Goal: Task Accomplishment & Management: Manage account settings

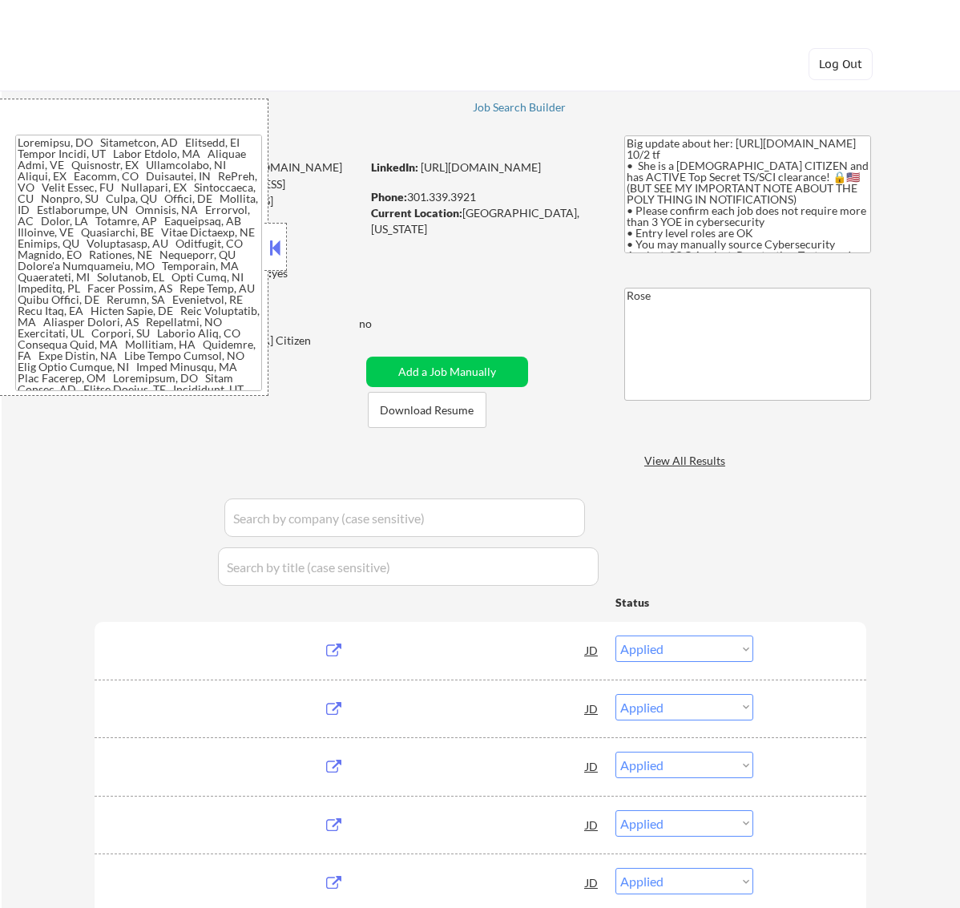
select select ""applied""
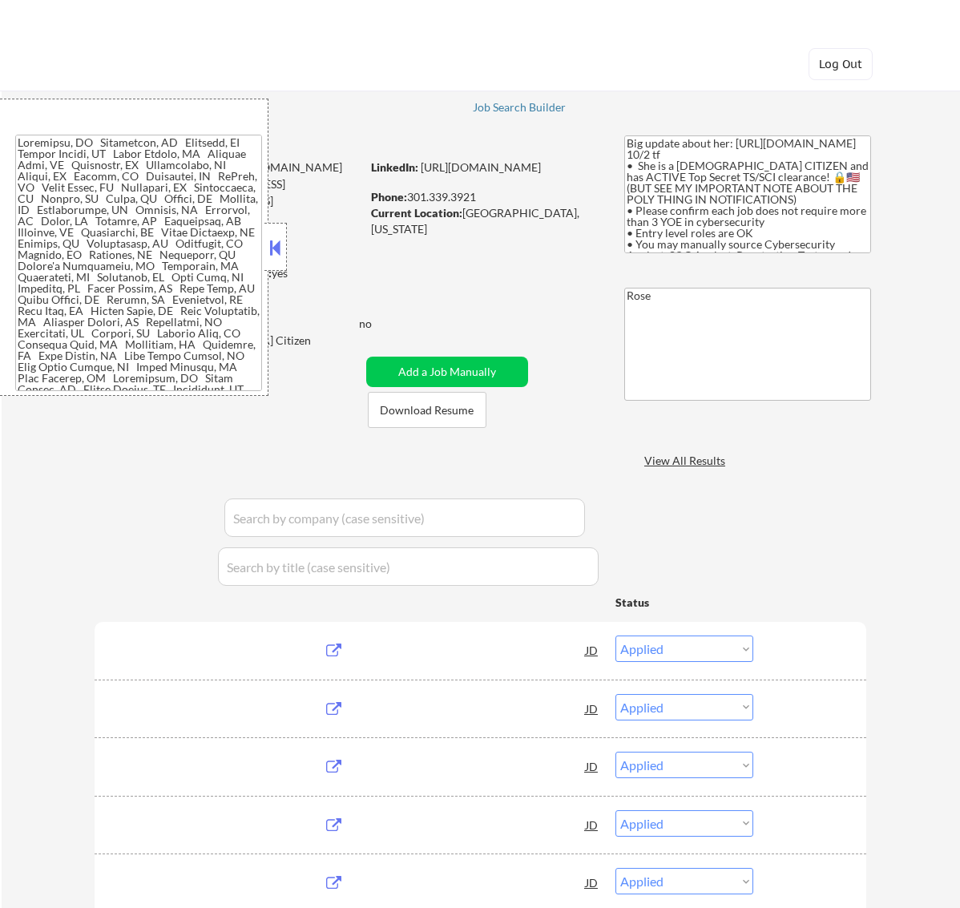
select select ""applied""
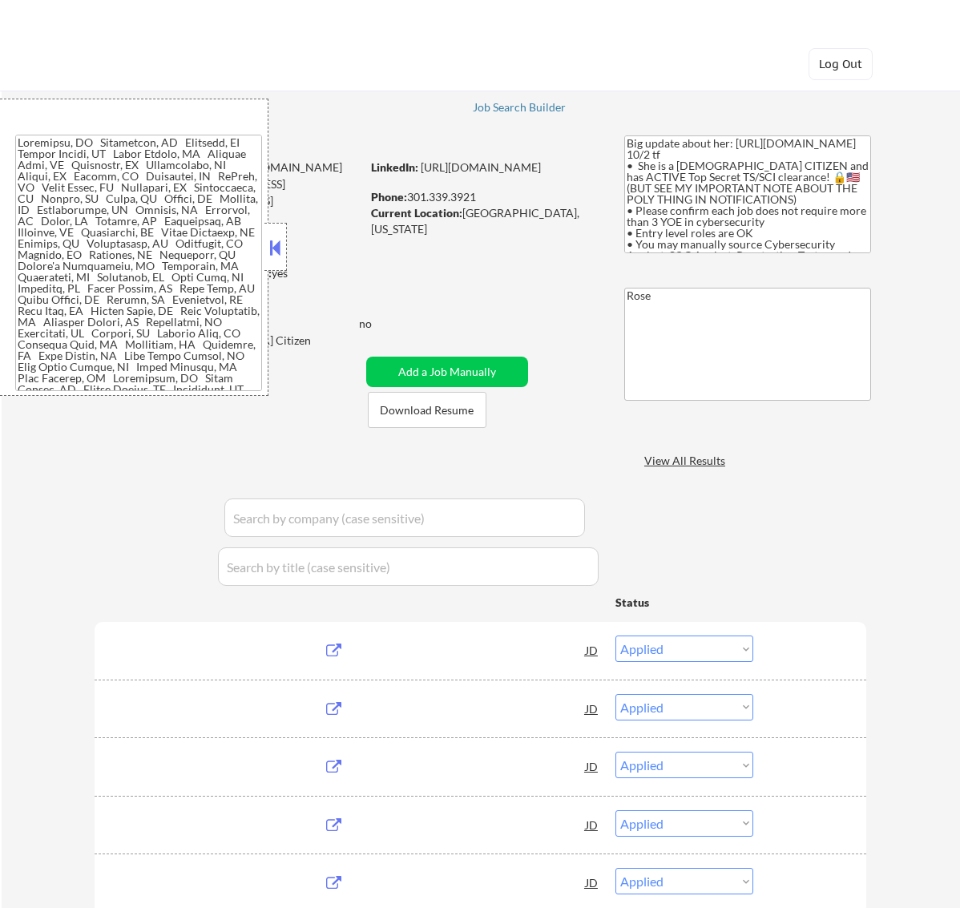
select select ""applied""
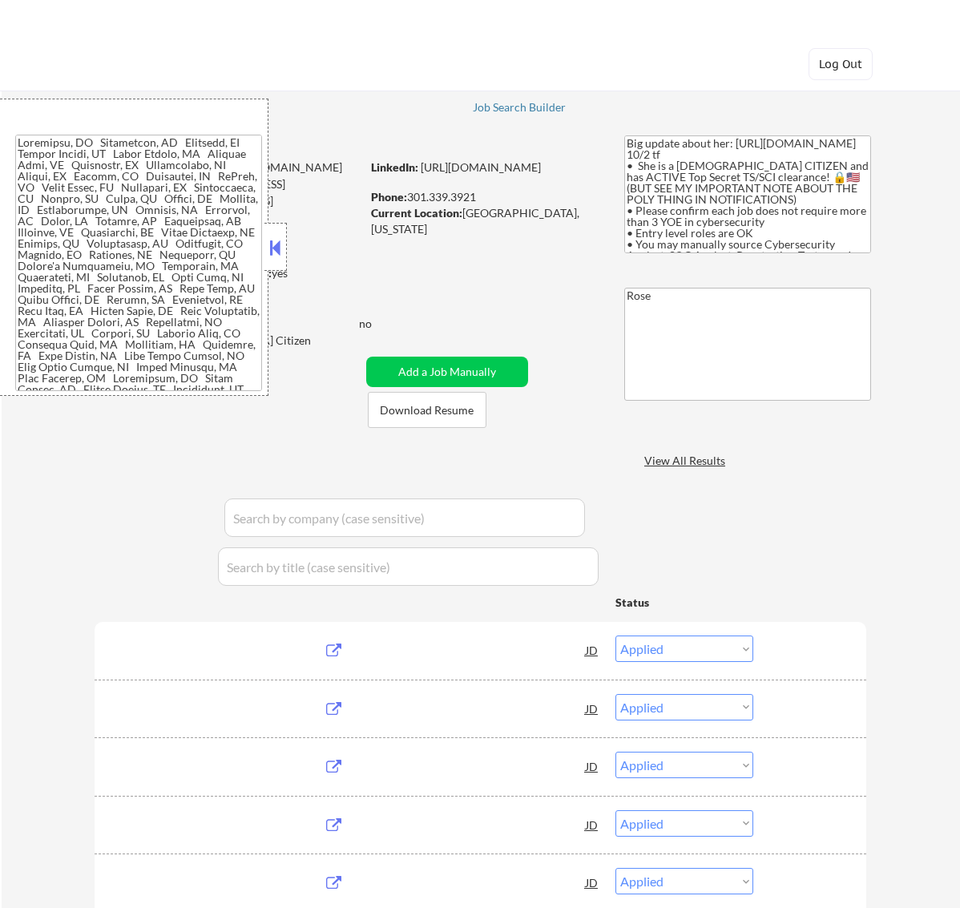
select select ""applied""
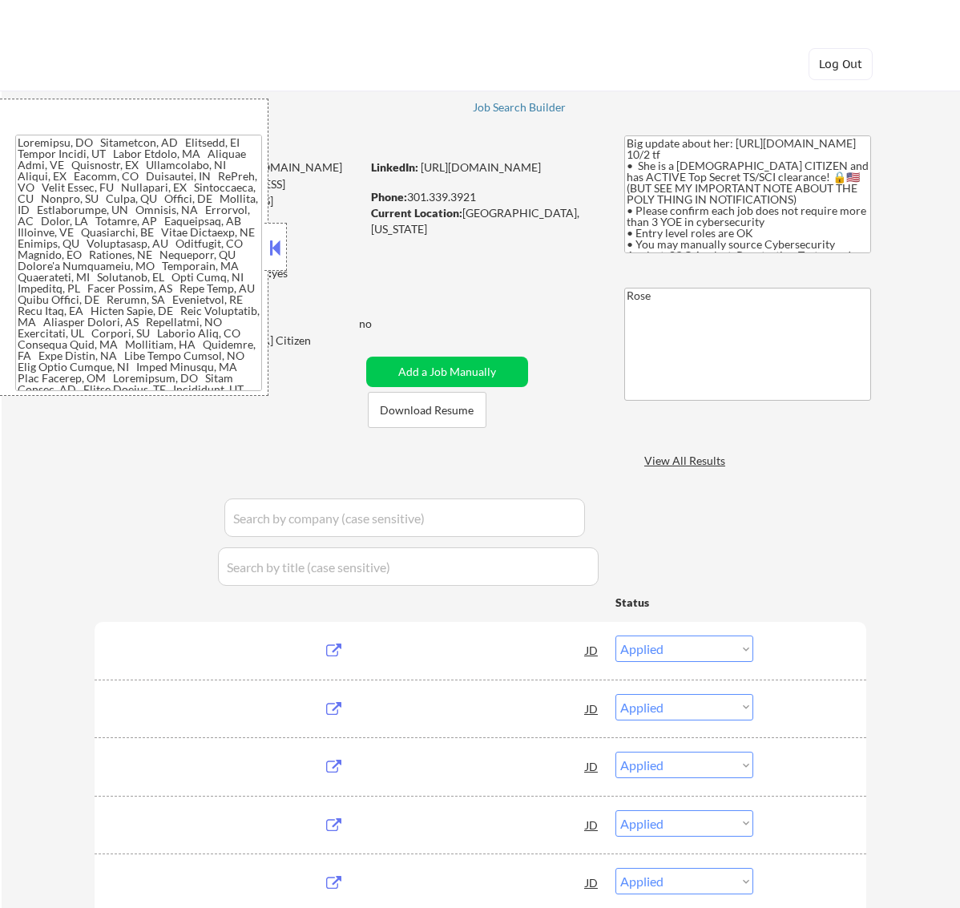
select select ""excluded__bad_match_""
select select ""applied""
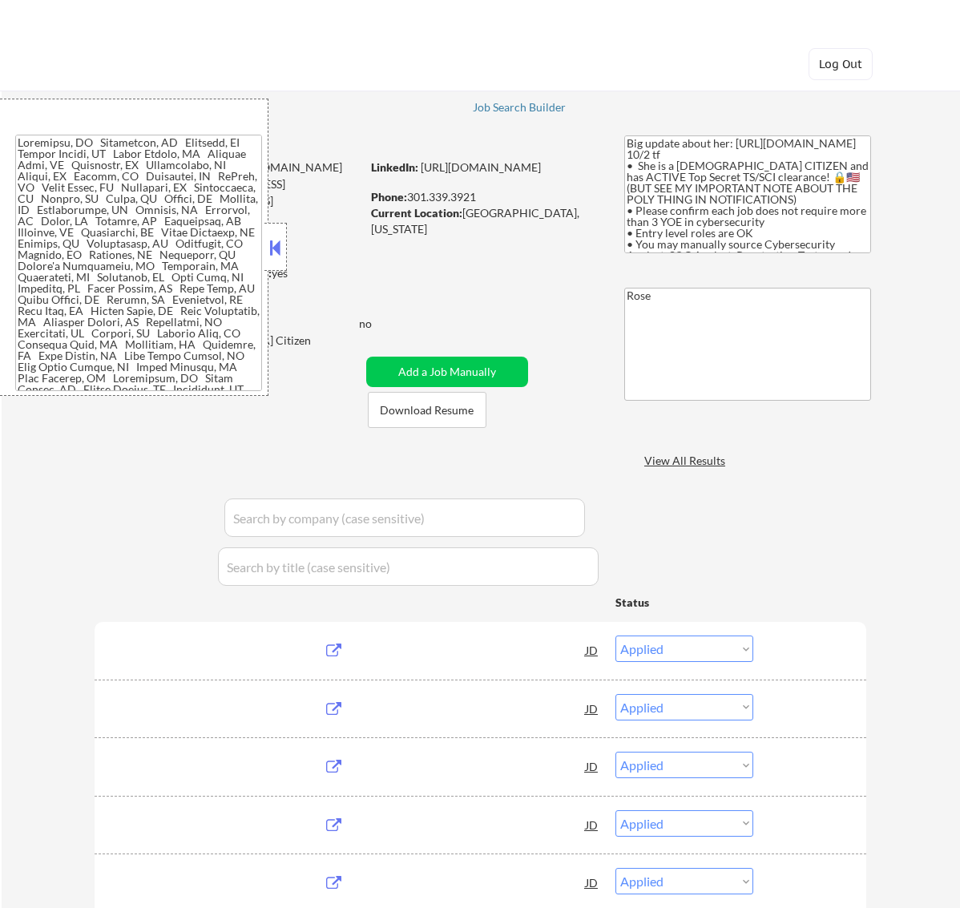
select select ""applied""
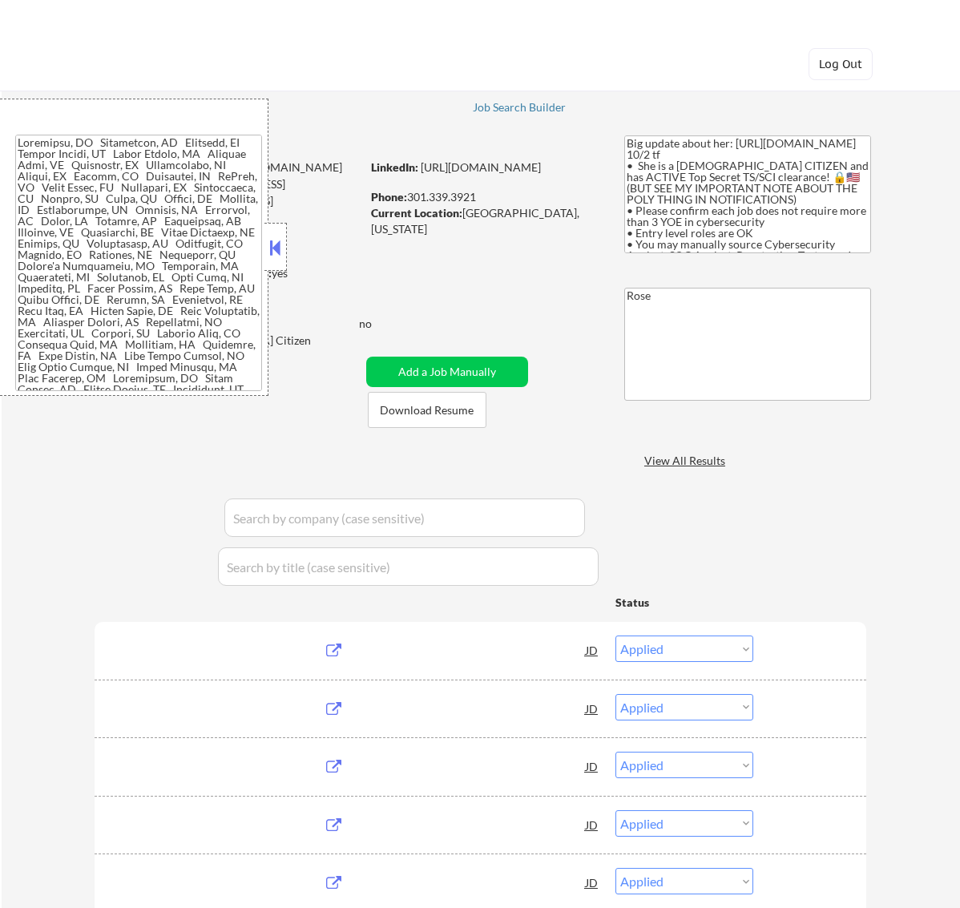
select select ""applied""
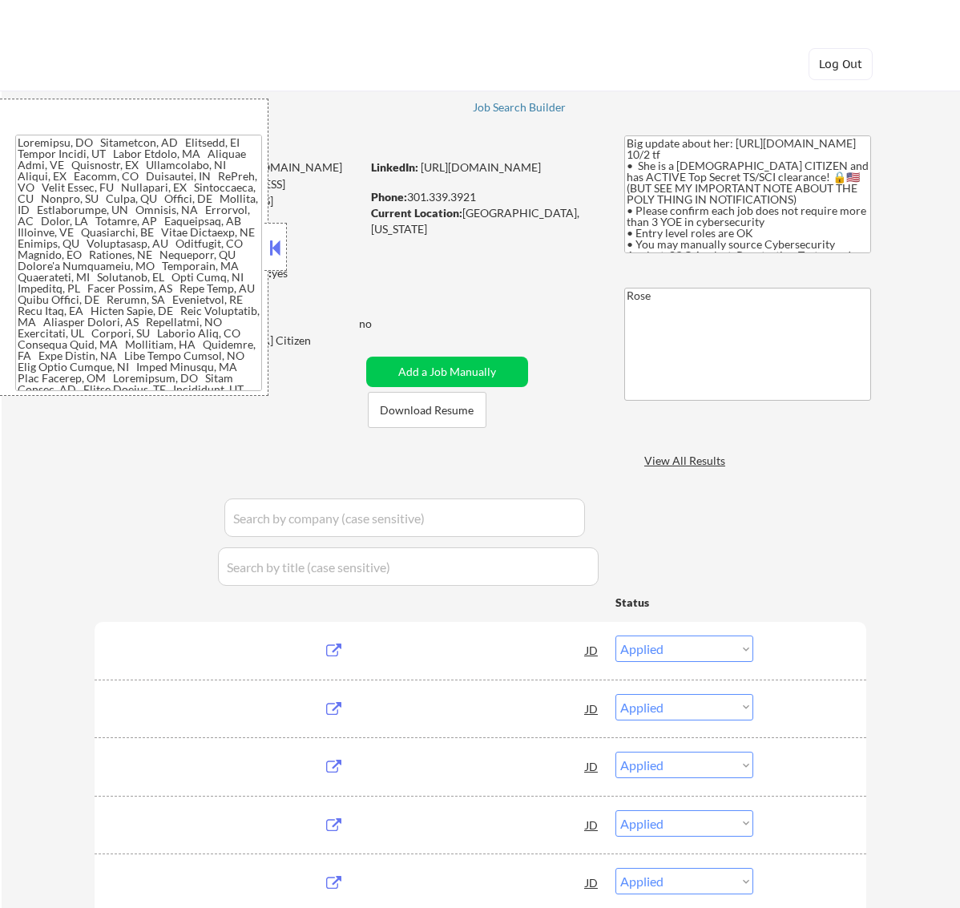
select select ""applied""
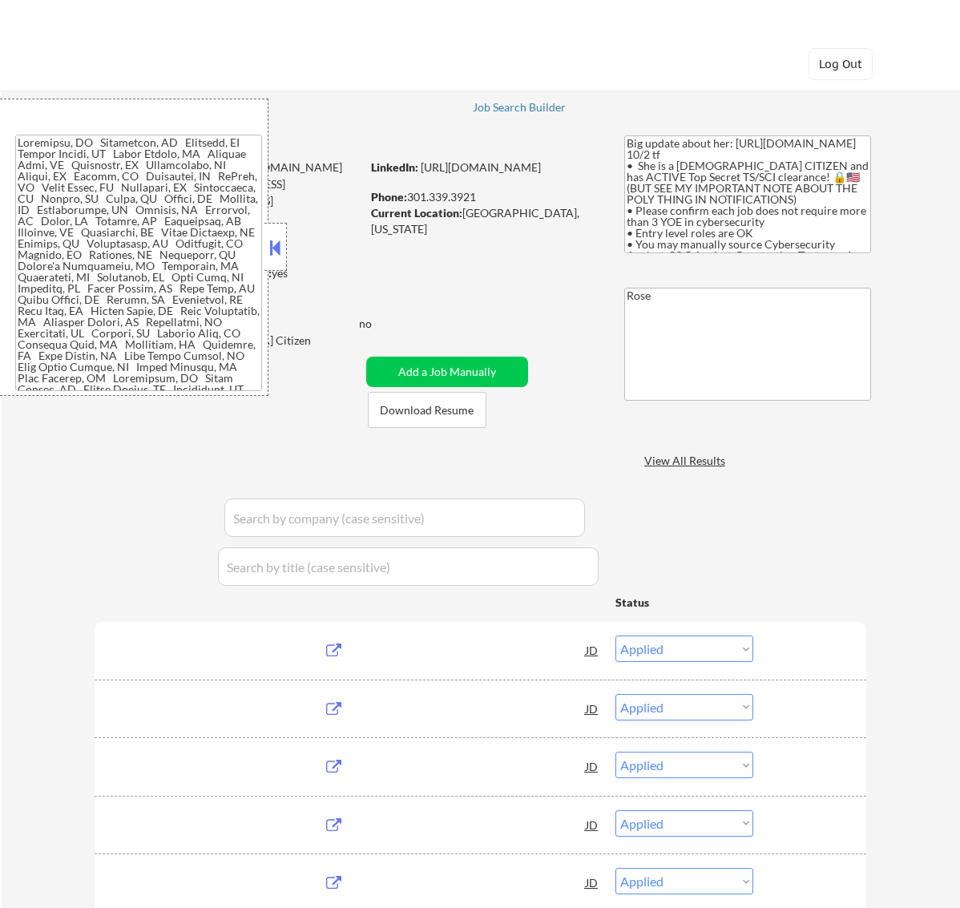
select select ""excluded__bad_match_""
select select ""excluded__expired_""
select select ""excluded__location_""
select select ""excluded__bad_match_""
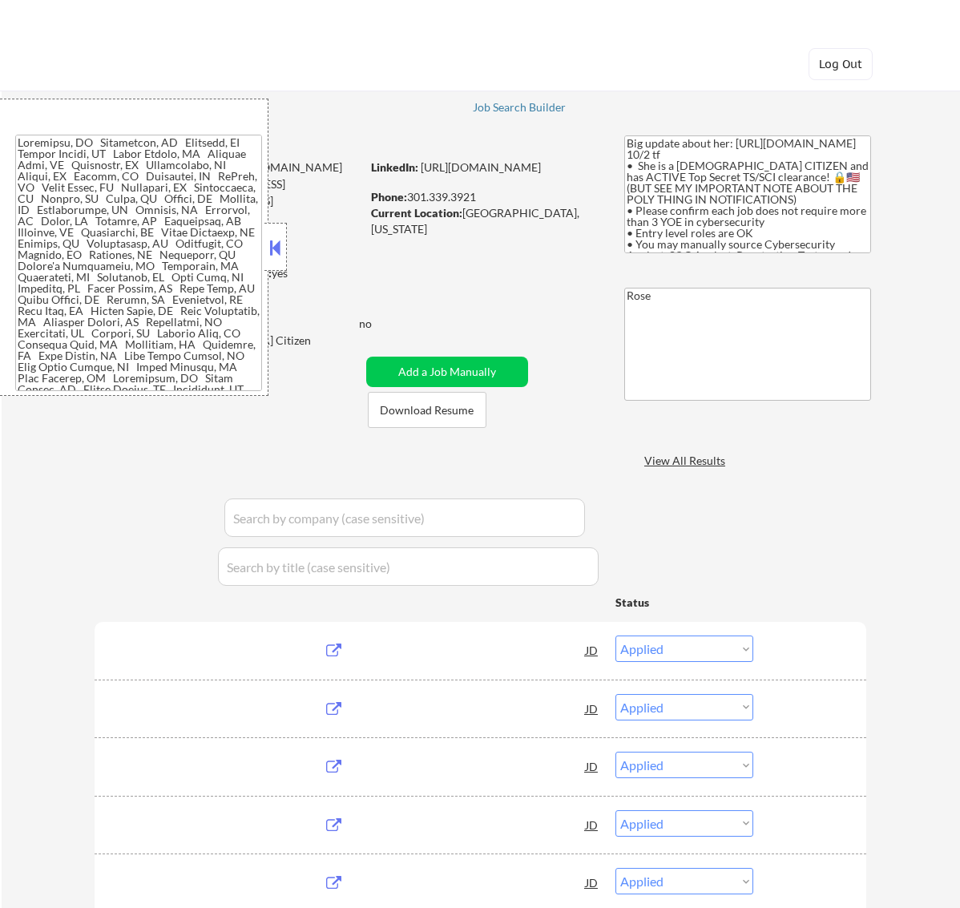
select select ""excluded__bad_match_""
select select ""excluded__expired_""
select select ""excluded__bad_match_""
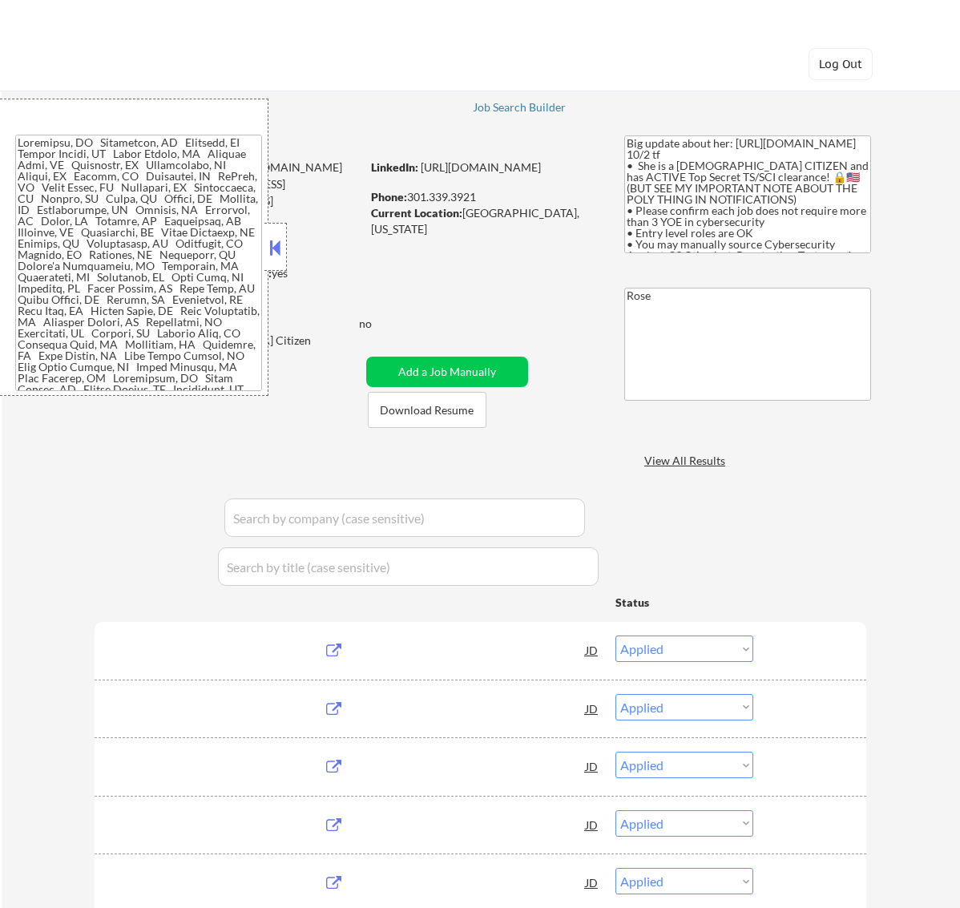
select select ""excluded__expired_""
select select ""excluded__bad_match_""
select select ""excluded__expired_""
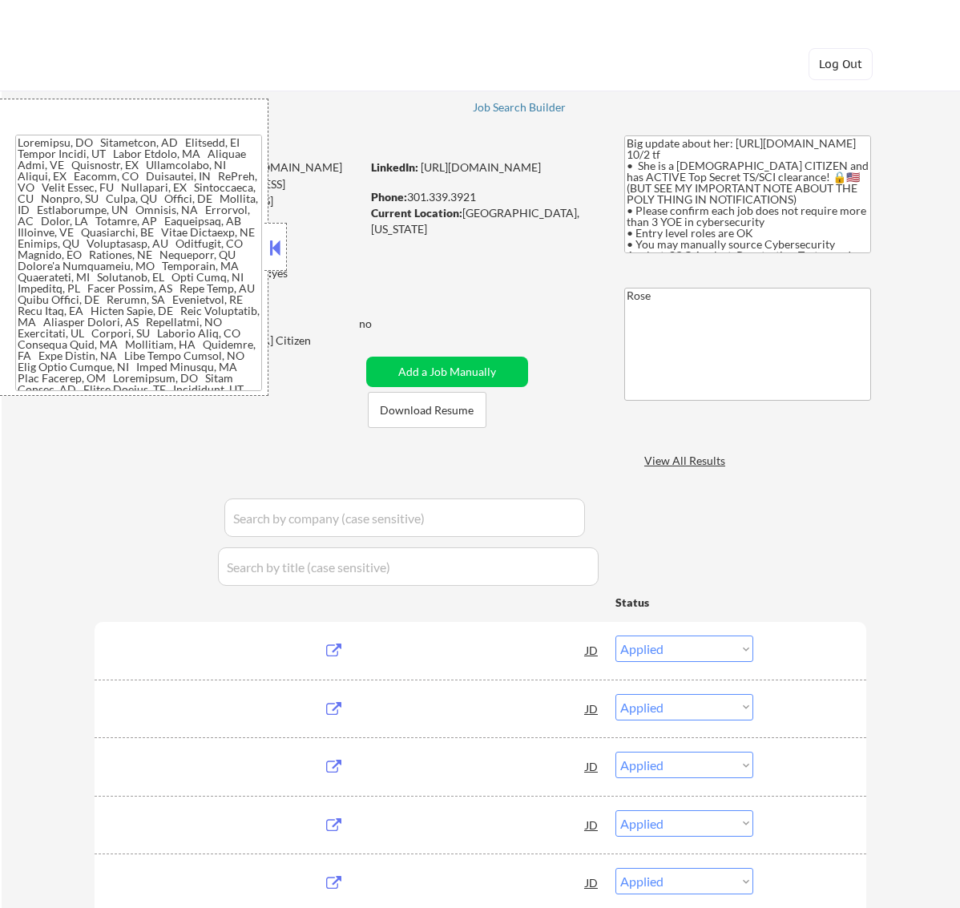
select select ""excluded__bad_match_""
select select ""excluded__location_""
select select ""excluded""
select select ""pending""
select select ""excluded__expired_""
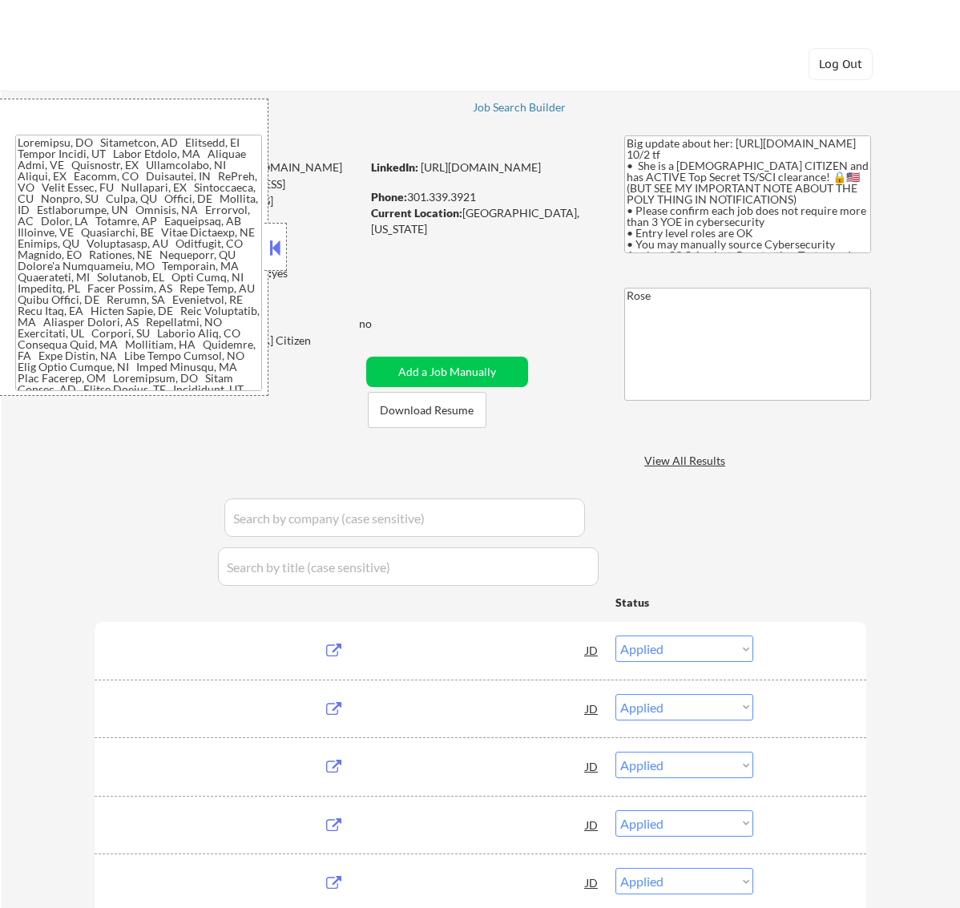
select select ""excluded__bad_match_""
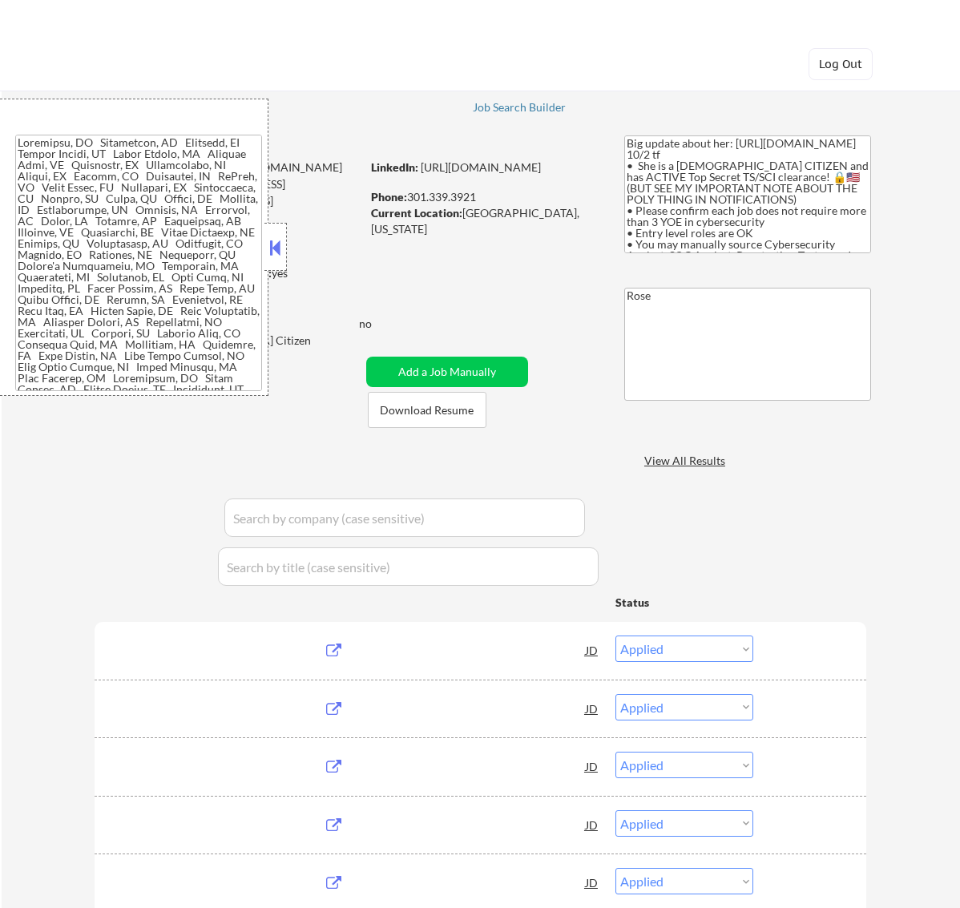
select select ""excluded__location_""
select select ""excluded__bad_match_""
select select ""excluded__expired_""
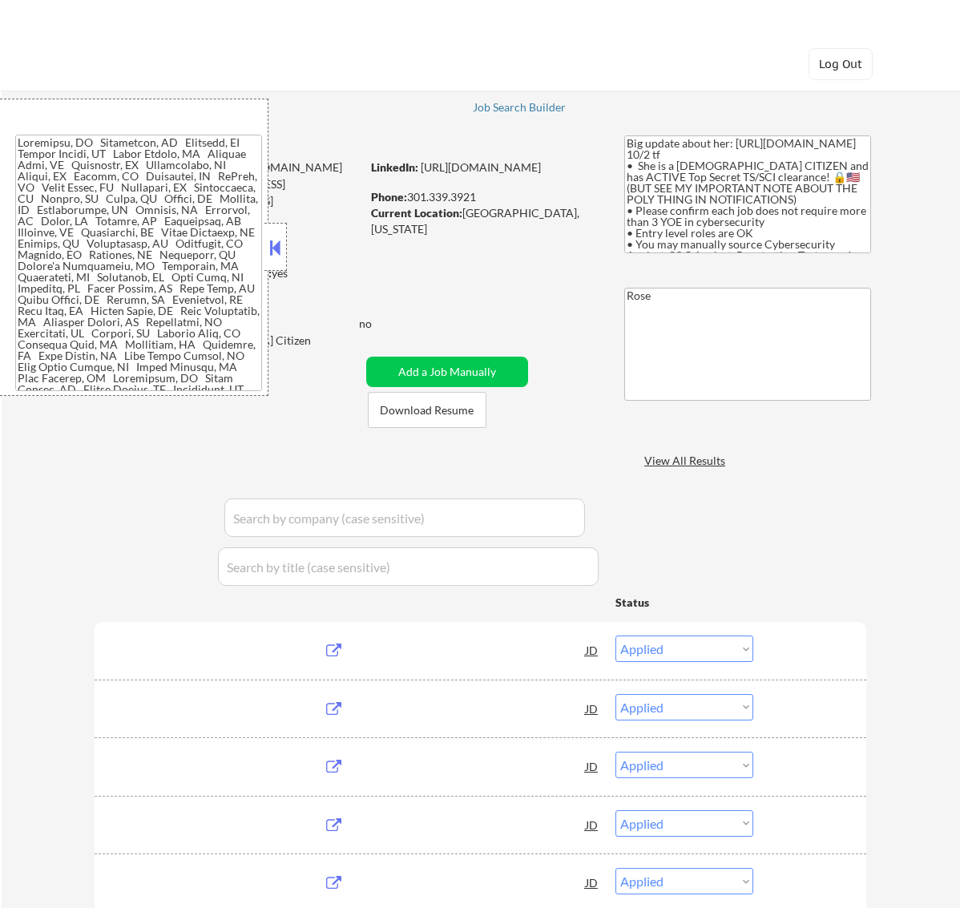
select select ""excluded__bad_match_""
select select ""excluded__salary_""
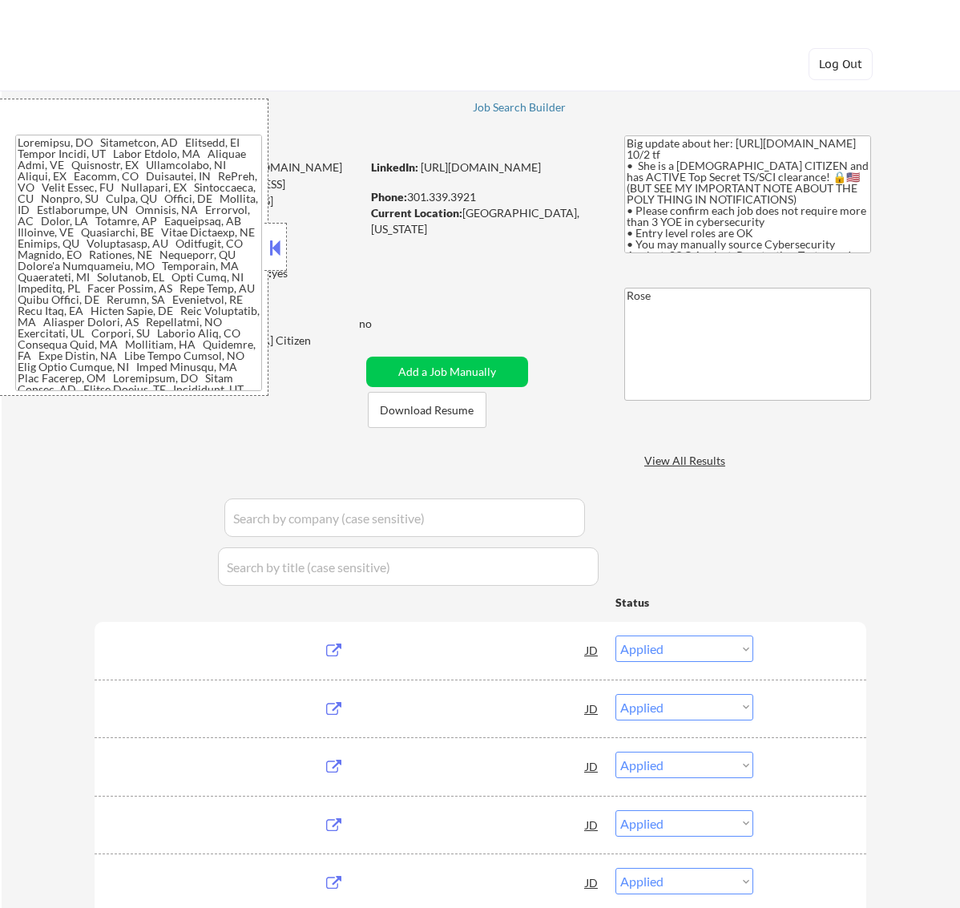
select select ""excluded__expired_""
select select ""excluded__bad_match_""
select select ""excluded__expired_""
select select ""excluded__bad_match_""
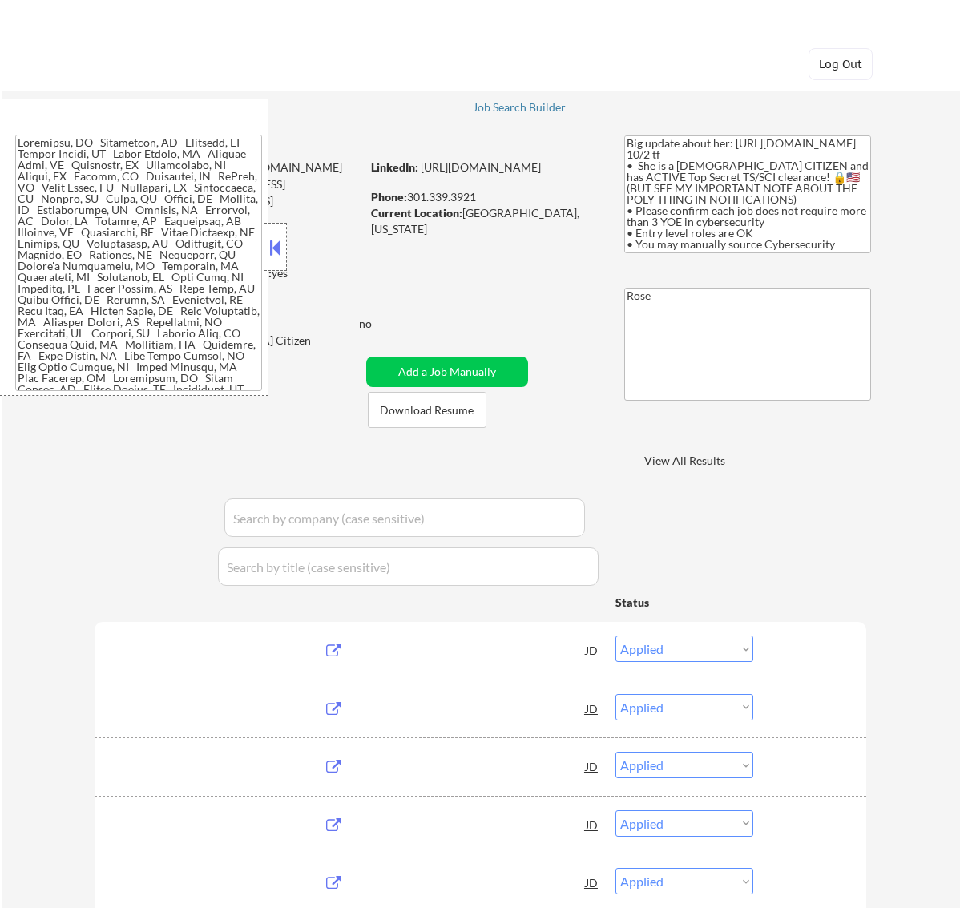
select select ""excluded__bad_match_""
select select ""excluded__expired_""
select select ""excluded__bad_match_""
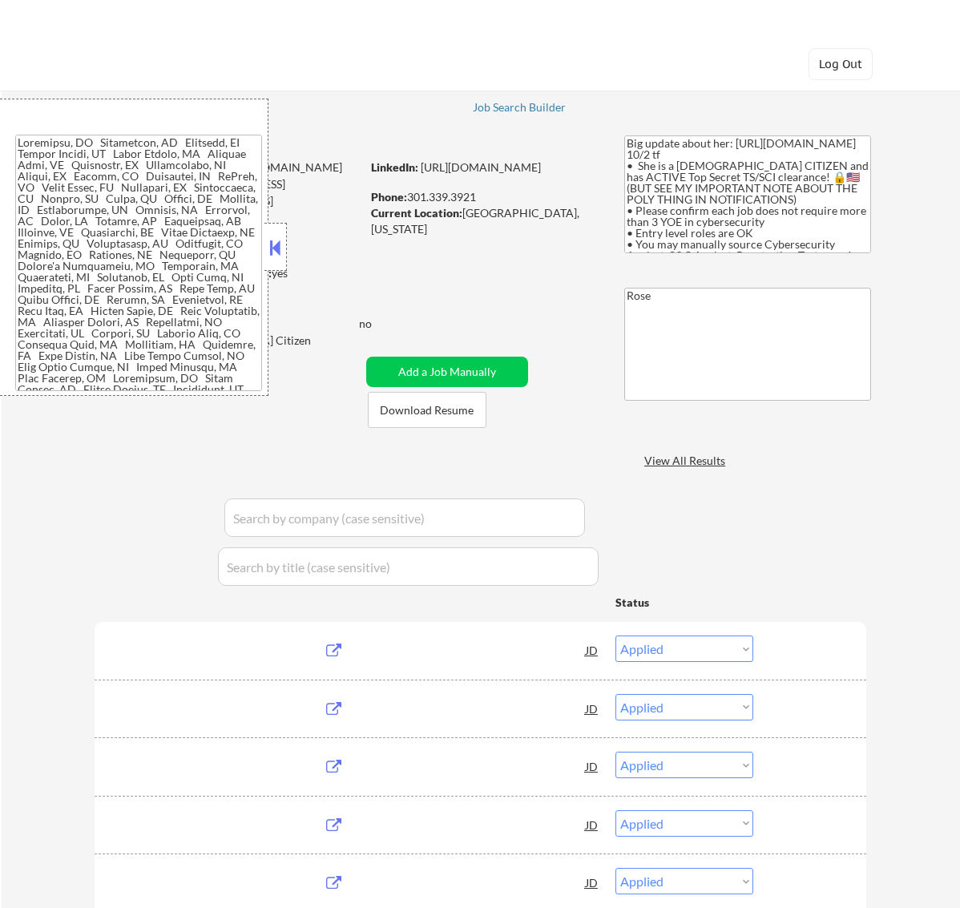
select select ""excluded__bad_match_""
select select ""excluded__expired_""
select select ""excluded__bad_match_""
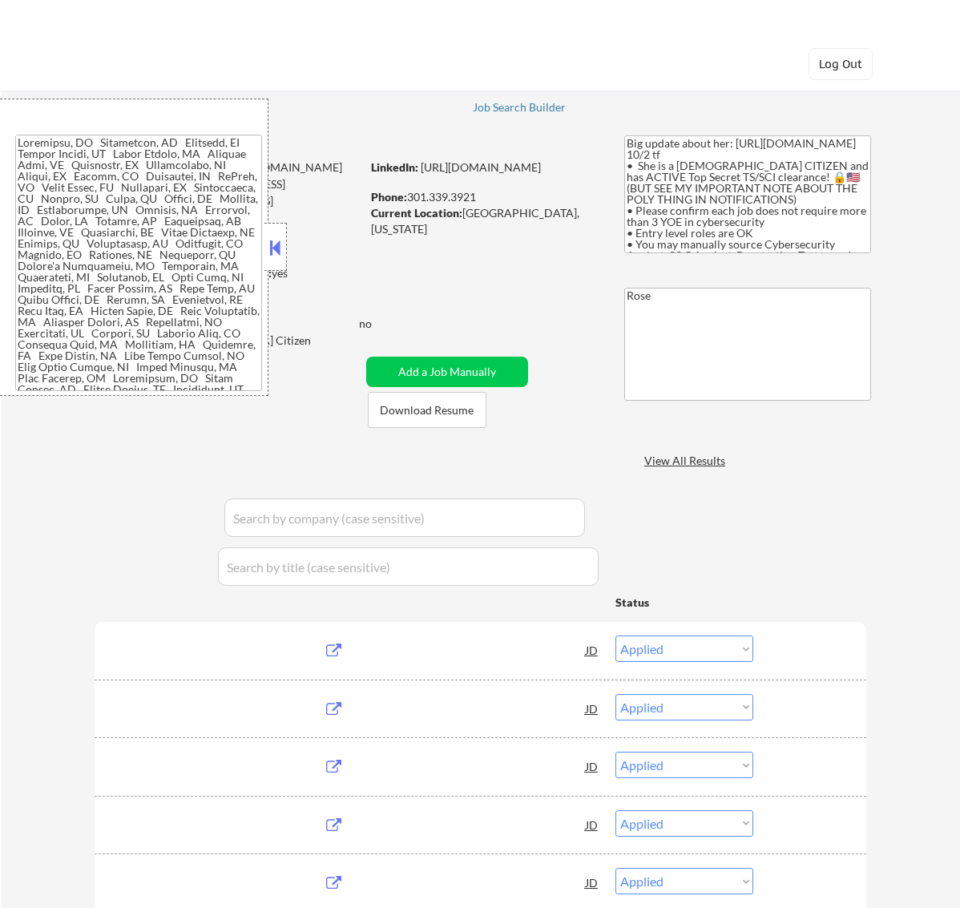
select select ""excluded__expired_""
select select ""excluded__bad_match_""
select select ""excluded__expired_""
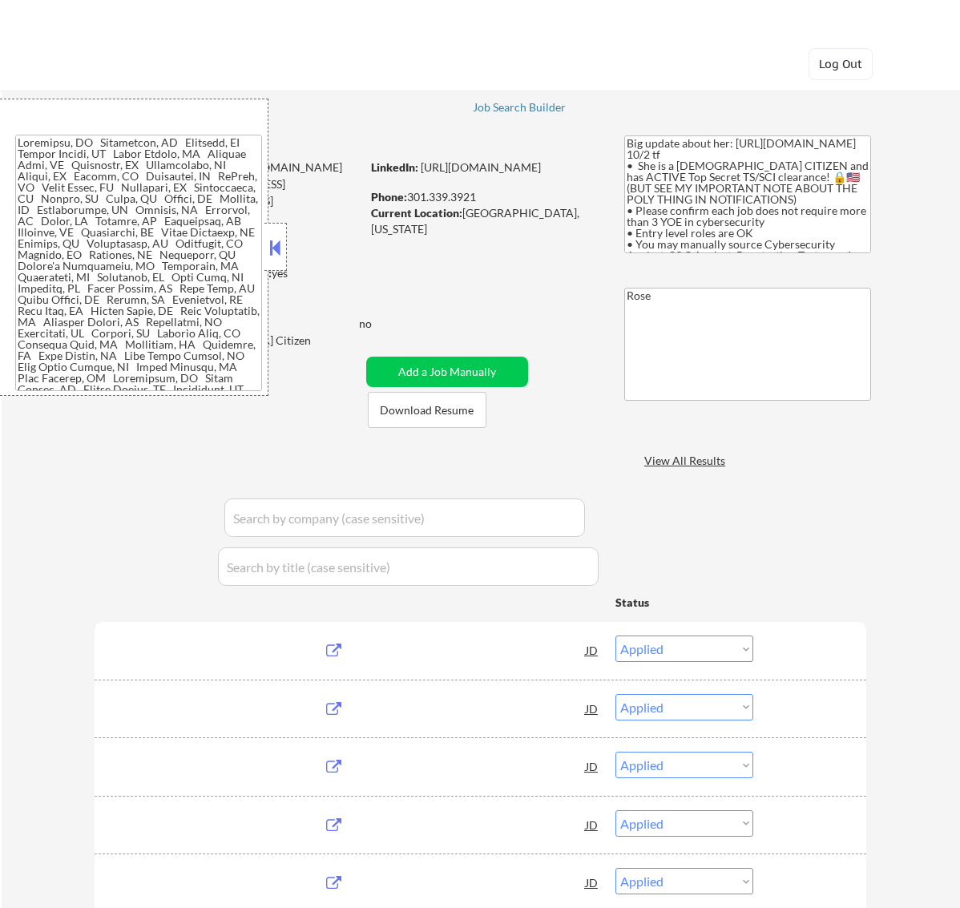
select select ""excluded__expired_""
select select ""excluded__bad_match_""
select select ""excluded__location_""
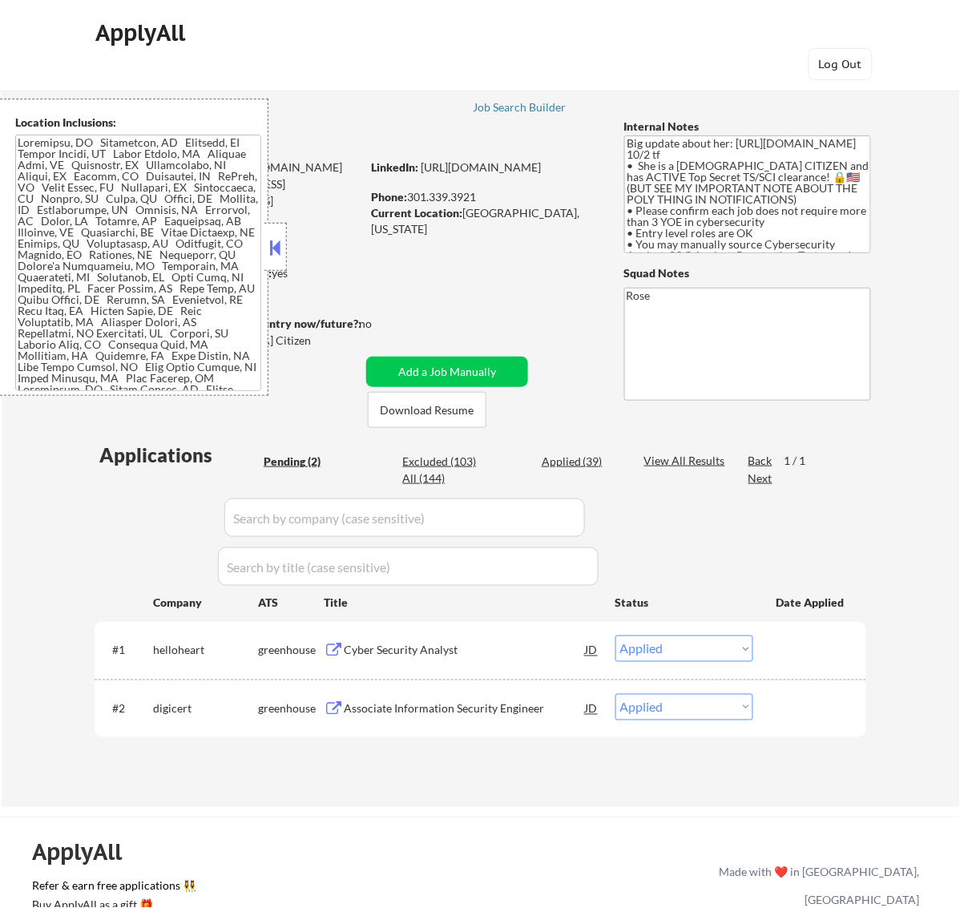
click at [273, 240] on button at bounding box center [275, 248] width 18 height 24
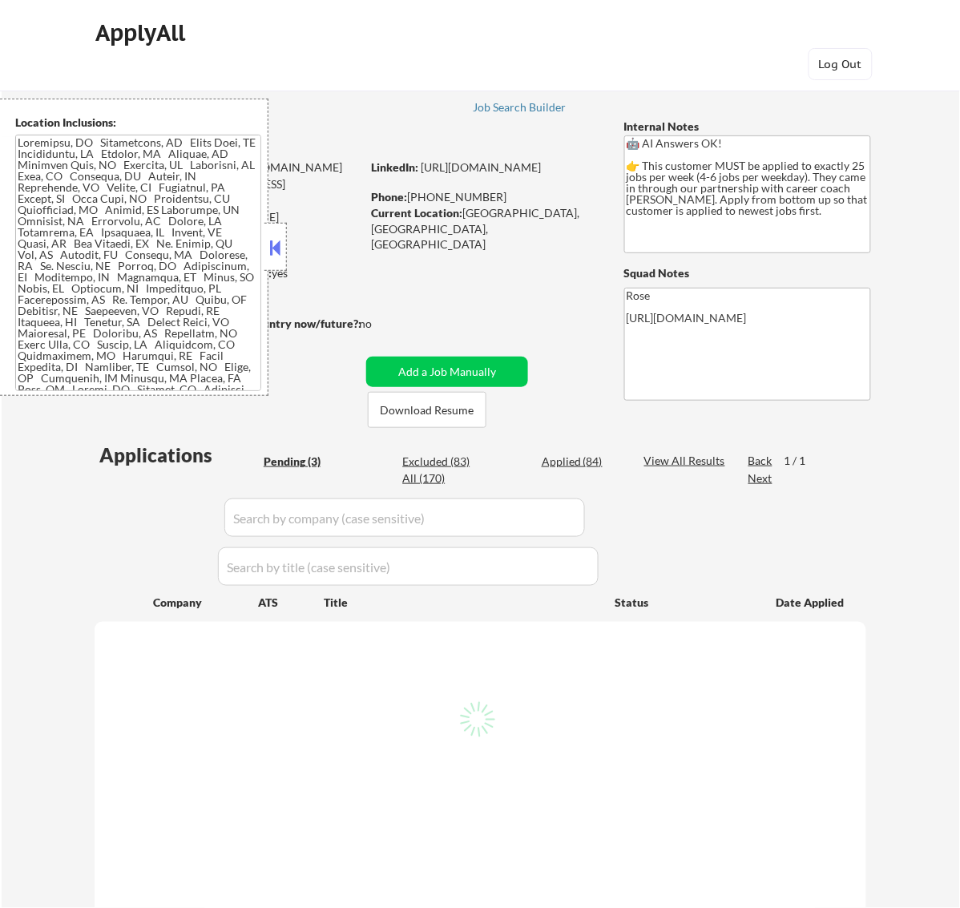
select select ""pending""
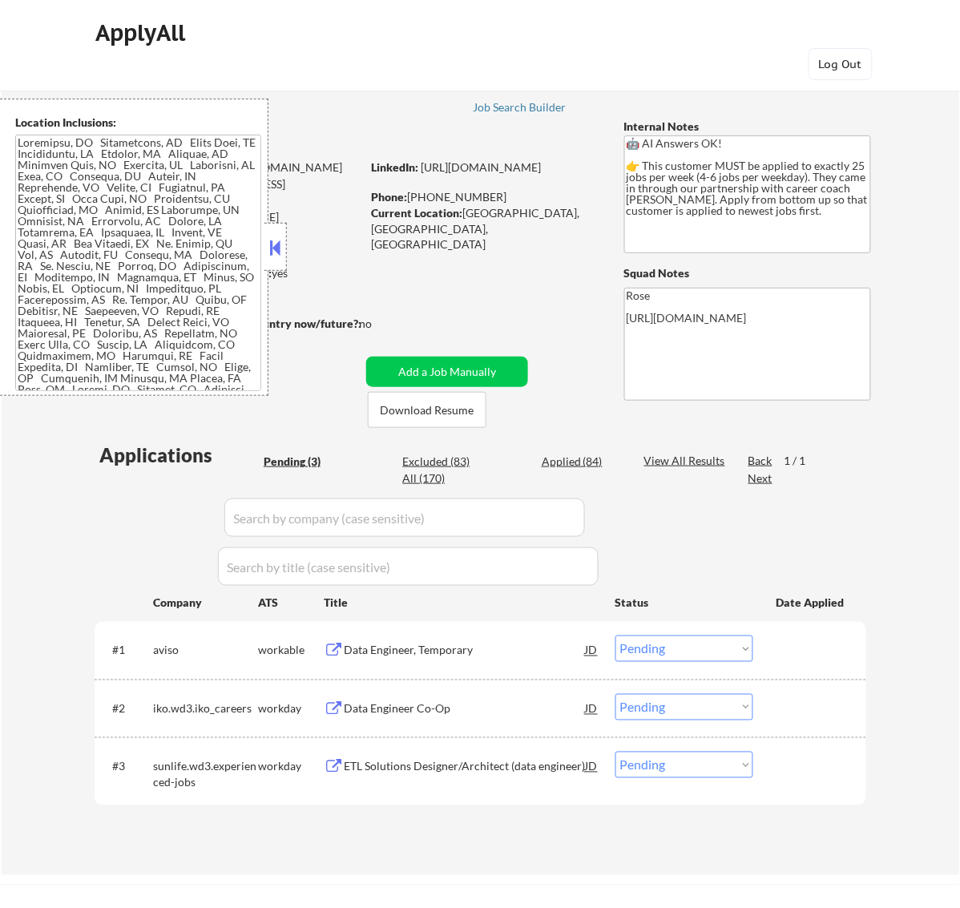
click at [279, 242] on button at bounding box center [275, 248] width 18 height 24
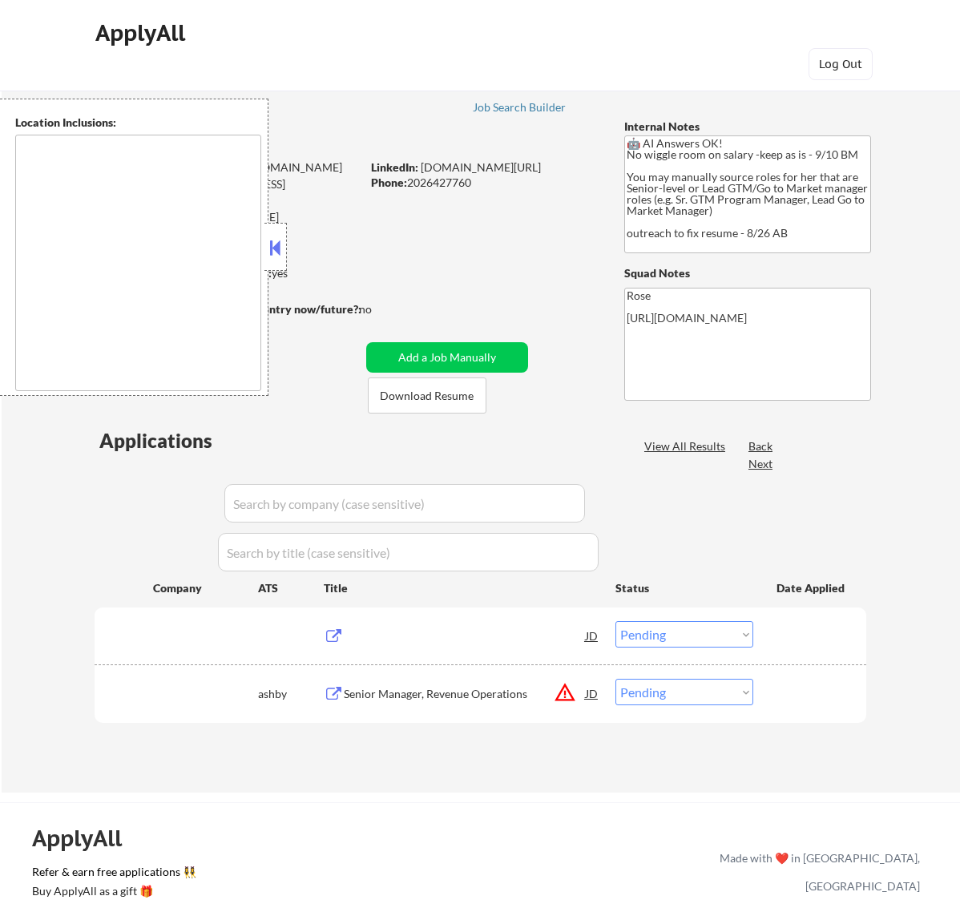
select select ""pending""
type textarea "Reston, [GEOGRAPHIC_DATA] [GEOGRAPHIC_DATA], [GEOGRAPHIC_DATA] [GEOGRAPHIC_DATA…"
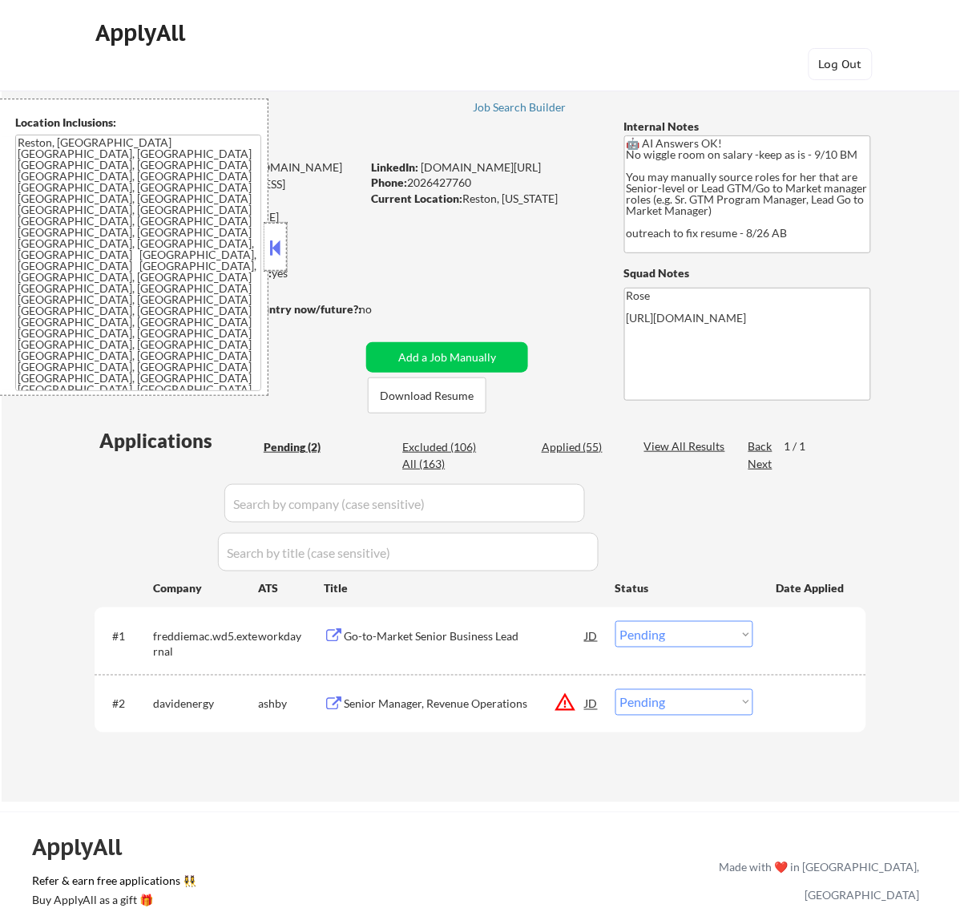
click at [285, 245] on div at bounding box center [276, 247] width 22 height 48
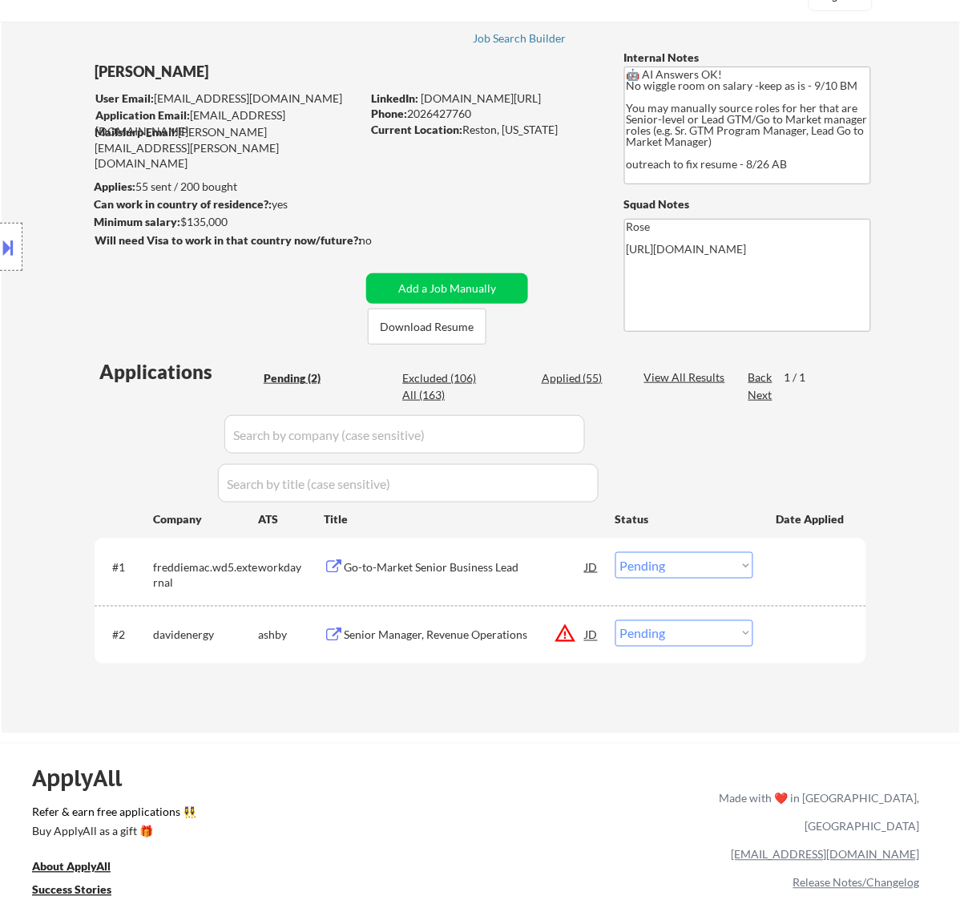
scroll to position [100, 0]
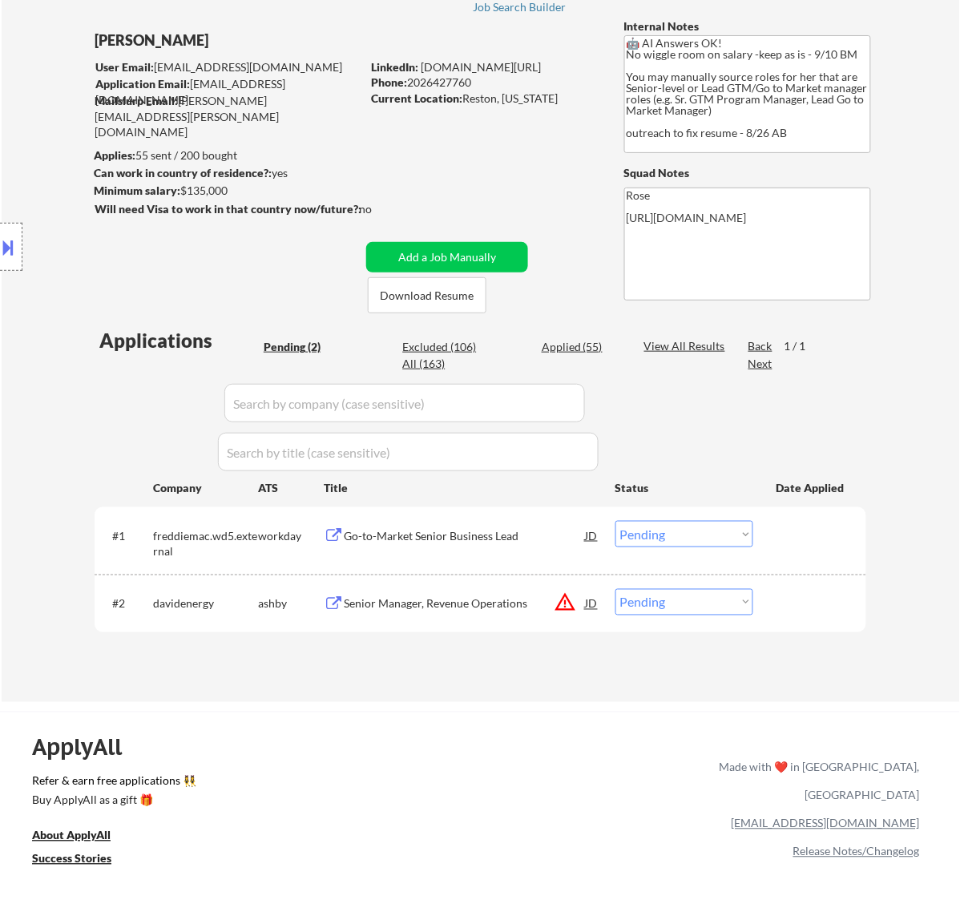
click at [503, 526] on div "Go-to-Market Senior Business Lead" at bounding box center [465, 535] width 242 height 29
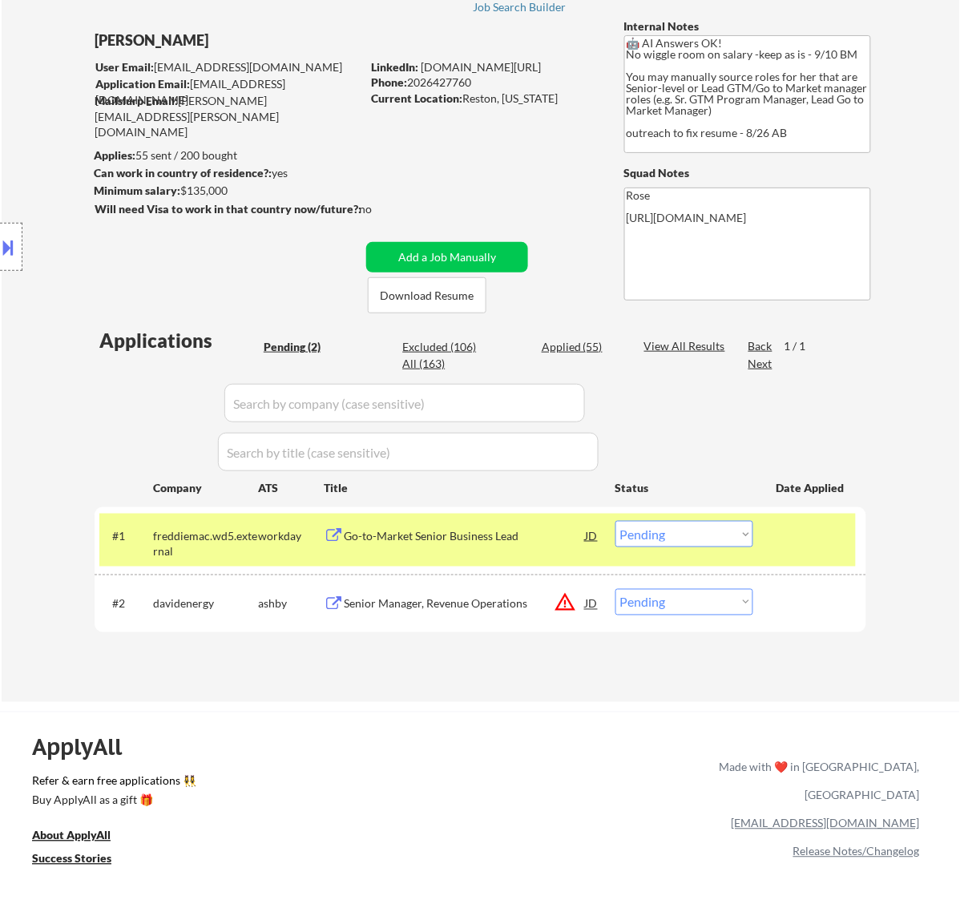
click at [13, 247] on button at bounding box center [9, 247] width 18 height 26
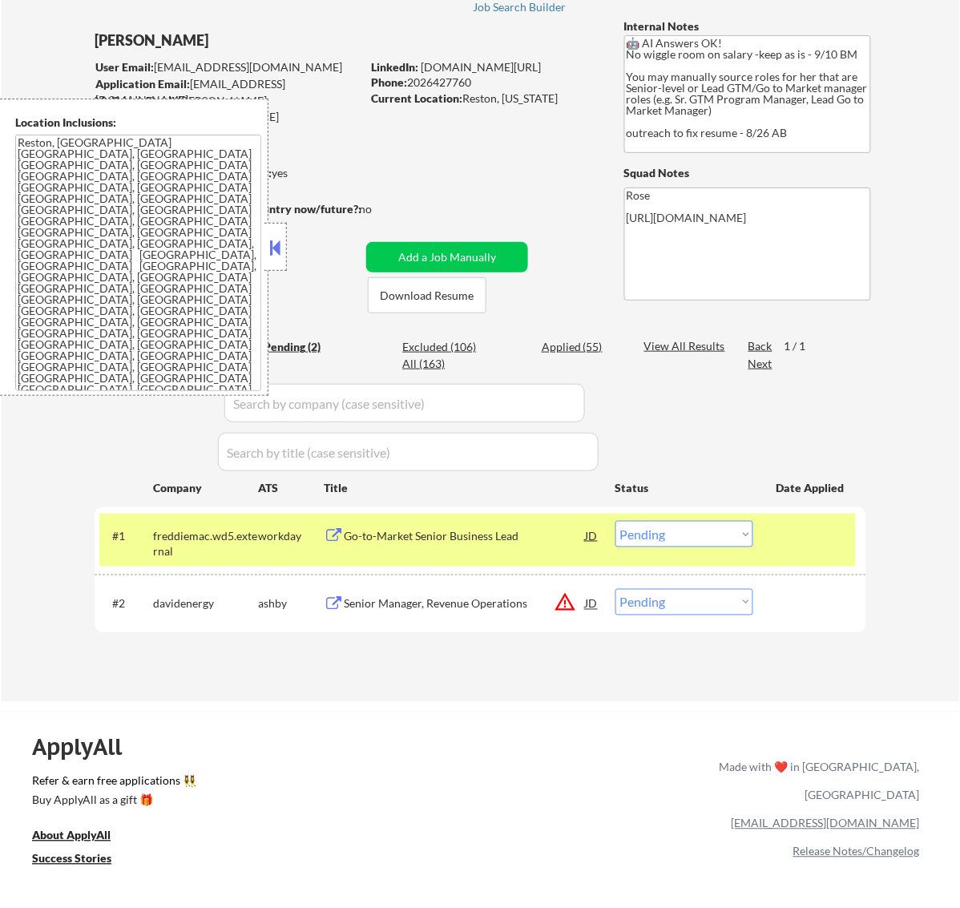
click at [274, 242] on button at bounding box center [275, 248] width 18 height 24
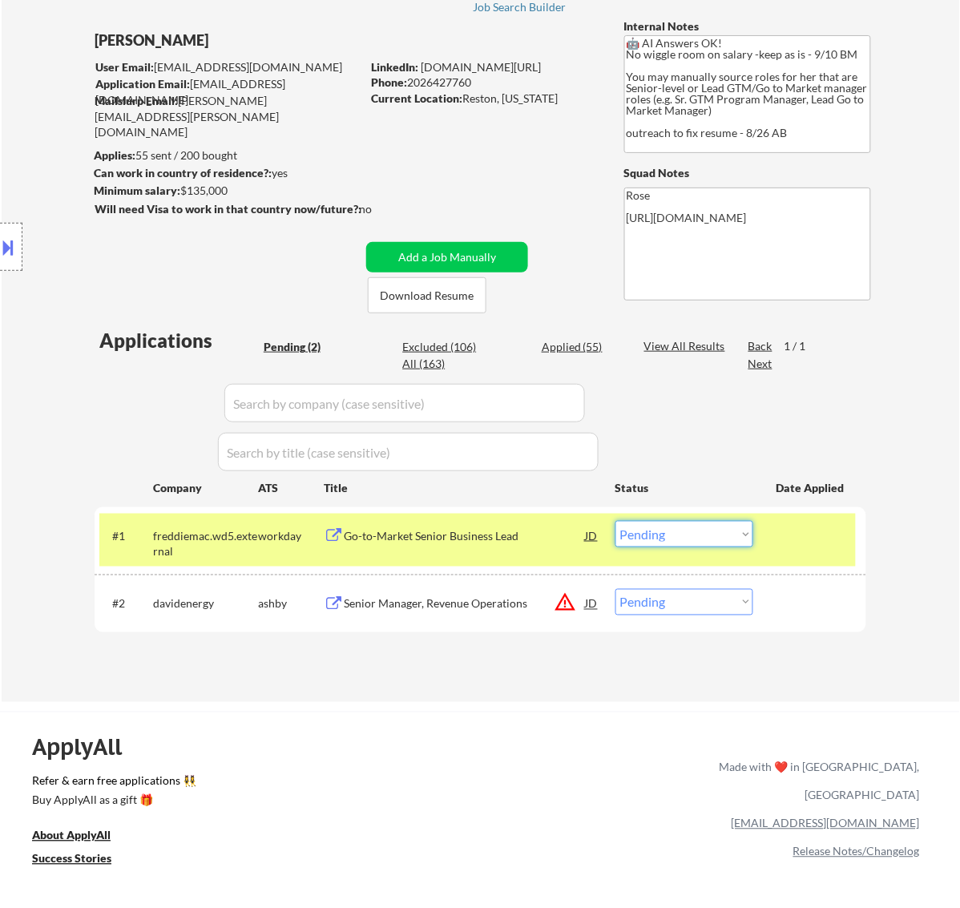
click at [702, 531] on select "Choose an option... Pending Applied Excluded (Questions) Excluded (Expired) Exc…" at bounding box center [685, 534] width 138 height 26
click at [616, 521] on select "Choose an option... Pending Applied Excluded (Questions) Excluded (Expired) Exc…" at bounding box center [685, 534] width 138 height 26
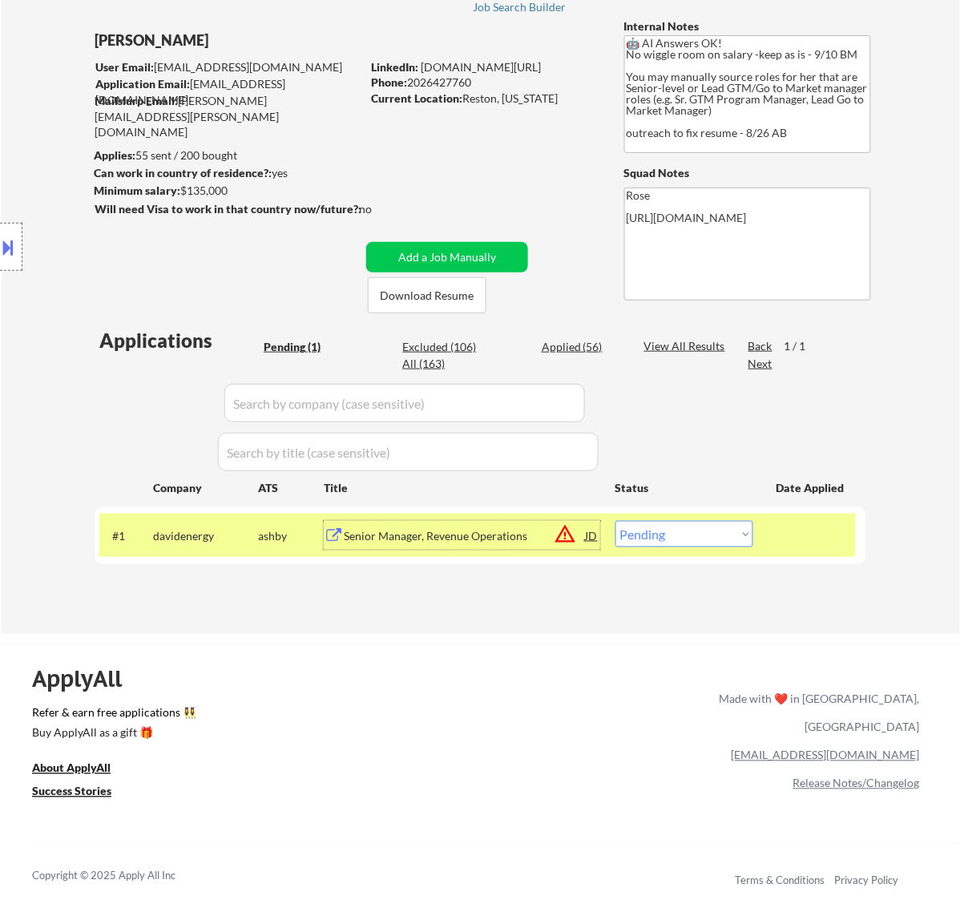
click at [485, 528] on div "Senior Manager, Revenue Operations" at bounding box center [465, 536] width 242 height 16
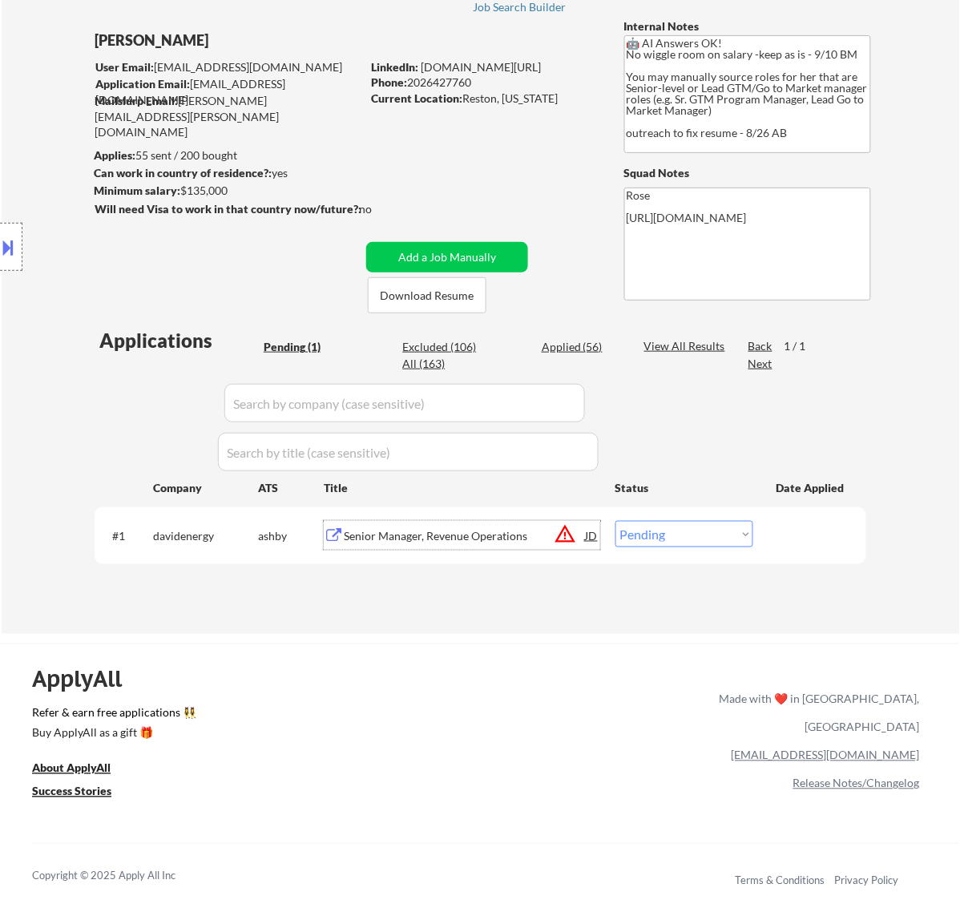
click at [688, 529] on select "Choose an option... Pending Applied Excluded (Questions) Excluded (Expired) Exc…" at bounding box center [685, 534] width 138 height 26
select select ""excluded__location_""
click at [616, 521] on select "Choose an option... Pending Applied Excluded (Questions) Excluded (Expired) Exc…" at bounding box center [685, 534] width 138 height 26
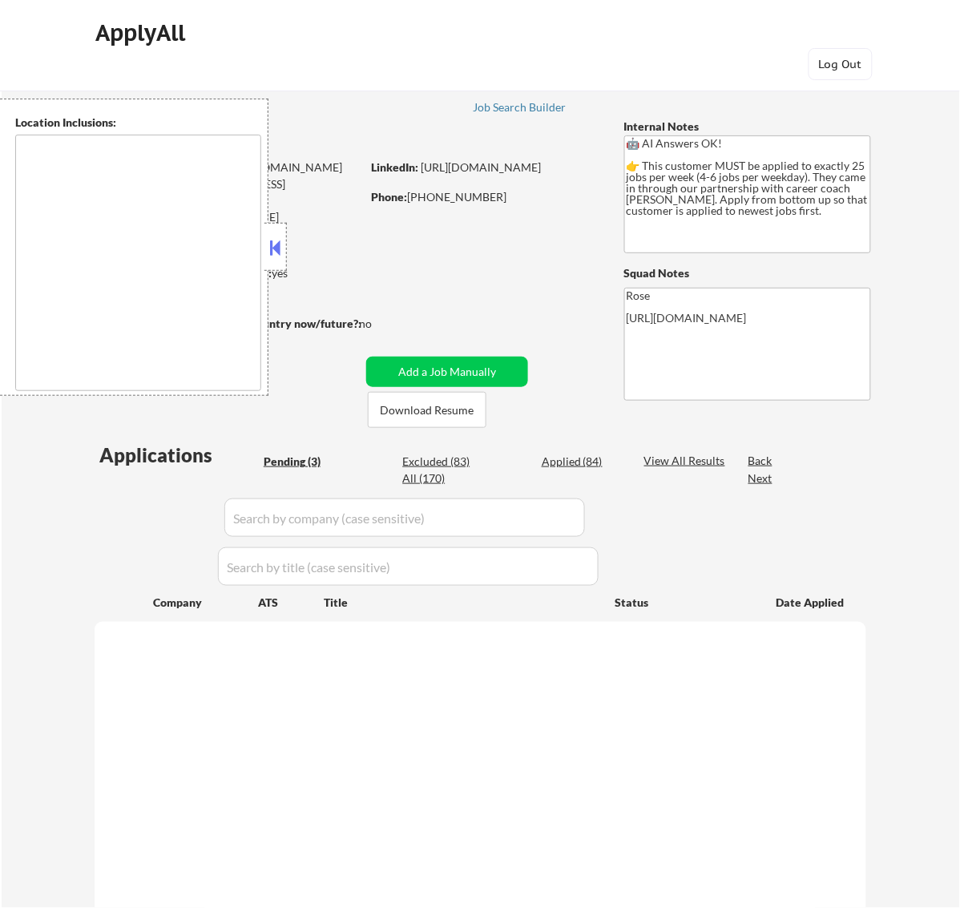
type textarea "Etobicoke, ON Scarborough, ON North York, ON Mississauga, ON Markham, ON Vaugha…"
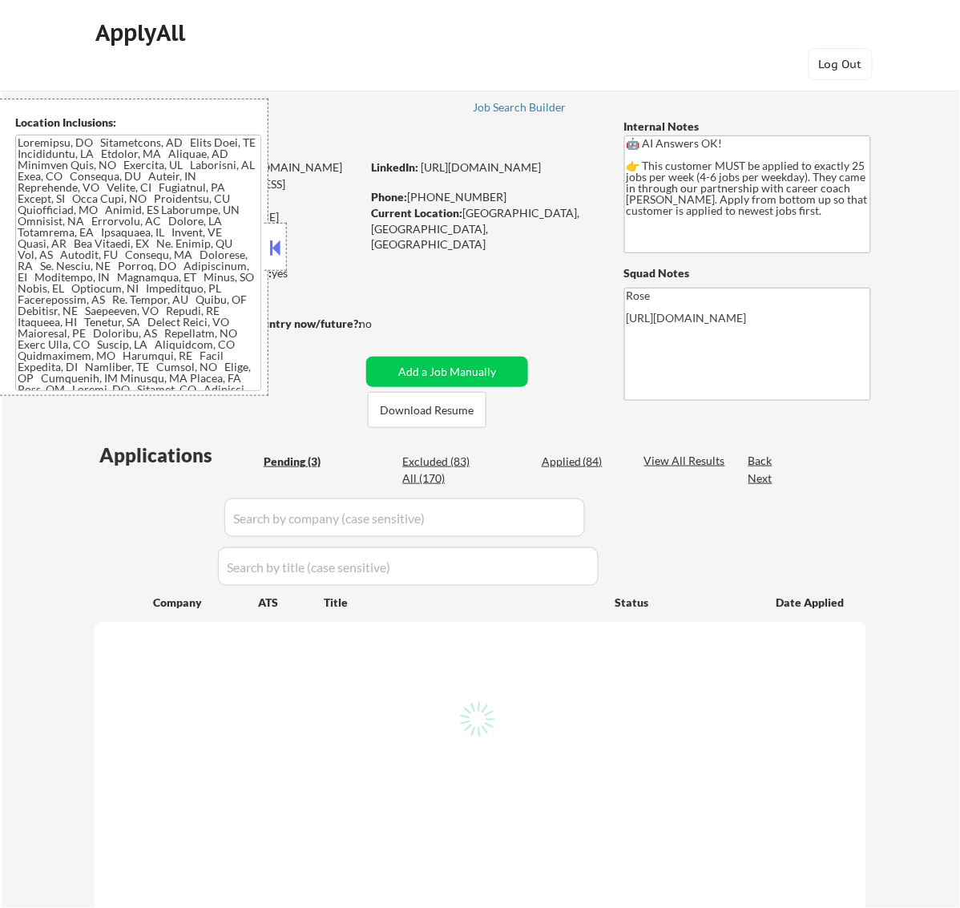
select select ""pending""
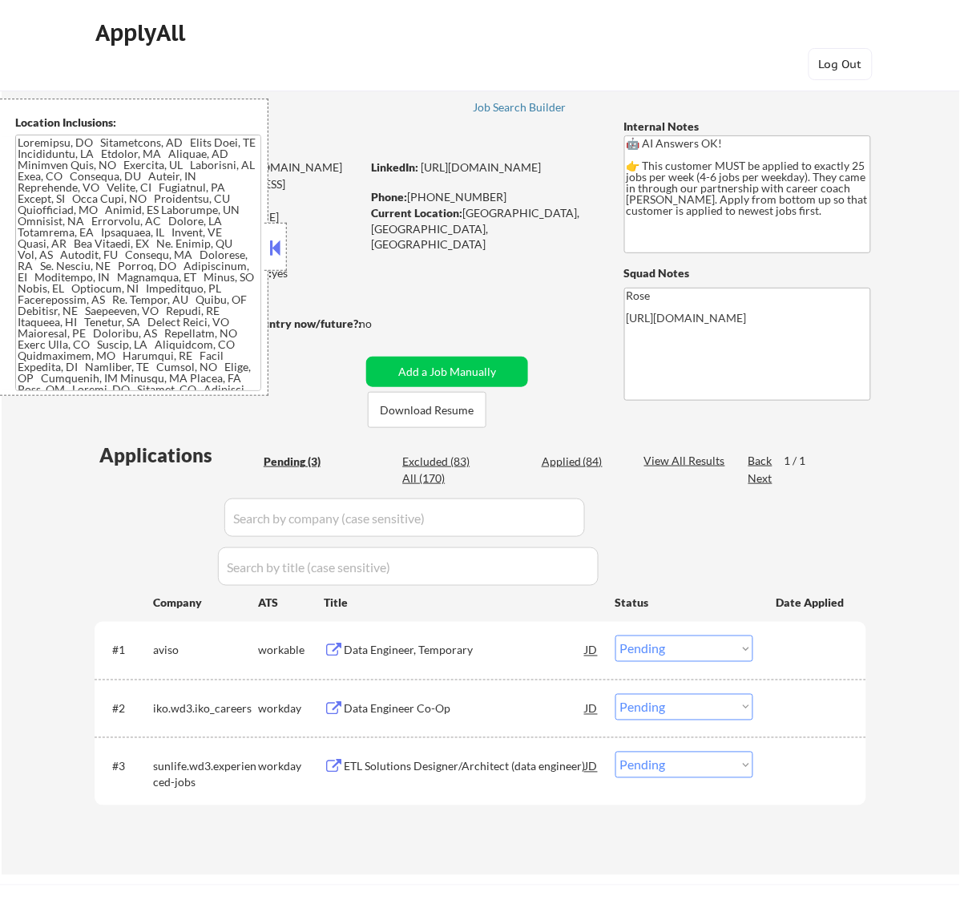
drag, startPoint x: 273, startPoint y: 238, endPoint x: 261, endPoint y: 223, distance: 19.4
click at [269, 236] on button at bounding box center [275, 248] width 18 height 24
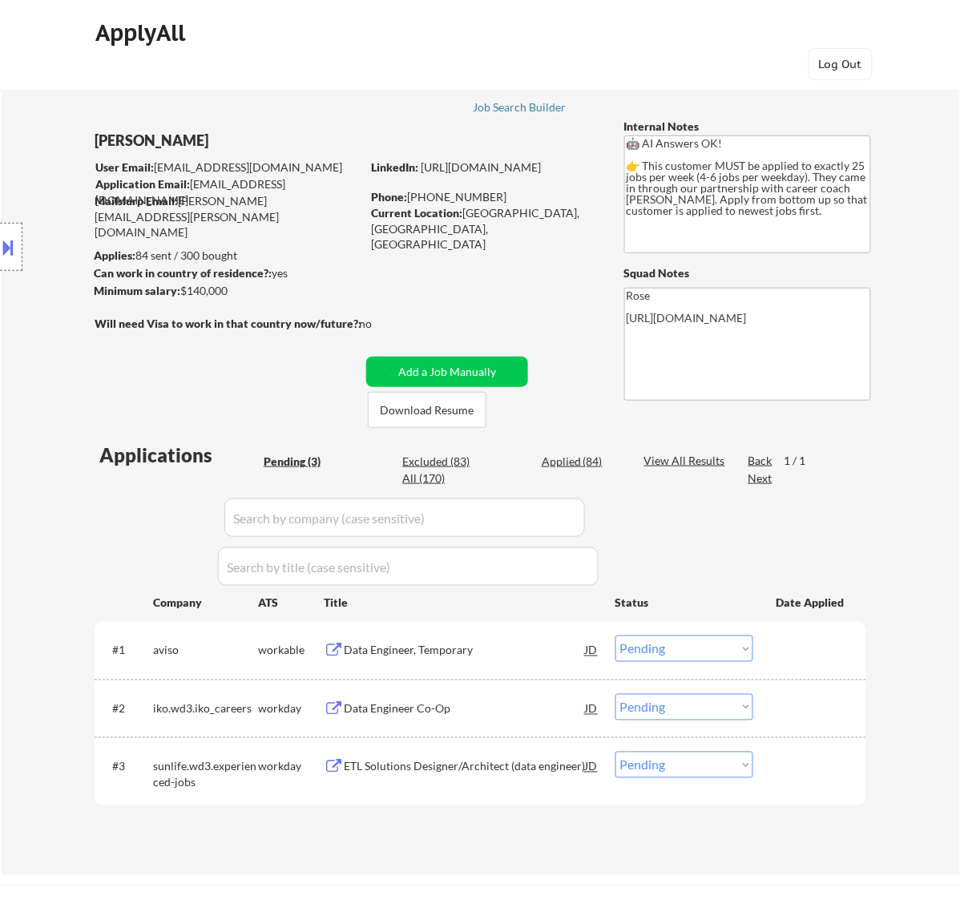
click at [549, 654] on div "Data Engineer, Temporary" at bounding box center [465, 651] width 242 height 16
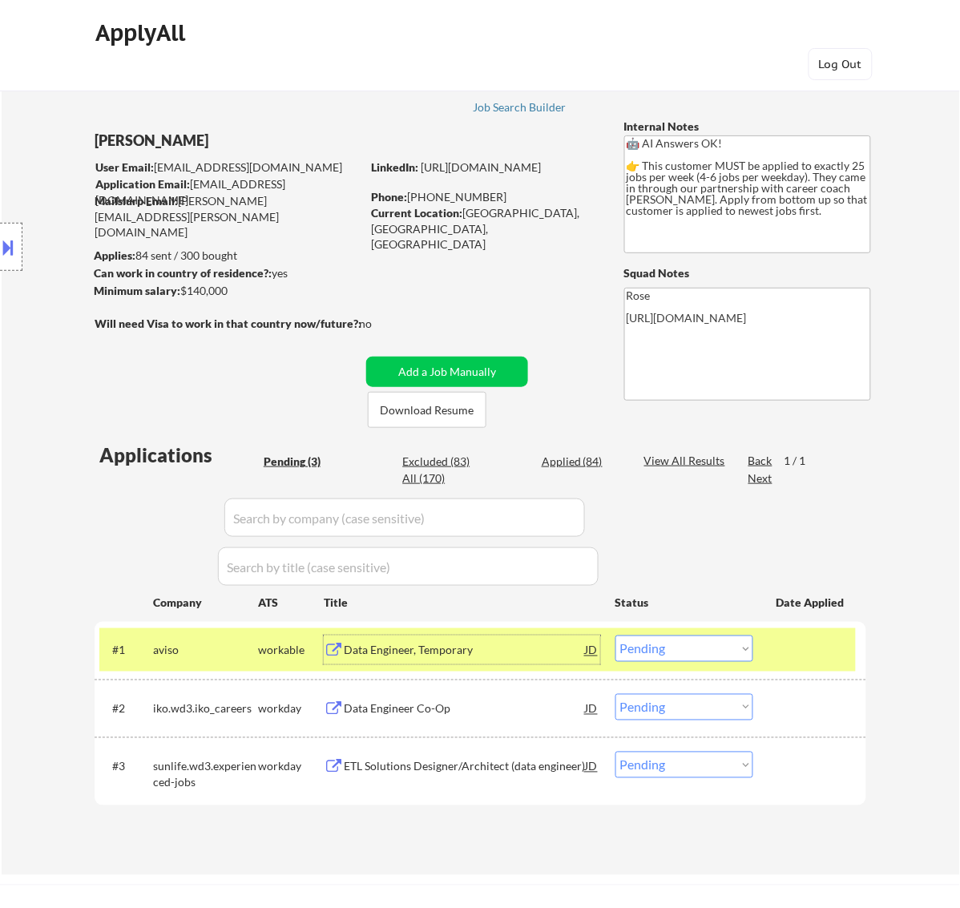
click at [682, 643] on select "Choose an option... Pending Applied Excluded (Questions) Excluded (Expired) Exc…" at bounding box center [685, 649] width 138 height 26
click at [616, 636] on select "Choose an option... Pending Applied Excluded (Questions) Excluded (Expired) Exc…" at bounding box center [685, 649] width 138 height 26
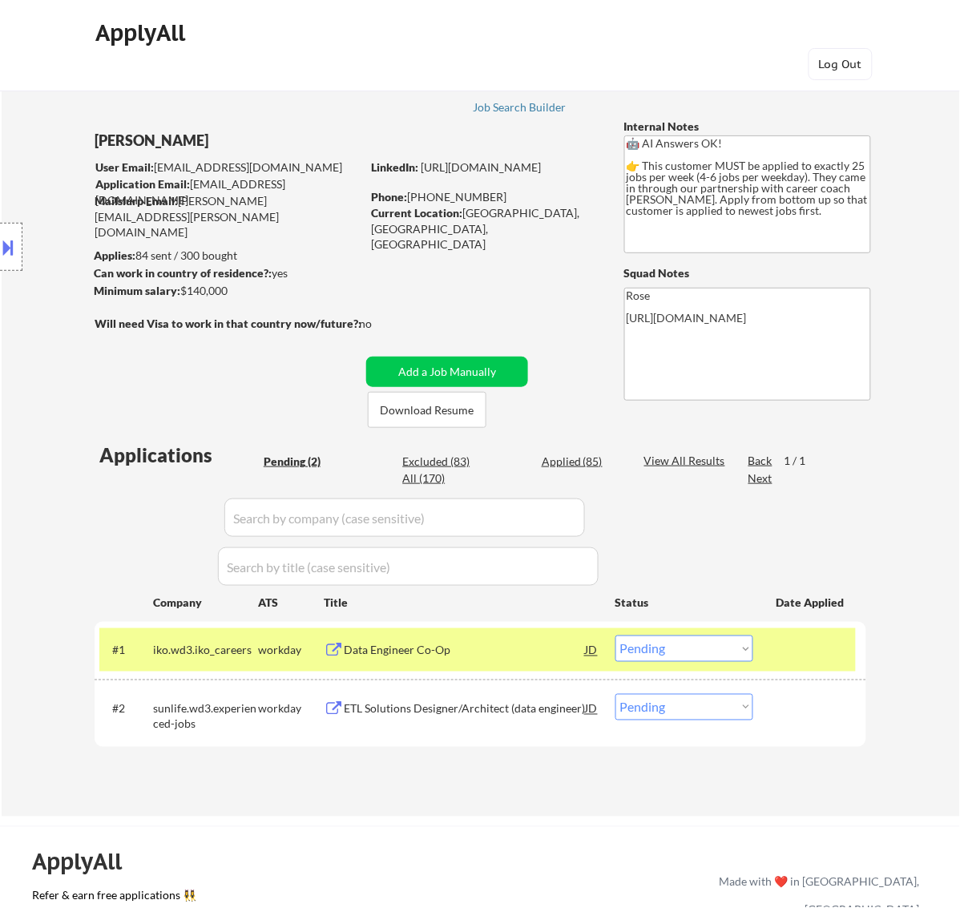
click at [515, 647] on div "Data Engineer Co-Op" at bounding box center [465, 651] width 242 height 16
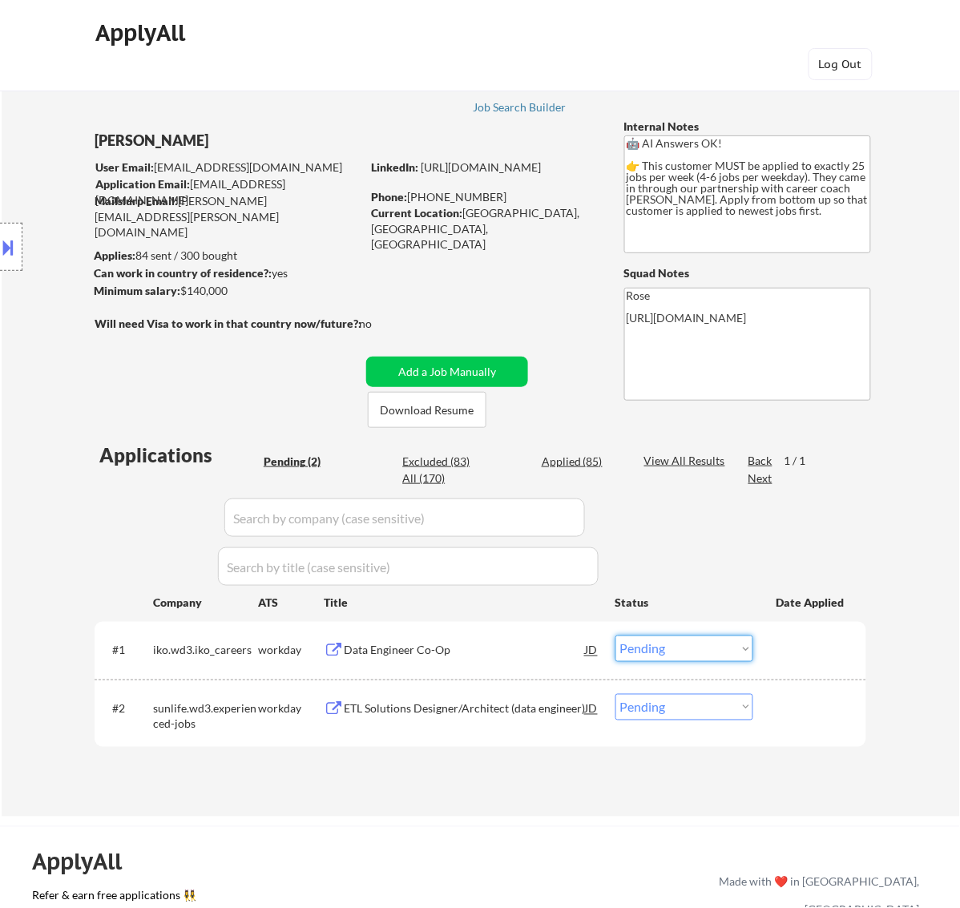
click at [720, 650] on select "Choose an option... Pending Applied Excluded (Questions) Excluded (Expired) Exc…" at bounding box center [685, 649] width 138 height 26
click at [616, 636] on select "Choose an option... Pending Applied Excluded (Questions) Excluded (Expired) Exc…" at bounding box center [685, 649] width 138 height 26
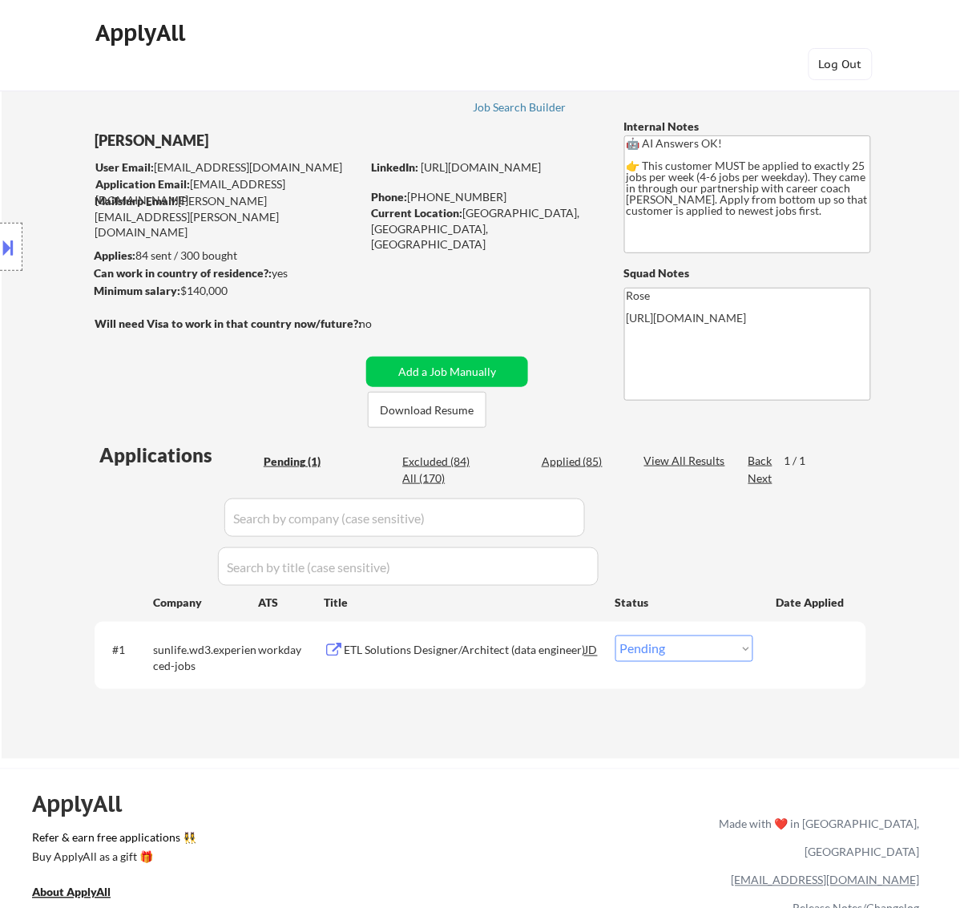
click at [531, 648] on div "ETL Solutions Designer/Architect (data engineer)" at bounding box center [465, 651] width 242 height 16
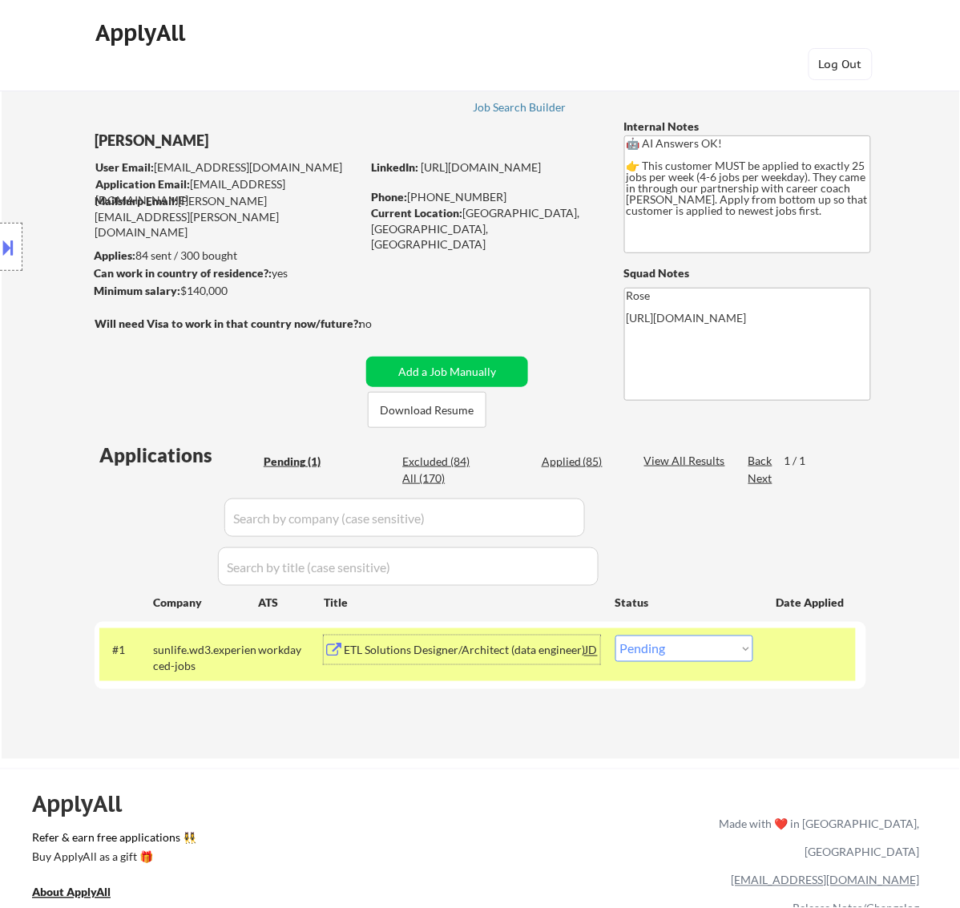
click at [674, 643] on select "Choose an option... Pending Applied Excluded (Questions) Excluded (Expired) Exc…" at bounding box center [685, 649] width 138 height 26
select select ""excluded__salary_""
click at [616, 636] on select "Choose an option... Pending Applied Excluded (Questions) Excluded (Expired) Exc…" at bounding box center [685, 649] width 138 height 26
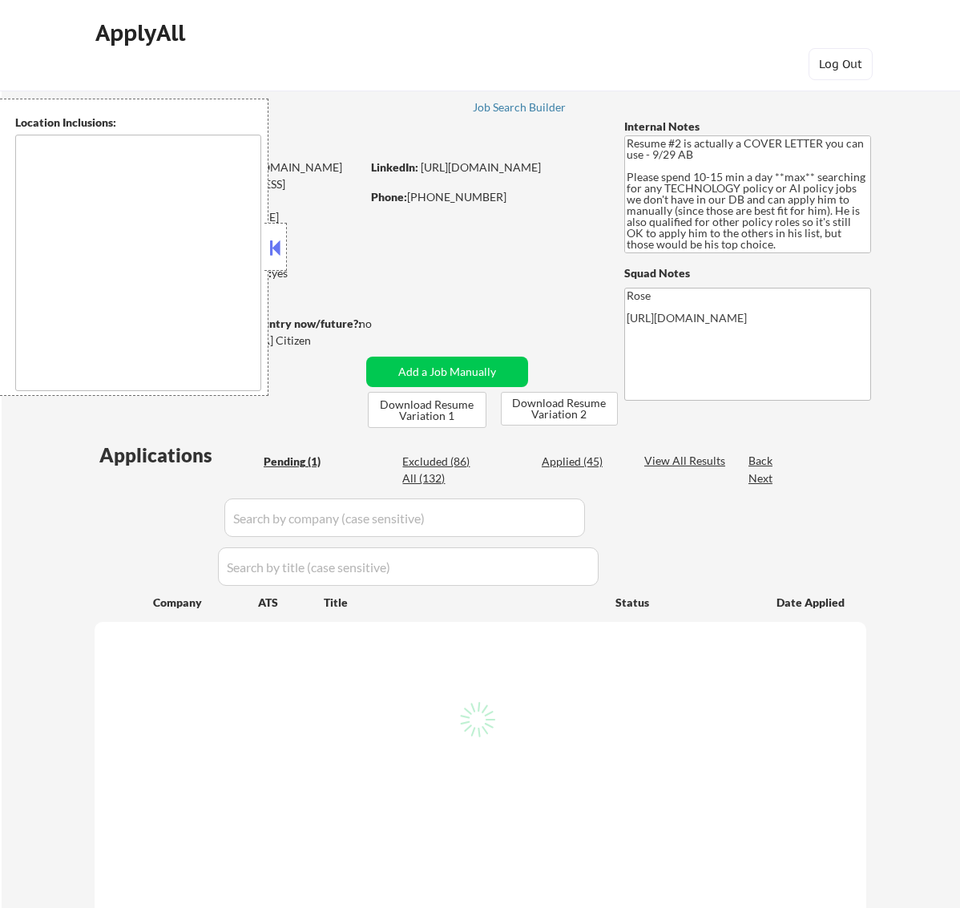
type textarea "[GEOGRAPHIC_DATA], [GEOGRAPHIC_DATA] [GEOGRAPHIC_DATA], [GEOGRAPHIC_DATA] [GEOG…"
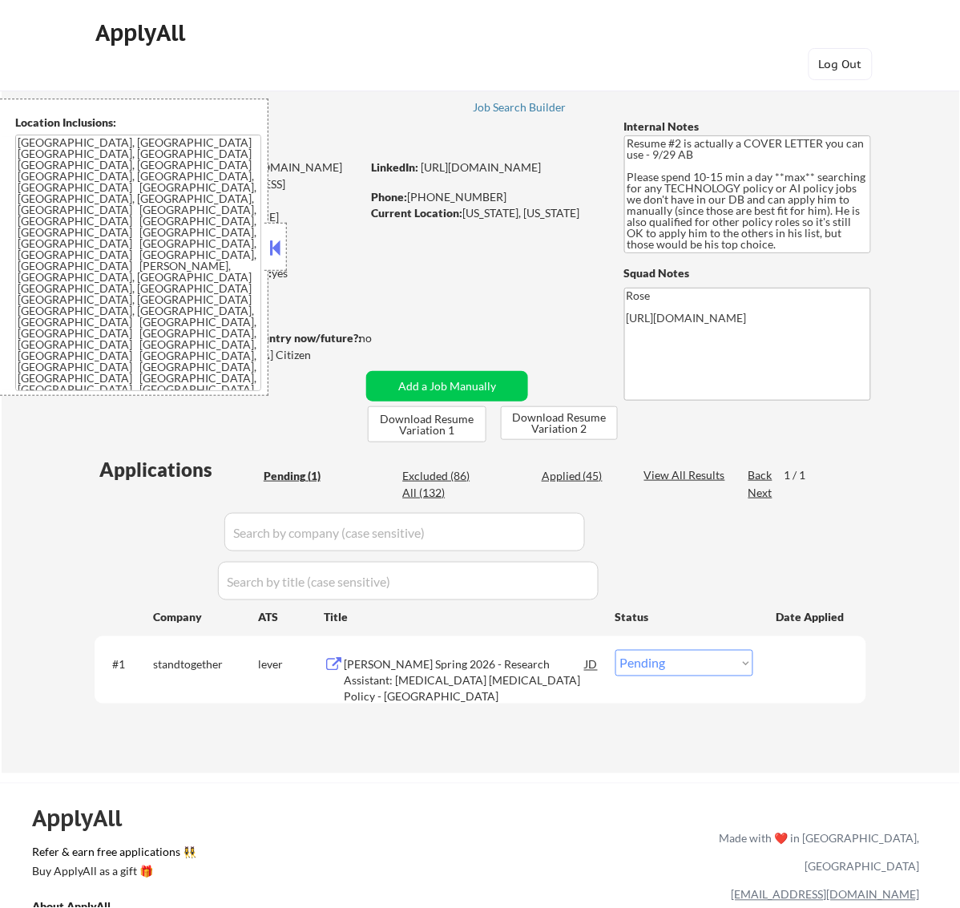
click at [513, 669] on div "KIP Spring 2026 - Research Assistant: Opioid Harm Reduction Policy - R Street I…" at bounding box center [465, 680] width 242 height 47
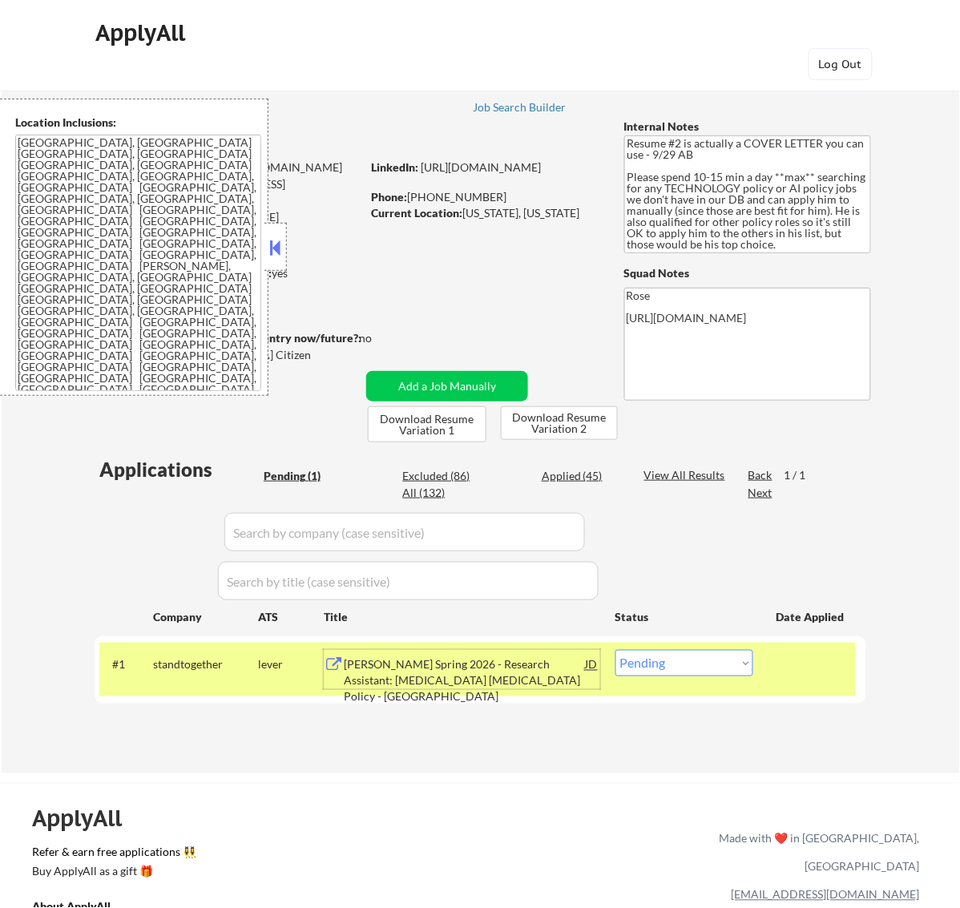
click at [728, 657] on select "Choose an option... Pending Applied Excluded (Questions) Excluded (Expired) Exc…" at bounding box center [685, 663] width 138 height 26
select select ""excluded__bad_match_""
click at [616, 650] on select "Choose an option... Pending Applied Excluded (Questions) Excluded (Expired) Exc…" at bounding box center [685, 663] width 138 height 26
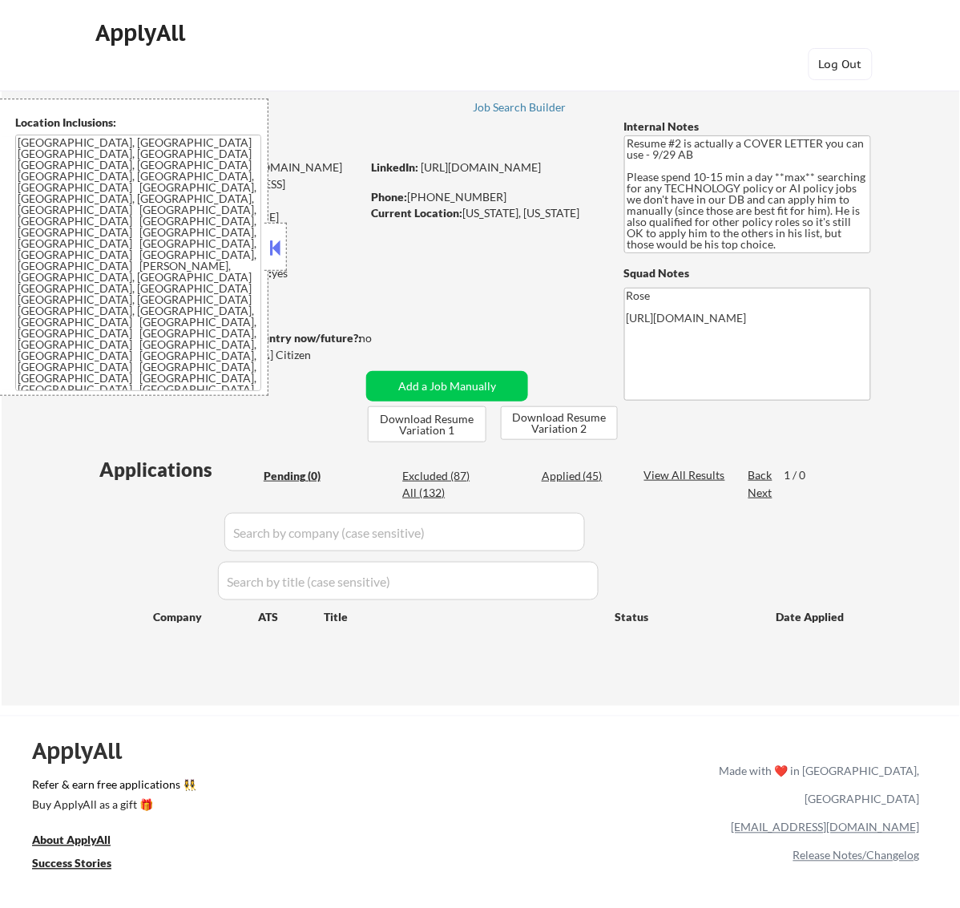
click at [271, 242] on button at bounding box center [275, 248] width 18 height 24
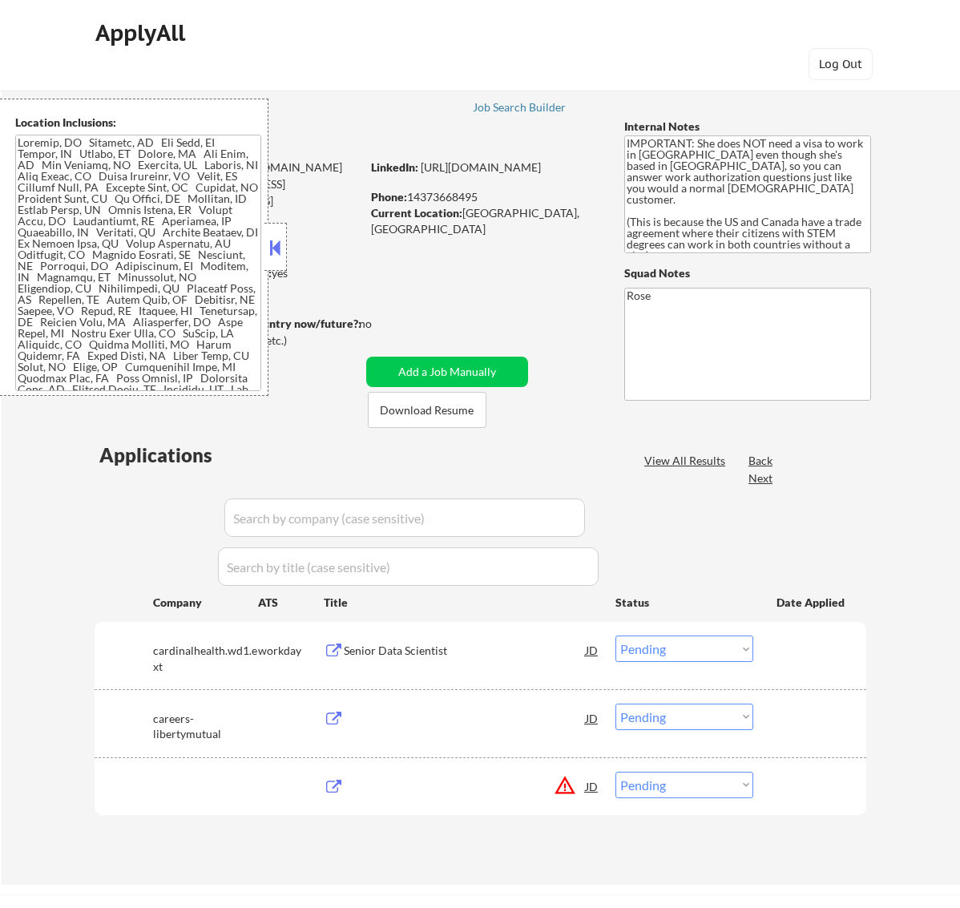
select select ""pending""
drag, startPoint x: 270, startPoint y: 244, endPoint x: 269, endPoint y: 236, distance: 8.2
click at [269, 236] on button at bounding box center [275, 248] width 18 height 24
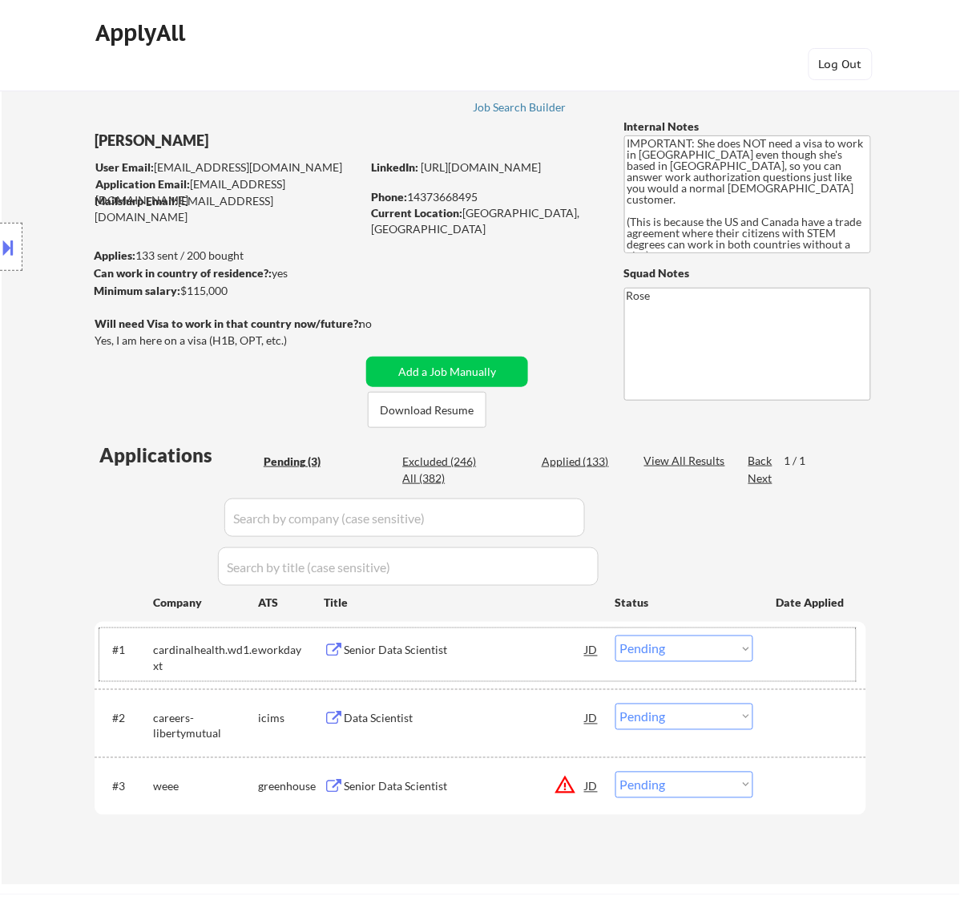
click at [495, 667] on div "#1 cardinalhealth.wd1.ext workday Senior Data Scientist JD Choose an option... …" at bounding box center [477, 654] width 757 height 53
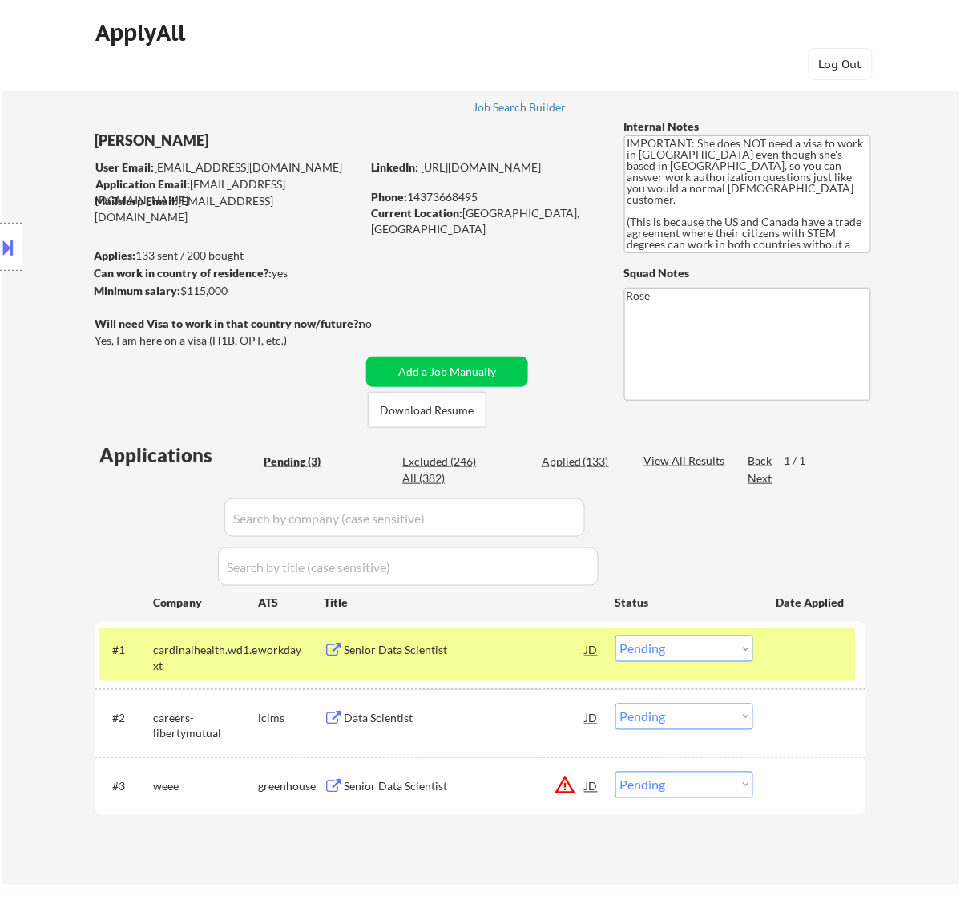
click at [519, 662] on div "Senior Data Scientist" at bounding box center [465, 650] width 242 height 29
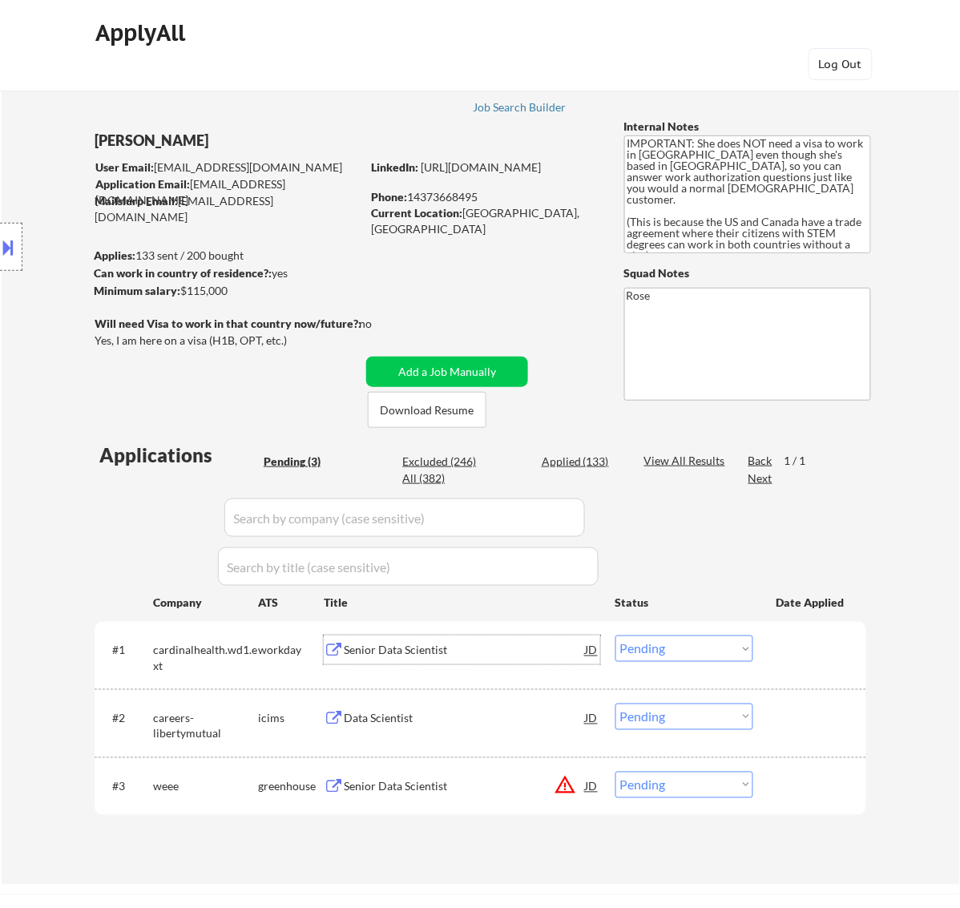
click at [698, 642] on select "Choose an option... Pending Applied Excluded (Questions) Excluded (Expired) Exc…" at bounding box center [685, 649] width 138 height 26
click at [616, 636] on select "Choose an option... Pending Applied Excluded (Questions) Excluded (Expired) Exc…" at bounding box center [685, 649] width 138 height 26
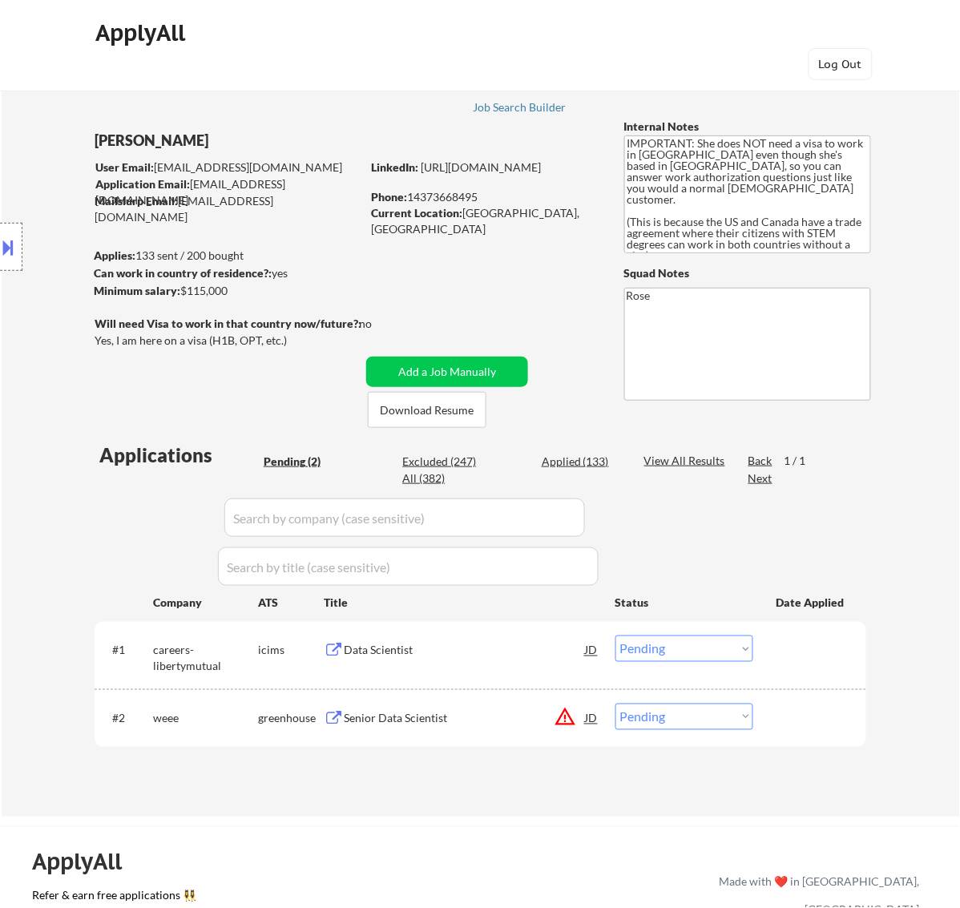
click at [514, 649] on div "Data Scientist" at bounding box center [465, 651] width 242 height 16
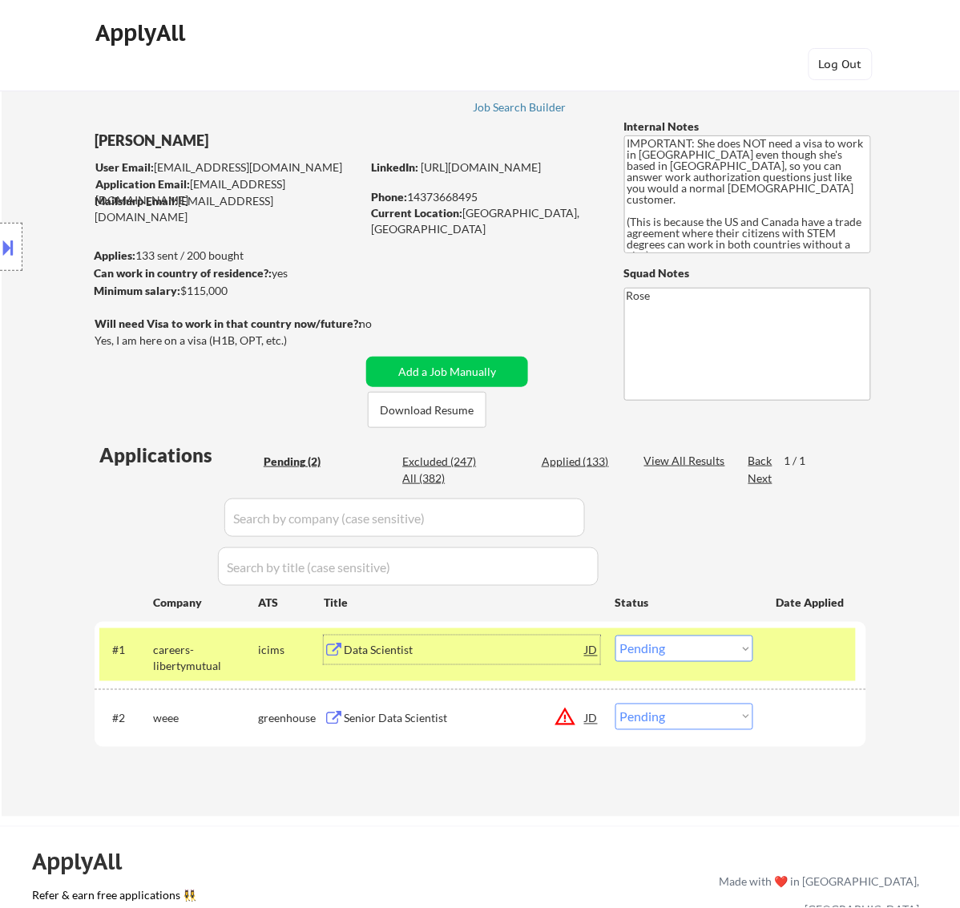
click at [671, 639] on select "Choose an option... Pending Applied Excluded (Questions) Excluded (Expired) Exc…" at bounding box center [685, 649] width 138 height 26
click at [616, 636] on select "Choose an option... Pending Applied Excluded (Questions) Excluded (Expired) Exc…" at bounding box center [685, 649] width 138 height 26
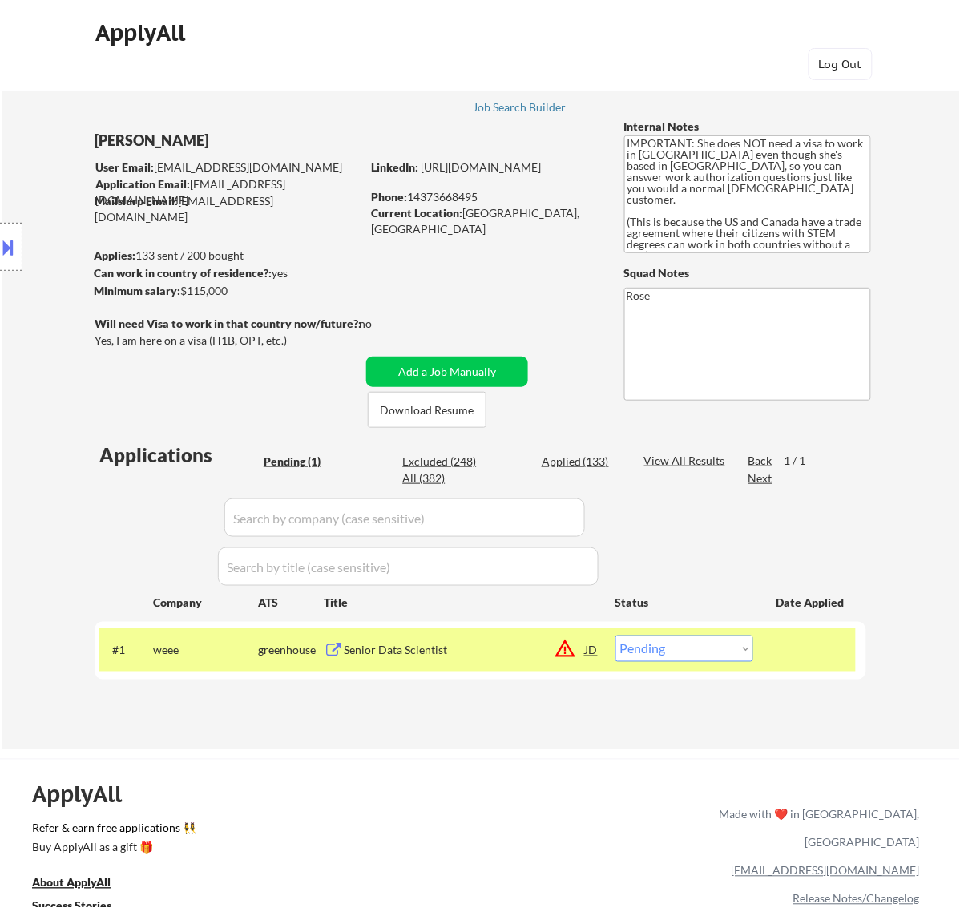
click at [518, 649] on div "Senior Data Scientist" at bounding box center [465, 651] width 242 height 16
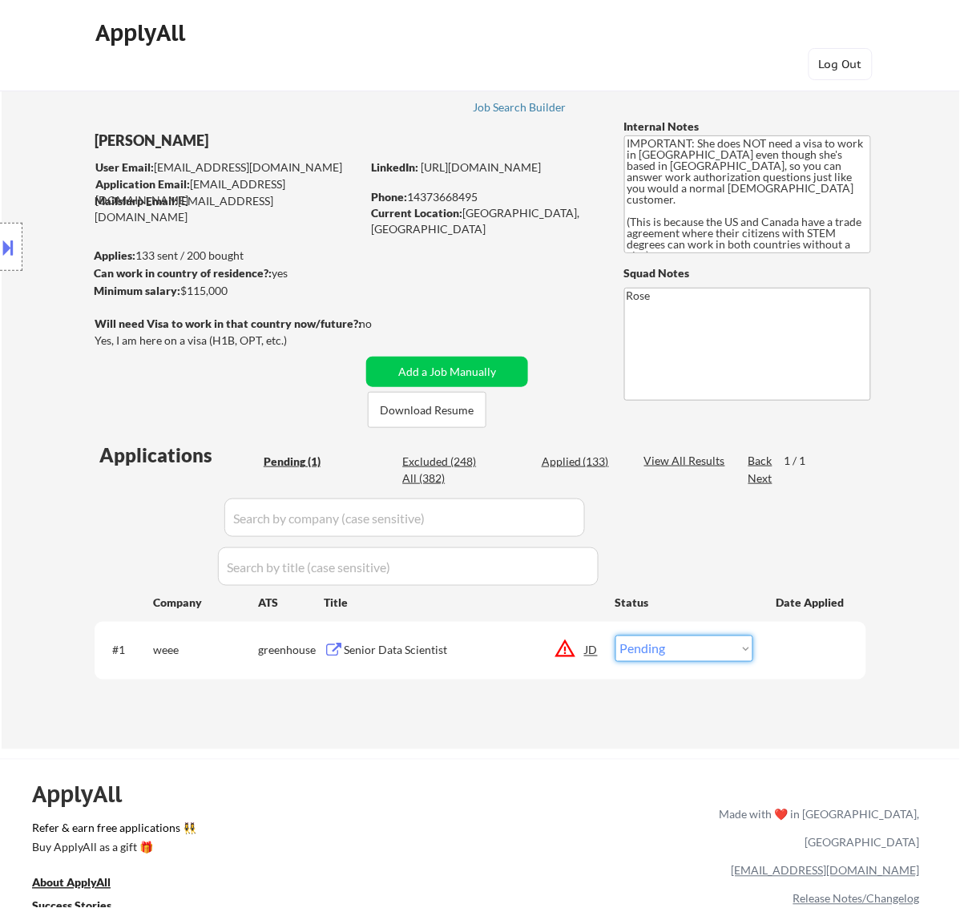
click at [700, 643] on select "Choose an option... Pending Applied Excluded (Questions) Excluded (Expired) Exc…" at bounding box center [685, 649] width 138 height 26
select select ""applied""
click at [616, 636] on select "Choose an option... Pending Applied Excluded (Questions) Excluded (Expired) Exc…" at bounding box center [685, 649] width 138 height 26
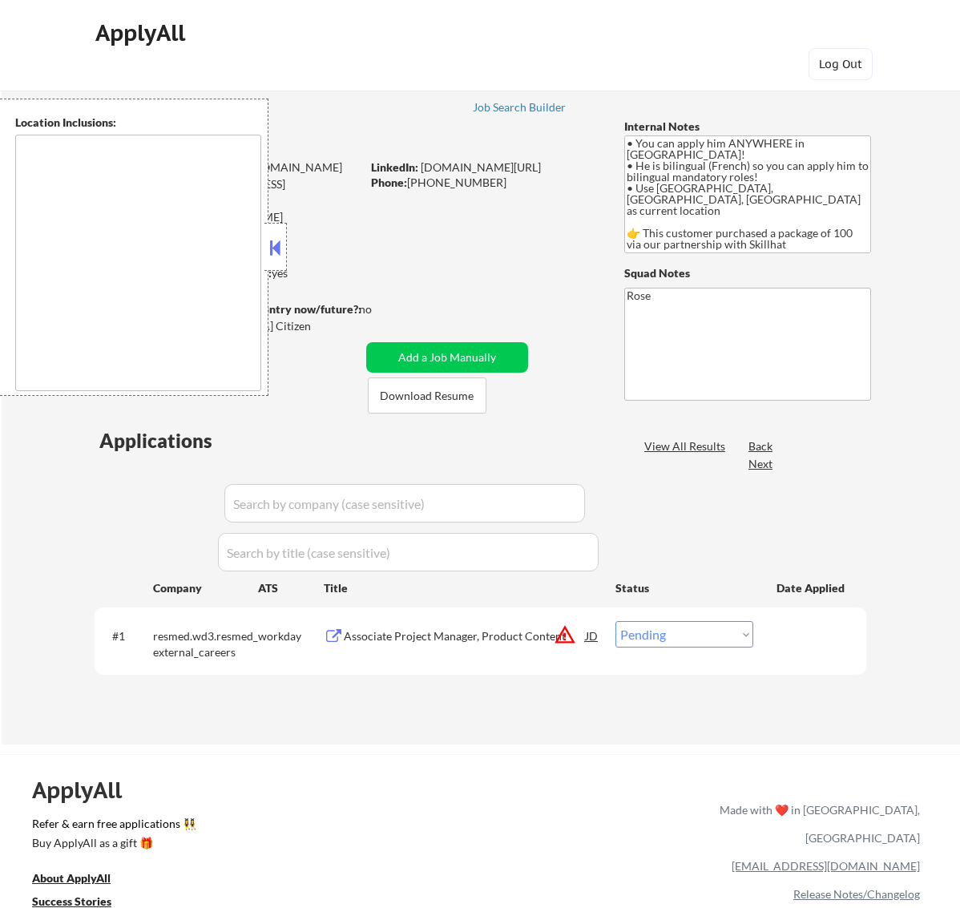
select select ""pending""
type textarea "country:[GEOGRAPHIC_DATA]"
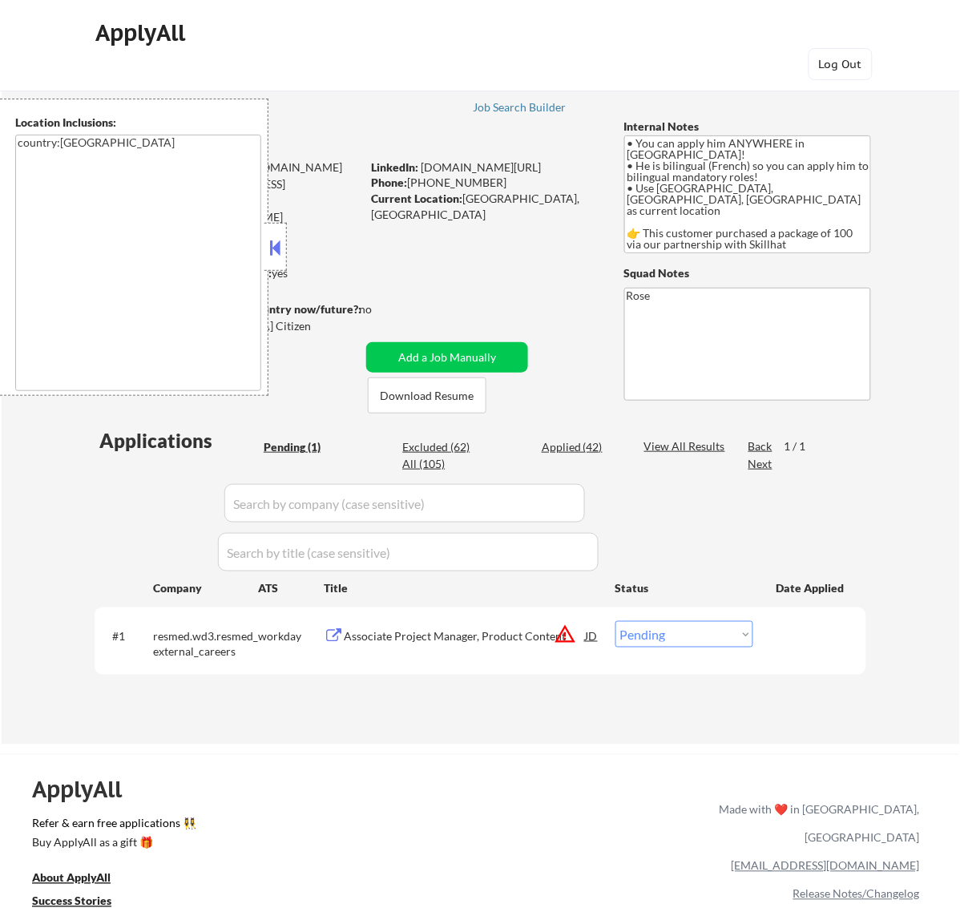
click at [281, 237] on button at bounding box center [275, 248] width 18 height 24
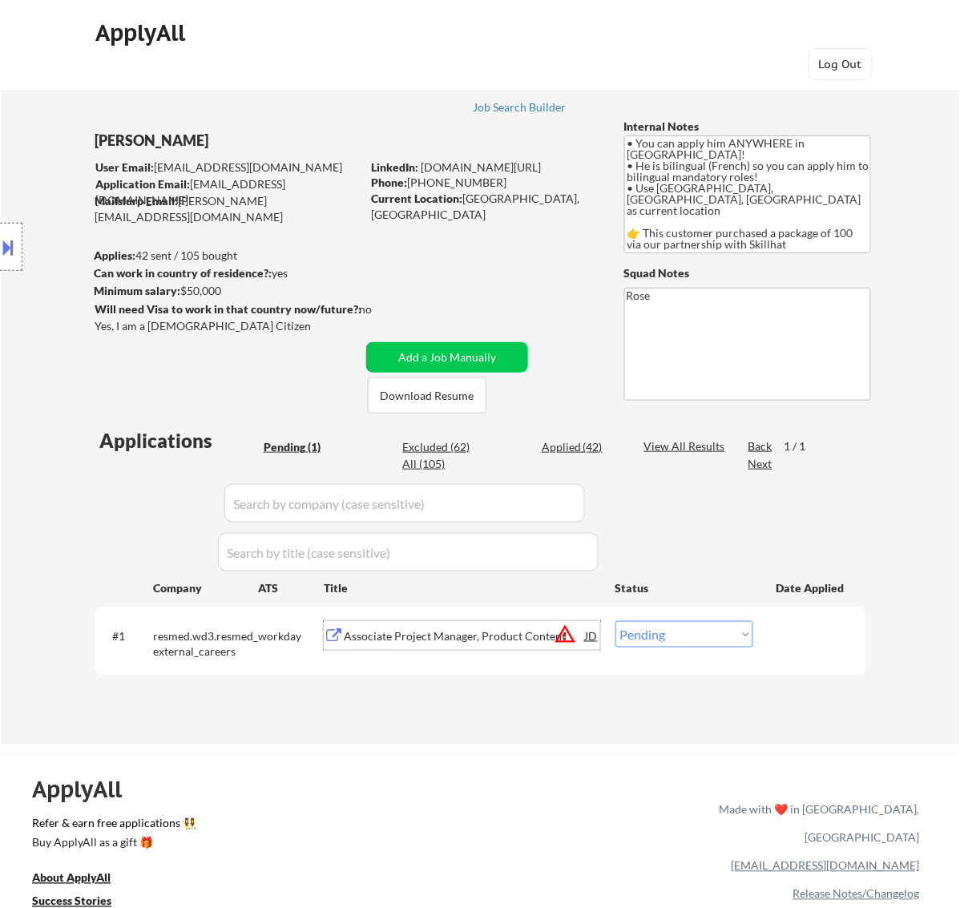
click at [531, 638] on div "Associate Project Manager, Product Content" at bounding box center [465, 636] width 242 height 16
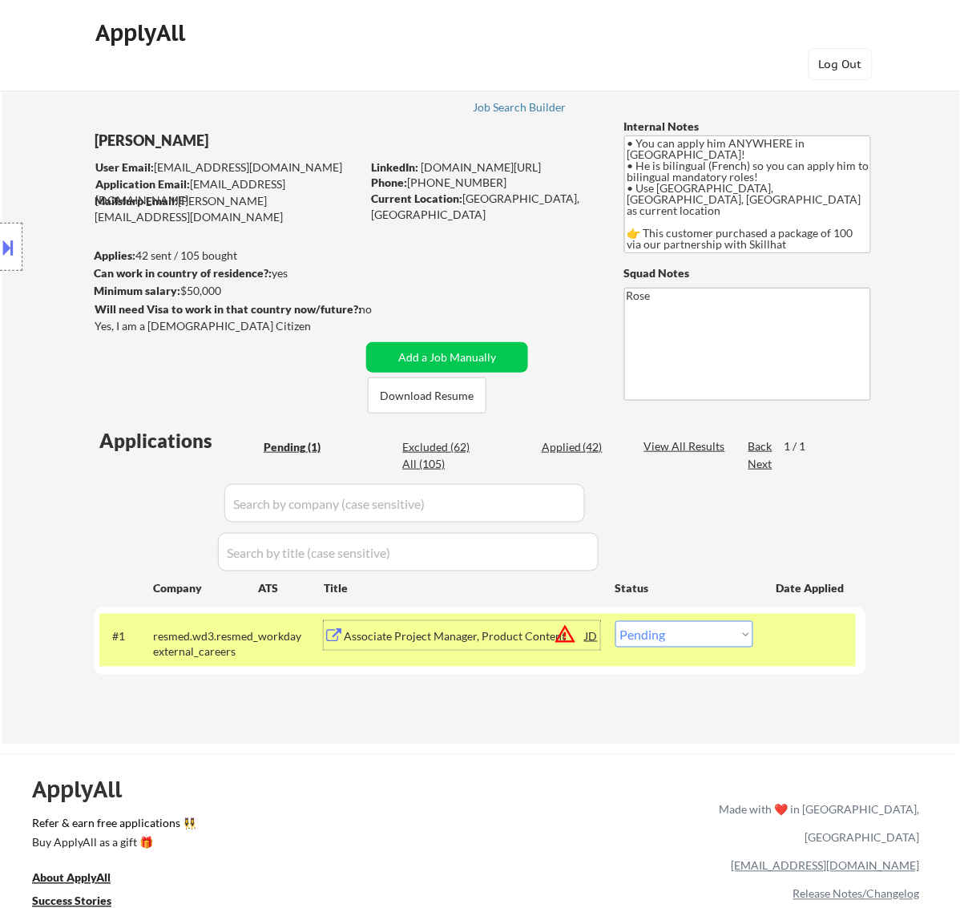
click at [702, 634] on select "Choose an option... Pending Applied Excluded (Questions) Excluded (Expired) Exc…" at bounding box center [685, 634] width 138 height 26
select select ""applied""
click at [616, 621] on select "Choose an option... Pending Applied Excluded (Questions) Excluded (Expired) Exc…" at bounding box center [685, 634] width 138 height 26
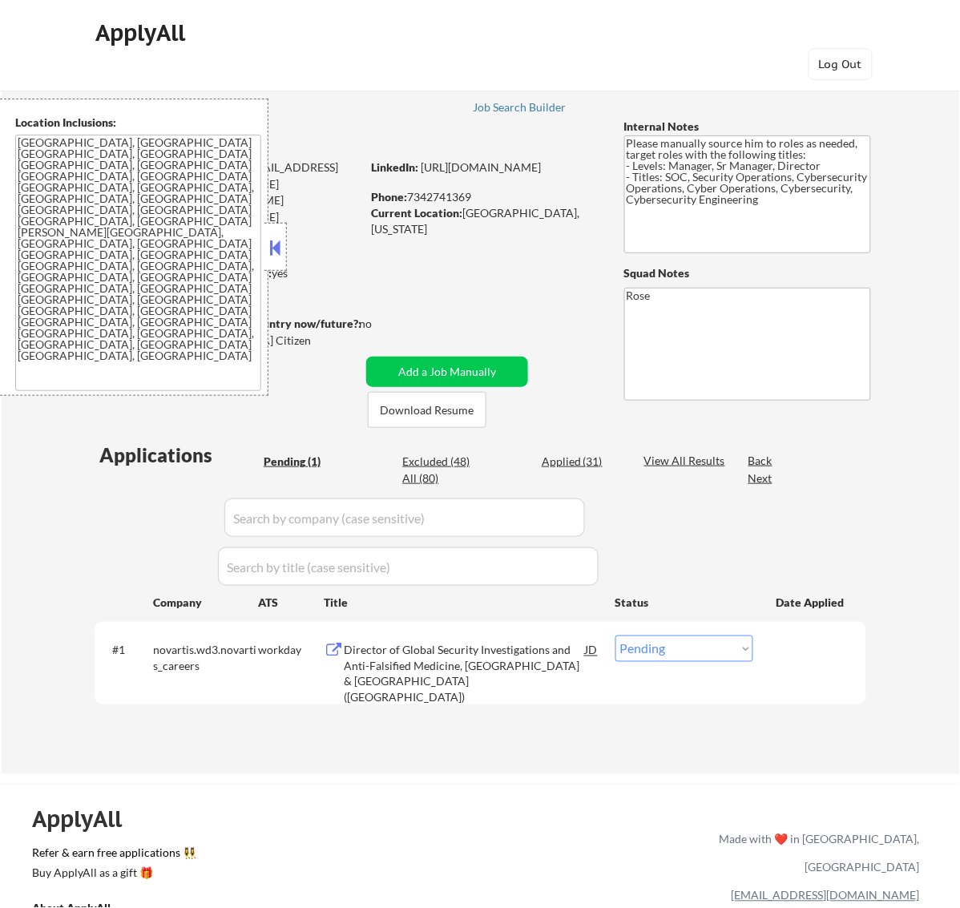
click at [283, 255] on button at bounding box center [275, 248] width 18 height 24
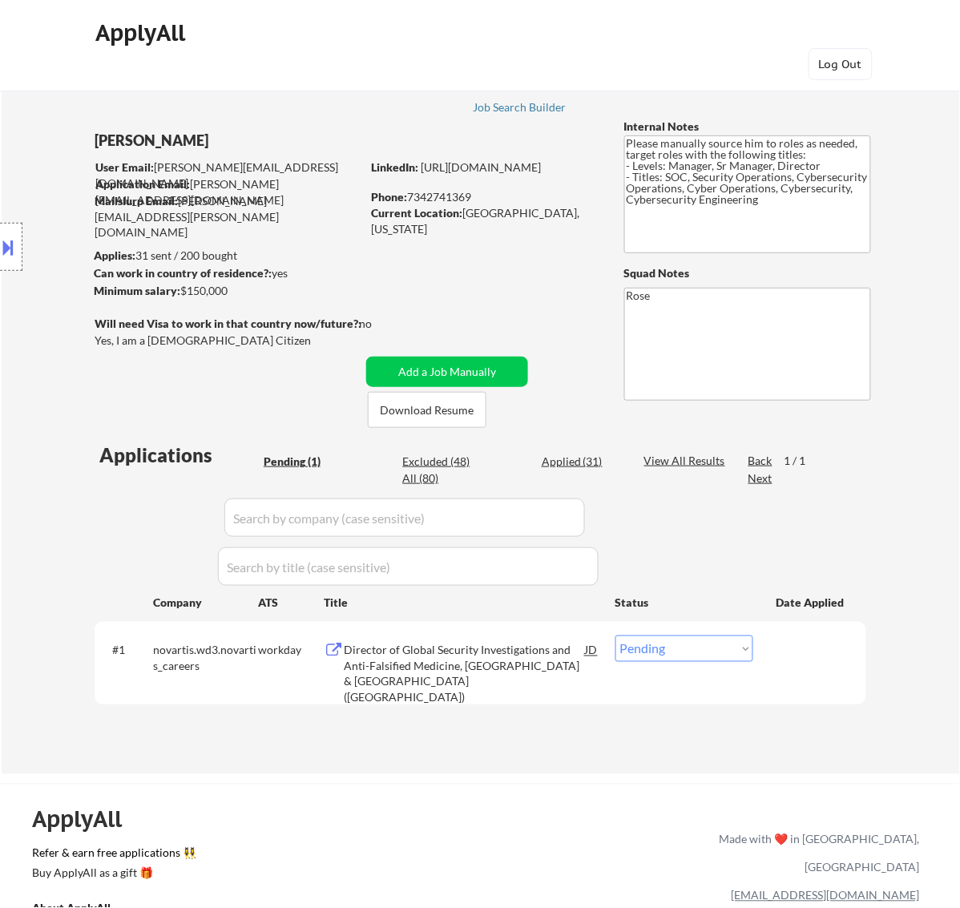
click at [446, 637] on div "Director of Global Security Investigations and Anti-Falsified Medicine, Latin A…" at bounding box center [465, 663] width 242 height 55
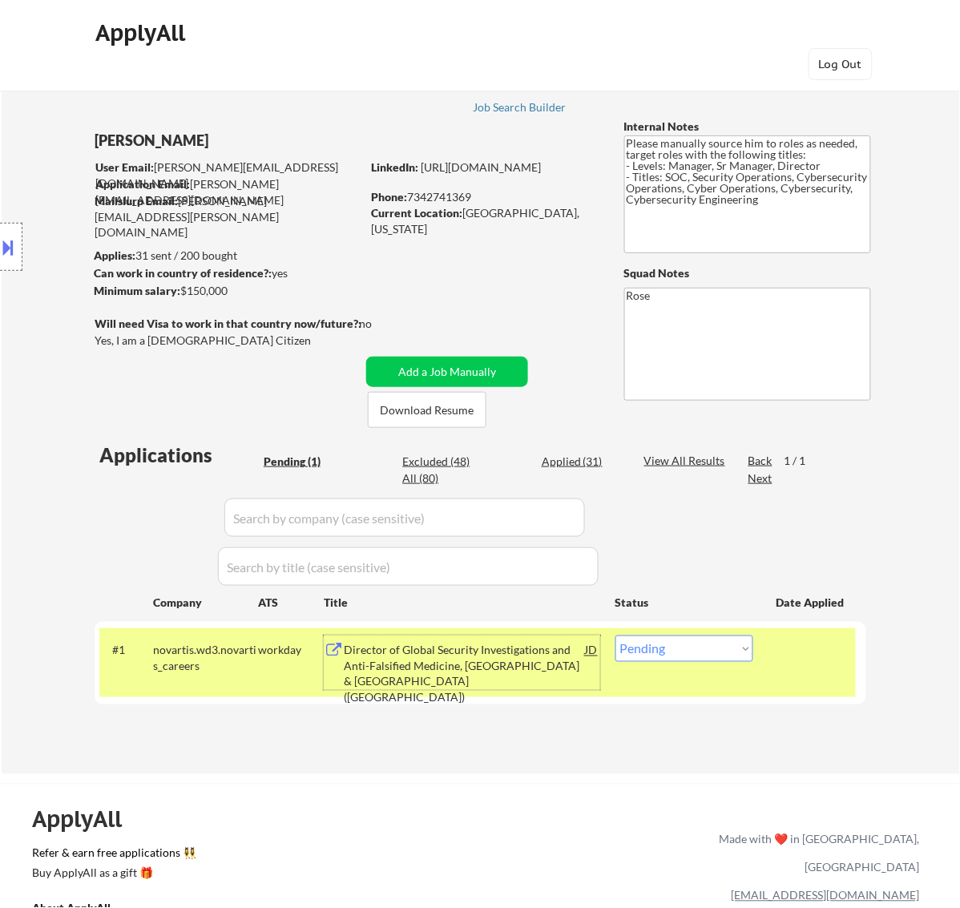
click at [689, 634] on div "#1 novartis.wd3.novartis_careers workday Director of Global Security Investigat…" at bounding box center [477, 662] width 757 height 69
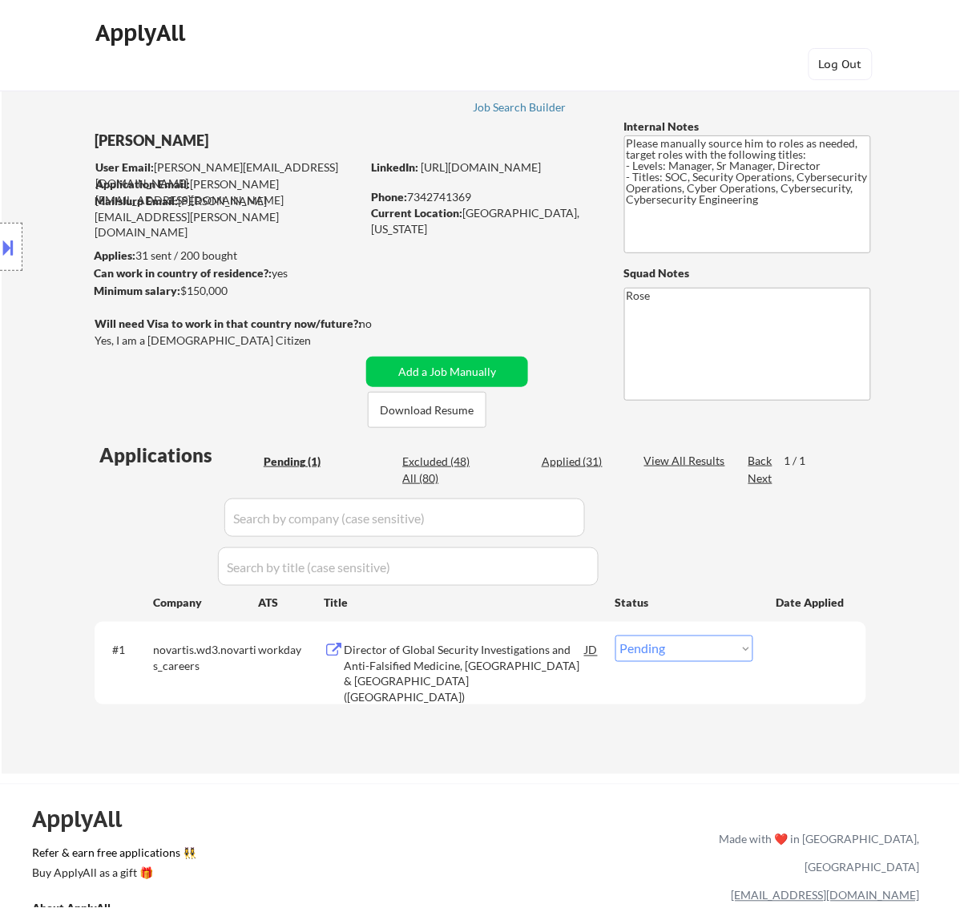
click at [698, 640] on select "Choose an option... Pending Applied Excluded (Questions) Excluded (Expired) Exc…" at bounding box center [685, 649] width 138 height 26
click at [616, 636] on select "Choose an option... Pending Applied Excluded (Questions) Excluded (Expired) Exc…" at bounding box center [685, 649] width 138 height 26
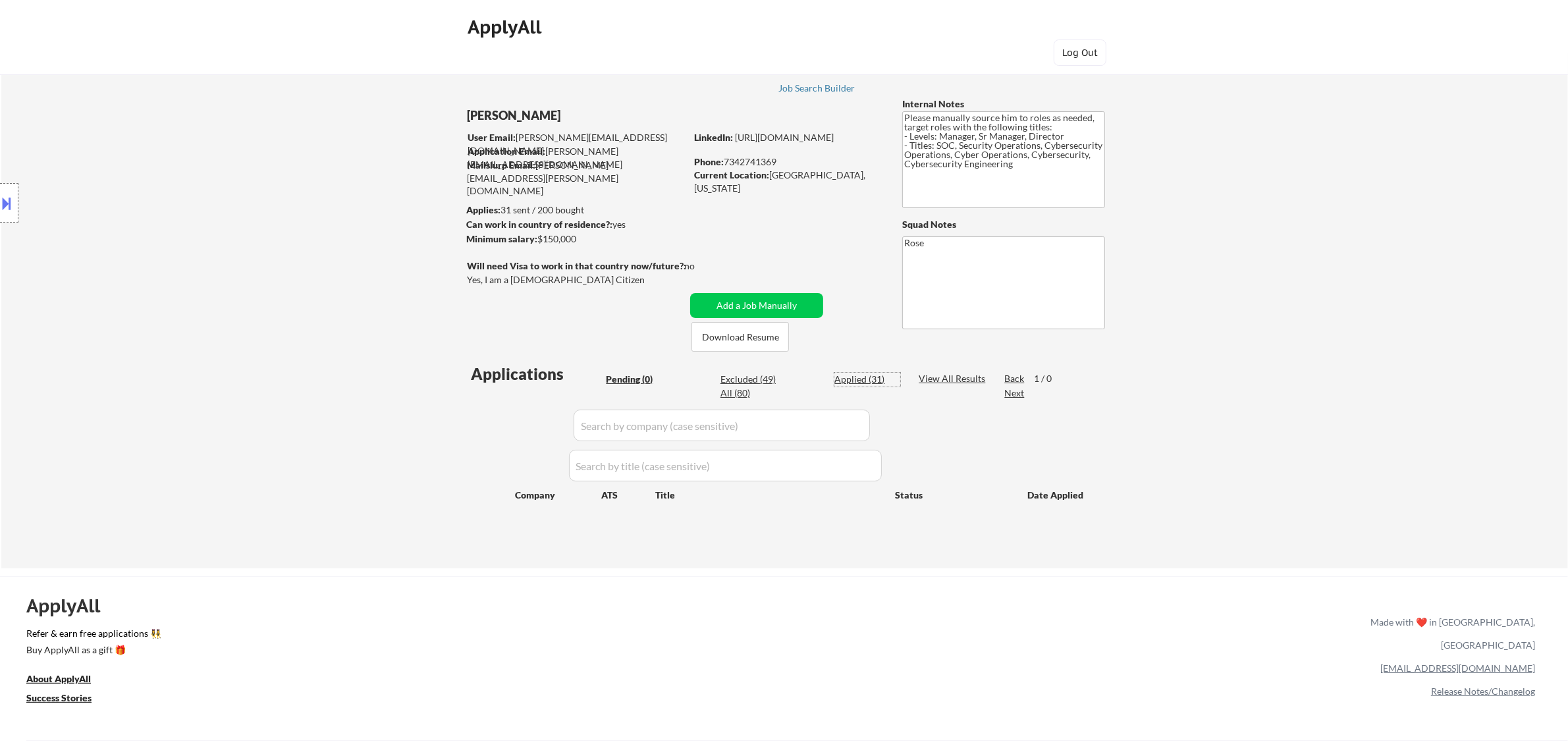
click at [789, 377] on div "Applied (31)" at bounding box center [867, 380] width 66 height 13
select select ""applied""
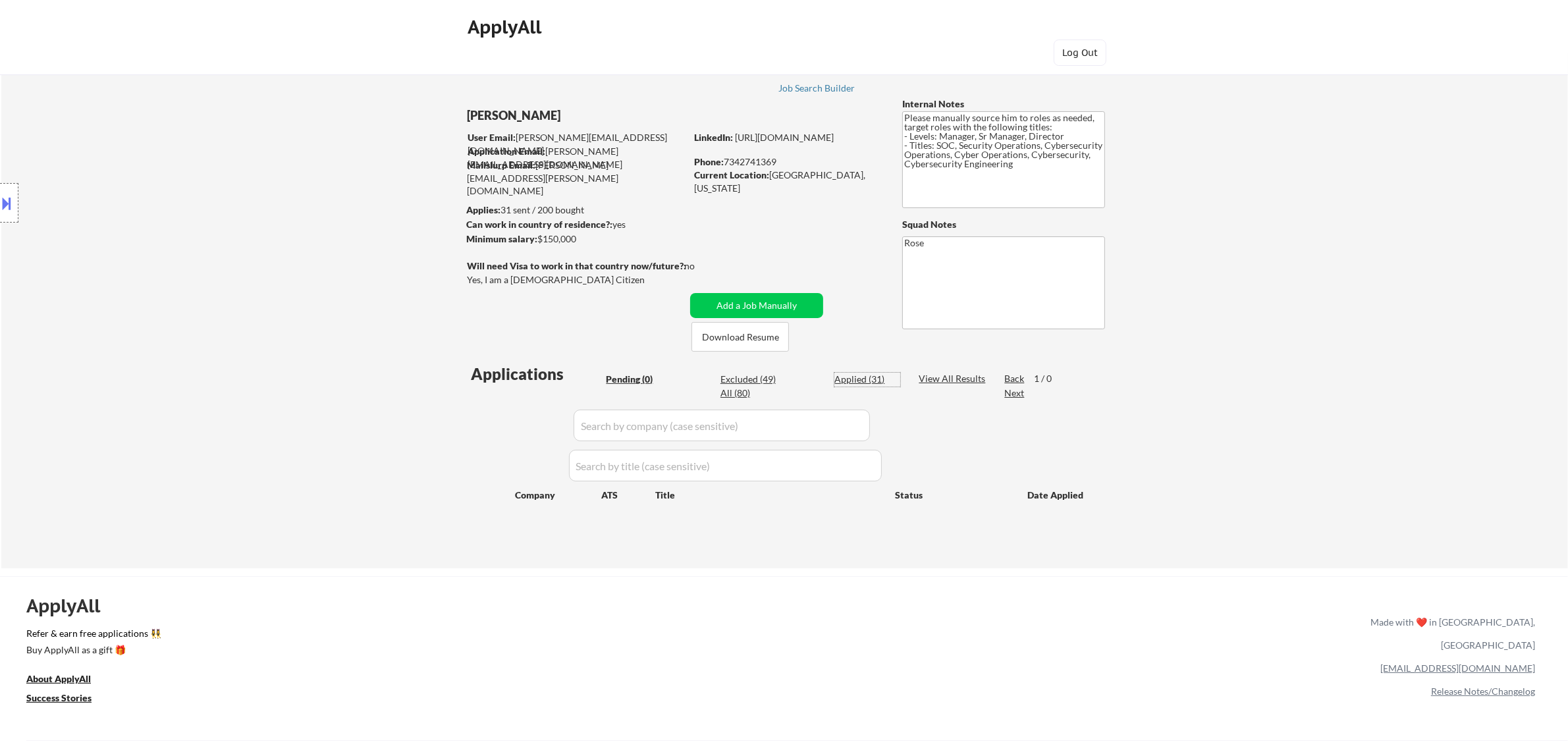
select select ""applied""
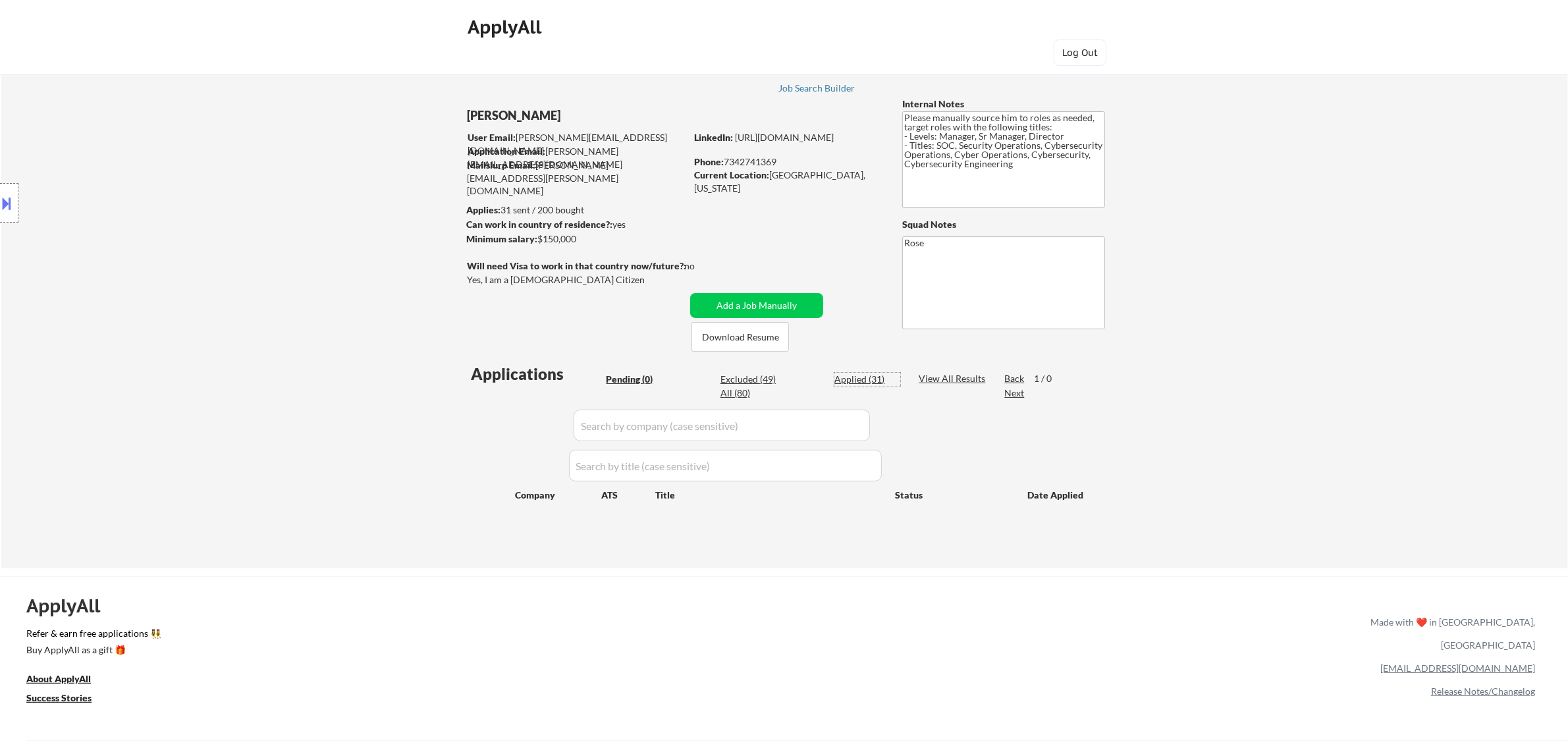
select select ""applied""
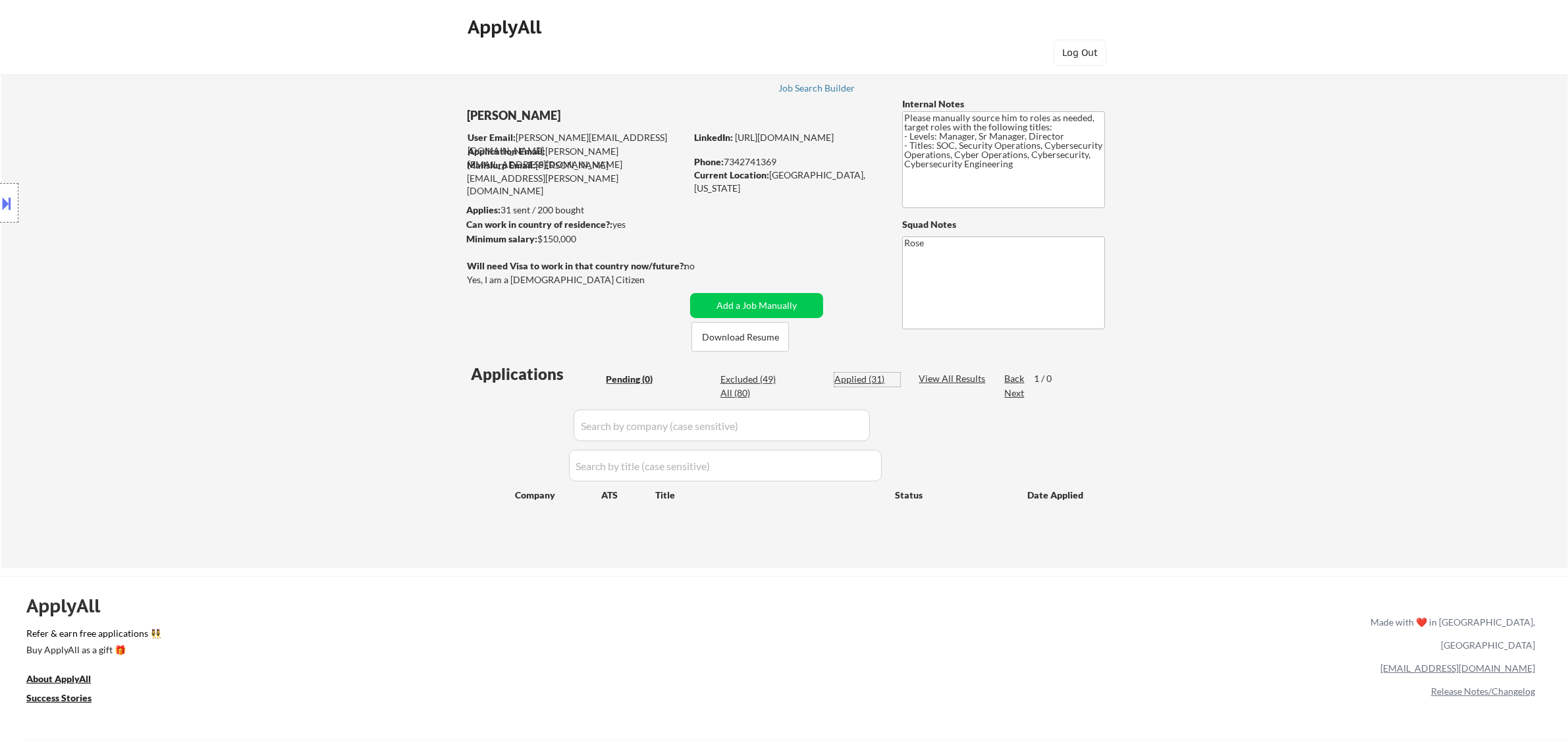
select select ""applied""
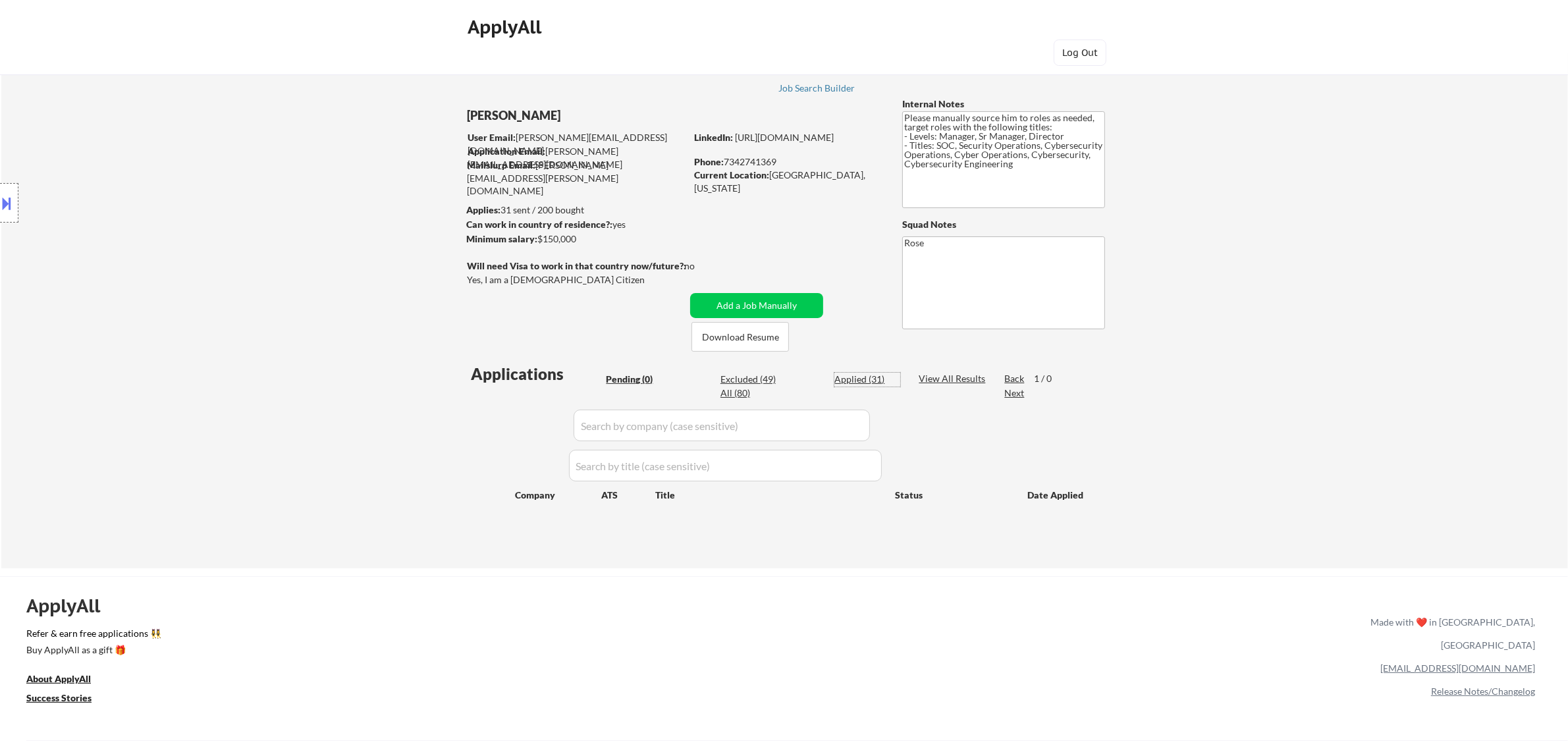
select select ""applied""
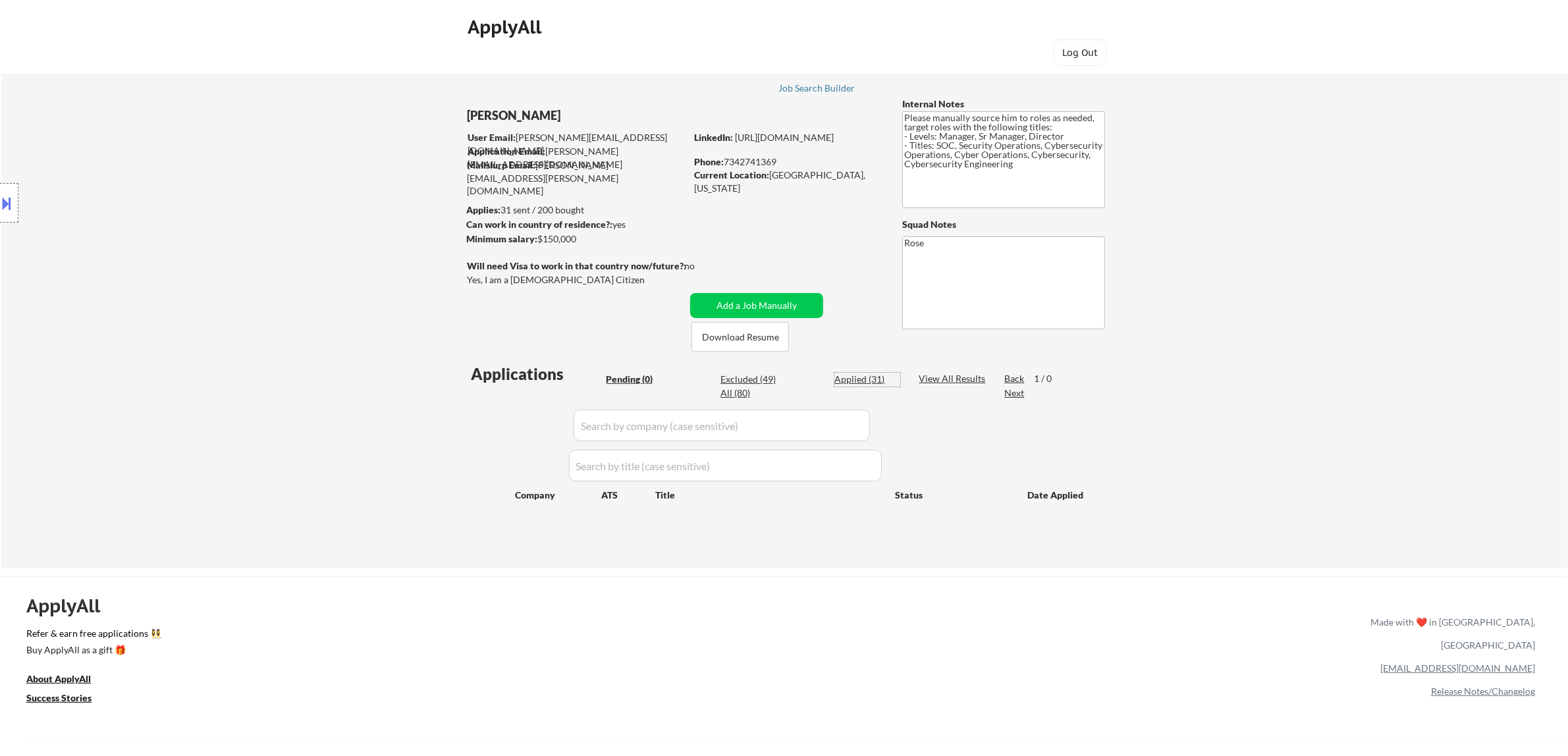
select select ""applied""
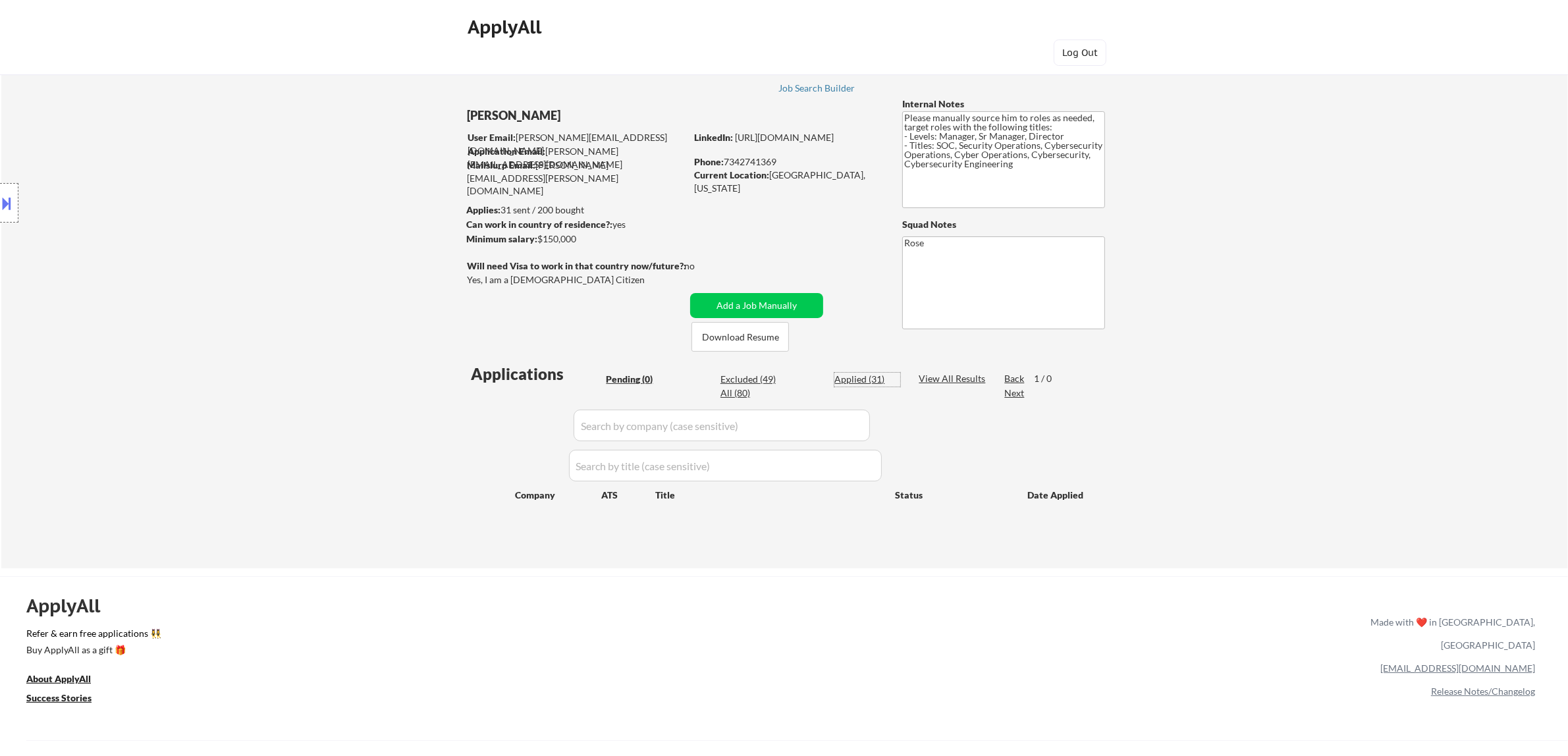
select select ""applied""
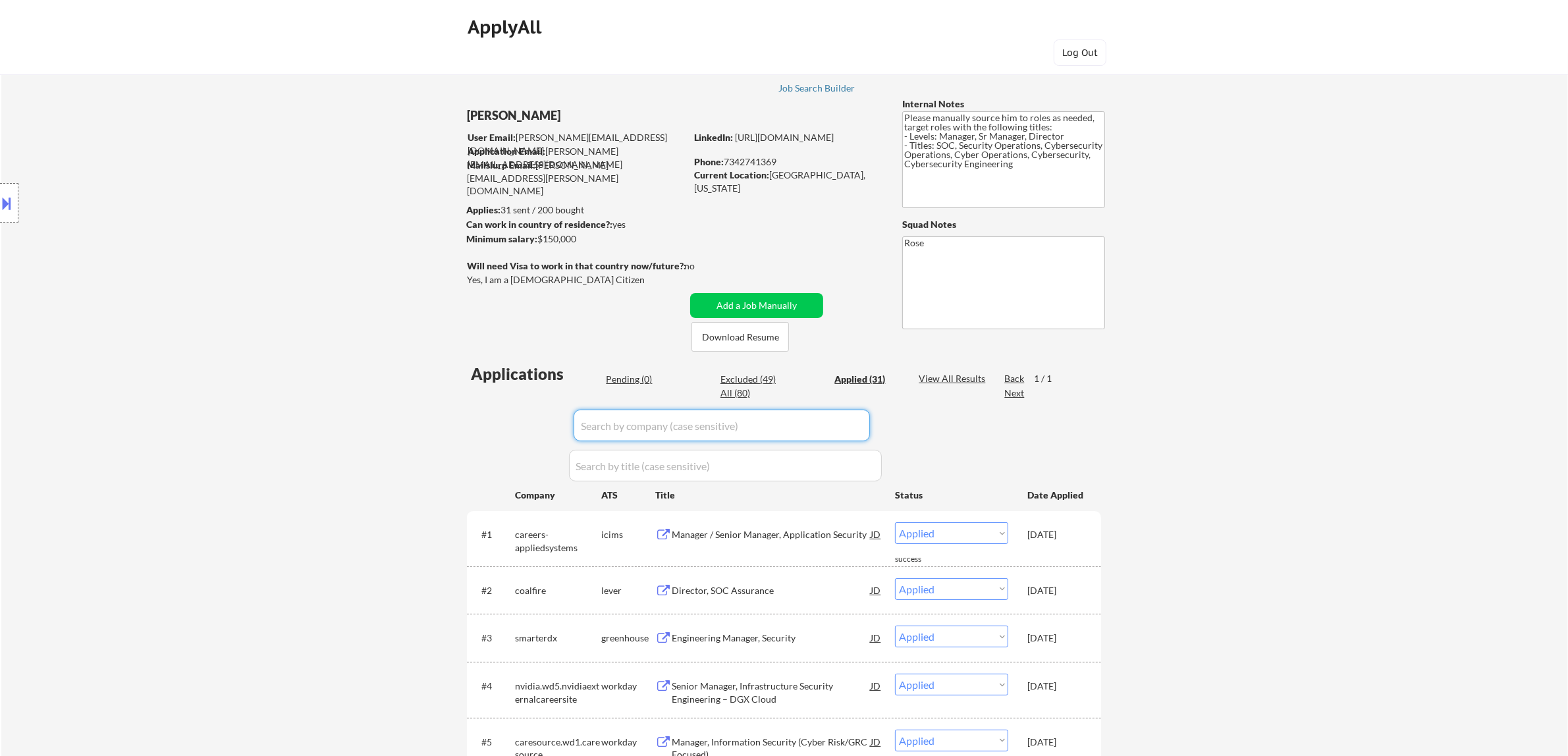
click at [789, 426] on input "input" at bounding box center [721, 426] width 297 height 31
paste input "/smartcommerce"
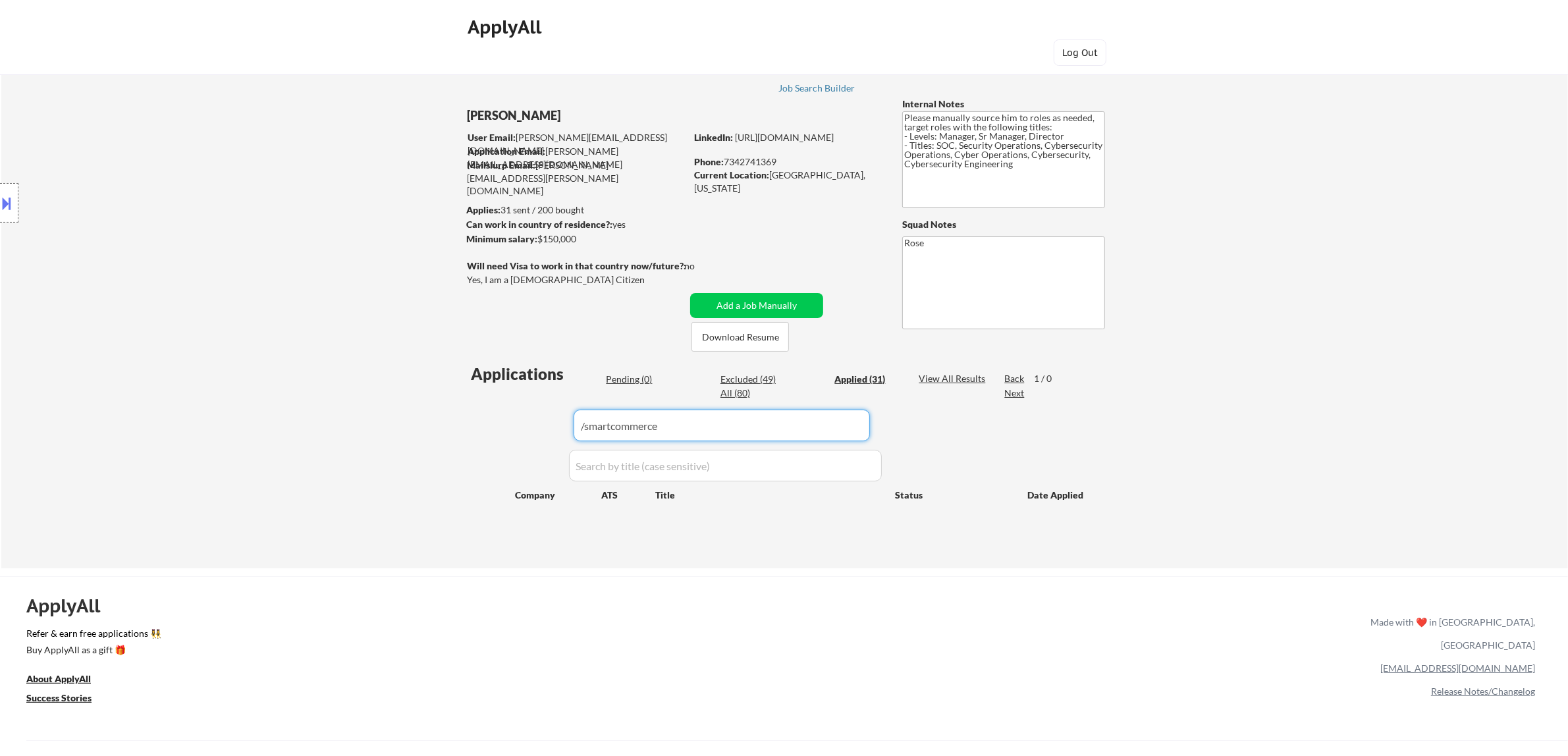
click at [588, 426] on input "input" at bounding box center [721, 426] width 297 height 31
click at [583, 426] on input "input" at bounding box center [721, 426] width 297 height 31
type input "smartcommerce"
drag, startPoint x: 732, startPoint y: 425, endPoint x: 525, endPoint y: 432, distance: 207.1
click at [526, 432] on div "Applications Pending (0) Excluded (49) Applied (31) All (80) View All Results B…" at bounding box center [784, 454] width 634 height 181
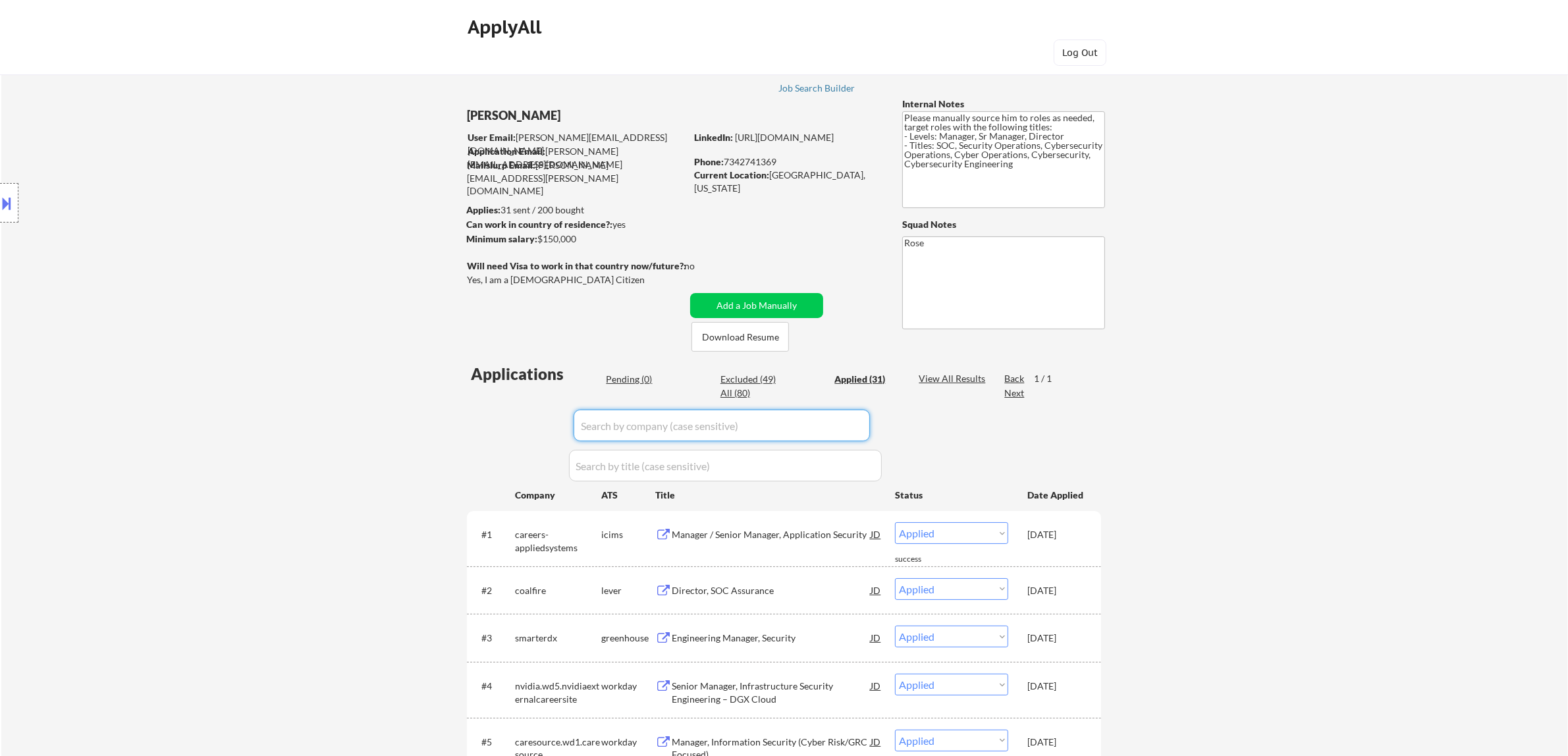
click at [632, 374] on div "Pending (0)" at bounding box center [639, 380] width 66 height 13
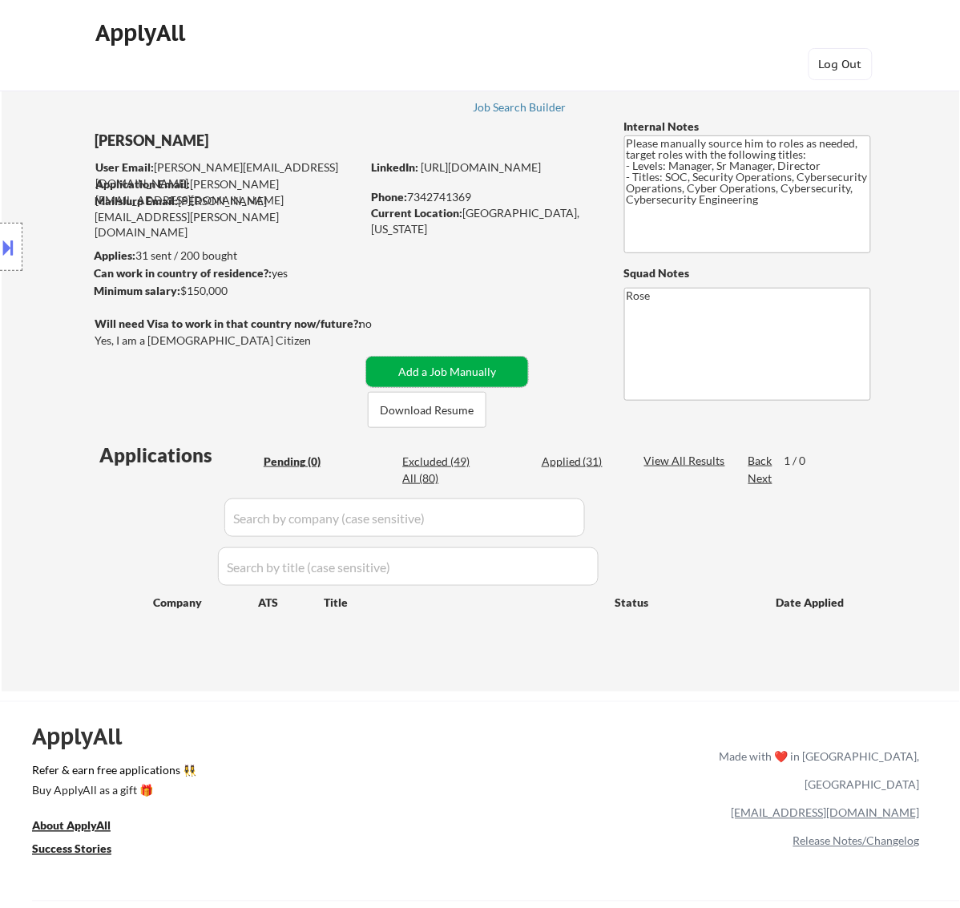
click at [455, 371] on button "Add a Job Manually" at bounding box center [447, 372] width 162 height 30
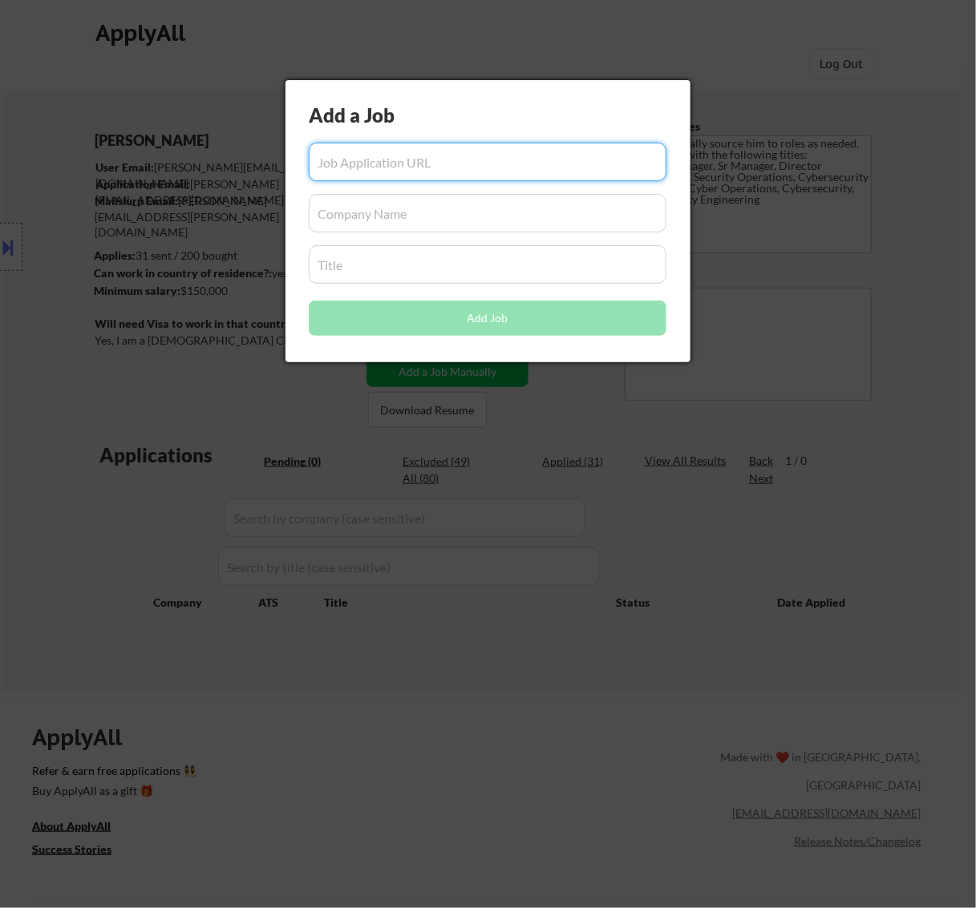
paste input "https://apply.workable.com/smartcommerce/j/E002D21363/"
type input "https://apply.workable.com/smartcommerce/j/E002D21363/"
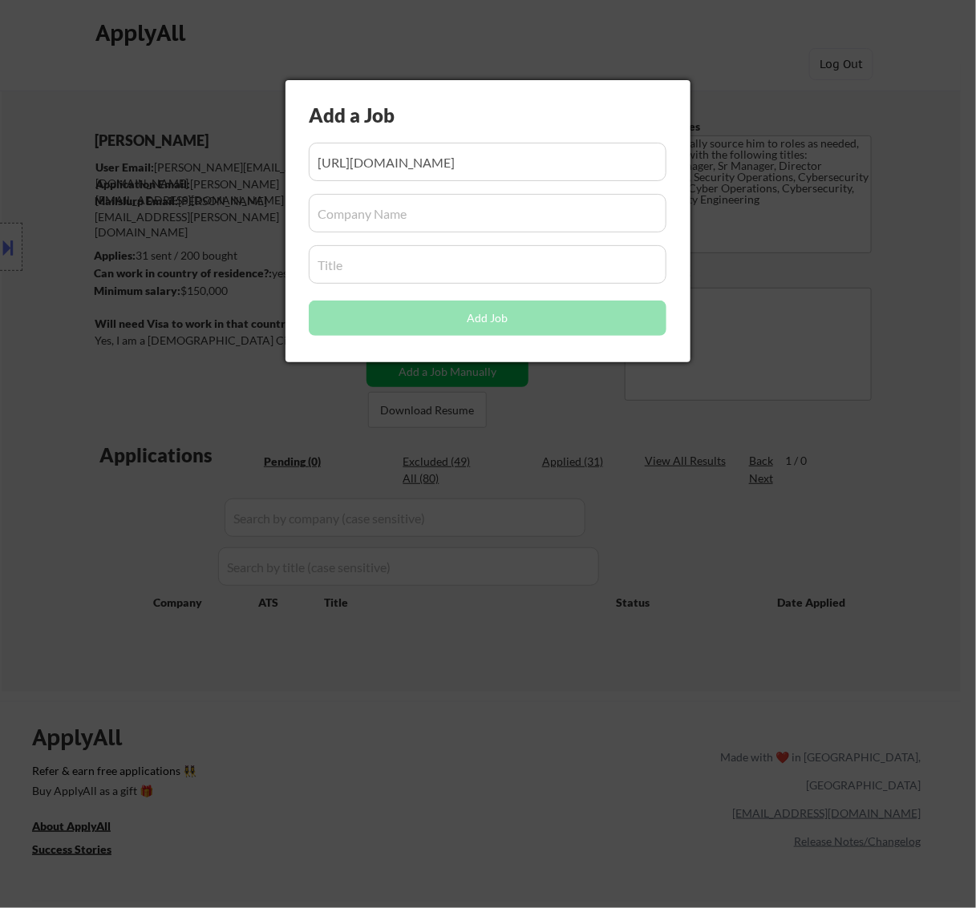
scroll to position [0, 0]
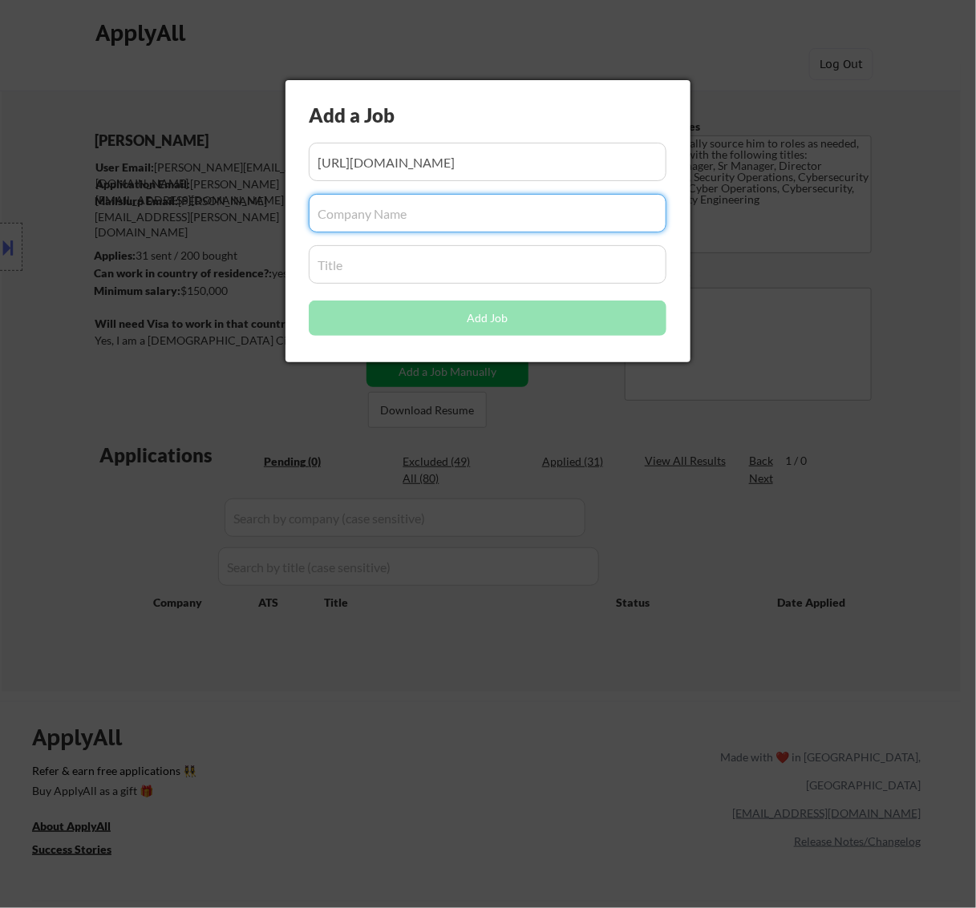
click at [463, 212] on input "input" at bounding box center [488, 213] width 358 height 38
paste input "smartcommerce"
type input "smartcommerce"
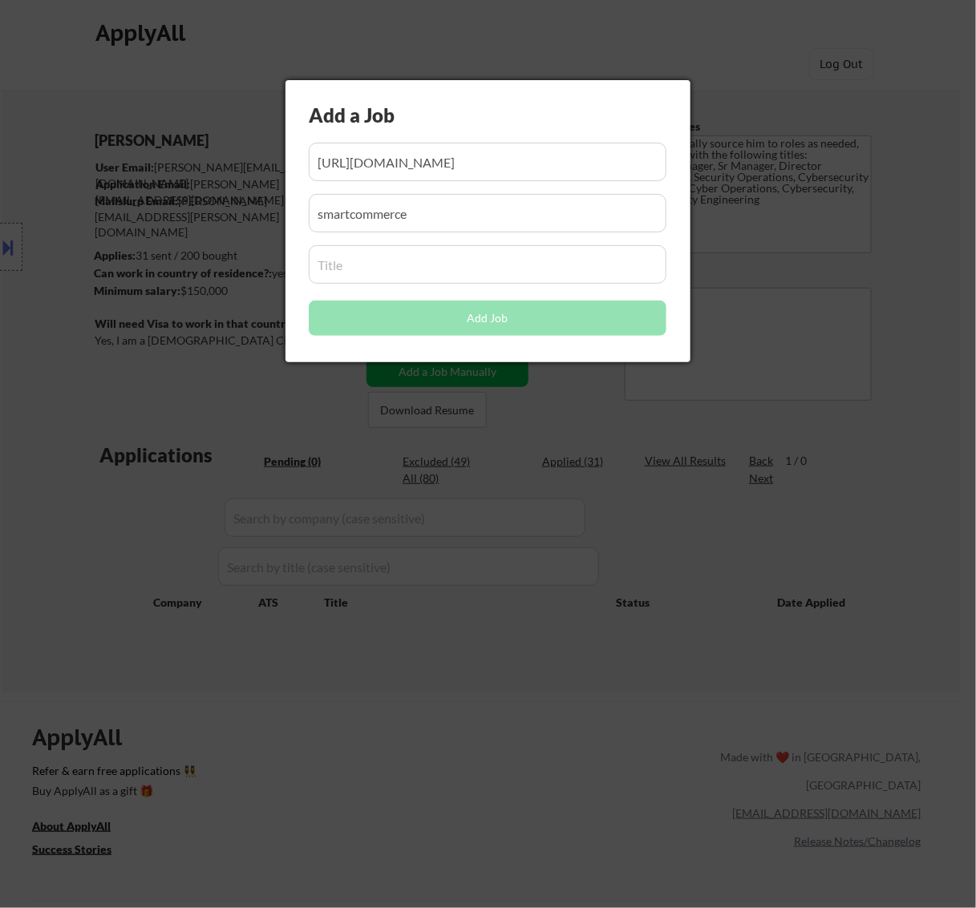
click at [438, 263] on input "input" at bounding box center [488, 264] width 358 height 38
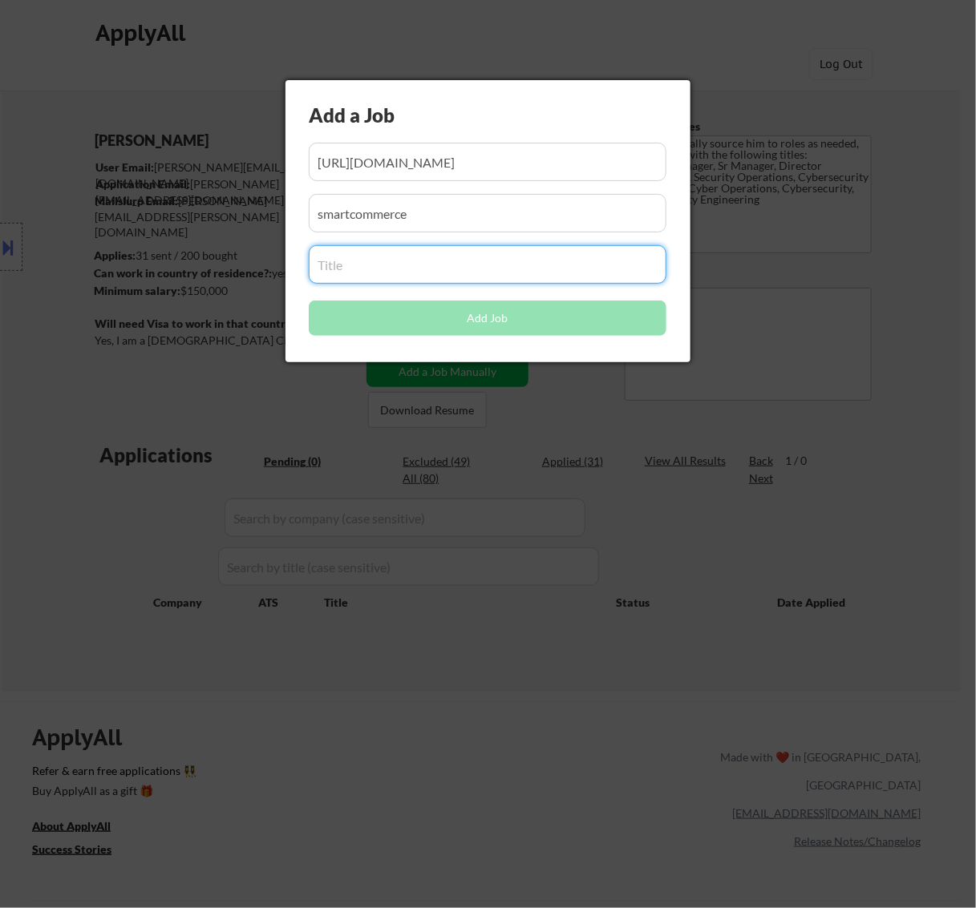
paste input "IT Information Security Manager"
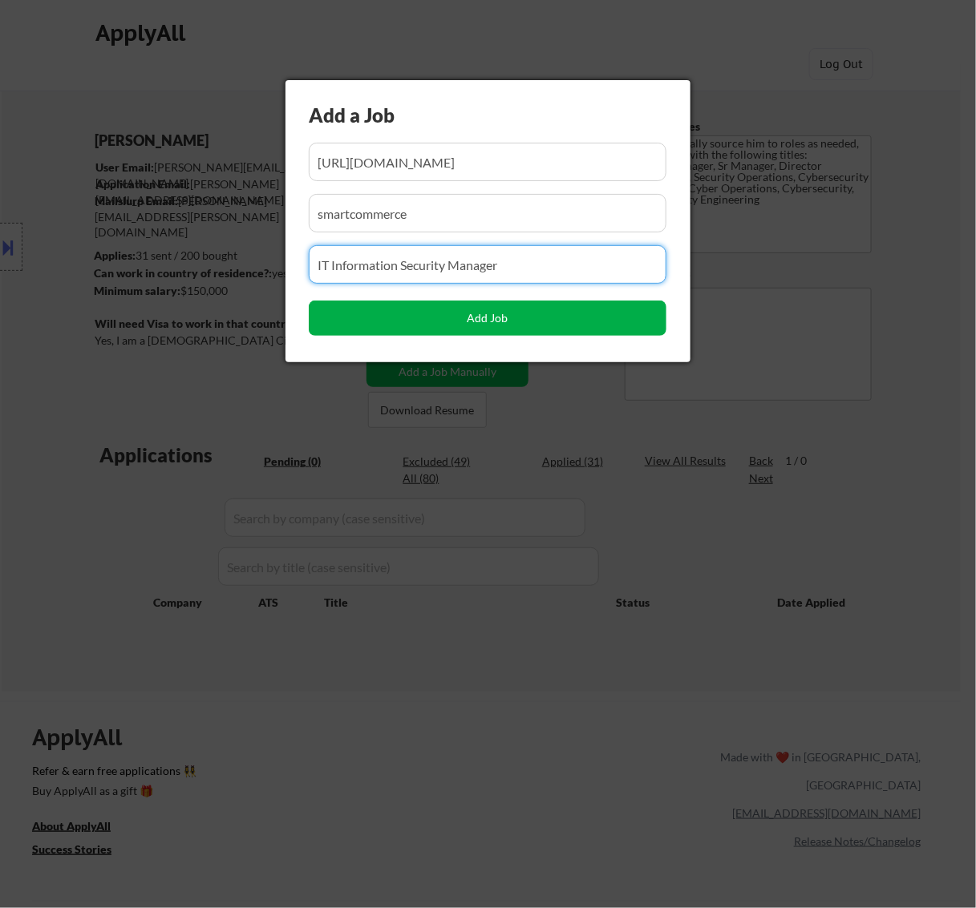
type input "IT Information Security Manager"
click at [459, 313] on button "Add Job" at bounding box center [488, 318] width 358 height 35
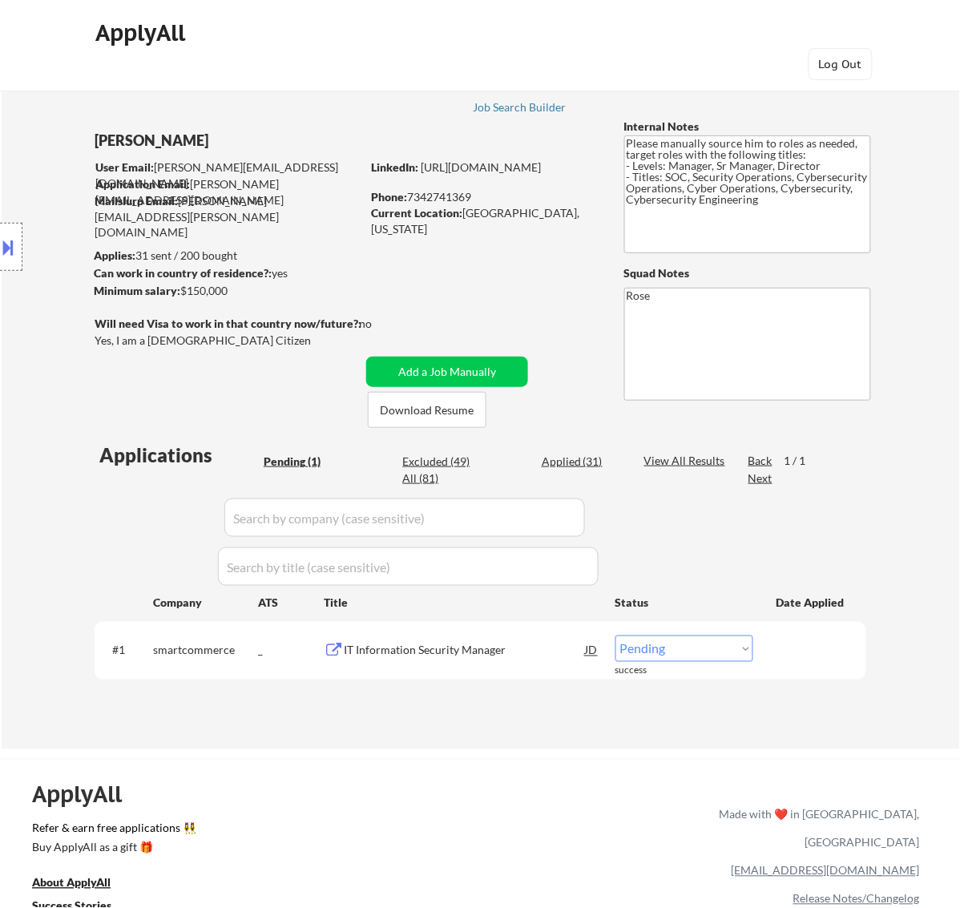
click at [685, 647] on select "Choose an option... Pending Applied Excluded (Questions) Excluded (Expired) Exc…" at bounding box center [685, 649] width 138 height 26
select select ""applied""
click at [616, 636] on select "Choose an option... Pending Applied Excluded (Questions) Excluded (Expired) Exc…" at bounding box center [685, 649] width 138 height 26
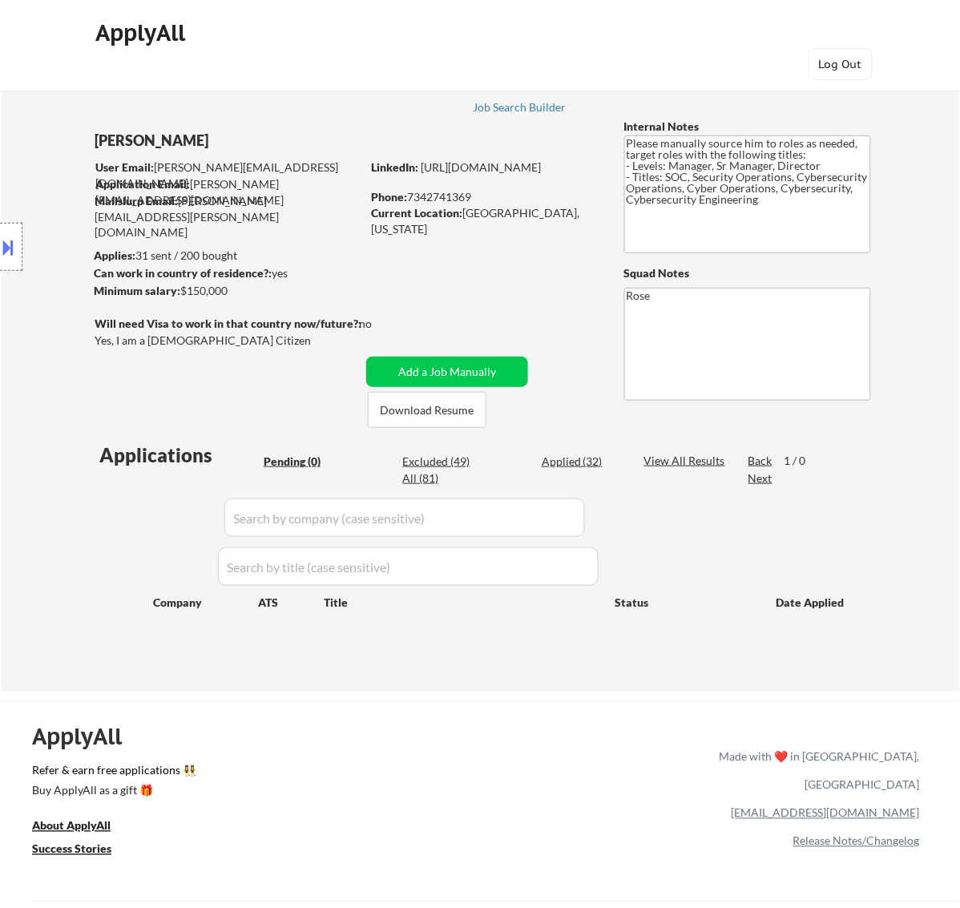
click at [578, 461] on div "Applied (32)" at bounding box center [582, 462] width 80 height 16
select select ""applied""
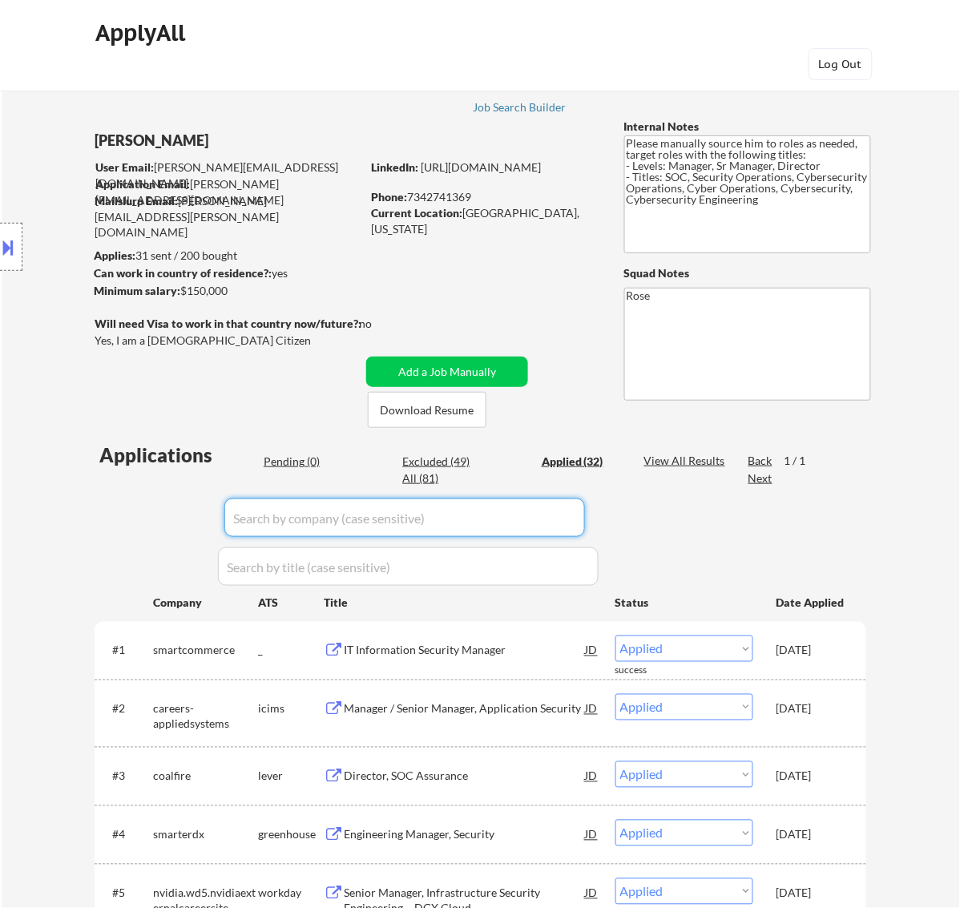
click at [558, 517] on input "input" at bounding box center [404, 518] width 361 height 38
paste input "asmgloba"
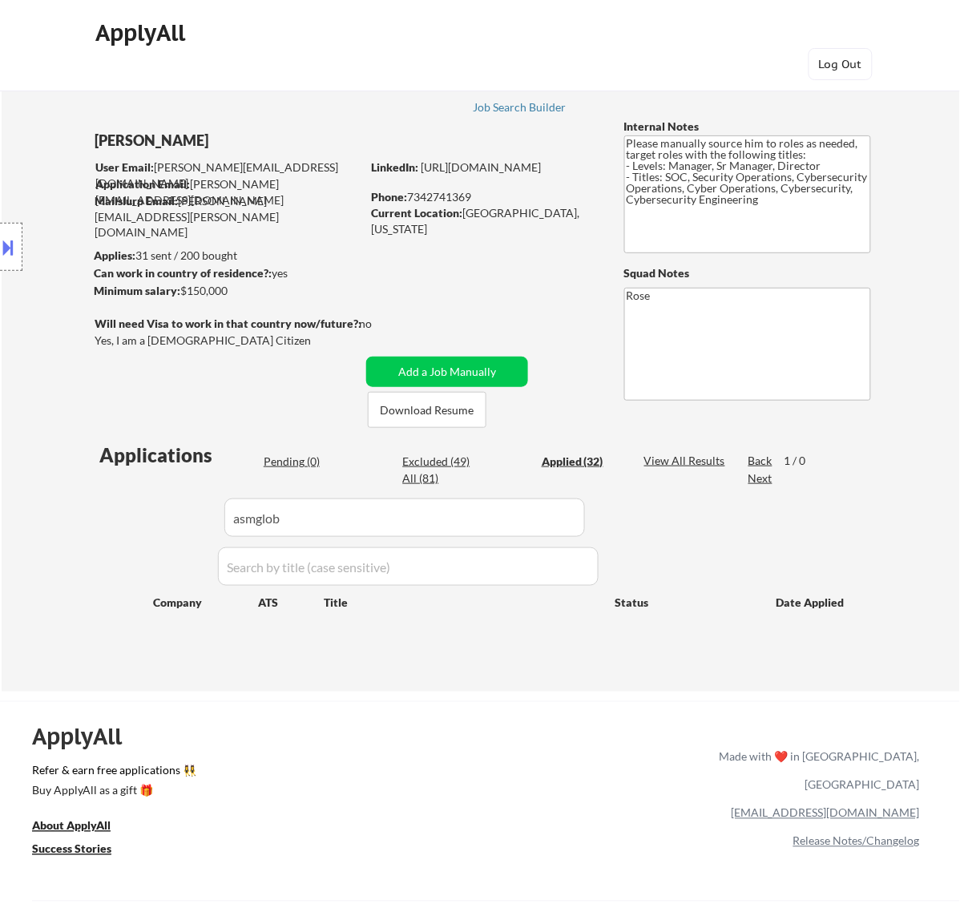
click at [550, 515] on input "input" at bounding box center [404, 518] width 361 height 38
type input "a"
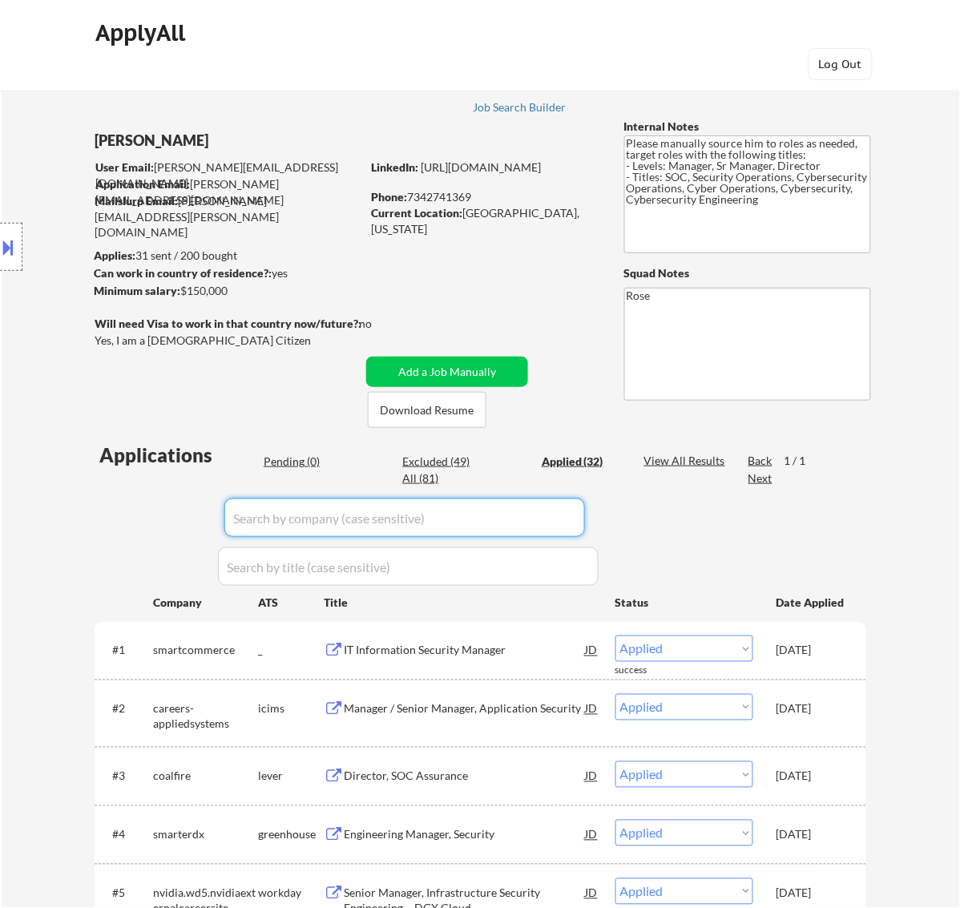
click at [295, 463] on div "Pending (0)" at bounding box center [304, 462] width 80 height 16
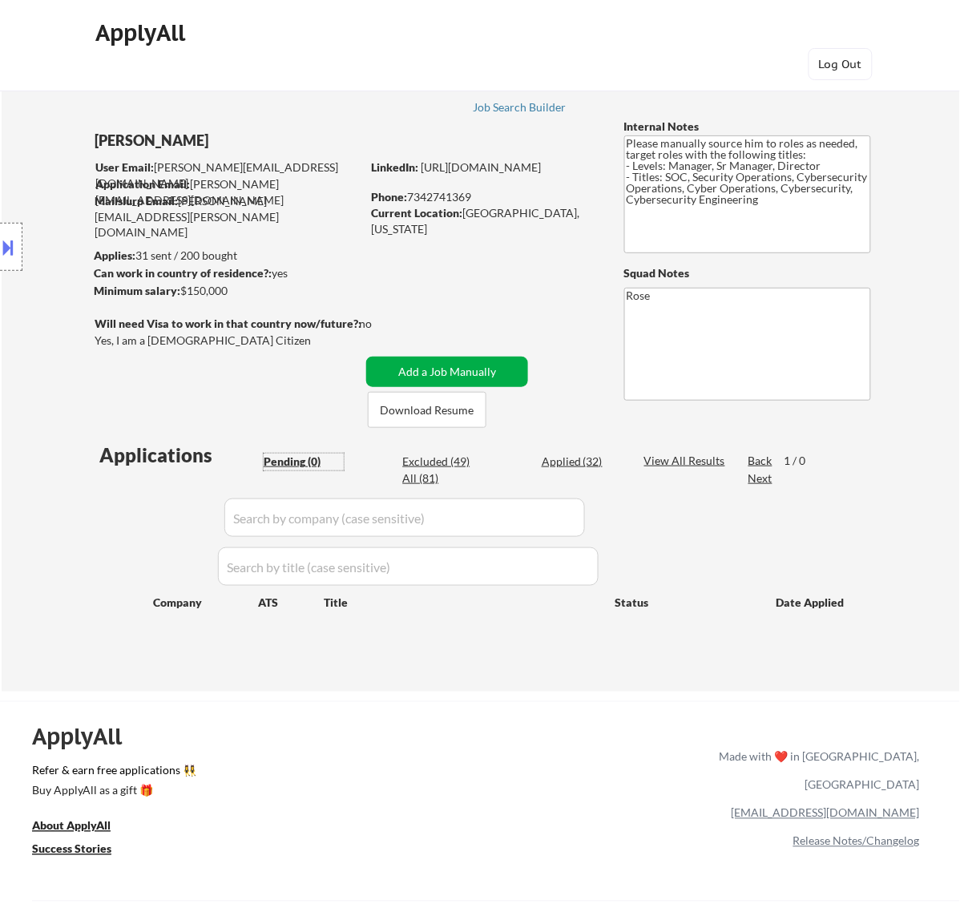
click at [474, 373] on button "Add a Job Manually" at bounding box center [447, 372] width 162 height 30
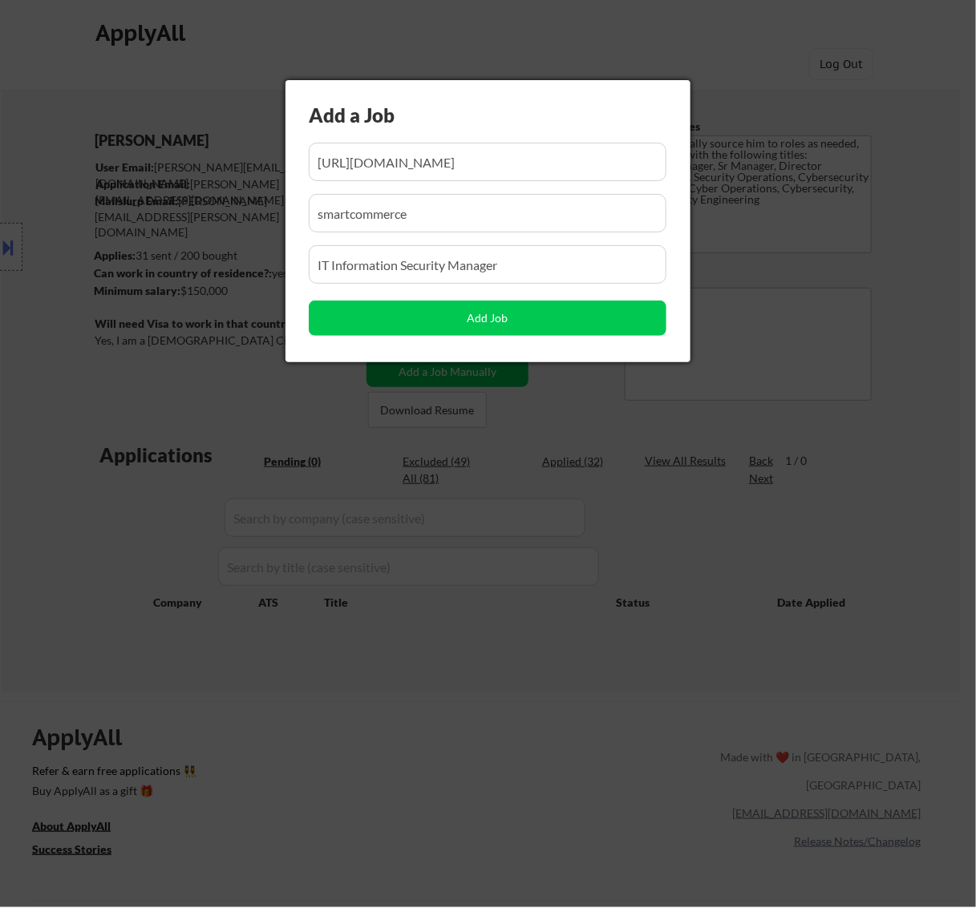
scroll to position [0, 1]
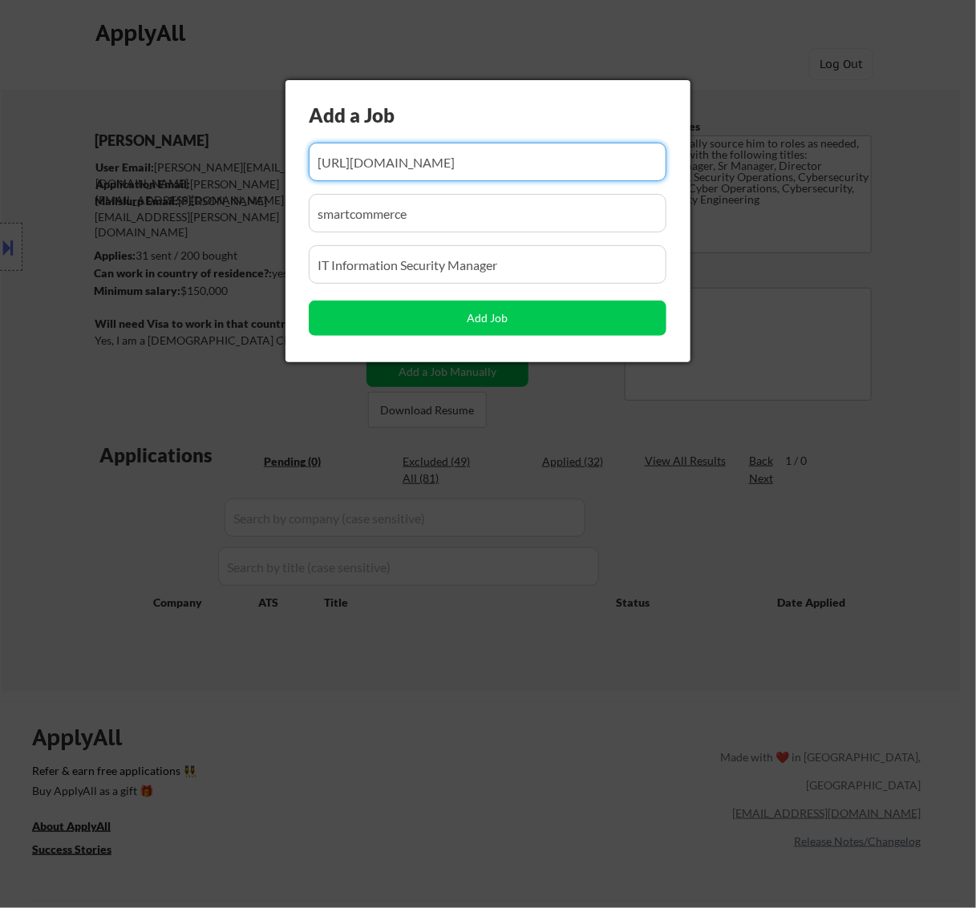
drag, startPoint x: 535, startPoint y: 170, endPoint x: 393, endPoint y: 176, distance: 142.8
click at [393, 176] on input "input" at bounding box center [488, 162] width 358 height 38
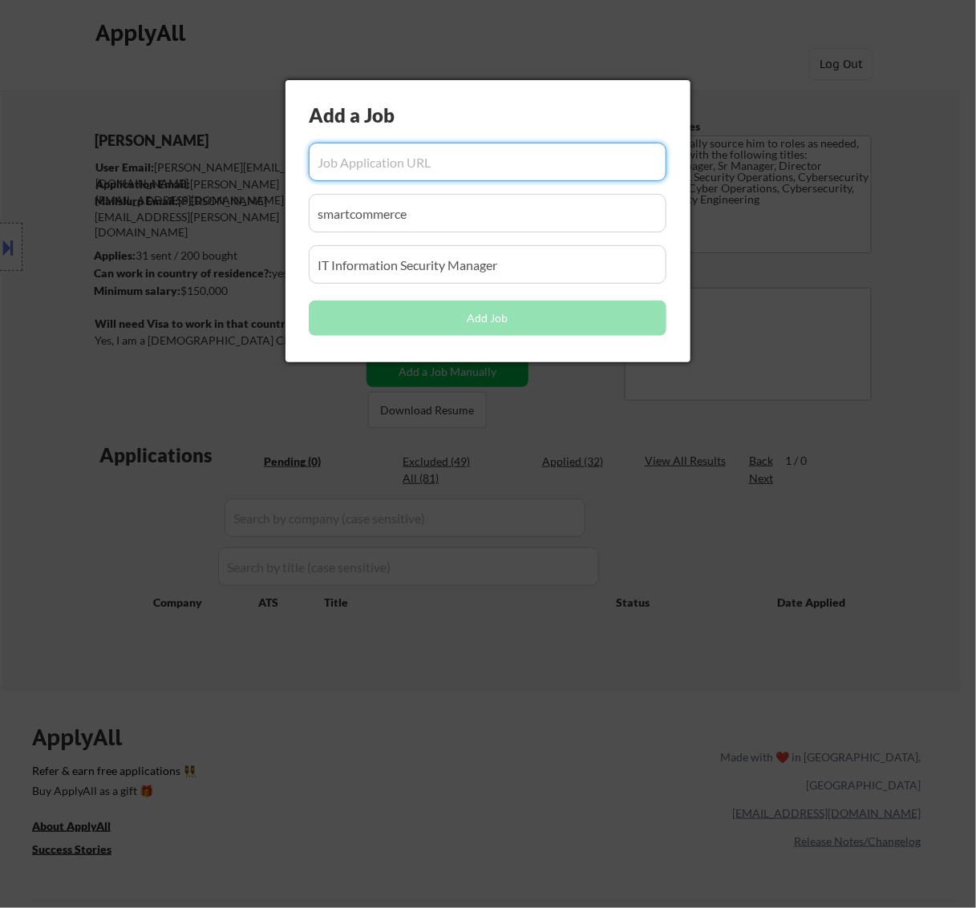
scroll to position [0, 0]
paste input "https://asmglobal.wd1.myworkdayjobs.com/careers/job/west-conshohocken-pa/direct…"
type input "https://asmglobal.wd1.myworkdayjobs.com/careers/job/west-conshohocken-pa/direct…"
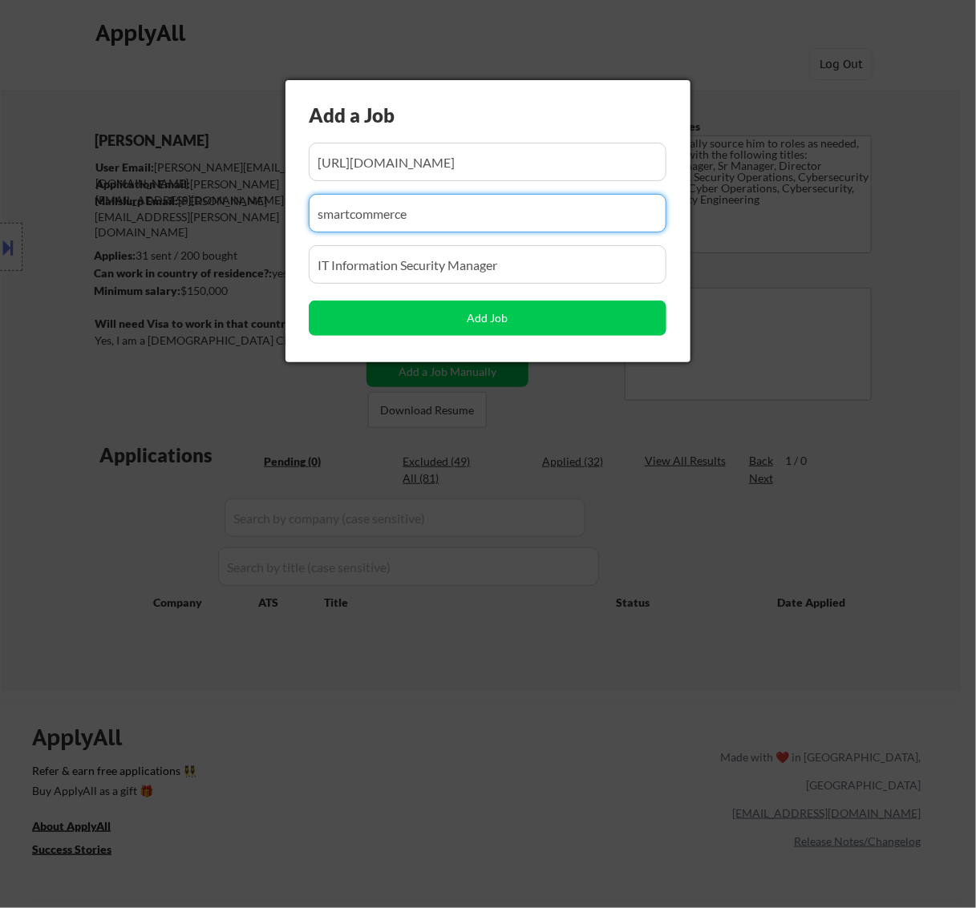
scroll to position [0, 0]
drag, startPoint x: 458, startPoint y: 211, endPoint x: 125, endPoint y: 231, distance: 333.3
click at [125, 231] on body "← Return to /applysquad Mailslurp Inbox Job Search Builder Michael Cox User Ema…" at bounding box center [488, 454] width 976 height 908
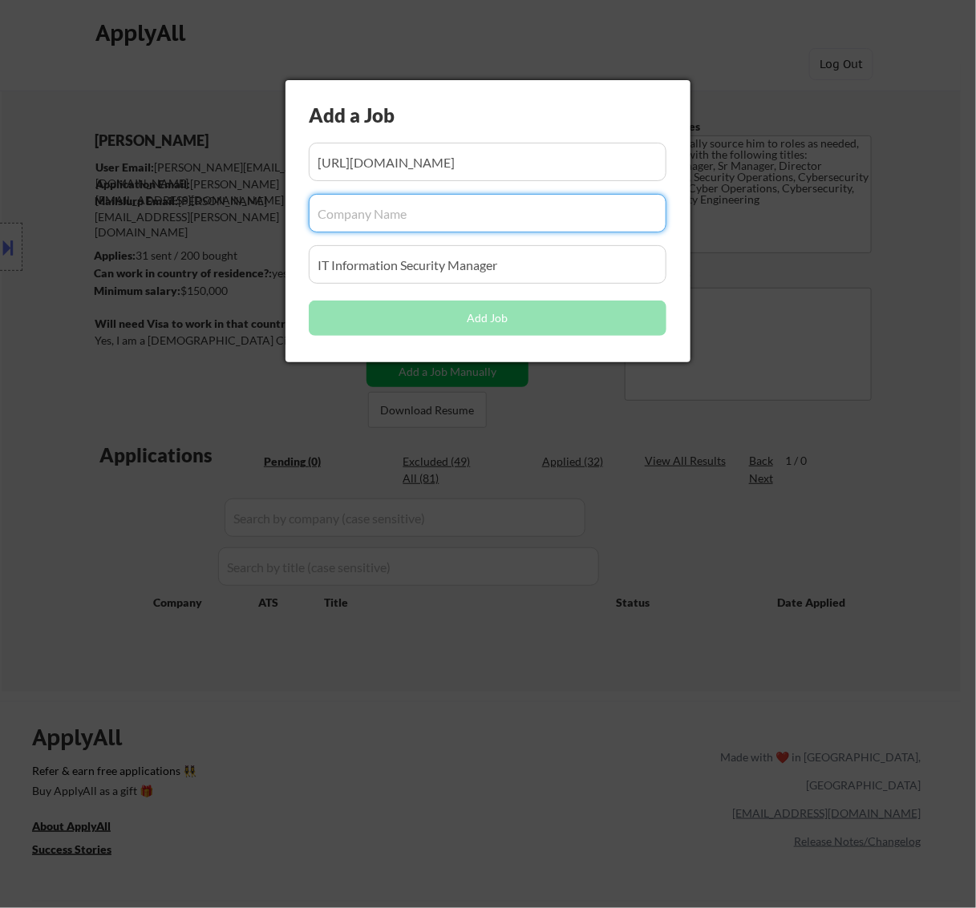
paste input "asmglobal.wd1.myworkdayjobs.com"
type input "asmglobal.wd1.myworkdayjobs.com"
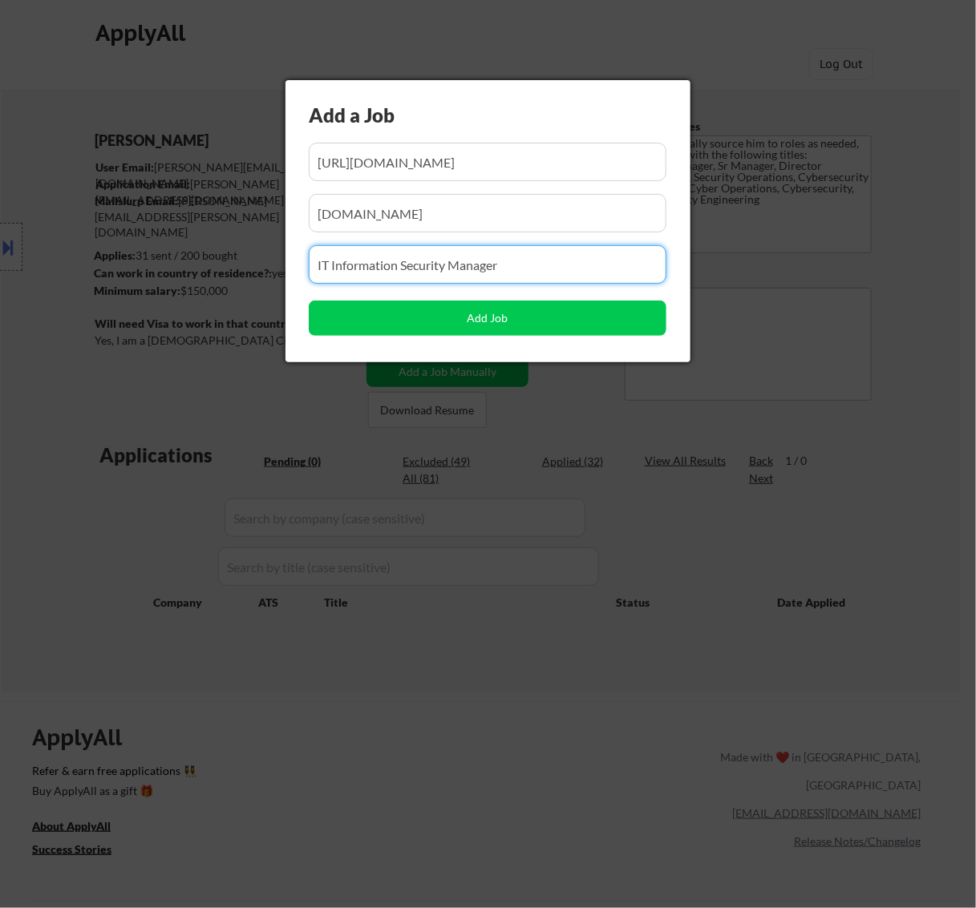
drag, startPoint x: 434, startPoint y: 262, endPoint x: 164, endPoint y: 285, distance: 270.4
click at [165, 285] on body "← Return to /applysquad Mailslurp Inbox Job Search Builder Michael Cox User Ema…" at bounding box center [488, 454] width 976 height 908
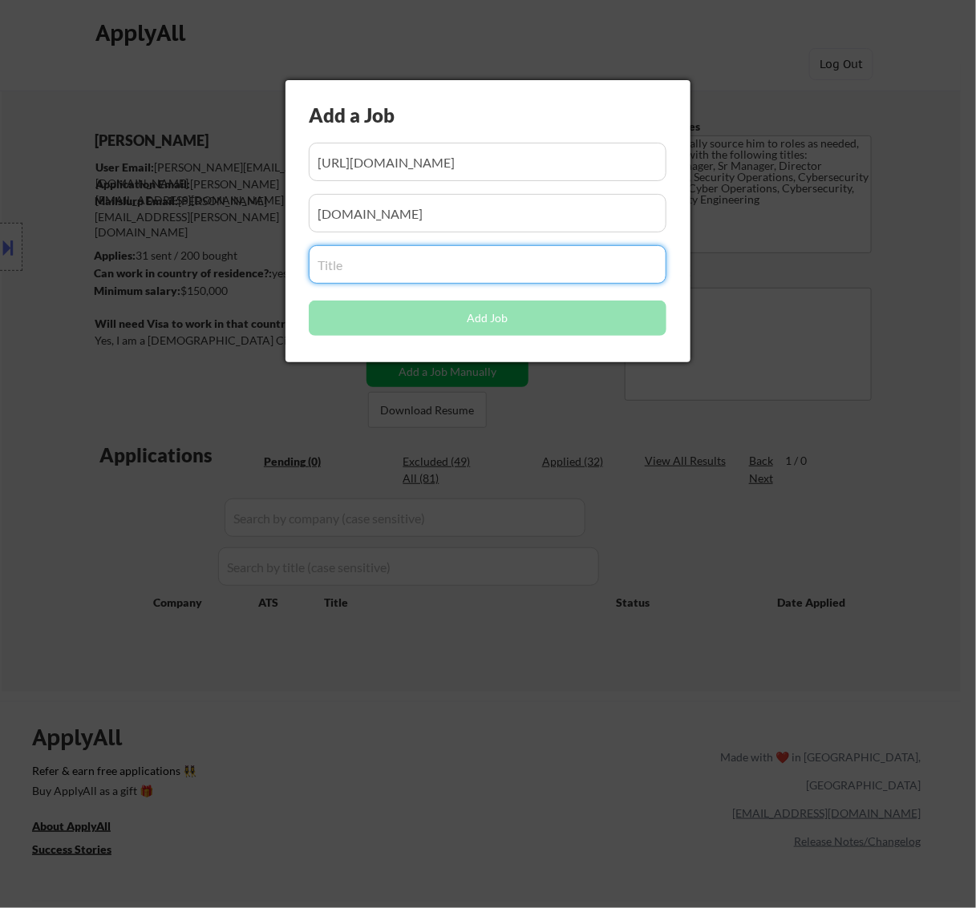
click at [447, 277] on input "input" at bounding box center [488, 264] width 358 height 38
paste input "Director of Cybersecurity Operations"
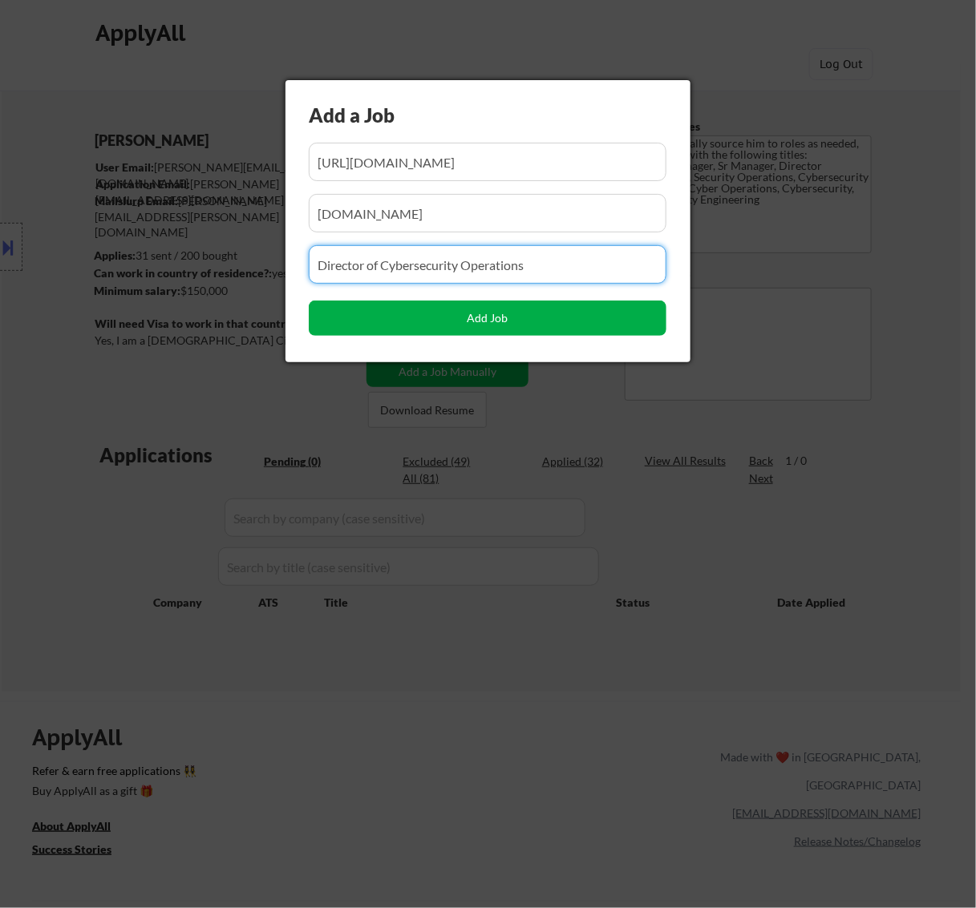
type input "Director of Cybersecurity Operations"
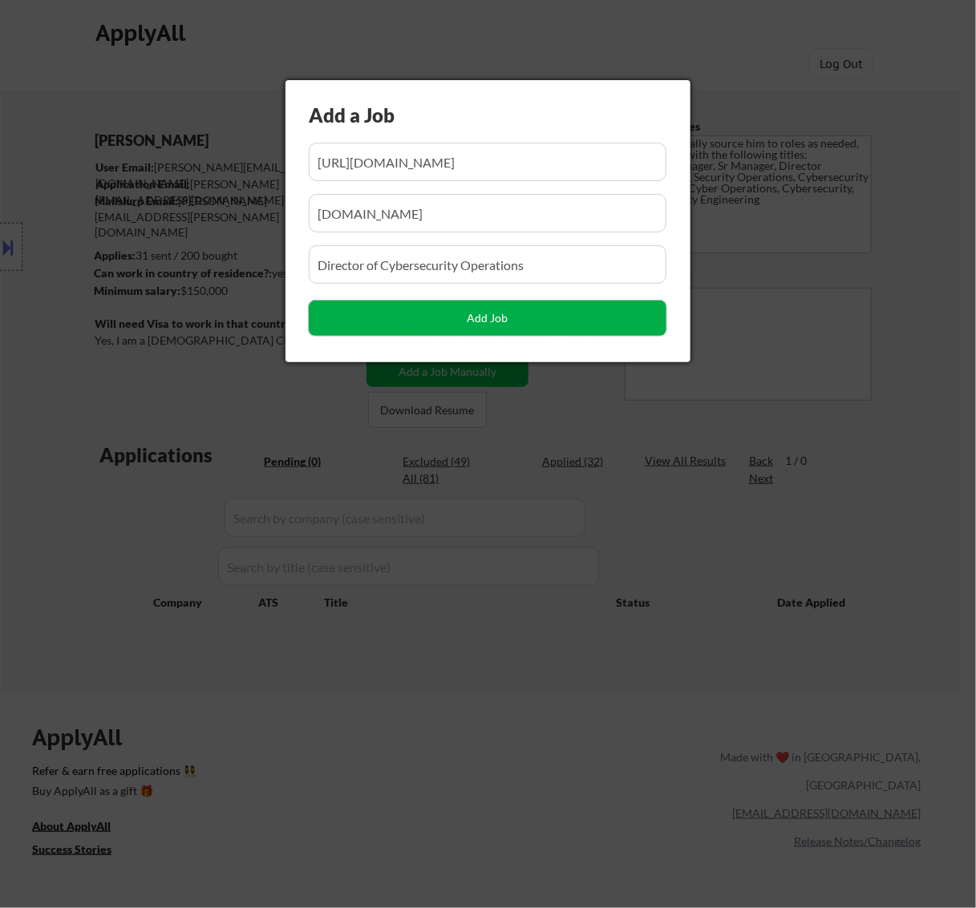
click at [503, 323] on button "Add Job" at bounding box center [488, 318] width 358 height 35
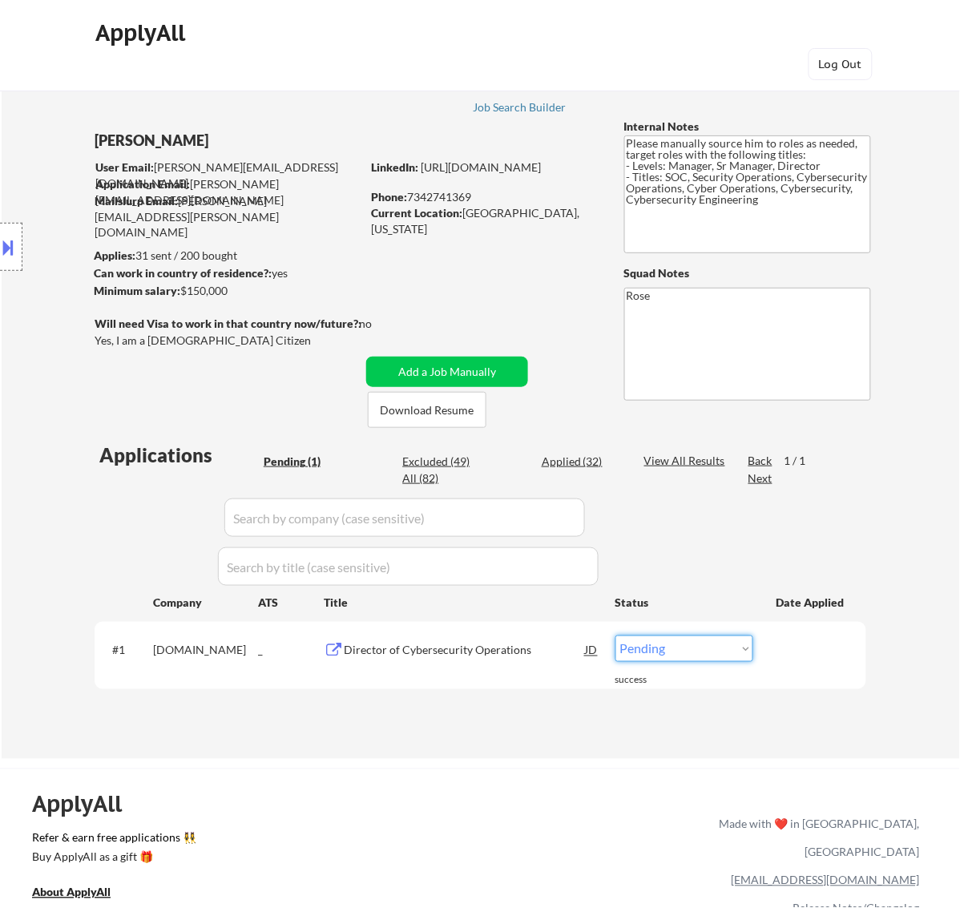
click at [712, 650] on select "Choose an option... Pending Applied Excluded (Questions) Excluded (Expired) Exc…" at bounding box center [685, 649] width 138 height 26
select select ""applied""
click at [616, 636] on select "Choose an option... Pending Applied Excluded (Questions) Excluded (Expired) Exc…" at bounding box center [685, 649] width 138 height 26
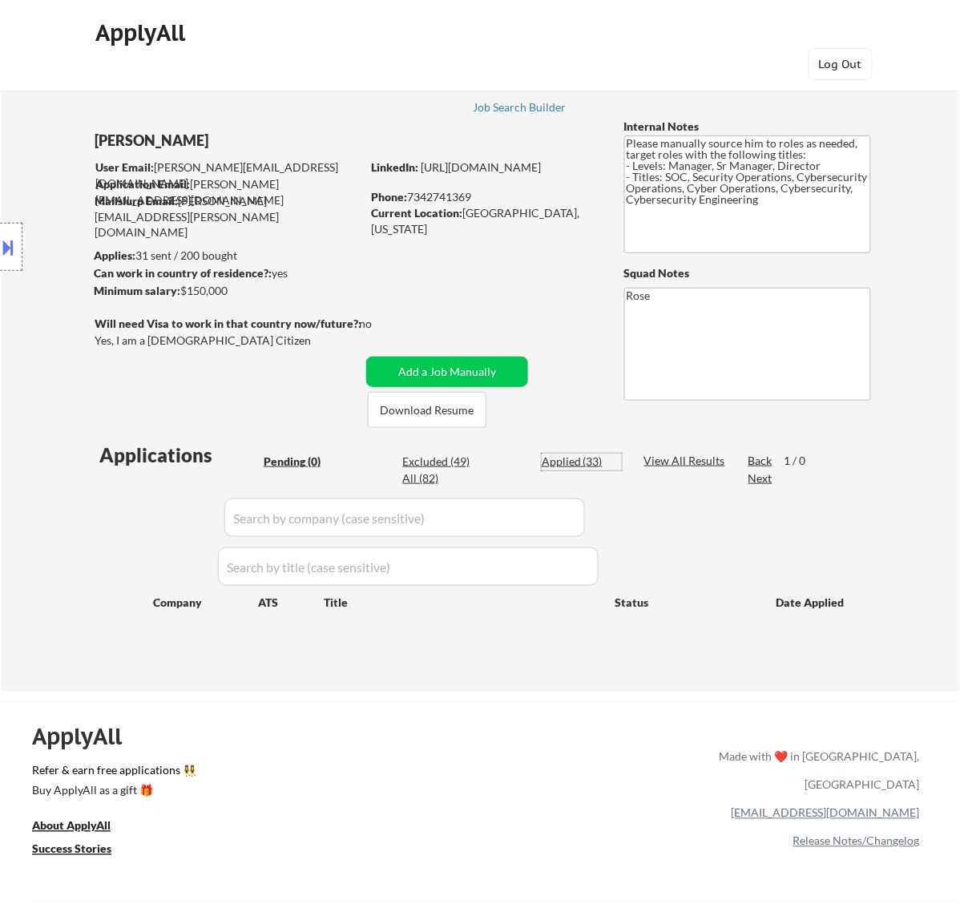
click at [579, 463] on div "Applied (33)" at bounding box center [582, 462] width 80 height 16
select select ""applied""
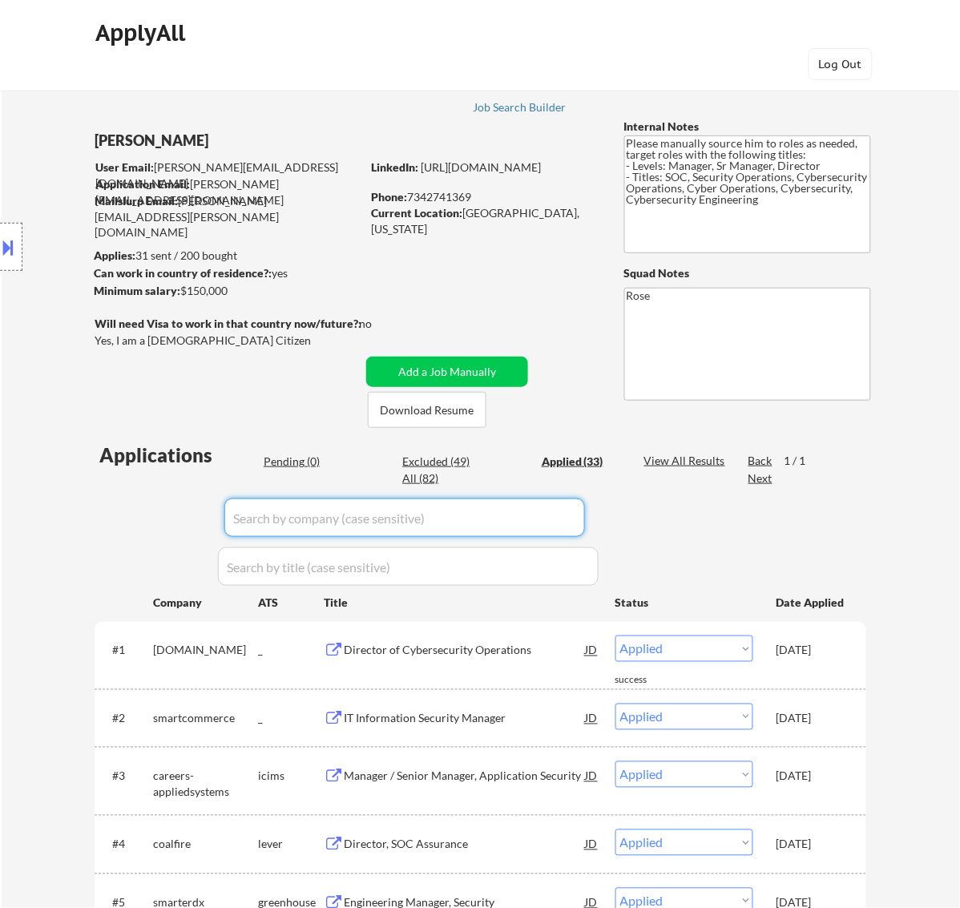
click at [568, 515] on input "input" at bounding box center [404, 518] width 361 height 38
paste input "/ccscorpcareers/"
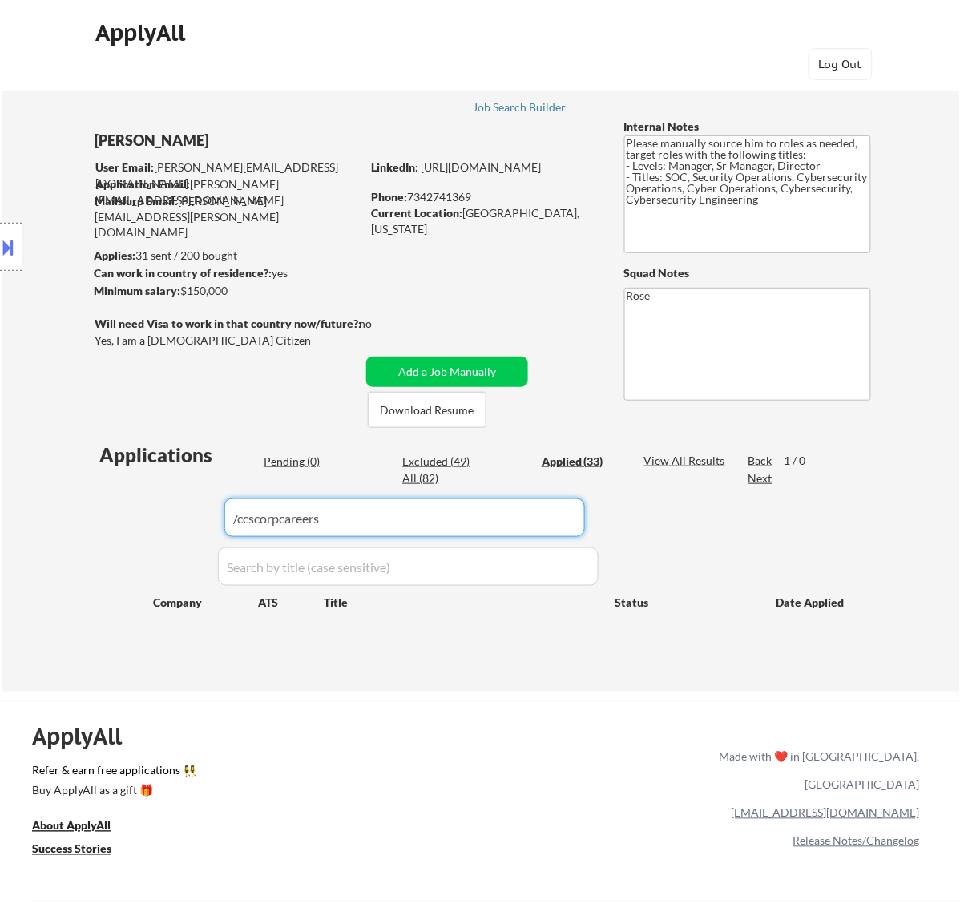
click at [238, 518] on input "input" at bounding box center [404, 518] width 361 height 38
drag, startPoint x: 454, startPoint y: 515, endPoint x: 93, endPoint y: 521, distance: 360.8
click at [93, 521] on div "← Return to /applysquad Mailslurp Inbox Job Search Builder Michael Cox User Ema…" at bounding box center [481, 371] width 800 height 615
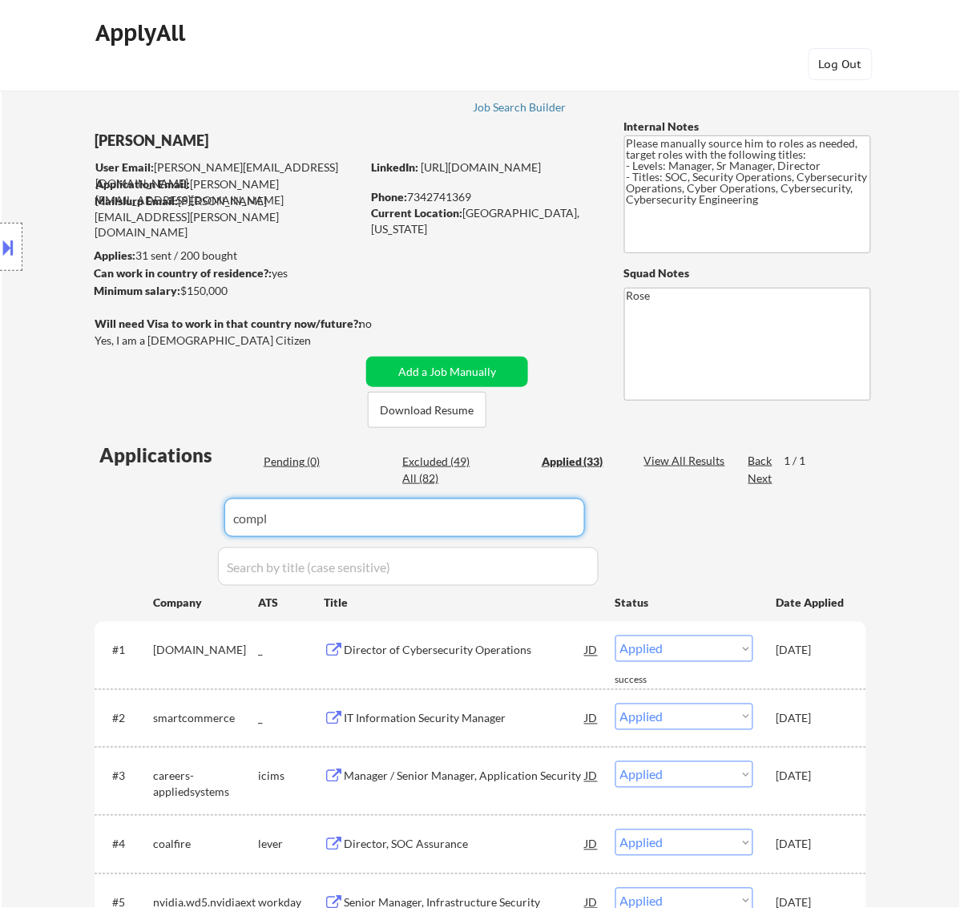
type input "comple"
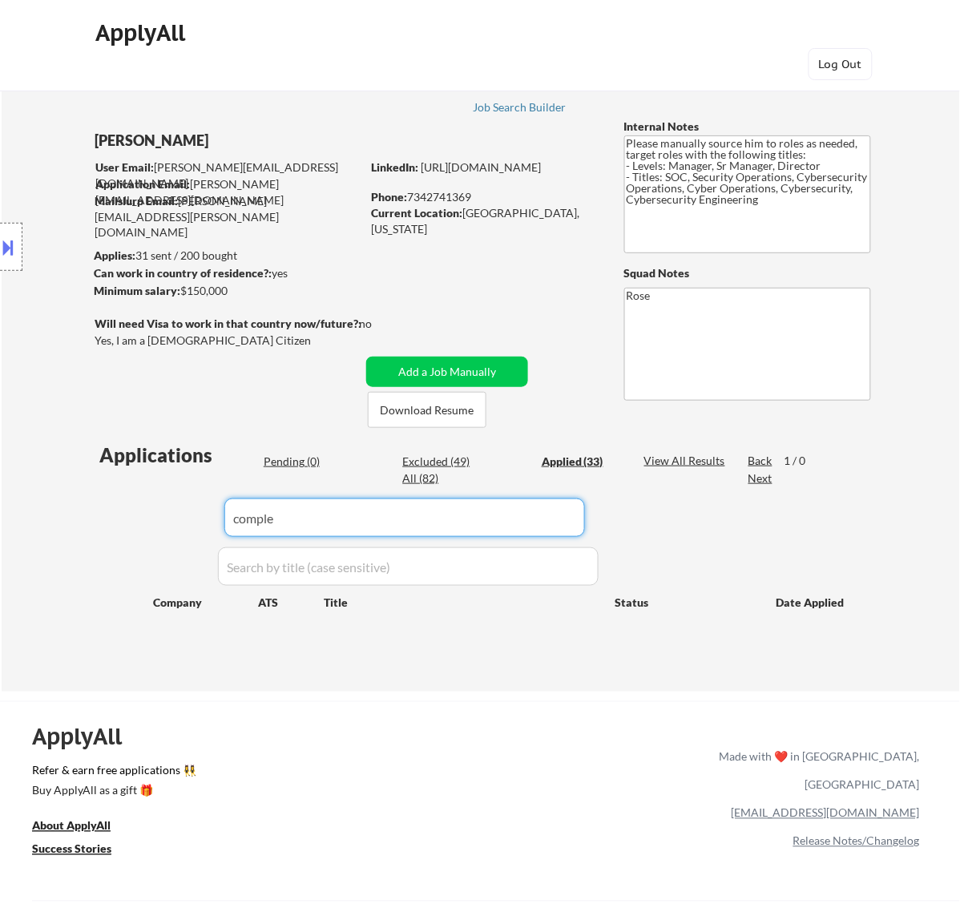
drag, startPoint x: 281, startPoint y: 521, endPoint x: 95, endPoint y: 519, distance: 186.0
click at [95, 519] on div "Applications Pending (0) Excluded (49) Applied (33) All (82) View All Results B…" at bounding box center [481, 552] width 772 height 220
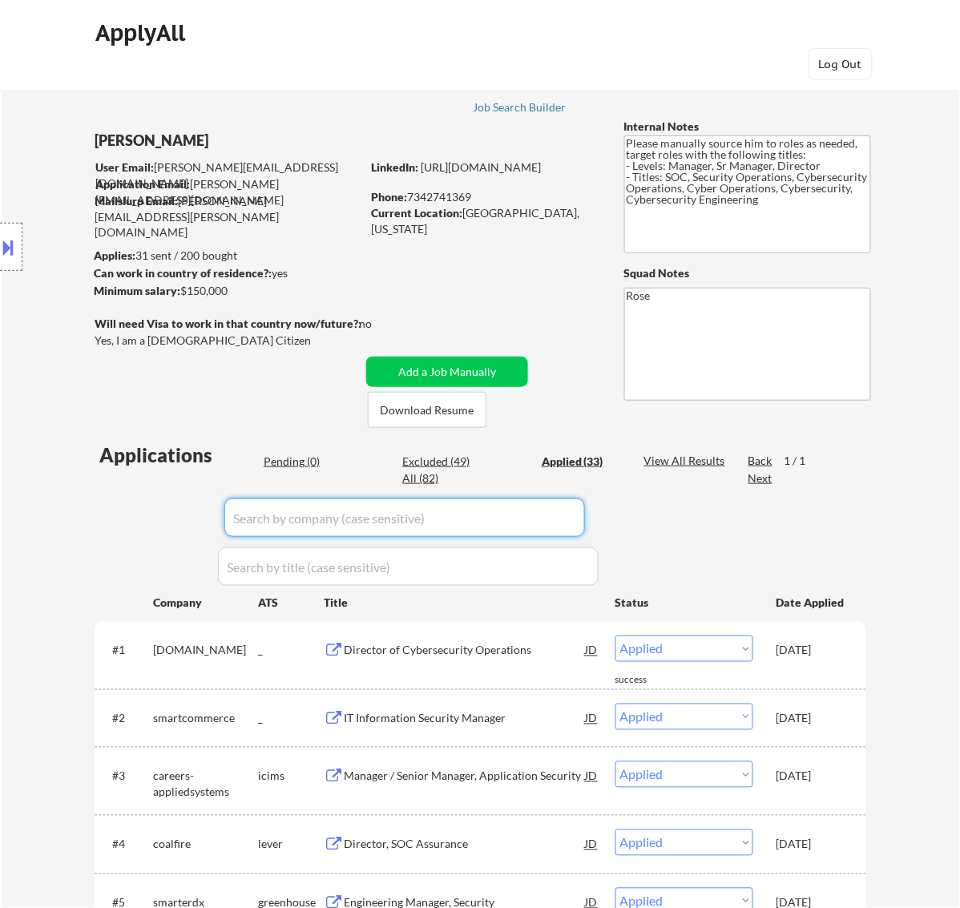
click at [282, 461] on div "Pending (0)" at bounding box center [304, 462] width 80 height 16
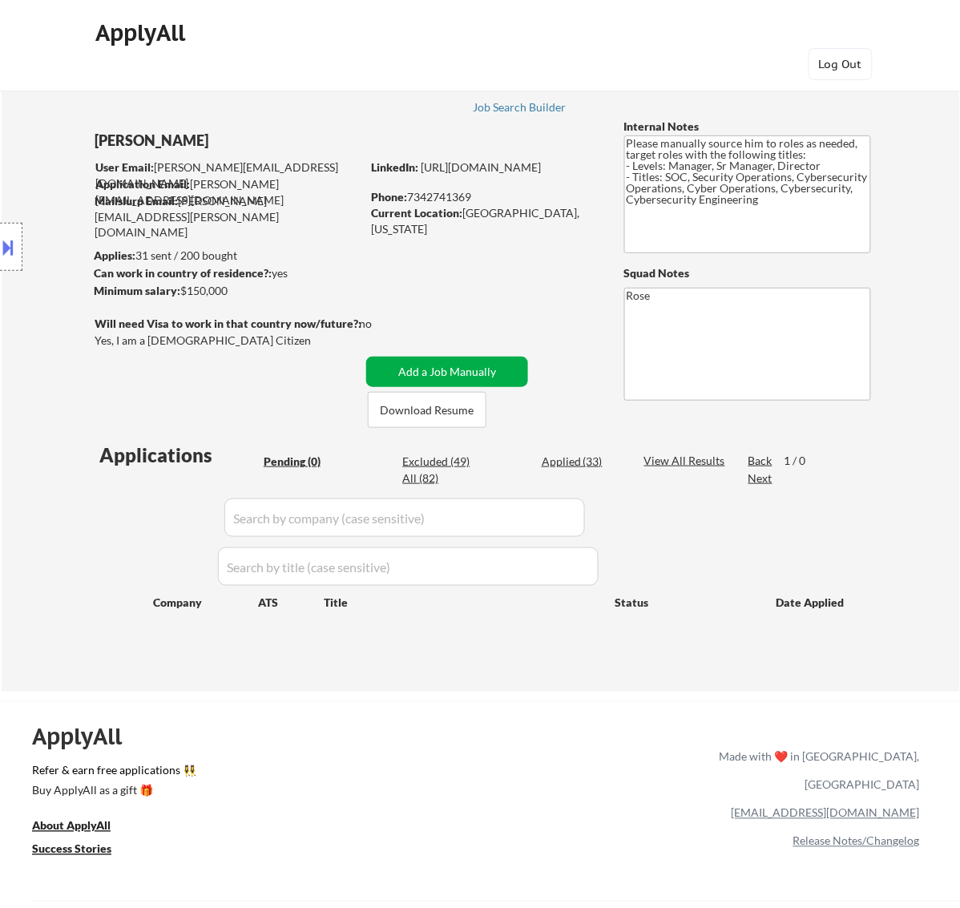
click at [479, 371] on button "Add a Job Manually" at bounding box center [447, 372] width 162 height 30
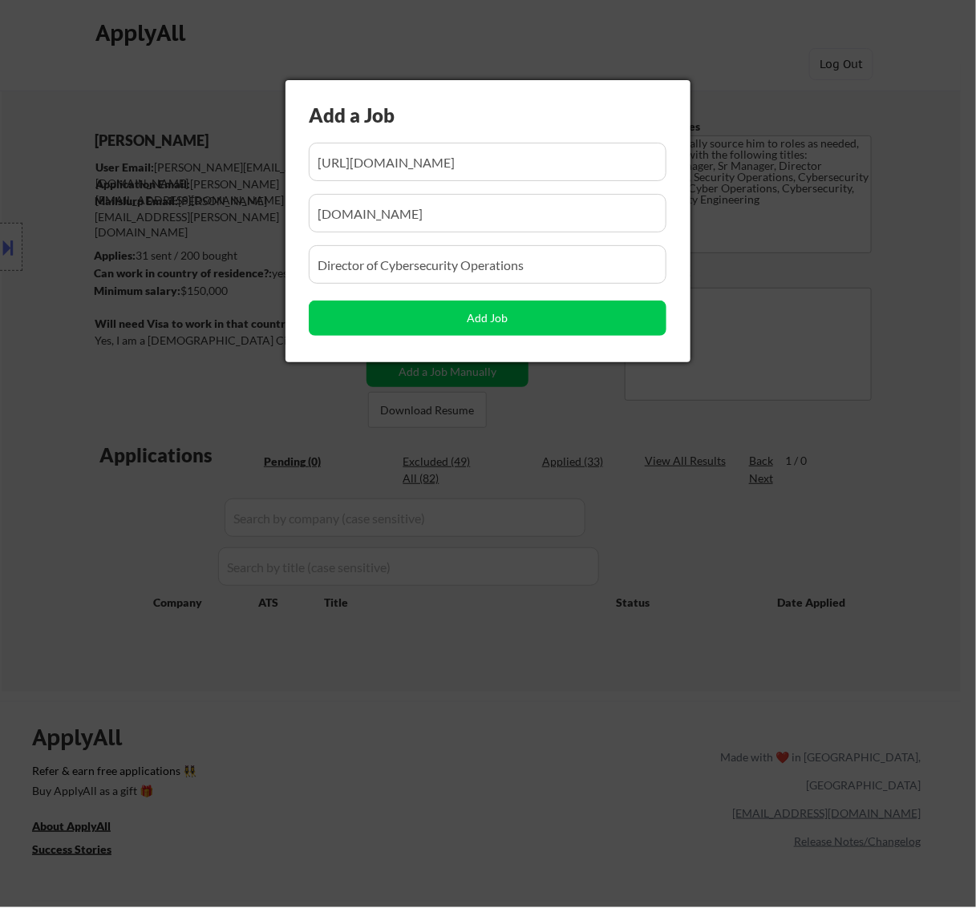
scroll to position [0, 405]
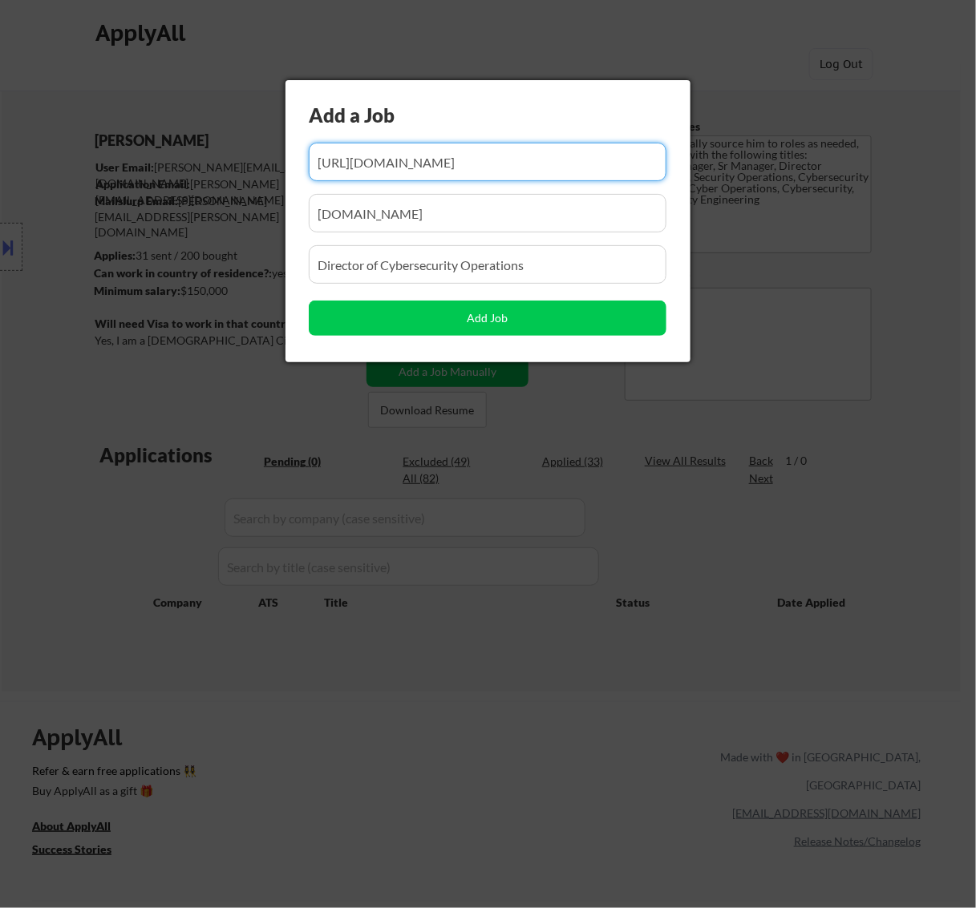
drag, startPoint x: 399, startPoint y: 160, endPoint x: 371, endPoint y: 160, distance: 28.1
click at [371, 160] on input "input" at bounding box center [488, 162] width 358 height 38
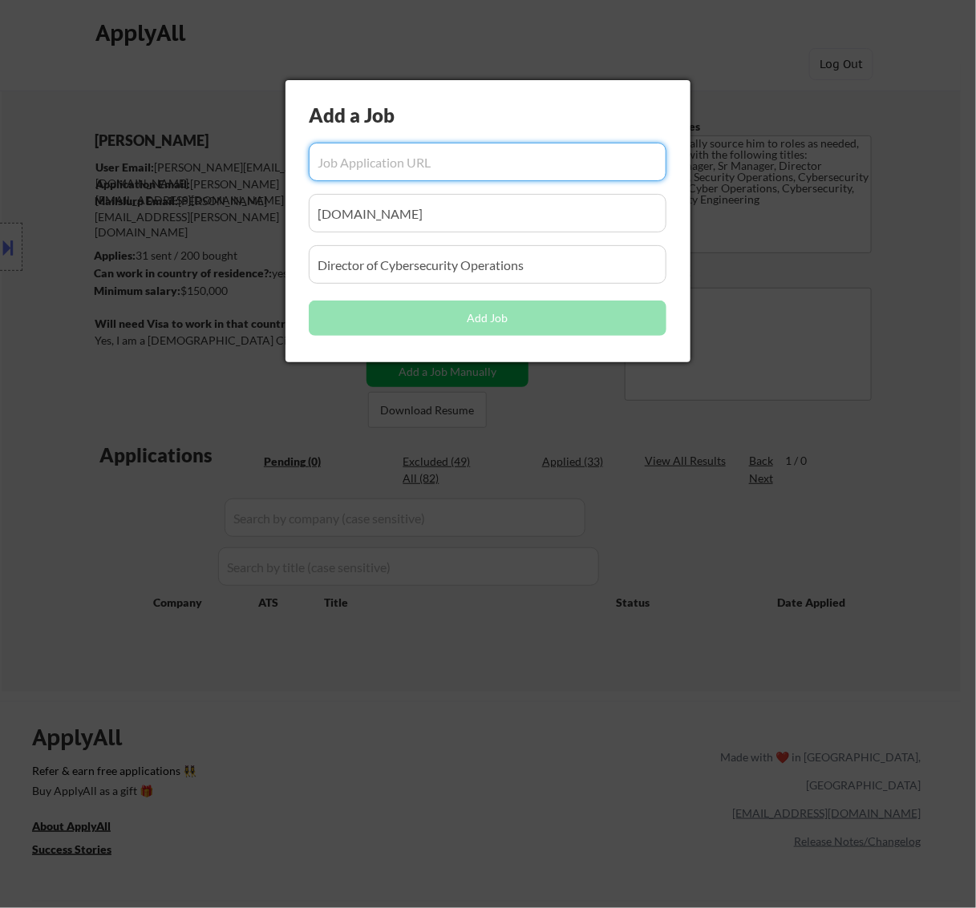
scroll to position [0, 0]
click at [394, 165] on input "input" at bounding box center [488, 162] width 358 height 38
paste input "https://job-boards.greenhouse.io/ccscorpcareers/jobs/7206495003"
type input "https://job-boards.greenhouse.io/ccscorpcareers/jobs/7206495003"
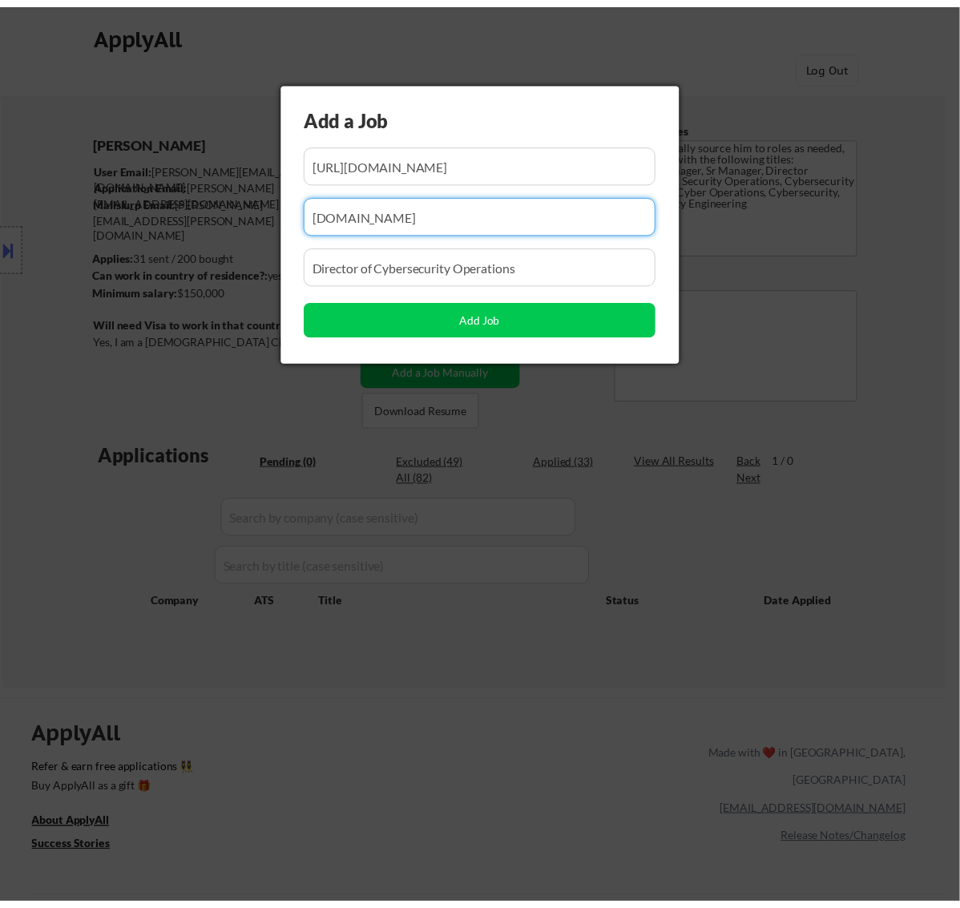
scroll to position [0, 0]
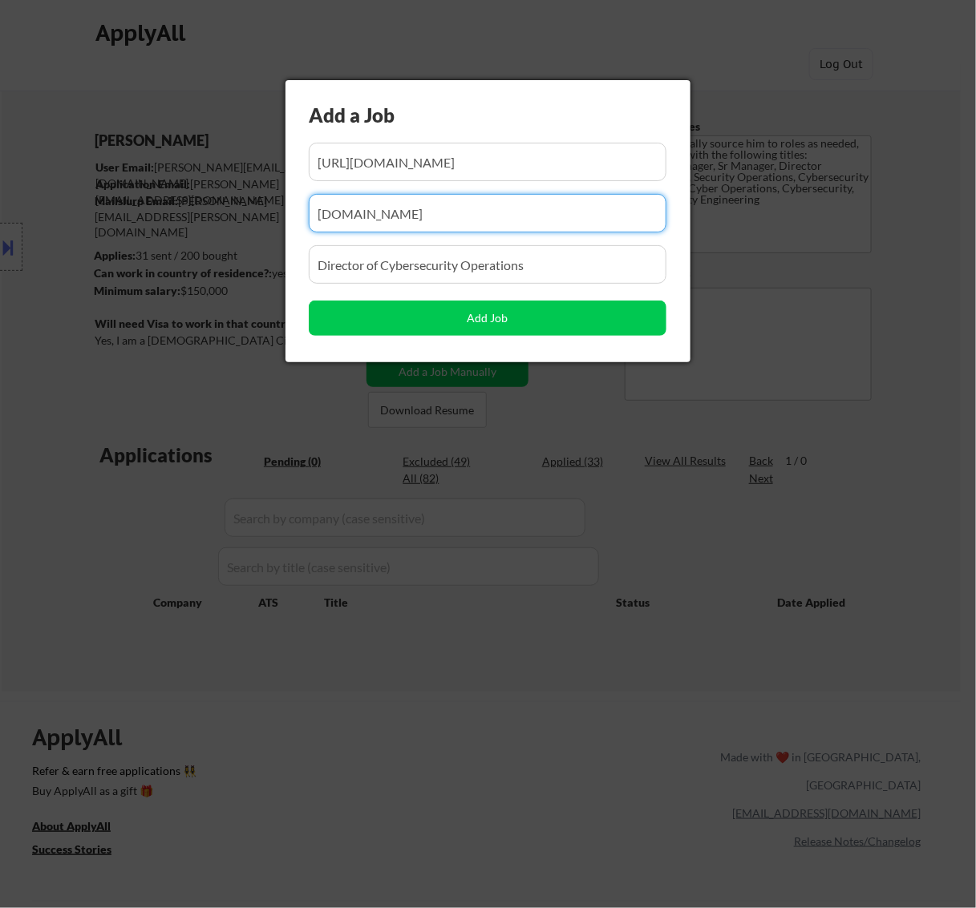
drag, startPoint x: 534, startPoint y: 216, endPoint x: 17, endPoint y: 215, distance: 517.1
click at [17, 215] on body "← Return to /applysquad Mailslurp Inbox Job Search Builder Michael Cox User Ema…" at bounding box center [488, 454] width 976 height 908
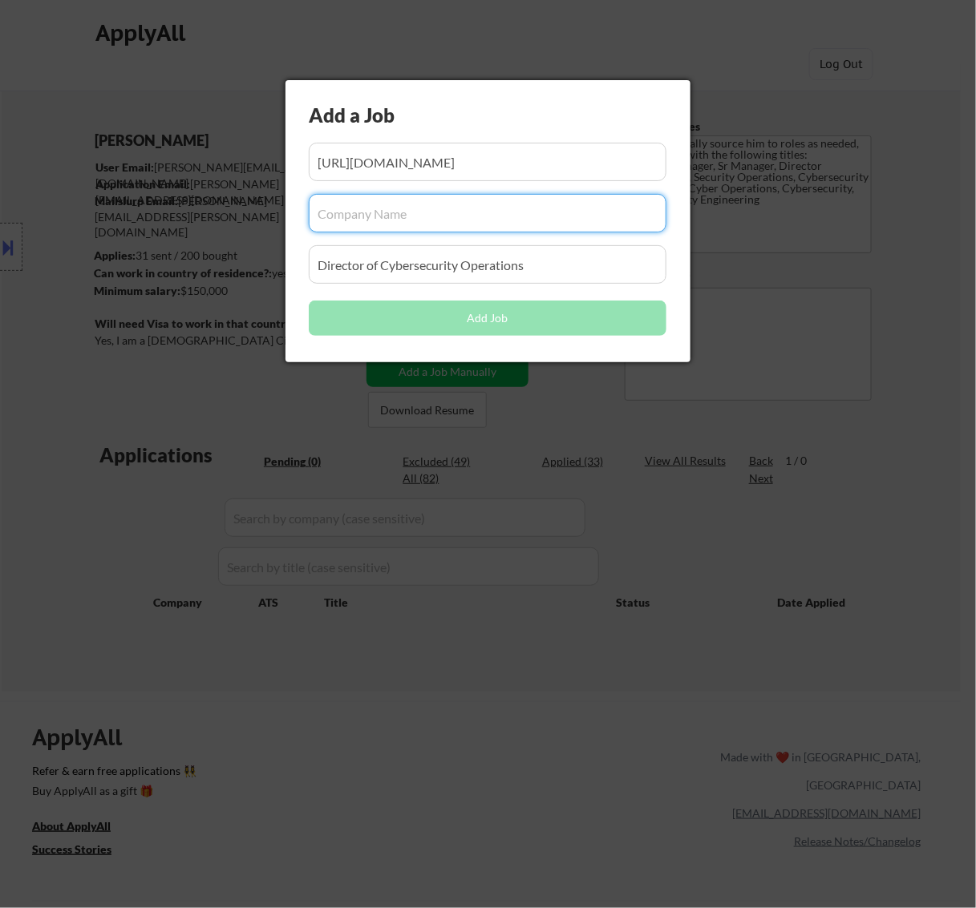
click at [406, 217] on input "input" at bounding box center [488, 213] width 358 height 38
paste input "ccscorpcareers"
type input "ccscorpcareers"
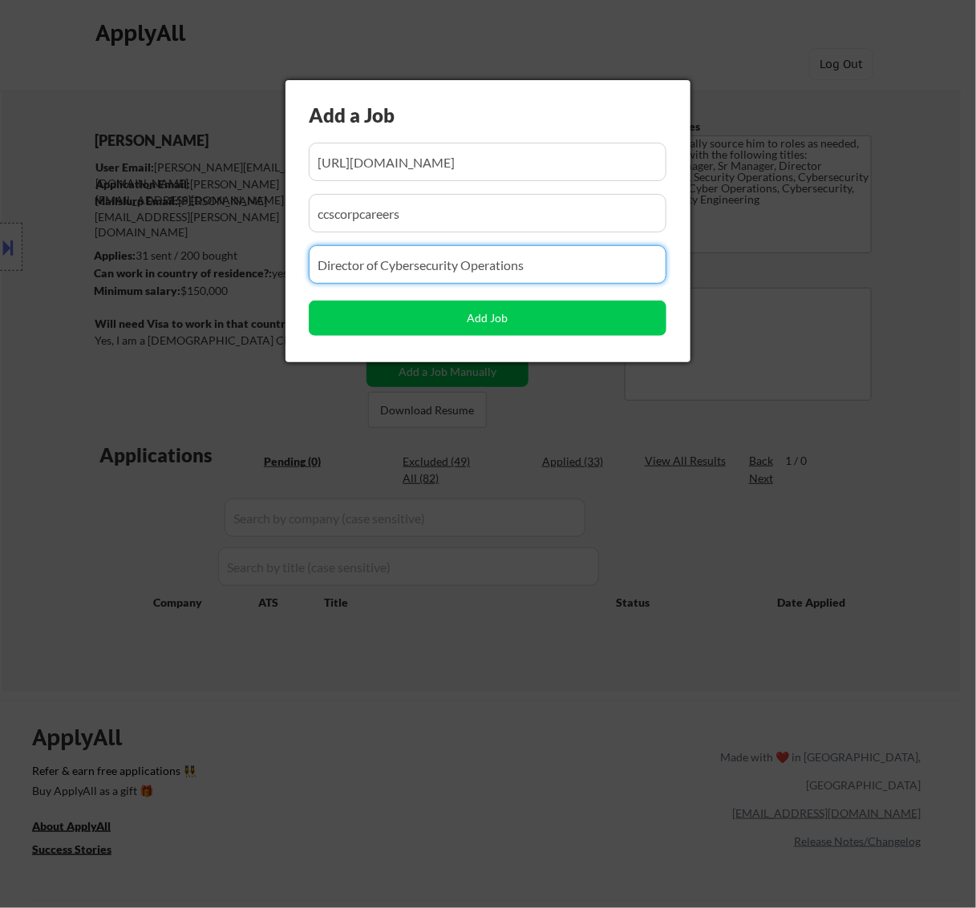
drag, startPoint x: 556, startPoint y: 259, endPoint x: 70, endPoint y: 287, distance: 486.6
click at [72, 287] on body "← Return to /applysquad Mailslurp Inbox Job Search Builder Michael Cox User Ema…" at bounding box center [488, 454] width 976 height 908
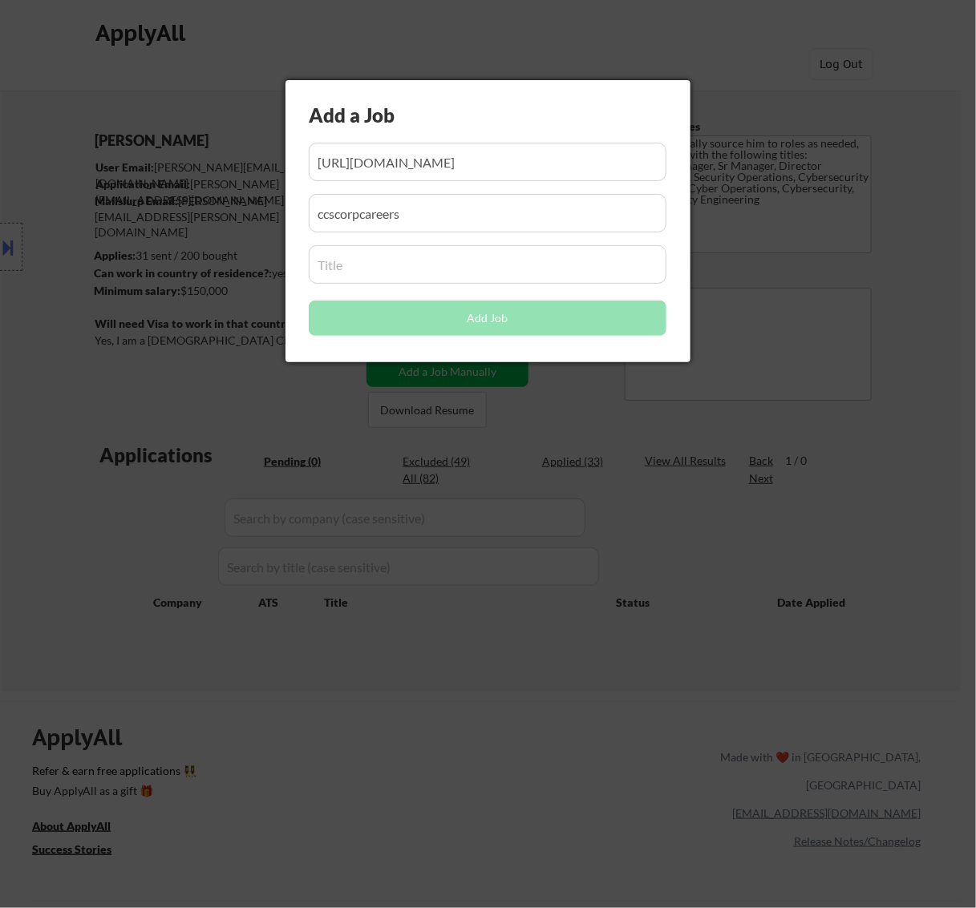
click at [417, 261] on input "input" at bounding box center [488, 264] width 358 height 38
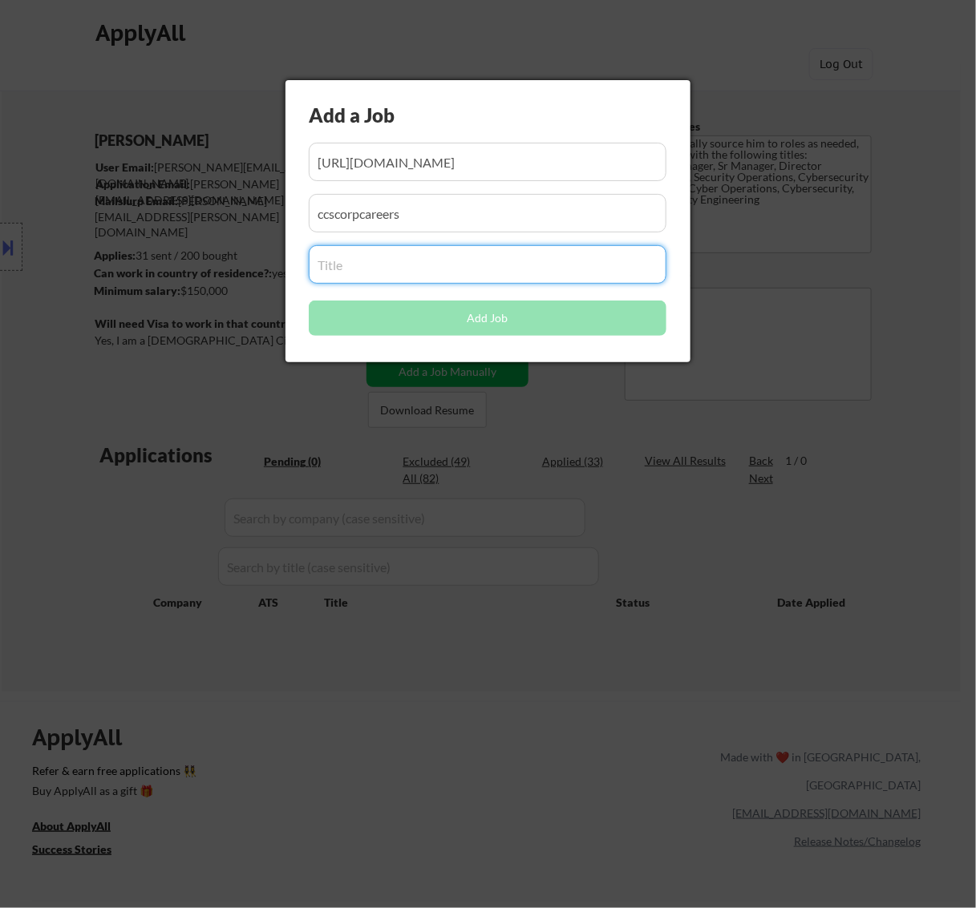
paste input "Director, Information Security"
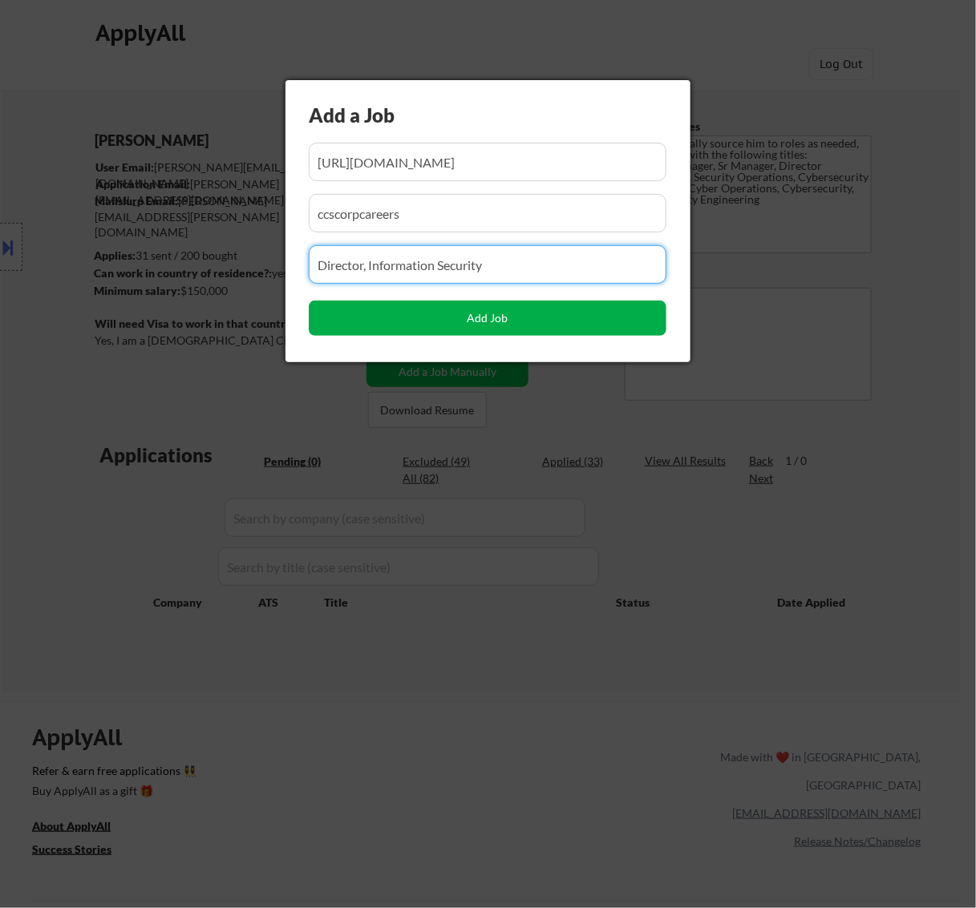
type input "Director, Information Security"
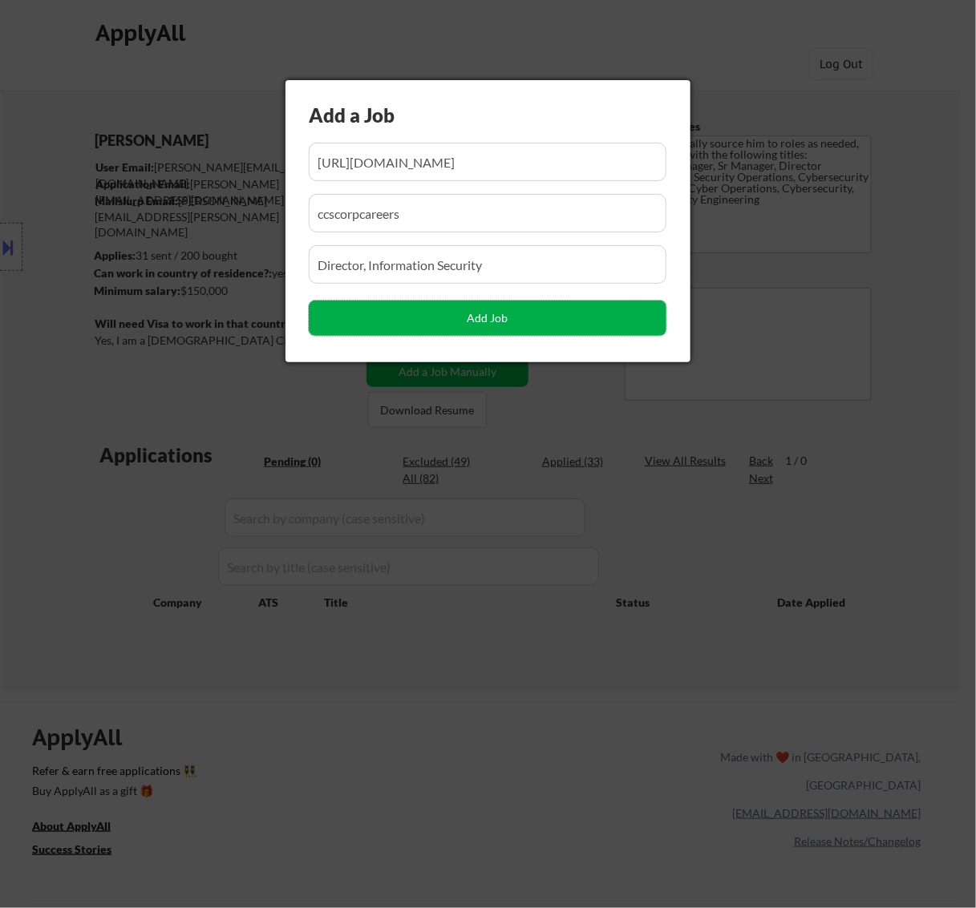
click at [517, 319] on button "Add Job" at bounding box center [488, 318] width 358 height 35
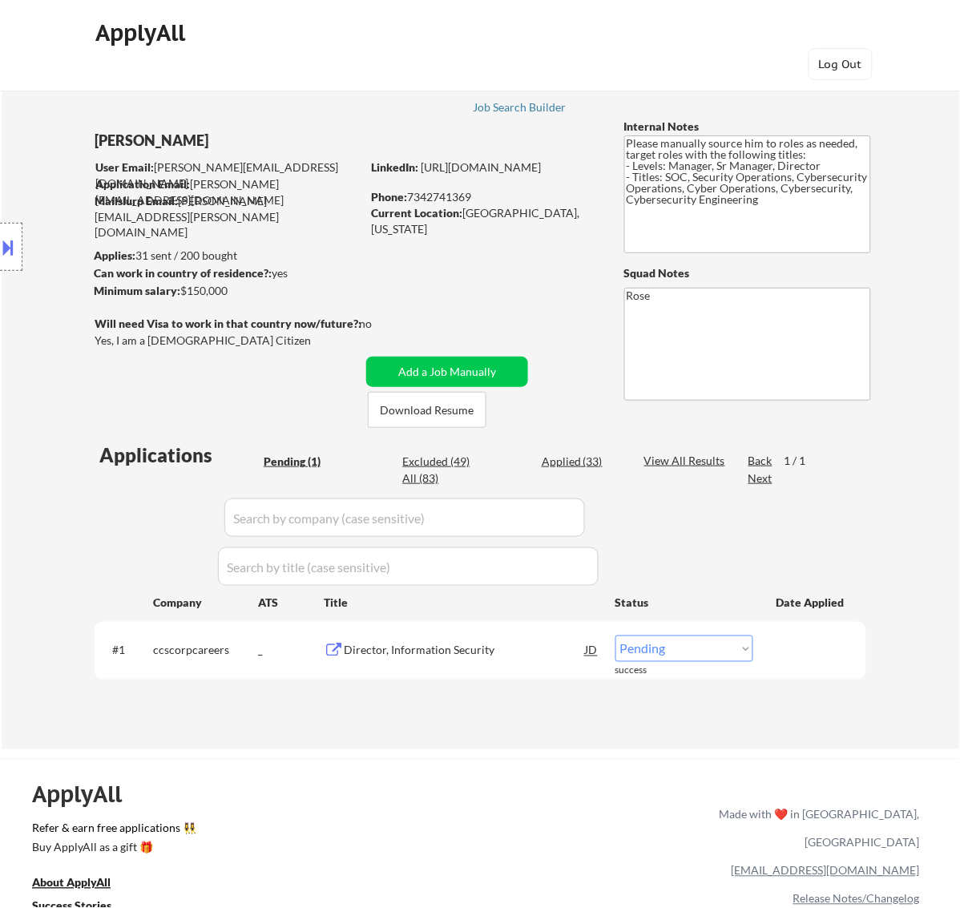
click at [531, 752] on div "← Return to /applysquad Mailslurp Inbox Job Search Builder Michael Cox User Ema…" at bounding box center [480, 785] width 960 height 1571
click at [674, 654] on select "Choose an option... Pending Applied Excluded (Questions) Excluded (Expired) Exc…" at bounding box center [685, 649] width 138 height 26
select select ""applied""
click at [616, 636] on select "Choose an option... Pending Applied Excluded (Questions) Excluded (Expired) Exc…" at bounding box center [685, 649] width 138 height 26
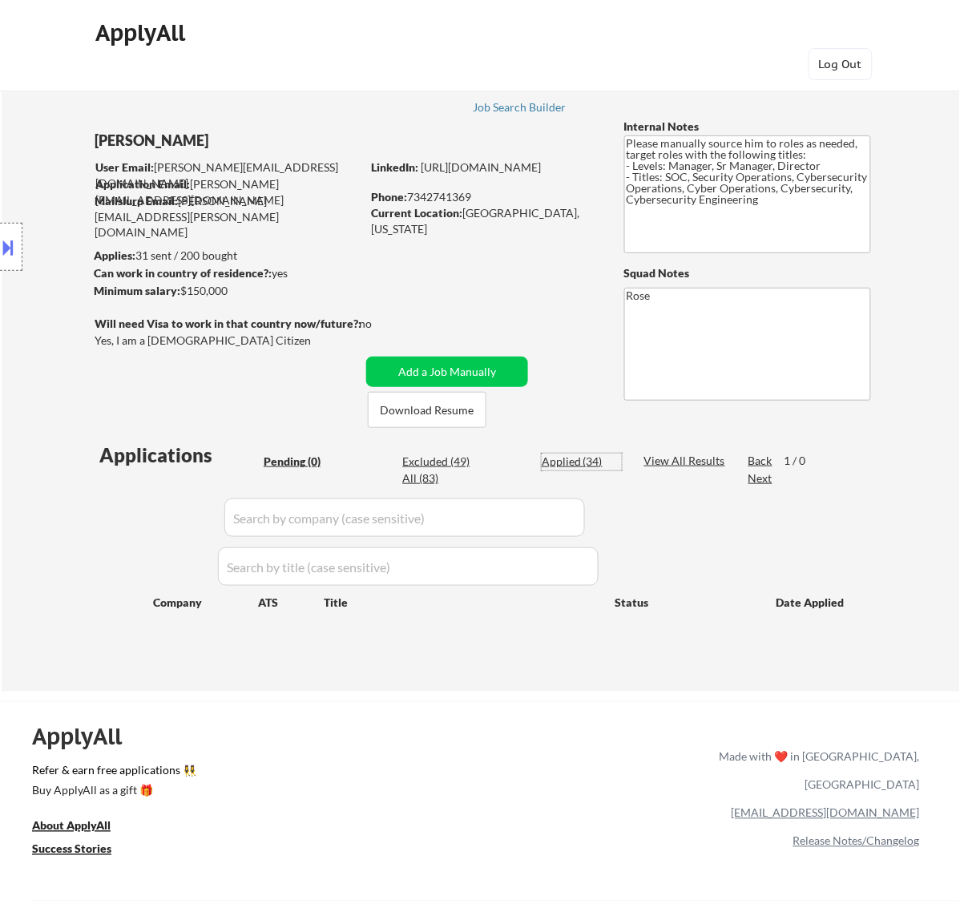
click at [571, 454] on div "Applied (34)" at bounding box center [582, 462] width 80 height 16
select select ""applied""
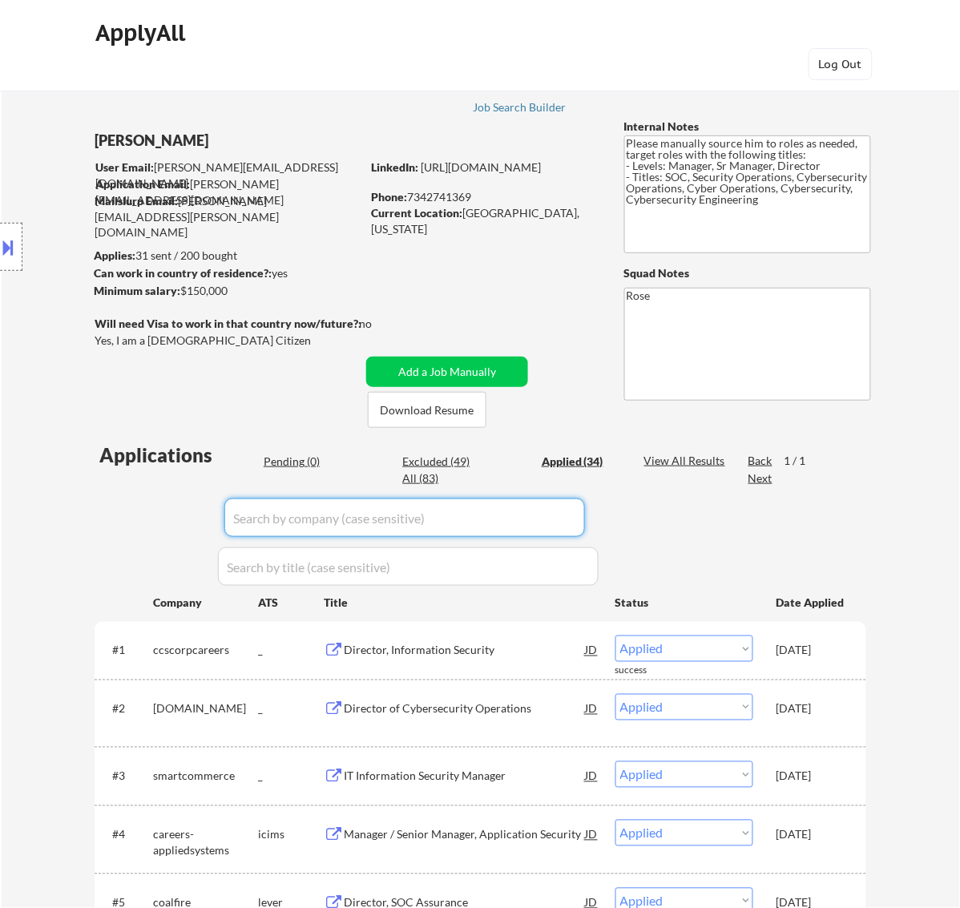
click at [565, 503] on input "input" at bounding box center [404, 518] width 361 height 38
paste input "/tides"
type input "/tides"
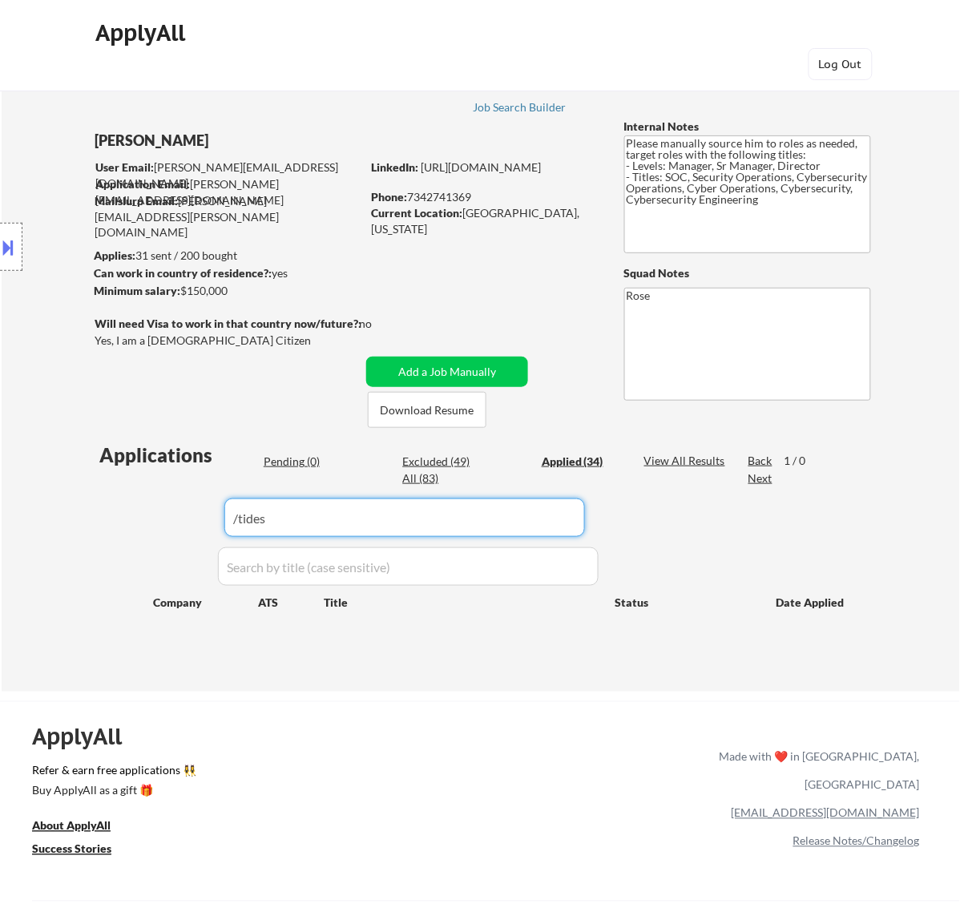
drag, startPoint x: 382, startPoint y: 535, endPoint x: 46, endPoint y: 533, distance: 335.9
click at [46, 533] on div "← Return to /applysquad Mailslurp Inbox Job Search Builder Michael Cox User Ema…" at bounding box center [481, 378] width 959 height 628
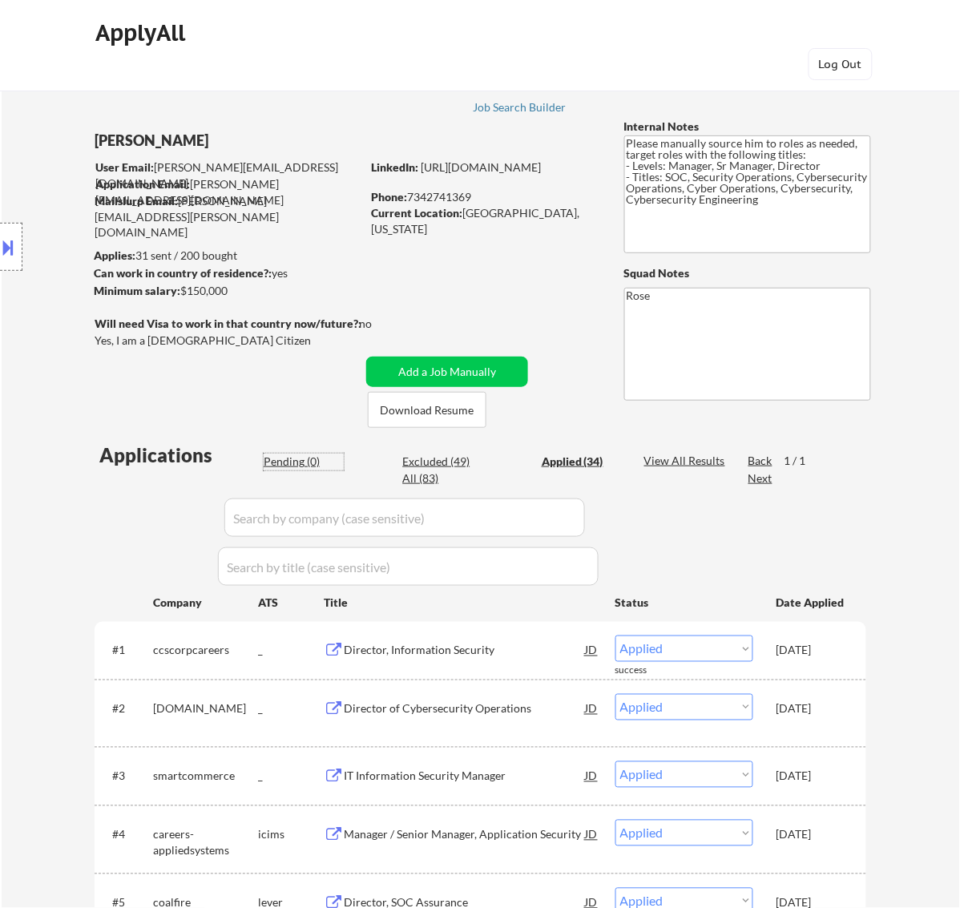
click at [290, 458] on div "Pending (0)" at bounding box center [304, 462] width 80 height 16
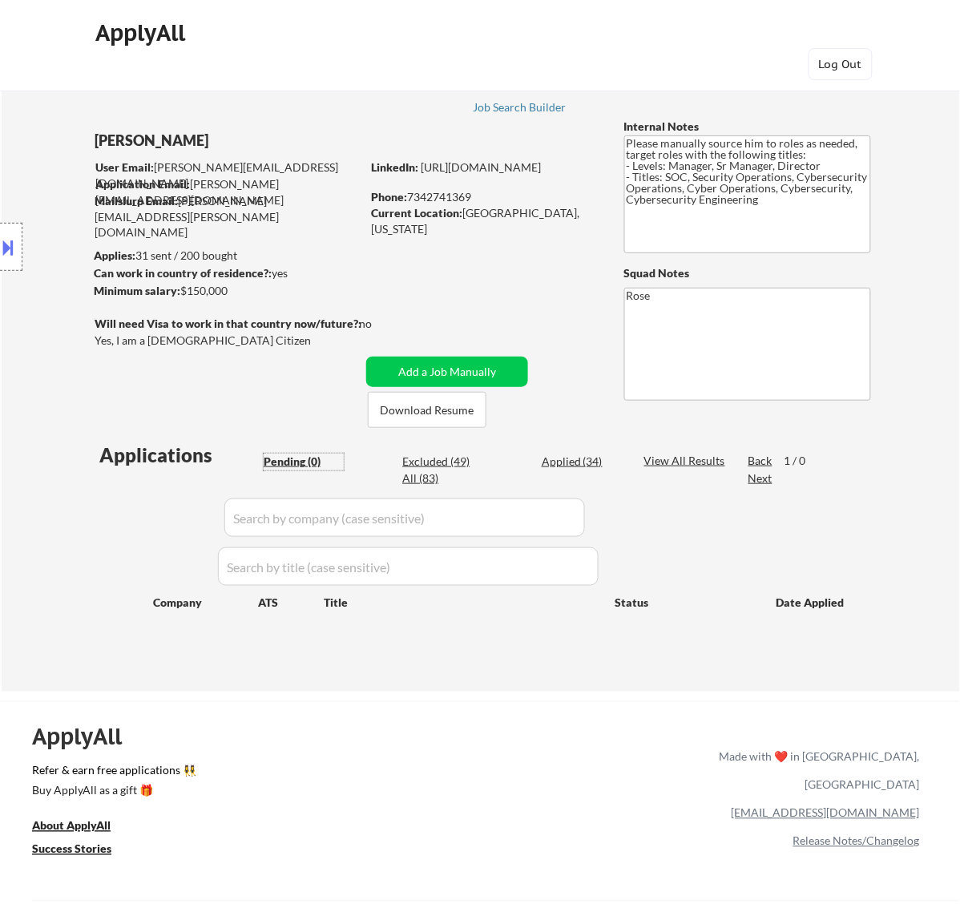
click at [580, 458] on div "Applied (34)" at bounding box center [582, 462] width 80 height 16
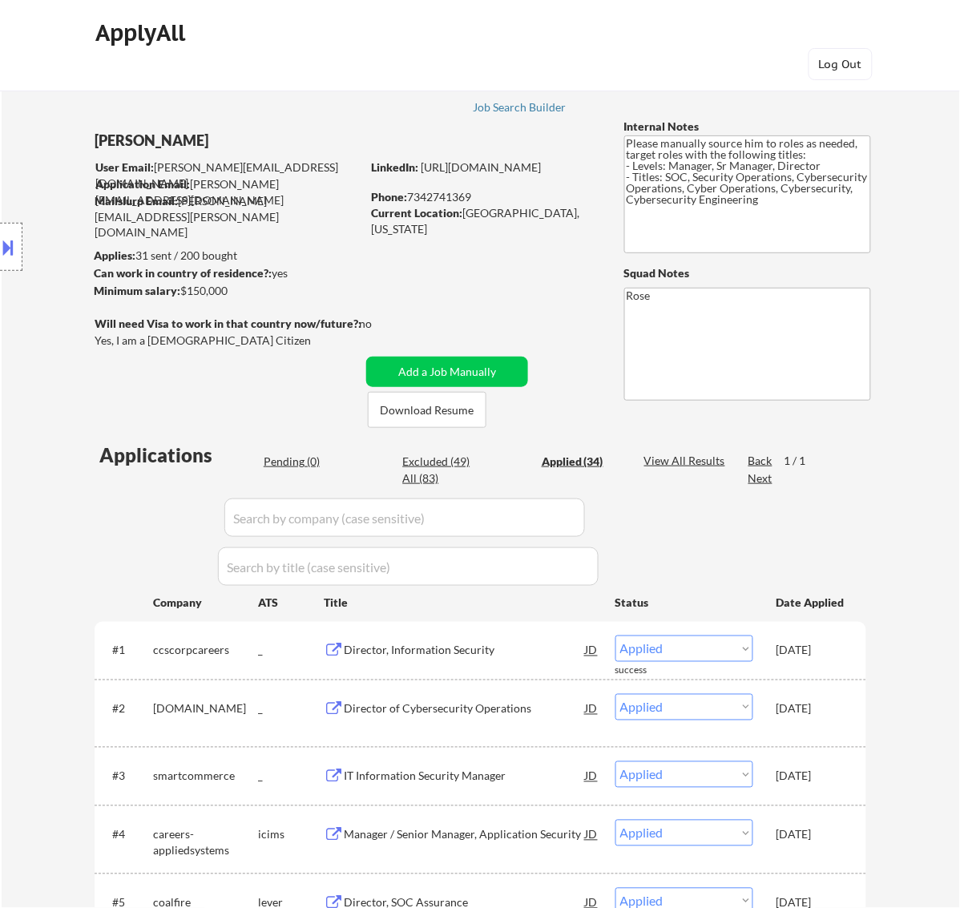
click at [568, 523] on input "input" at bounding box center [404, 518] width 361 height 38
paste input "crosslaketech"
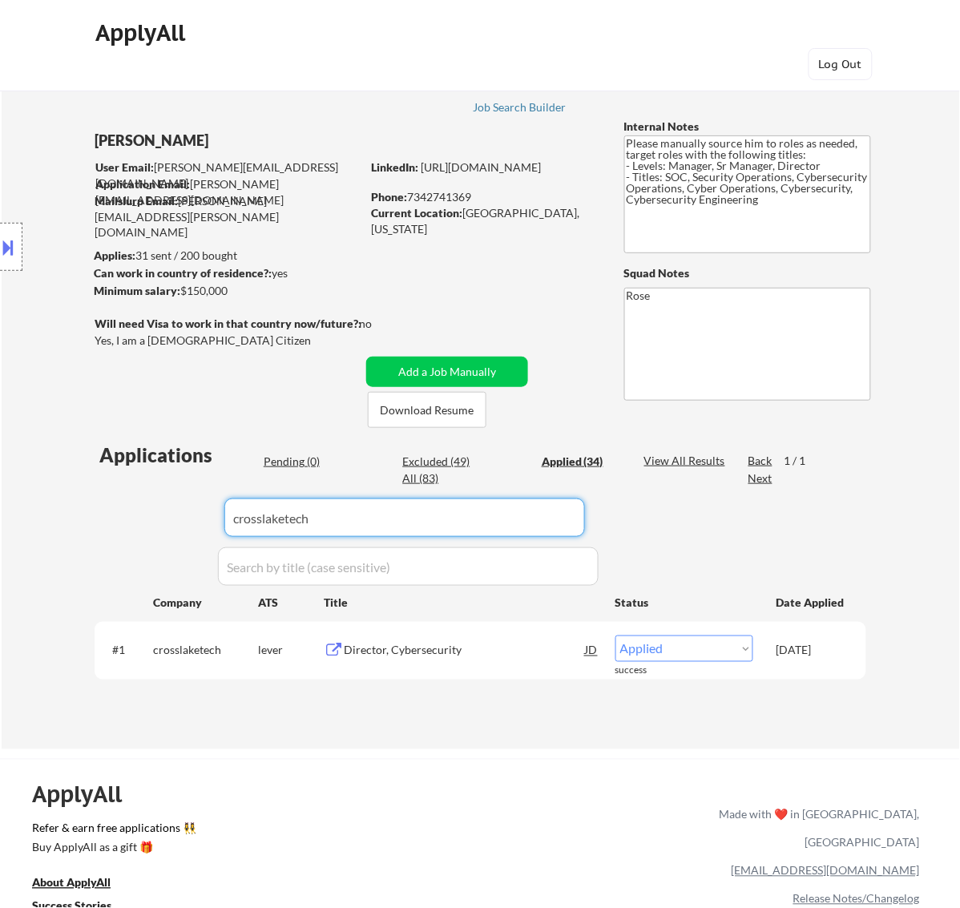
type input "crosslaketech"
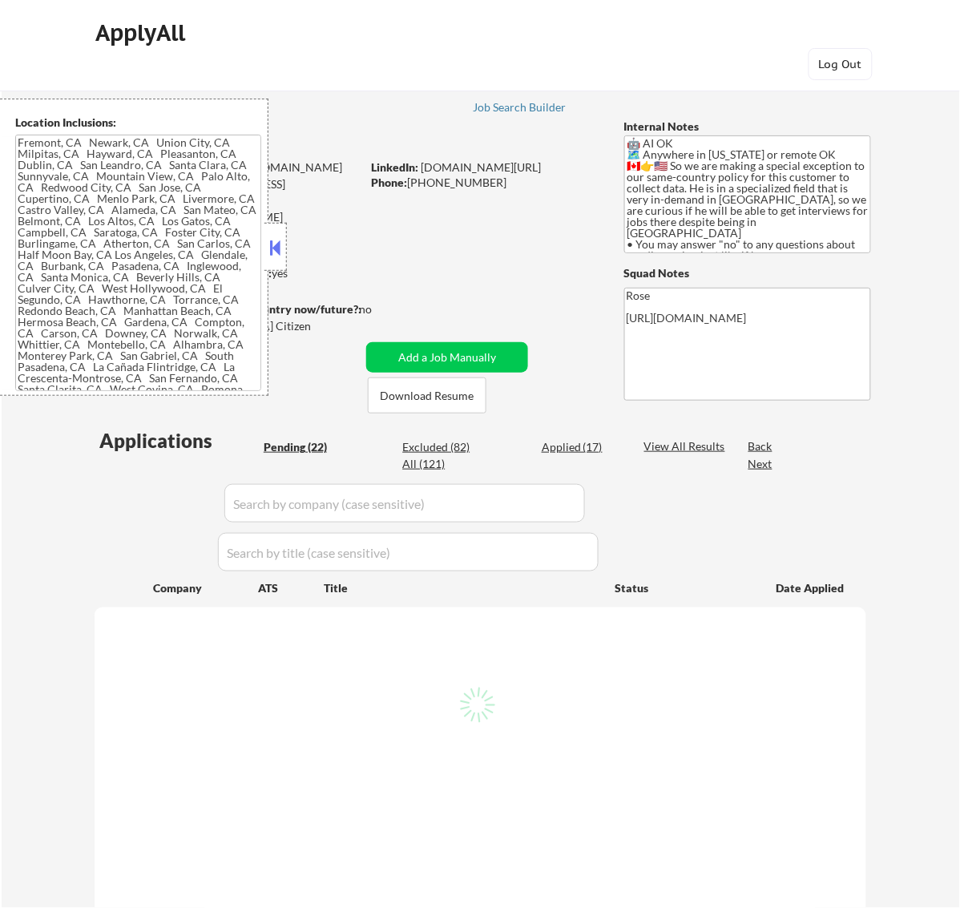
type textarea "Loremip, DO Sitame, CO Adipi Elit, SE Doeiusmo, TE Incidid, UT Laboreetdo, MA A…"
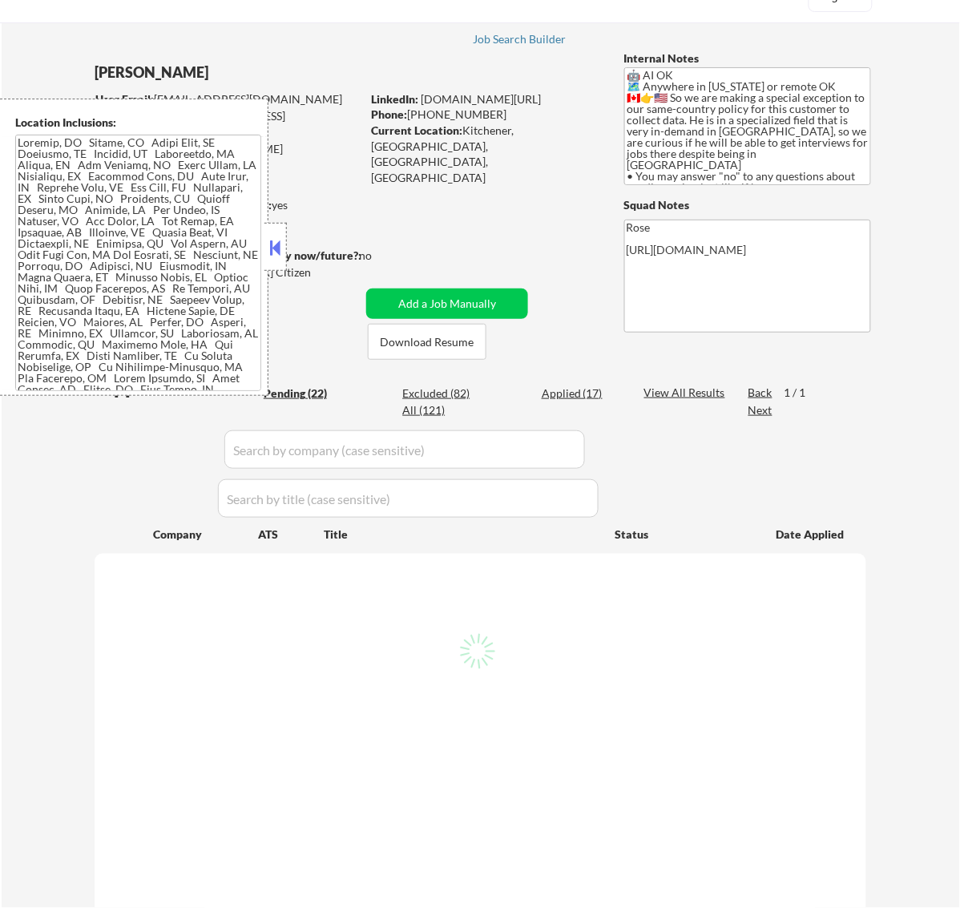
scroll to position [200, 0]
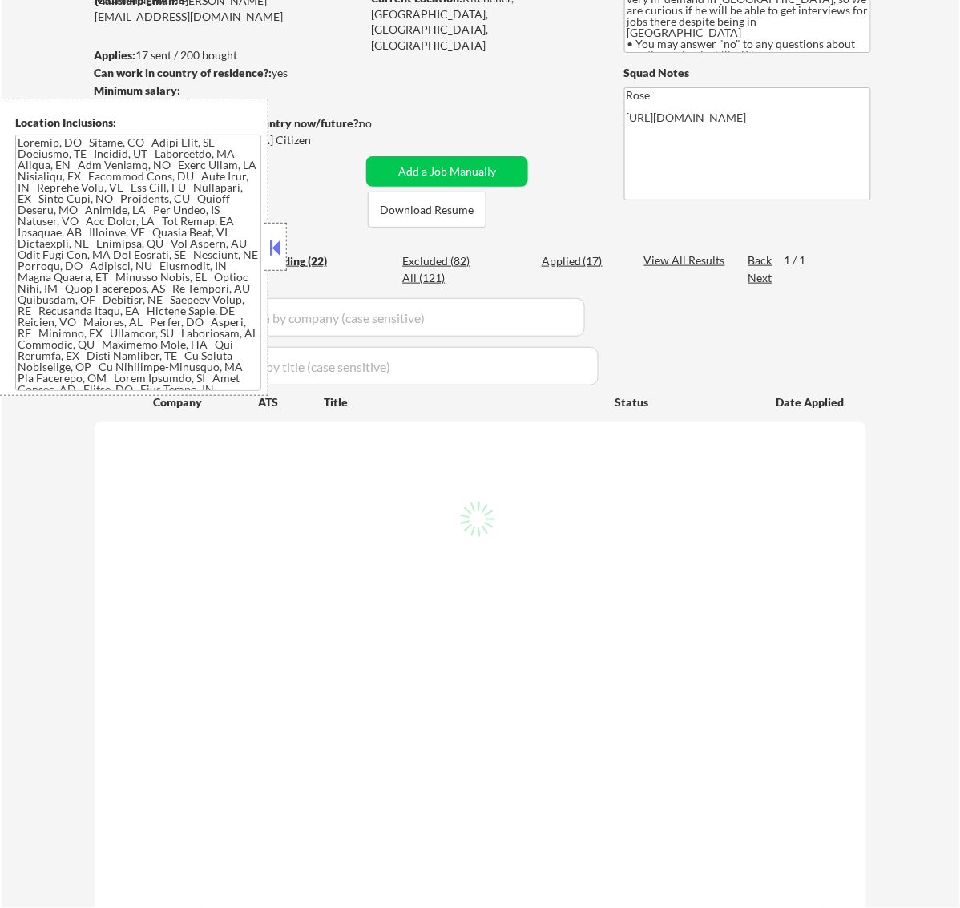
select select ""pending""
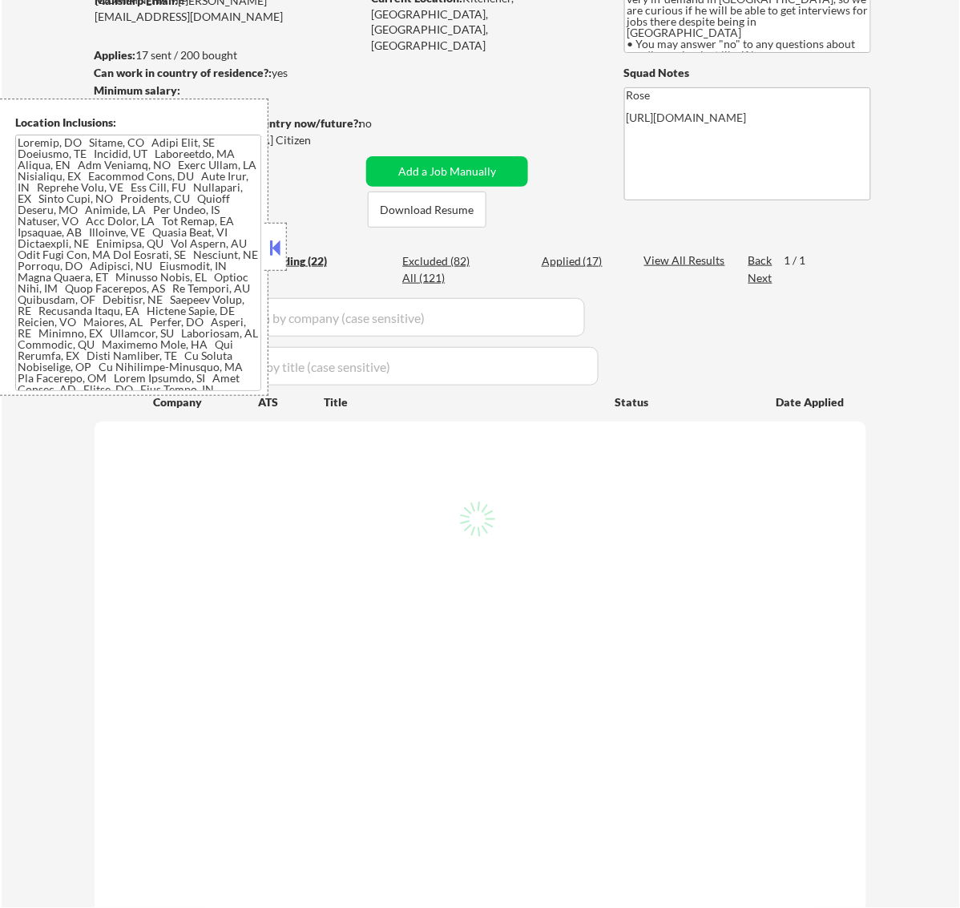
select select ""pending""
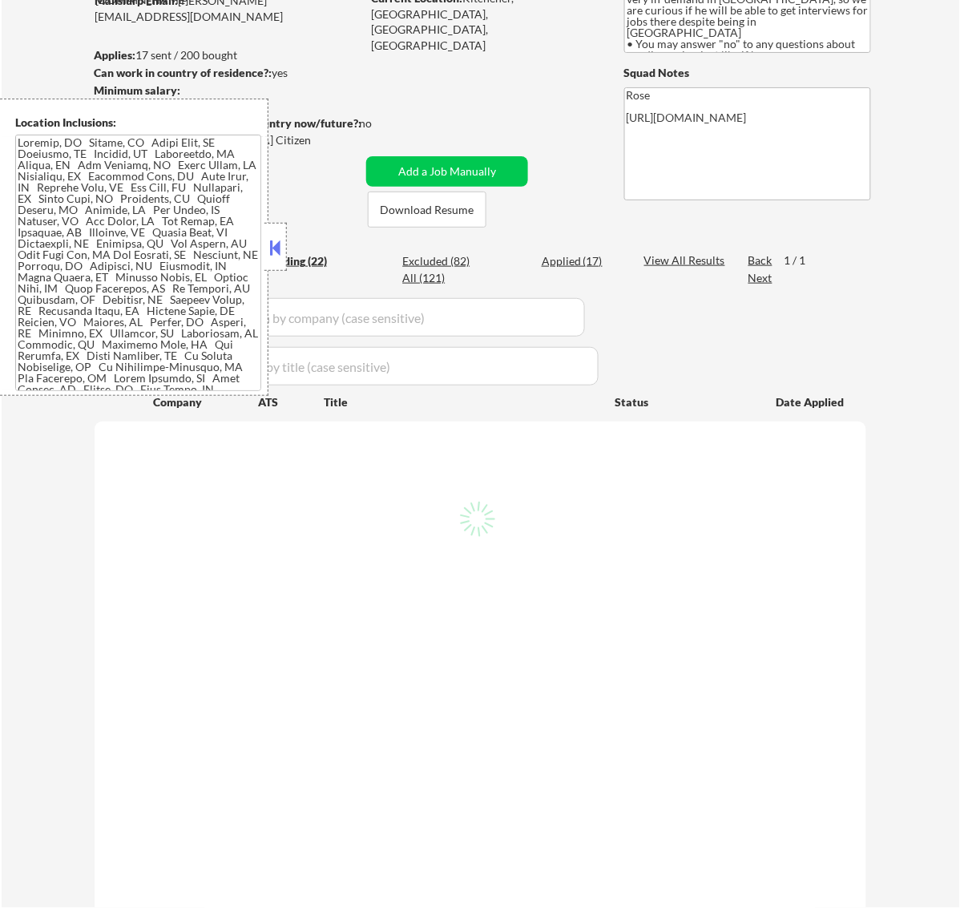
select select ""pending""
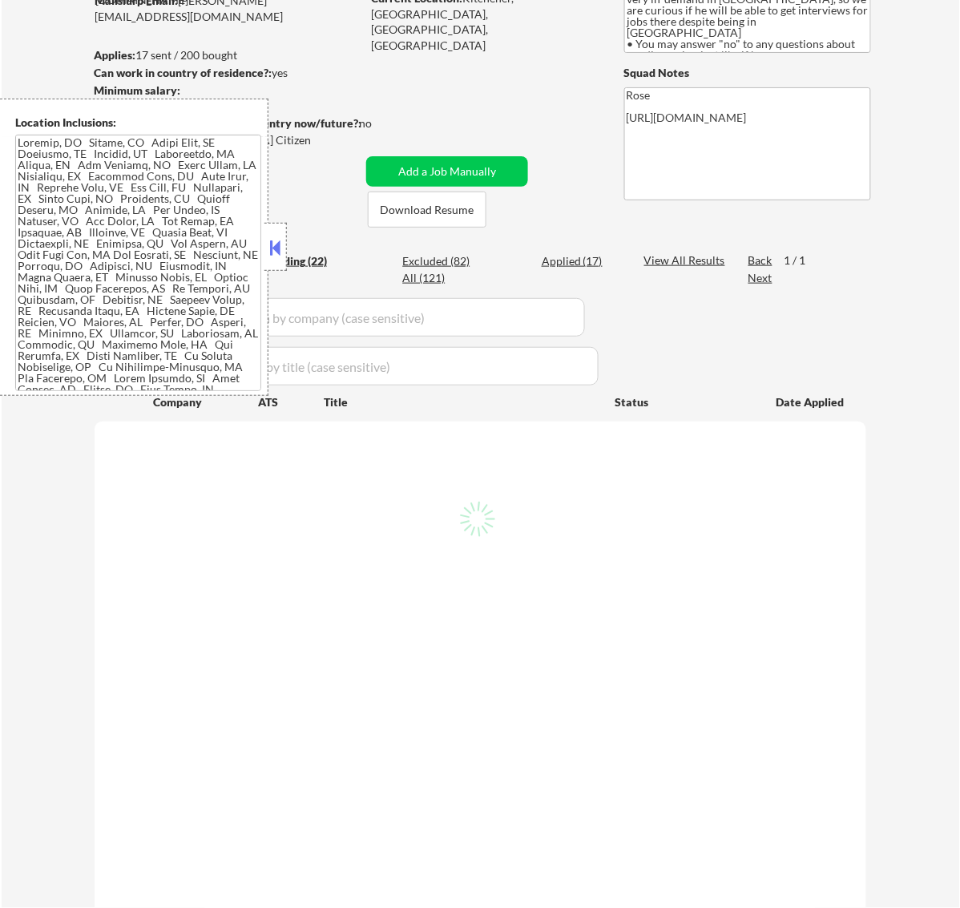
select select ""pending""
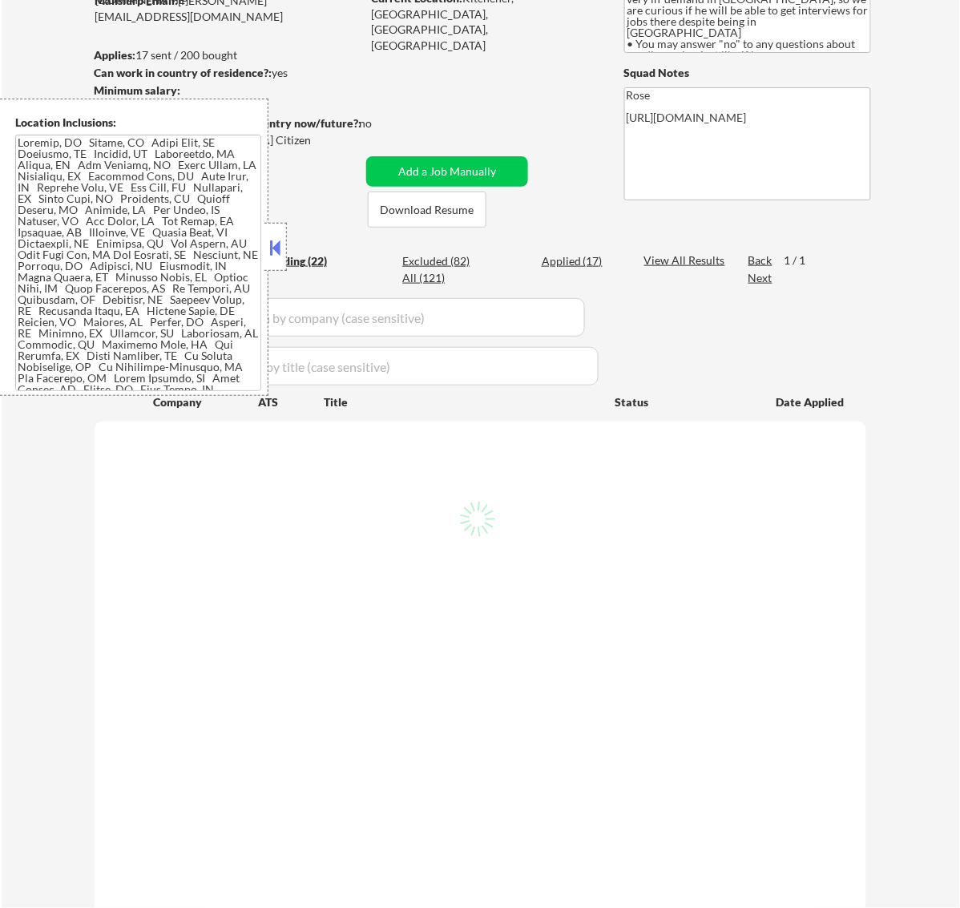
select select ""pending""
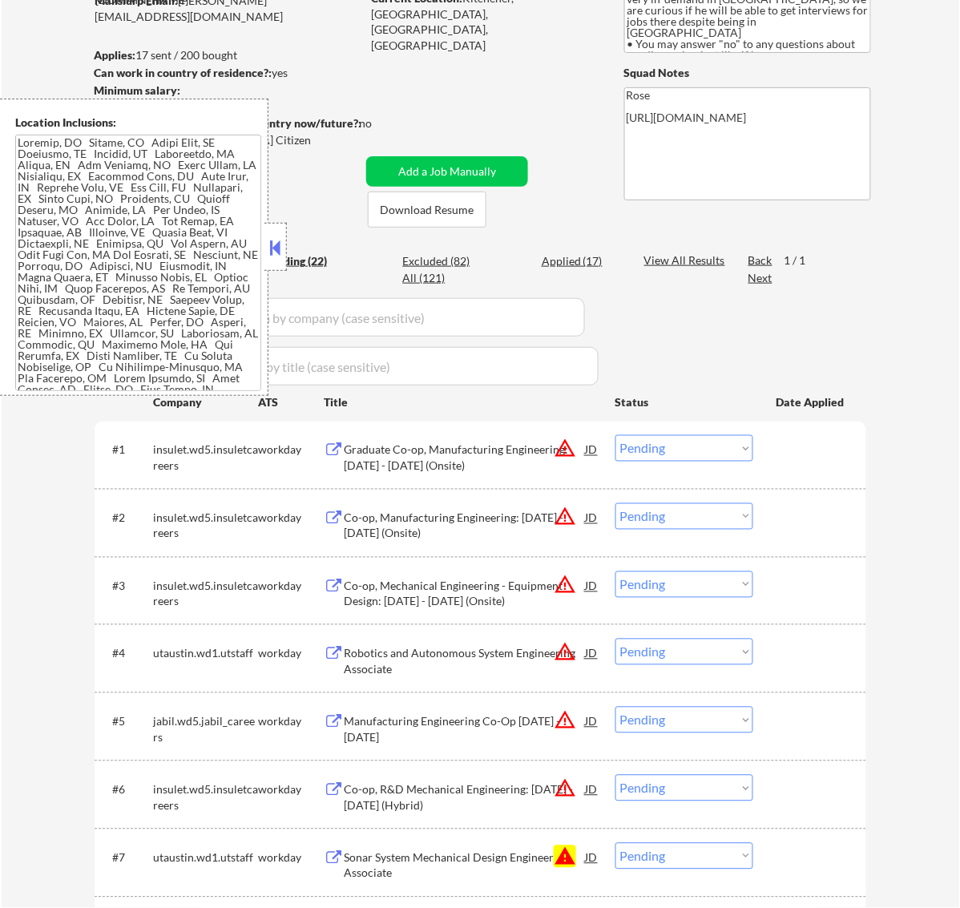
click at [277, 244] on button at bounding box center [275, 248] width 18 height 24
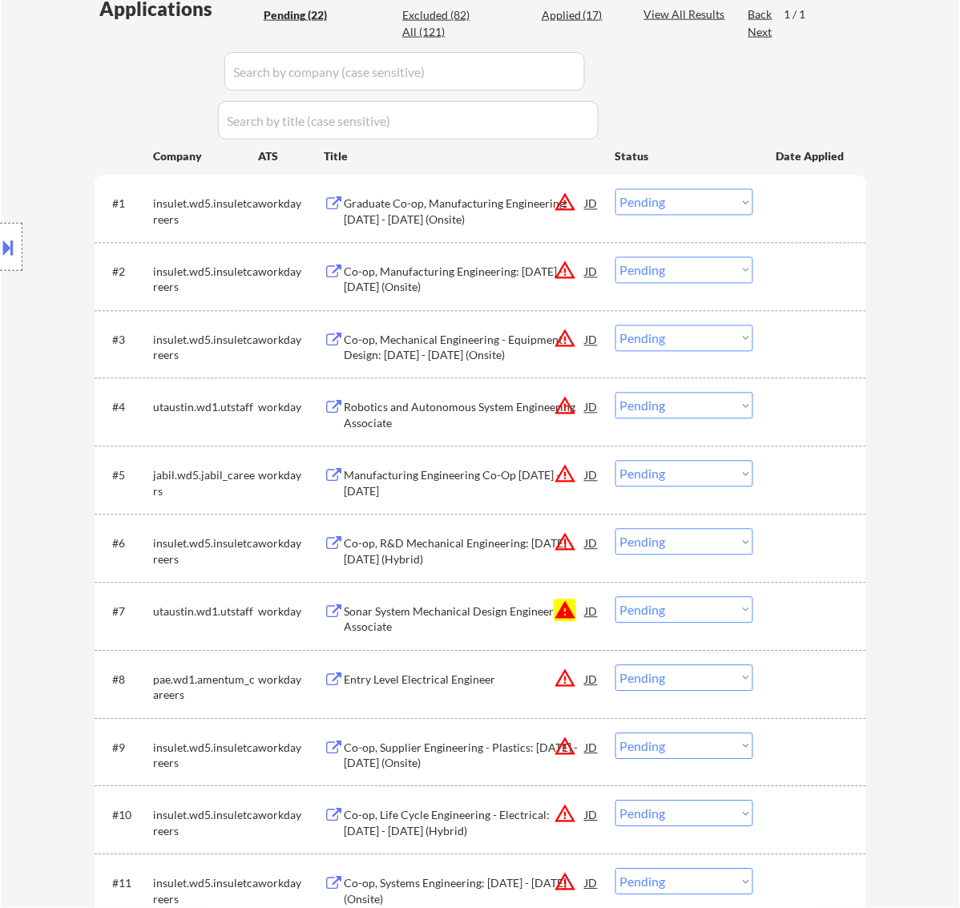
scroll to position [501, 0]
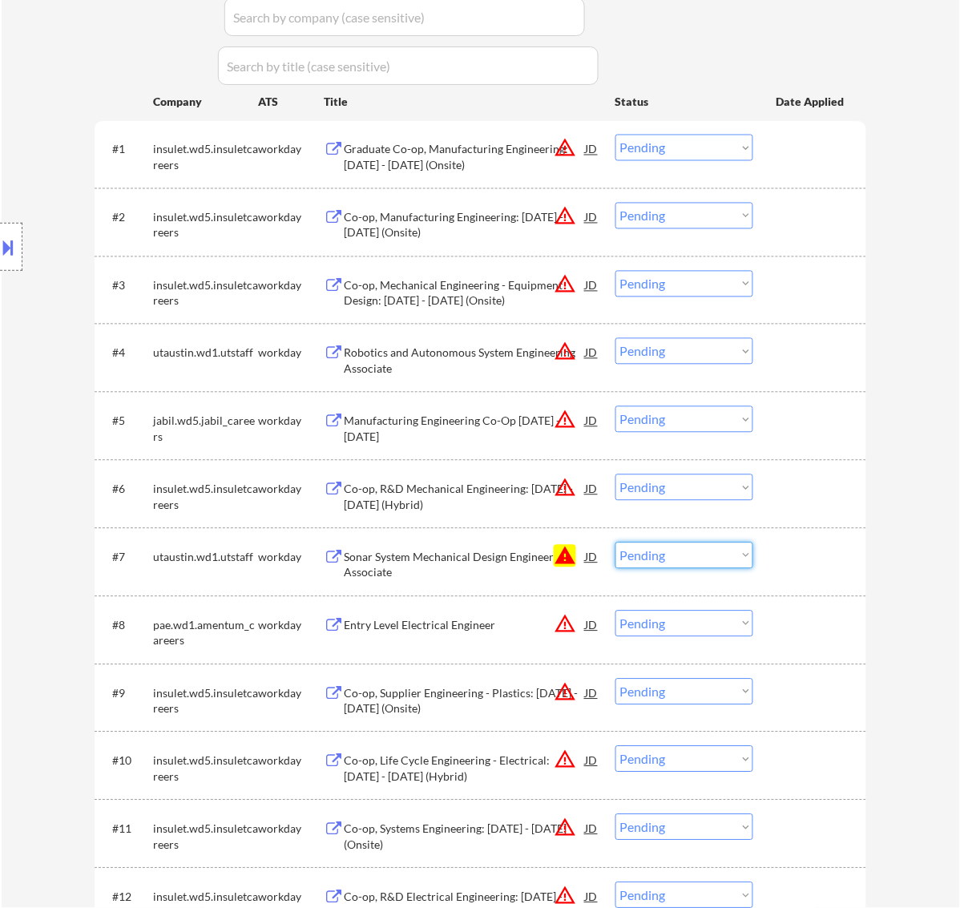
click at [707, 550] on select "Choose an option... Pending Applied Excluded (Questions) Excluded (Expired) Exc…" at bounding box center [685, 556] width 138 height 26
click at [616, 543] on select "Choose an option... Pending Applied Excluded (Questions) Excluded (Expired) Exc…" at bounding box center [685, 556] width 138 height 26
select select ""pending""
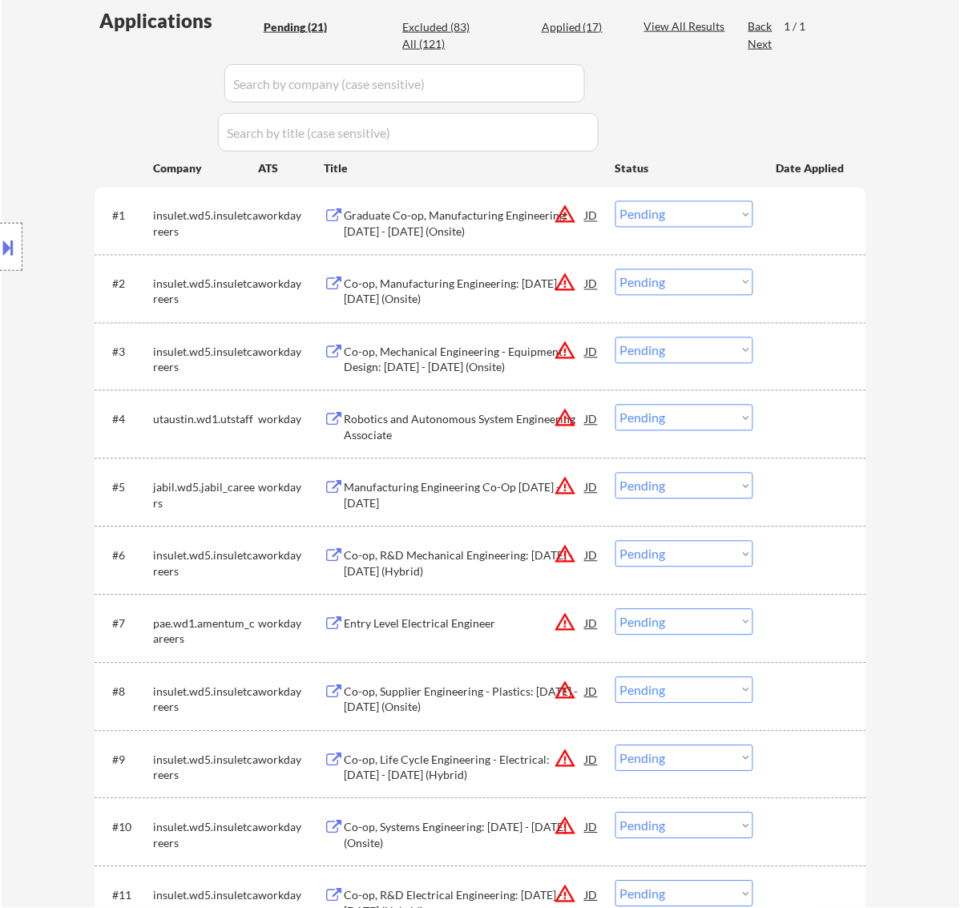
scroll to position [401, 0]
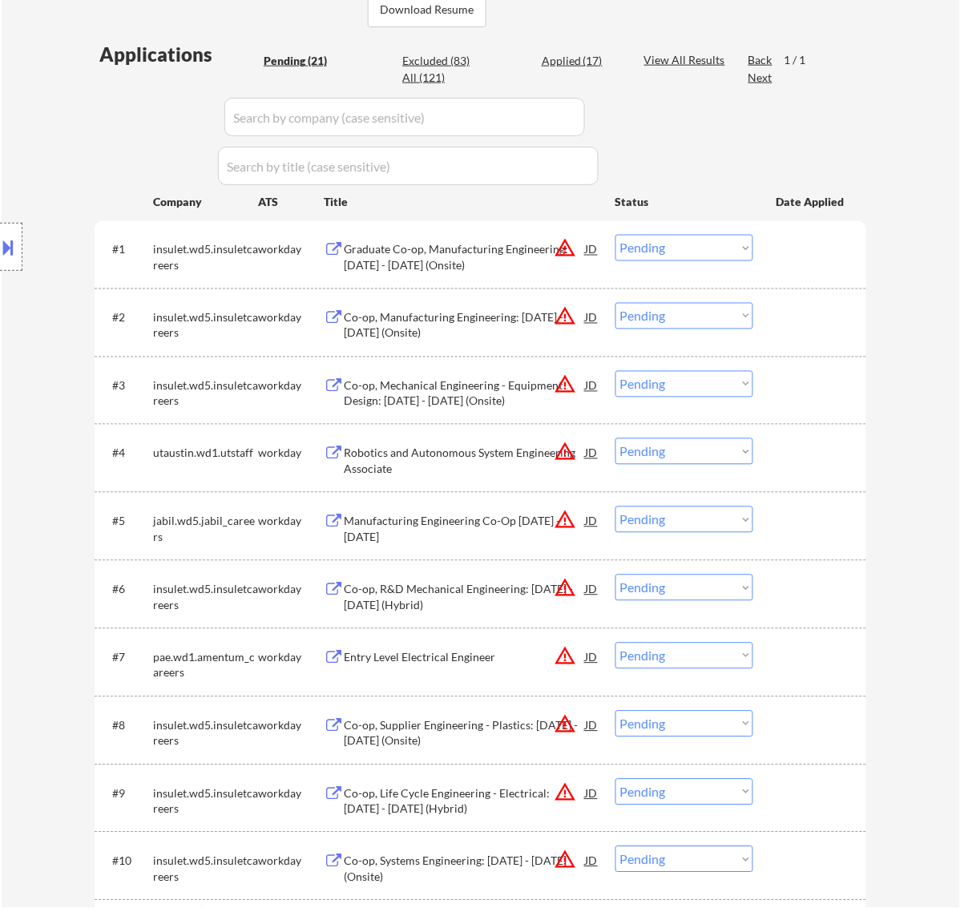
click at [474, 261] on div "Graduate Co-op, Manufacturing Engineering: [DATE] - [DATE] (Onsite)" at bounding box center [465, 257] width 242 height 31
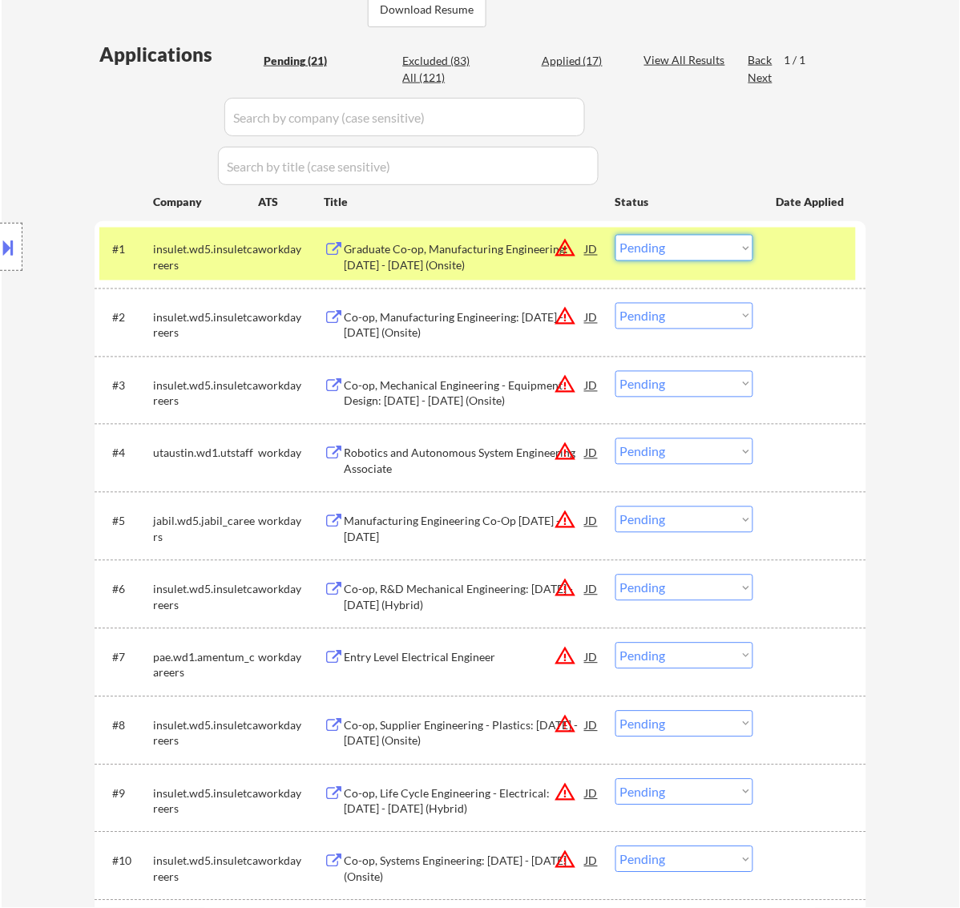
click at [658, 238] on select "Choose an option... Pending Applied Excluded (Questions) Excluded (Expired) Exc…" at bounding box center [685, 248] width 138 height 26
click at [616, 235] on select "Choose an option... Pending Applied Excluded (Questions) Excluded (Expired) Exc…" at bounding box center [685, 248] width 138 height 26
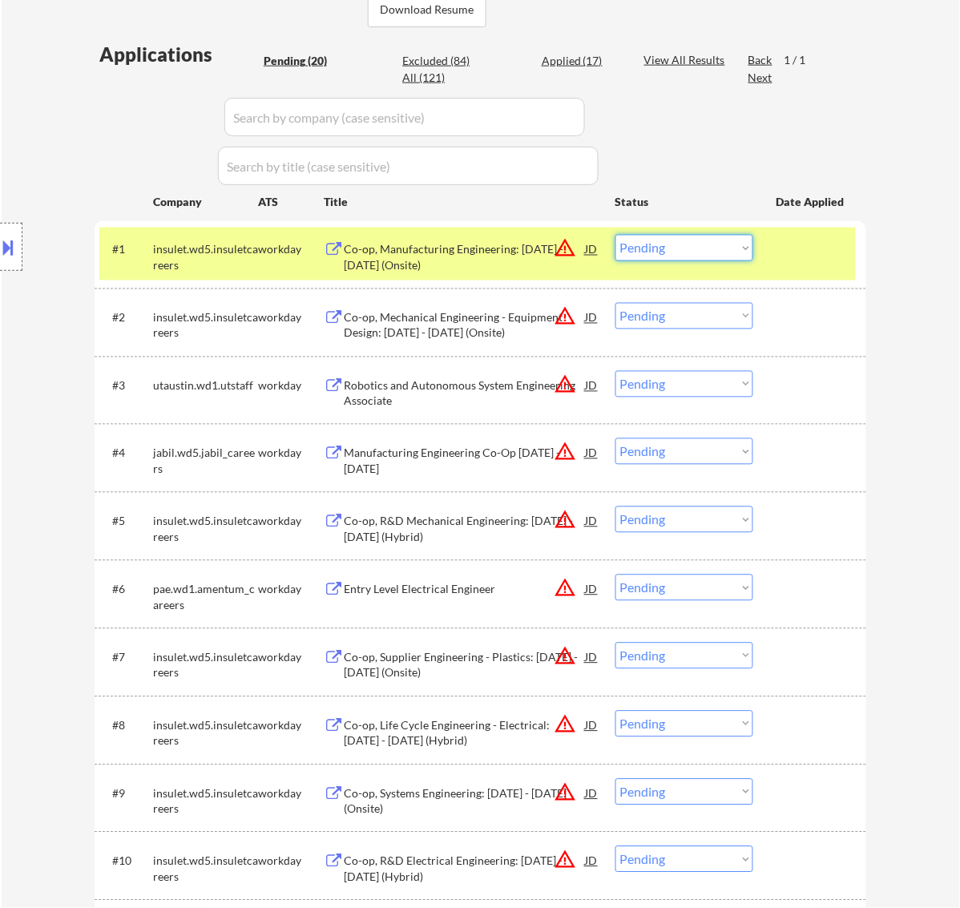
click at [724, 247] on select "Choose an option... Pending Applied Excluded (Questions) Excluded (Expired) Exc…" at bounding box center [685, 248] width 138 height 26
click at [616, 235] on select "Choose an option... Pending Applied Excluded (Questions) Excluded (Expired) Exc…" at bounding box center [685, 248] width 138 height 26
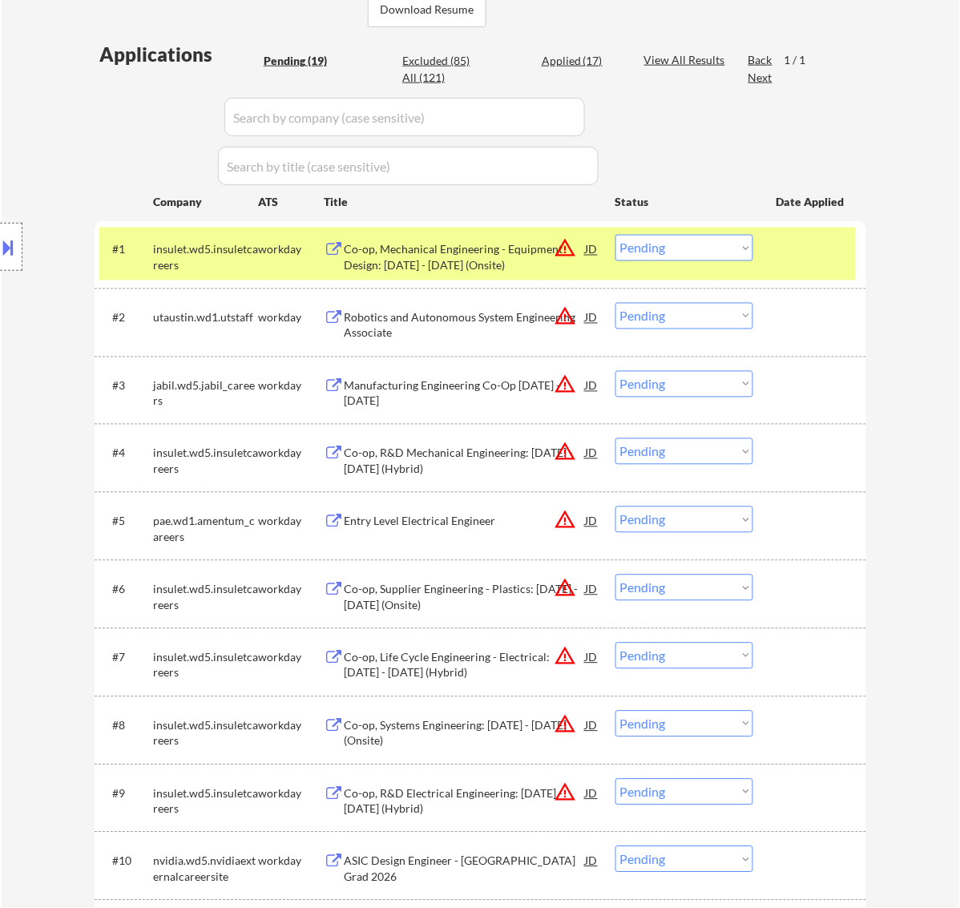
click at [685, 244] on select "Choose an option... Pending Applied Excluded (Questions) Excluded (Expired) Exc…" at bounding box center [685, 248] width 138 height 26
click at [616, 235] on select "Choose an option... Pending Applied Excluded (Questions) Excluded (Expired) Exc…" at bounding box center [685, 248] width 138 height 26
select select ""pending""
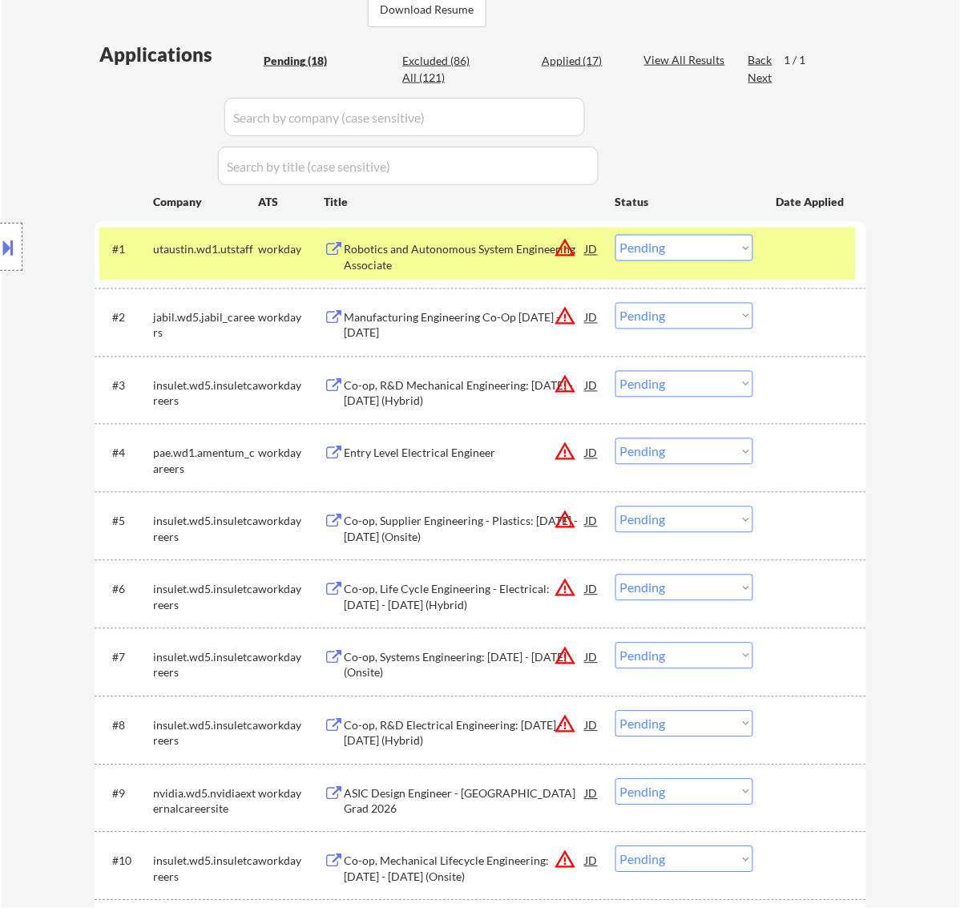
click at [649, 319] on select "Choose an option... Pending Applied Excluded (Questions) Excluded (Expired) Exc…" at bounding box center [685, 316] width 138 height 26
click at [616, 303] on select "Choose an option... Pending Applied Excluded (Questions) Excluded (Expired) Exc…" at bounding box center [685, 316] width 138 height 26
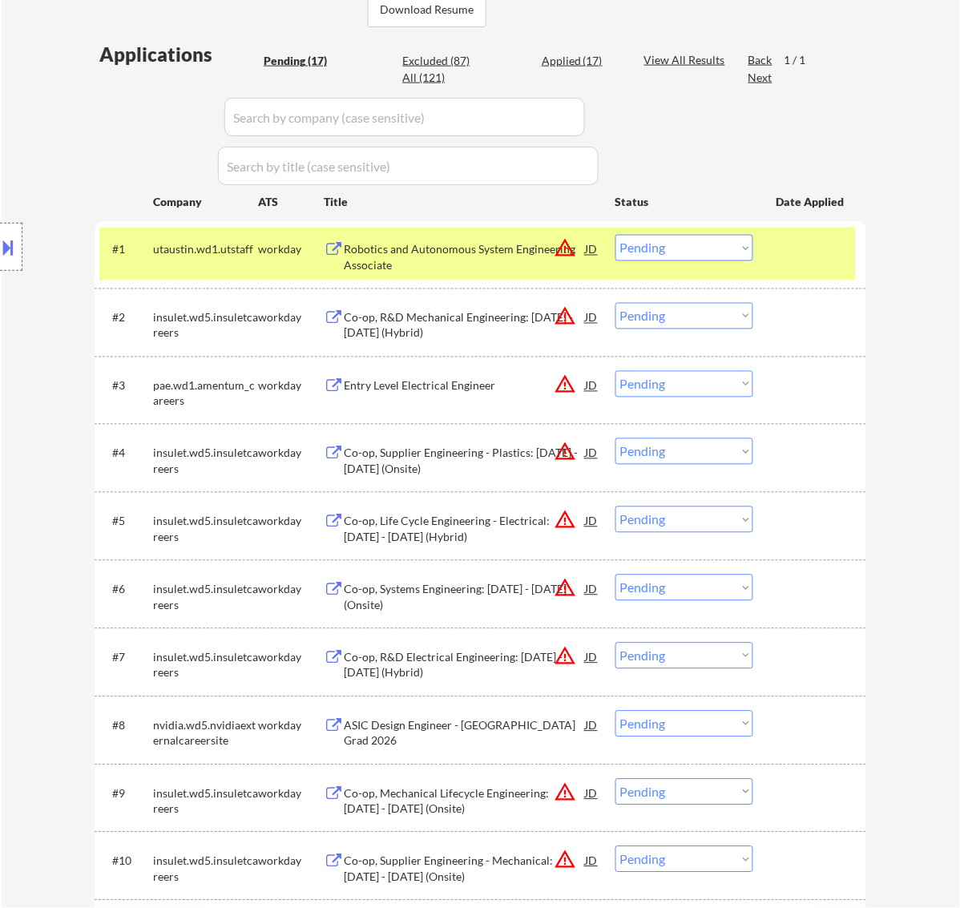
click at [704, 317] on select "Choose an option... Pending Applied Excluded (Questions) Excluded (Expired) Exc…" at bounding box center [685, 316] width 138 height 26
click at [616, 303] on select "Choose an option... Pending Applied Excluded (Questions) Excluded (Expired) Exc…" at bounding box center [685, 316] width 138 height 26
select select ""pending""
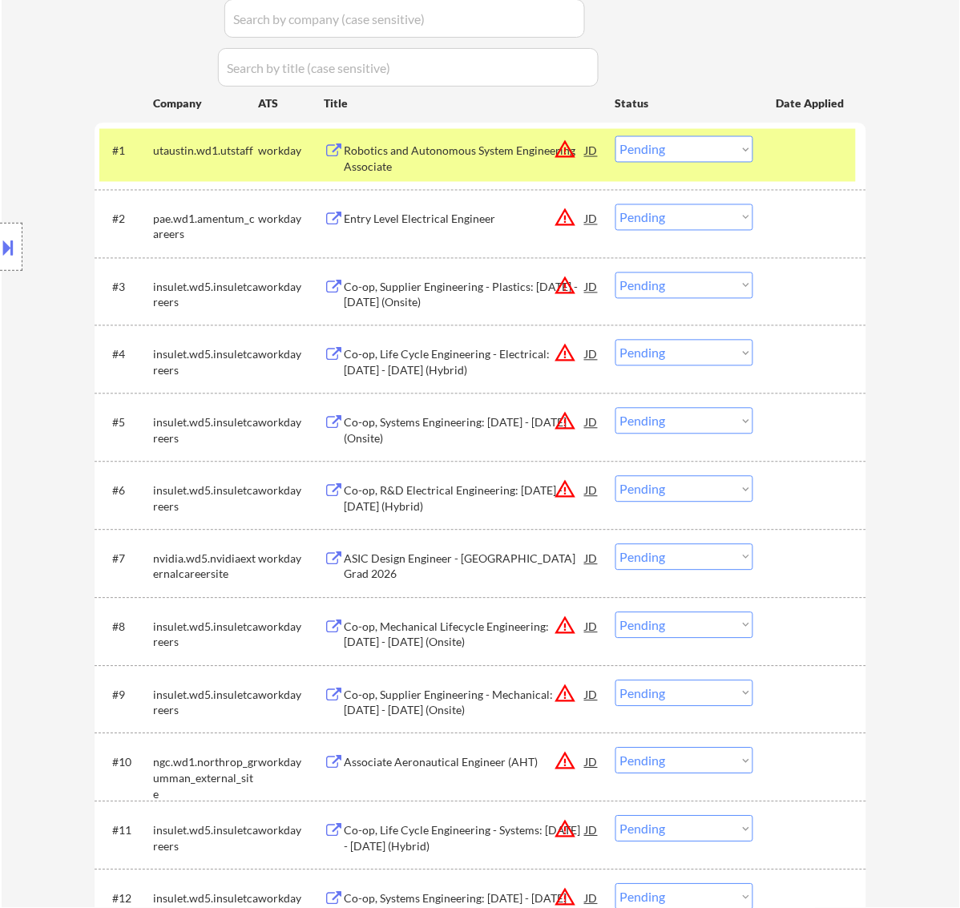
scroll to position [501, 0]
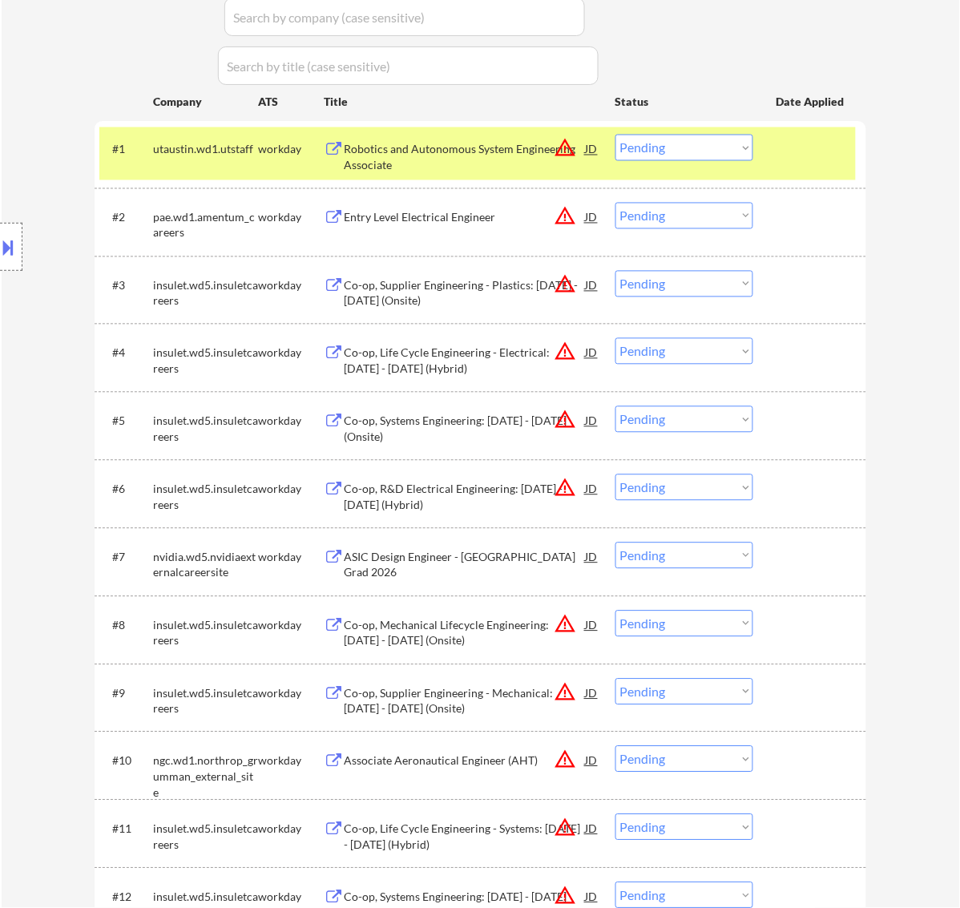
click at [522, 158] on div "Robotics and Autonomous System Engineering Associate" at bounding box center [465, 157] width 242 height 31
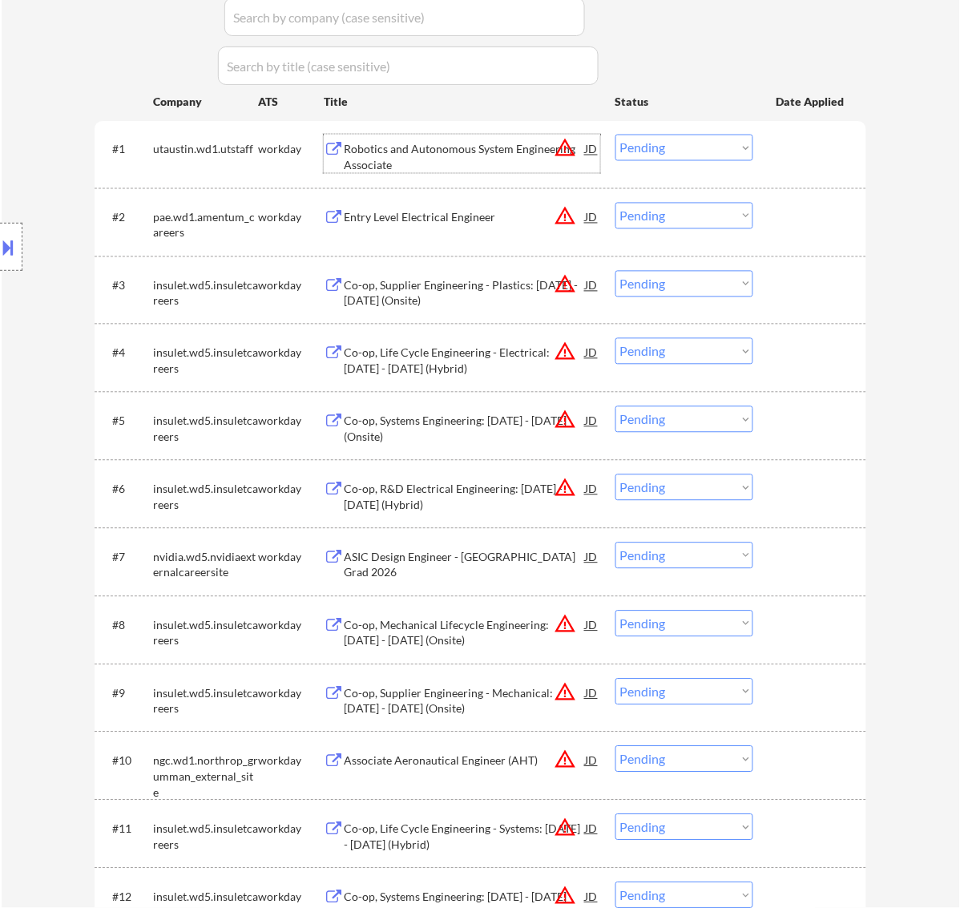
click at [670, 147] on select "Choose an option... Pending Applied Excluded (Questions) Excluded (Expired) Exc…" at bounding box center [685, 148] width 138 height 26
click at [616, 135] on select "Choose an option... Pending Applied Excluded (Questions) Excluded (Expired) Exc…" at bounding box center [685, 148] width 138 height 26
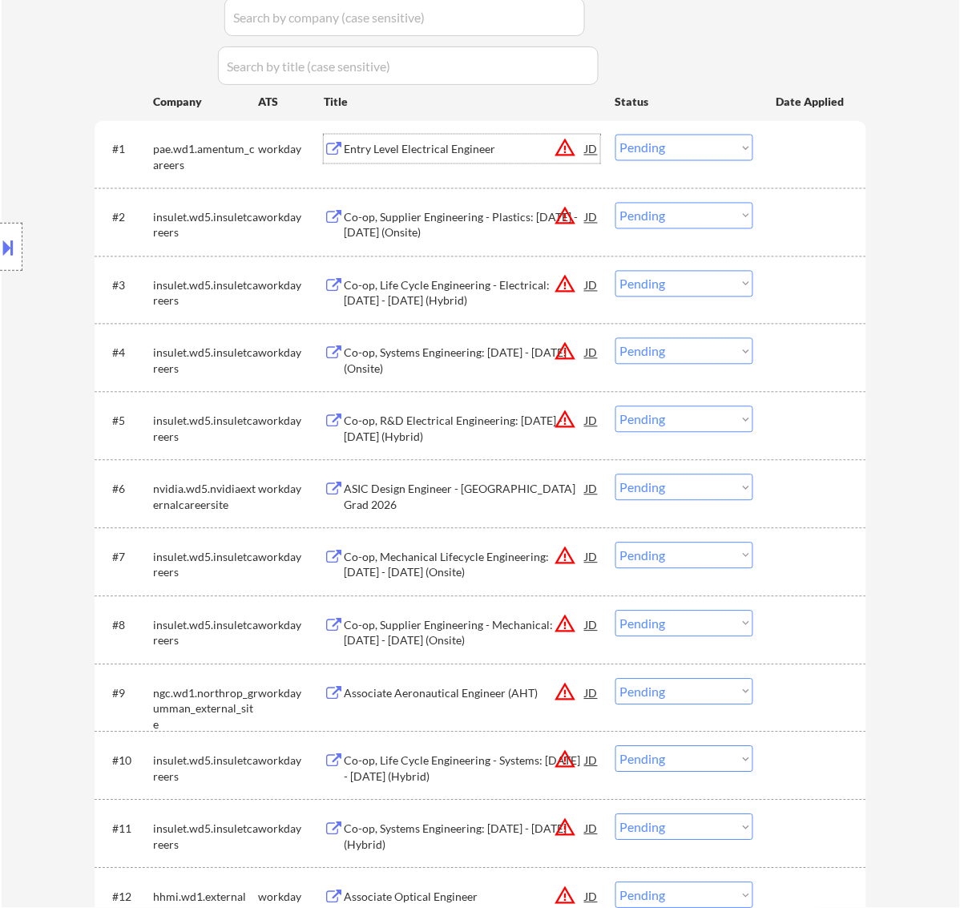
click at [489, 157] on div "Entry Level Electrical Engineer" at bounding box center [465, 150] width 242 height 16
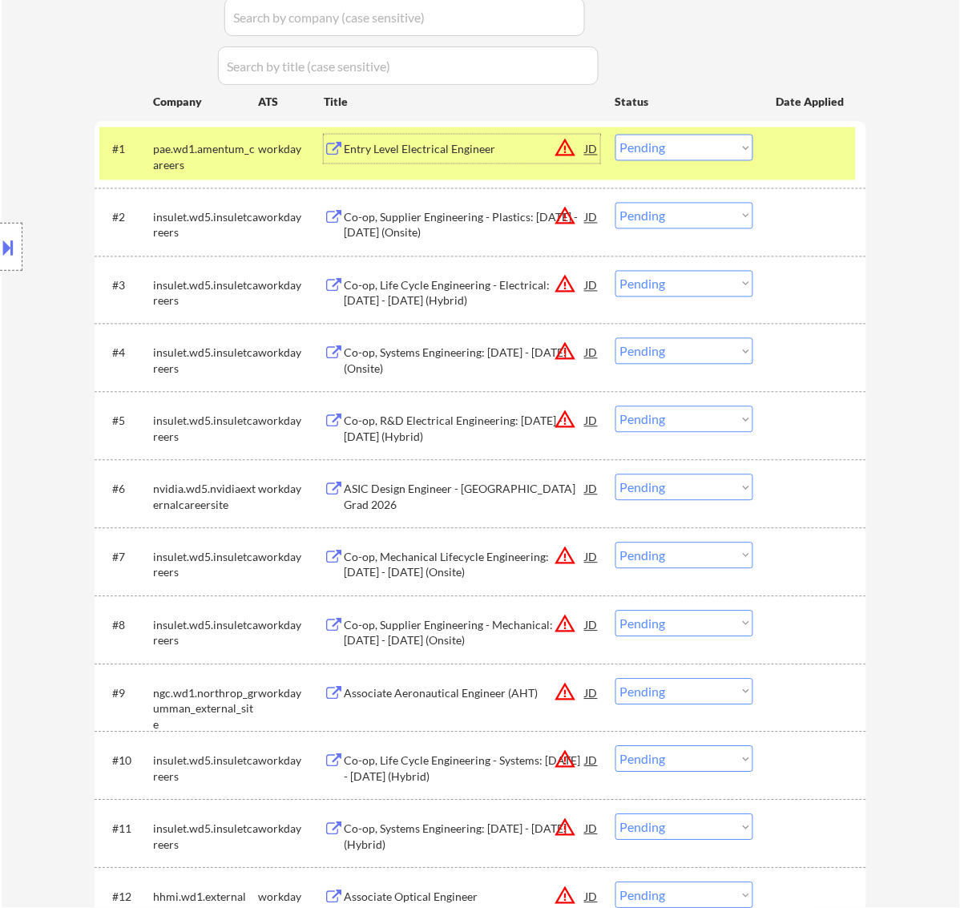
click at [676, 142] on select "Choose an option... Pending Applied Excluded (Questions) Excluded (Expired) Exc…" at bounding box center [685, 148] width 138 height 26
click at [616, 135] on select "Choose an option... Pending Applied Excluded (Questions) Excluded (Expired) Exc…" at bounding box center [685, 148] width 138 height 26
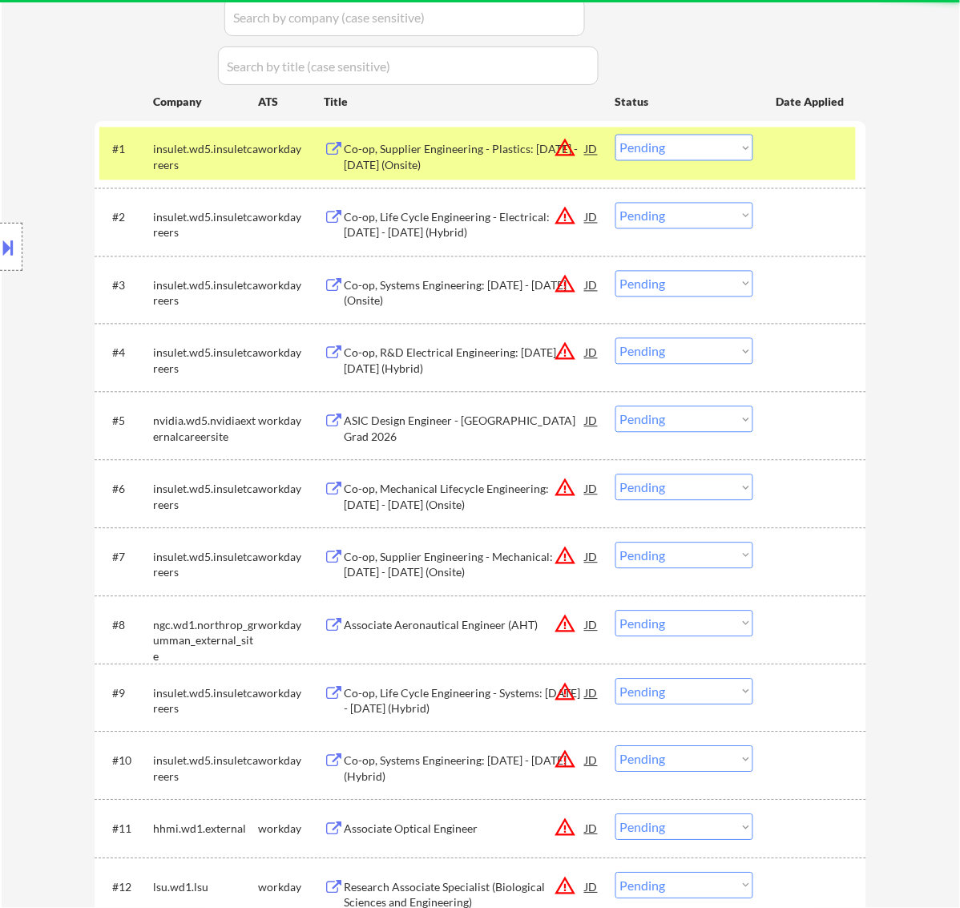
click at [657, 140] on select "Choose an option... Pending Applied Excluded (Questions) Excluded (Expired) Exc…" at bounding box center [685, 148] width 138 height 26
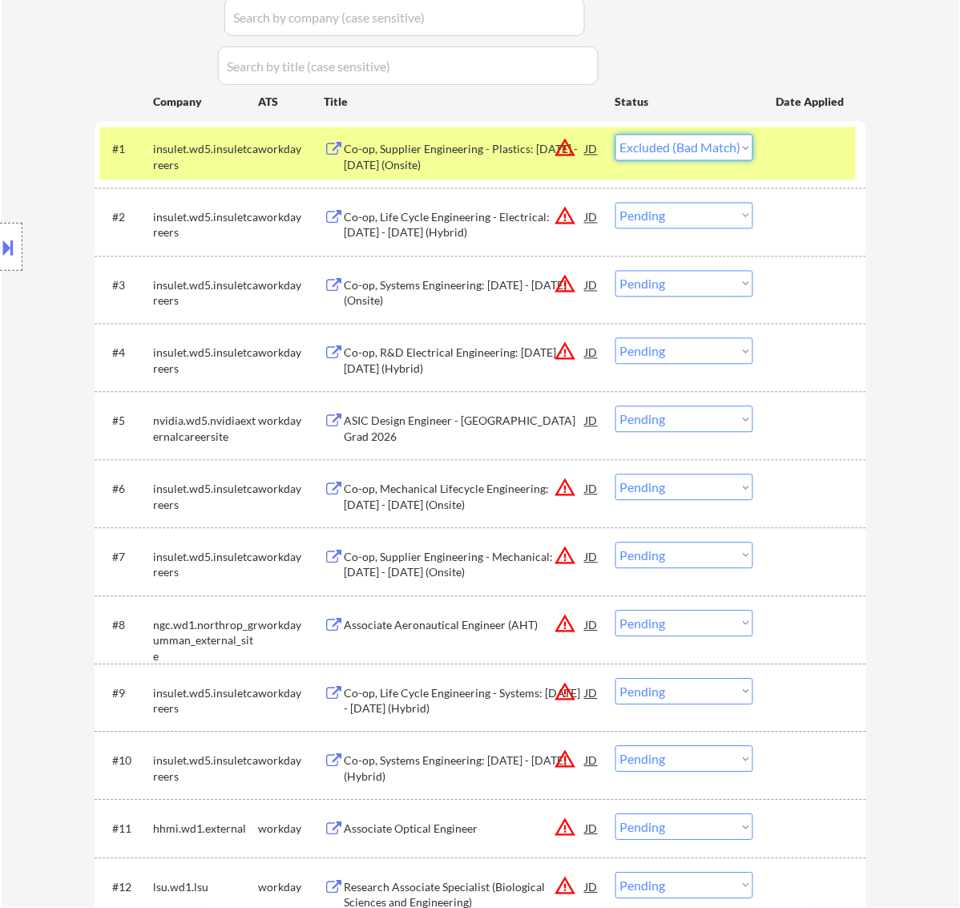
click at [616, 135] on select "Choose an option... Pending Applied Excluded (Questions) Excluded (Expired) Exc…" at bounding box center [685, 148] width 138 height 26
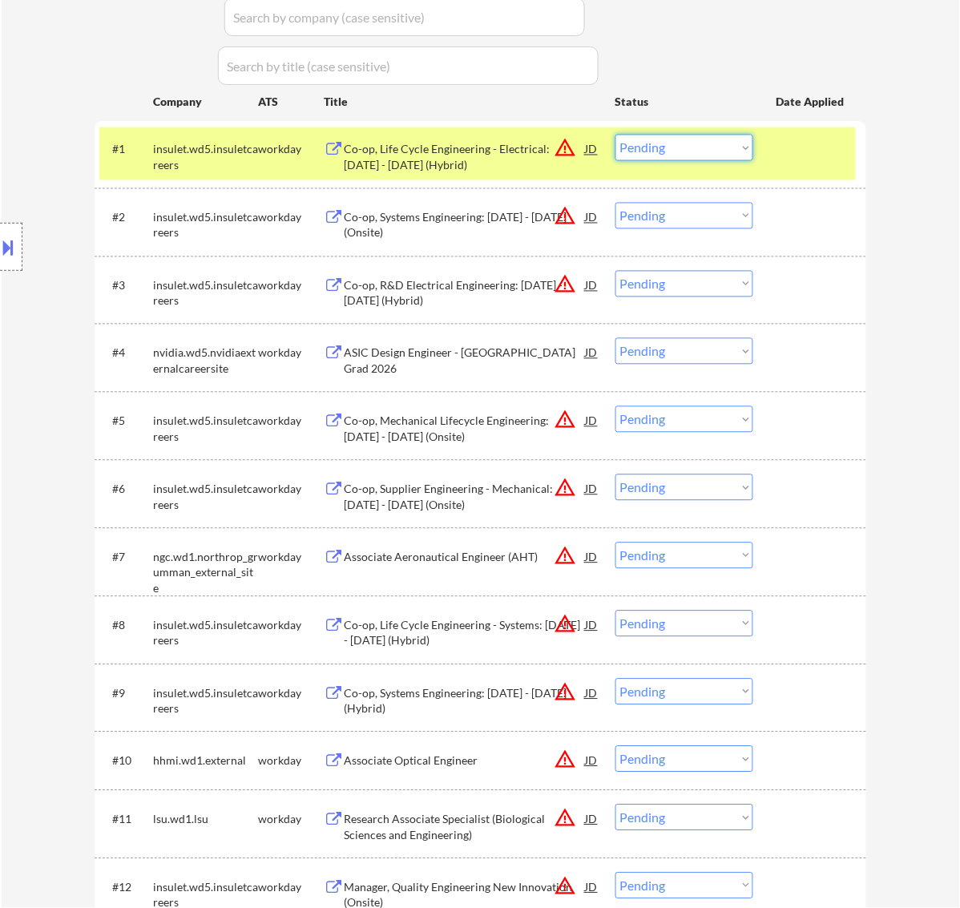
click at [694, 149] on select "Choose an option... Pending Applied Excluded (Questions) Excluded (Expired) Exc…" at bounding box center [685, 148] width 138 height 26
click at [616, 135] on select "Choose an option... Pending Applied Excluded (Questions) Excluded (Expired) Exc…" at bounding box center [685, 148] width 138 height 26
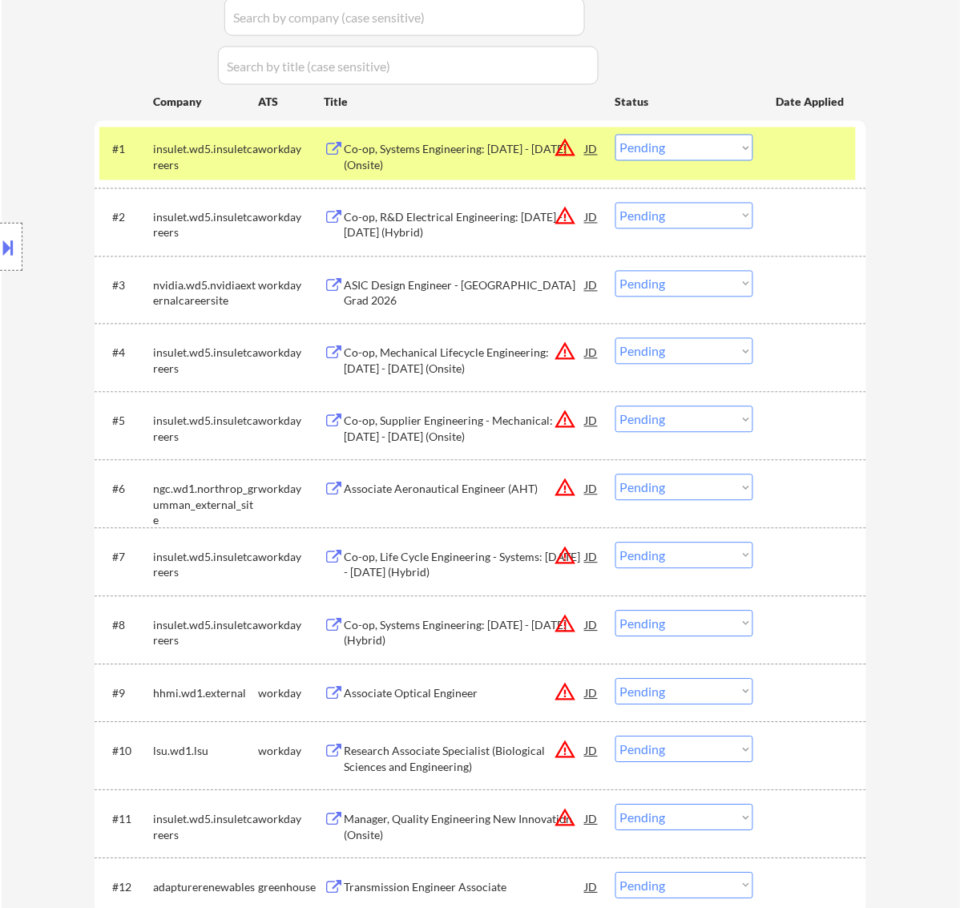
click at [679, 138] on select "Choose an option... Pending Applied Excluded (Questions) Excluded (Expired) Exc…" at bounding box center [685, 148] width 138 height 26
click at [616, 135] on select "Choose an option... Pending Applied Excluded (Questions) Excluded (Expired) Exc…" at bounding box center [685, 148] width 138 height 26
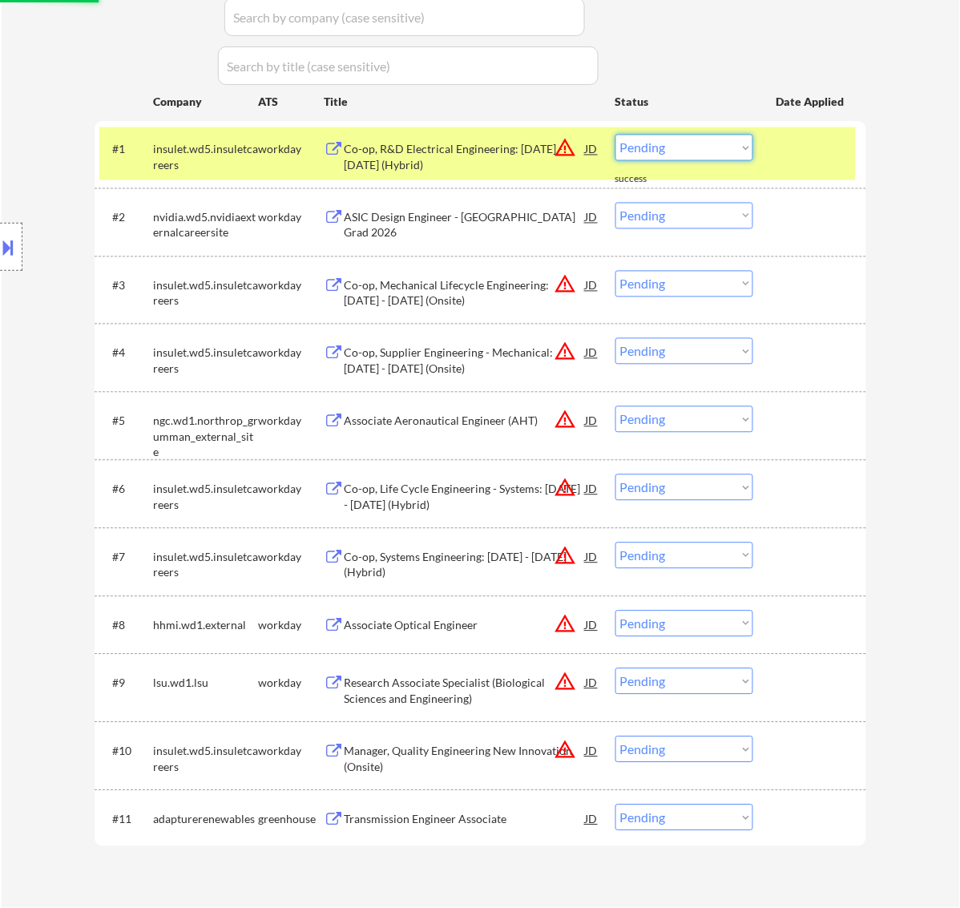
click at [674, 144] on select "Choose an option... Pending Applied Excluded (Questions) Excluded (Expired) Exc…" at bounding box center [685, 148] width 138 height 26
click at [616, 135] on select "Choose an option... Pending Applied Excluded (Questions) Excluded (Expired) Exc…" at bounding box center [685, 148] width 138 height 26
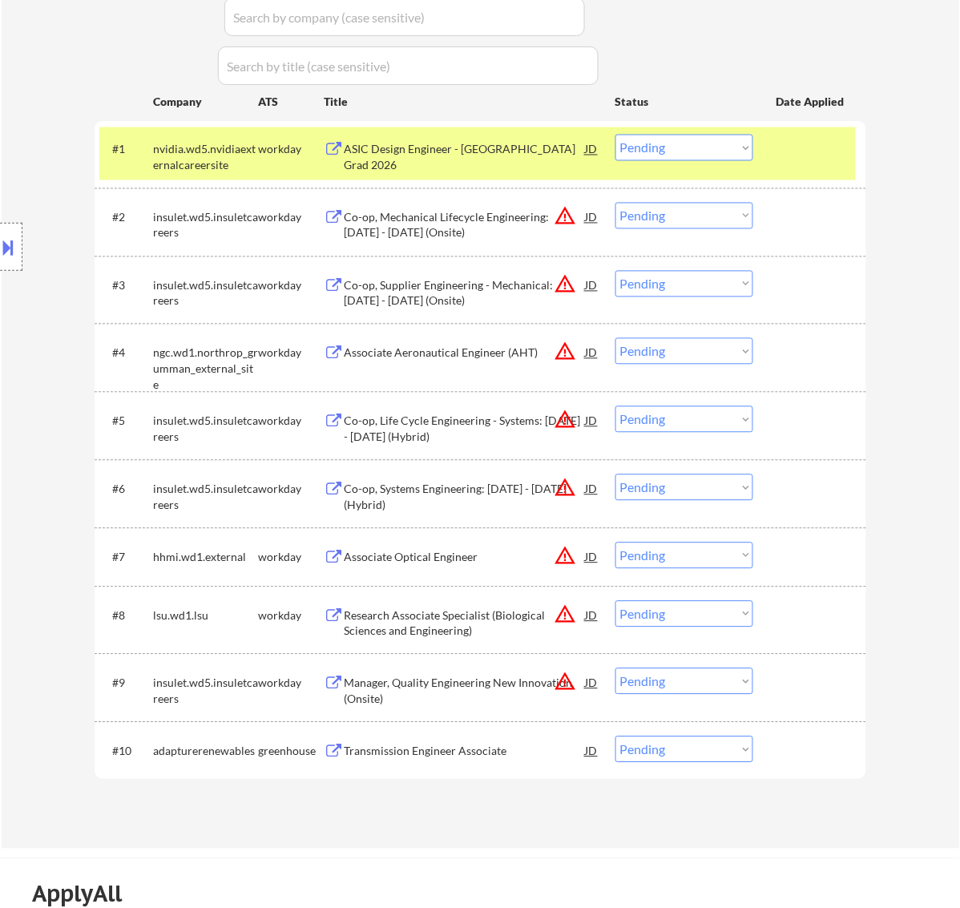
click at [487, 152] on div "ASIC Design Engineer - New College Grad 2026" at bounding box center [465, 157] width 242 height 31
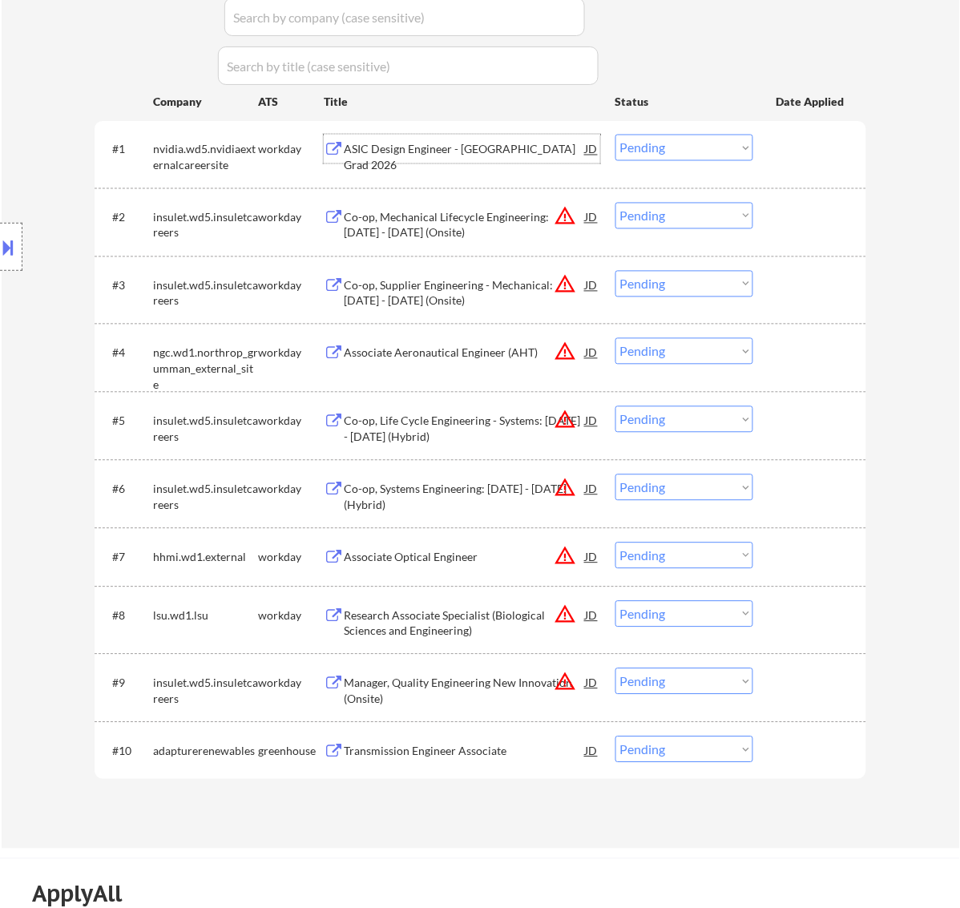
click at [710, 144] on select "Choose an option... Pending Applied Excluded (Questions) Excluded (Expired) Exc…" at bounding box center [685, 148] width 138 height 26
click at [616, 135] on select "Choose an option... Pending Applied Excluded (Questions) Excluded (Expired) Exc…" at bounding box center [685, 148] width 138 height 26
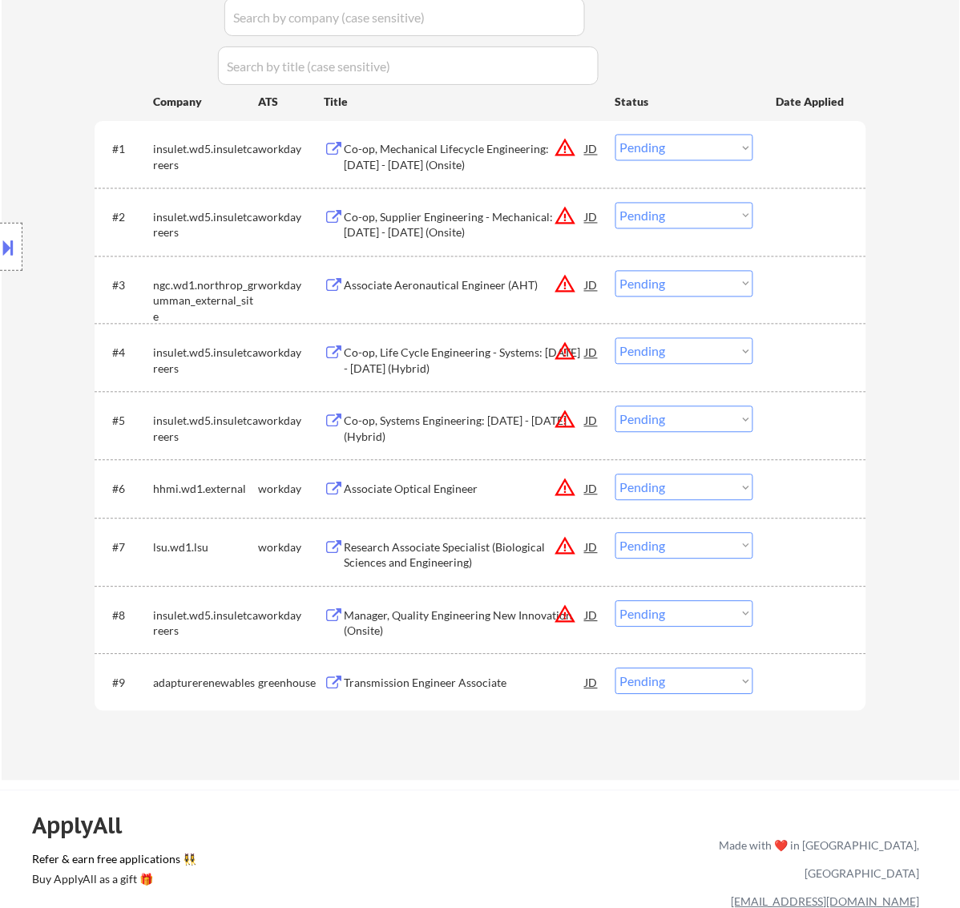
click at [651, 149] on select "Choose an option... Pending Applied Excluded (Questions) Excluded (Expired) Exc…" at bounding box center [685, 148] width 138 height 26
click at [616, 135] on select "Choose an option... Pending Applied Excluded (Questions) Excluded (Expired) Exc…" at bounding box center [685, 148] width 138 height 26
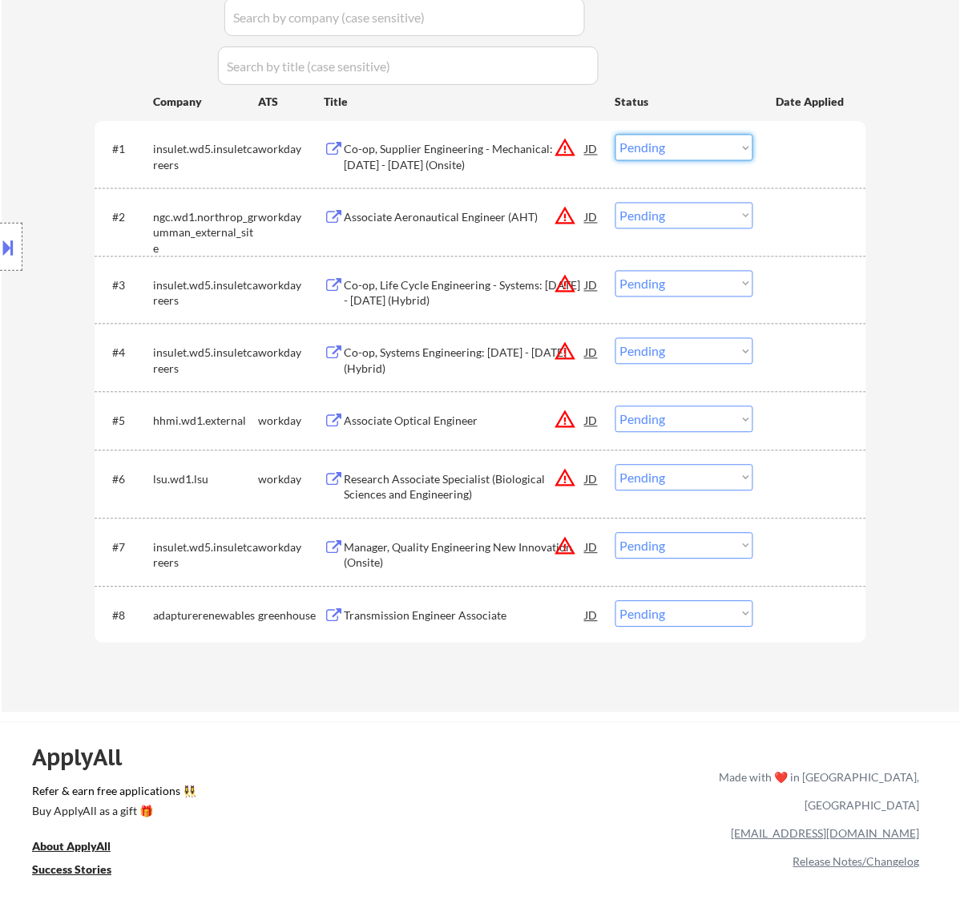
click at [673, 145] on select "Choose an option... Pending Applied Excluded (Questions) Excluded (Expired) Exc…" at bounding box center [685, 148] width 138 height 26
click at [616, 135] on select "Choose an option... Pending Applied Excluded (Questions) Excluded (Expired) Exc…" at bounding box center [685, 148] width 138 height 26
select select ""pending""
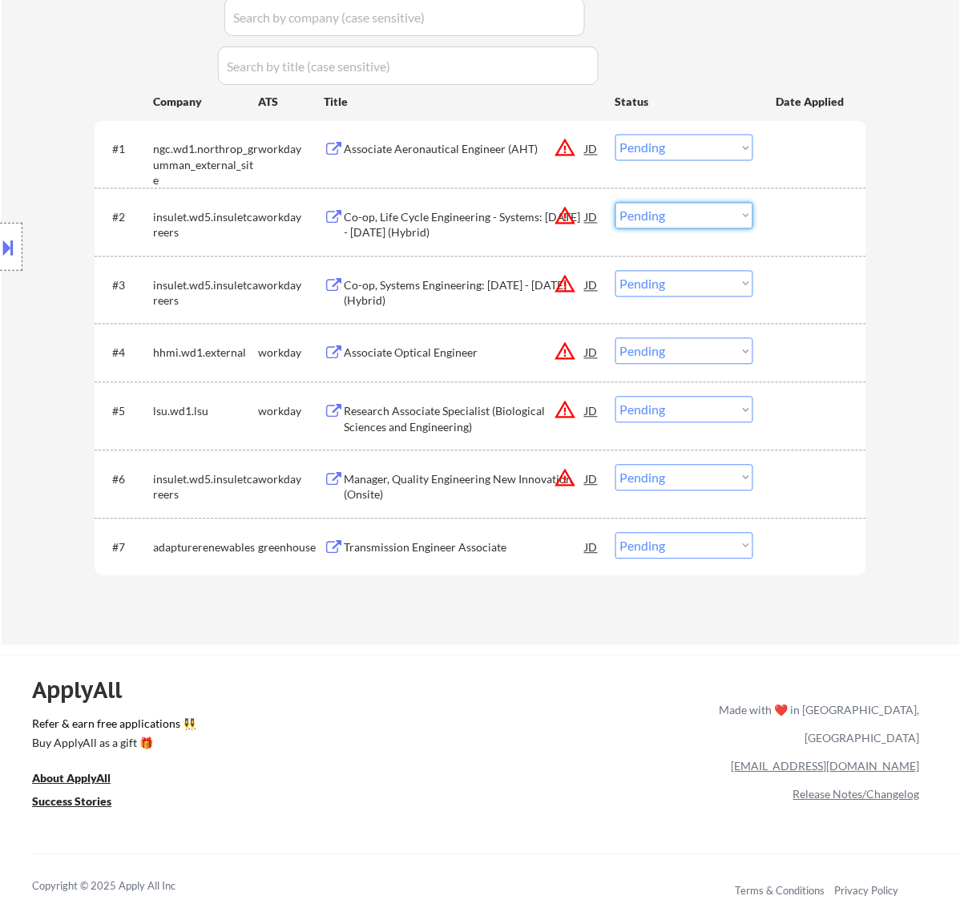
click at [689, 208] on select "Choose an option... Pending Applied Excluded (Questions) Excluded (Expired) Exc…" at bounding box center [685, 216] width 138 height 26
click at [616, 203] on select "Choose an option... Pending Applied Excluded (Questions) Excluded (Expired) Exc…" at bounding box center [685, 216] width 138 height 26
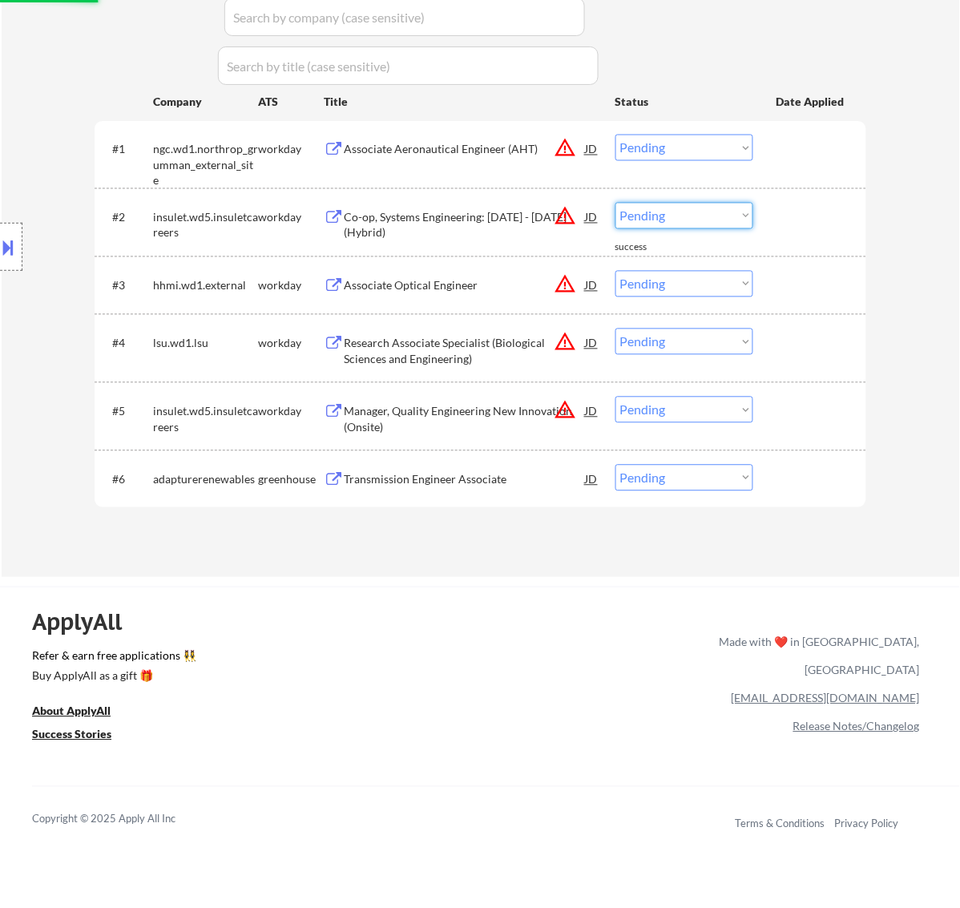
click at [702, 214] on select "Choose an option... Pending Applied Excluded (Questions) Excluded (Expired) Exc…" at bounding box center [685, 216] width 138 height 26
click at [616, 203] on select "Choose an option... Pending Applied Excluded (Questions) Excluded (Expired) Exc…" at bounding box center [685, 216] width 138 height 26
select select ""pending""
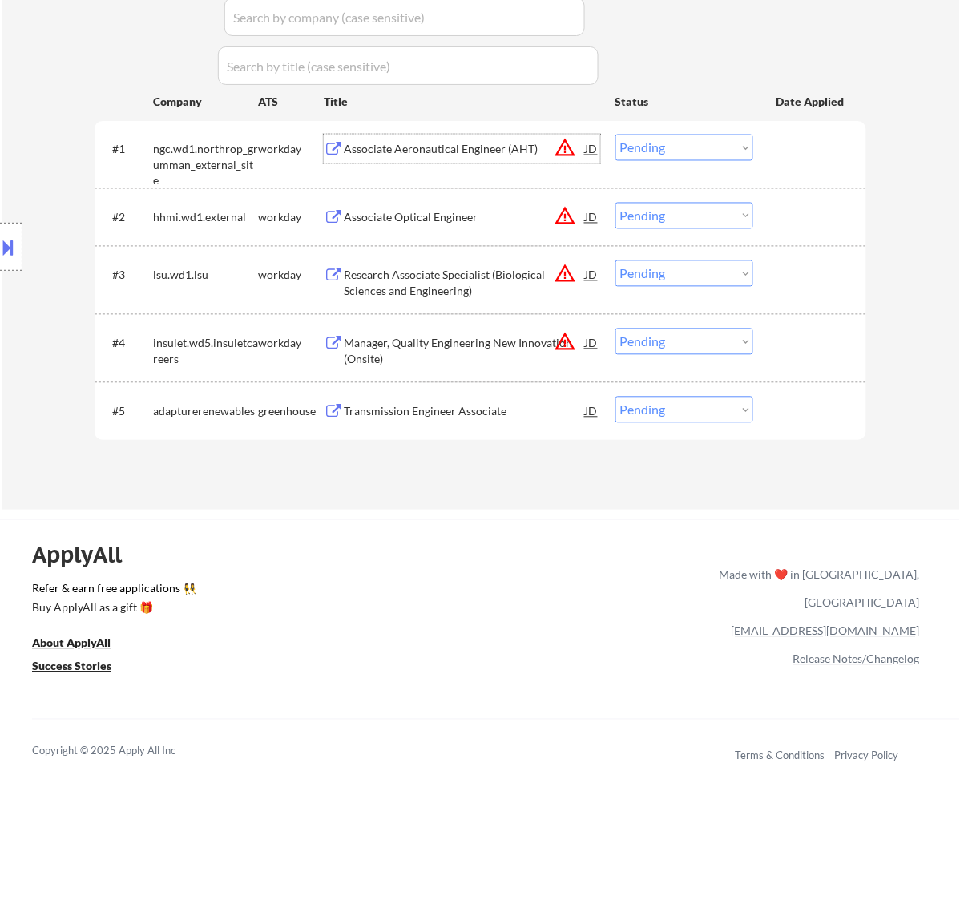
click at [455, 155] on div "Associate Aeronautical Engineer (AHT)" at bounding box center [465, 150] width 242 height 16
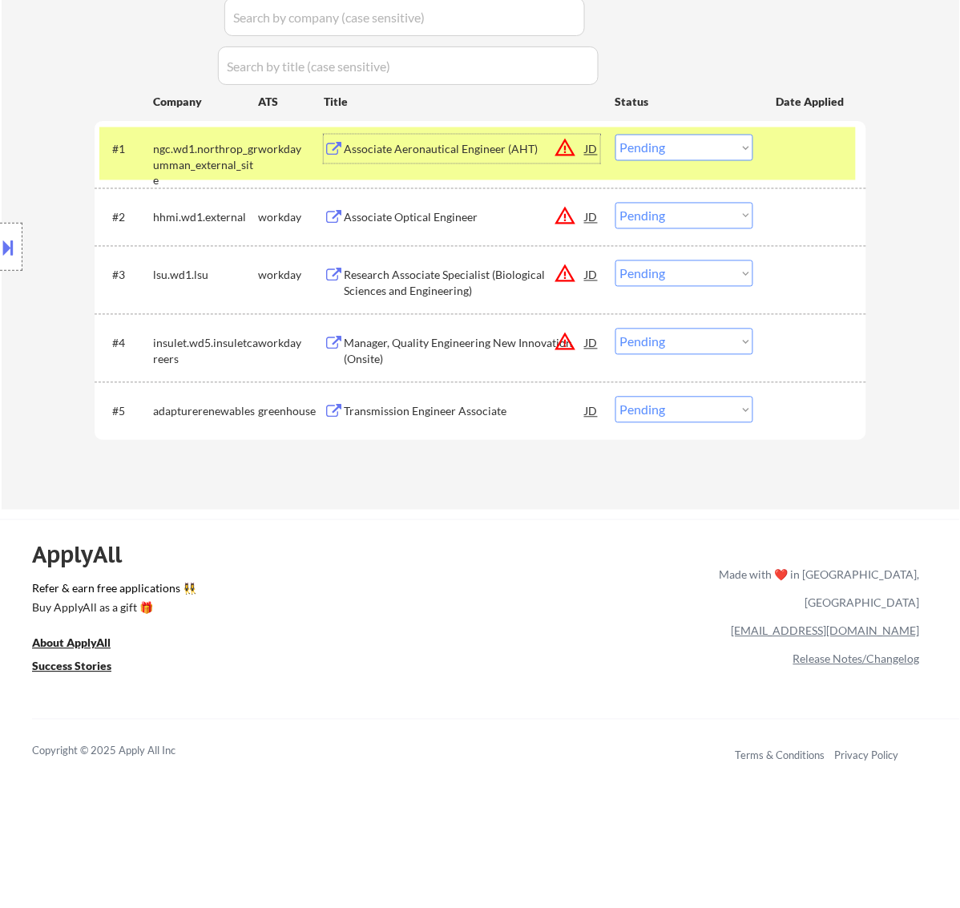
click at [640, 152] on select "Choose an option... Pending Applied Excluded (Questions) Excluded (Expired) Exc…" at bounding box center [685, 148] width 138 height 26
click at [616, 135] on select "Choose an option... Pending Applied Excluded (Questions) Excluded (Expired) Exc…" at bounding box center [685, 148] width 138 height 26
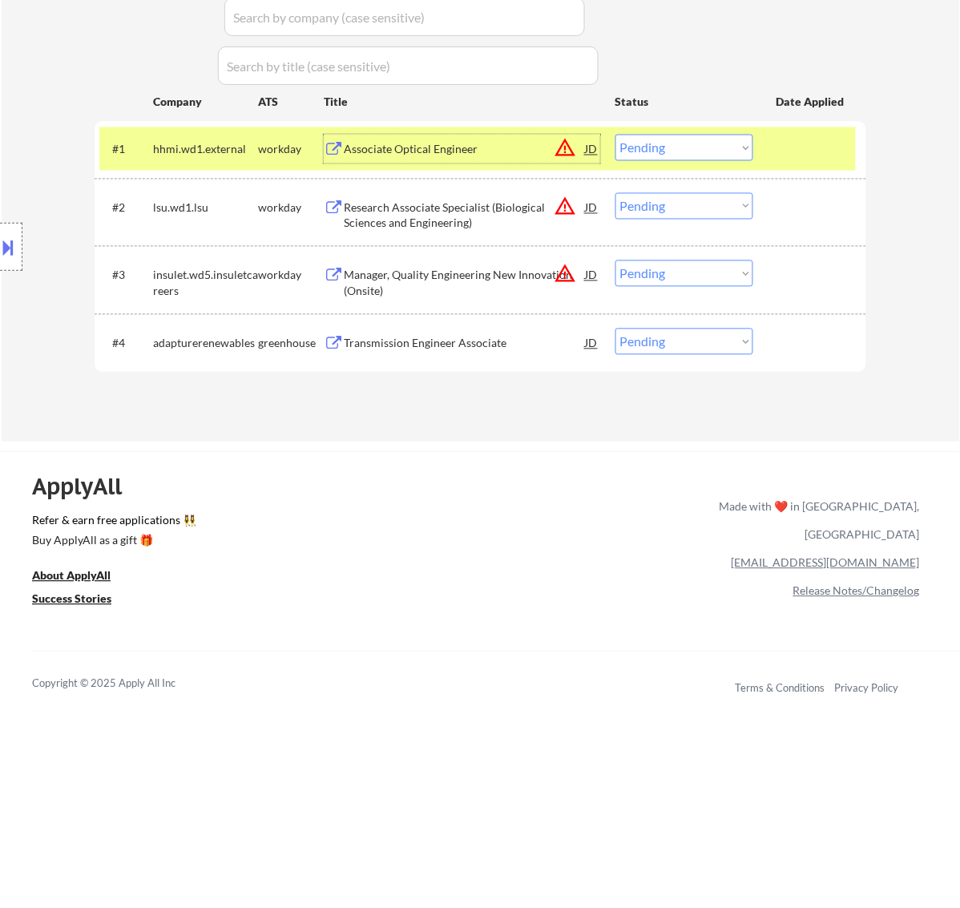
click at [485, 163] on div "Associate Optical Engineer" at bounding box center [465, 149] width 242 height 29
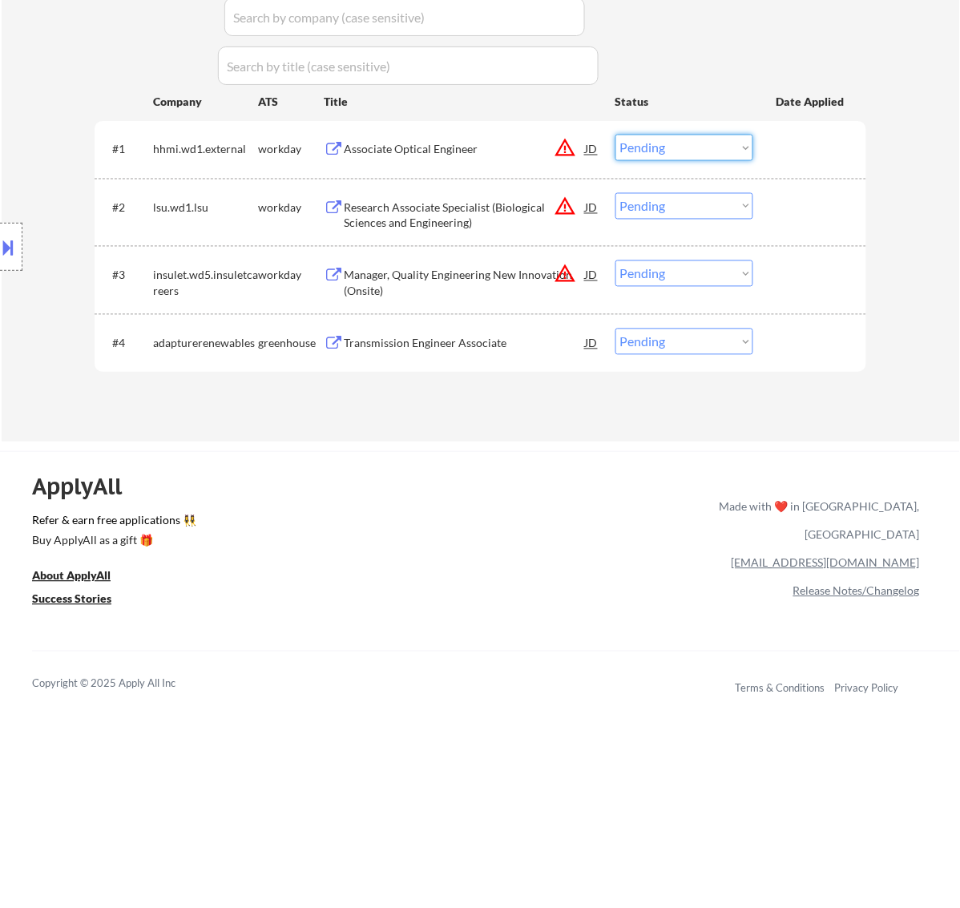
drag, startPoint x: 702, startPoint y: 146, endPoint x: 706, endPoint y: 158, distance: 12.7
click at [702, 145] on select "Choose an option... Pending Applied Excluded (Questions) Excluded (Expired) Exc…" at bounding box center [685, 148] width 138 height 26
click at [616, 135] on select "Choose an option... Pending Applied Excluded (Questions) Excluded (Expired) Exc…" at bounding box center [685, 148] width 138 height 26
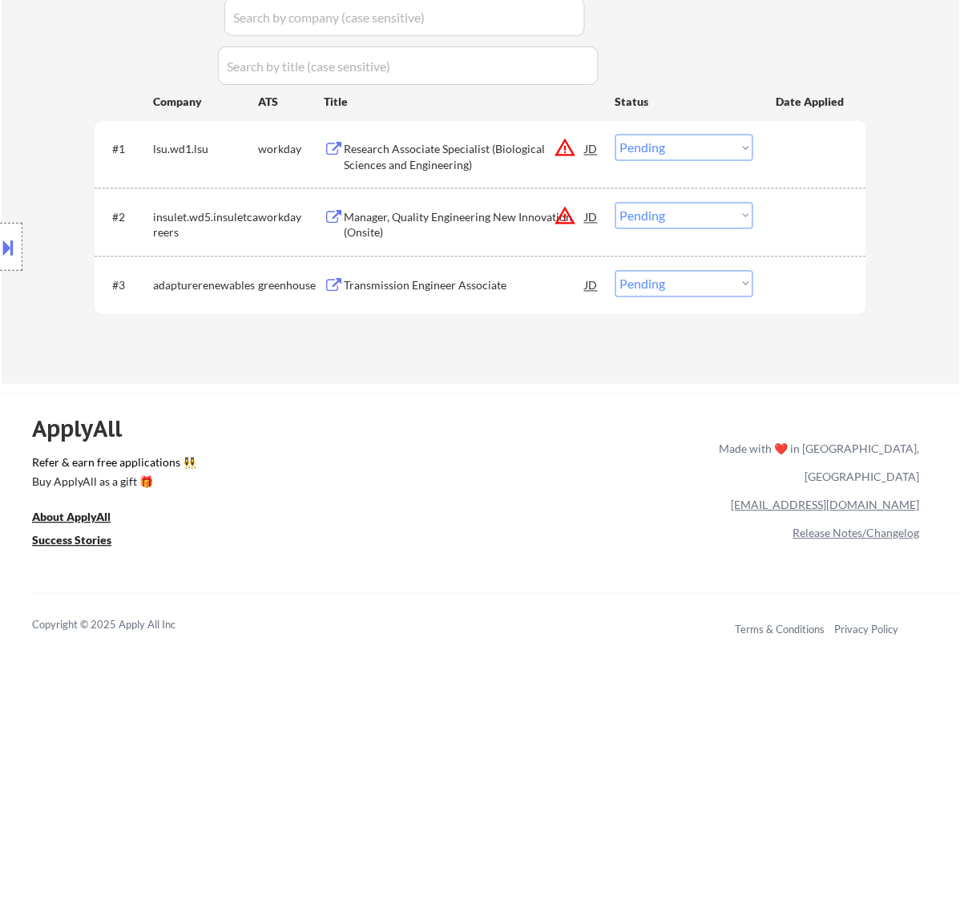
click at [517, 153] on div "Research Associate Specialist (Biological Sciences and Engineering)" at bounding box center [465, 157] width 242 height 31
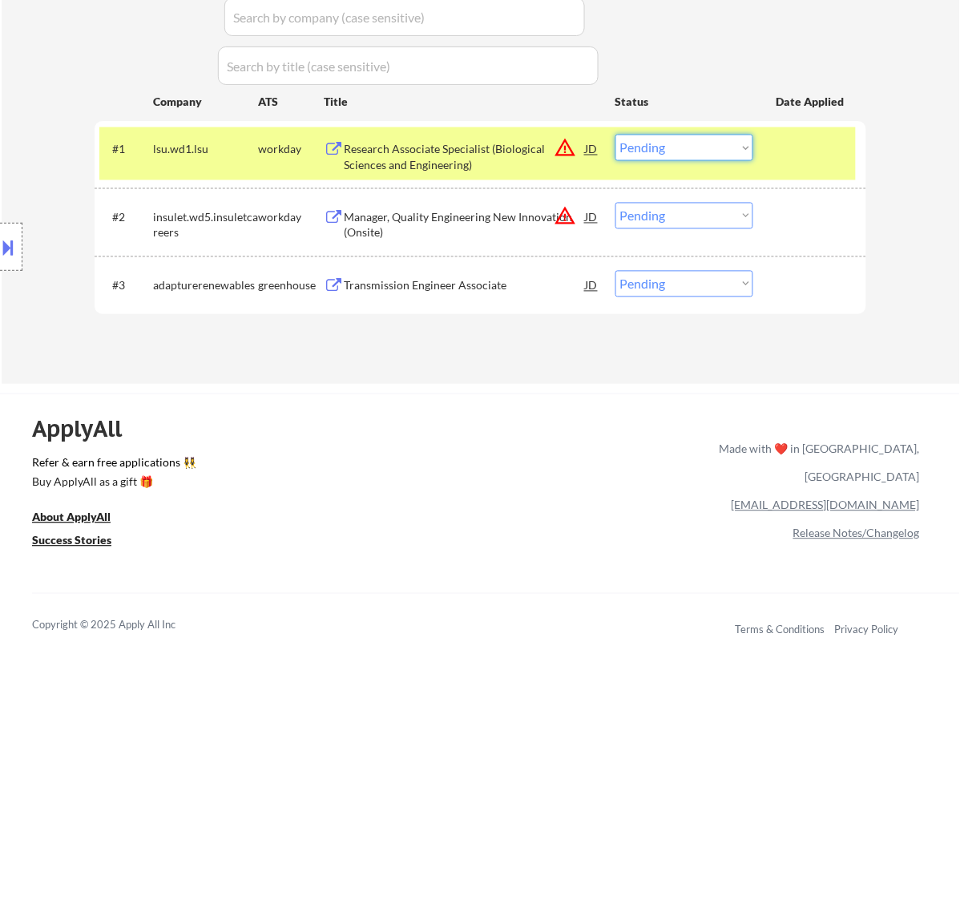
click at [680, 151] on select "Choose an option... Pending Applied Excluded (Questions) Excluded (Expired) Exc…" at bounding box center [685, 148] width 138 height 26
click at [616, 135] on select "Choose an option... Pending Applied Excluded (Questions) Excluded (Expired) Exc…" at bounding box center [685, 148] width 138 height 26
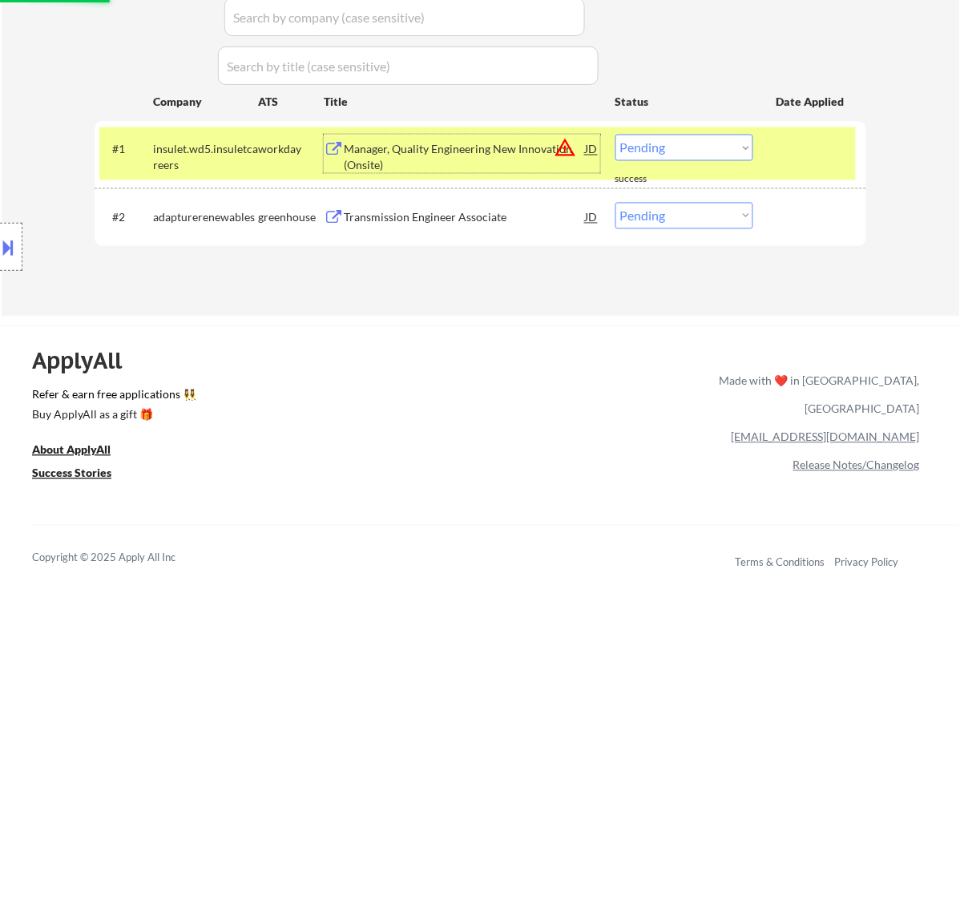
click at [489, 153] on div "Manager, Quality Engineering New Innovation (Onsite)" at bounding box center [465, 157] width 242 height 31
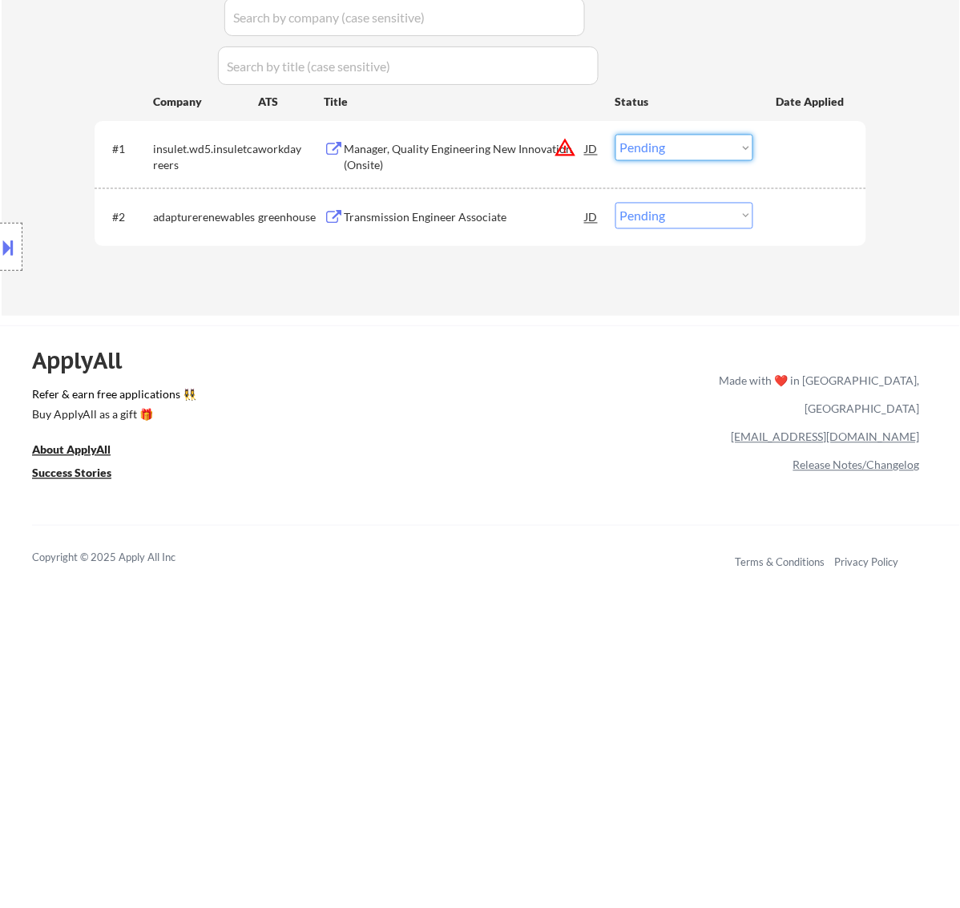
click at [648, 138] on select "Choose an option... Pending Applied Excluded (Questions) Excluded (Expired) Exc…" at bounding box center [685, 148] width 138 height 26
click at [616, 135] on select "Choose an option... Pending Applied Excluded (Questions) Excluded (Expired) Exc…" at bounding box center [685, 148] width 138 height 26
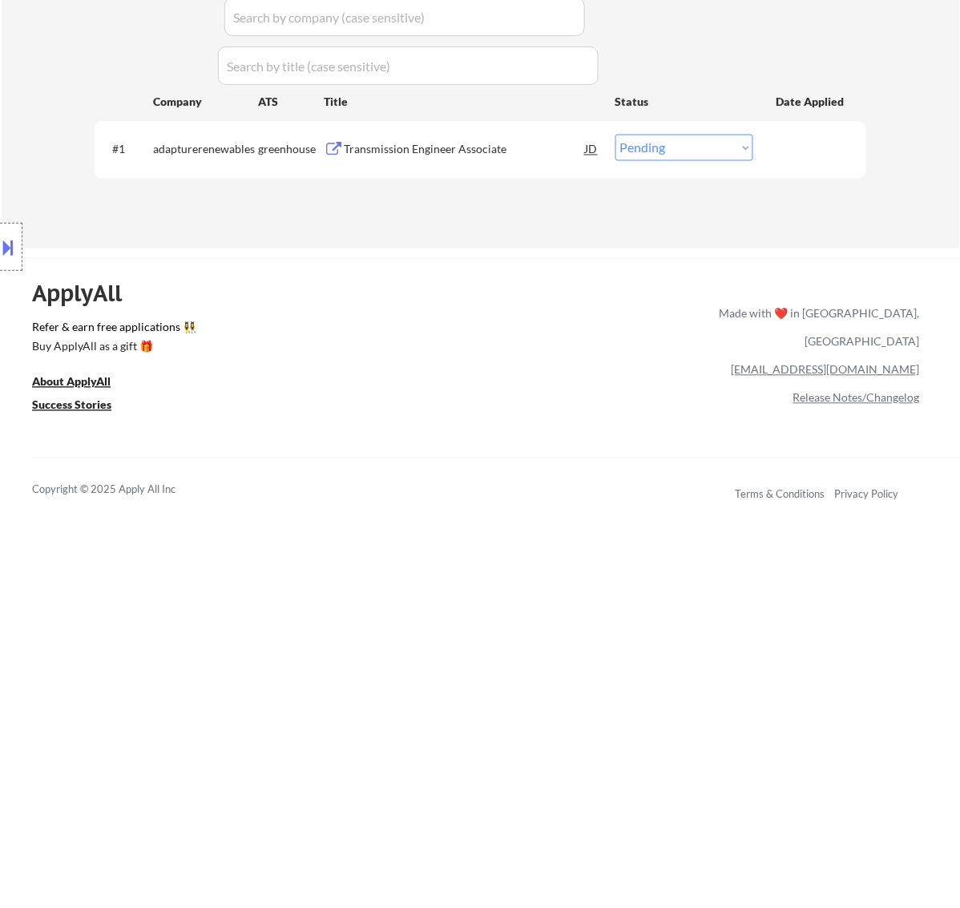
click at [479, 152] on div "Transmission Engineer Associate" at bounding box center [465, 150] width 242 height 16
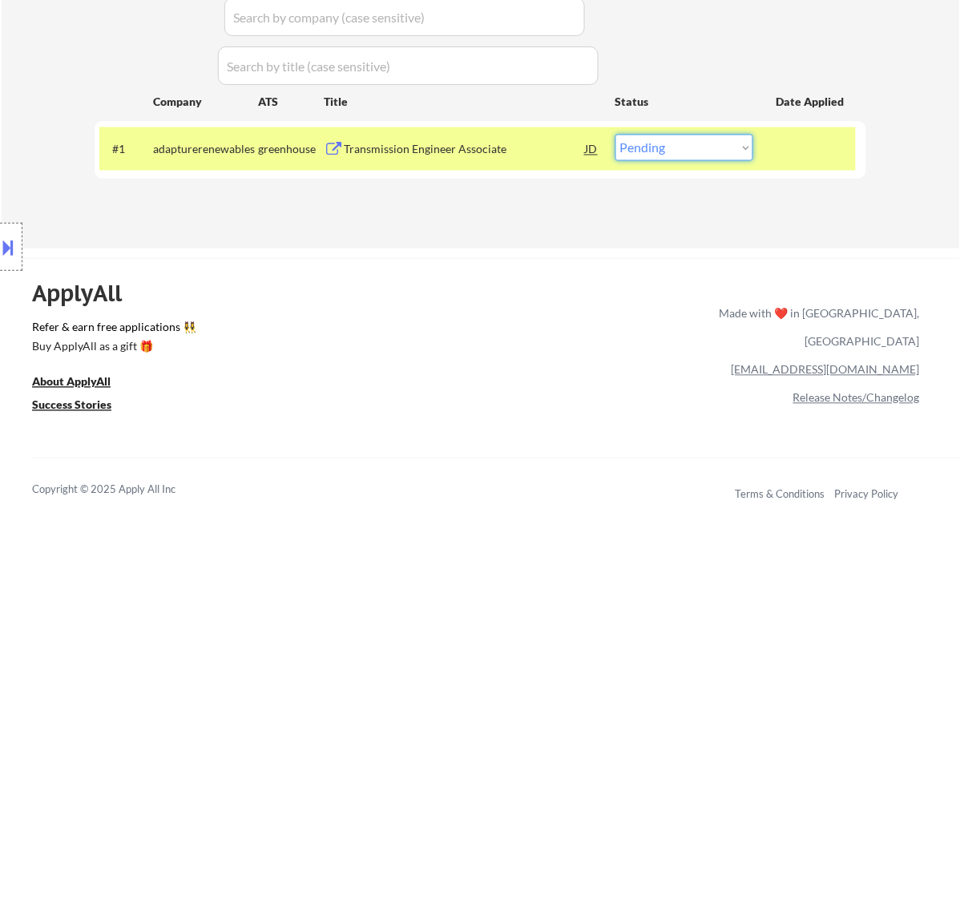
click at [645, 153] on select "Choose an option... Pending Applied Excluded (Questions) Excluded (Expired) Exc…" at bounding box center [685, 148] width 138 height 26
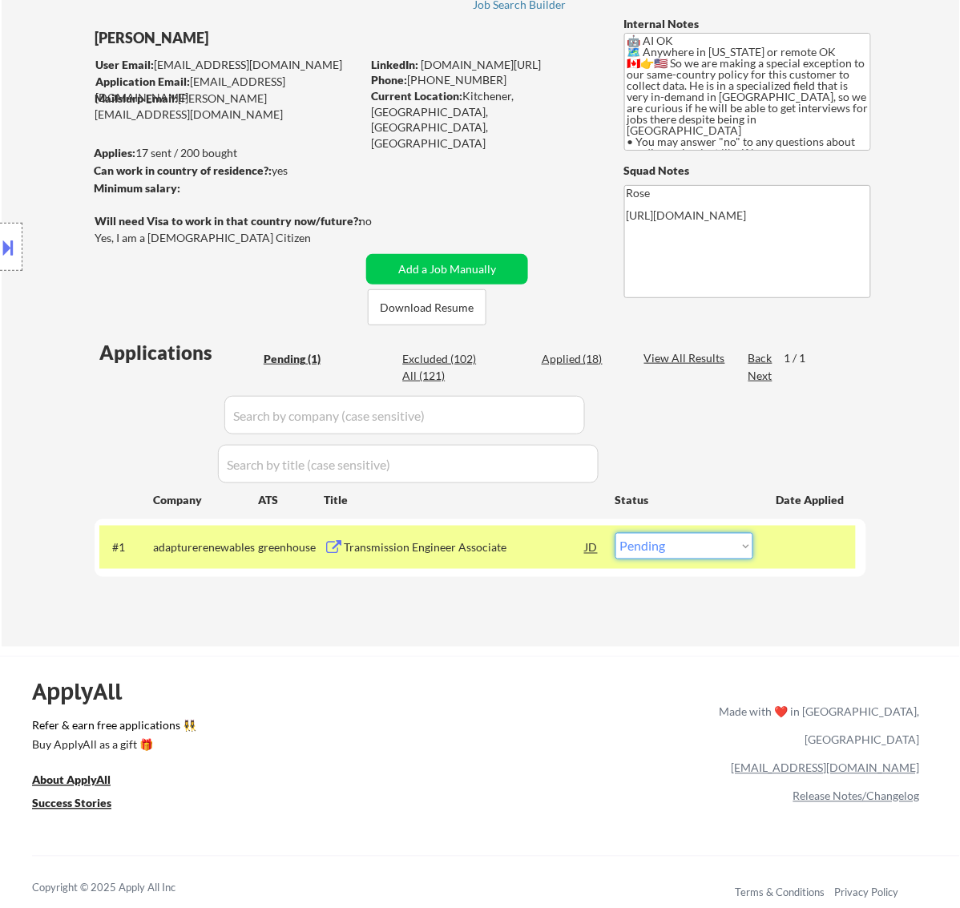
scroll to position [100, 0]
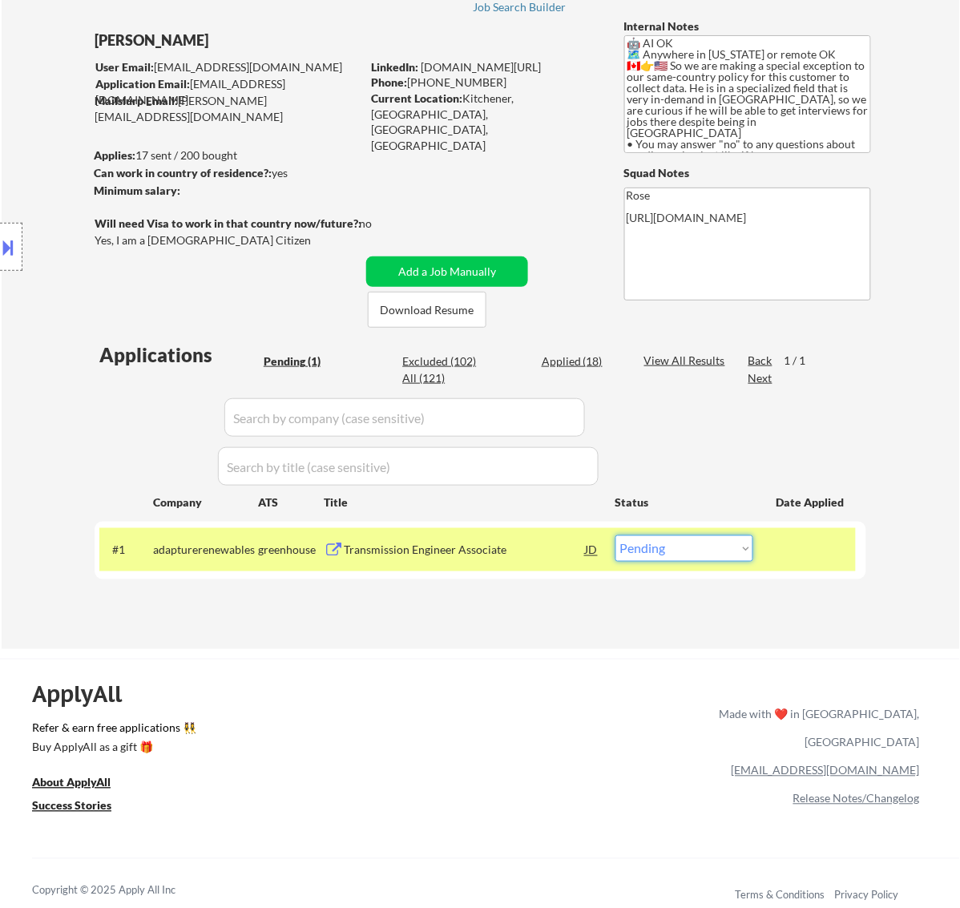
click at [664, 551] on select "Choose an option... Pending Applied Excluded (Questions) Excluded (Expired) Exc…" at bounding box center [685, 548] width 138 height 26
select select ""applied""
click at [616, 535] on select "Choose an option... Pending Applied Excluded (Questions) Excluded (Expired) Exc…" at bounding box center [685, 548] width 138 height 26
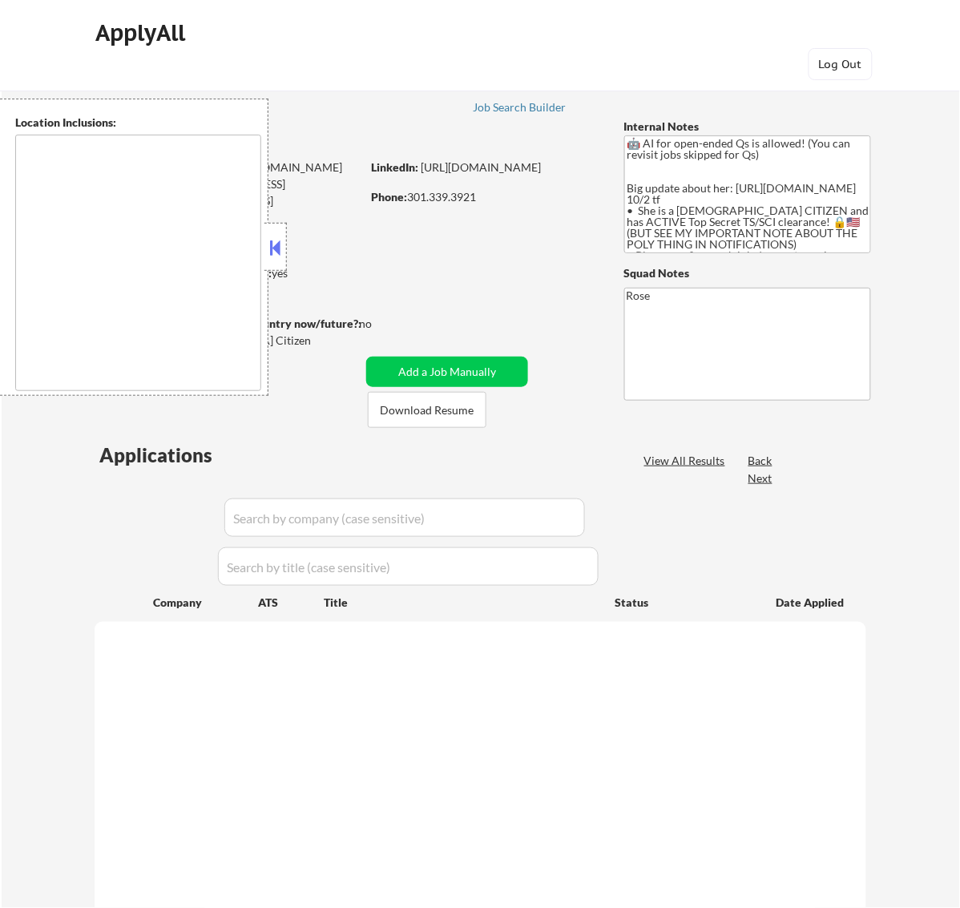
select select ""pending""
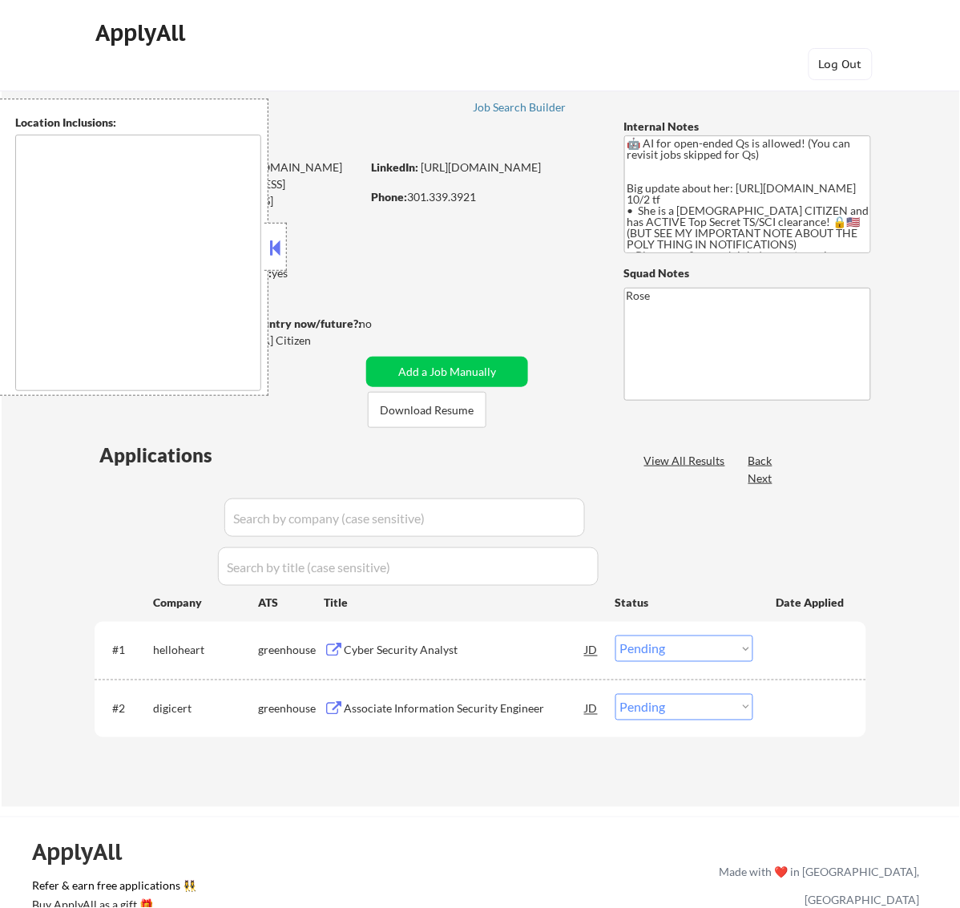
type textarea "[GEOGRAPHIC_DATA], [GEOGRAPHIC_DATA] [GEOGRAPHIC_DATA], [GEOGRAPHIC_DATA] [GEOG…"
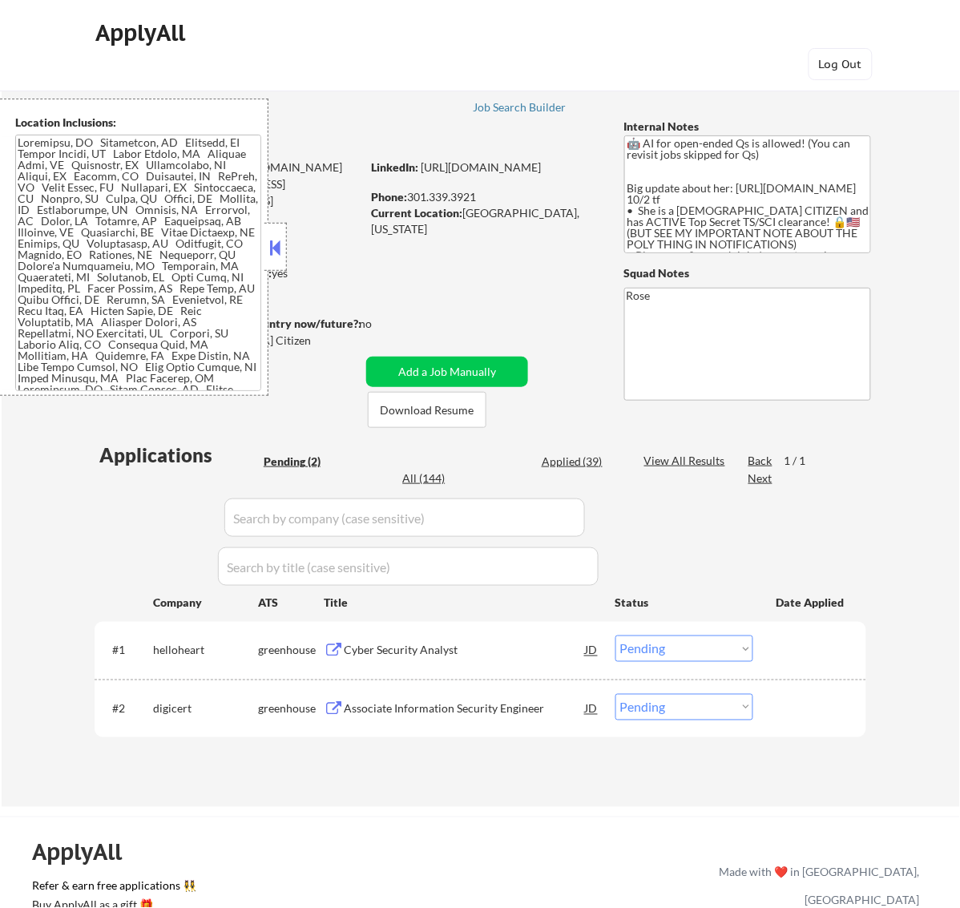
click at [282, 251] on button at bounding box center [275, 248] width 18 height 24
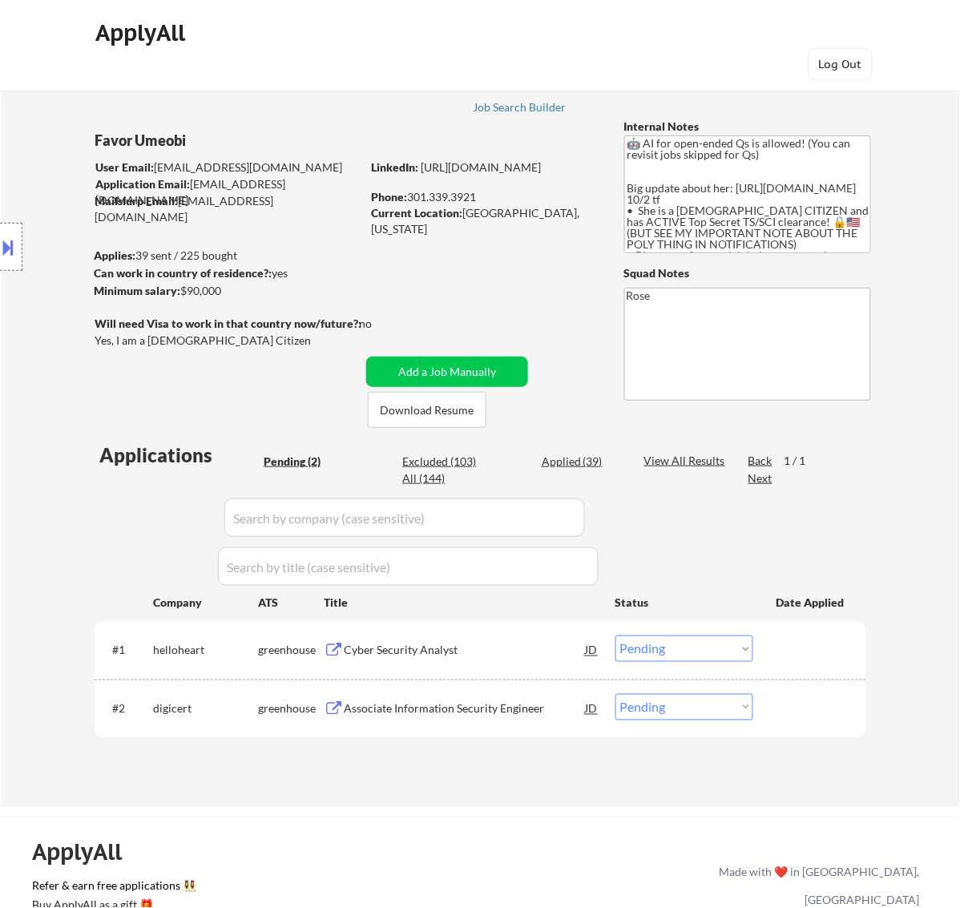
click at [543, 648] on div "Cyber Security Analyst" at bounding box center [465, 651] width 242 height 16
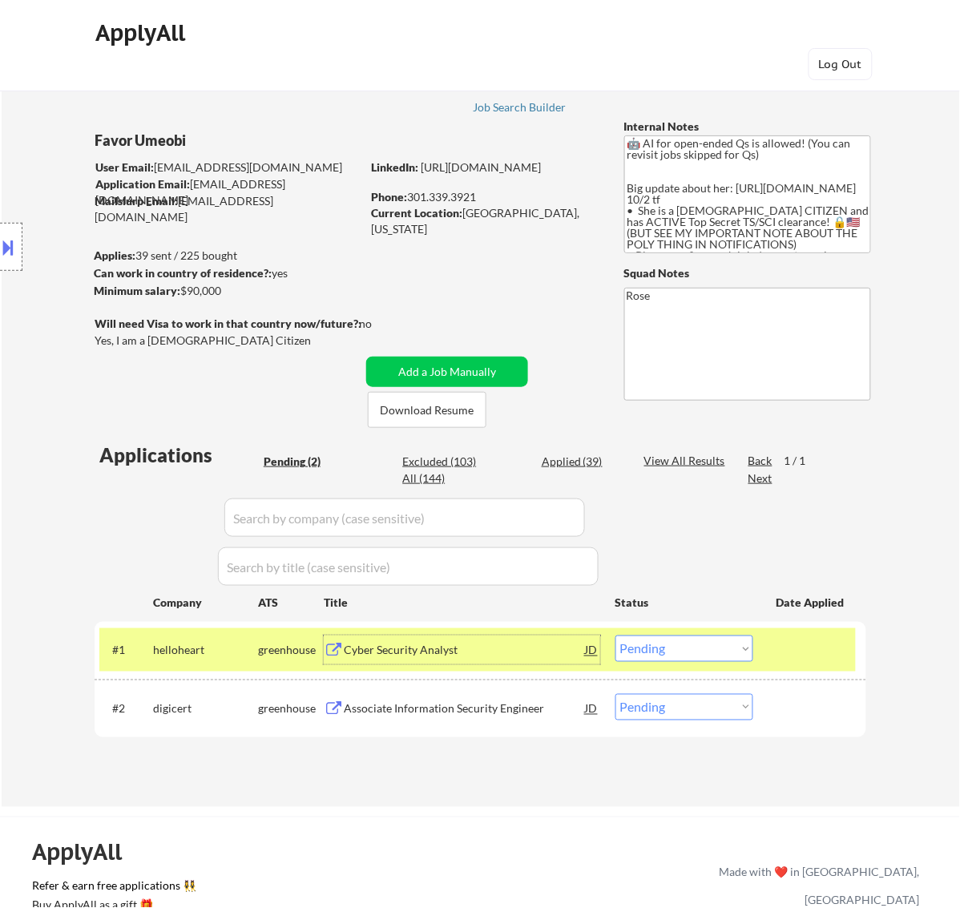
click at [720, 651] on select "Choose an option... Pending Applied Excluded (Questions) Excluded (Expired) Exc…" at bounding box center [685, 649] width 138 height 26
click at [616, 636] on select "Choose an option... Pending Applied Excluded (Questions) Excluded (Expired) Exc…" at bounding box center [685, 649] width 138 height 26
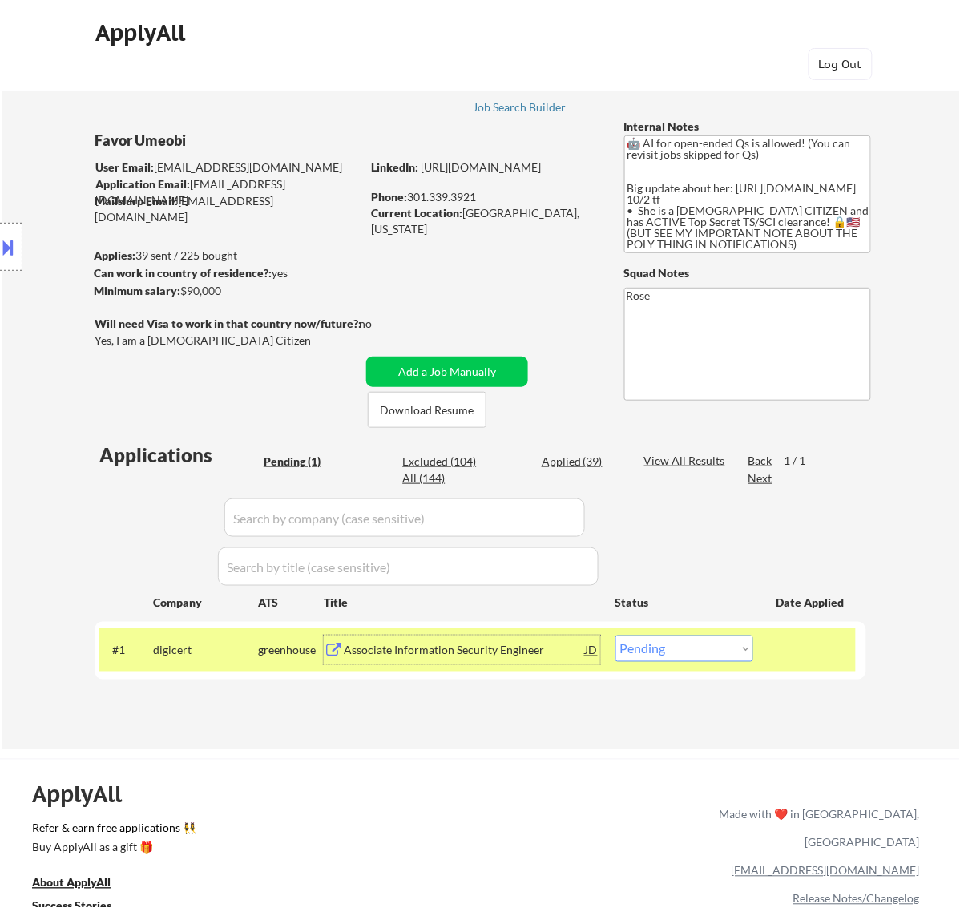
click at [507, 653] on div "Associate Information Security Engineer" at bounding box center [465, 651] width 242 height 16
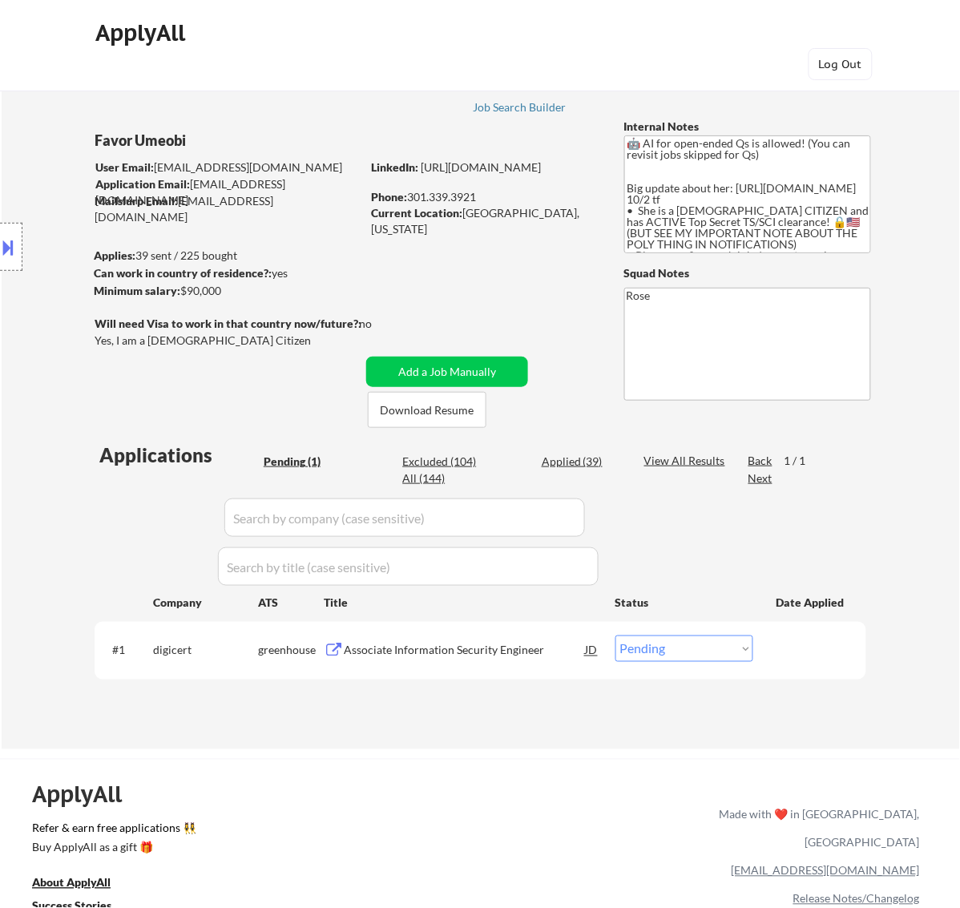
click at [589, 459] on div "Applied (39)" at bounding box center [582, 462] width 80 height 16
select select ""applied""
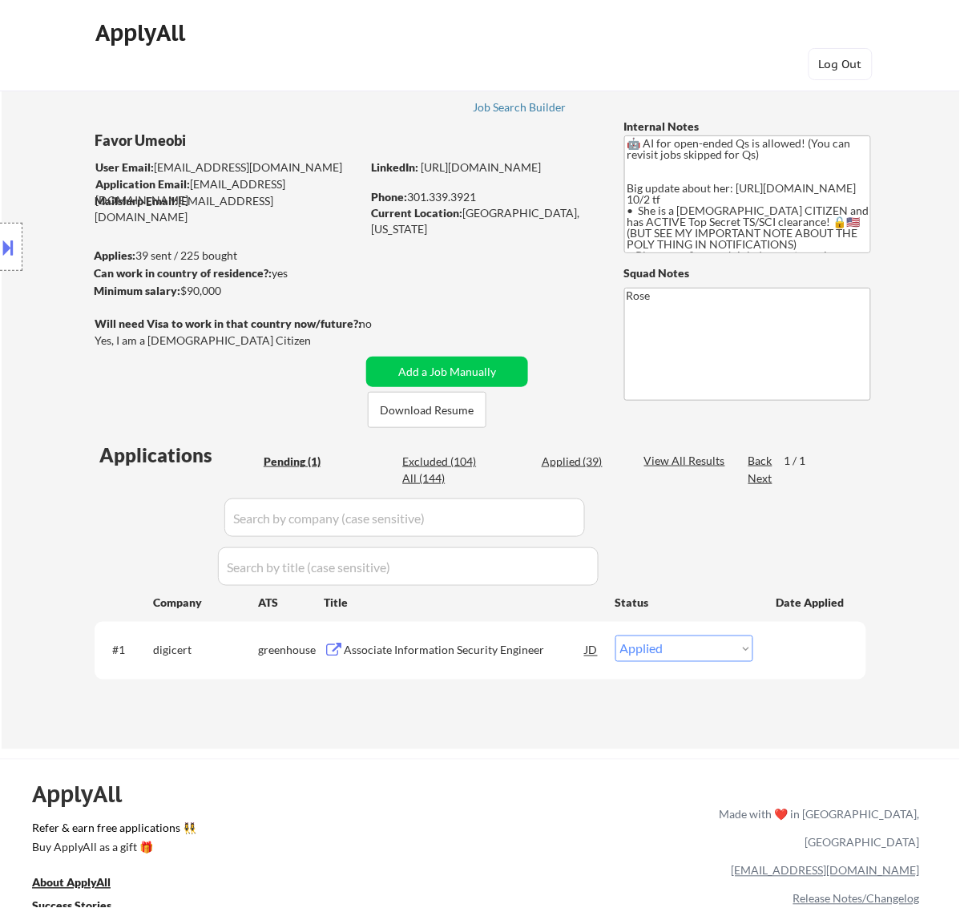
select select ""applied""
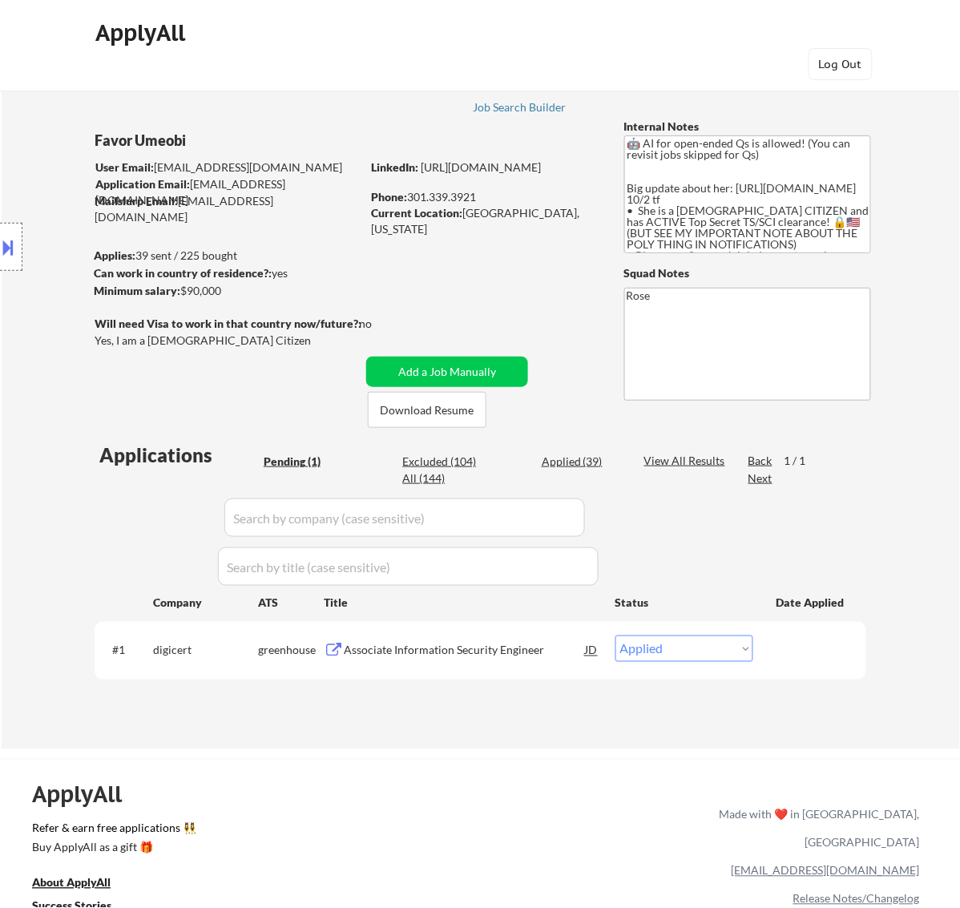
select select ""applied""
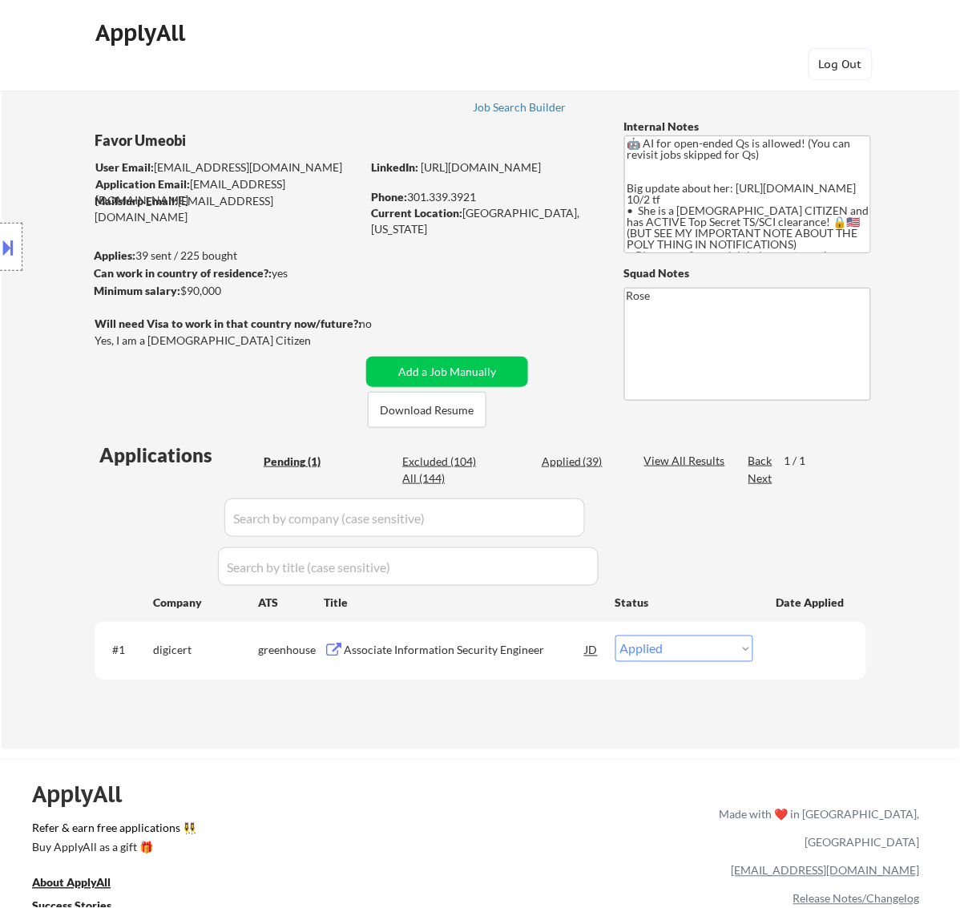
select select ""applied""
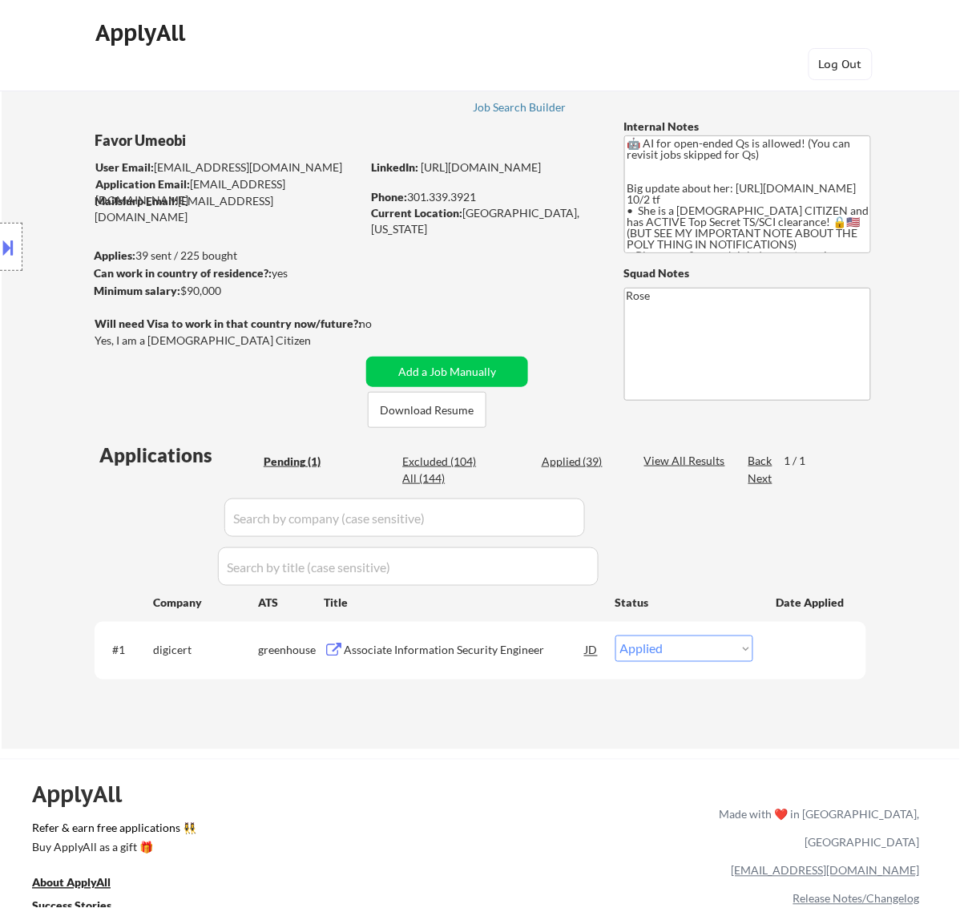
select select ""applied""
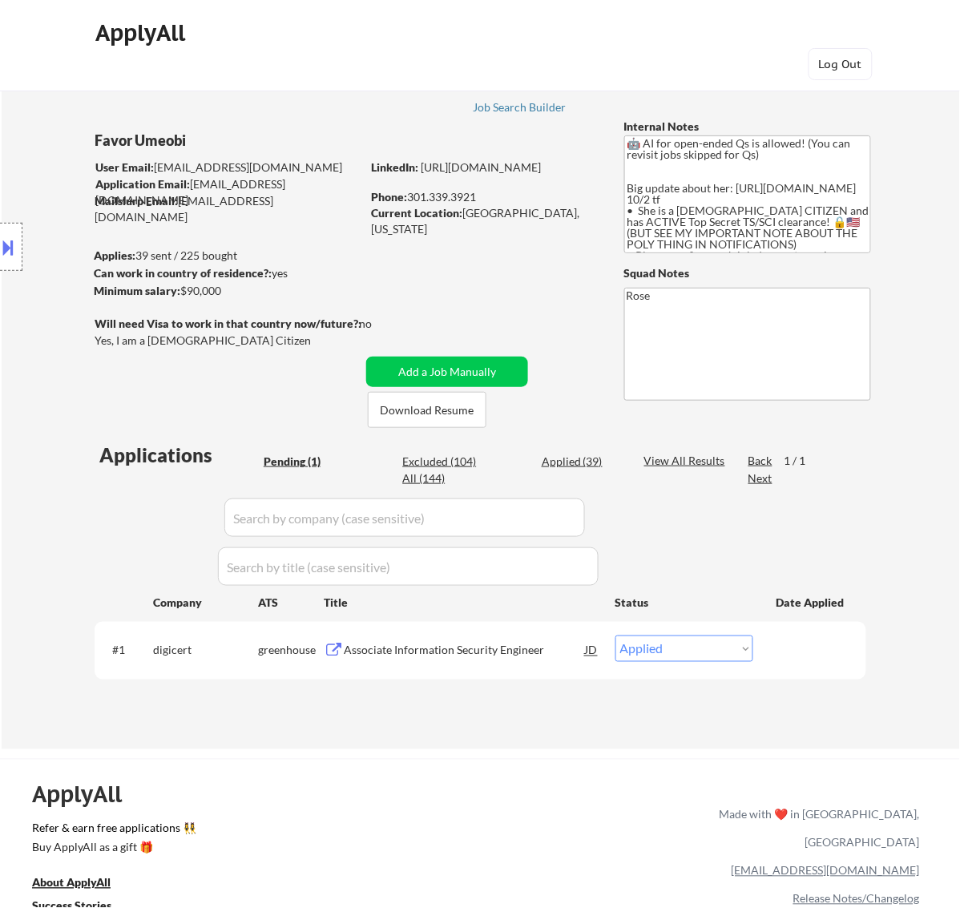
select select ""applied""
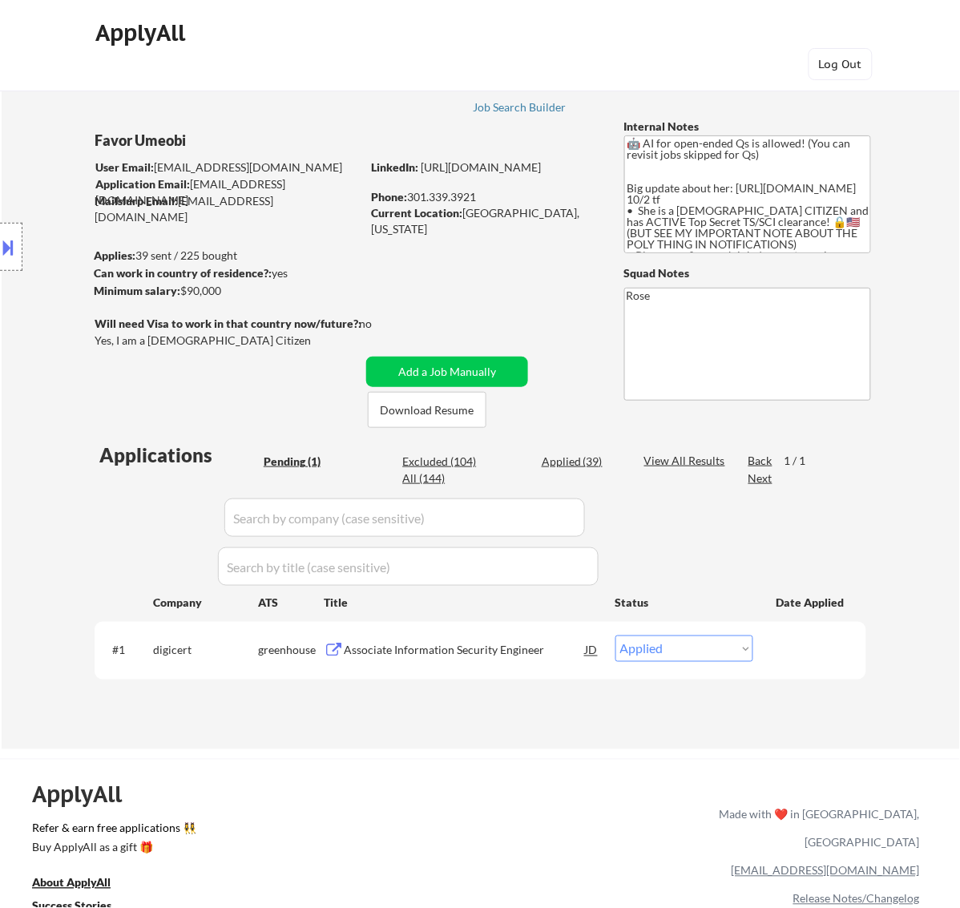
select select ""applied""
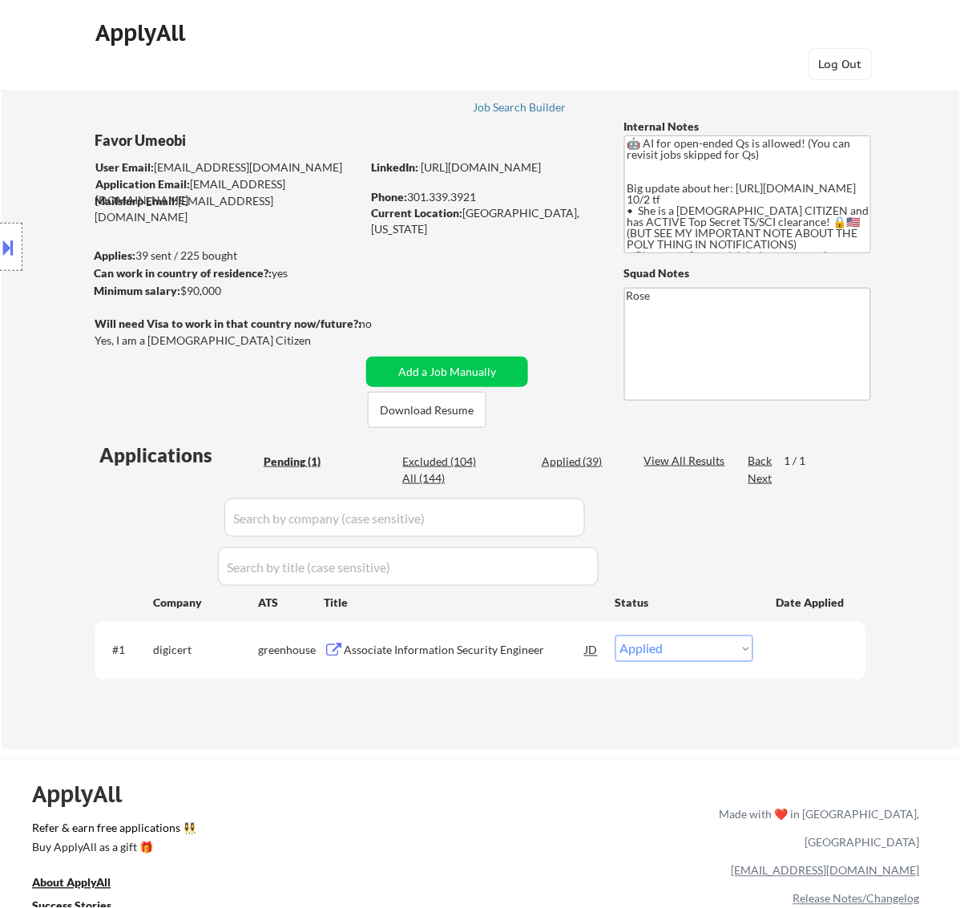
select select ""applied""
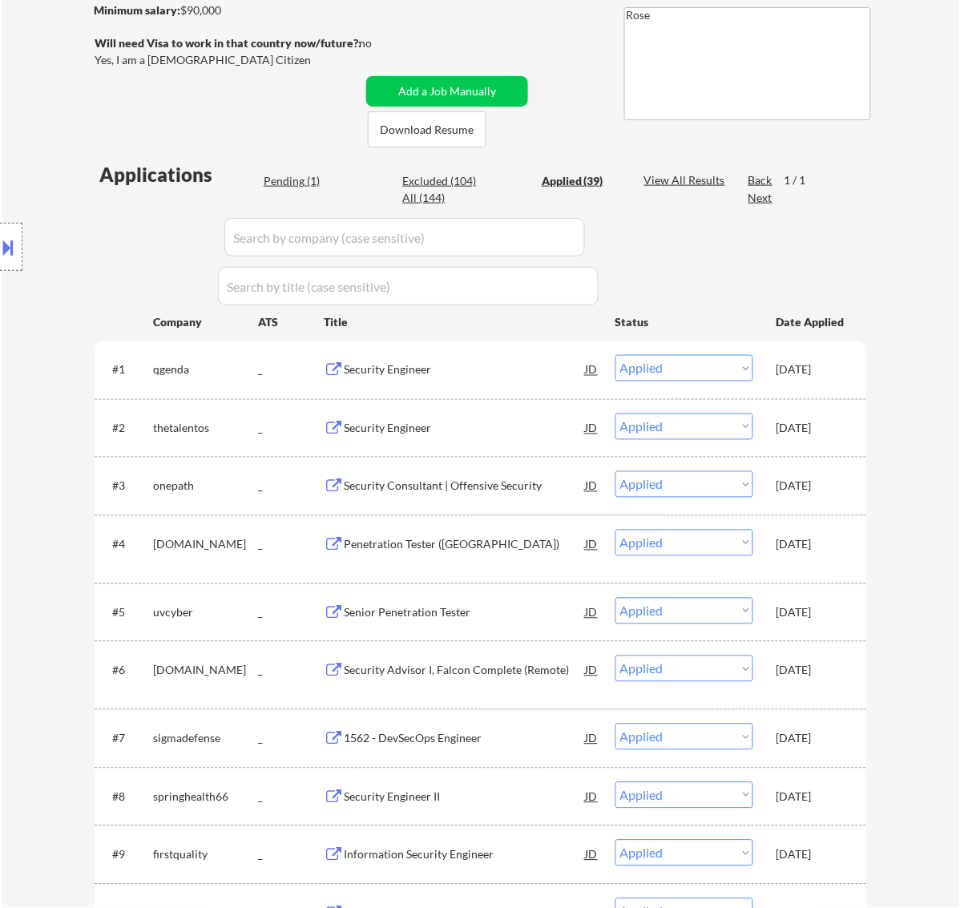
scroll to position [100, 0]
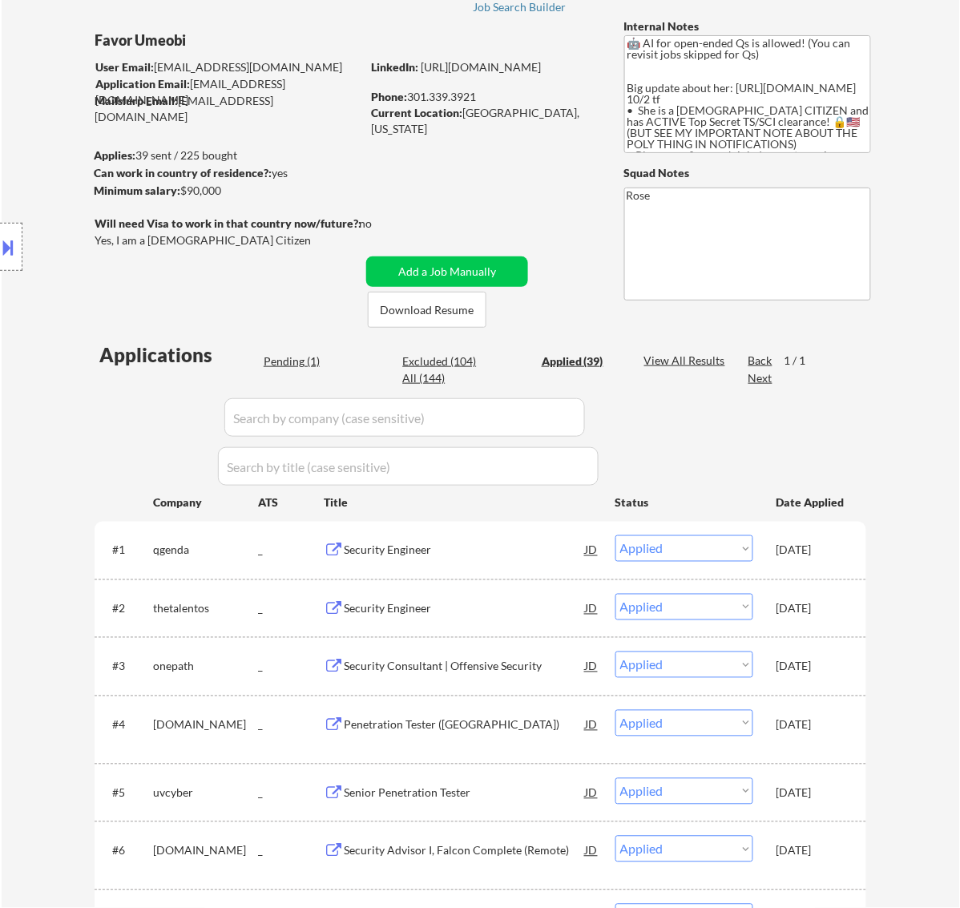
click at [277, 358] on div "Location Inclusions:" at bounding box center [143, 247] width 287 height 297
click at [309, 362] on div "Pending (1)" at bounding box center [304, 362] width 80 height 16
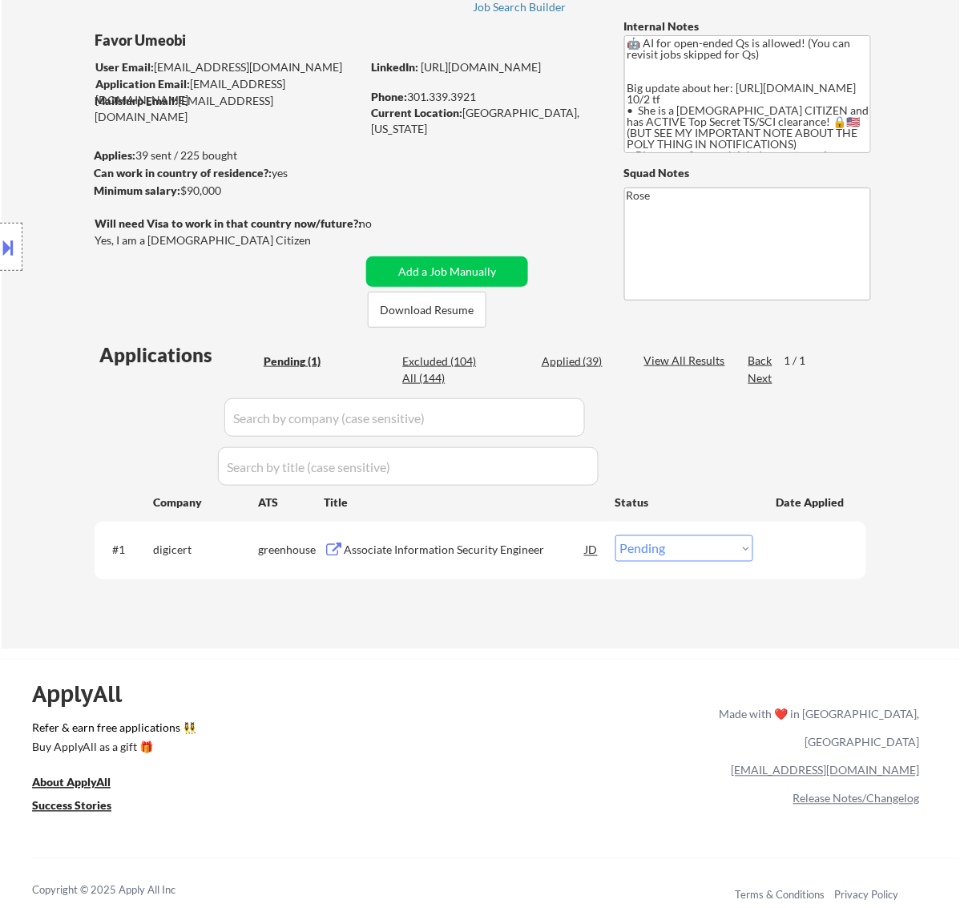
click at [688, 539] on select "Choose an option... Pending Applied Excluded (Questions) Excluded (Expired) Exc…" at bounding box center [685, 548] width 138 height 26
select select ""applied""
click at [616, 535] on select "Choose an option... Pending Applied Excluded (Questions) Excluded (Expired) Exc…" at bounding box center [685, 548] width 138 height 26
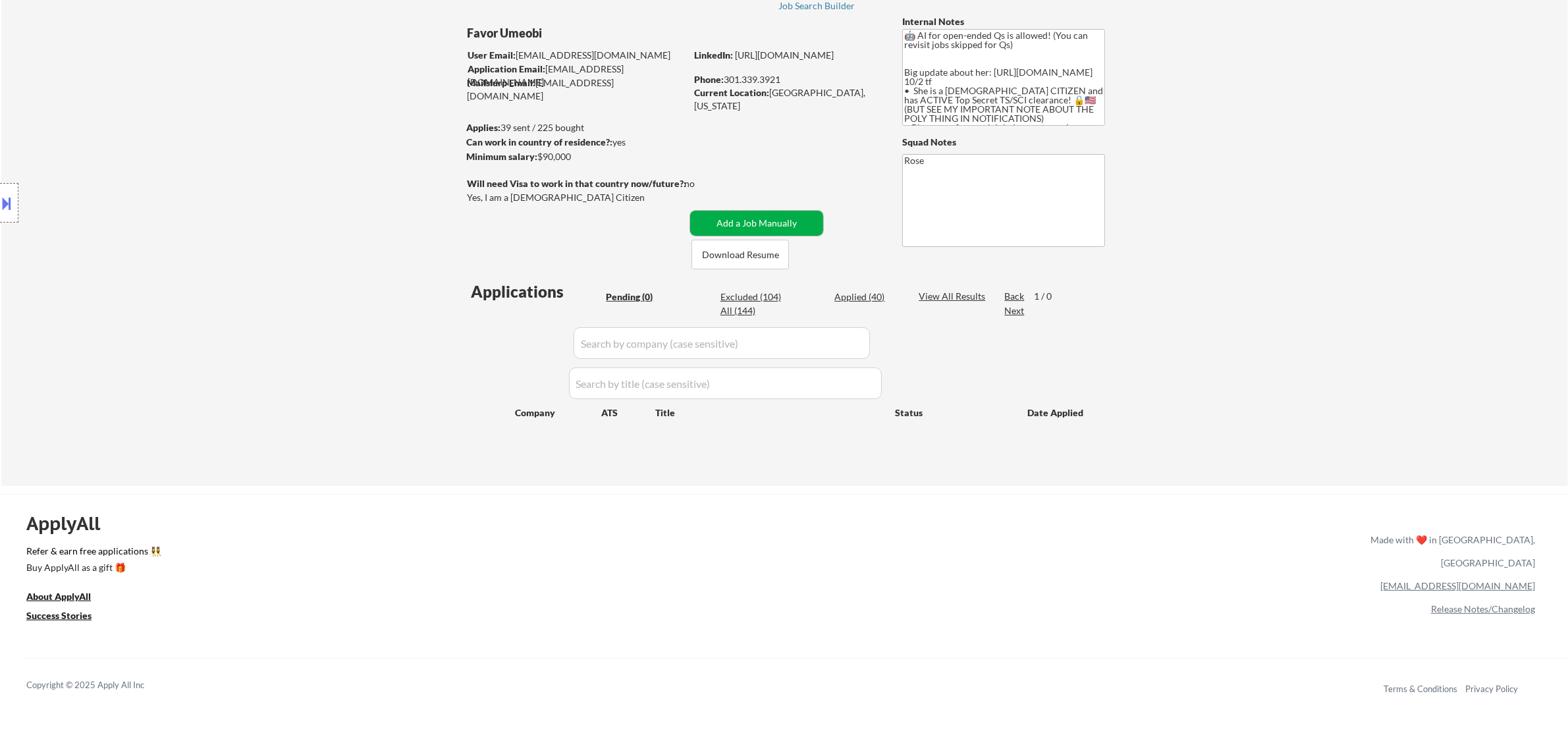
click at [736, 221] on button "Add a Job Manually" at bounding box center [756, 224] width 133 height 25
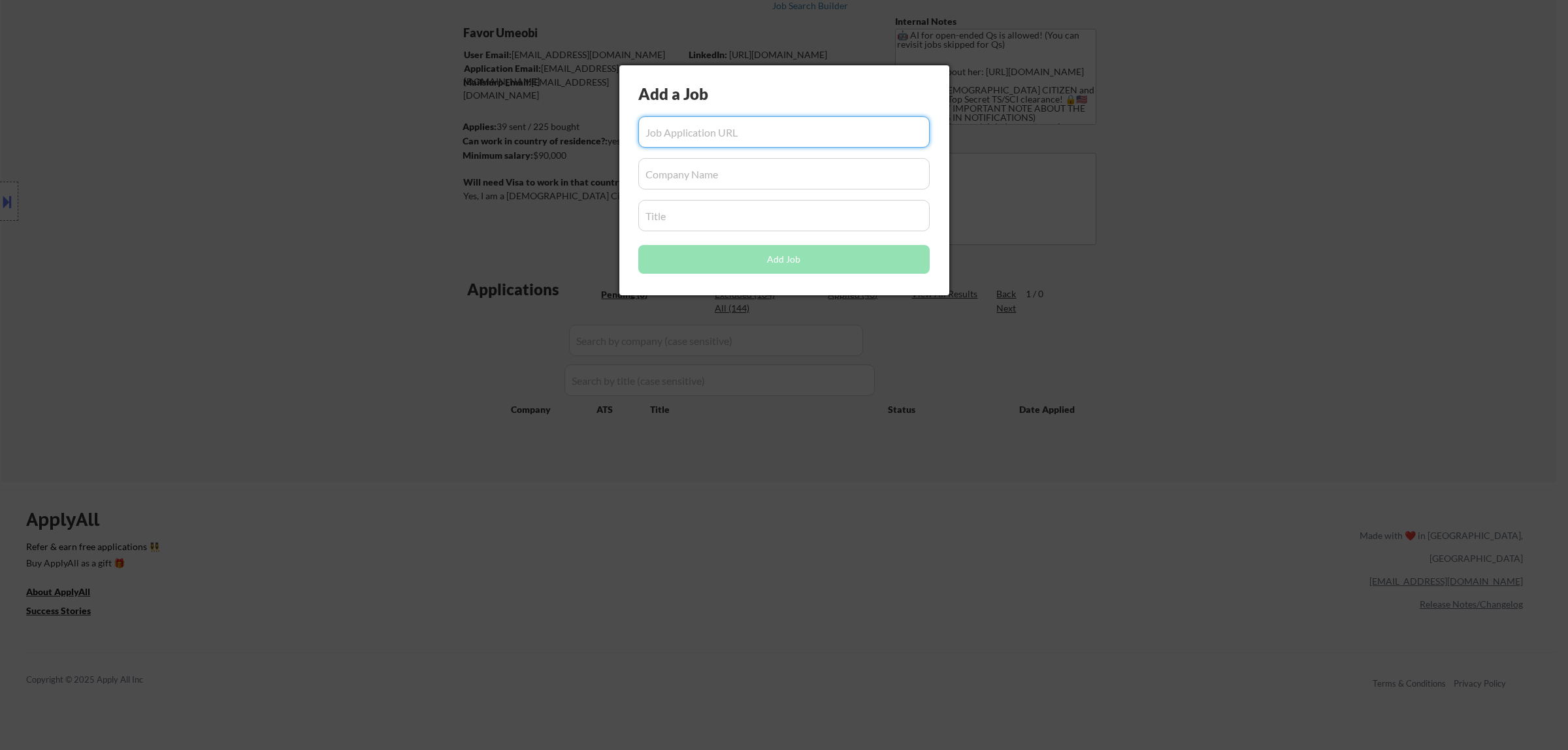
click at [561, 230] on div at bounding box center [784, 375] width 1568 height 750
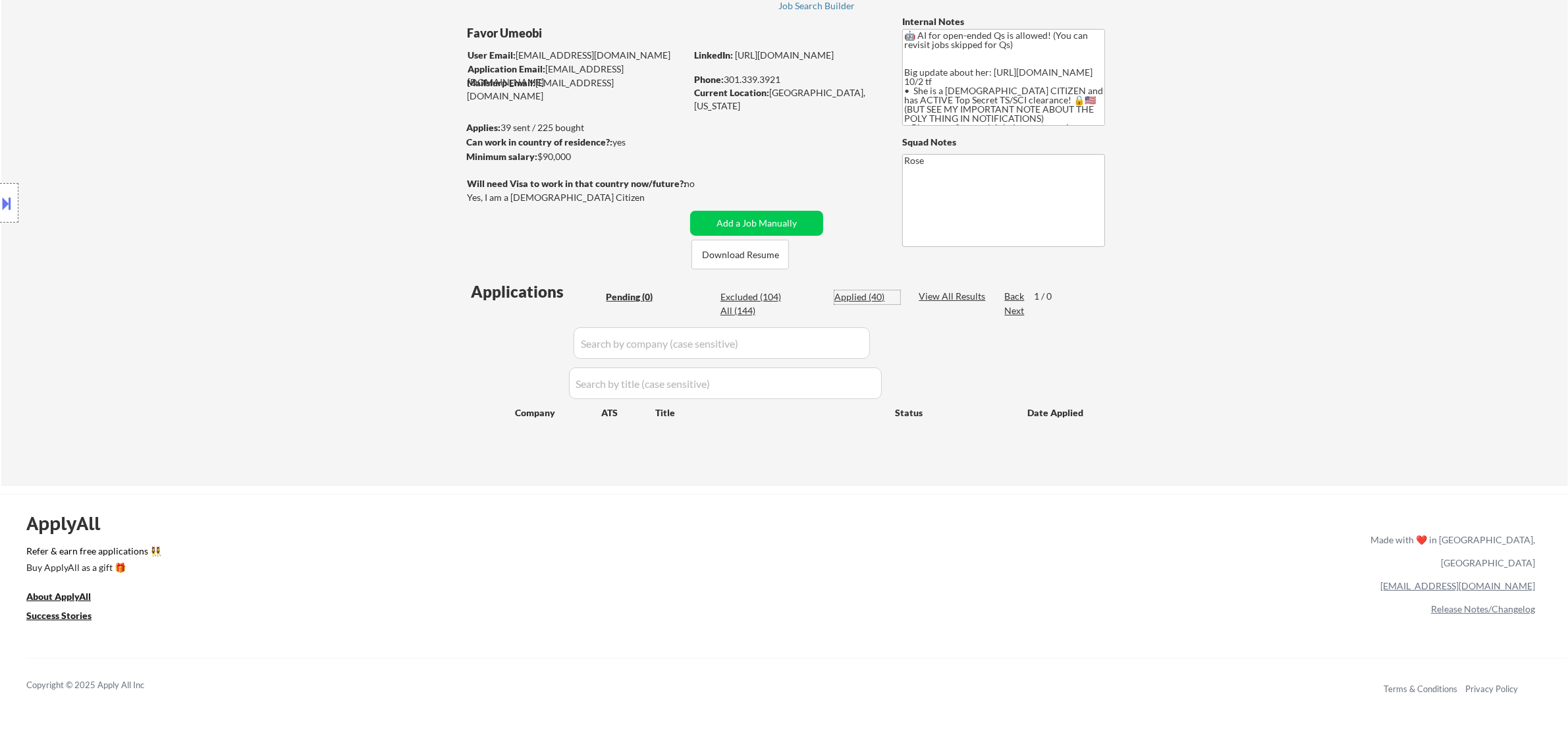
drag, startPoint x: 857, startPoint y: 298, endPoint x: 850, endPoint y: 331, distance: 33.7
click at [789, 297] on div "Applied (40)" at bounding box center [867, 297] width 66 height 13
select select ""applied""
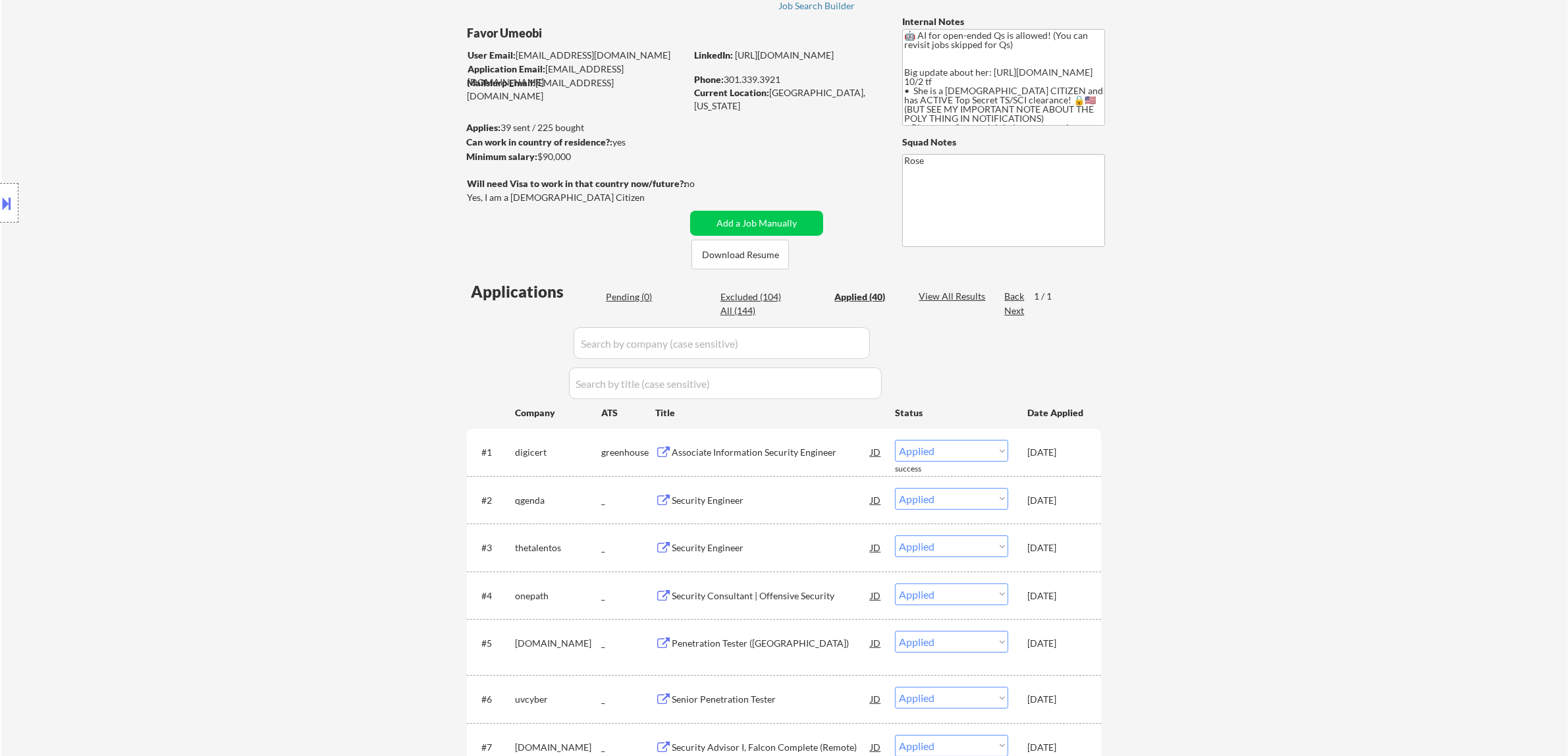
click at [789, 340] on input "input" at bounding box center [721, 343] width 297 height 31
paste input "moxfivecyber"
type input "moxfivecyber"
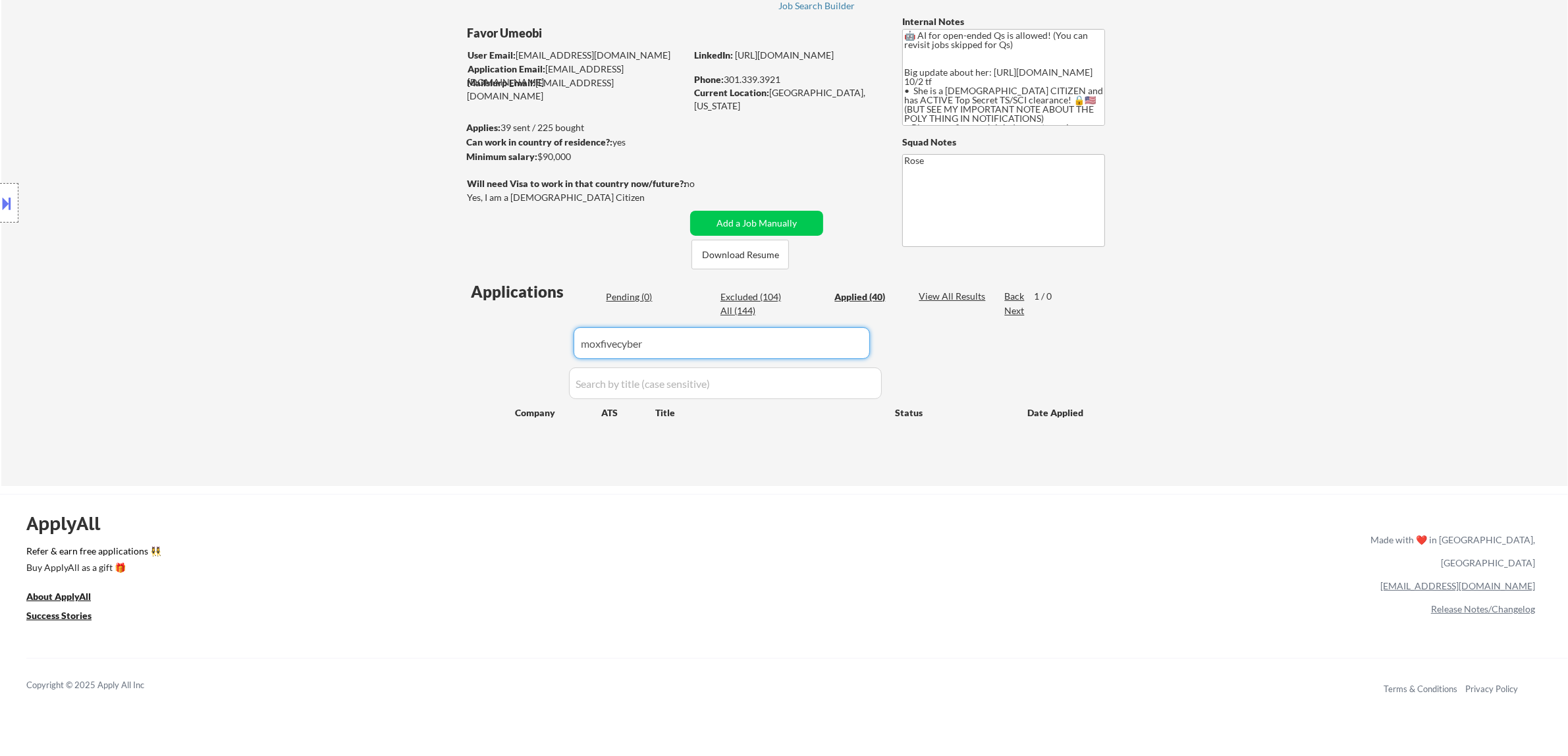
drag, startPoint x: 699, startPoint y: 348, endPoint x: 464, endPoint y: 348, distance: 235.0
click at [464, 348] on div "← Return to /applysquad Mailslurp Inbox Job Search Builder Favor Umeobi User Em…" at bounding box center [784, 223] width 657 height 505
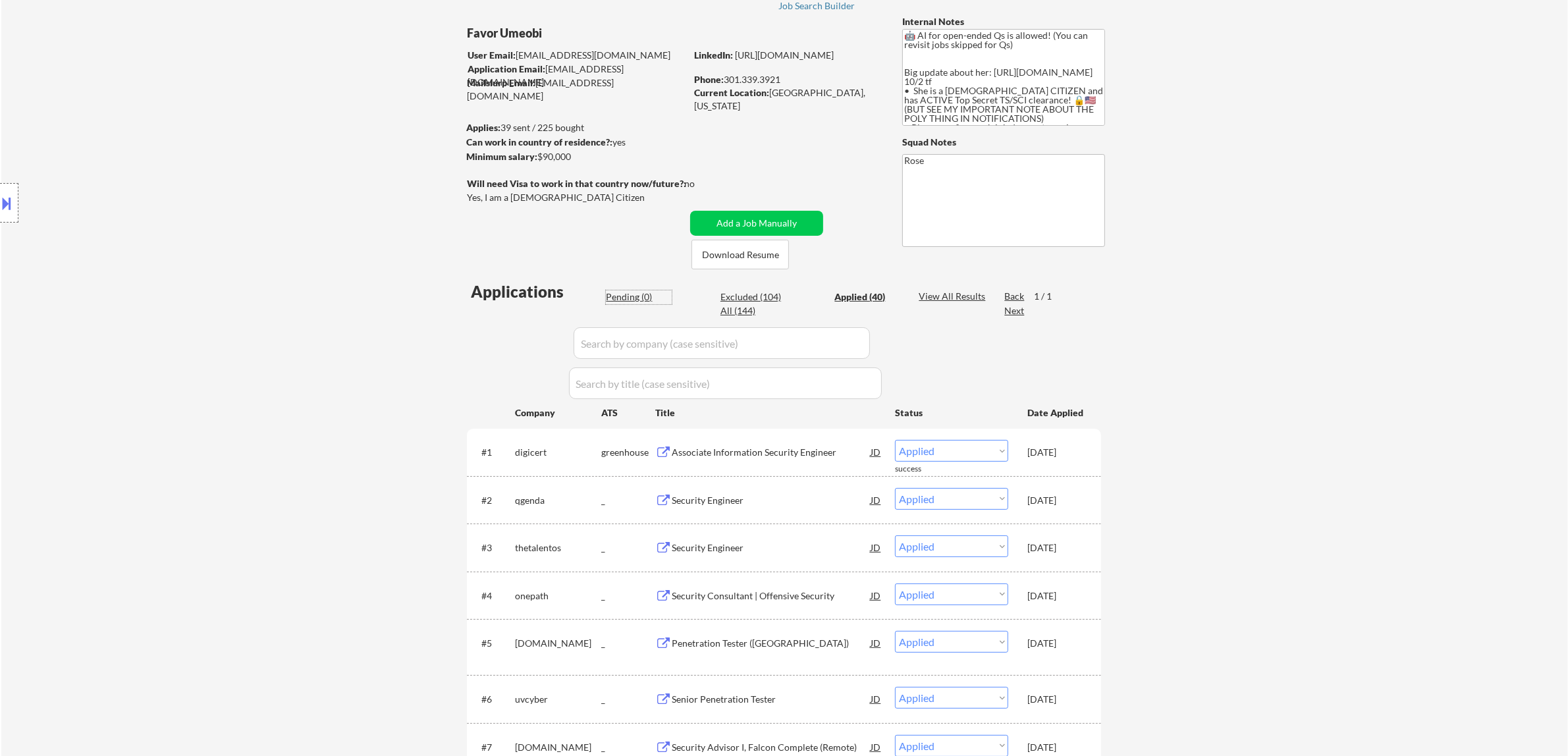
click at [627, 300] on div "Pending (0)" at bounding box center [639, 297] width 66 height 13
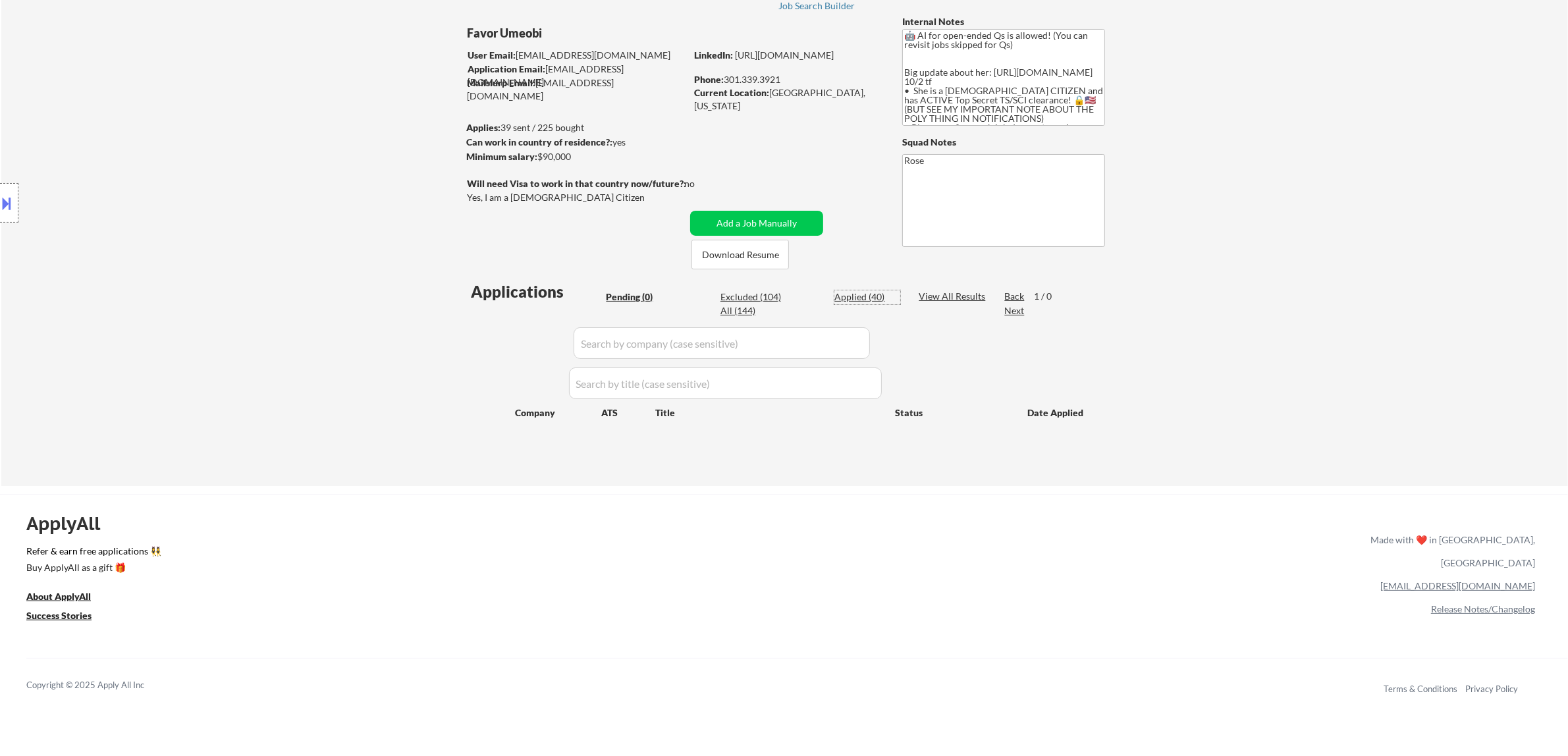
drag, startPoint x: 844, startPoint y: 303, endPoint x: 851, endPoint y: 302, distance: 7.1
click at [789, 302] on div "Applied (40)" at bounding box center [867, 297] width 66 height 13
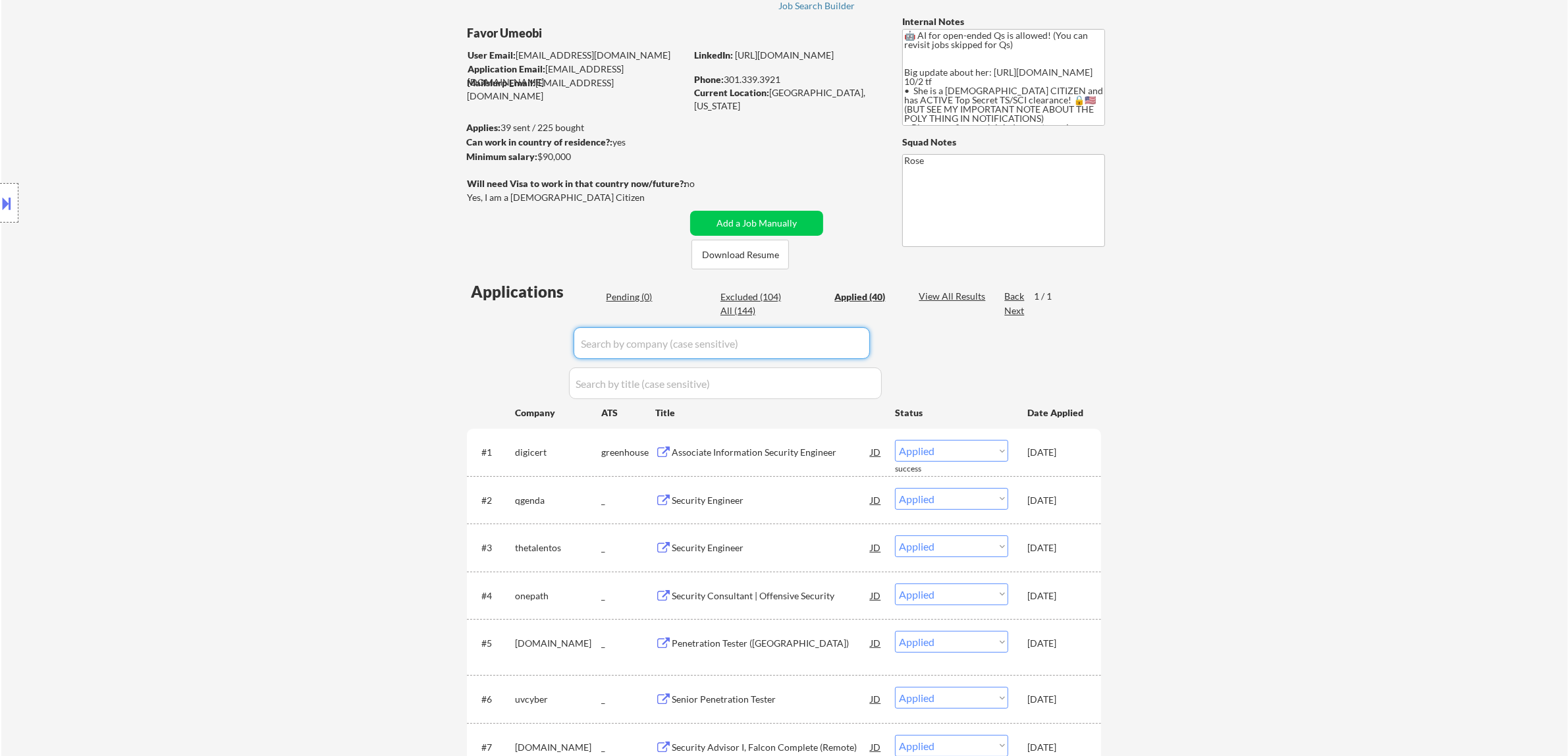
click at [789, 334] on input "input" at bounding box center [721, 343] width 297 height 31
paste input "quickservicesll"
type input "quickservicesll"
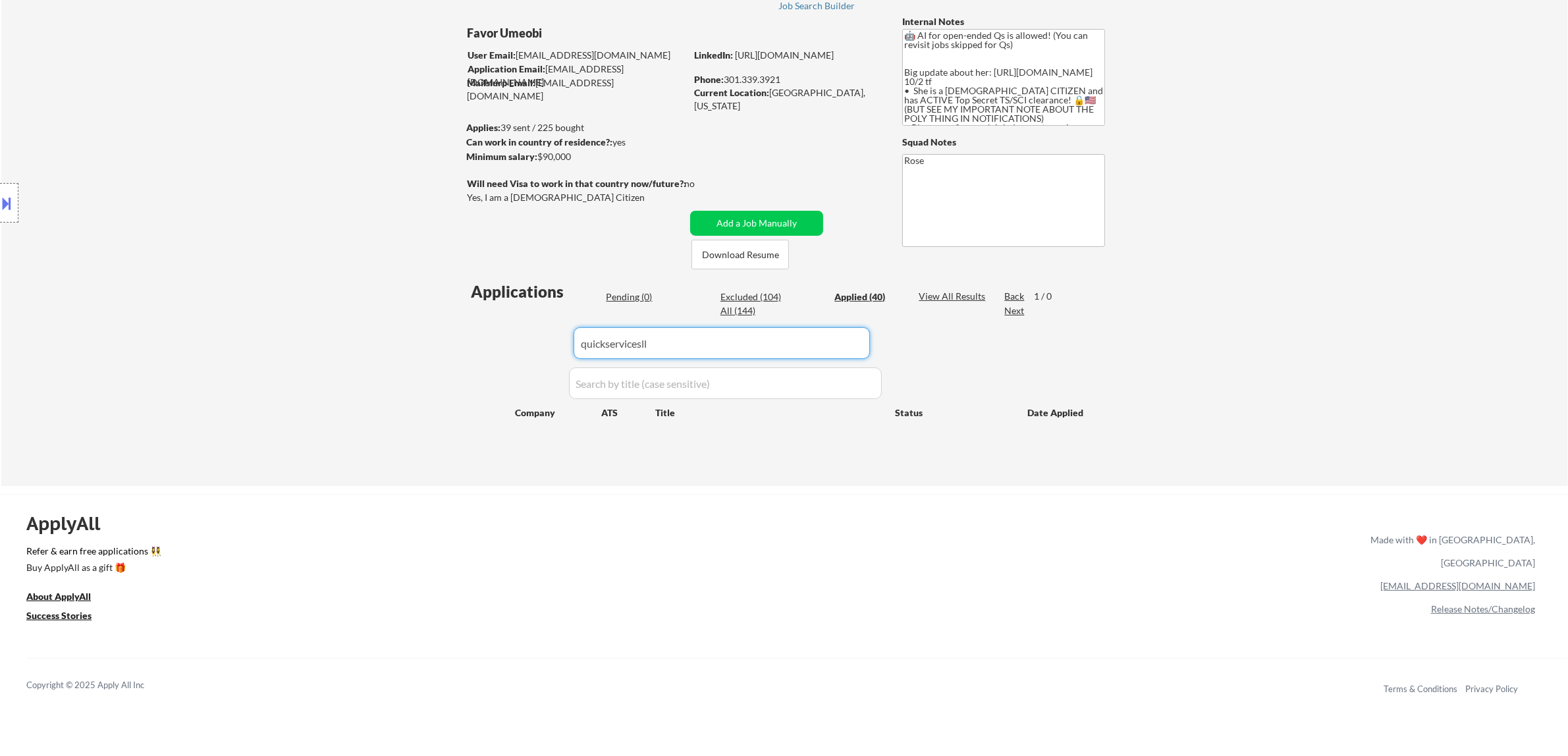
drag, startPoint x: 741, startPoint y: 338, endPoint x: 483, endPoint y: 343, distance: 258.0
click at [483, 343] on div "Applications Pending (0) Excluded (104) Applied (40) All (144) View All Results…" at bounding box center [784, 371] width 634 height 181
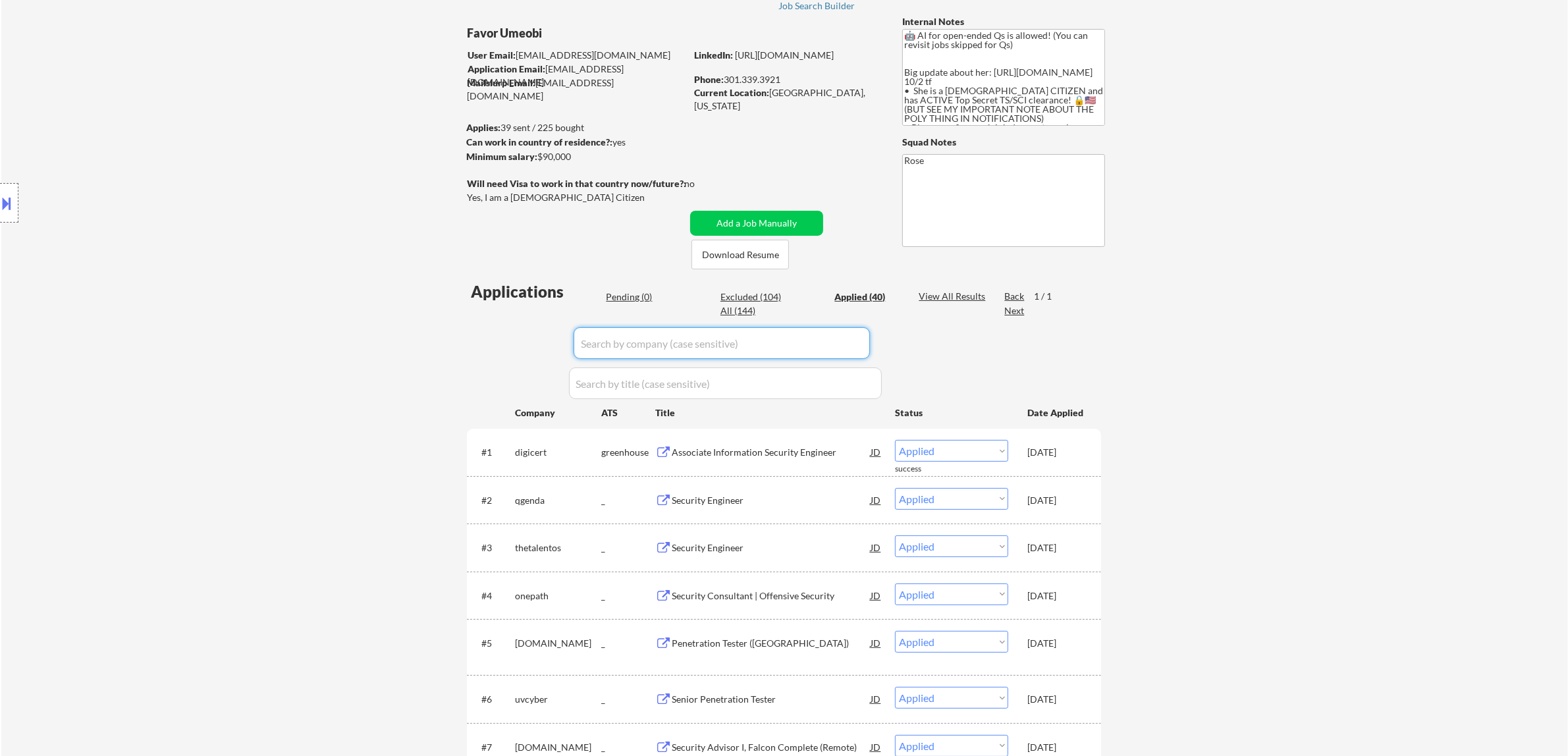
click at [639, 297] on div "Pending (0)" at bounding box center [639, 297] width 66 height 13
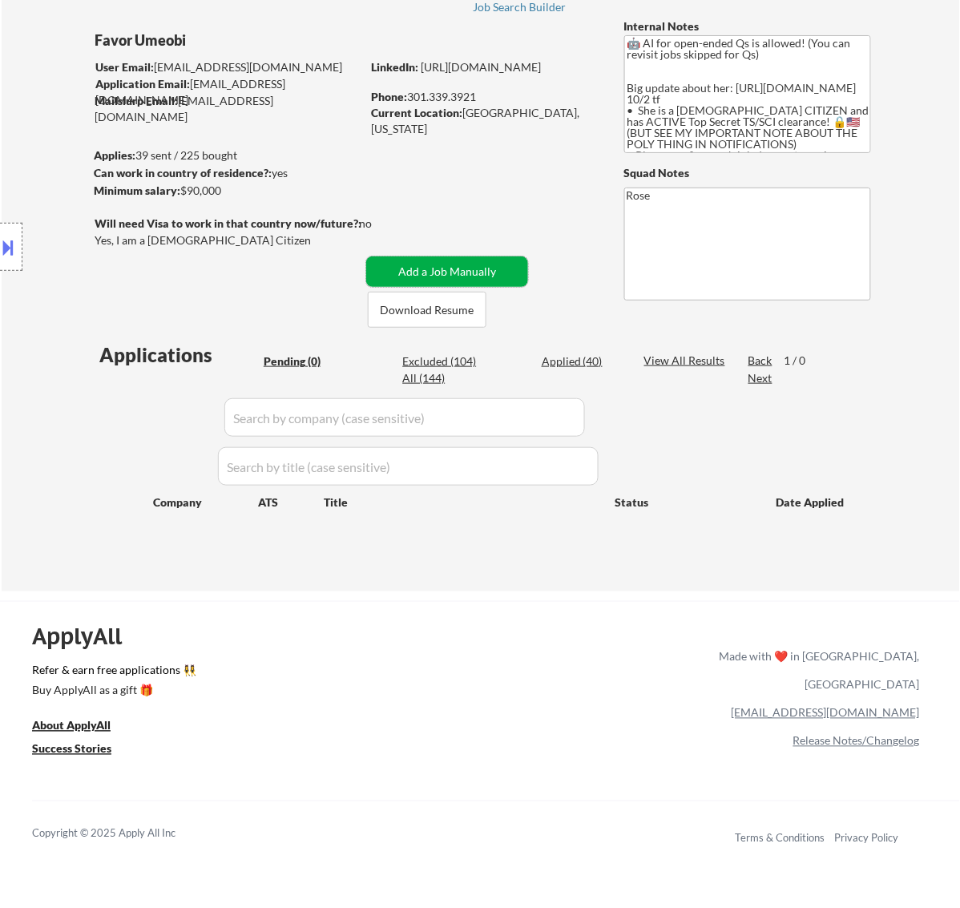
click at [465, 269] on button "Add a Job Manually" at bounding box center [447, 272] width 162 height 30
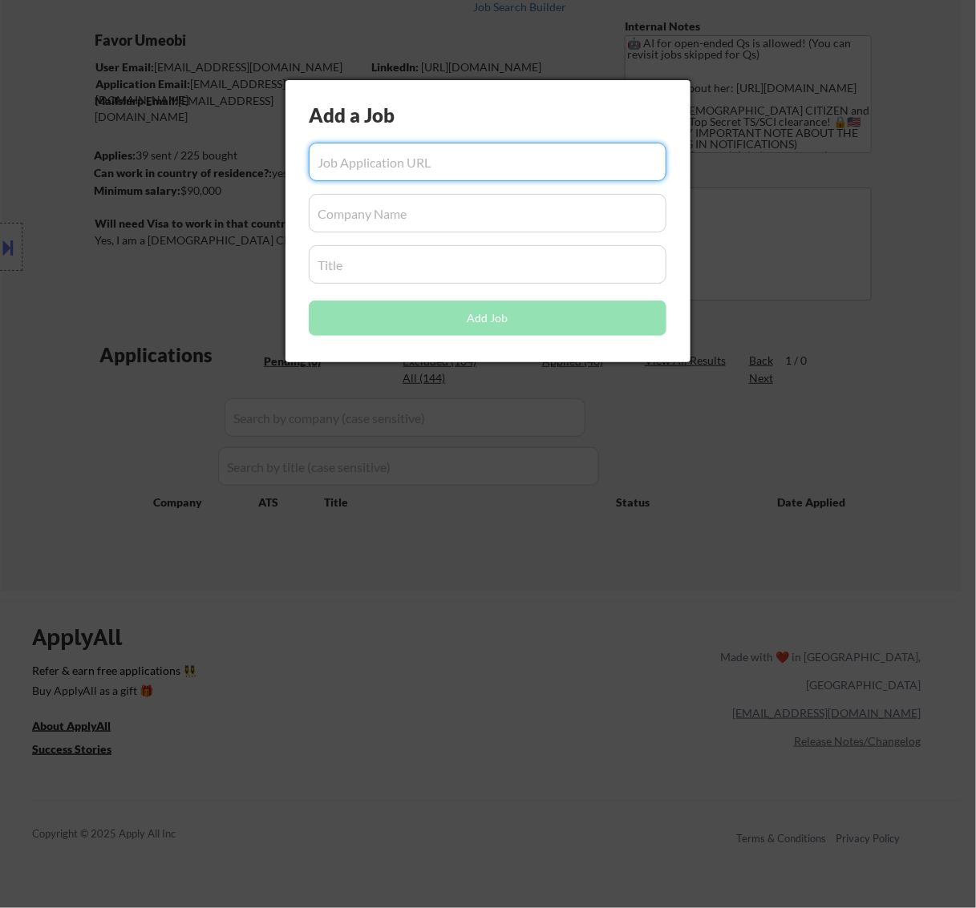
paste input "[URL][DOMAIN_NAME]"
type input "[URL][DOMAIN_NAME]"
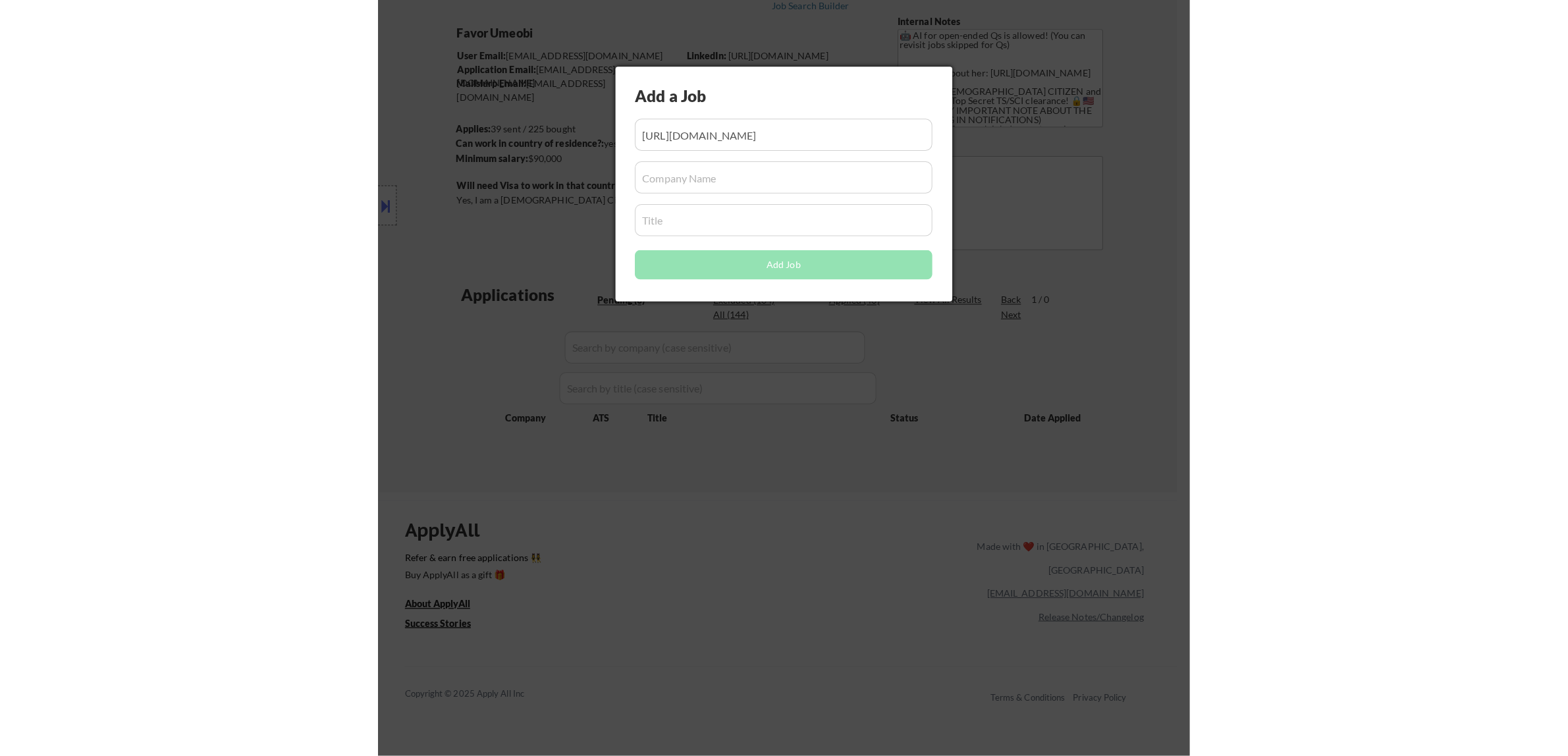
scroll to position [0, 0]
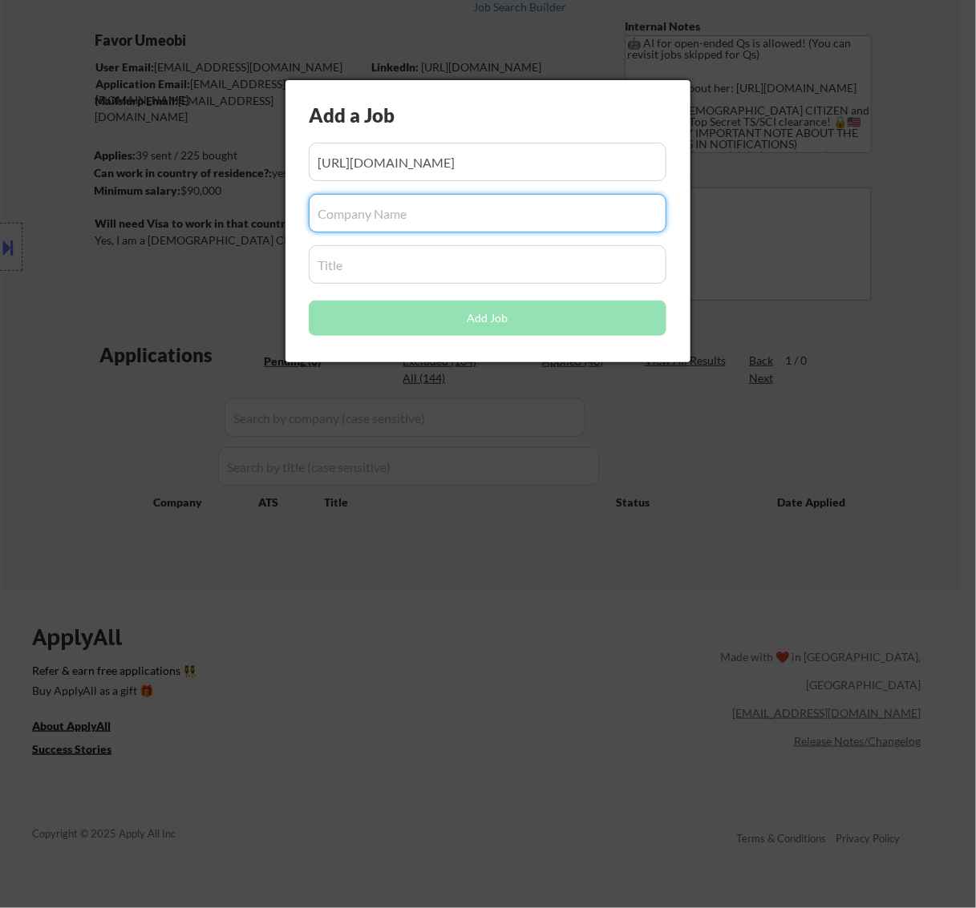
click at [395, 215] on input "input" at bounding box center [488, 213] width 358 height 38
paste input "[DOMAIN_NAME]"
type input "[DOMAIN_NAME]"
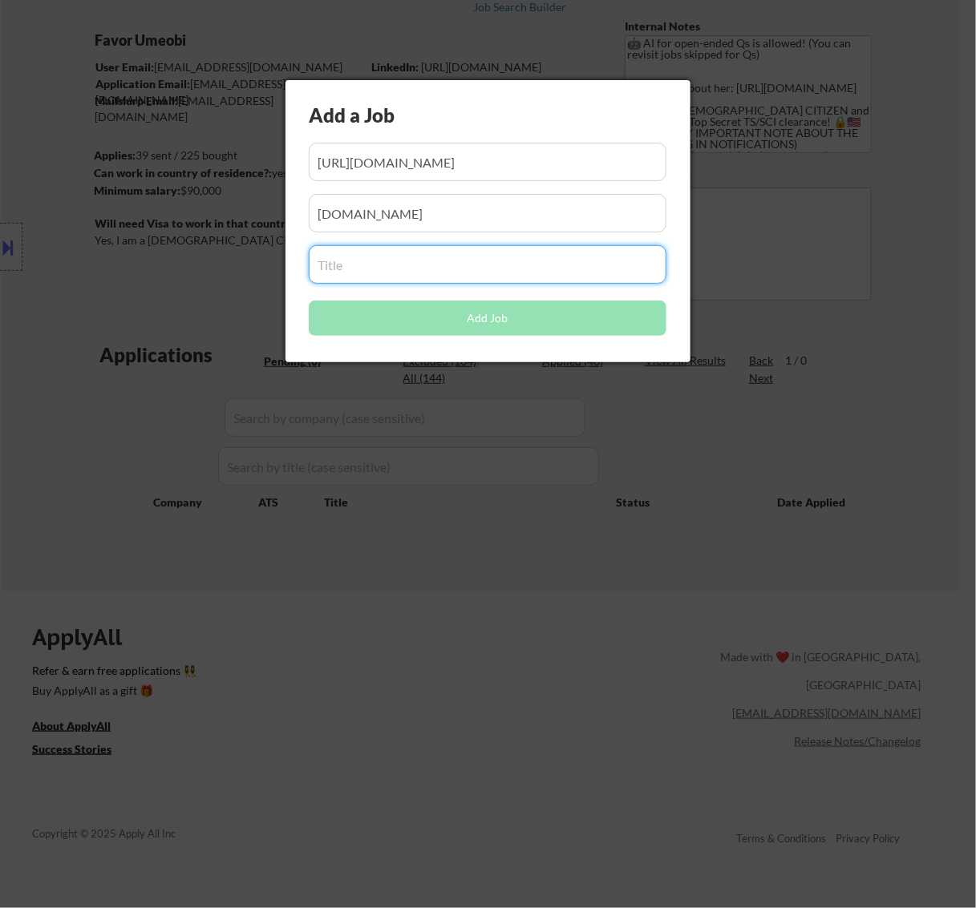
click at [531, 265] on input "input" at bounding box center [488, 264] width 358 height 38
paste input "Information Security Analyst"
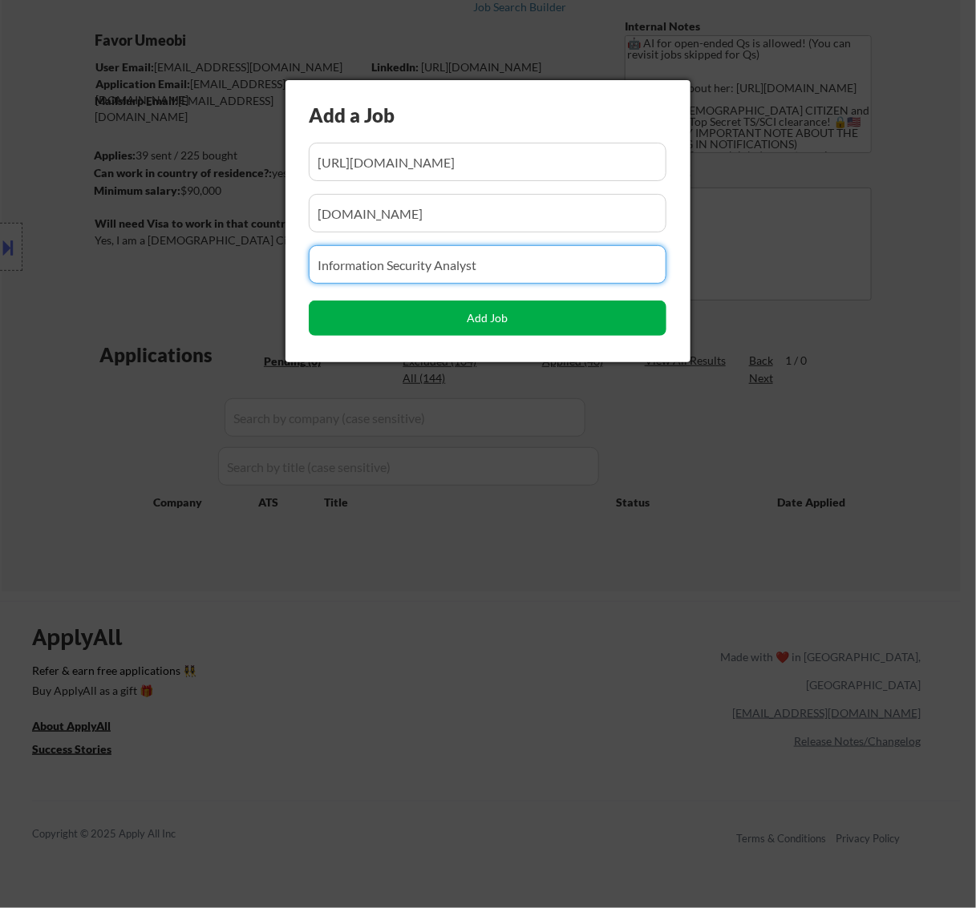
type input "Information Security Analyst"
click at [463, 325] on button "Add Job" at bounding box center [488, 318] width 358 height 35
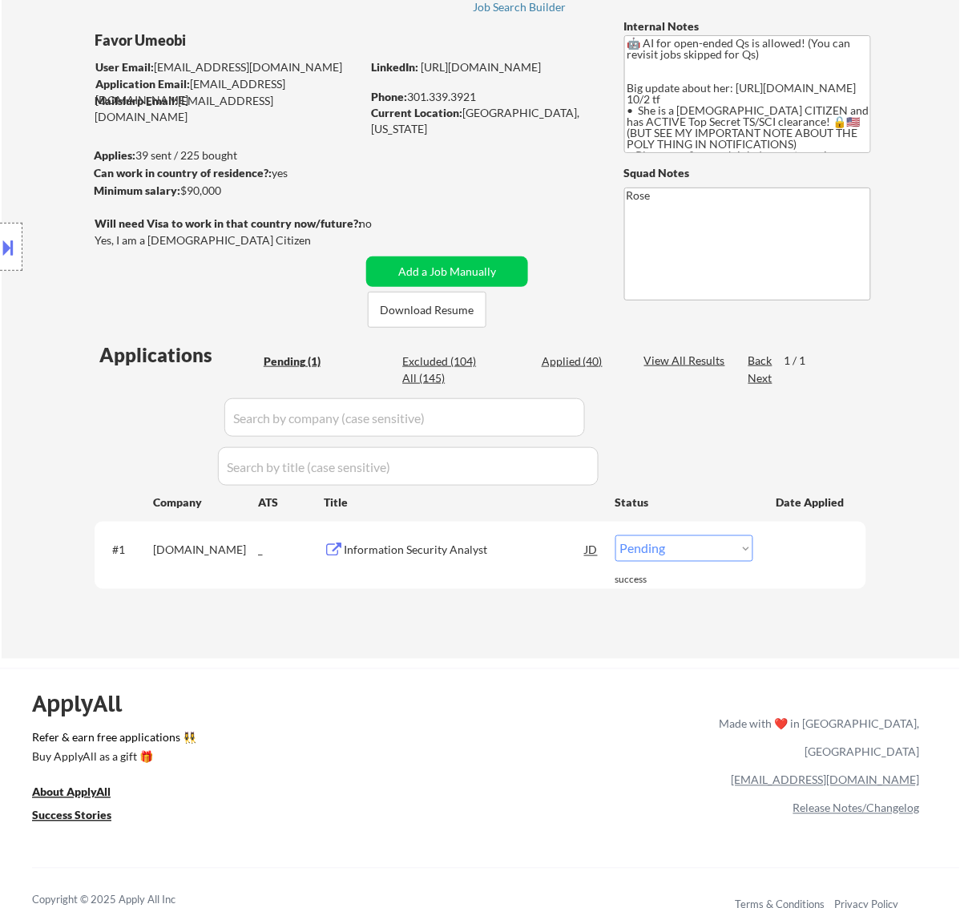
click at [677, 553] on select "Choose an option... Pending Applied Excluded (Questions) Excluded (Expired) Exc…" at bounding box center [685, 548] width 138 height 26
select select ""applied""
click at [616, 535] on select "Choose an option... Pending Applied Excluded (Questions) Excluded (Expired) Exc…" at bounding box center [685, 548] width 138 height 26
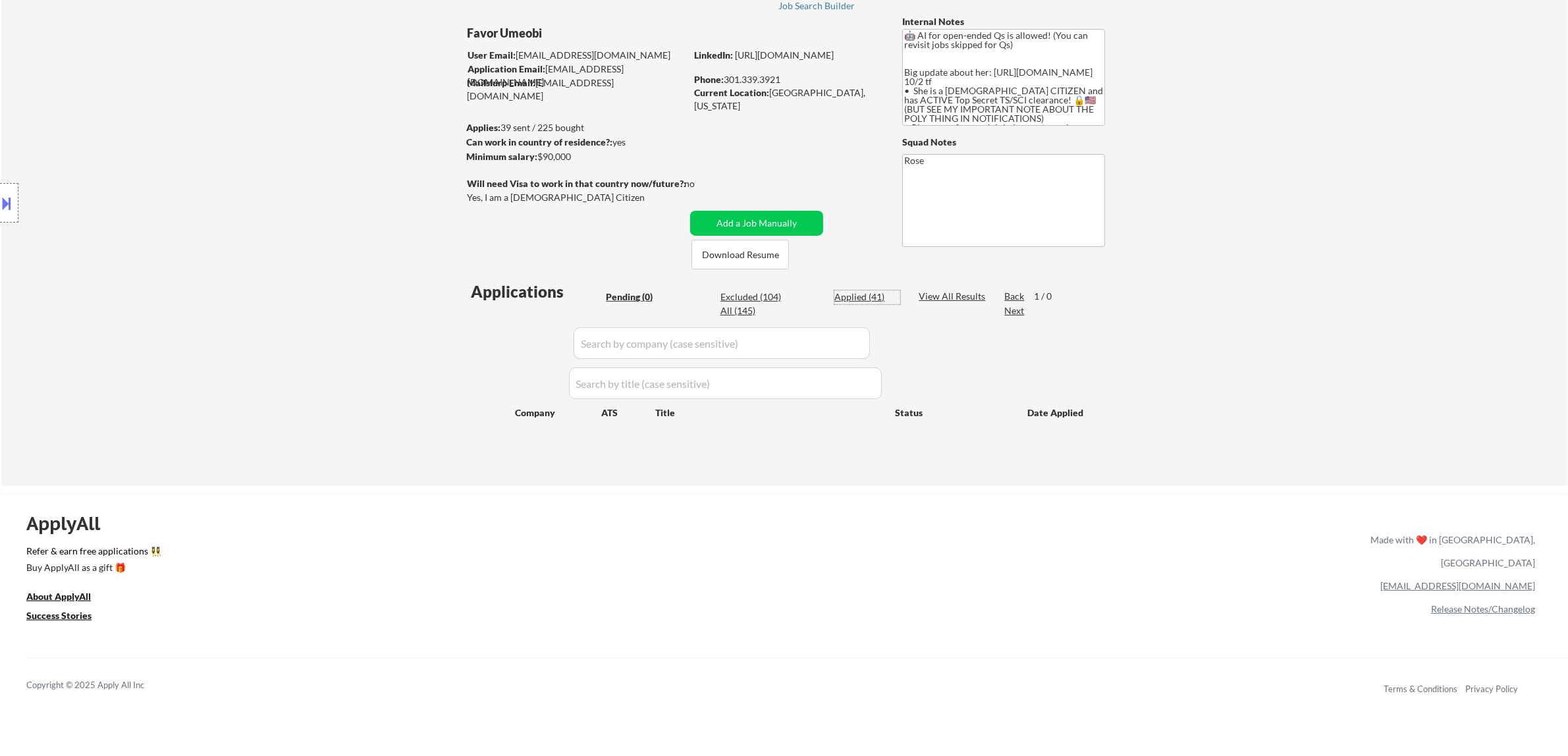
click at [789, 298] on div "Applied (41)" at bounding box center [867, 297] width 66 height 13
select select ""applied""
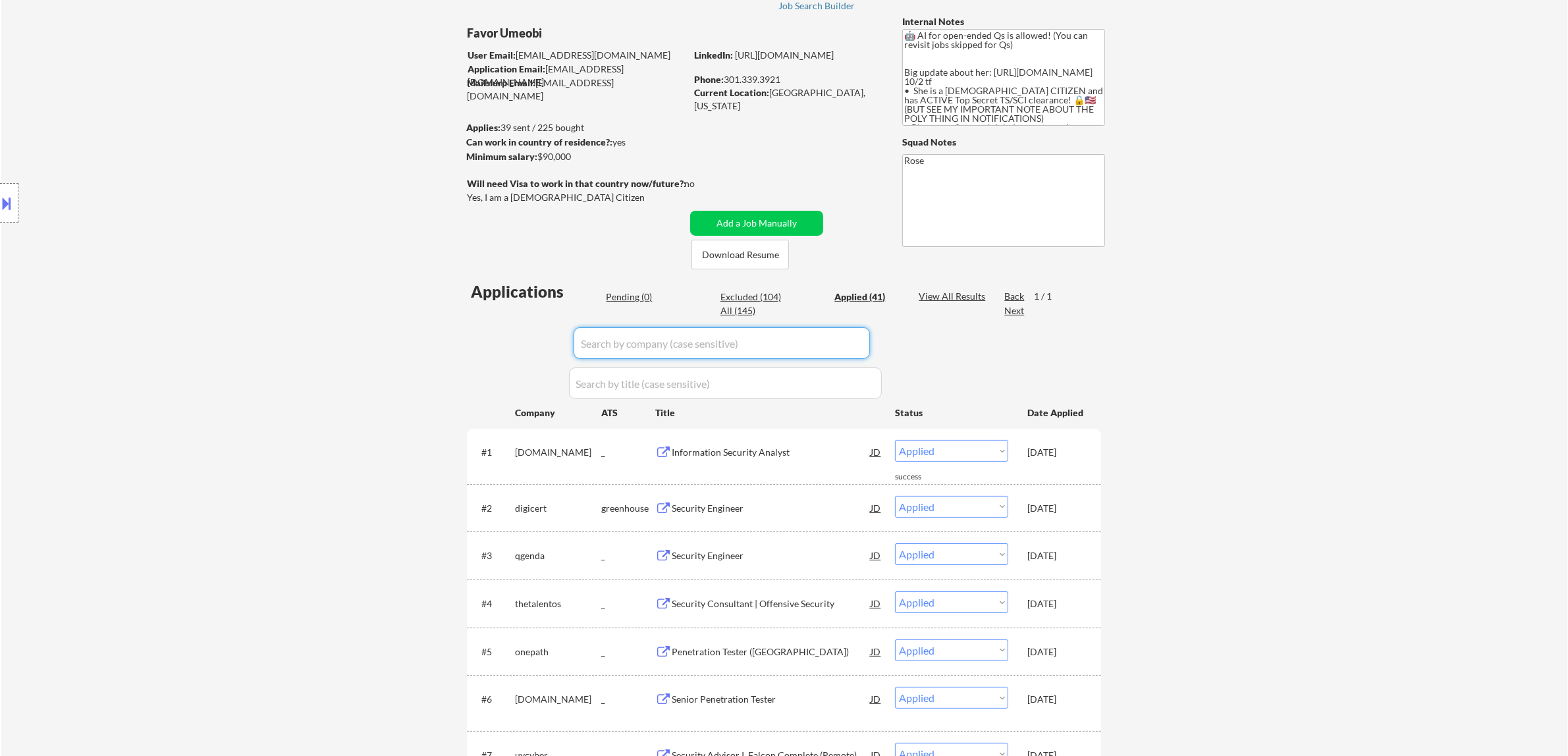
click at [789, 343] on input "input" at bounding box center [721, 343] width 297 height 31
paste input "freedomconsulting"
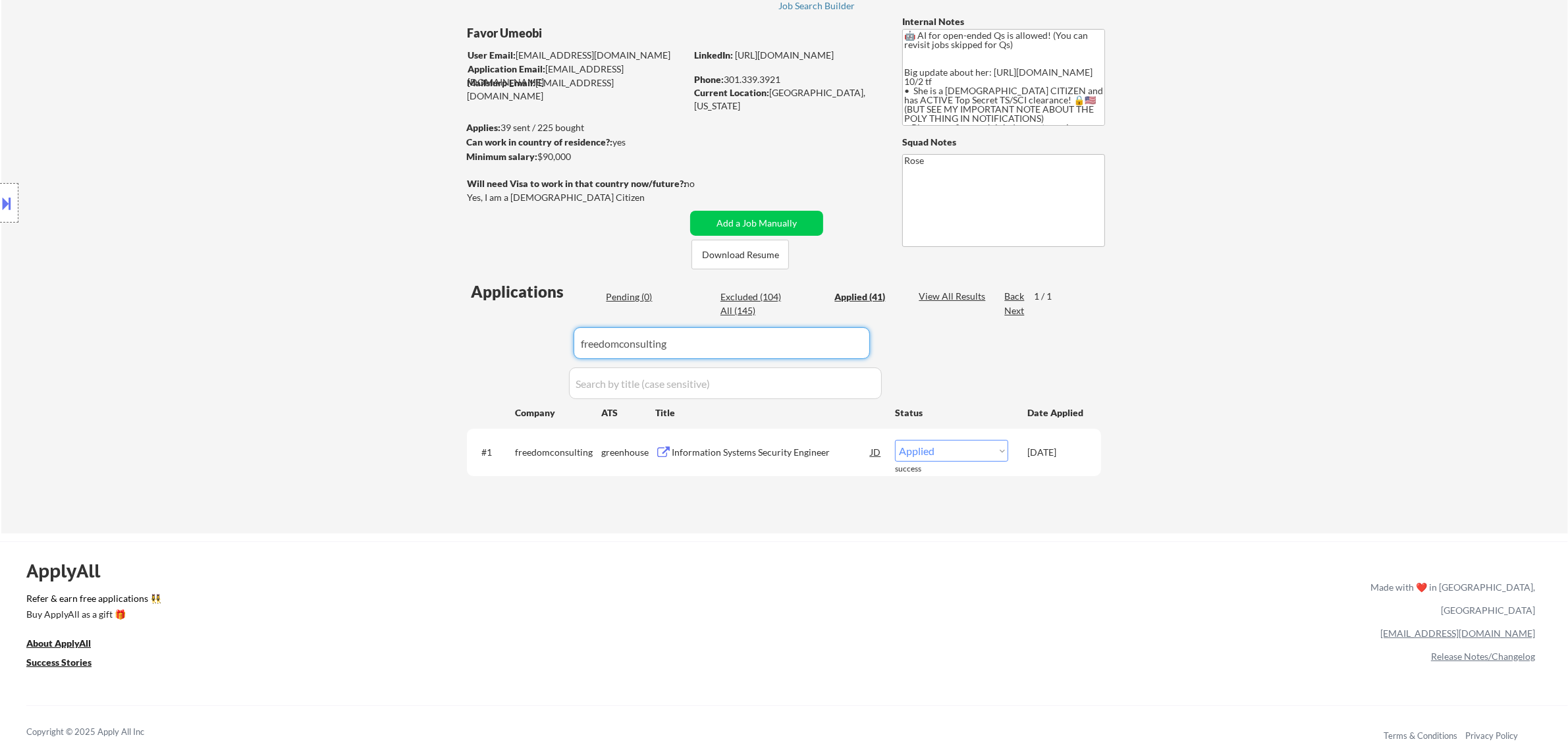
drag, startPoint x: 689, startPoint y: 339, endPoint x: 485, endPoint y: 343, distance: 204.0
click at [487, 343] on div "Applications Pending (0) Excluded (104) Applied (41) All (145) View All Results…" at bounding box center [784, 394] width 634 height 228
paste input "anavationllc"
type input "anavationllc"
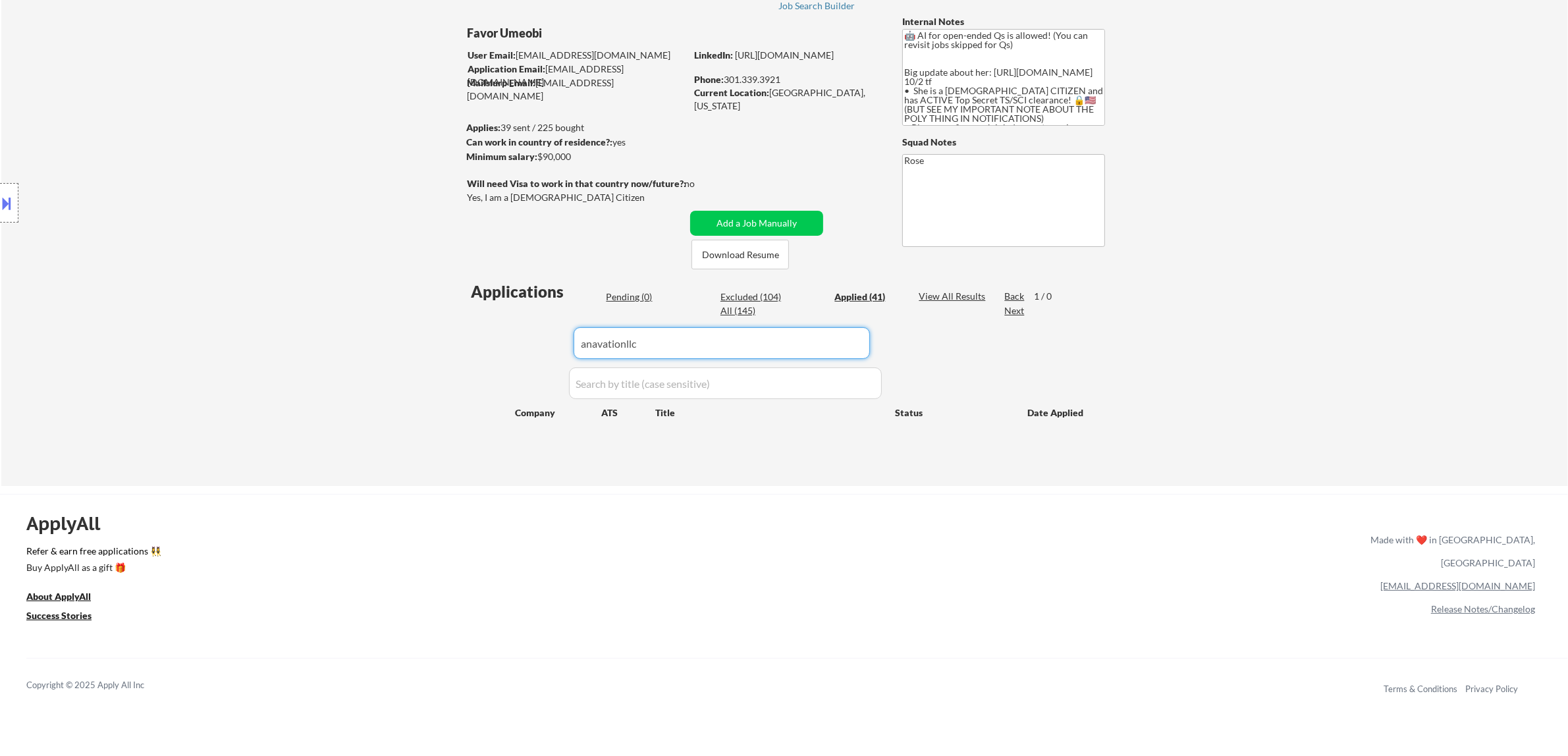
drag, startPoint x: 673, startPoint y: 346, endPoint x: 498, endPoint y: 357, distance: 175.3
click at [501, 357] on div "Applications Pending (0) Excluded (104) Applied (41) All (145) View All Results…" at bounding box center [784, 371] width 634 height 181
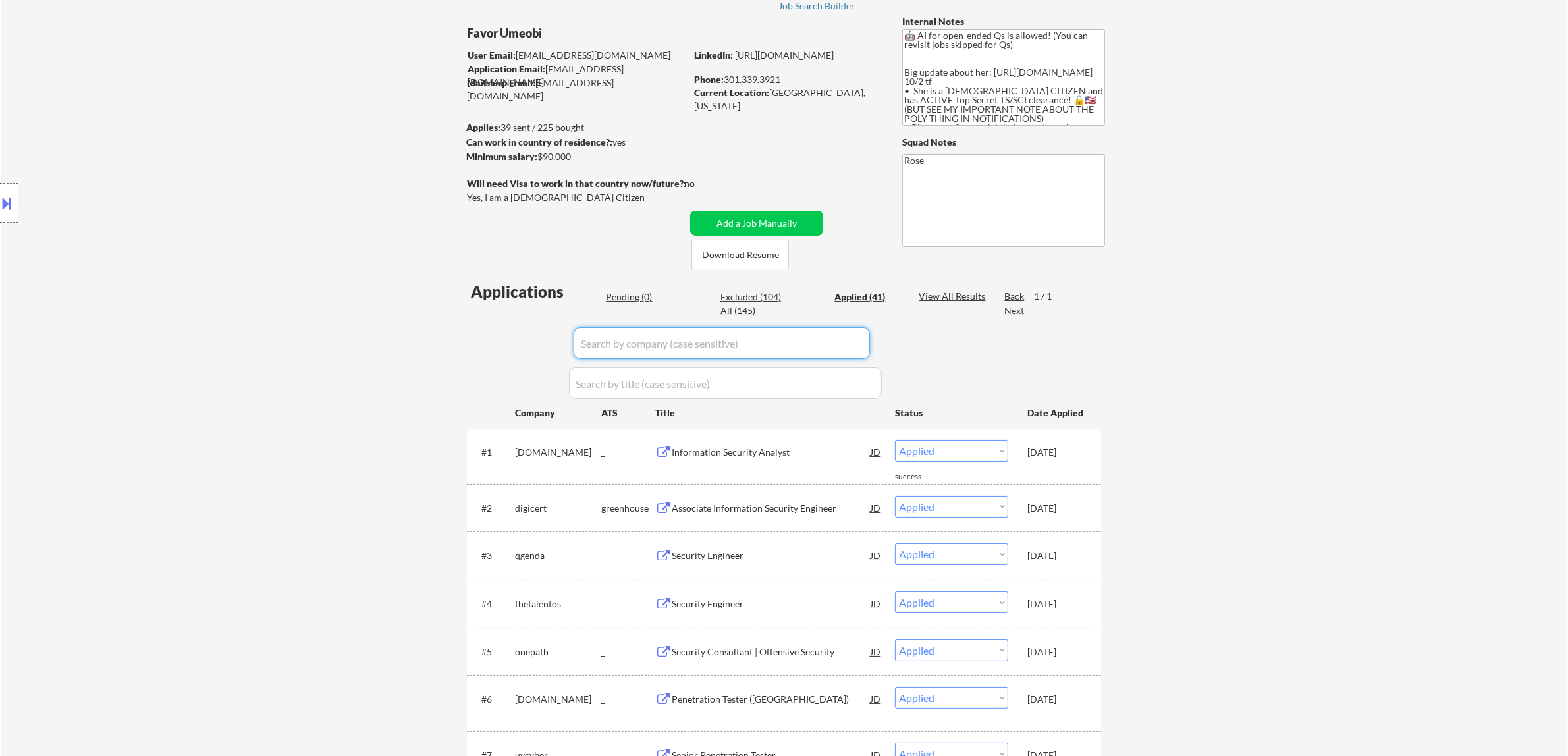
paste input "bowheadcareers"
type input "bowheadcareers"
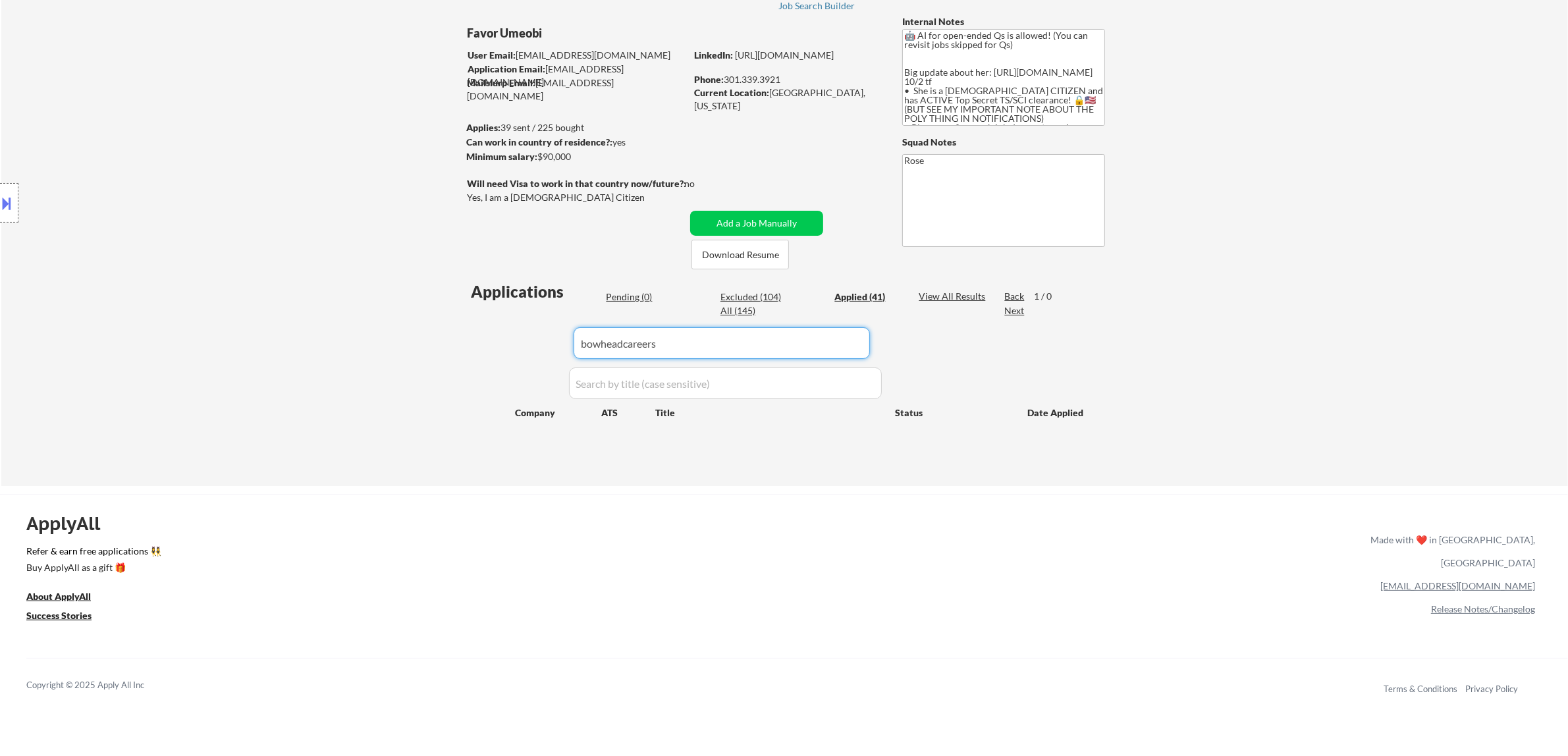
drag, startPoint x: 682, startPoint y: 349, endPoint x: 468, endPoint y: 353, distance: 214.0
click at [469, 353] on div "Applications Pending (0) Excluded (104) Applied (41) All (145) View All Results…" at bounding box center [784, 371] width 634 height 181
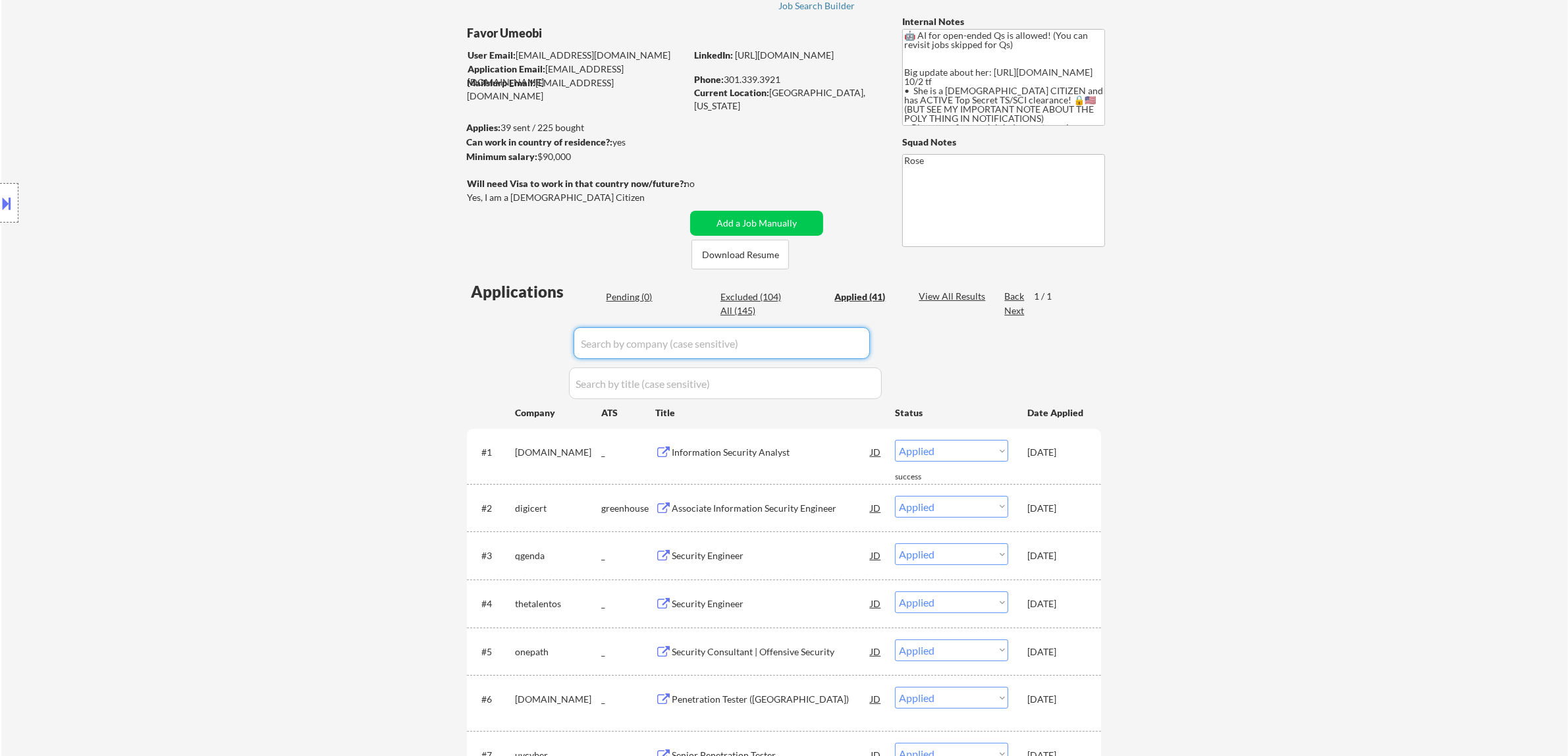
click at [789, 344] on input "input" at bounding box center [721, 343] width 297 height 31
paste input "competitive-range"
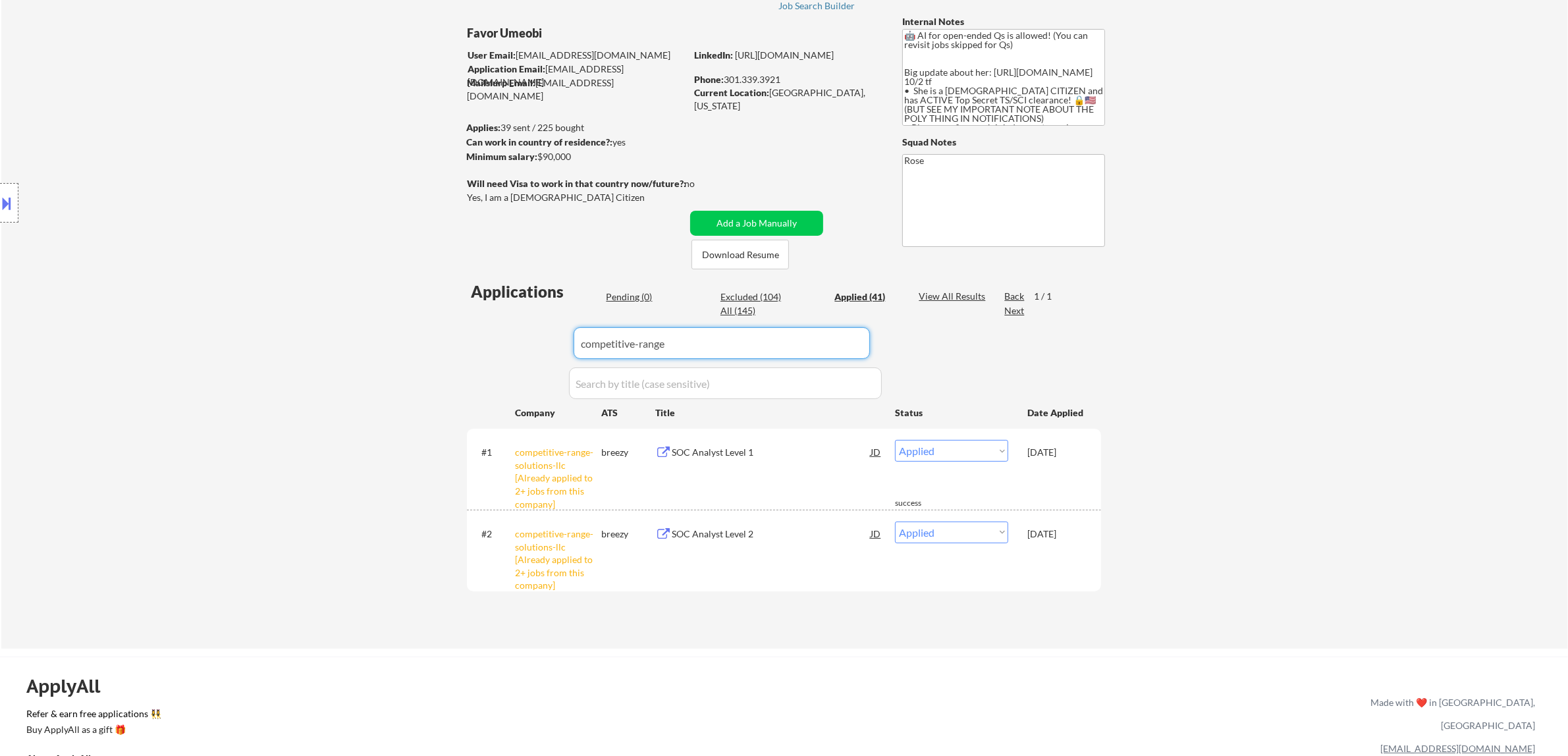
click at [3, 205] on button at bounding box center [7, 203] width 15 height 21
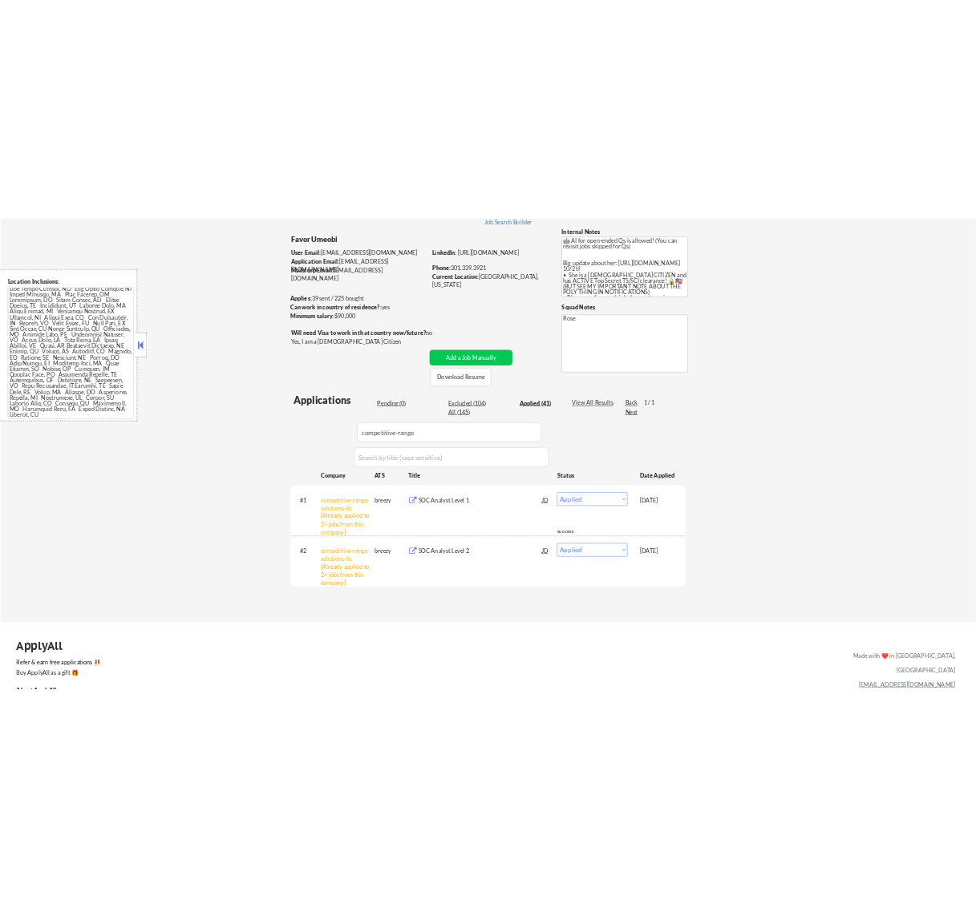
scroll to position [253, 0]
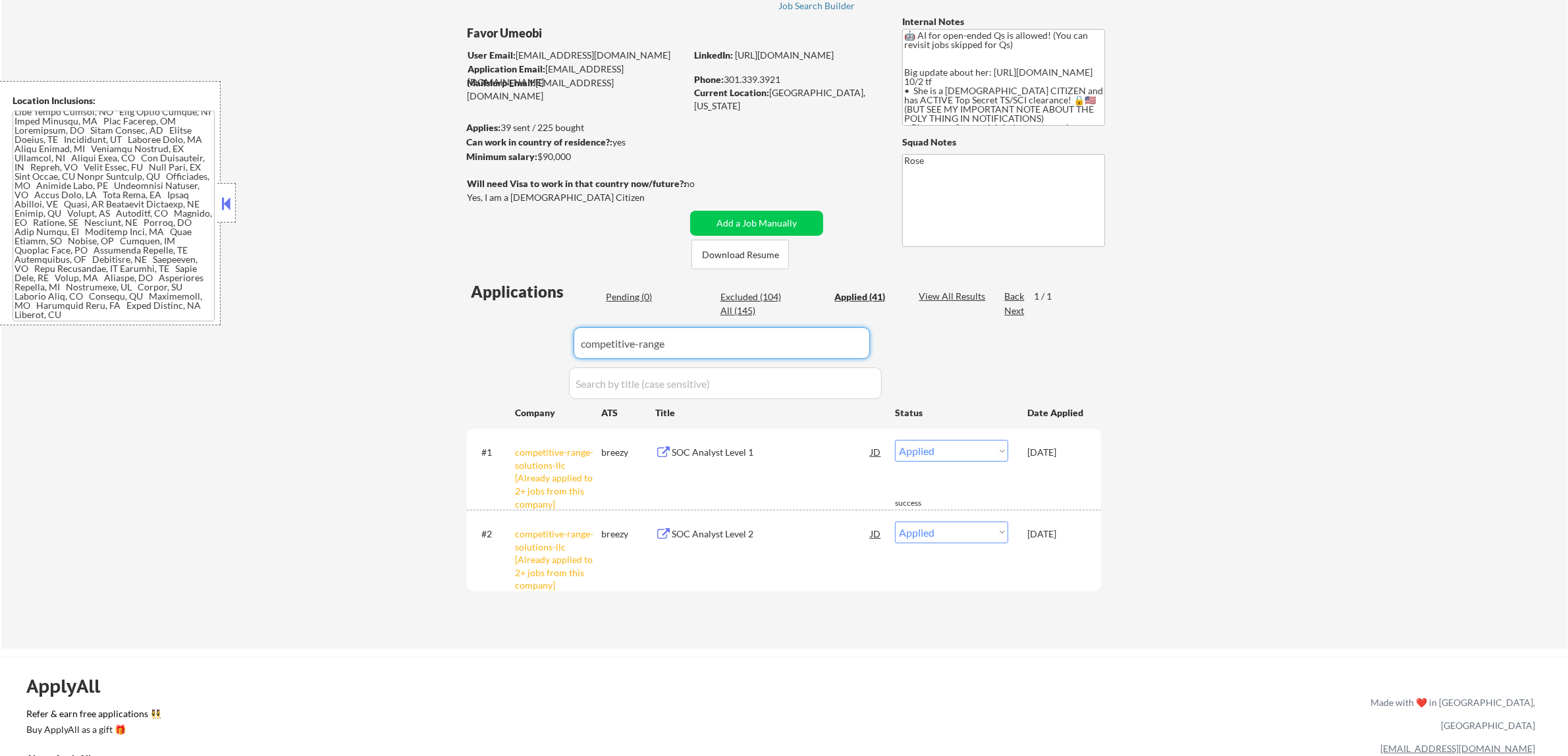
drag, startPoint x: 855, startPoint y: 339, endPoint x: 509, endPoint y: 331, distance: 346.1
click at [486, 340] on div "Applications Pending (0) Excluded (104) Applied (41) All (145) View All Results…" at bounding box center [784, 452] width 634 height 343
paste input "crogl"
type input "crogl"
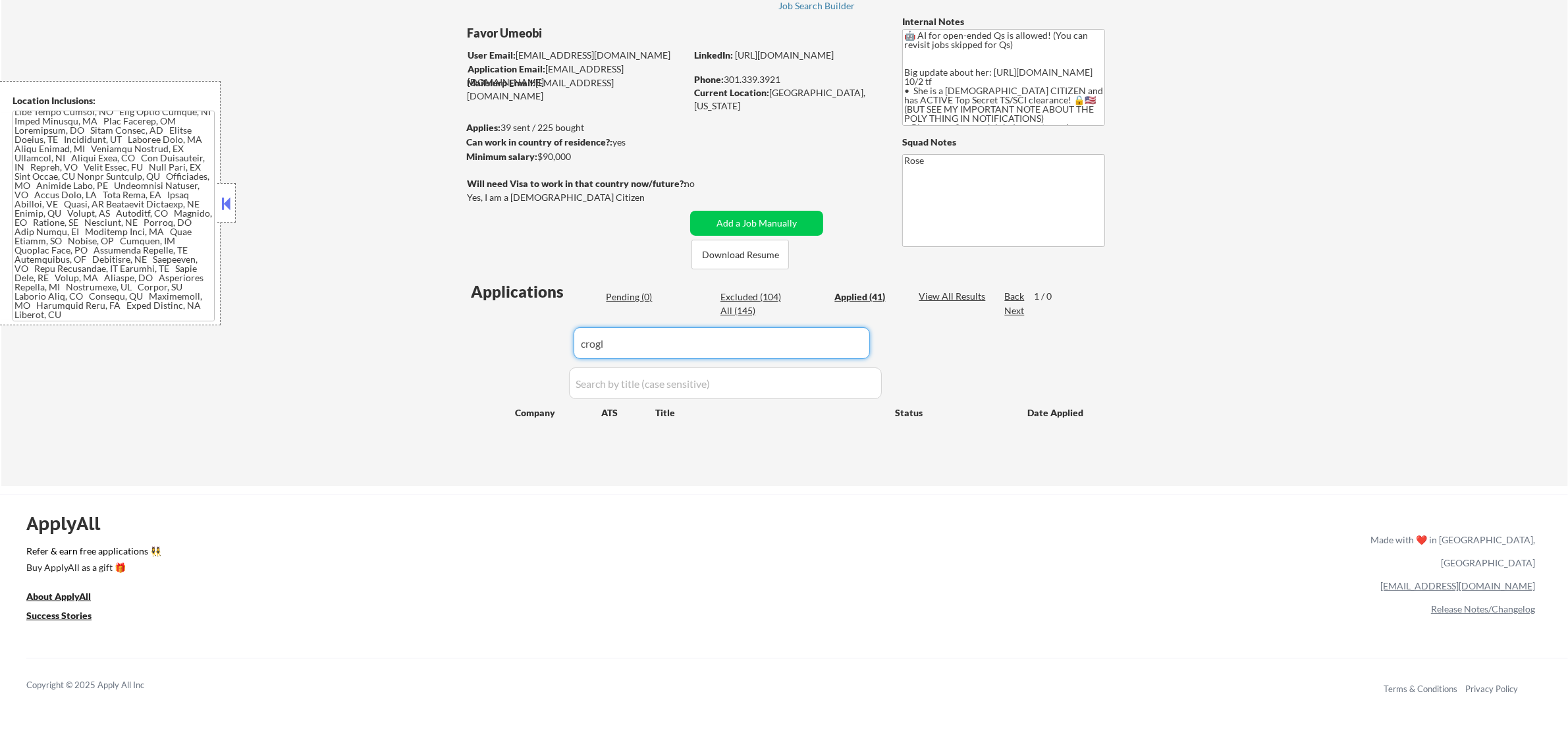
drag, startPoint x: 604, startPoint y: 337, endPoint x: 497, endPoint y: 353, distance: 108.2
click at [497, 353] on div "Applications Pending (0) Excluded (104) Applied (41) All (145) View All Results…" at bounding box center [784, 371] width 634 height 181
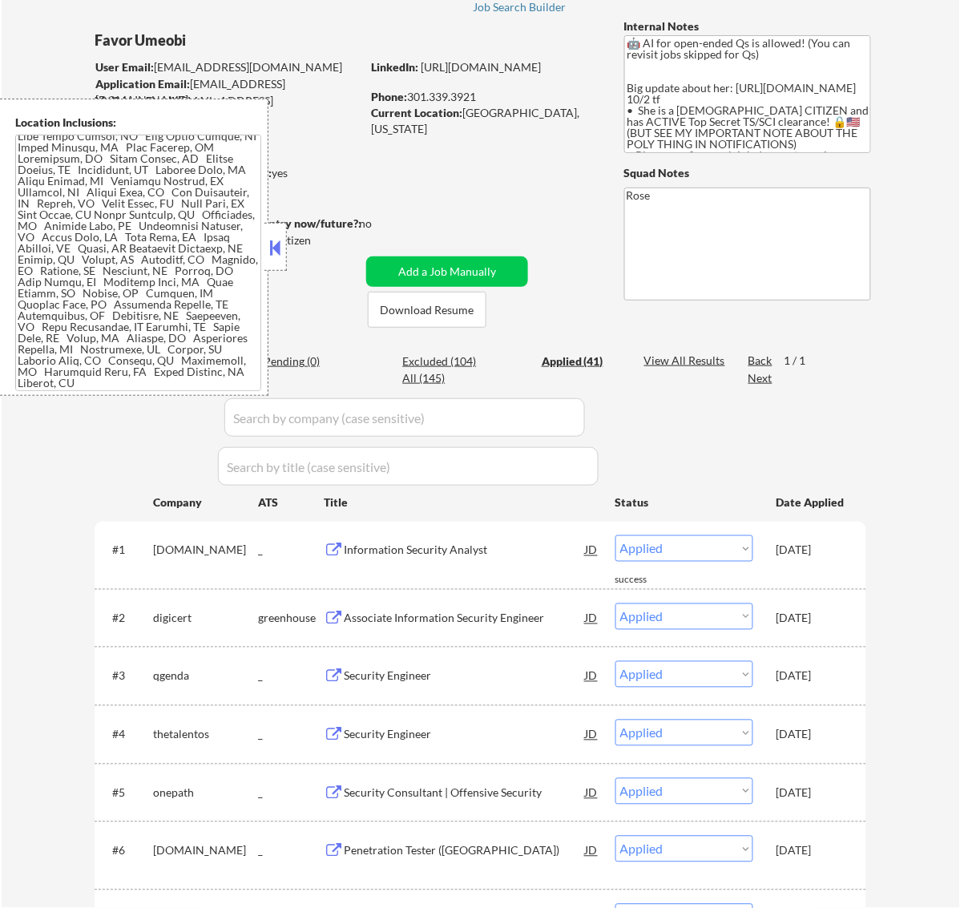
drag, startPoint x: 273, startPoint y: 246, endPoint x: 321, endPoint y: 250, distance: 48.3
click at [273, 245] on button at bounding box center [275, 248] width 18 height 24
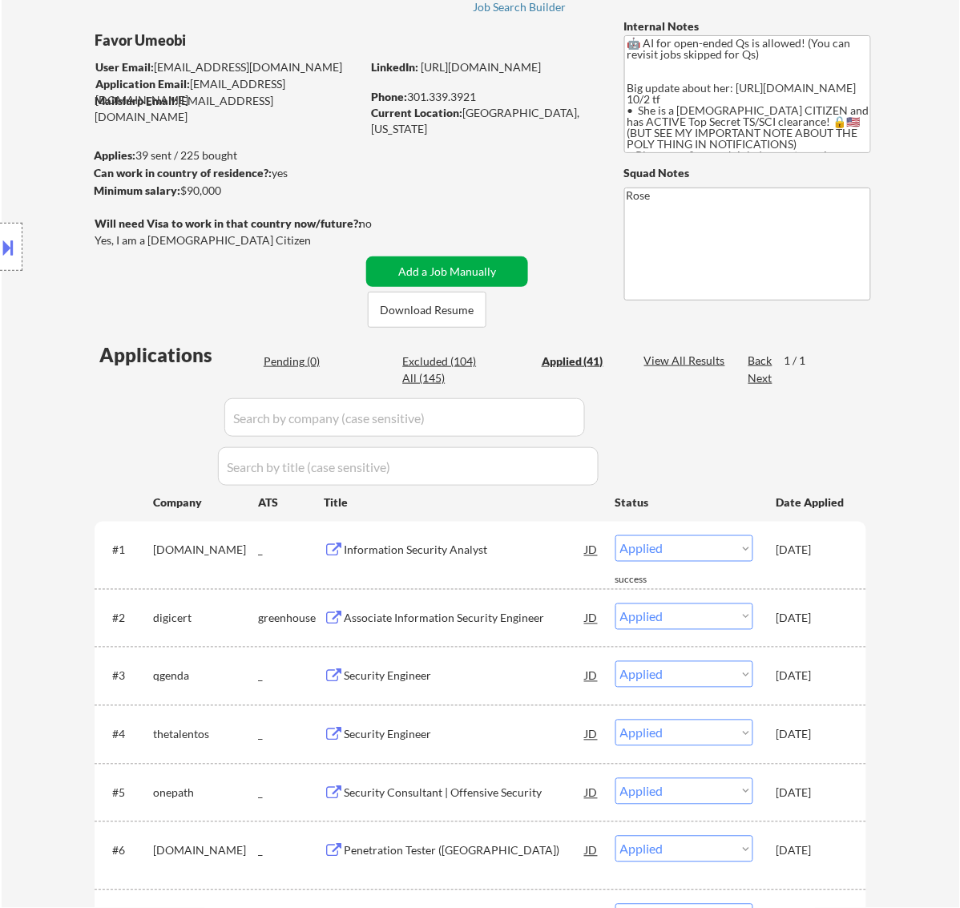
click at [414, 273] on button "Add a Job Manually" at bounding box center [447, 272] width 162 height 30
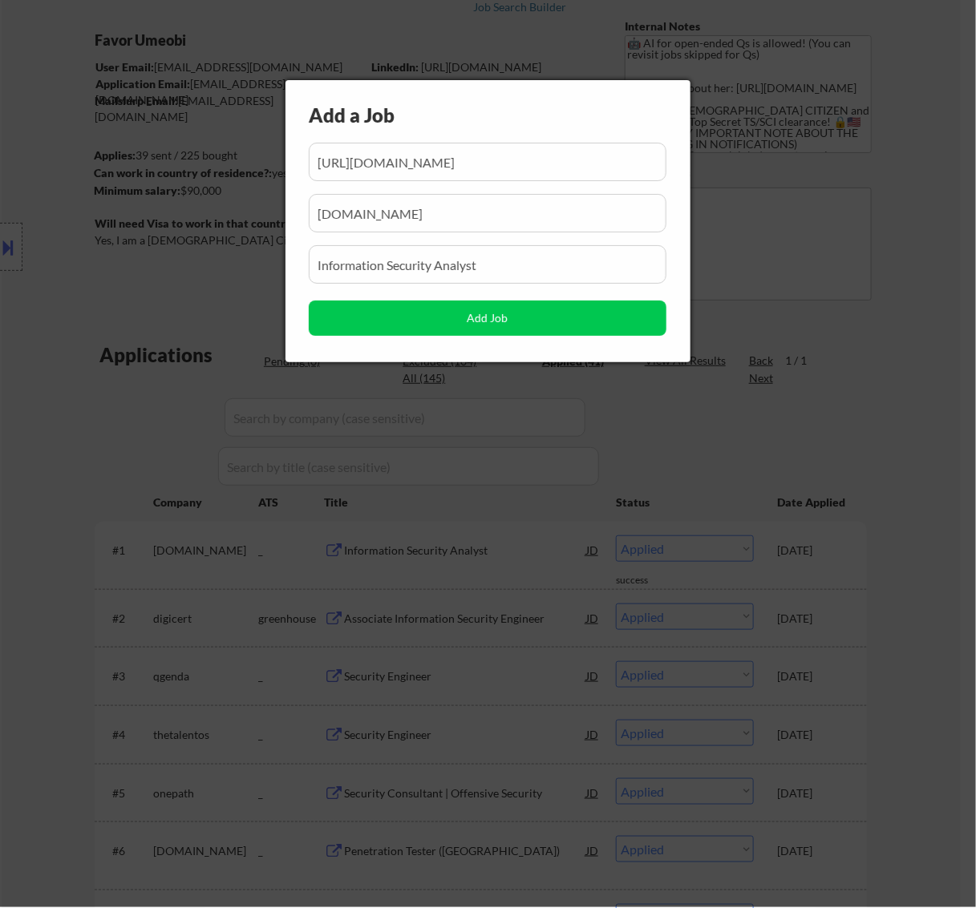
scroll to position [0, 87]
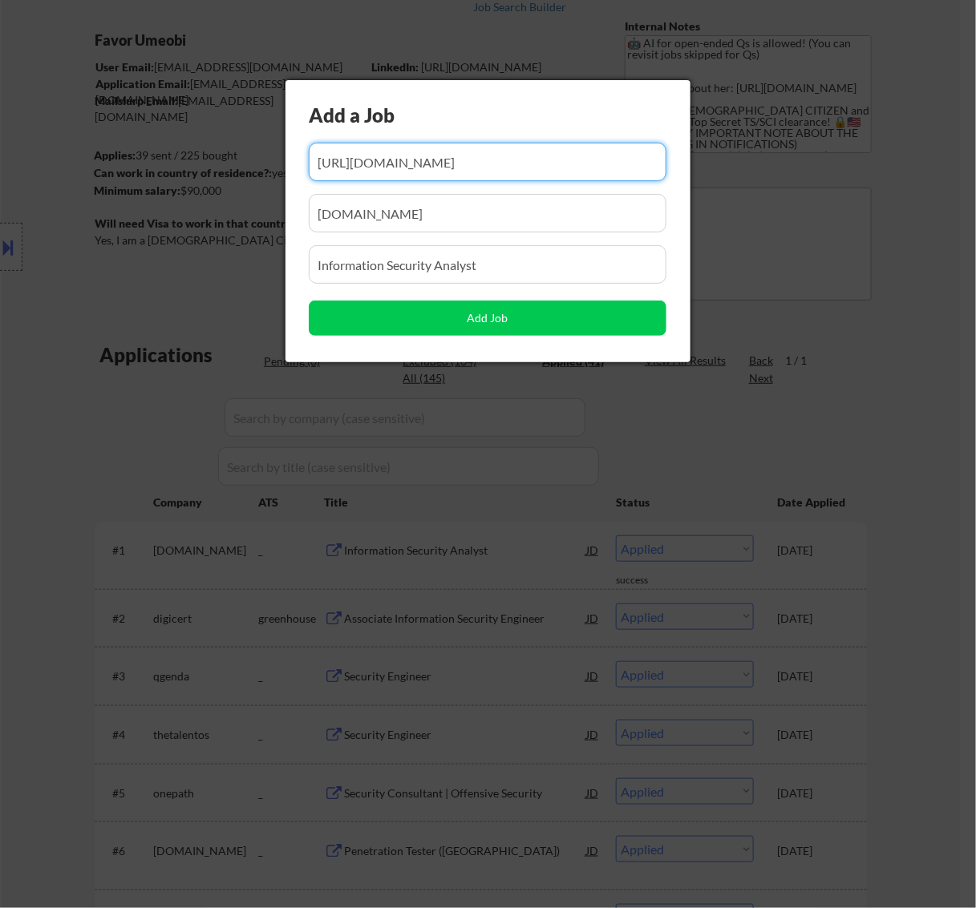
drag, startPoint x: 533, startPoint y: 166, endPoint x: 471, endPoint y: 166, distance: 61.7
click at [469, 173] on input "input" at bounding box center [488, 162] width 358 height 38
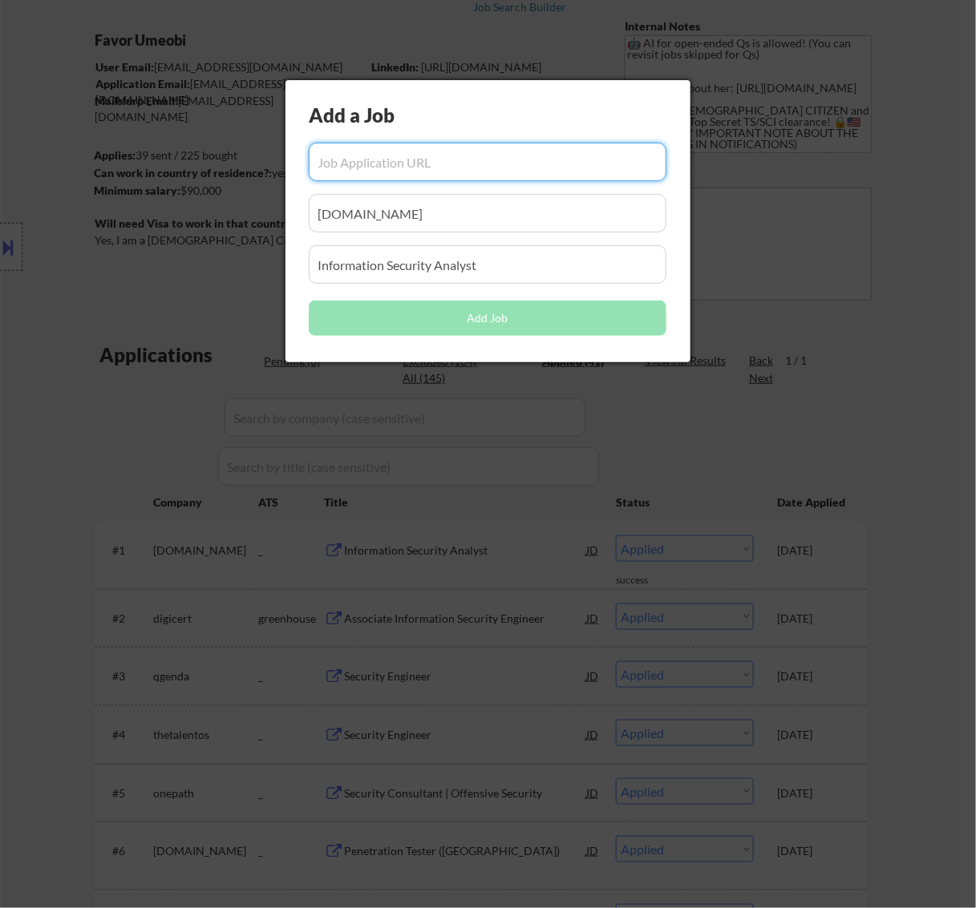
paste input "[URL][DOMAIN_NAME]"
type input "[URL][DOMAIN_NAME]"
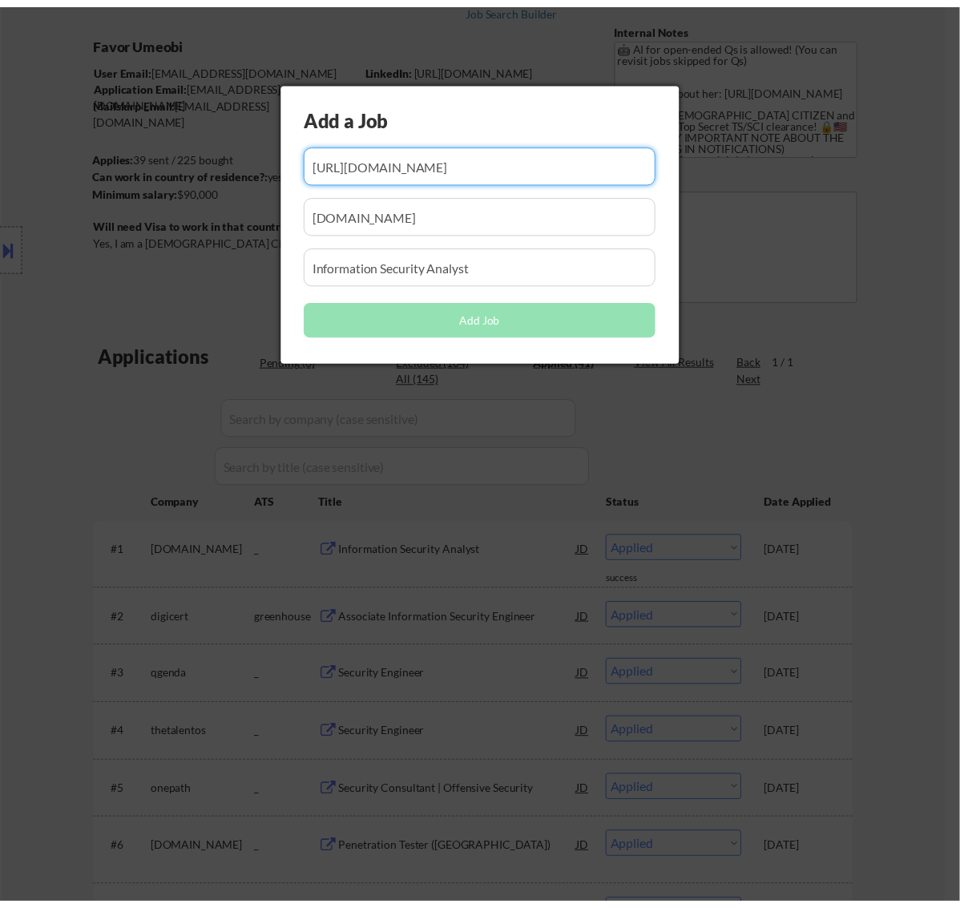
scroll to position [0, 0]
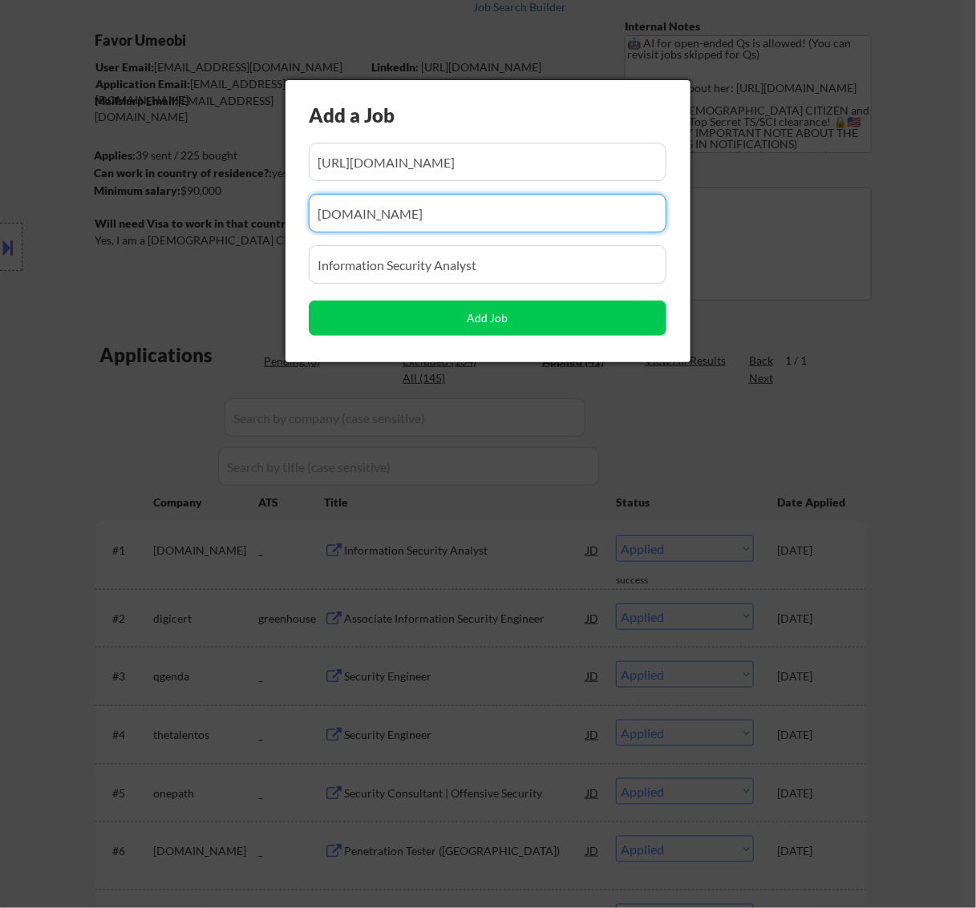
drag, startPoint x: 407, startPoint y: 230, endPoint x: 202, endPoint y: 241, distance: 205.5
click at [202, 241] on body "← Return to /applysquad Mailslurp Inbox Job Search Builder Favor Umeobi User Em…" at bounding box center [488, 354] width 976 height 908
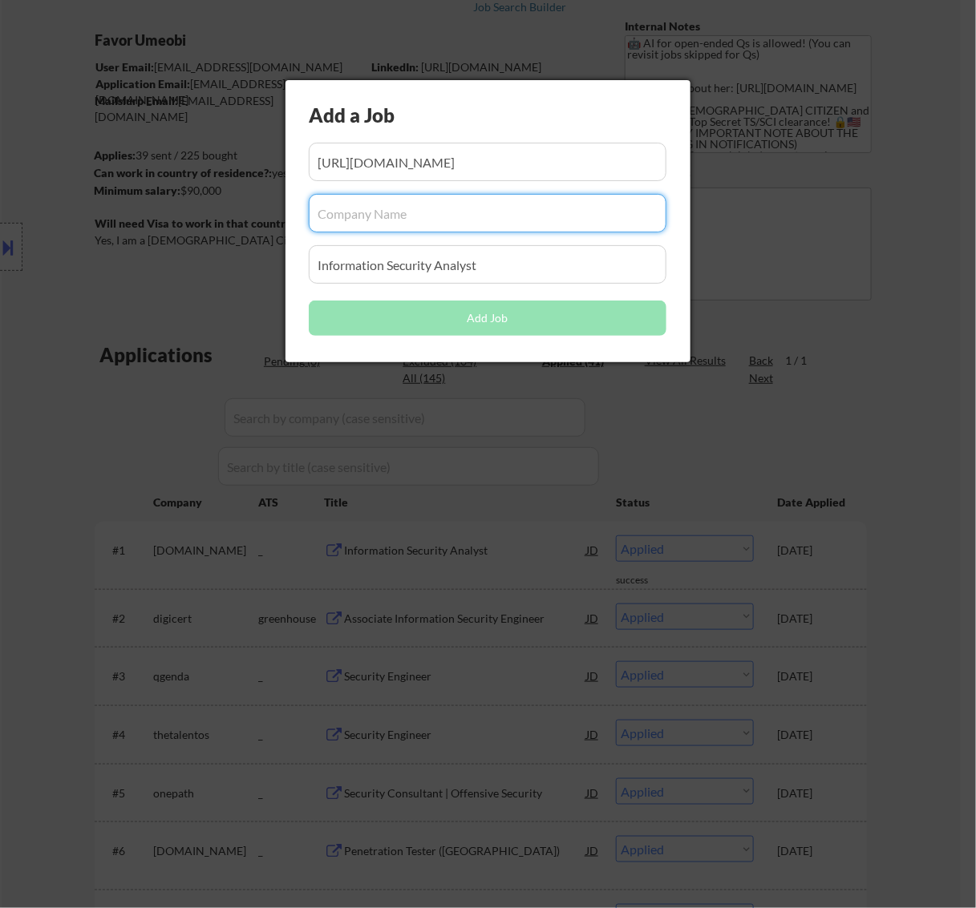
paste input "crogl"
type input "crogl"
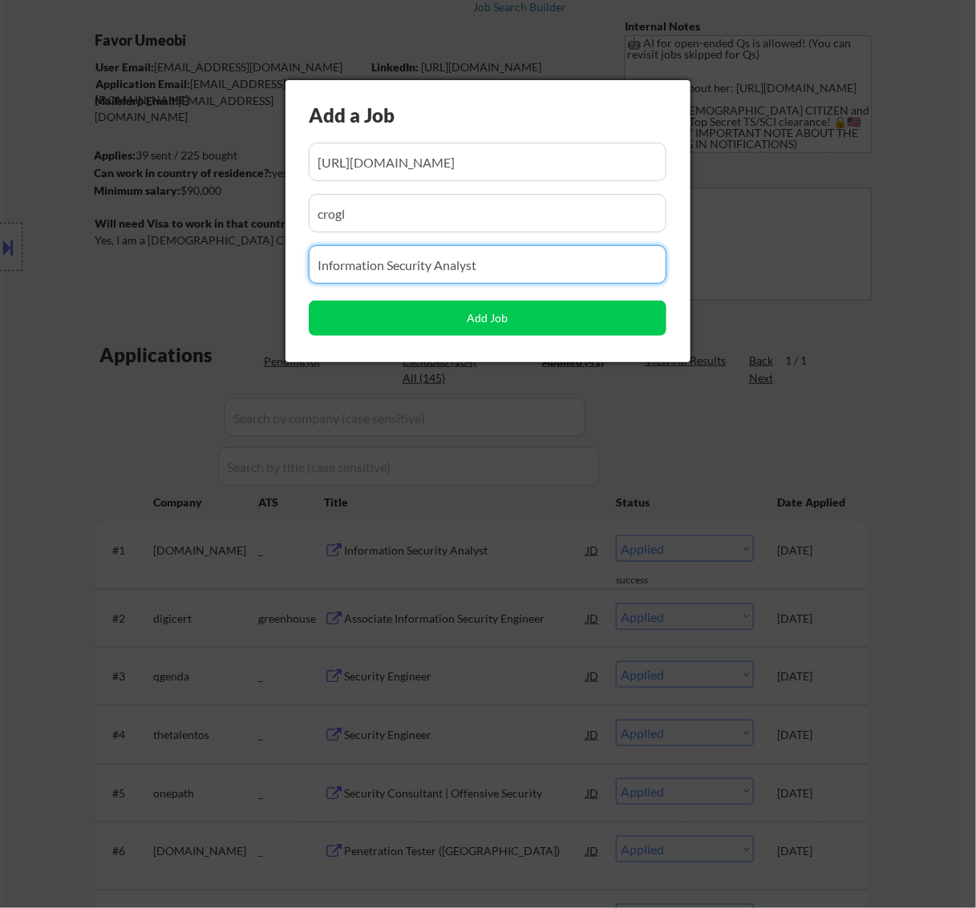
drag, startPoint x: 487, startPoint y: 269, endPoint x: 108, endPoint y: 305, distance: 380.8
click at [109, 305] on body "← Return to /applysquad Mailslurp Inbox Job Search Builder Favor Umeobi User Em…" at bounding box center [488, 354] width 976 height 908
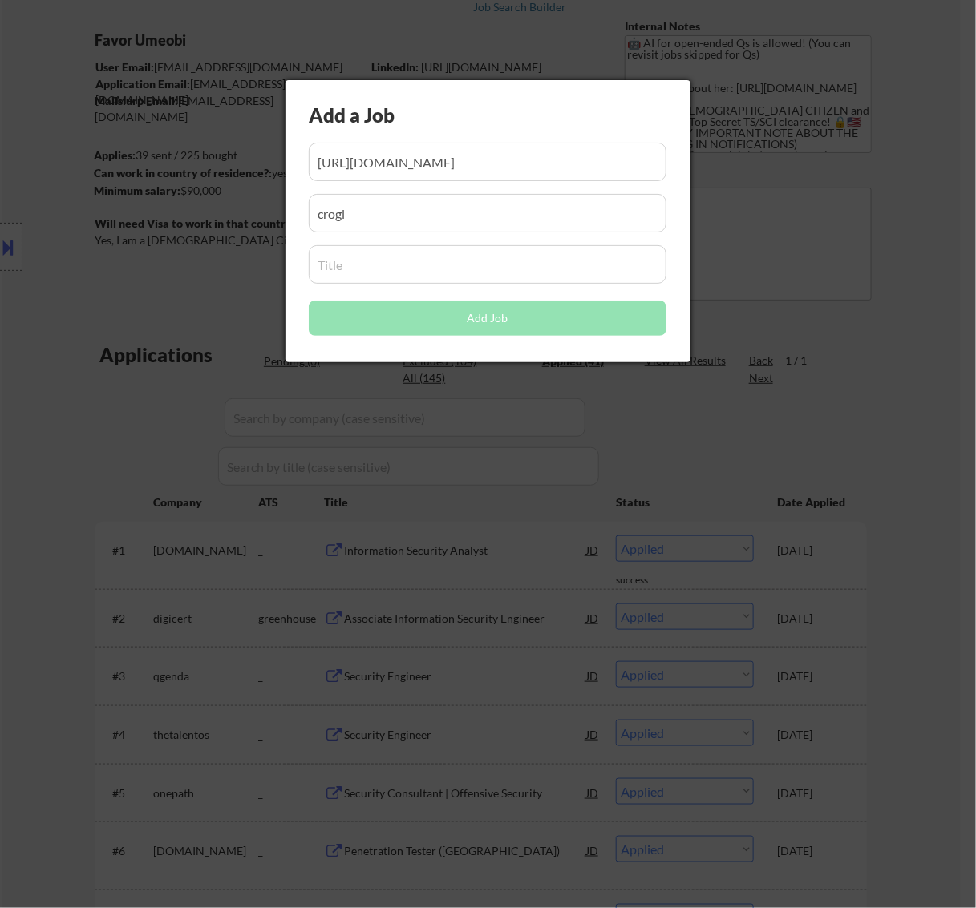
click at [394, 266] on input "input" at bounding box center [488, 264] width 358 height 38
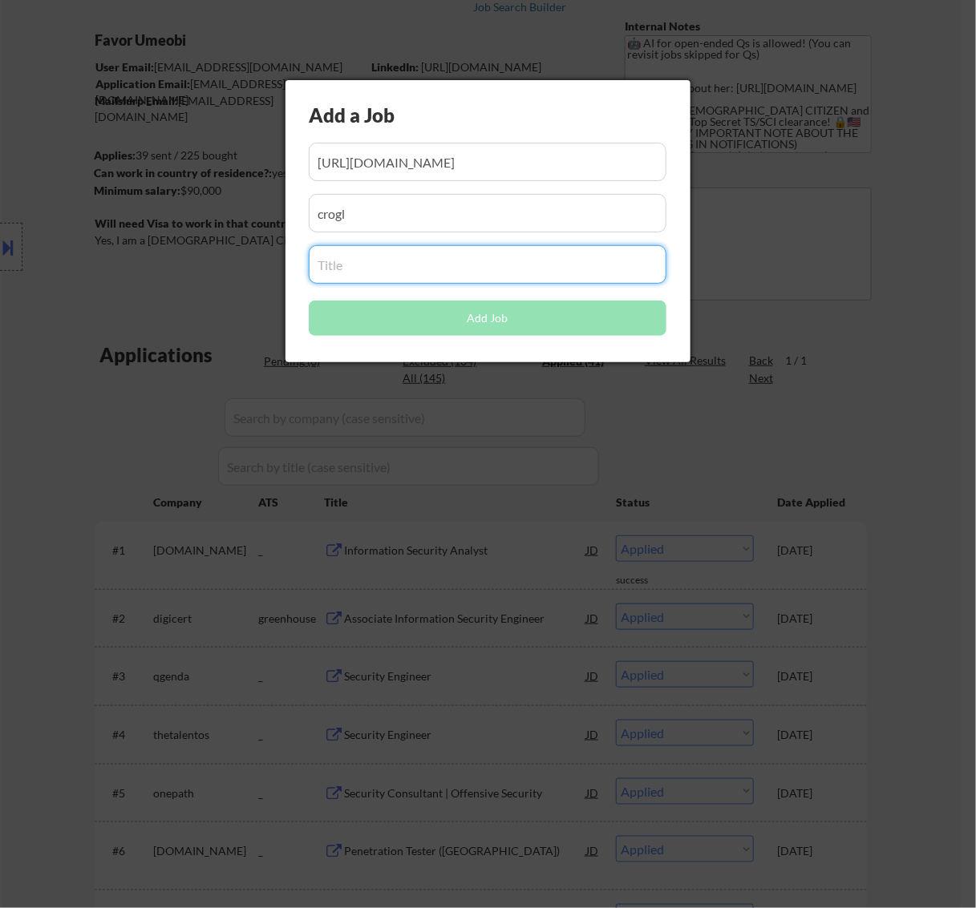
paste input "Security Tools Engineer"
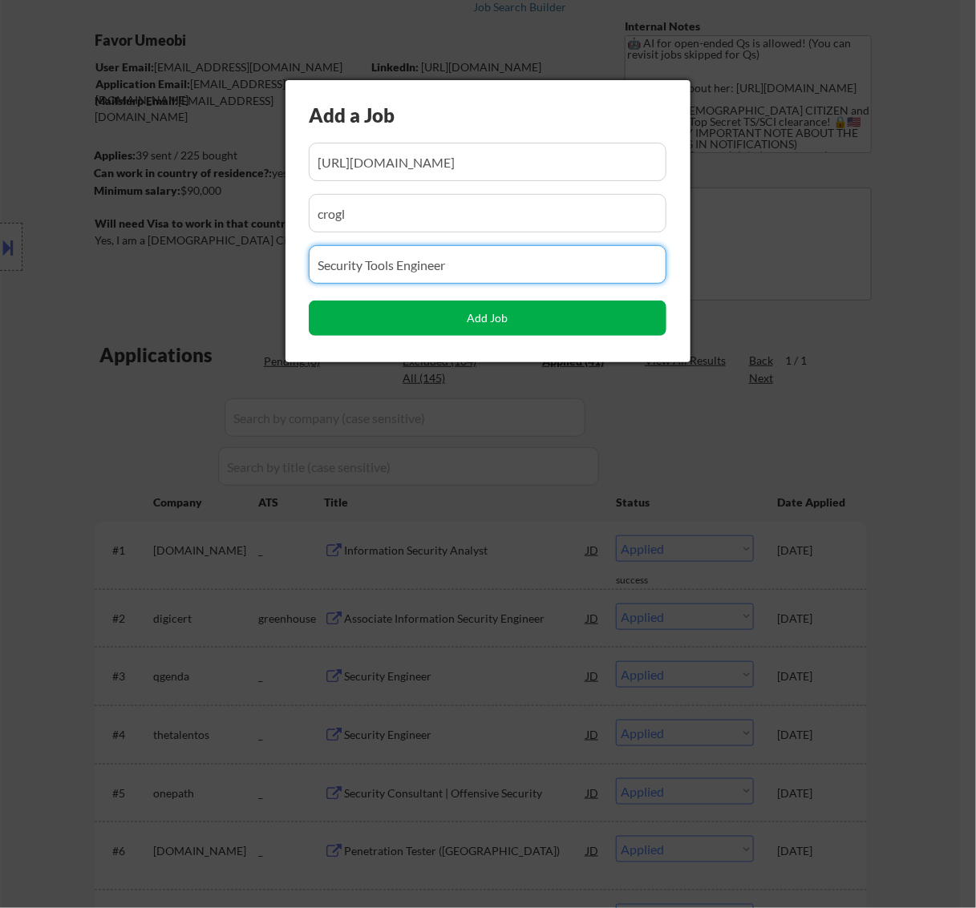
type input "Security Tools Engineer"
click at [490, 318] on button "Add Job" at bounding box center [488, 318] width 358 height 35
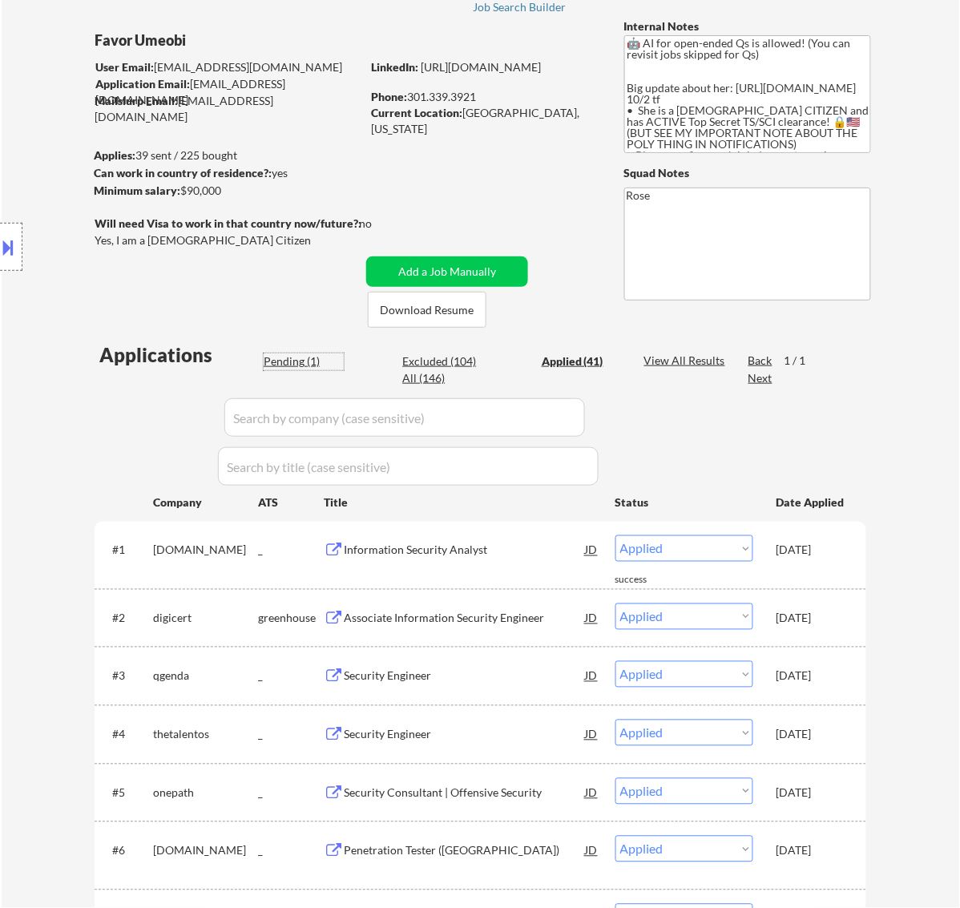
click at [311, 365] on div "Pending (1)" at bounding box center [304, 362] width 80 height 16
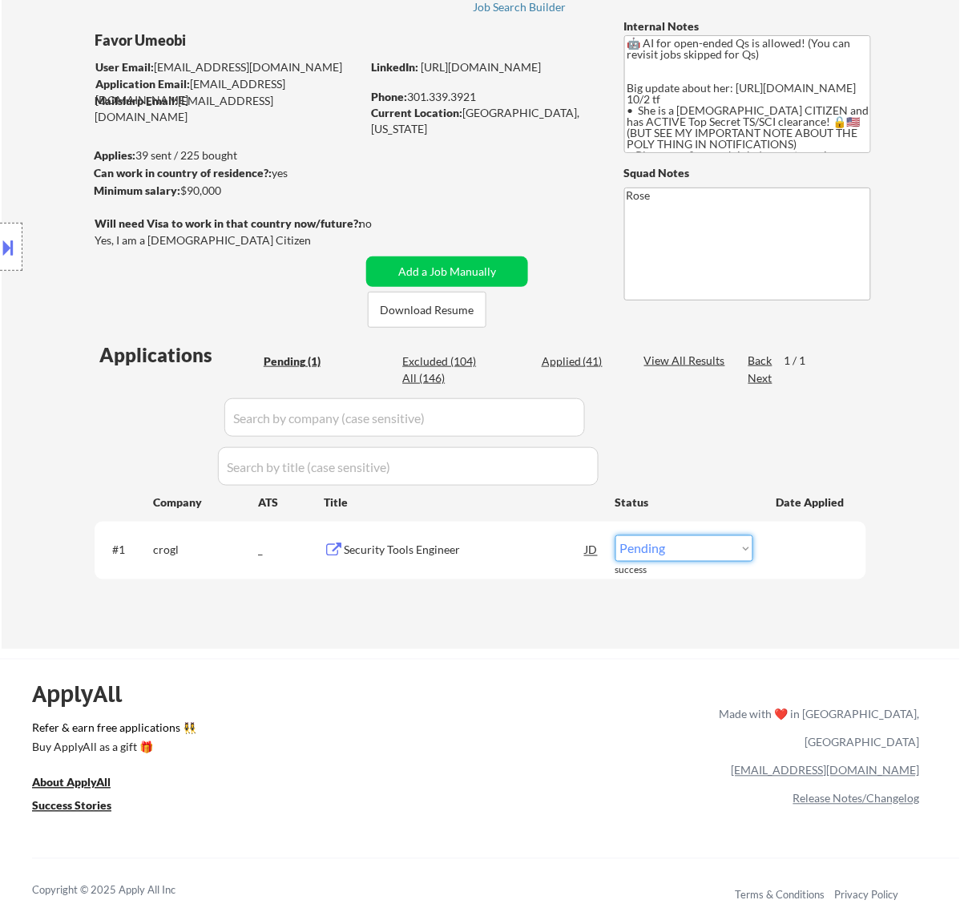
click at [703, 552] on select "Choose an option... Pending Applied Excluded (Questions) Excluded (Expired) Exc…" at bounding box center [685, 548] width 138 height 26
select select ""applied""
click at [616, 535] on select "Choose an option... Pending Applied Excluded (Questions) Excluded (Expired) Exc…" at bounding box center [685, 548] width 138 height 26
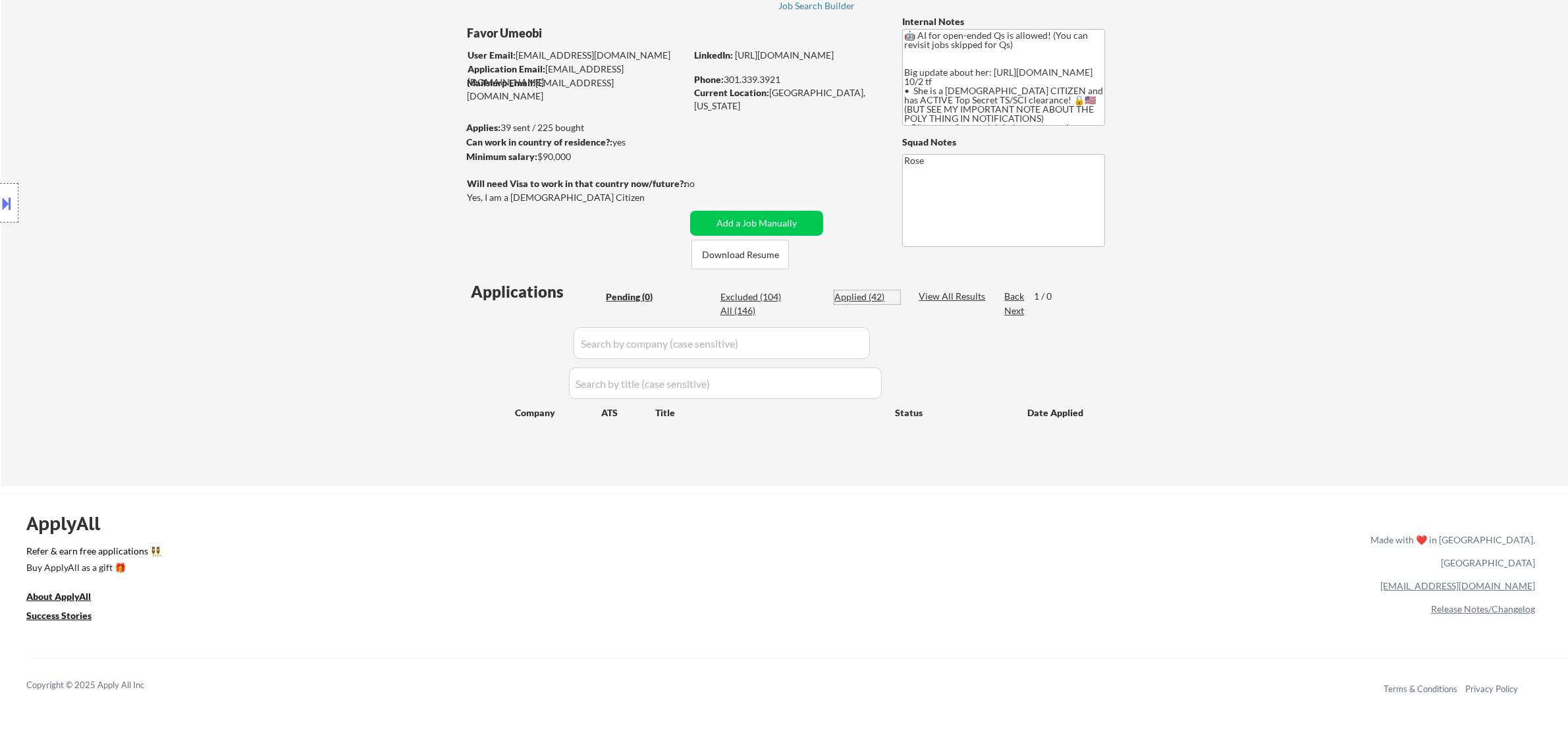
click at [789, 297] on div "Applied (42)" at bounding box center [867, 297] width 66 height 13
select select ""applied""
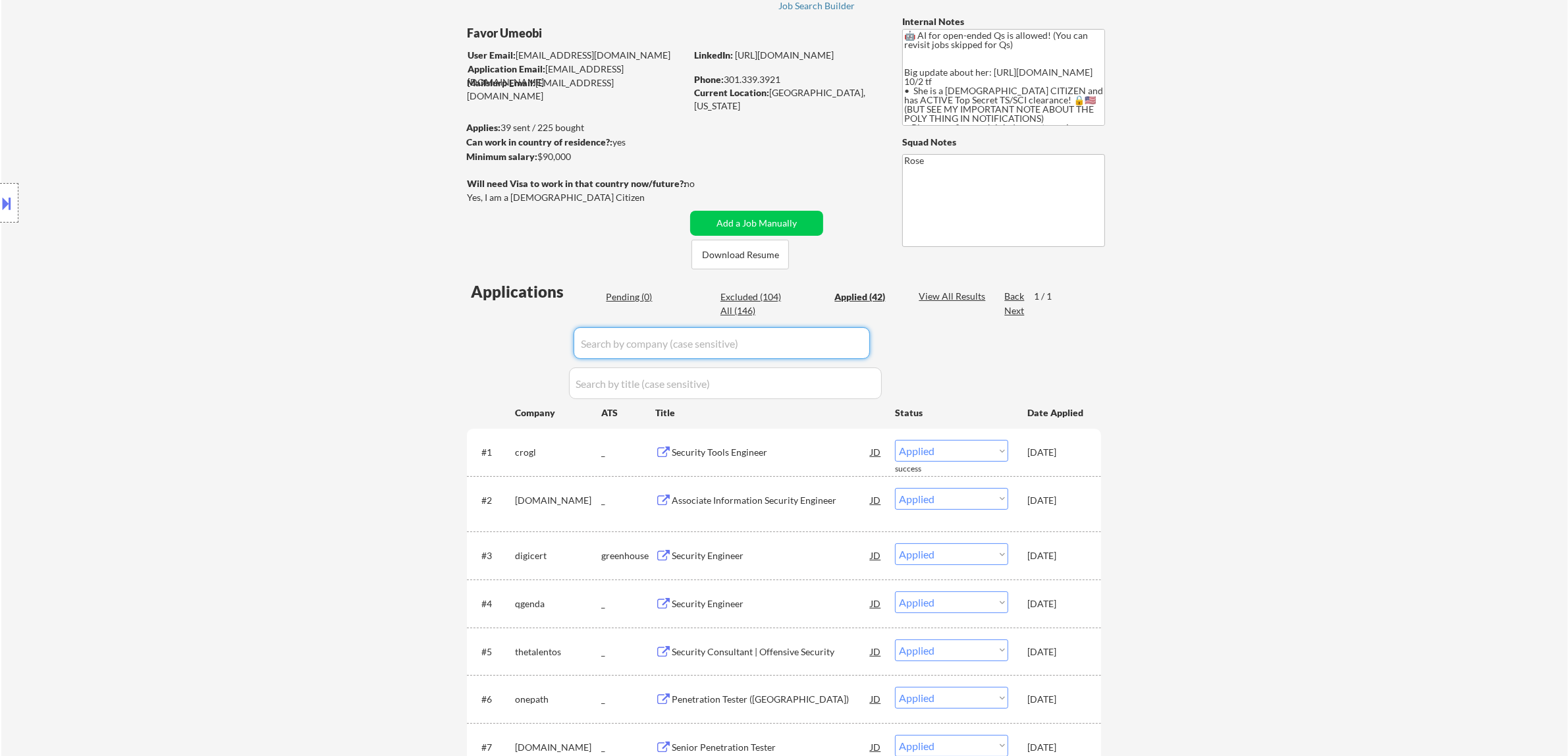
click at [789, 337] on input "input" at bounding box center [721, 343] width 297 height 31
paste input "/[DOMAIN_NAME]"
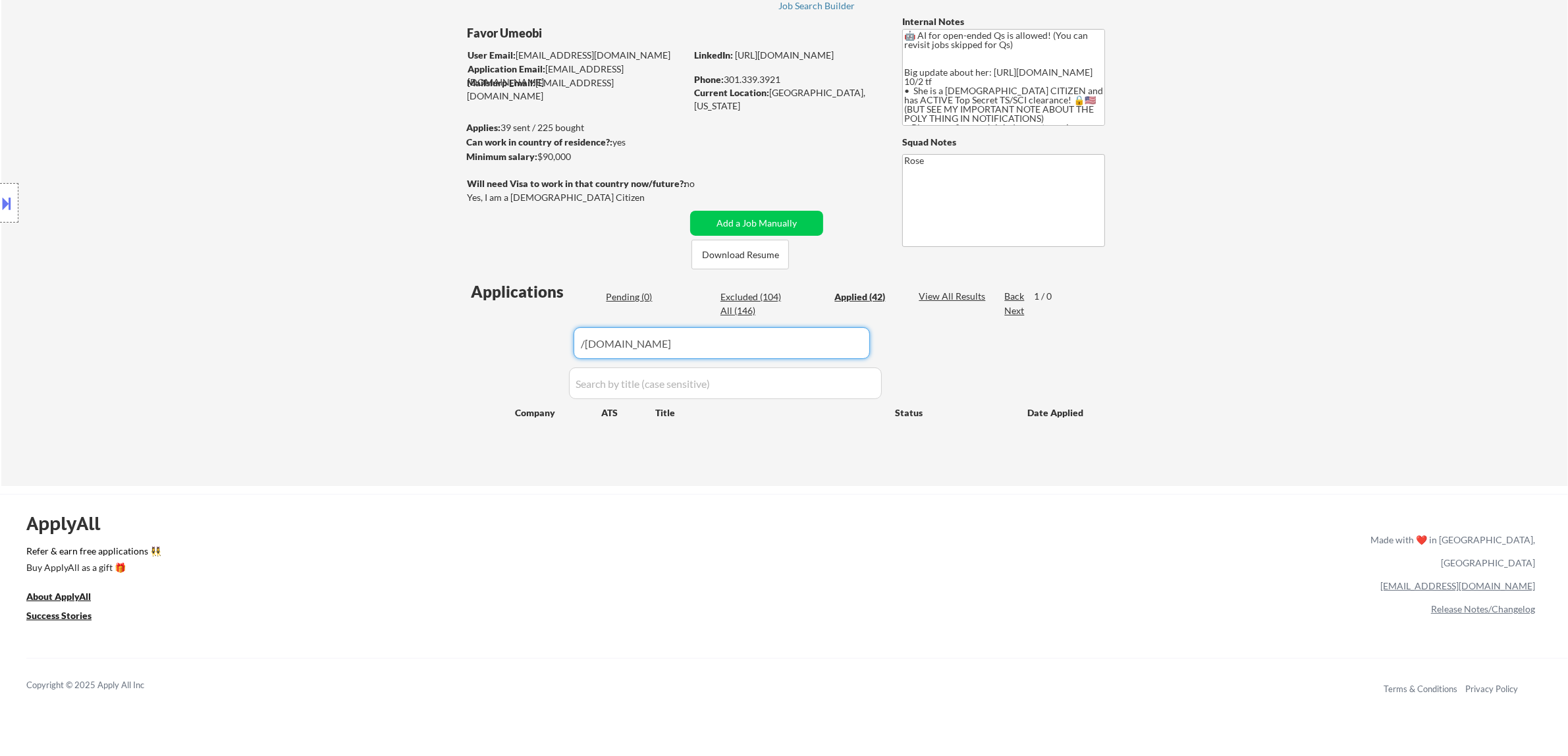
click at [586, 343] on input "input" at bounding box center [721, 343] width 297 height 31
type input "[DOMAIN_NAME]"
drag, startPoint x: 729, startPoint y: 346, endPoint x: 528, endPoint y: 353, distance: 201.1
click at [530, 357] on div "Applications Pending (0) Excluded (104) Applied (42) All (146) View All Results…" at bounding box center [784, 371] width 634 height 181
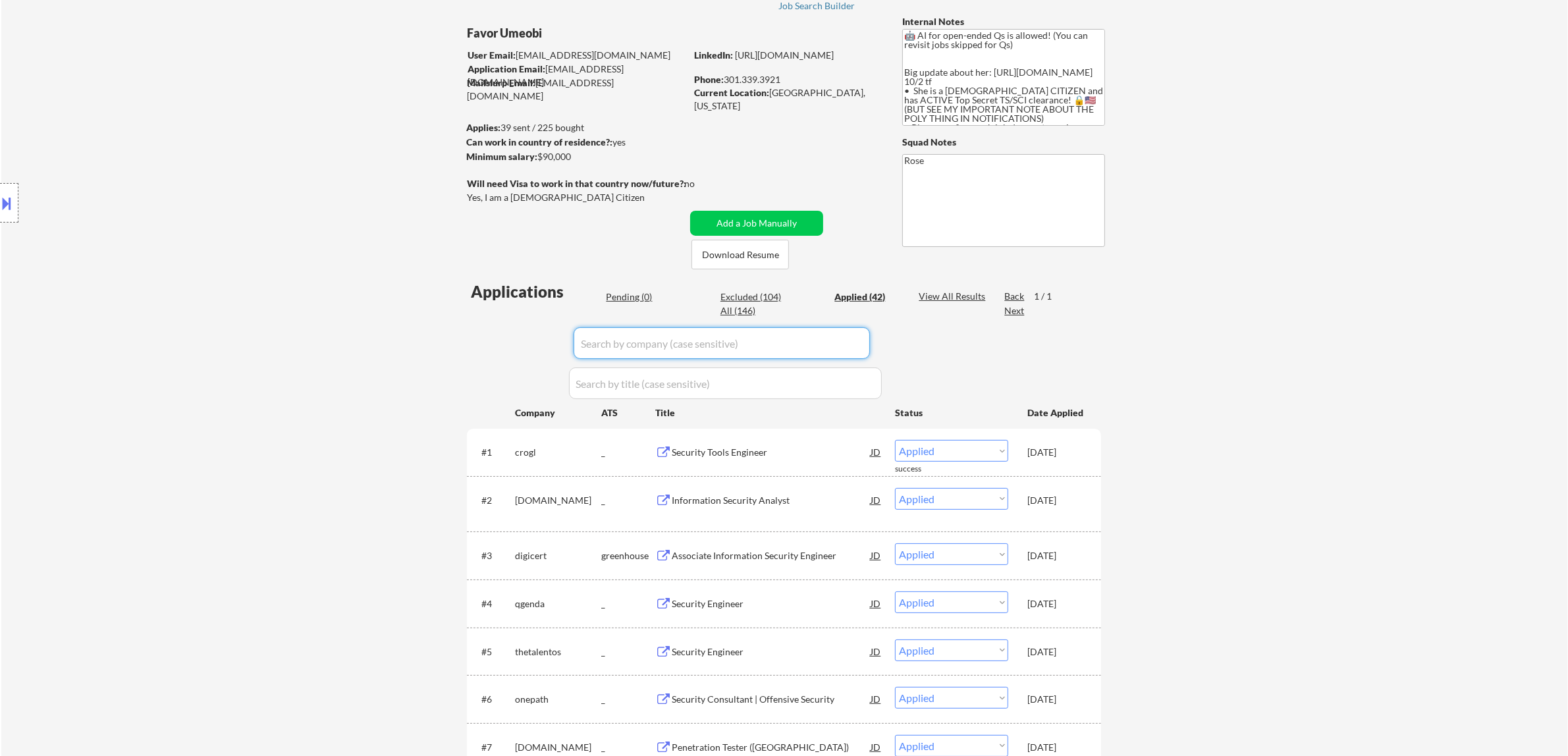
paste input "/sprymethods"
type input "/sprymethods"
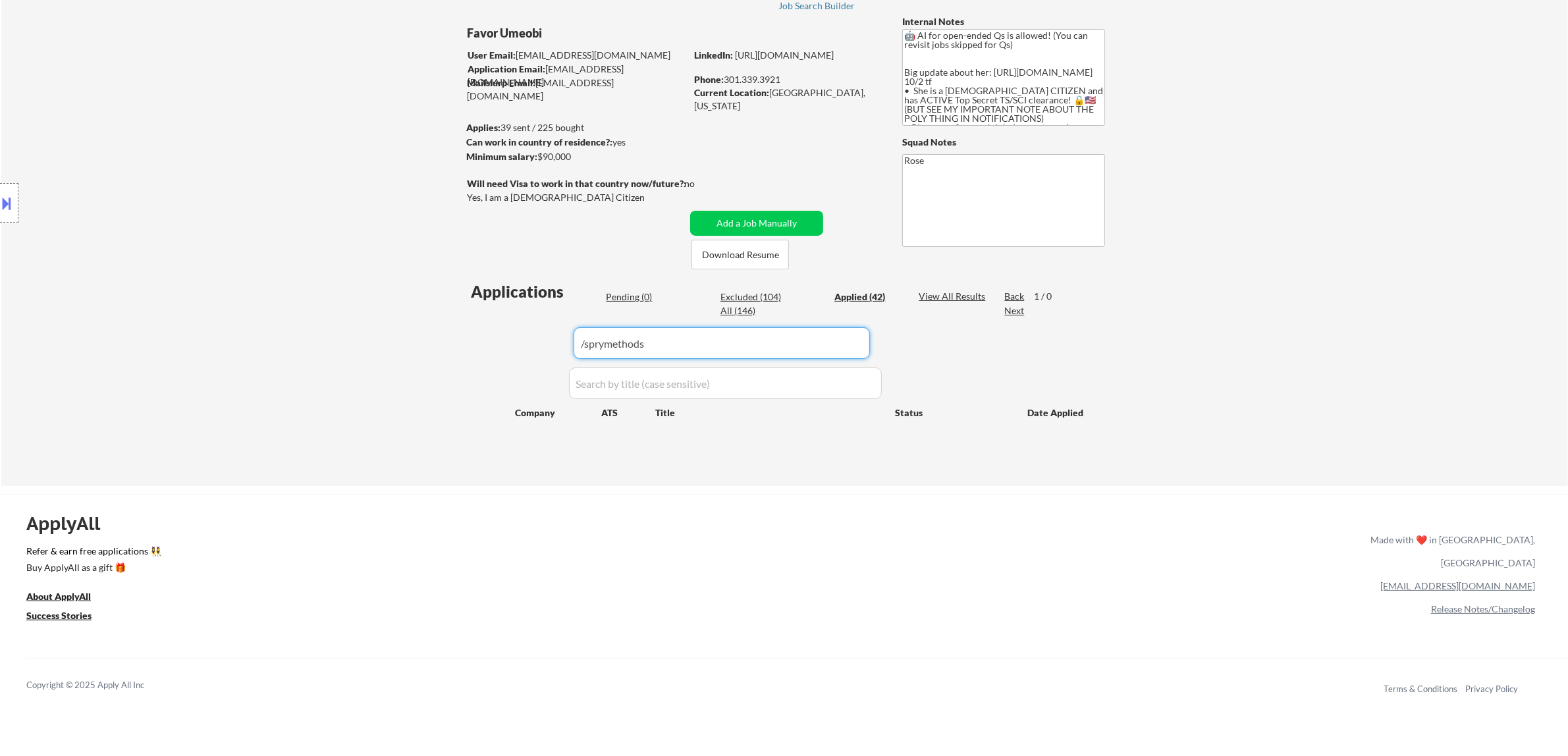
drag, startPoint x: 709, startPoint y: 338, endPoint x: 454, endPoint y: 354, distance: 255.5
click at [456, 354] on div "← Return to /applysquad Mailslurp Inbox Job Search Builder Favor Umeobi User Em…" at bounding box center [784, 223] width 657 height 505
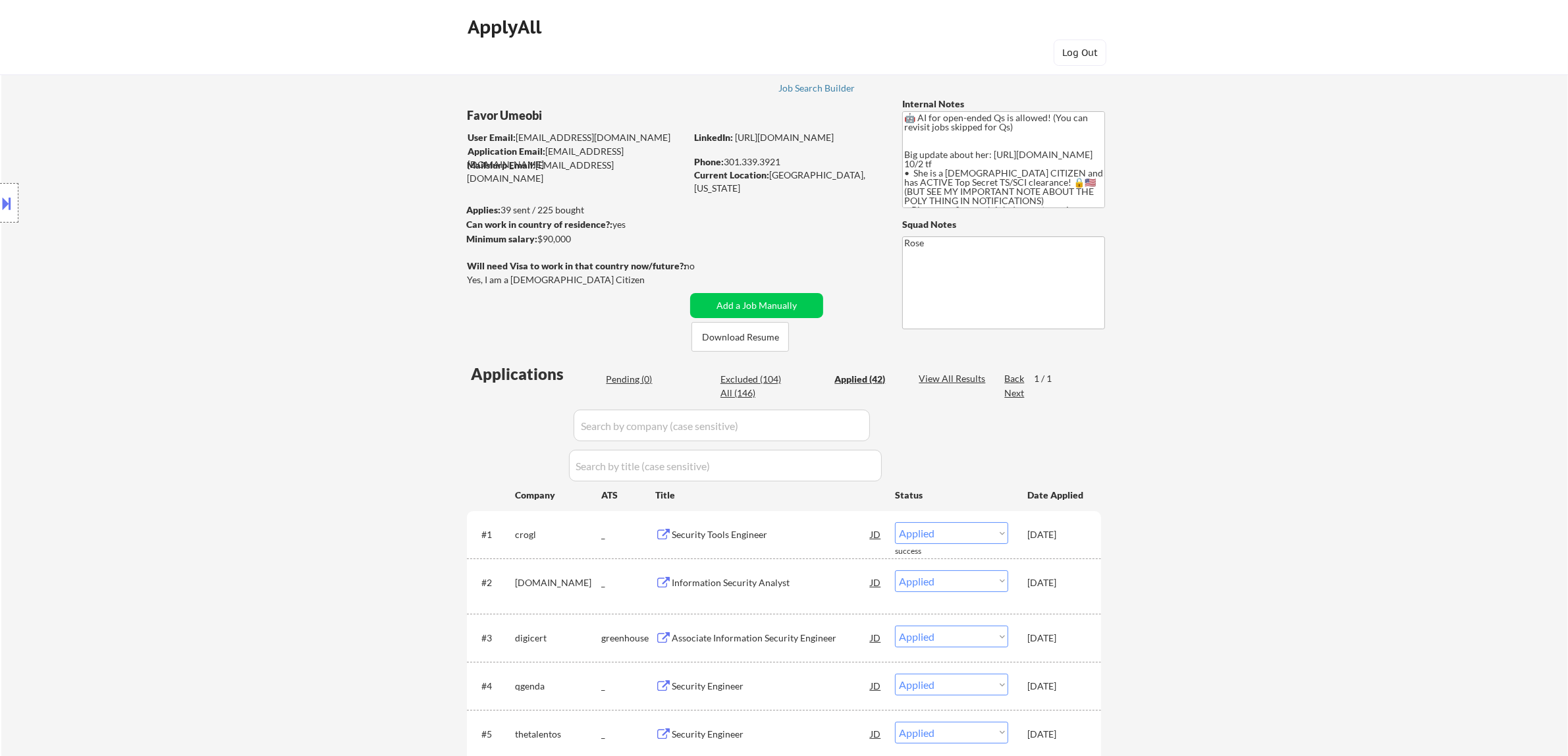
click at [789, 423] on input "input" at bounding box center [721, 426] width 297 height 31
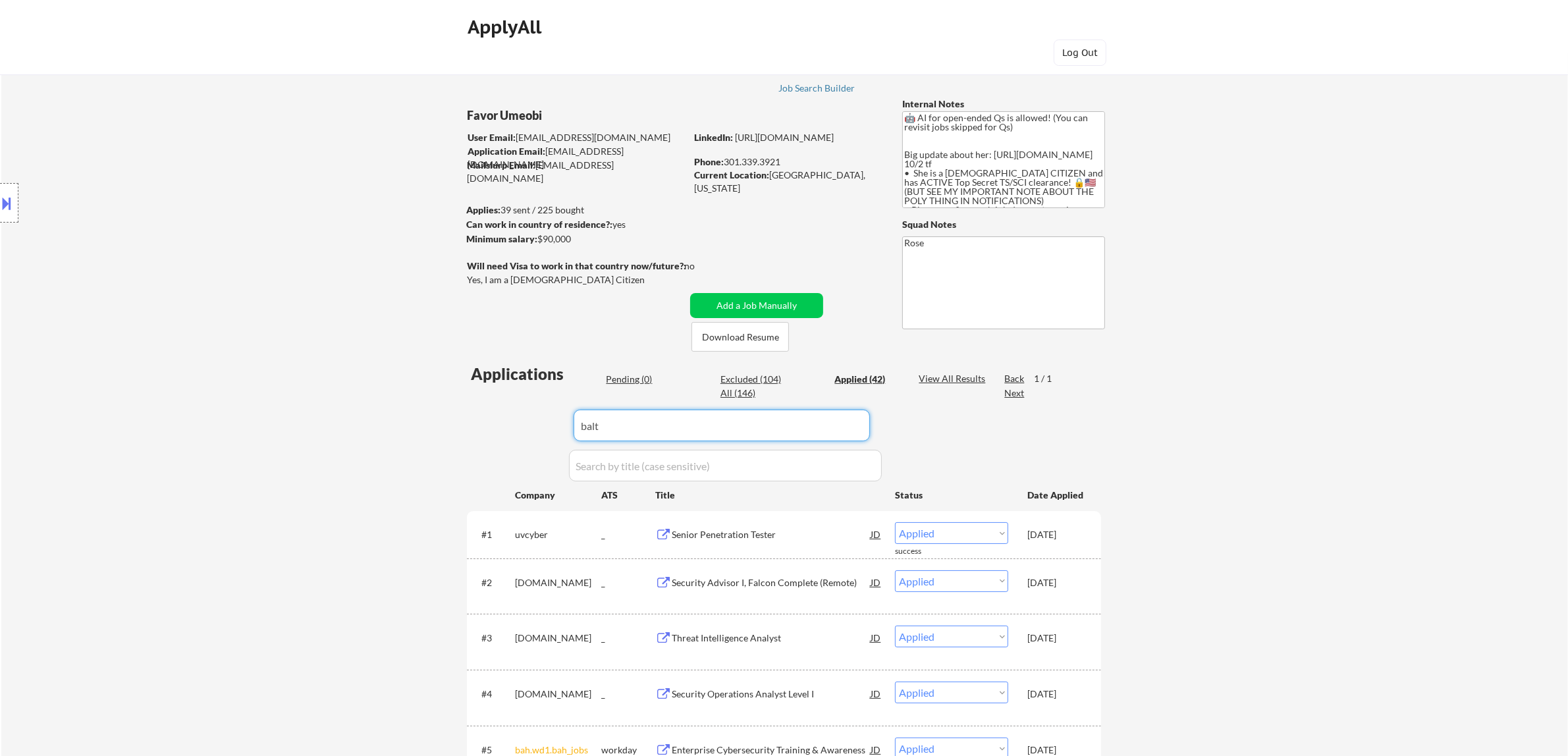
type input "balto"
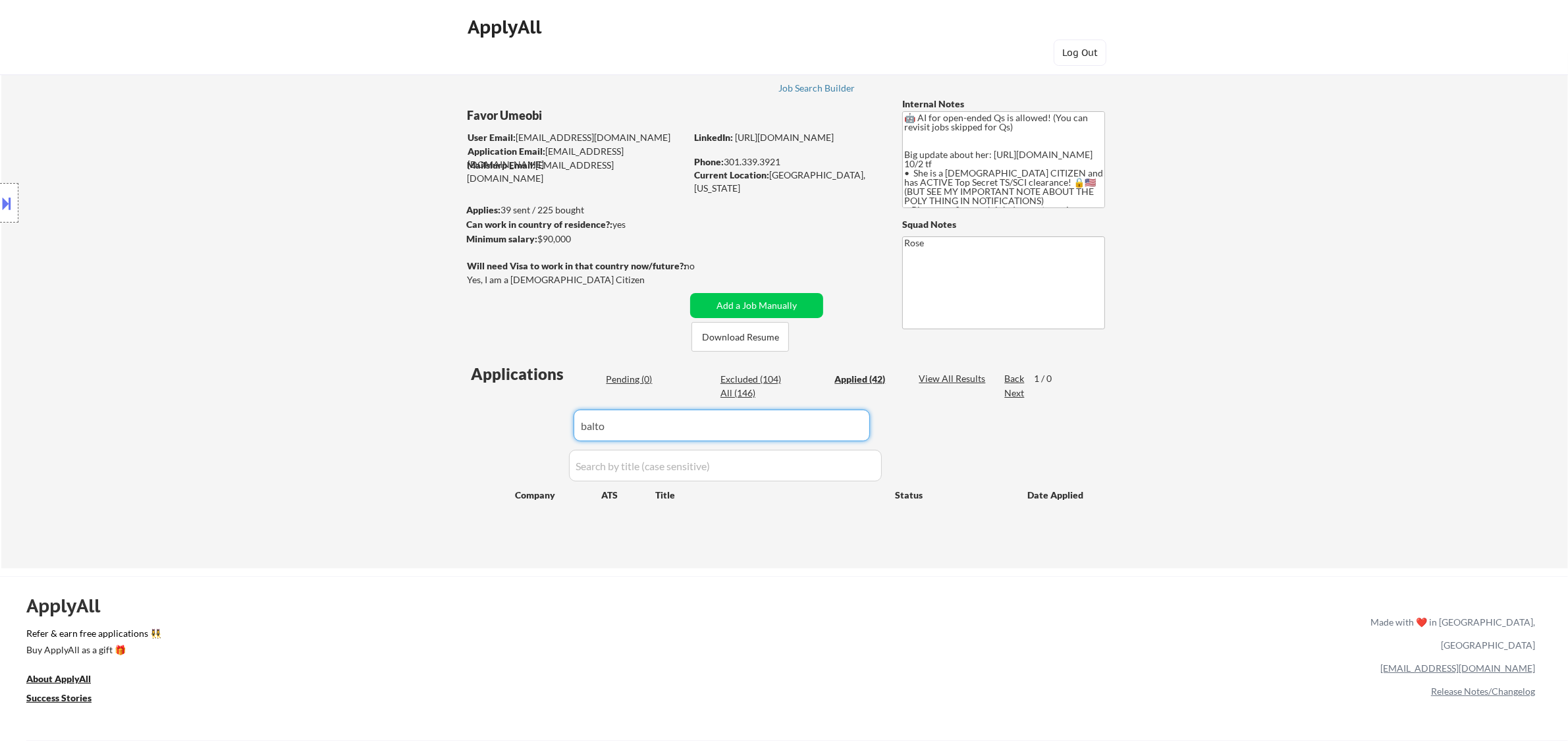
drag, startPoint x: 673, startPoint y: 432, endPoint x: 520, endPoint y: 446, distance: 153.6
click at [520, 446] on div "Applications Pending (0) Excluded (104) Applied (42) All (146) View All Results…" at bounding box center [784, 454] width 634 height 181
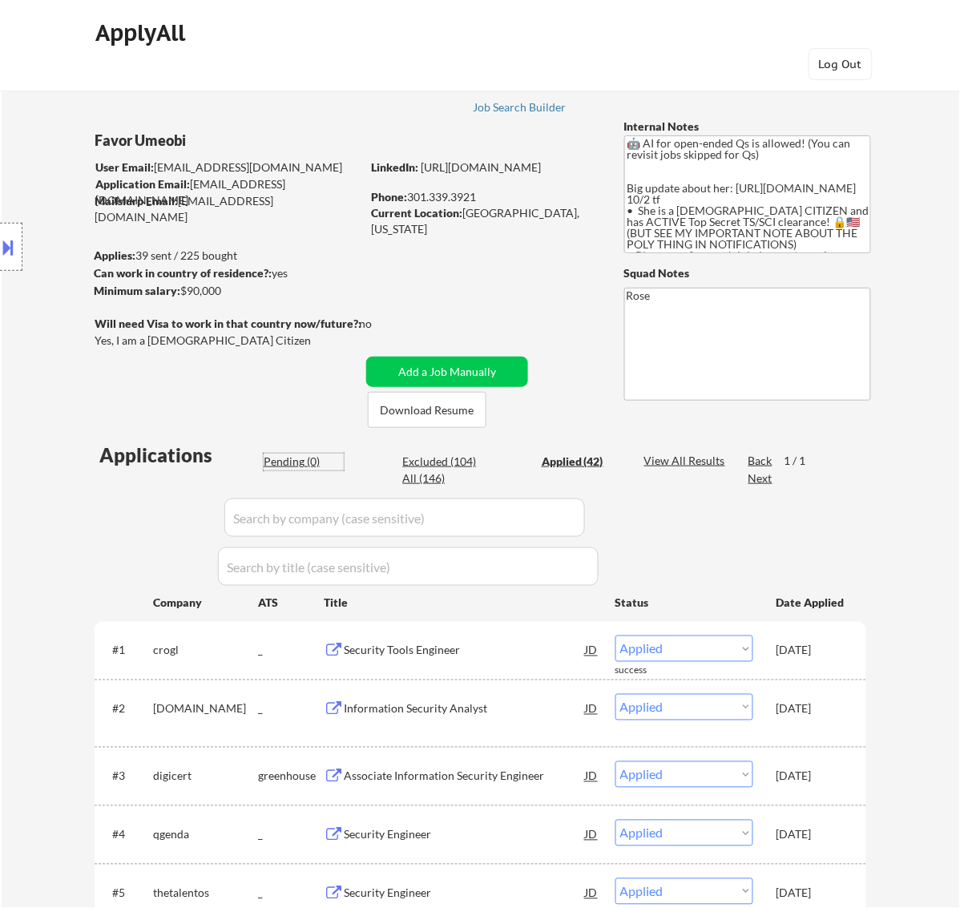
click at [298, 466] on div "Pending (0)" at bounding box center [304, 462] width 80 height 16
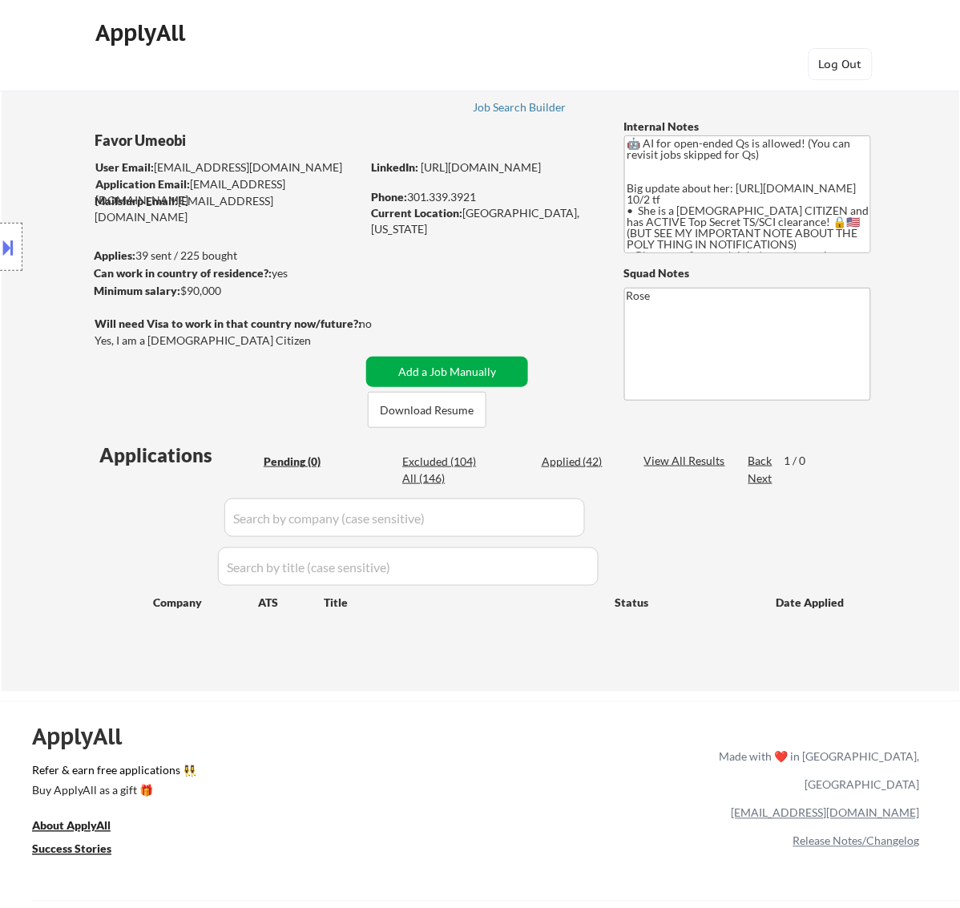
click at [463, 370] on button "Add a Job Manually" at bounding box center [447, 372] width 162 height 30
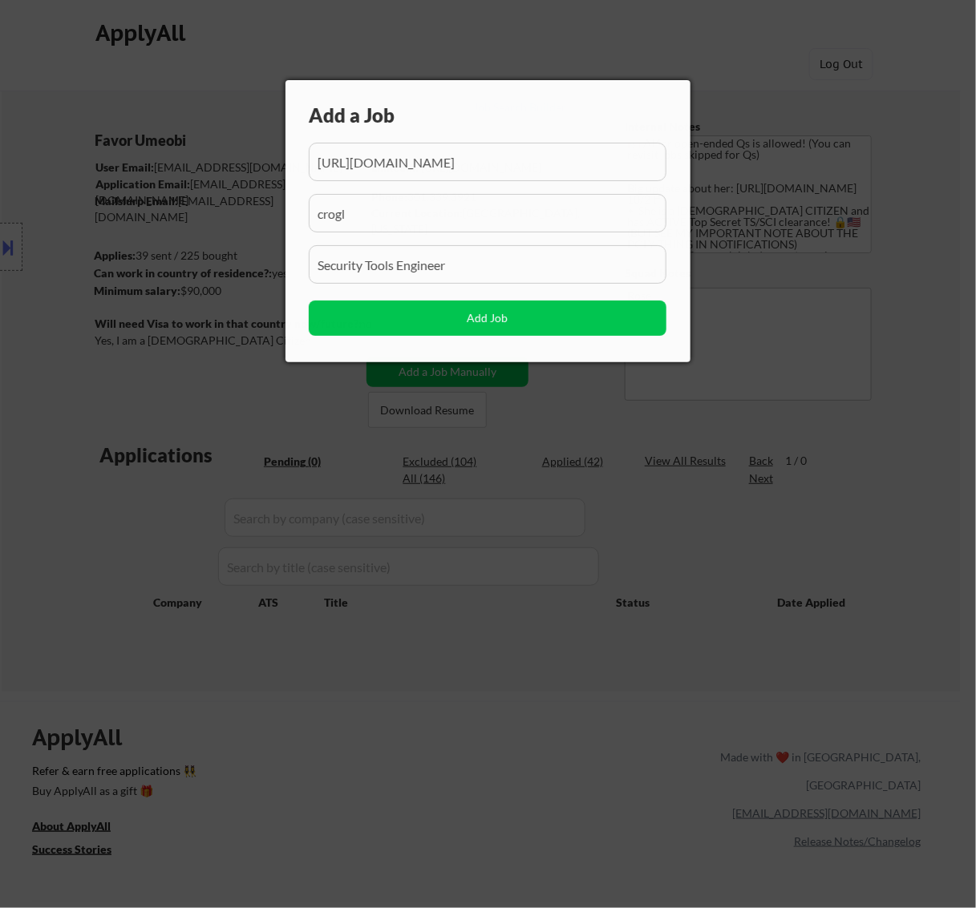
scroll to position [0, 77]
drag, startPoint x: 397, startPoint y: 161, endPoint x: 358, endPoint y: 161, distance: 39.3
click at [361, 161] on input "input" at bounding box center [488, 162] width 358 height 38
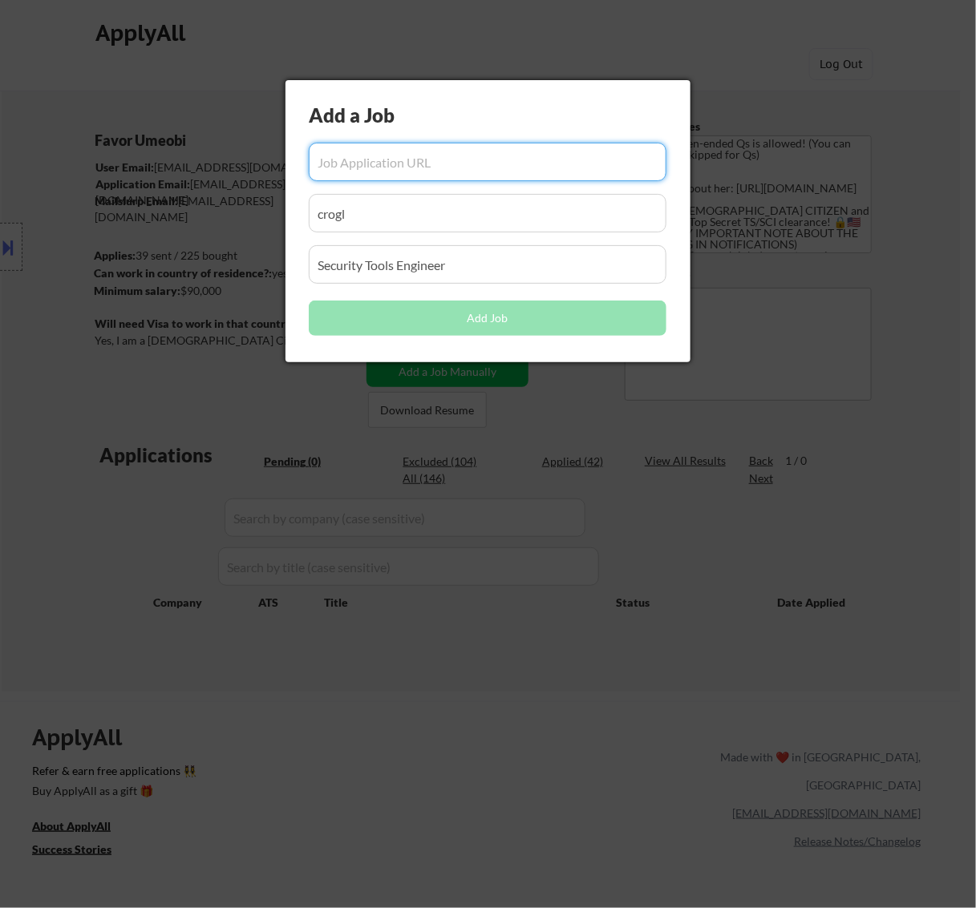
click at [523, 171] on input "input" at bounding box center [488, 162] width 358 height 38
paste input "[URL][DOMAIN_NAME]"
type input "[URL][DOMAIN_NAME]"
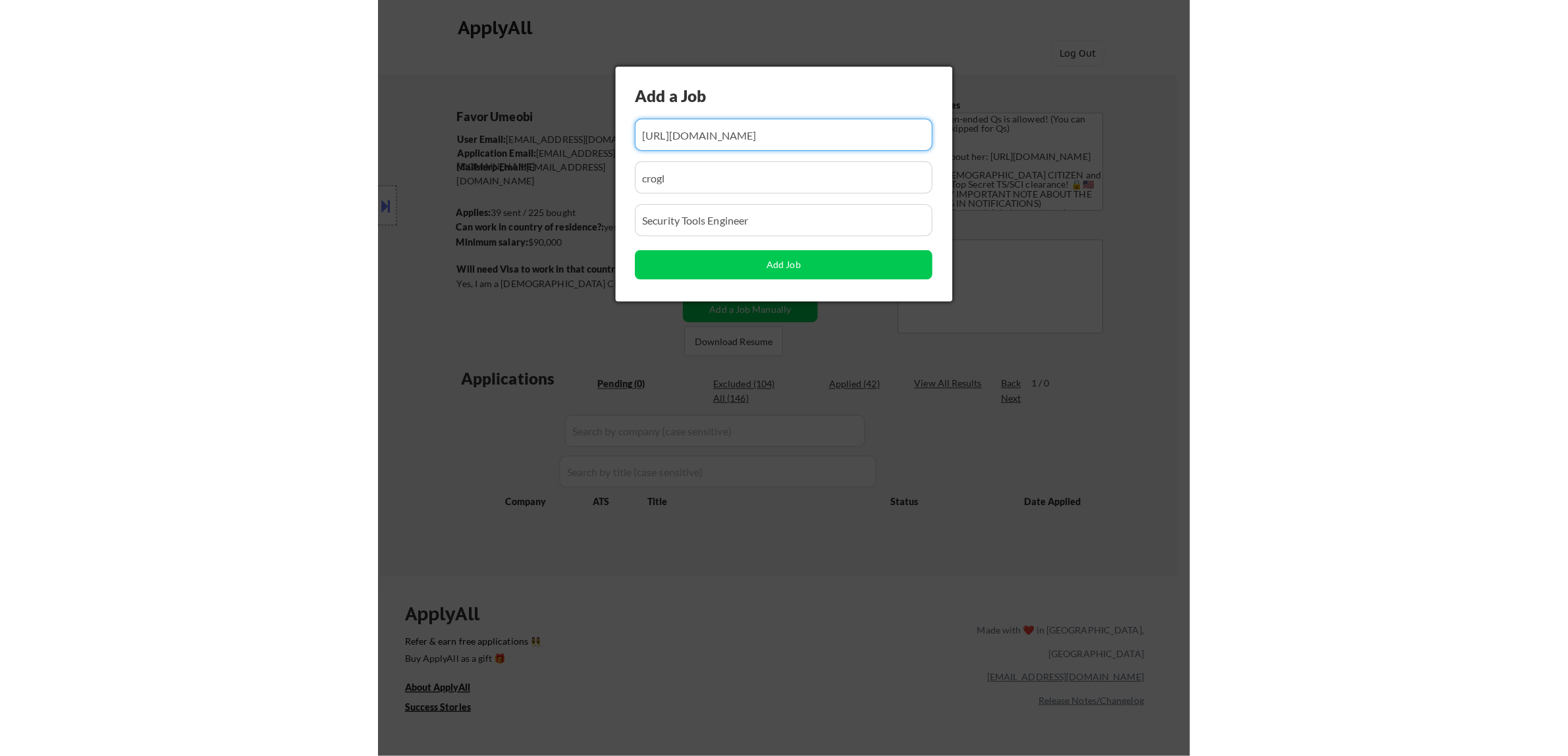
scroll to position [0, 0]
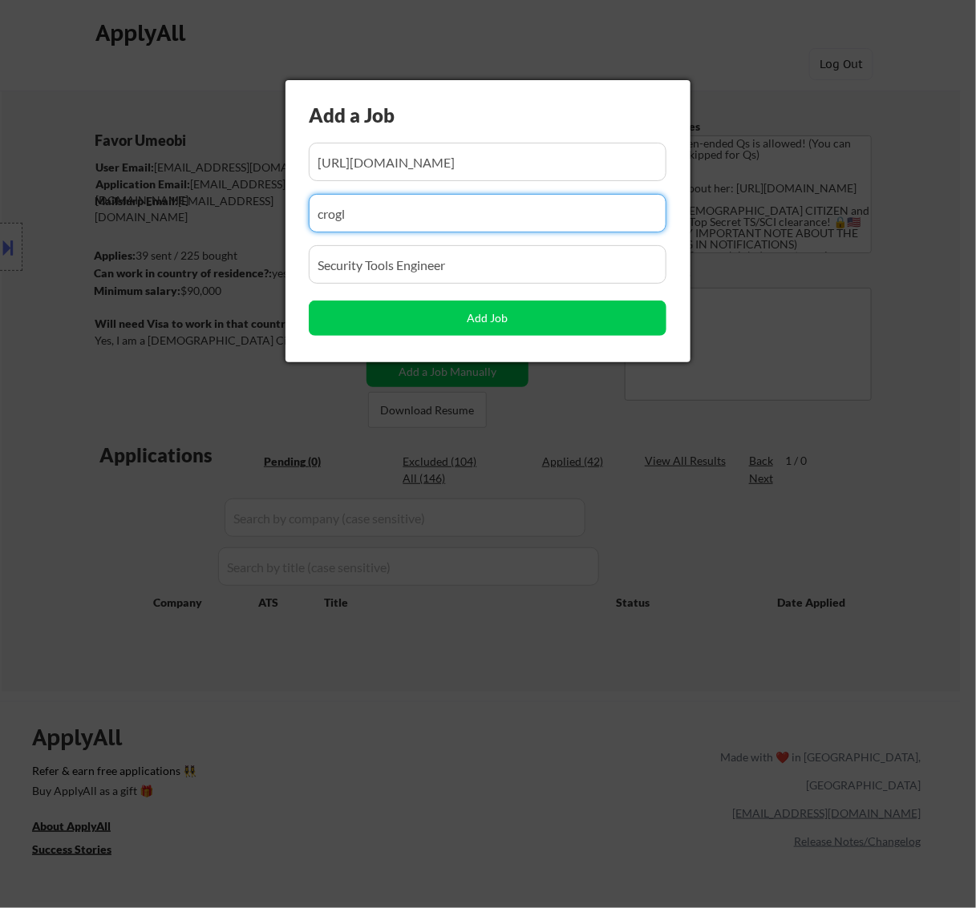
drag, startPoint x: 466, startPoint y: 206, endPoint x: 205, endPoint y: 235, distance: 262.1
click at [206, 237] on body "← Return to /applysquad Mailslurp Inbox Job Search Builder Favor Umeobi User Em…" at bounding box center [488, 454] width 976 height 908
paste input "[DOMAIN_NAME][URL]"
drag, startPoint x: 471, startPoint y: 210, endPoint x: 434, endPoint y: 210, distance: 36.1
click at [434, 210] on input "input" at bounding box center [488, 213] width 358 height 38
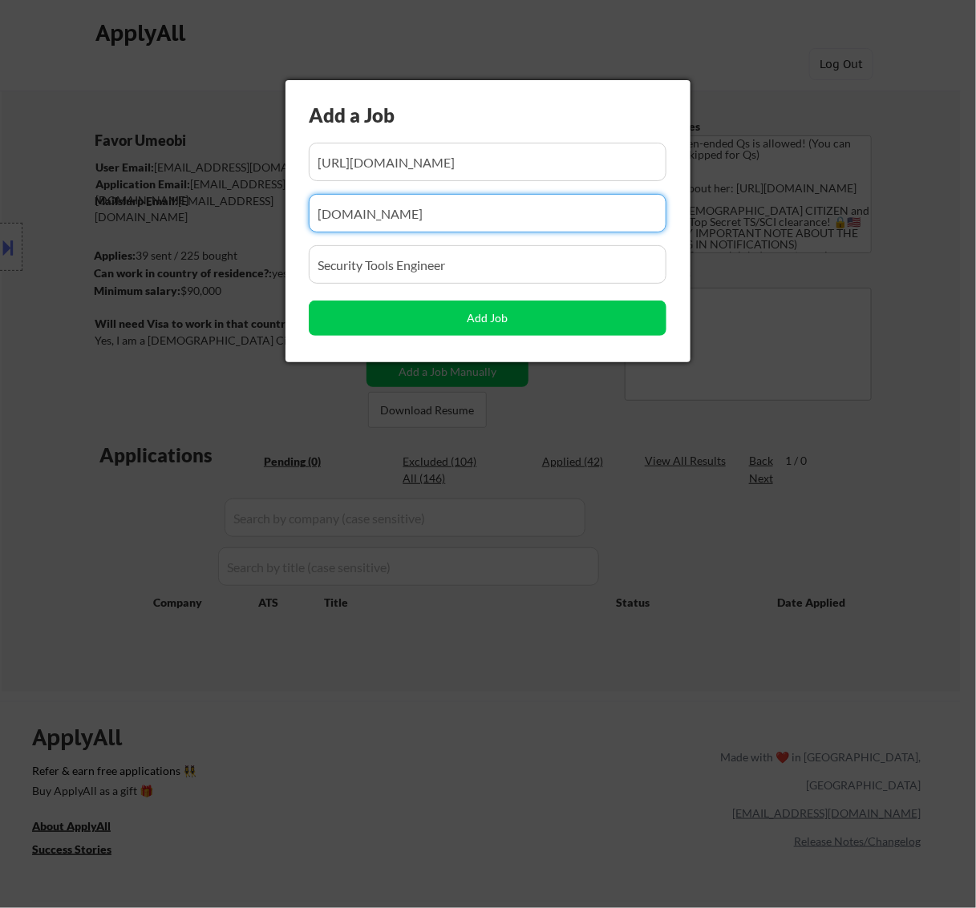
type input "[DOMAIN_NAME]"
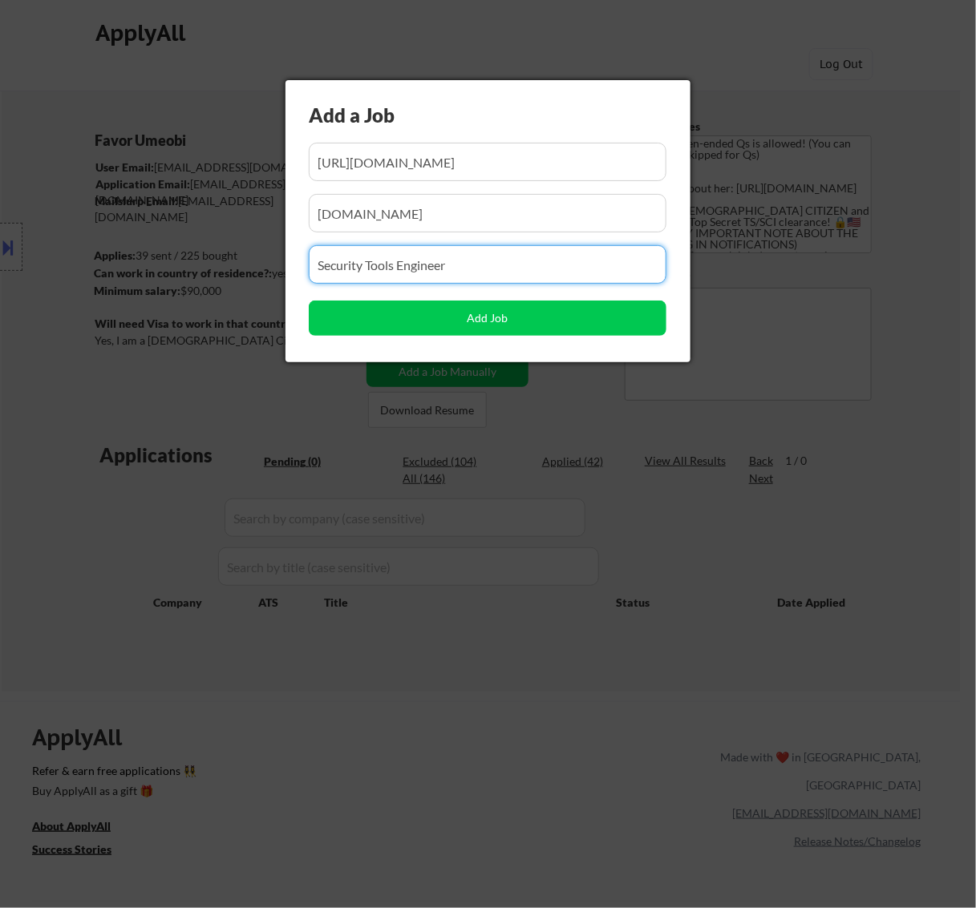
drag, startPoint x: 313, startPoint y: 273, endPoint x: 170, endPoint y: 274, distance: 142.7
click at [170, 274] on body "← Return to /applysquad Mailslurp Inbox Job Search Builder Favor Umeobi User Em…" at bounding box center [488, 454] width 976 height 908
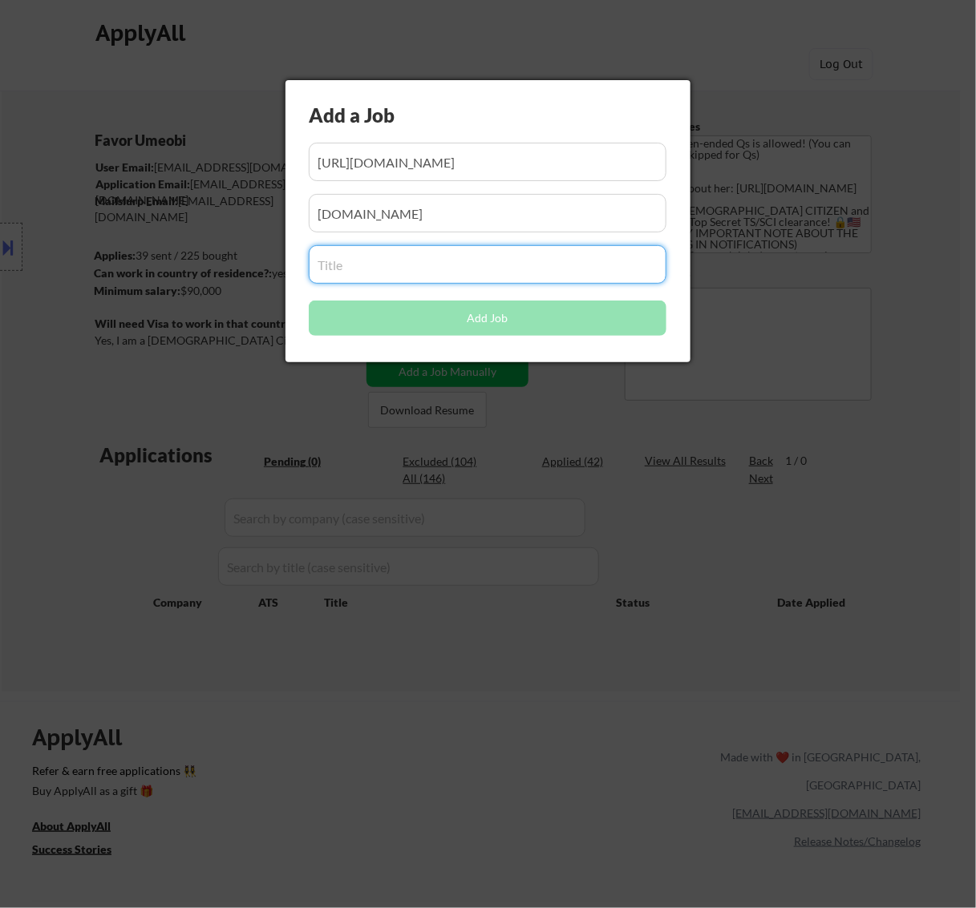
click at [350, 269] on input "input" at bounding box center [488, 264] width 358 height 38
paste input "Jr. Information Security Compliance Analyst"
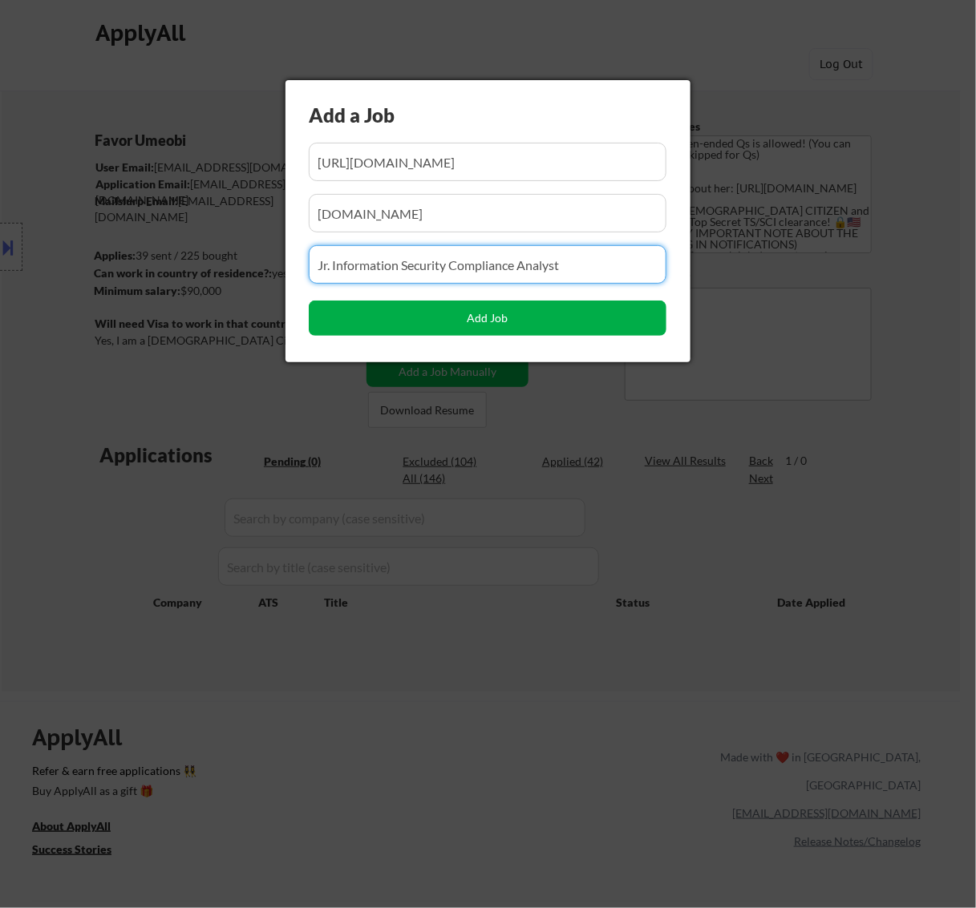
type input "Jr. Information Security Compliance Analyst"
click at [430, 329] on button "Add Job" at bounding box center [488, 318] width 358 height 35
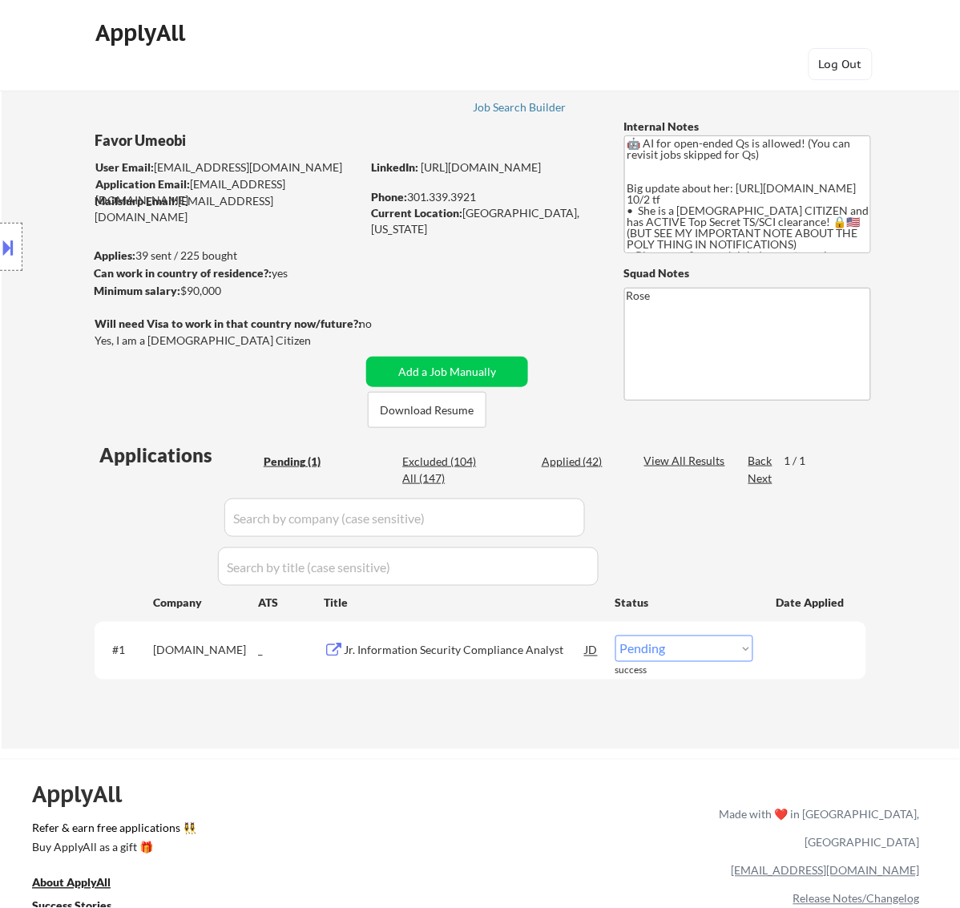
click at [728, 651] on select "Choose an option... Pending Applied Excluded (Questions) Excluded (Expired) Exc…" at bounding box center [685, 649] width 138 height 26
select select ""applied""
click at [616, 636] on select "Choose an option... Pending Applied Excluded (Questions) Excluded (Expired) Exc…" at bounding box center [685, 649] width 138 height 26
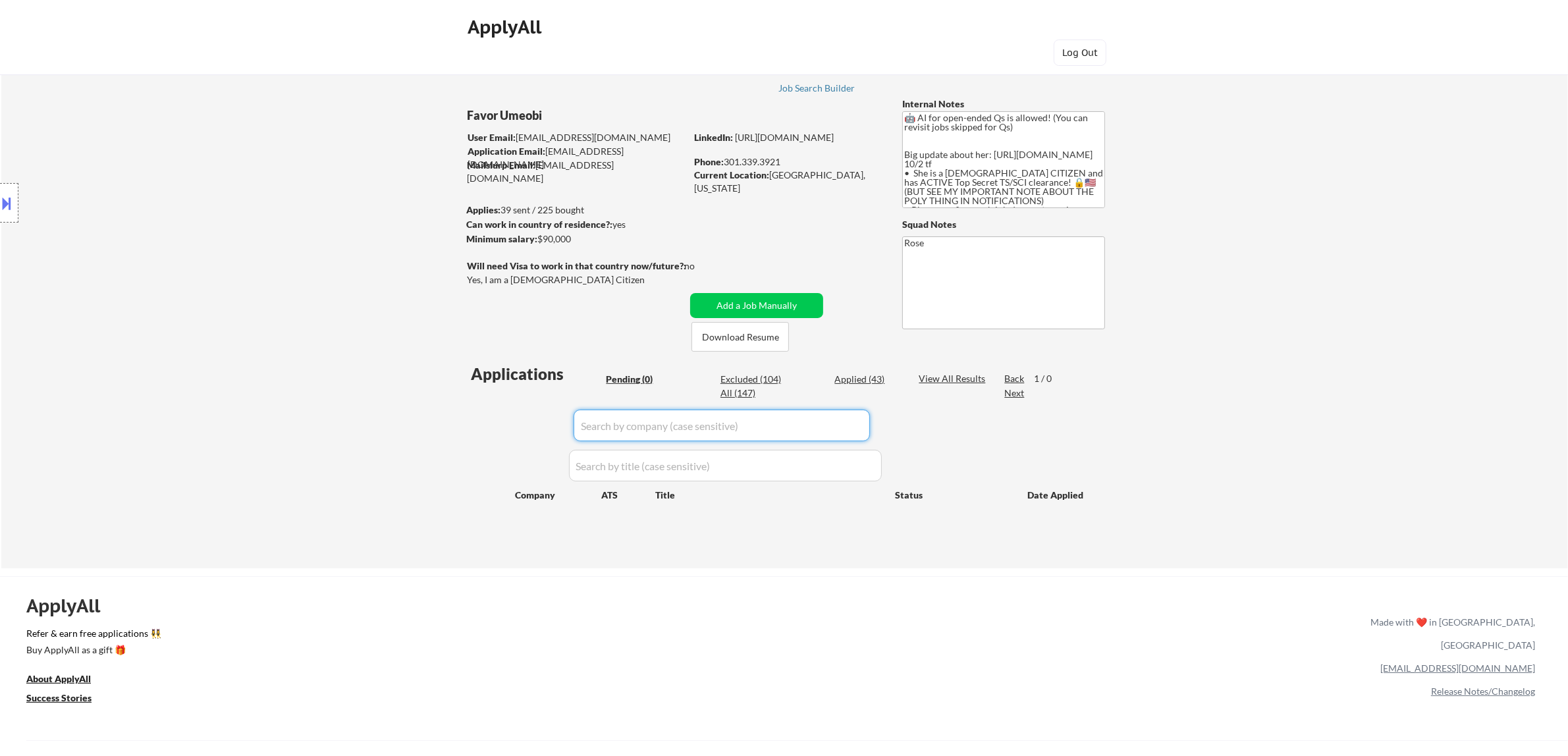
click at [789, 416] on input "input" at bounding box center [721, 426] width 297 height 31
click at [789, 384] on div "Applied (43)" at bounding box center [867, 380] width 66 height 13
select select ""applied""
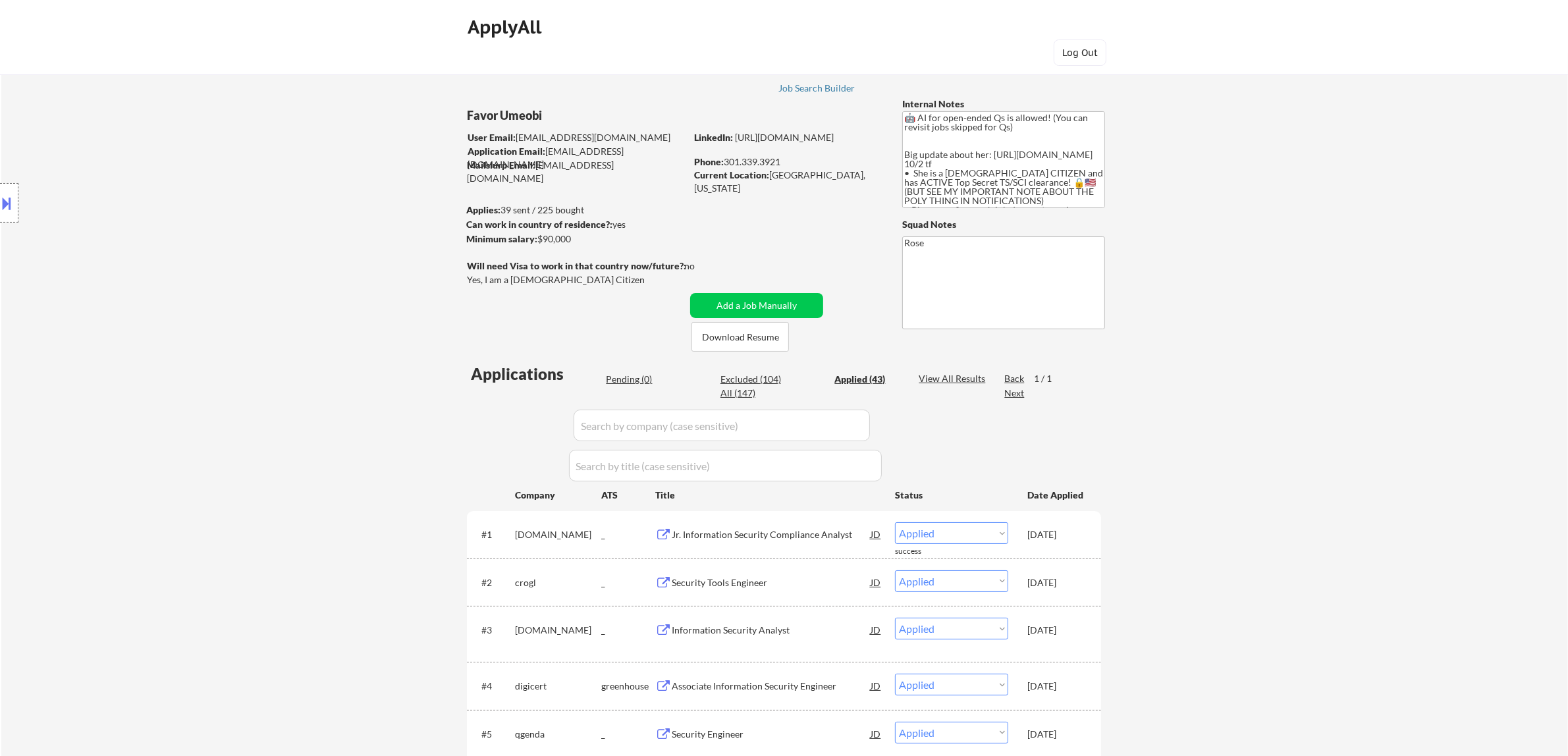
click at [789, 433] on input "input" at bounding box center [721, 426] width 297 height 31
paste input "owner"
type input "owner"
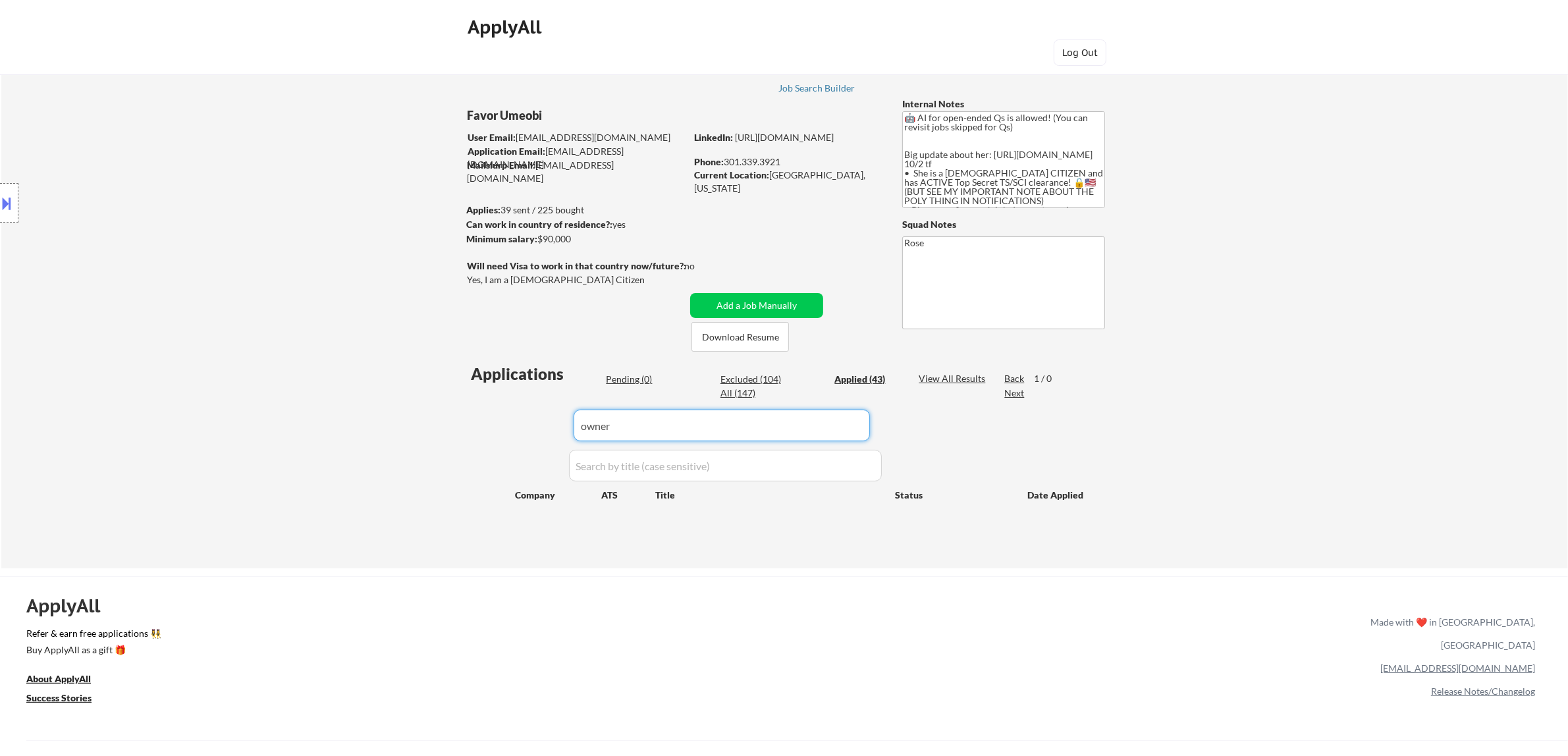
drag, startPoint x: 667, startPoint y: 430, endPoint x: 499, endPoint y: 445, distance: 168.7
click at [506, 447] on div "Applications Pending (0) Excluded (104) Applied (43) All (147) View All Results…" at bounding box center [784, 454] width 634 height 181
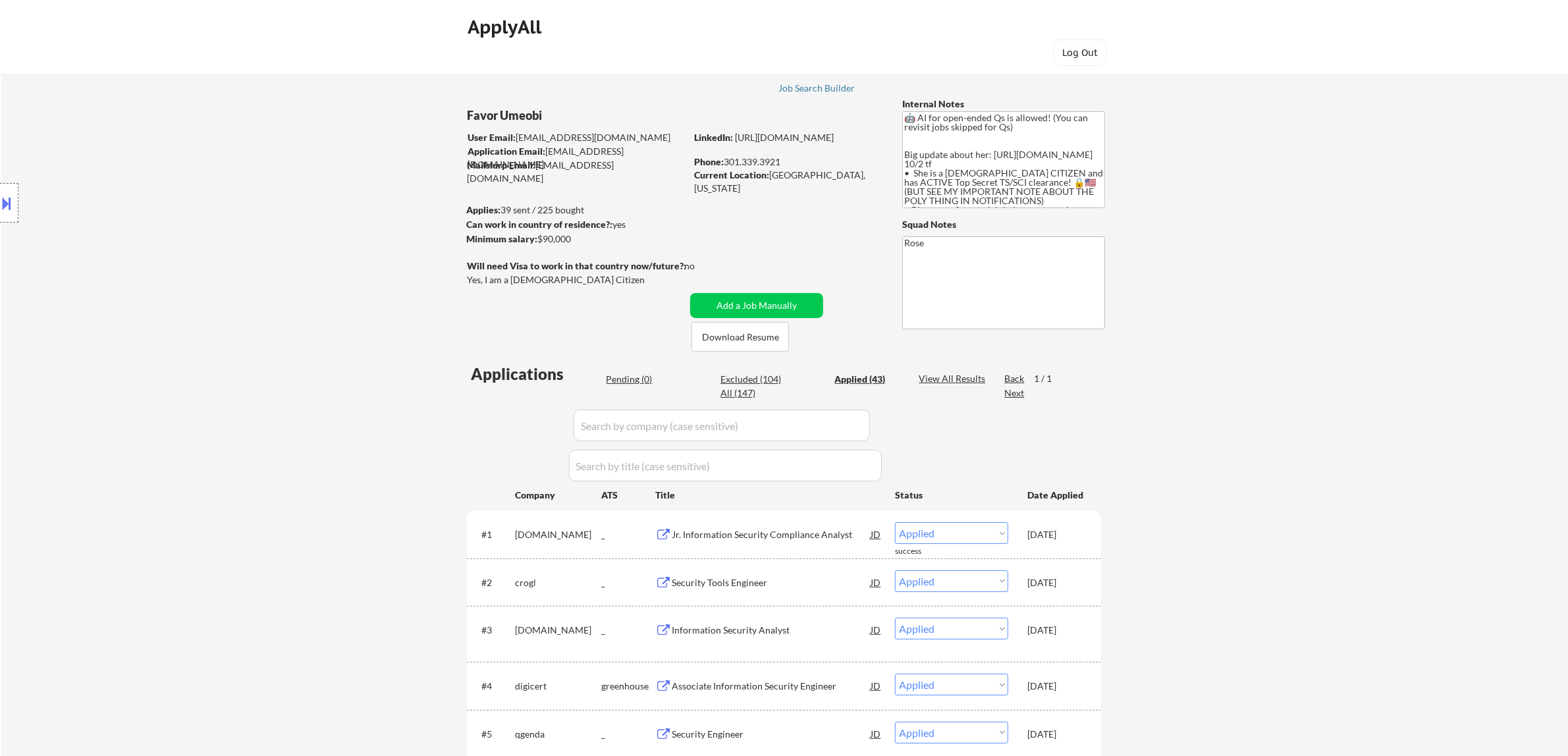
click at [789, 418] on input "input" at bounding box center [721, 426] width 297 height 31
paste input "/charlesriverassociates"
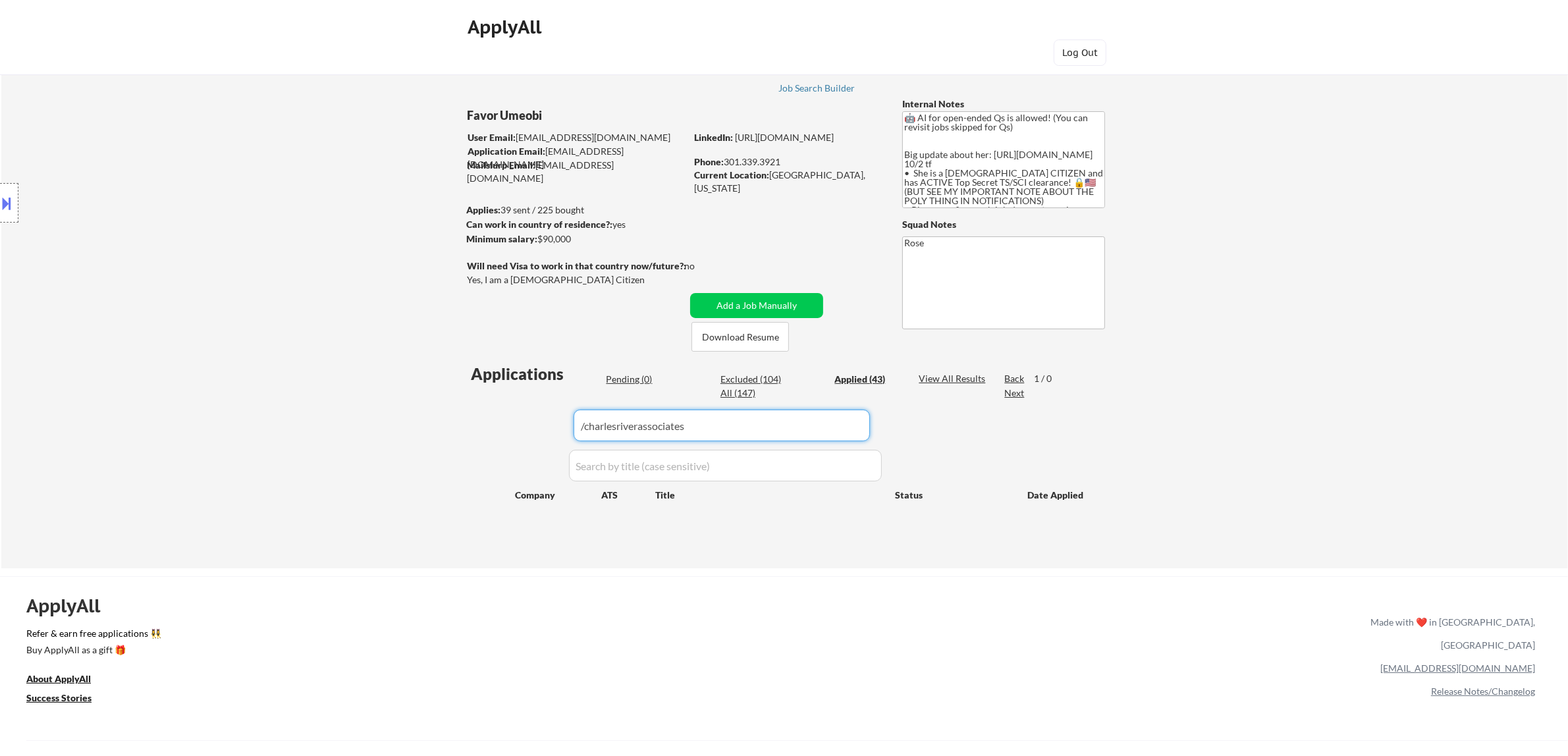
click at [587, 422] on input "input" at bounding box center [721, 426] width 297 height 31
click at [586, 426] on input "input" at bounding box center [721, 426] width 297 height 31
type input "charlesriverassociates"
drag, startPoint x: 781, startPoint y: 439, endPoint x: 565, endPoint y: 440, distance: 216.0
click at [566, 440] on div "Applications Pending (0) Excluded (104) Applied (43) All (147) View All Results…" at bounding box center [784, 454] width 634 height 181
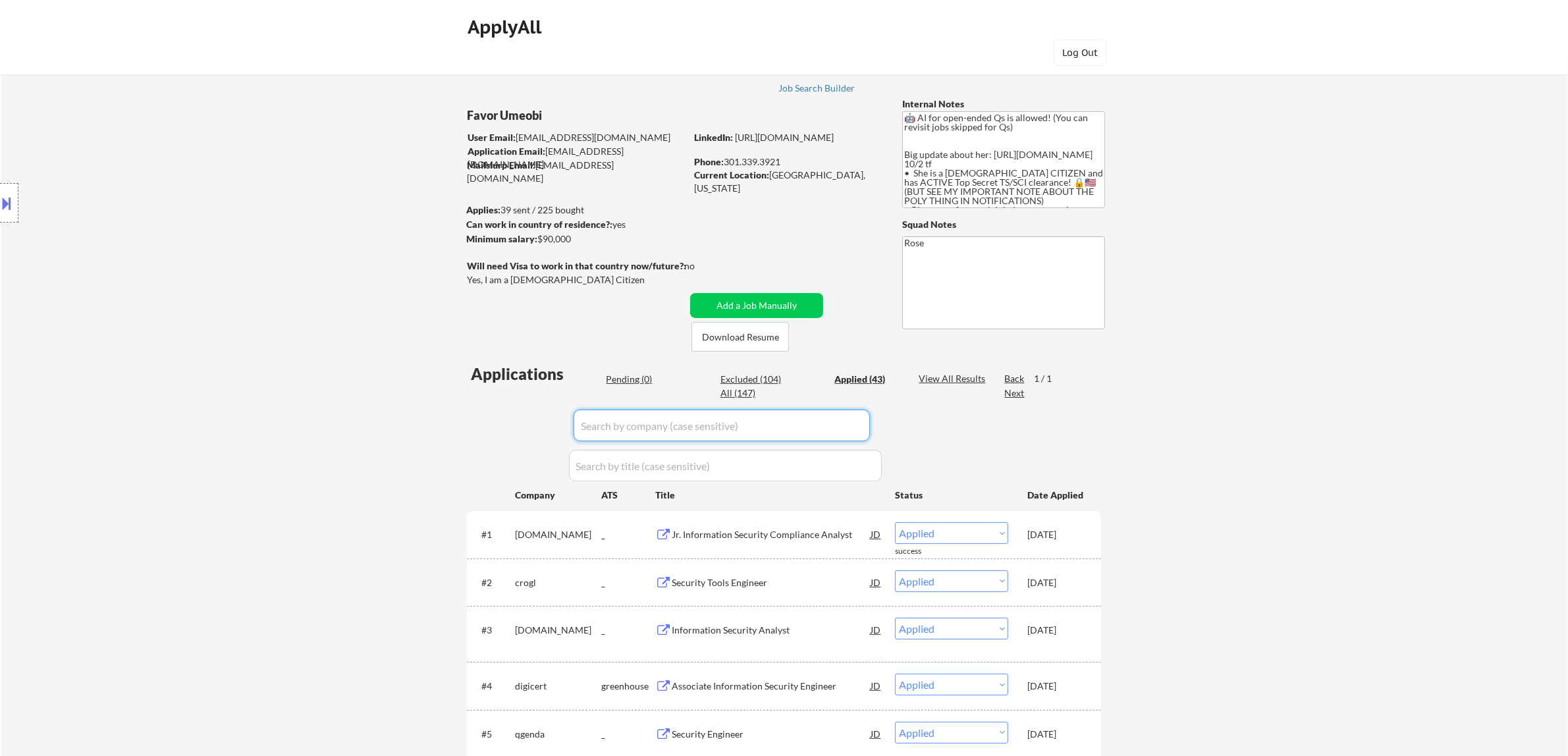
click at [611, 385] on div "Pending (0)" at bounding box center [639, 380] width 66 height 13
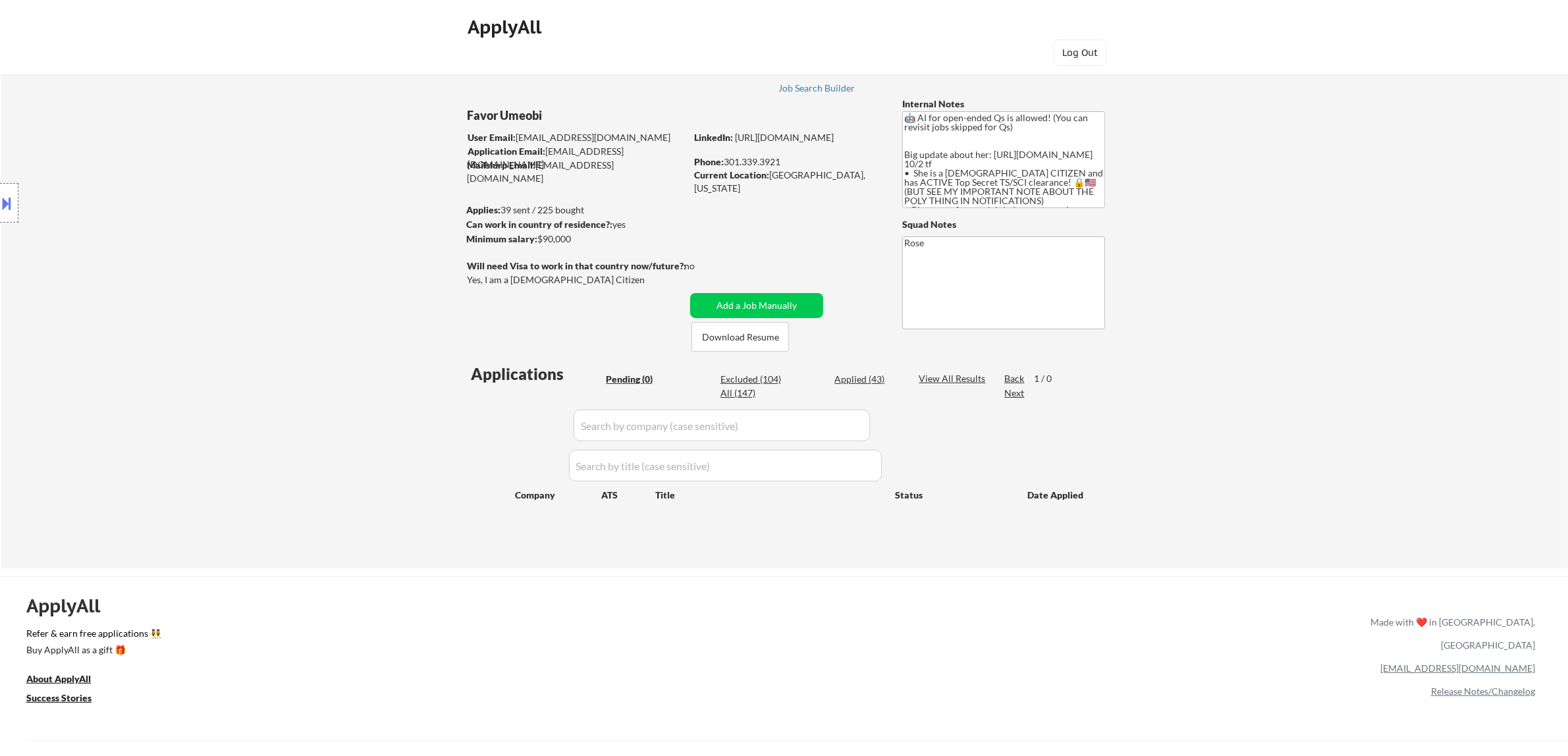
type textarea "Rose [URL][DOMAIN_NAME]"
click at [789, 376] on div "Applied (43)" at bounding box center [867, 380] width 66 height 13
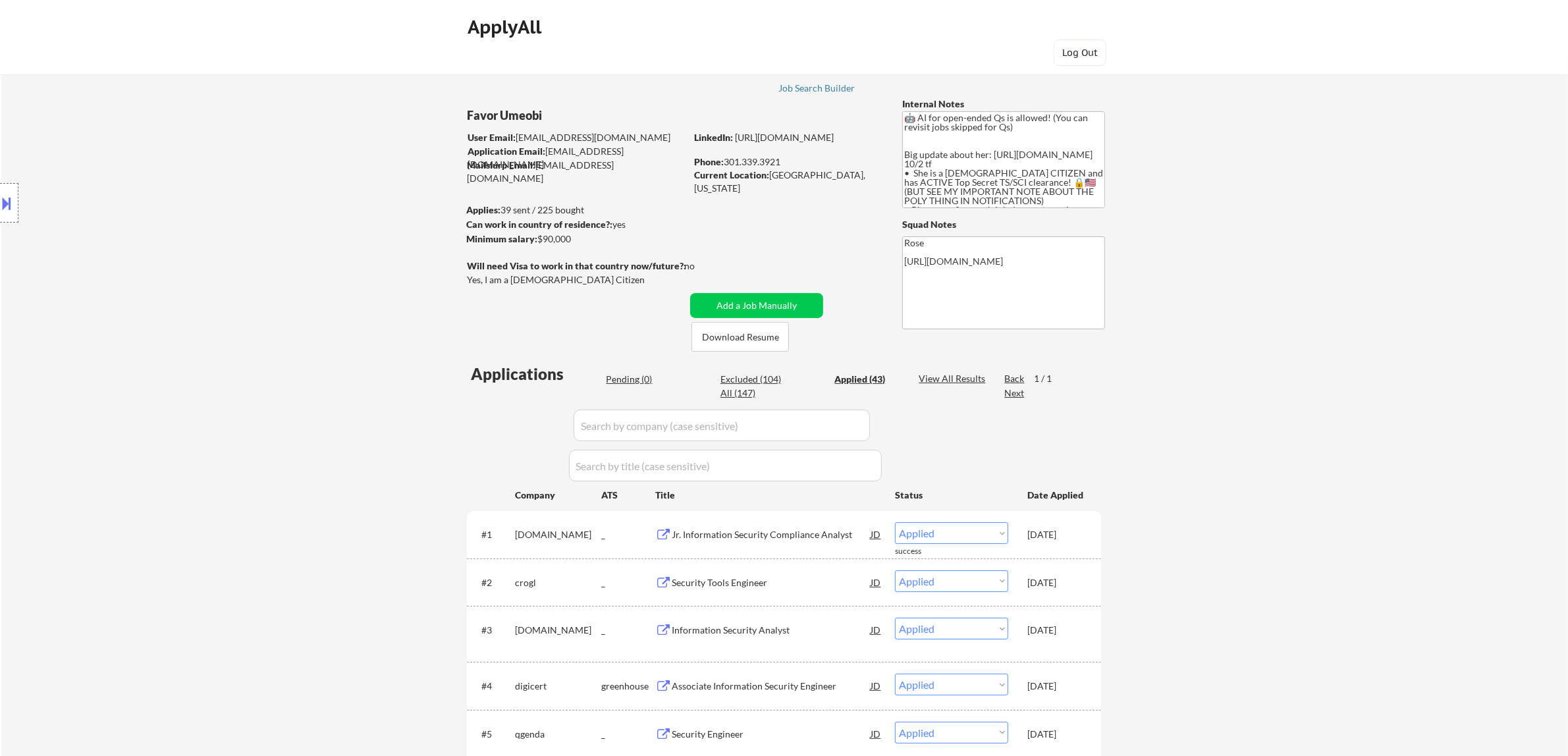
click at [789, 422] on input "input" at bounding box center [721, 426] width 297 height 31
paste input "[DOMAIN_NAME]"
type input "[DOMAIN_NAME]"
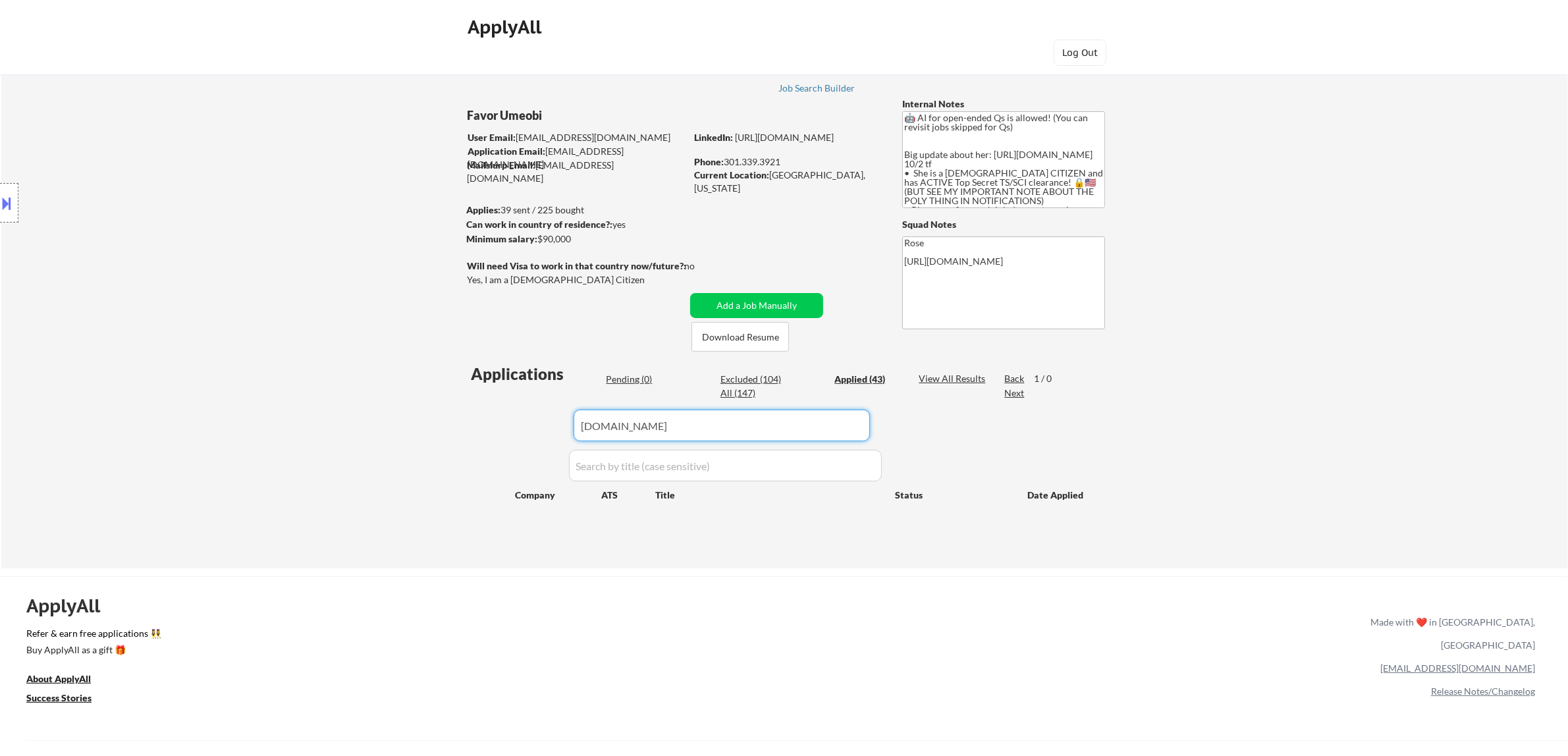
drag, startPoint x: 670, startPoint y: 425, endPoint x: 526, endPoint y: 438, distance: 144.6
click at [526, 438] on div "Applications Pending (0) Excluded (104) Applied (43) All (147) View All Results…" at bounding box center [784, 454] width 634 height 181
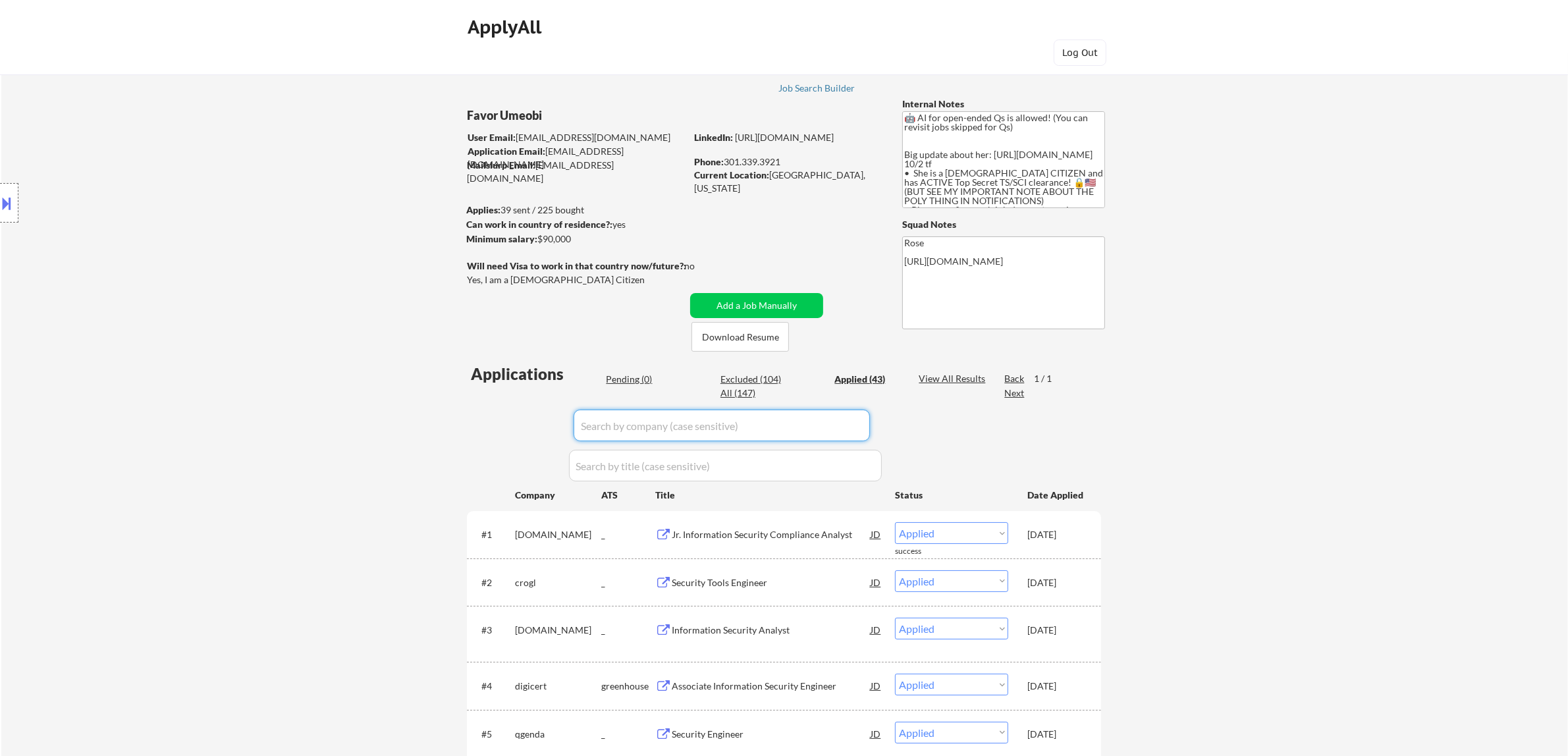
click at [789, 429] on input "input" at bounding box center [721, 426] width 297 height 31
paste input "american-technology-services"
type input "american-technology-services"
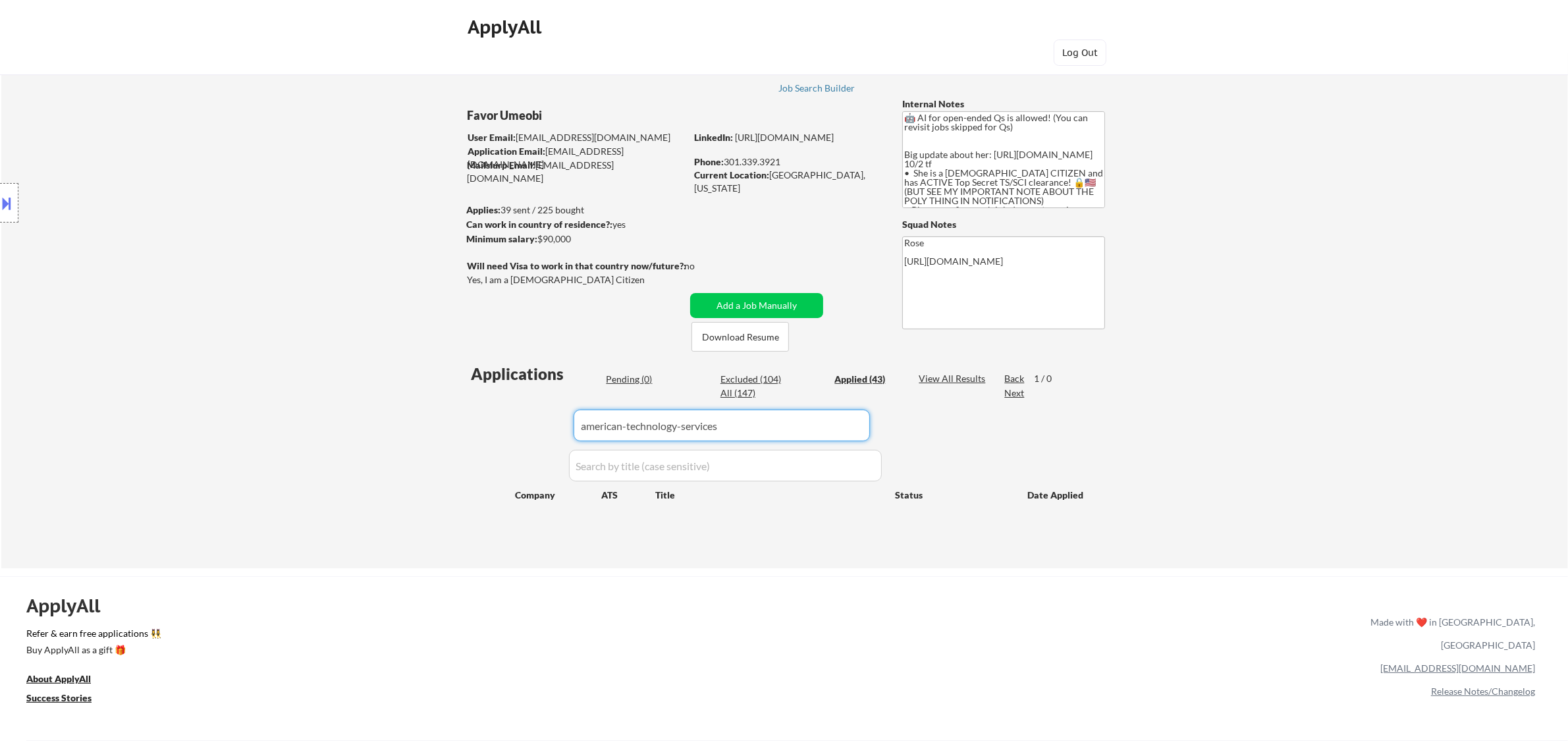
drag, startPoint x: 743, startPoint y: 430, endPoint x: 513, endPoint y: 453, distance: 231.1
click at [513, 453] on div "Applications Pending (0) Excluded (104) Applied (43) All (147) View All Results…" at bounding box center [784, 454] width 634 height 181
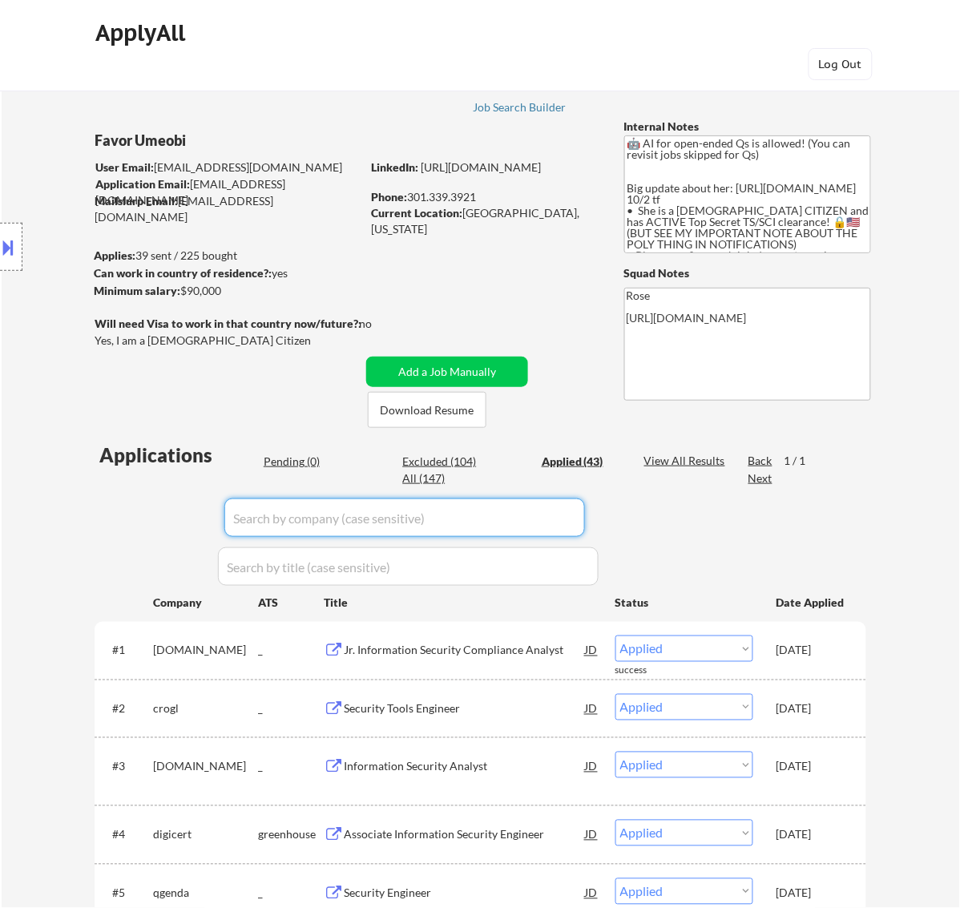
click at [293, 463] on div "Pending (0)" at bounding box center [304, 462] width 80 height 16
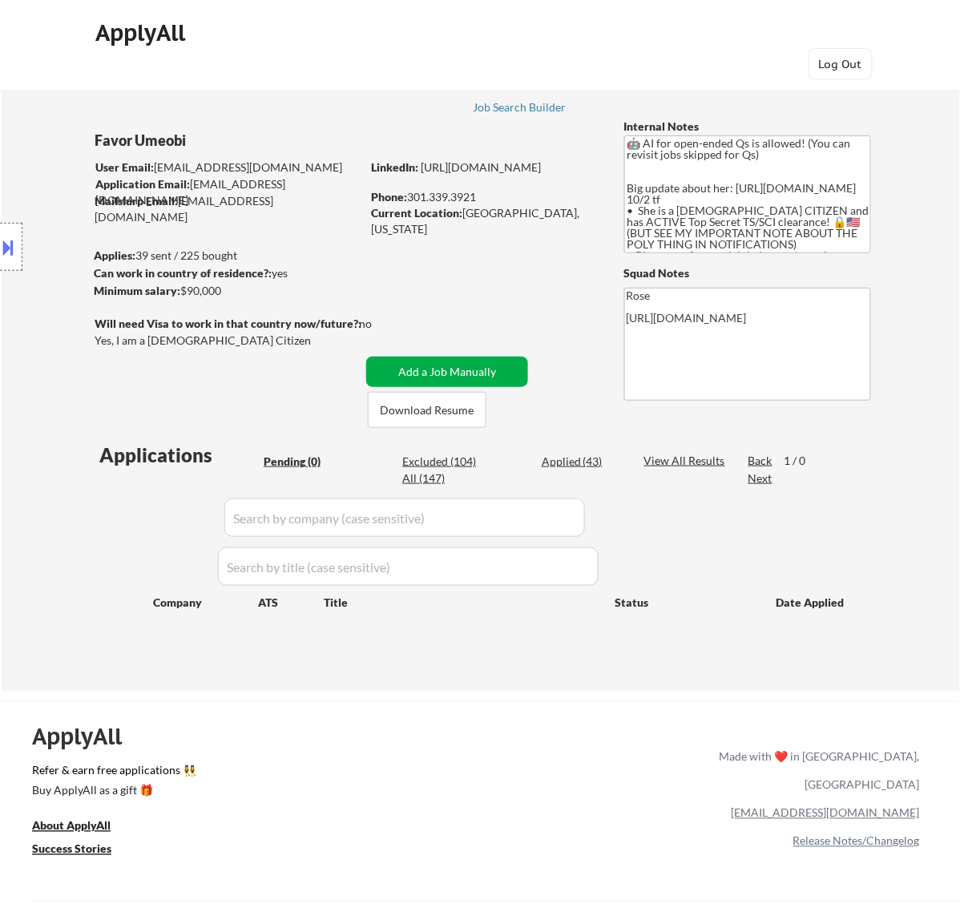
click at [475, 370] on button "Add a Job Manually" at bounding box center [447, 372] width 162 height 30
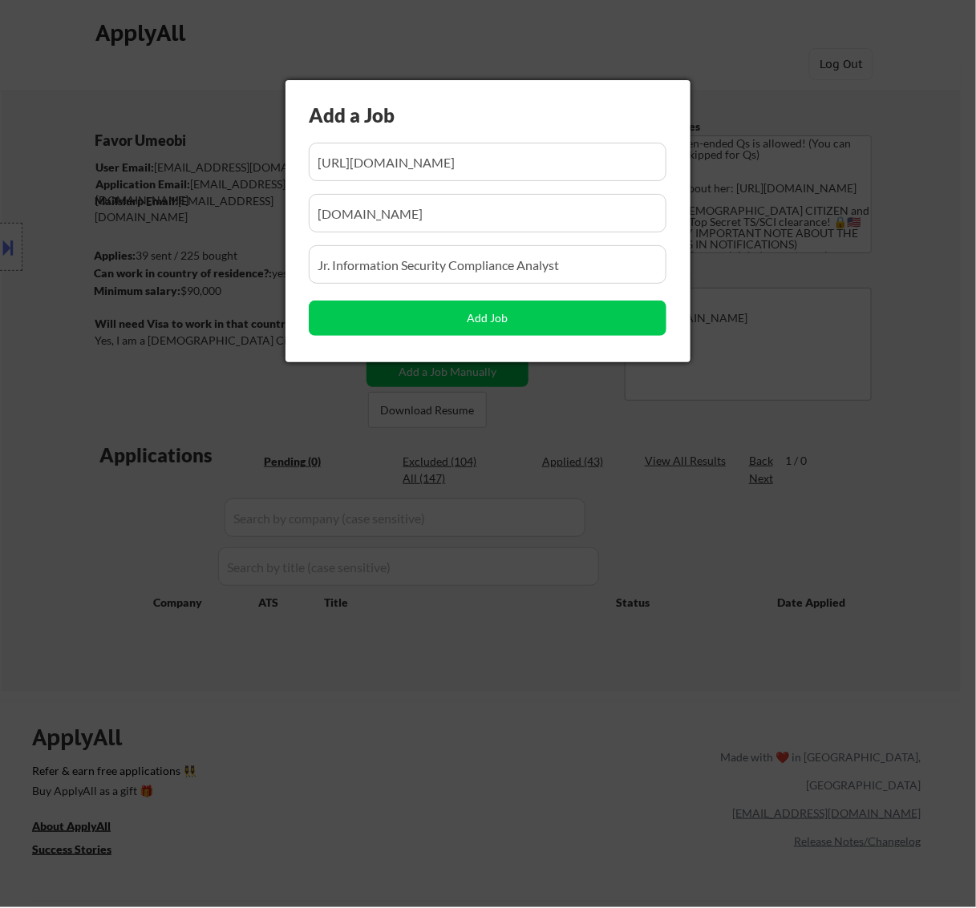
scroll to position [0, 183]
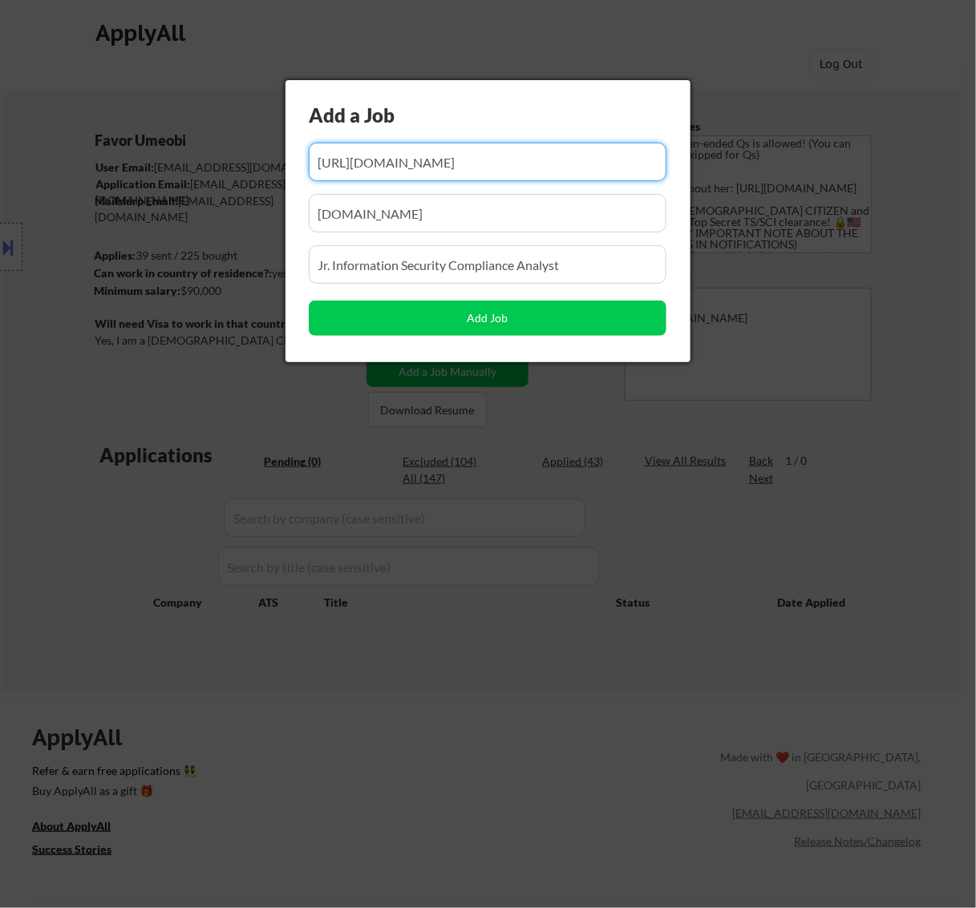
drag, startPoint x: 474, startPoint y: 153, endPoint x: 370, endPoint y: 198, distance: 113.5
click at [370, 198] on div "Add a Job Add Job" at bounding box center [487, 221] width 405 height 282
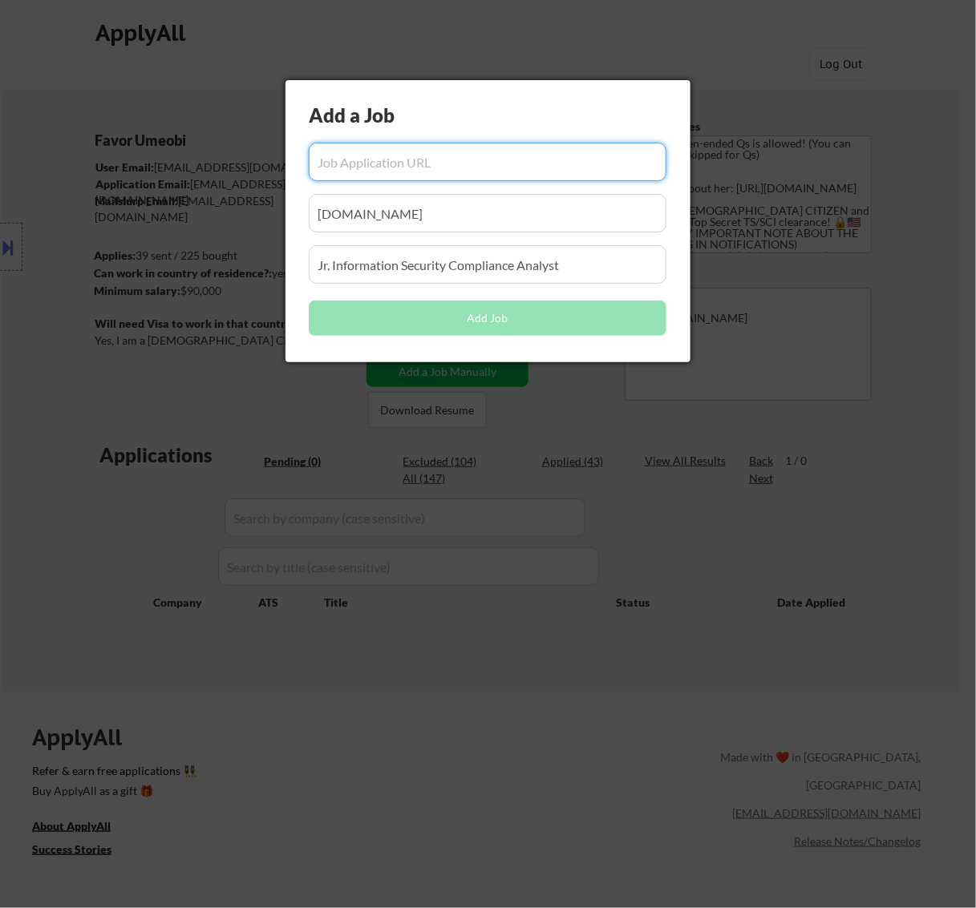
scroll to position [0, 0]
click at [403, 169] on input "input" at bounding box center [488, 162] width 358 height 38
paste input "[URL][DOMAIN_NAME]"
type input "[URL][DOMAIN_NAME]"
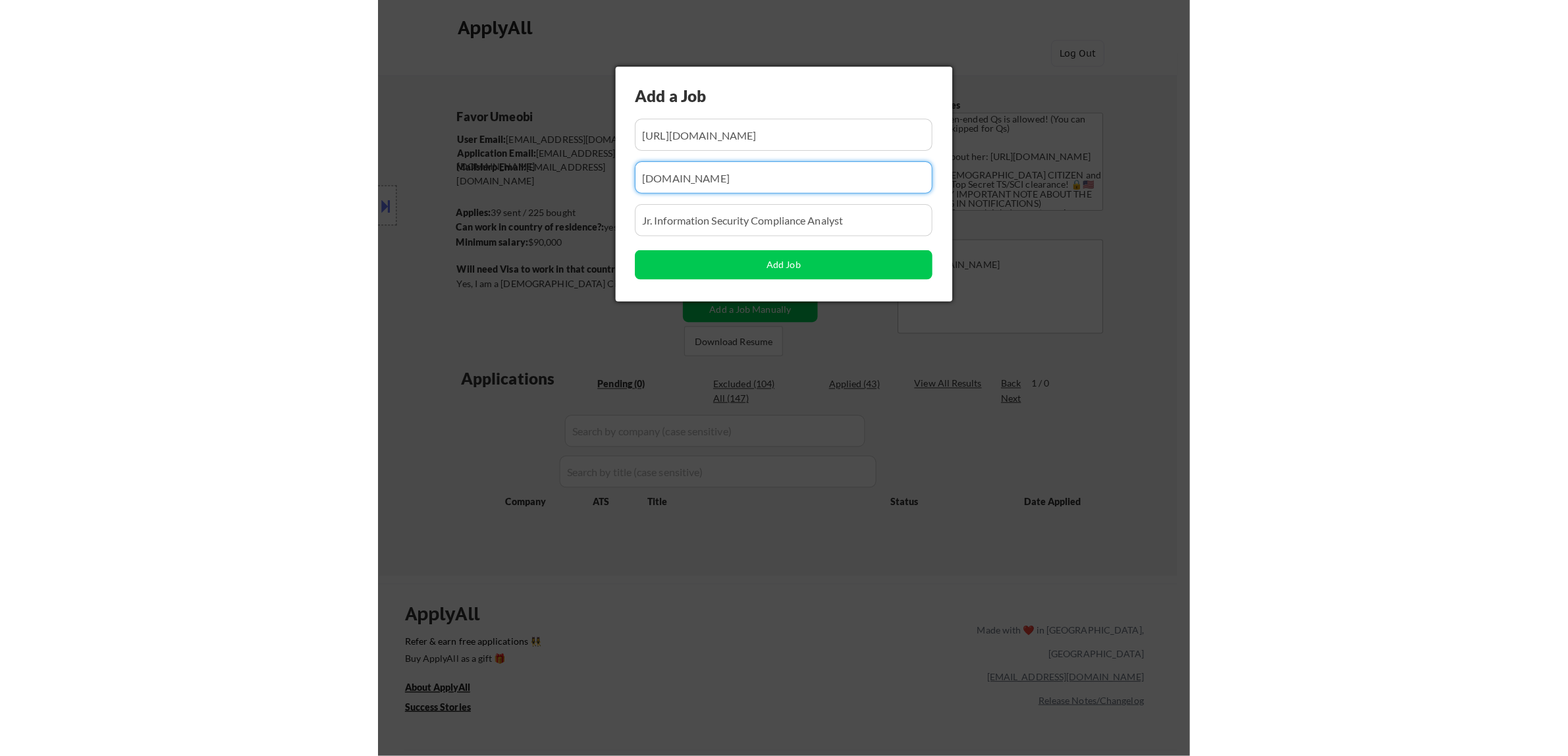
scroll to position [0, 0]
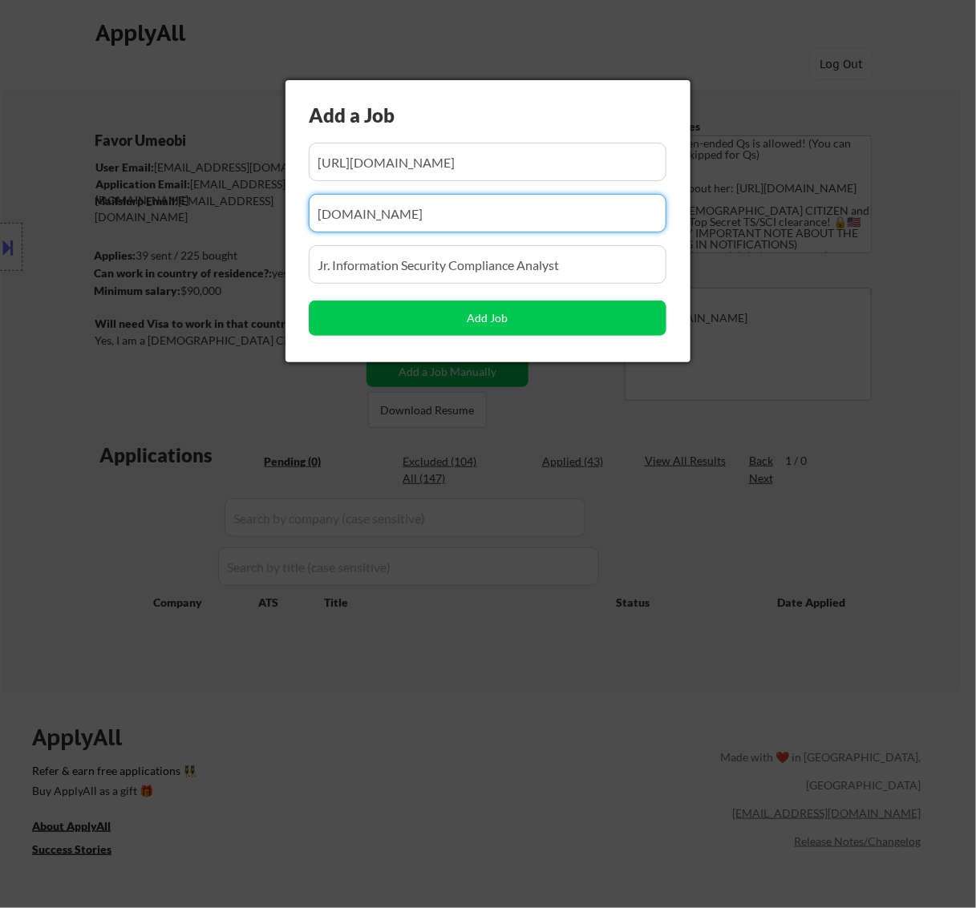
drag, startPoint x: 473, startPoint y: 223, endPoint x: 188, endPoint y: 259, distance: 286.9
click at [188, 259] on body "← Return to /applysquad Mailslurp Inbox Job Search Builder Favor Umeobi User Em…" at bounding box center [488, 454] width 976 height 908
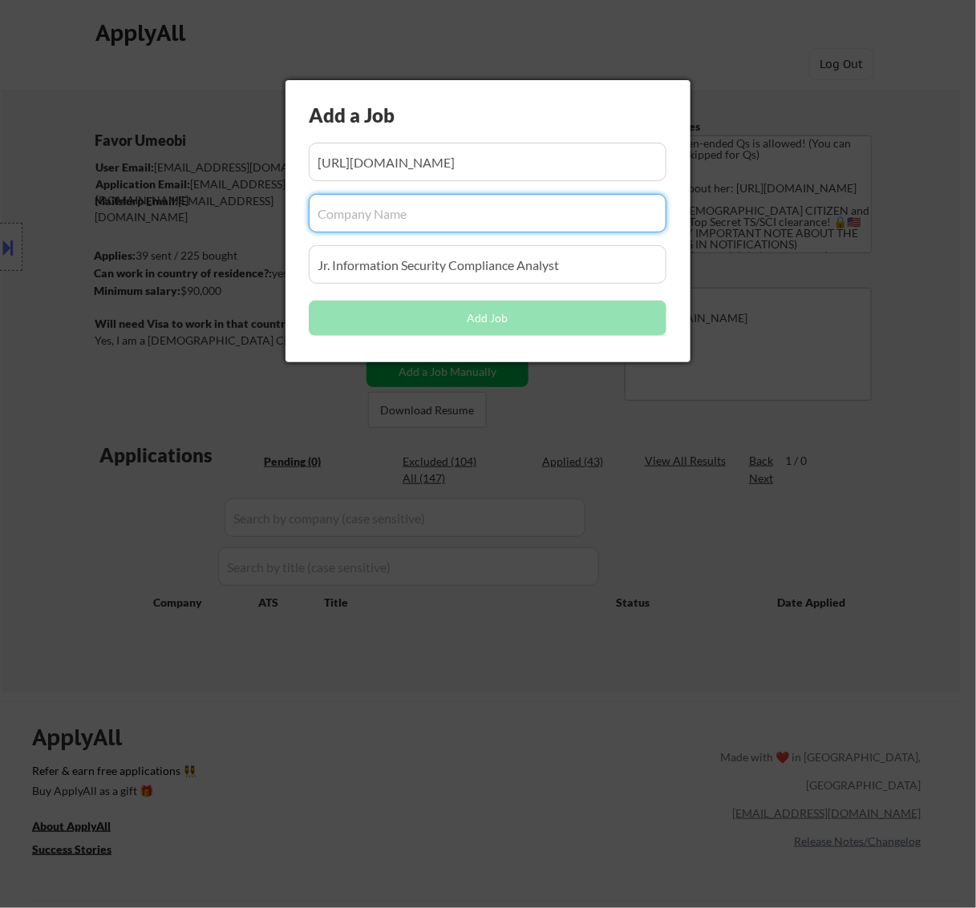
click at [393, 217] on input "input" at bounding box center [488, 213] width 358 height 38
paste input "american-technology-services"
type input "american-technology-services"
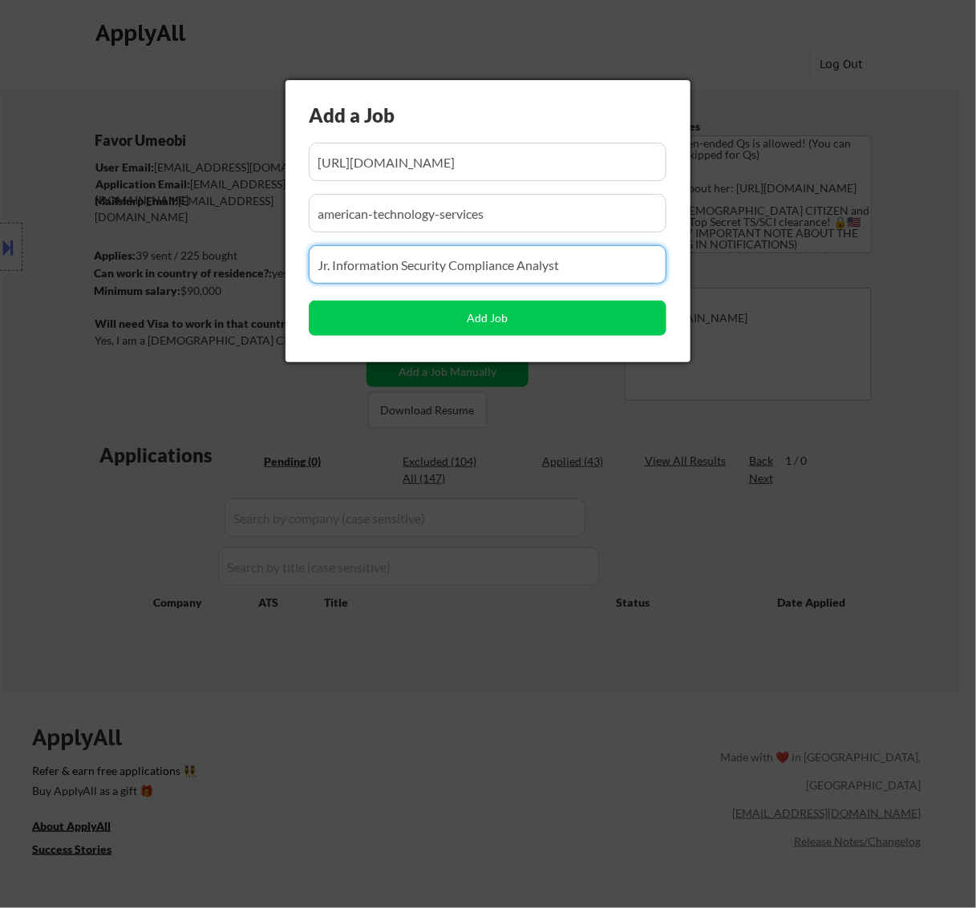
drag, startPoint x: 569, startPoint y: 271, endPoint x: 177, endPoint y: 273, distance: 392.0
click at [177, 273] on body "← Return to /applysquad Mailslurp Inbox Job Search Builder Favor Umeobi User Em…" at bounding box center [488, 454] width 976 height 908
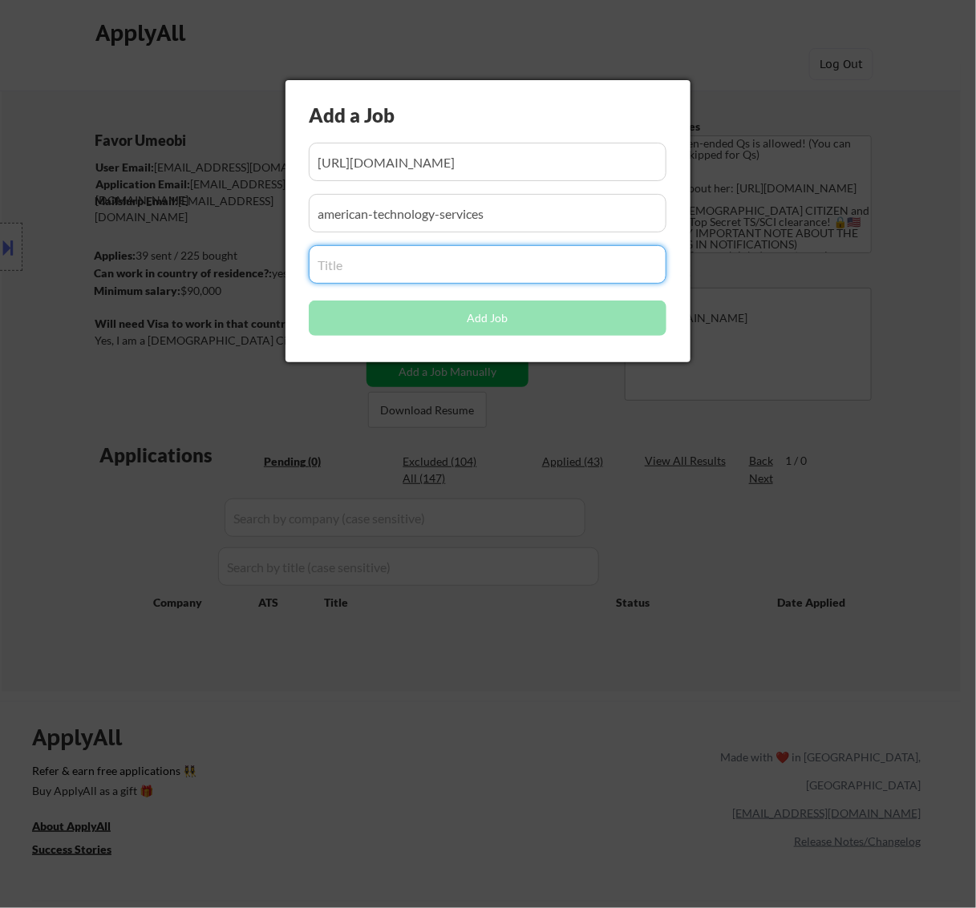
click at [439, 266] on input "input" at bounding box center [488, 264] width 358 height 38
paste input "Associate Cybersecurity Analyst"
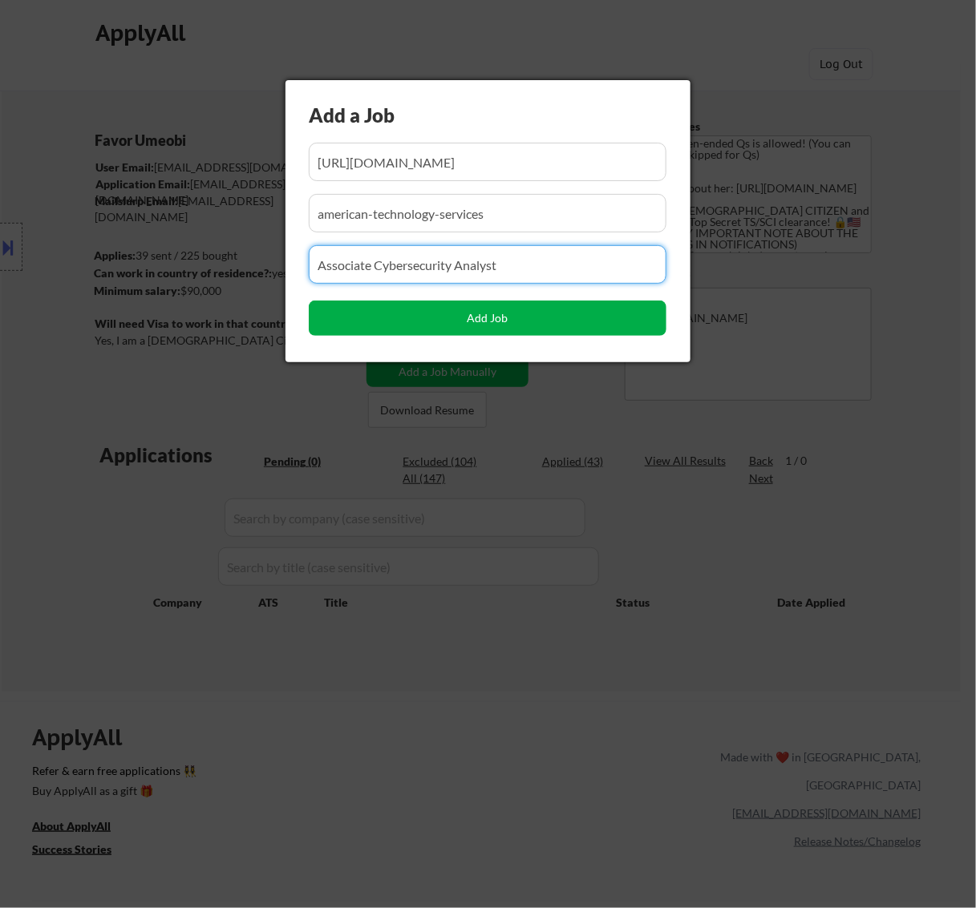
type input "Associate Cybersecurity Analyst"
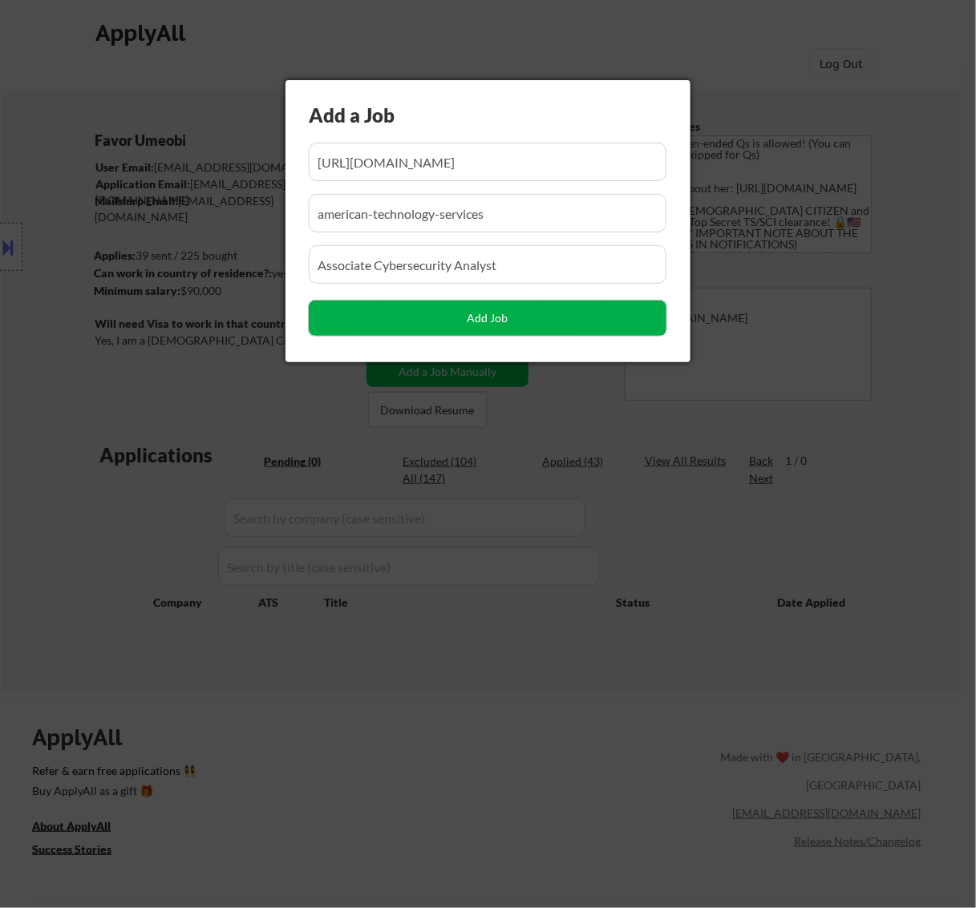
click at [490, 307] on button "Add Job" at bounding box center [488, 318] width 358 height 35
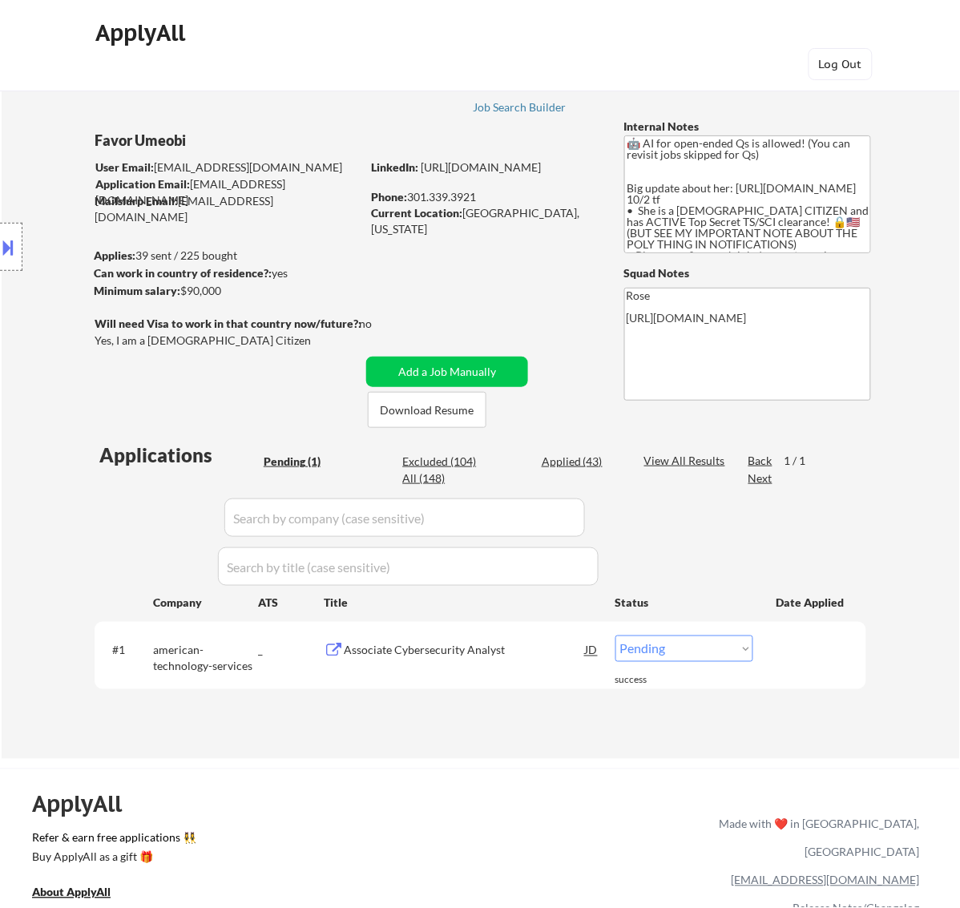
click at [688, 652] on select "Choose an option... Pending Applied Excluded (Questions) Excluded (Expired) Exc…" at bounding box center [685, 649] width 138 height 26
select select ""applied""
click at [616, 636] on select "Choose an option... Pending Applied Excluded (Questions) Excluded (Expired) Exc…" at bounding box center [685, 649] width 138 height 26
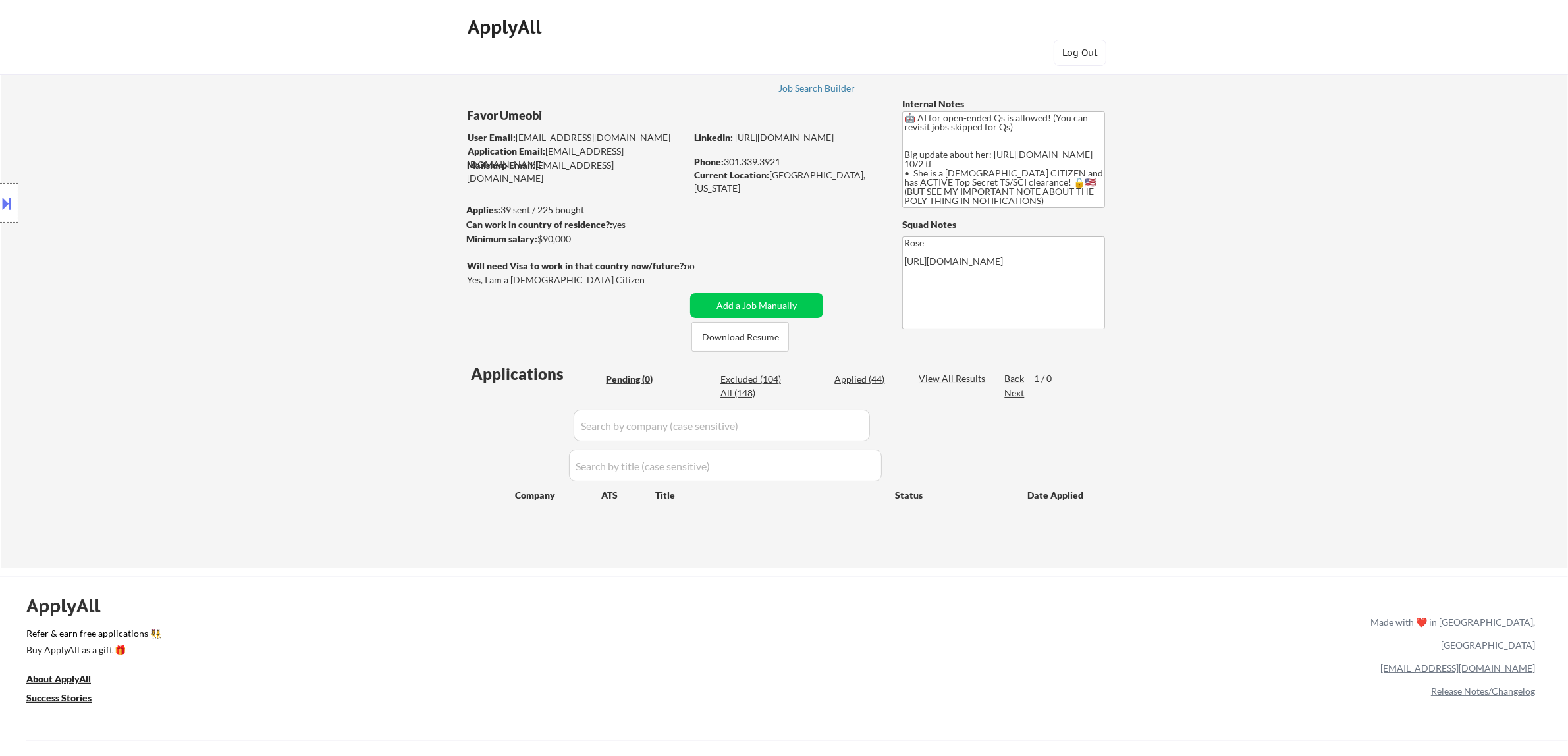
drag, startPoint x: 852, startPoint y: 380, endPoint x: 844, endPoint y: 416, distance: 36.9
click at [789, 377] on div "Applied (44)" at bounding box center [867, 380] width 66 height 13
select select ""applied""
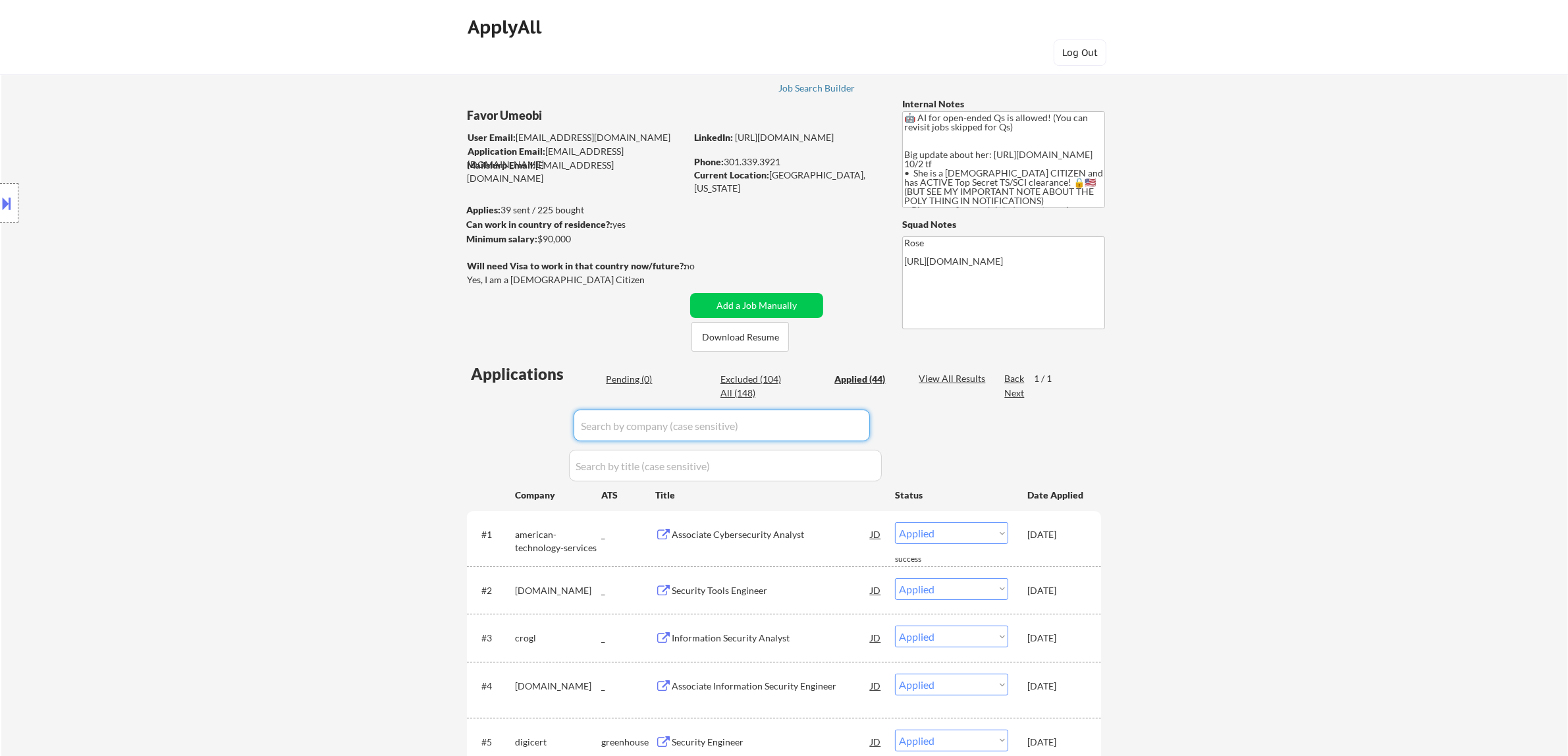
click at [789, 420] on input "input" at bounding box center [721, 426] width 297 height 31
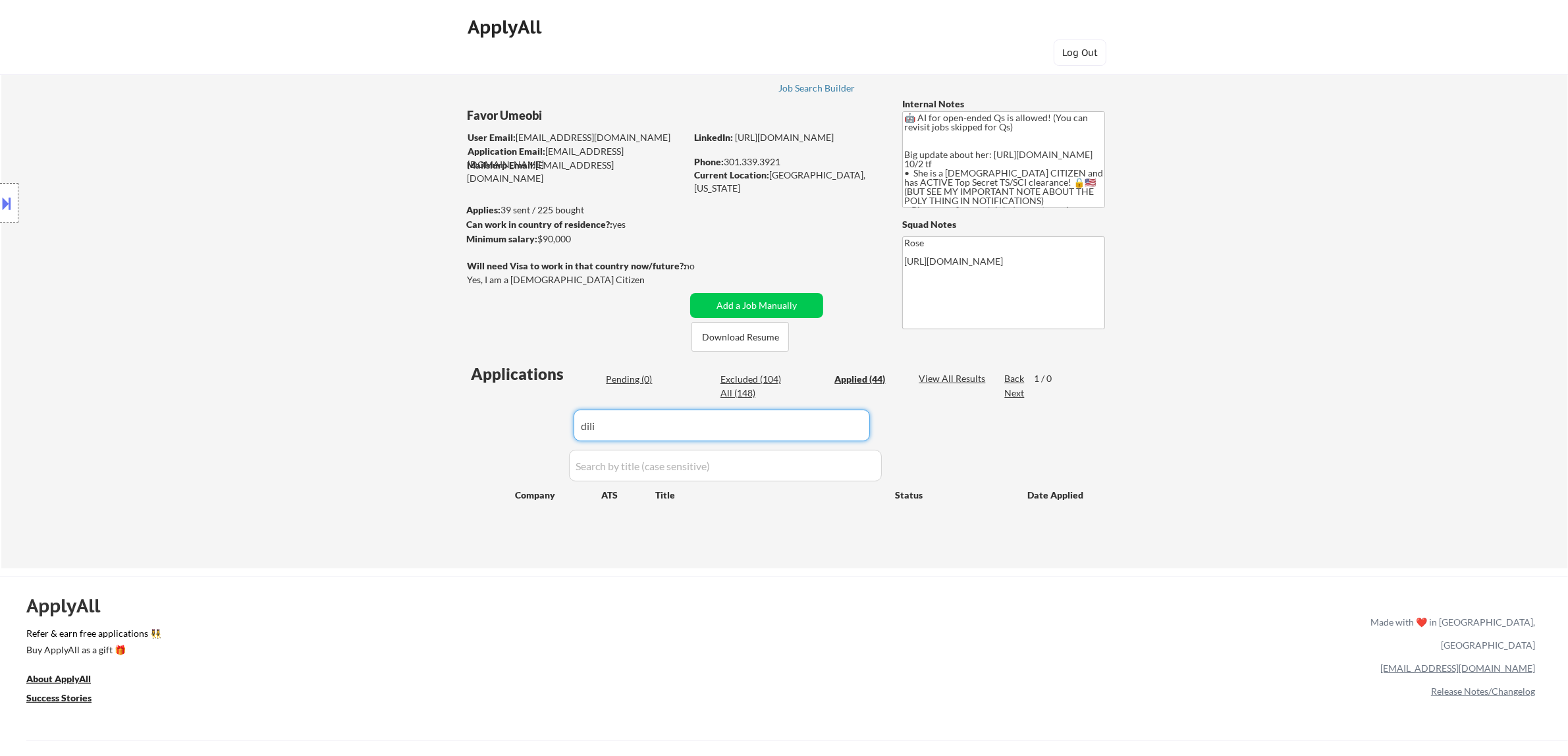
drag, startPoint x: 715, startPoint y: 439, endPoint x: 488, endPoint y: 448, distance: 227.2
click at [488, 448] on div "Applications Pending (0) Excluded (104) Applied (44) All (148) View All Results…" at bounding box center [784, 454] width 634 height 181
paste input "diligentconsultingin"
type input "diligentconsultingin"
drag, startPoint x: 702, startPoint y: 428, endPoint x: 526, endPoint y: 440, distance: 176.4
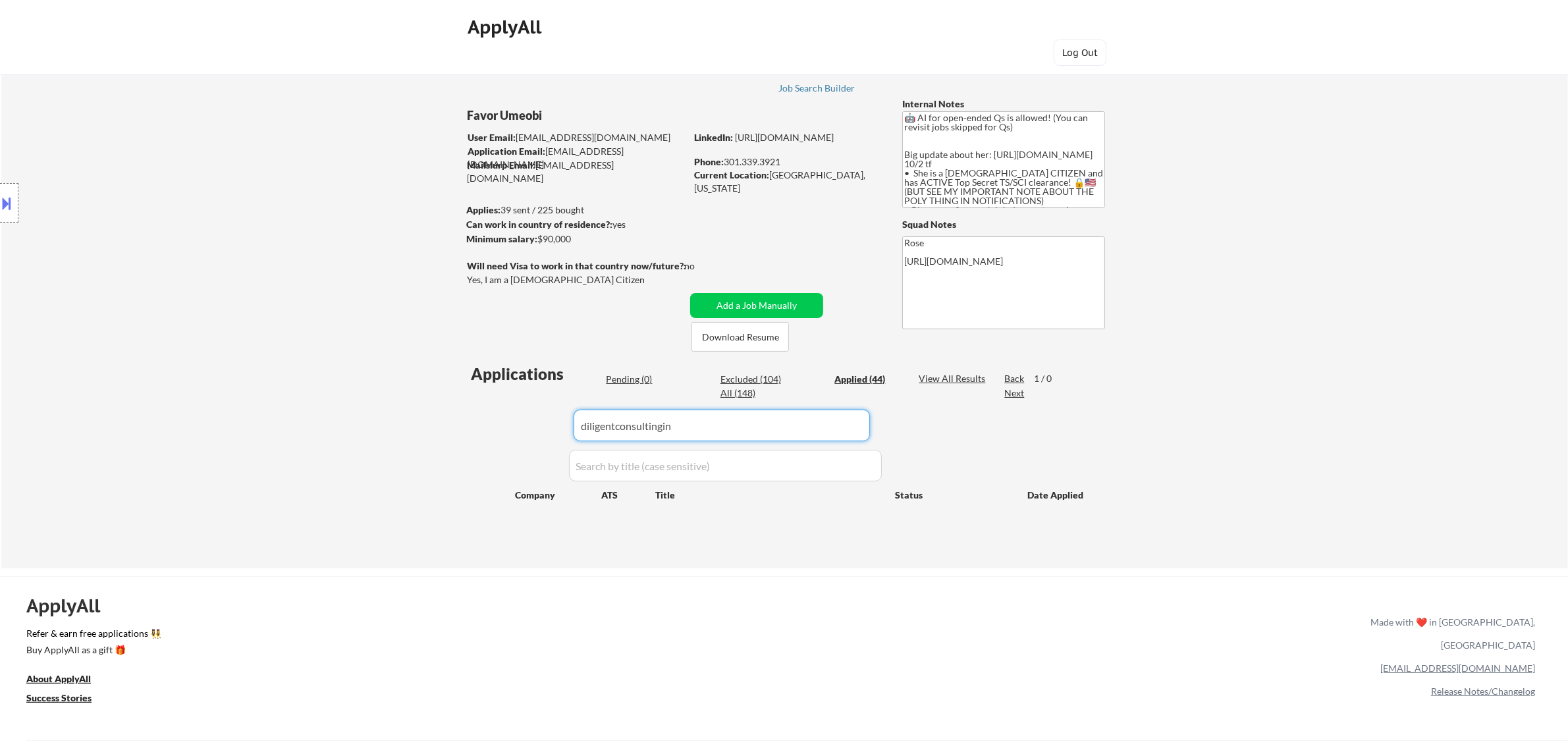
click at [526, 440] on div "Applications Pending (0) Excluded (104) Applied (44) All (148) View All Results…" at bounding box center [784, 454] width 634 height 181
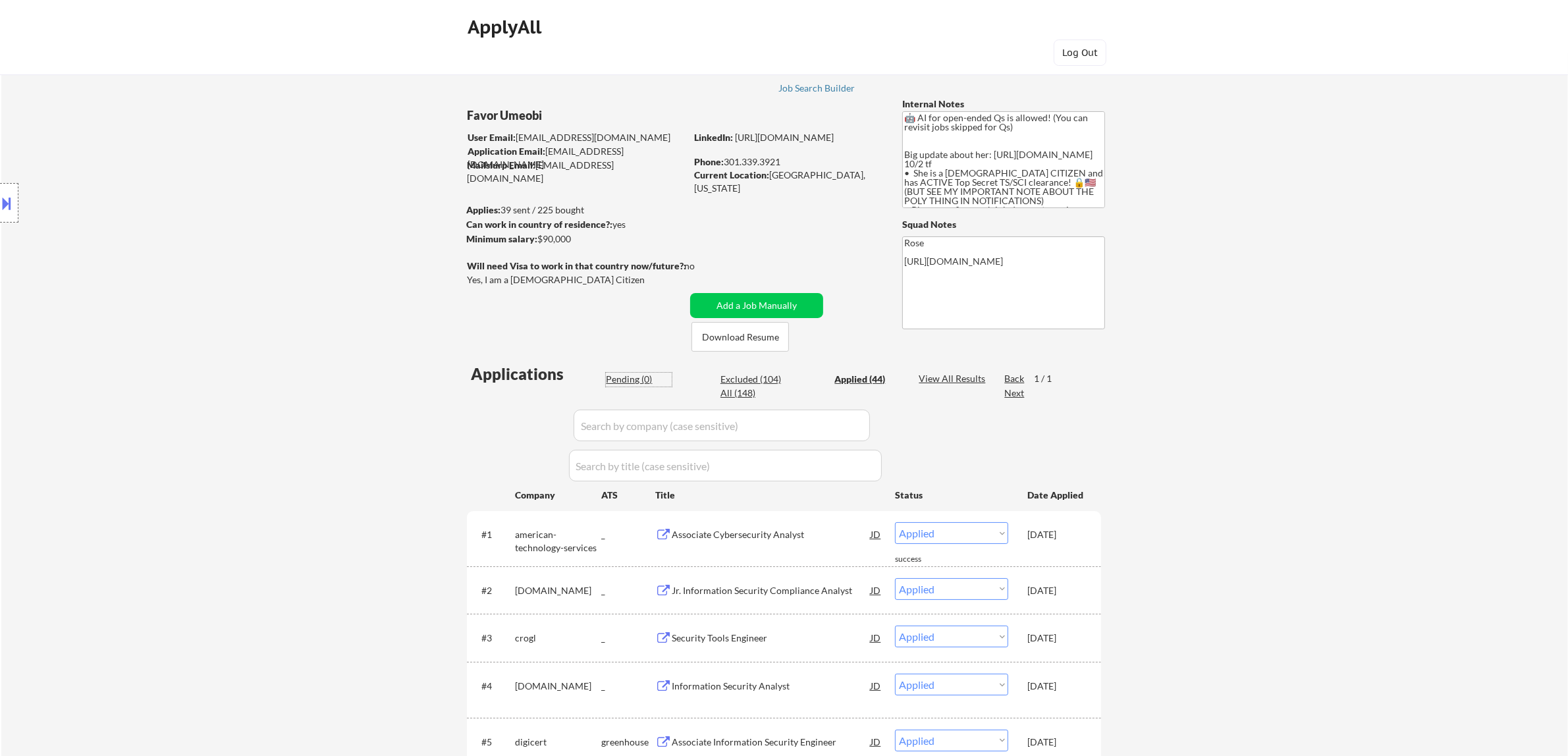
click at [629, 376] on div "Pending (0)" at bounding box center [639, 380] width 66 height 13
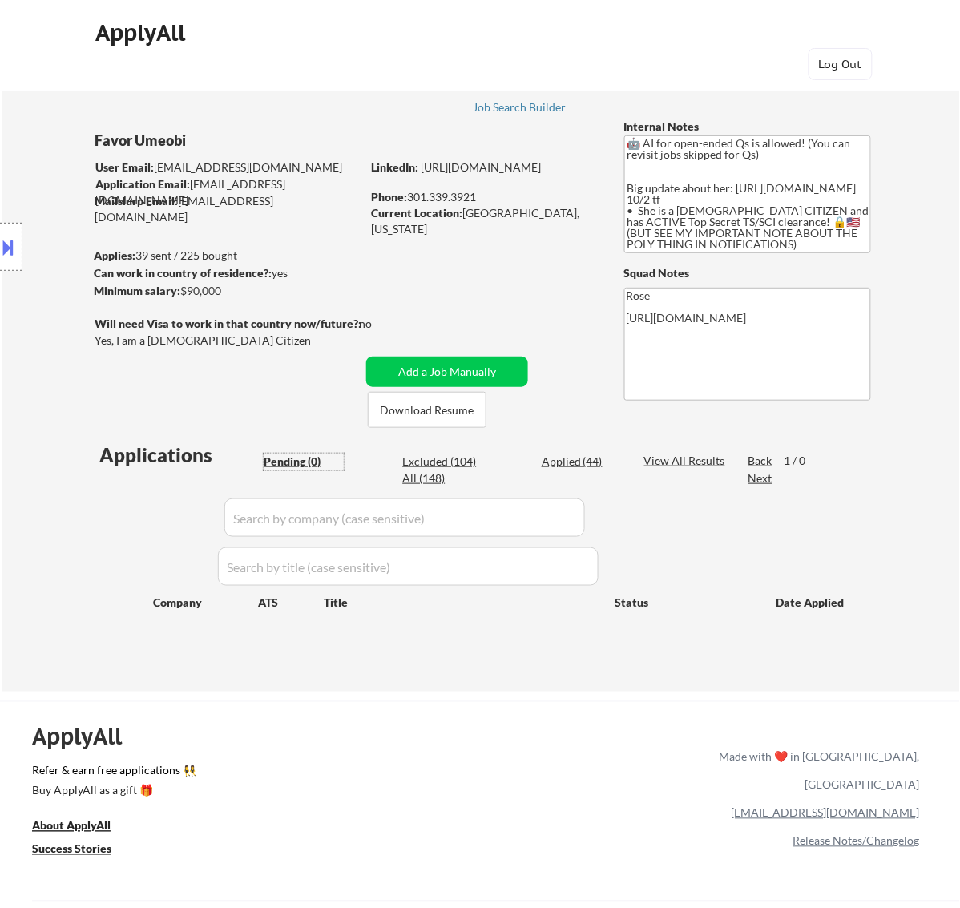
click at [561, 519] on input "input" at bounding box center [404, 518] width 361 height 38
click at [565, 463] on div "Applied (44)" at bounding box center [582, 462] width 80 height 16
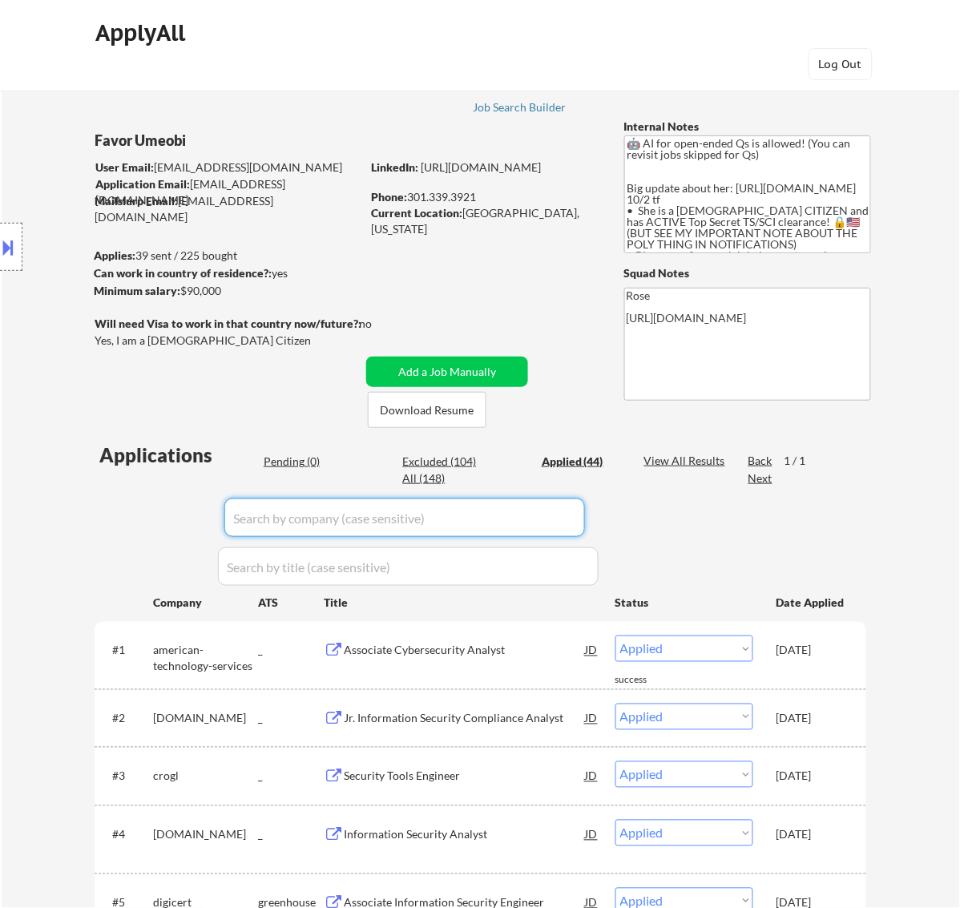
click at [558, 511] on input "input" at bounding box center [404, 518] width 361 height 38
paste input "gitlab"
type input "gitlab"
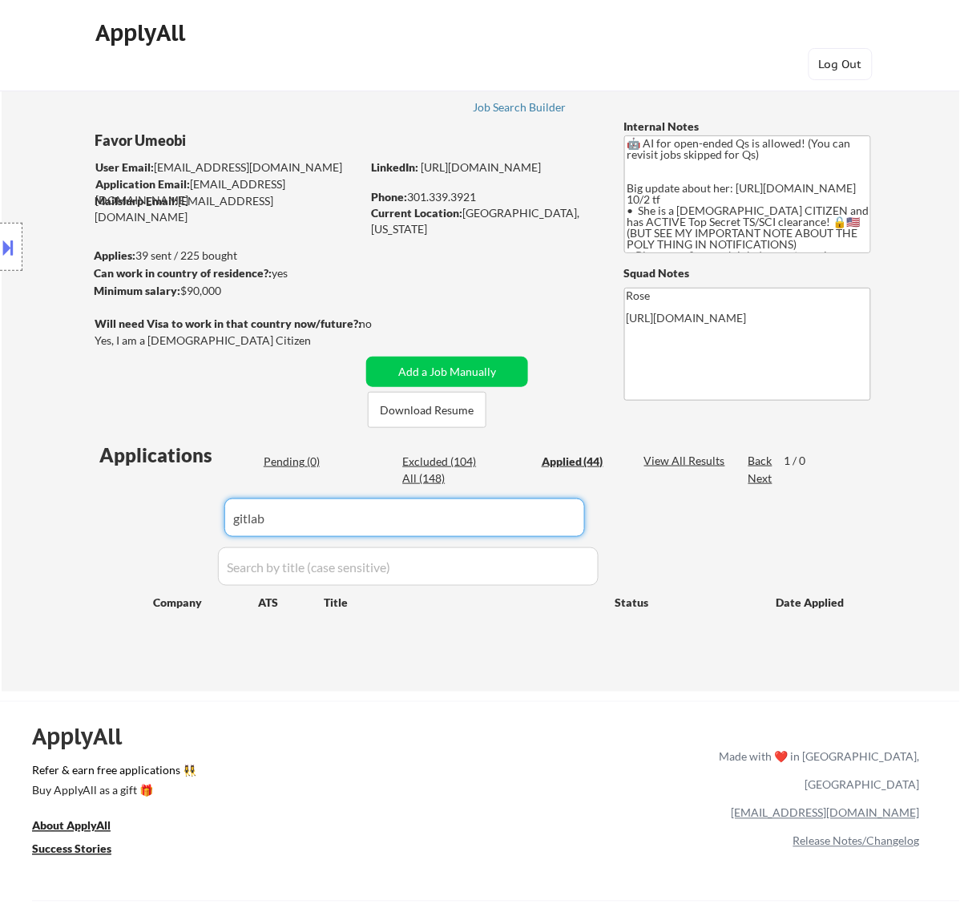
drag, startPoint x: 261, startPoint y: 527, endPoint x: 122, endPoint y: 535, distance: 139.7
click at [122, 535] on div "Applications Pending (0) Excluded (104) Applied (44) All (148) View All Results…" at bounding box center [481, 552] width 772 height 220
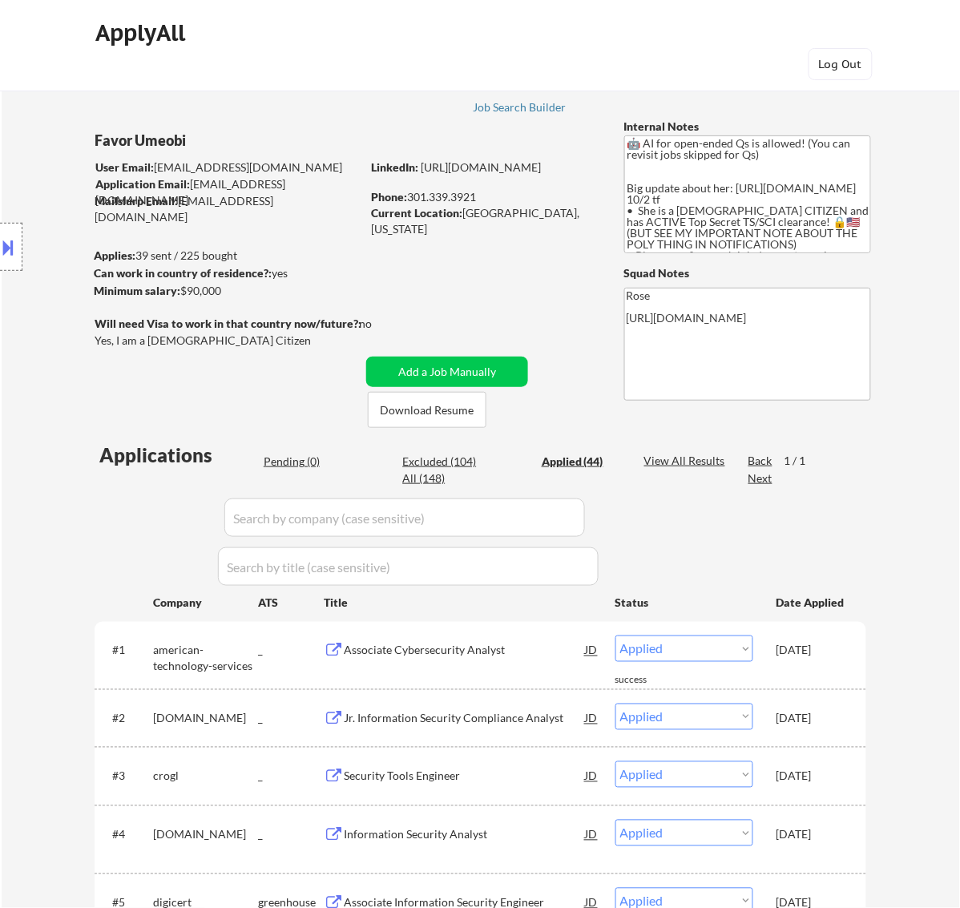
click at [294, 454] on div "Pending (0)" at bounding box center [304, 462] width 80 height 16
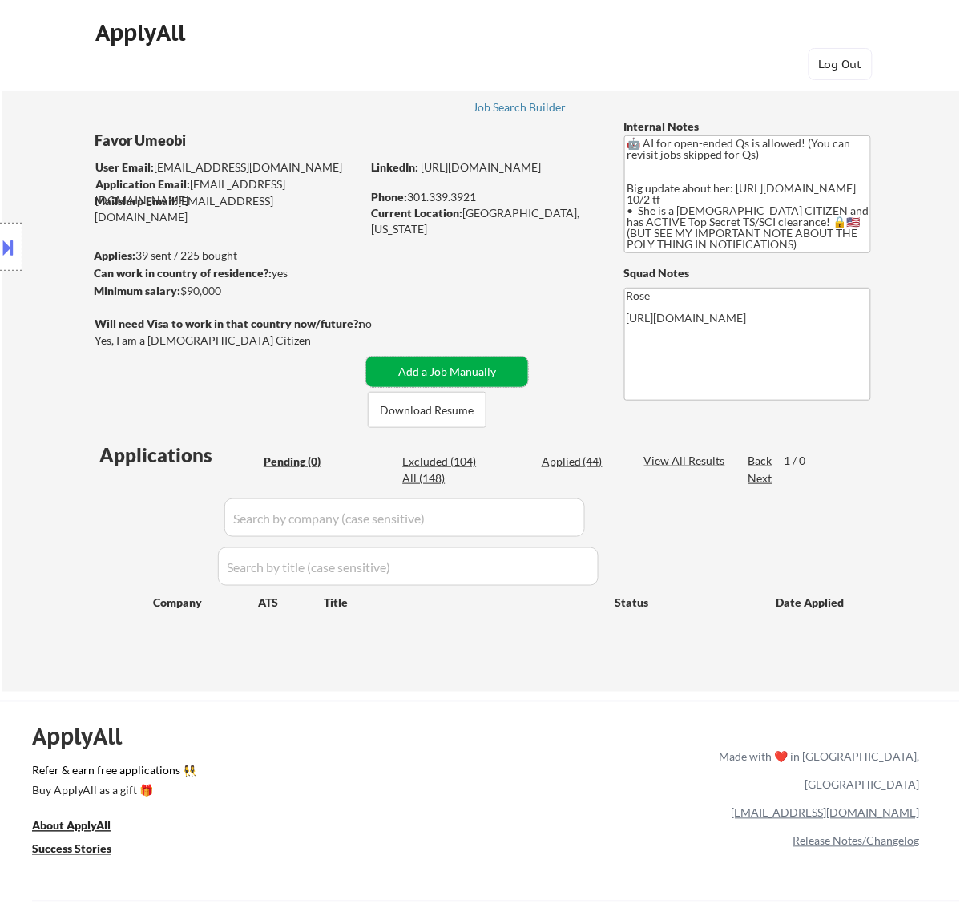
click at [461, 370] on button "Add a Job Manually" at bounding box center [447, 372] width 162 height 30
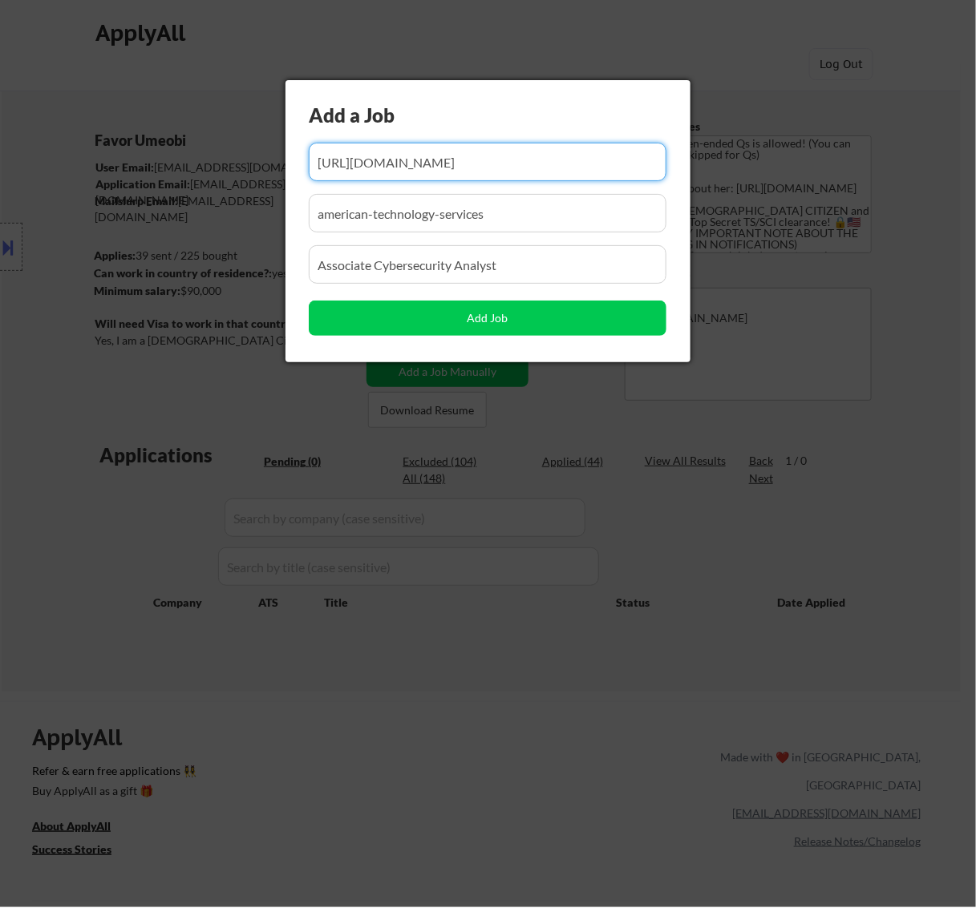
scroll to position [0, 235]
drag, startPoint x: 497, startPoint y: 173, endPoint x: 471, endPoint y: 175, distance: 26.5
click at [473, 175] on input "input" at bounding box center [488, 162] width 358 height 38
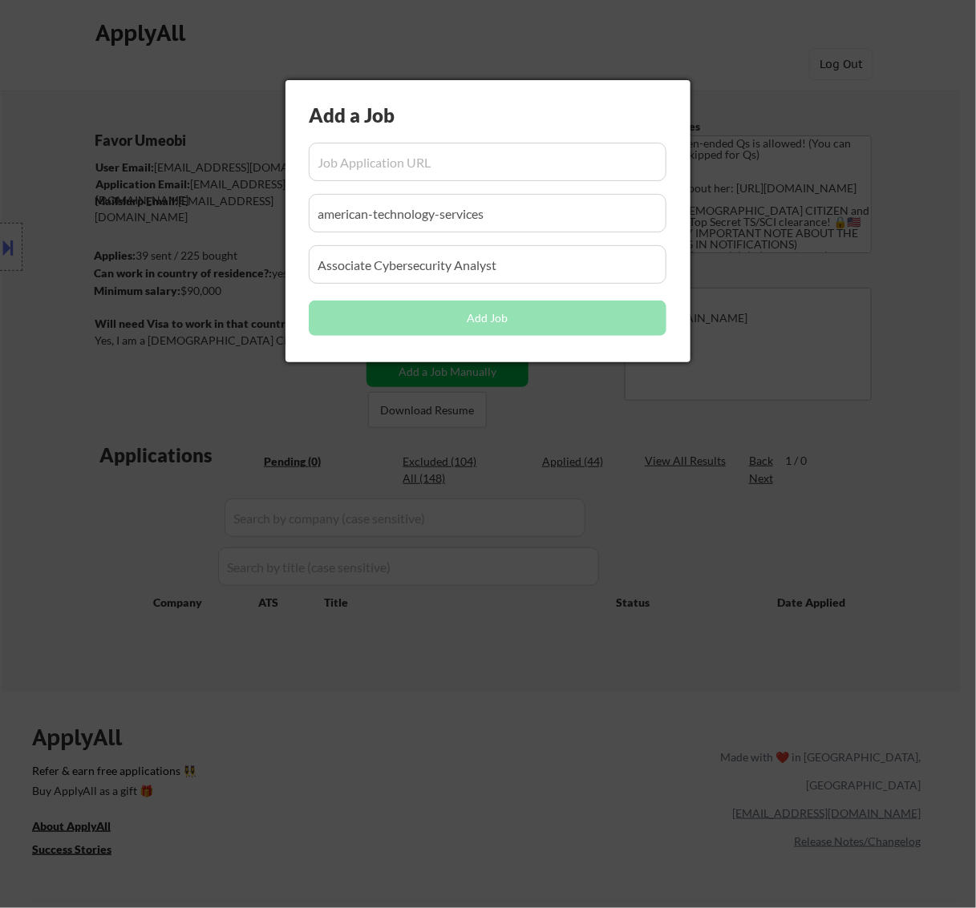
click at [506, 167] on input "input" at bounding box center [488, 162] width 358 height 38
paste input "[URL][DOMAIN_NAME]"
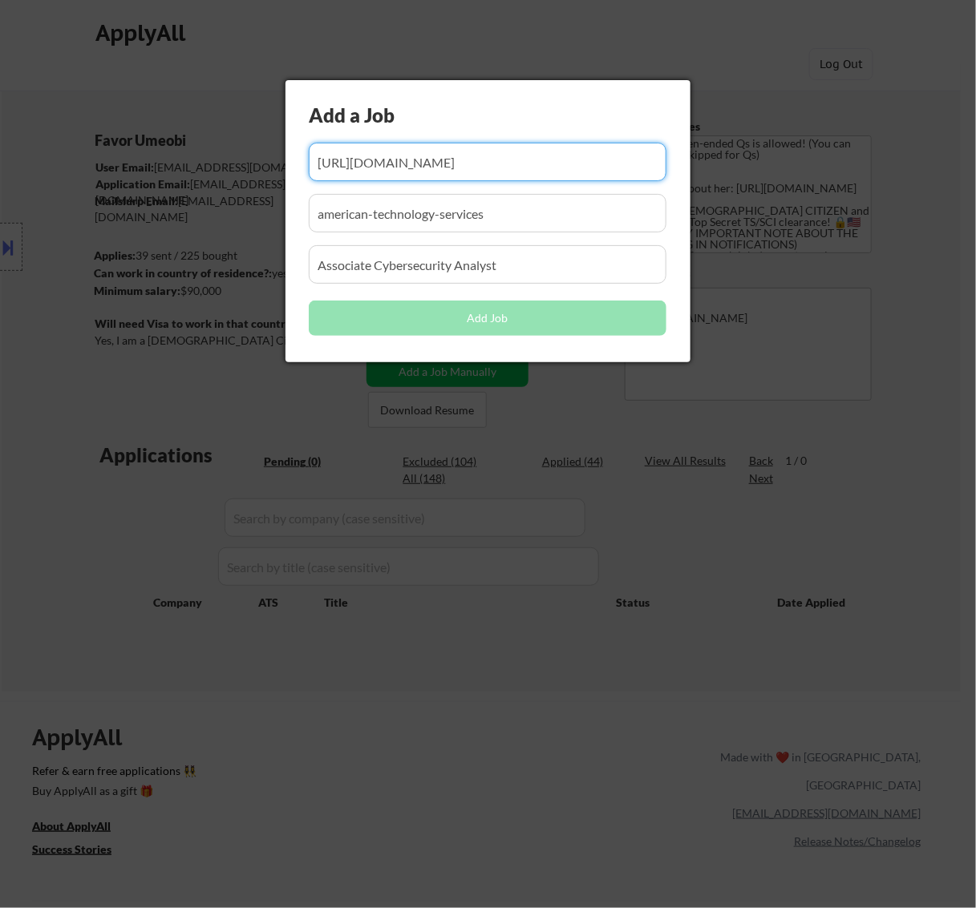
scroll to position [0, 8]
type input "[URL][DOMAIN_NAME]"
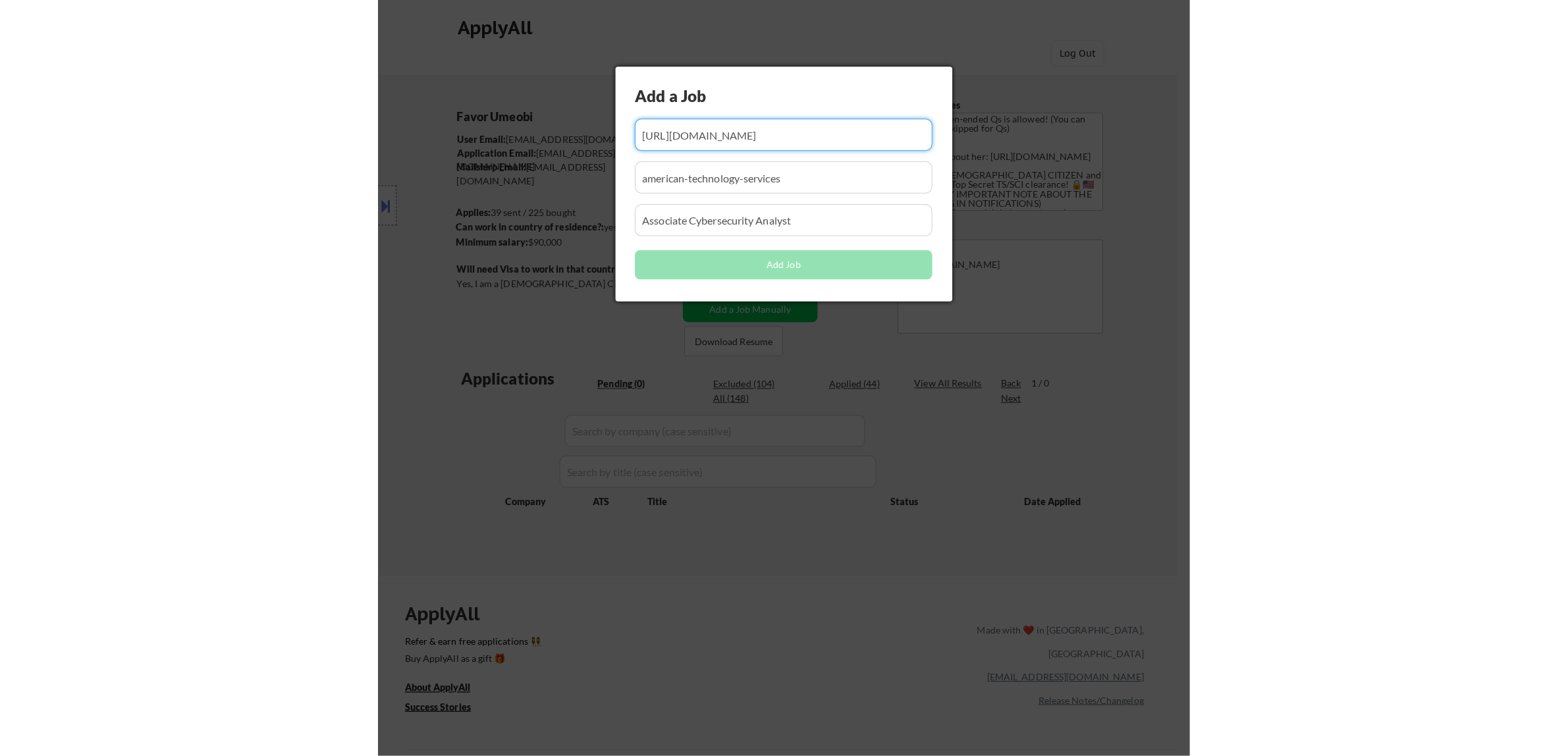
scroll to position [0, 0]
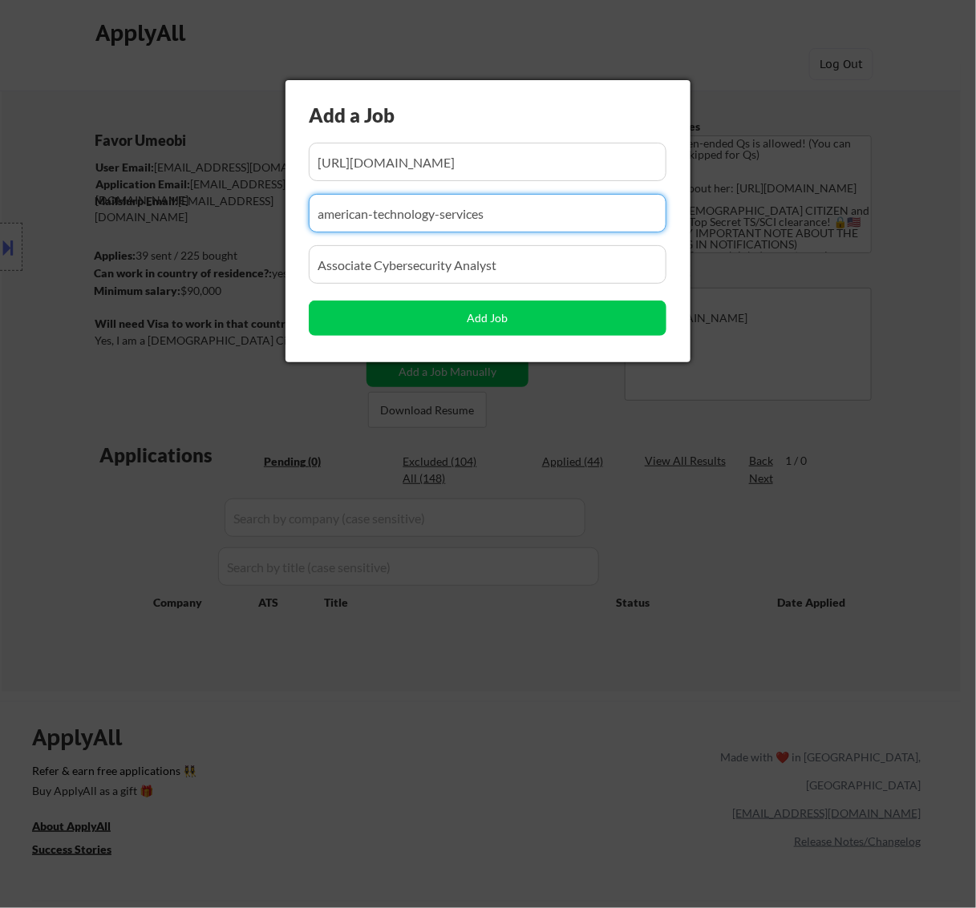
drag, startPoint x: 514, startPoint y: 225, endPoint x: 253, endPoint y: 262, distance: 263.1
click at [255, 262] on body "← Return to /applysquad Mailslurp Inbox Job Search Builder Favor Umeobi User Em…" at bounding box center [488, 454] width 976 height 908
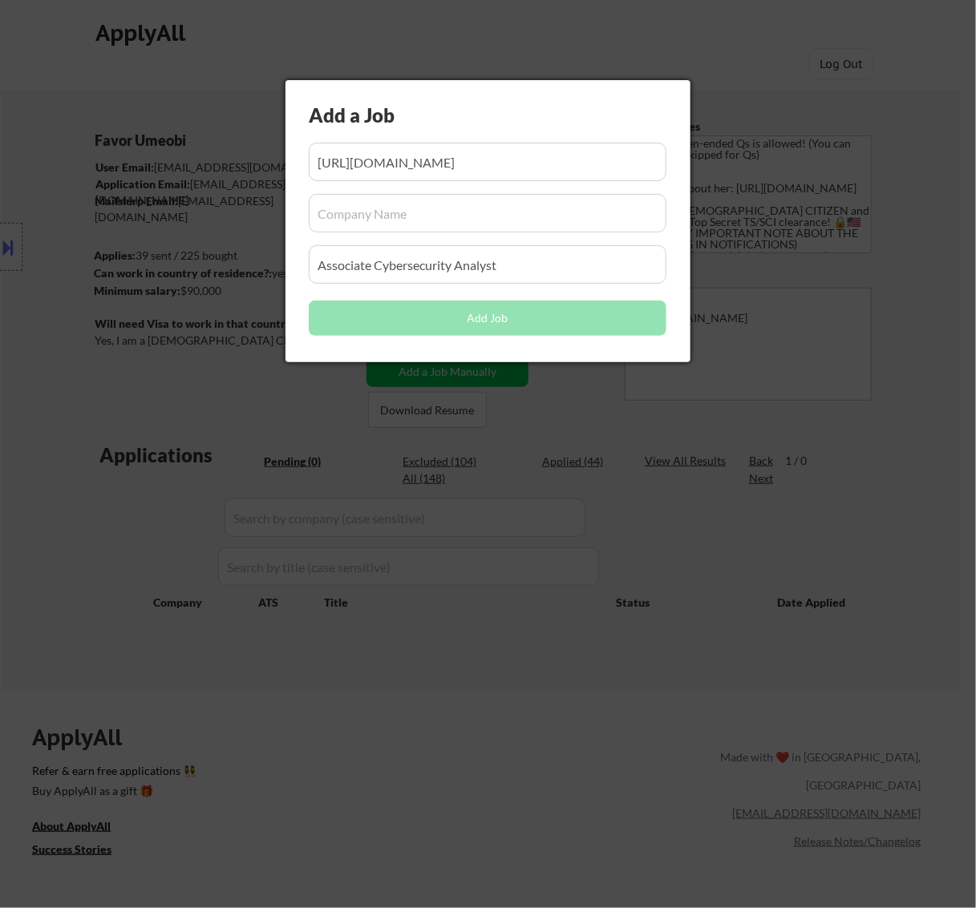
click at [434, 216] on input "input" at bounding box center [488, 213] width 358 height 38
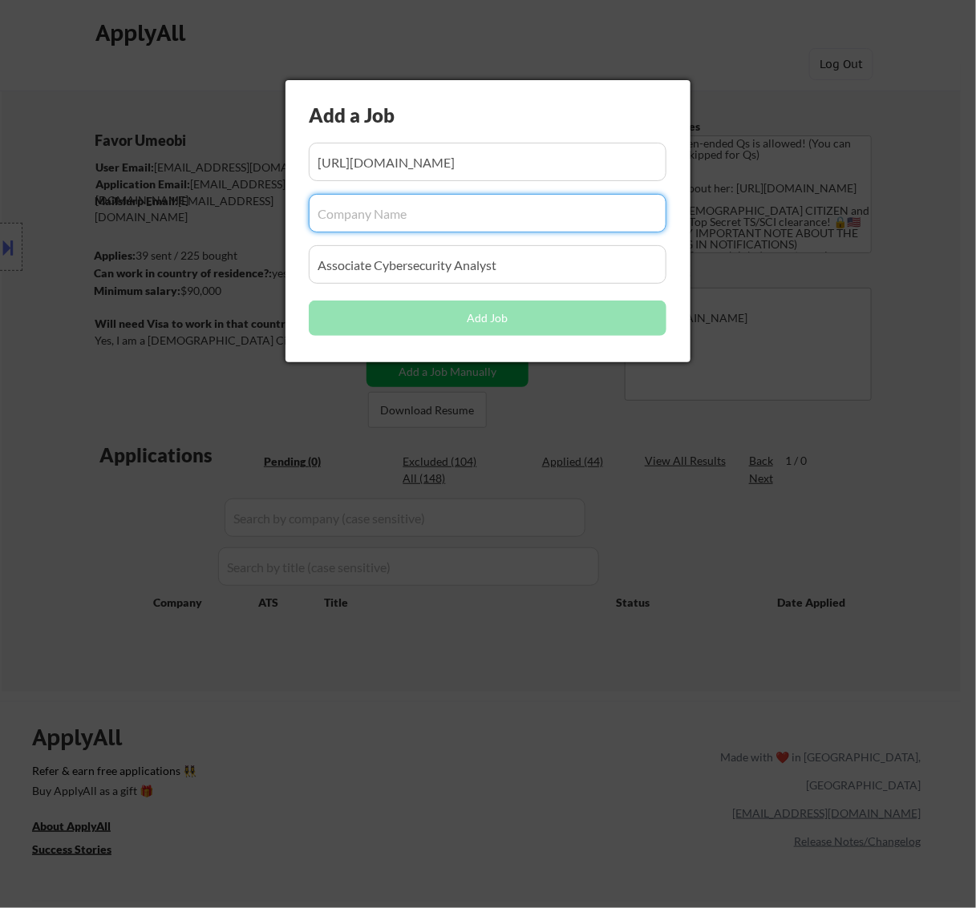
paste input "gitlabcrm"
type input "gitlabcrm"
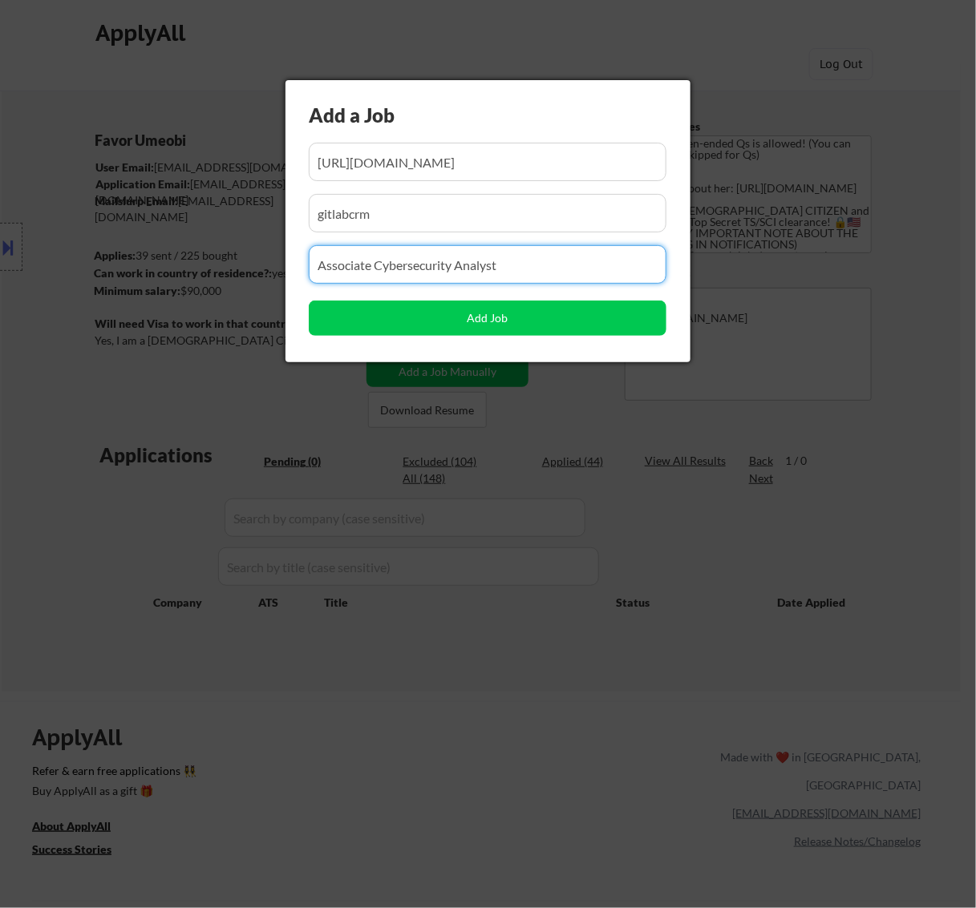
drag, startPoint x: 505, startPoint y: 263, endPoint x: 100, endPoint y: 281, distance: 405.2
click at [103, 281] on body "← Return to /applysquad Mailslurp Inbox Job Search Builder Favor Umeobi User Em…" at bounding box center [488, 454] width 976 height 908
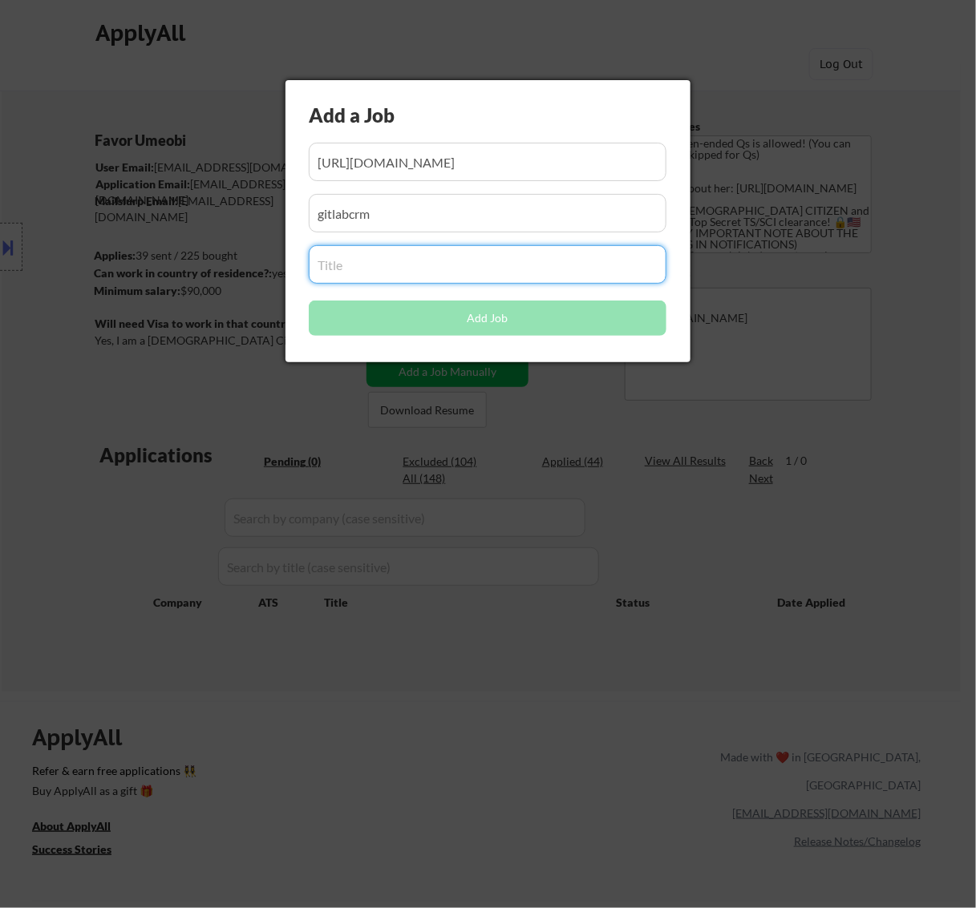
click at [527, 266] on input "input" at bounding box center [488, 264] width 358 height 38
paste input "Security Engineer Expression of Interest Form"
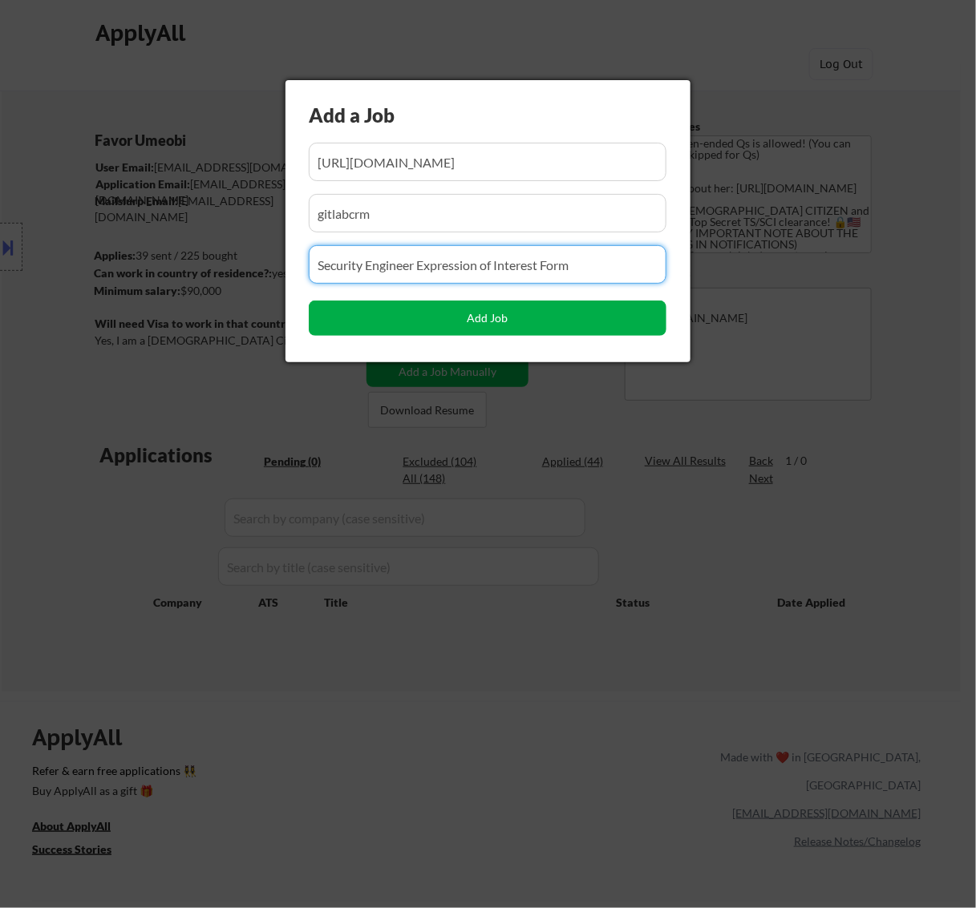
type input "Security Engineer Expression of Interest Form"
click at [474, 321] on button "Add Job" at bounding box center [488, 318] width 358 height 35
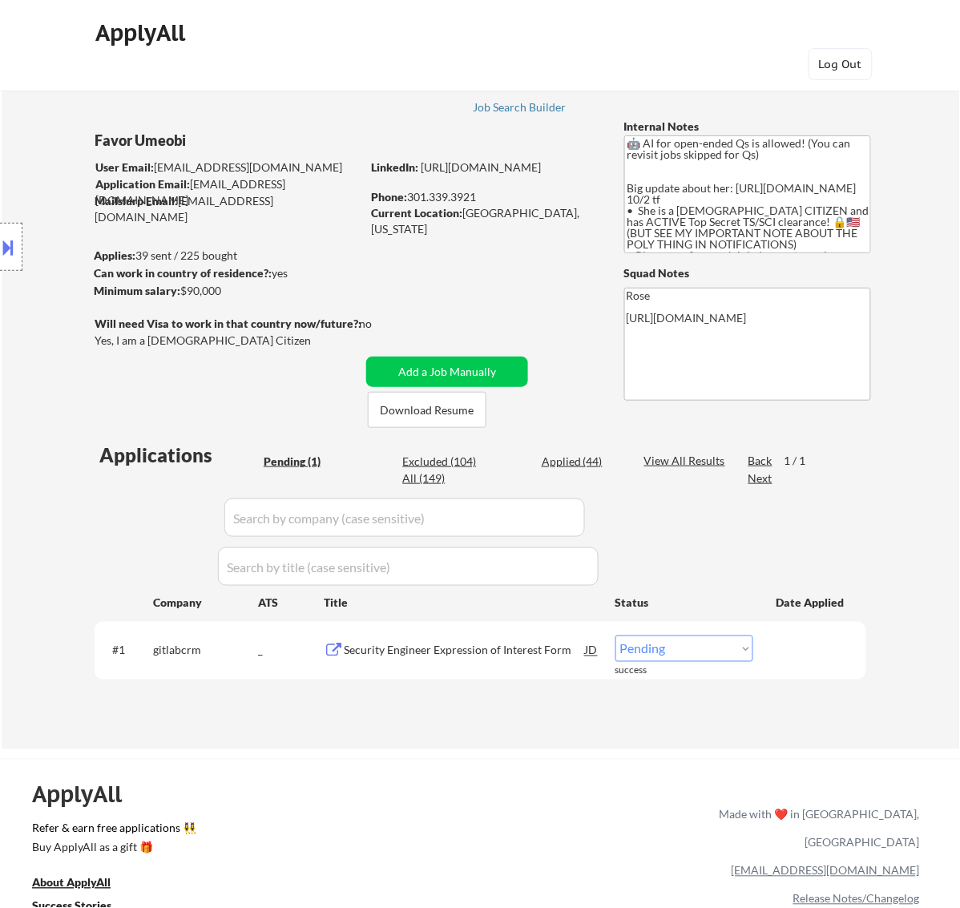
click at [723, 656] on select "Choose an option... Pending Applied Excluded (Questions) Excluded (Expired) Exc…" at bounding box center [685, 649] width 138 height 26
select select ""applied""
click at [616, 636] on select "Choose an option... Pending Applied Excluded (Questions) Excluded (Expired) Exc…" at bounding box center [685, 649] width 138 height 26
